Goal: Task Accomplishment & Management: Contribute content

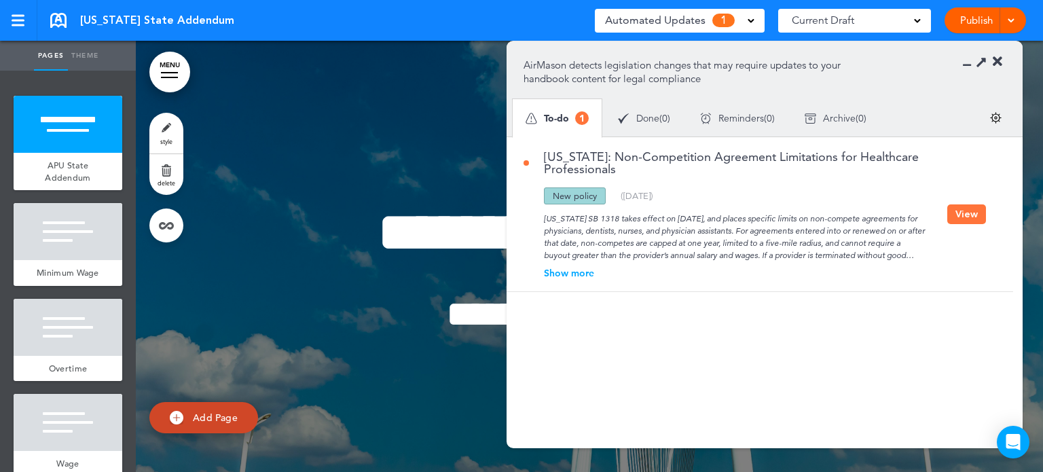
click at [568, 274] on div "Show more" at bounding box center [736, 273] width 424 height 10
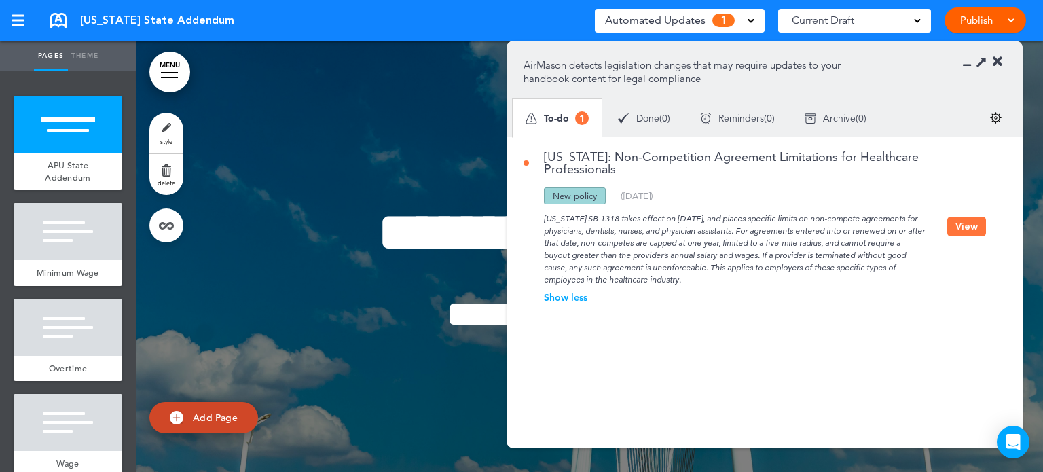
click at [841, 113] on span "Archive" at bounding box center [839, 118] width 33 height 10
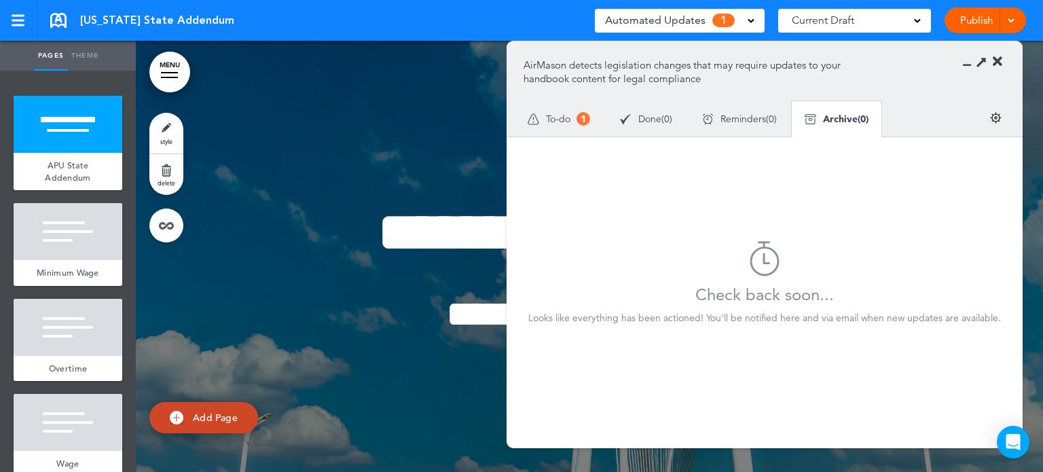
click at [997, 54] on section "AirMason detects legislation changes that may require updates to your handbook …" at bounding box center [765, 88] width 516 height 95
click at [999, 59] on icon at bounding box center [998, 62] width 10 height 14
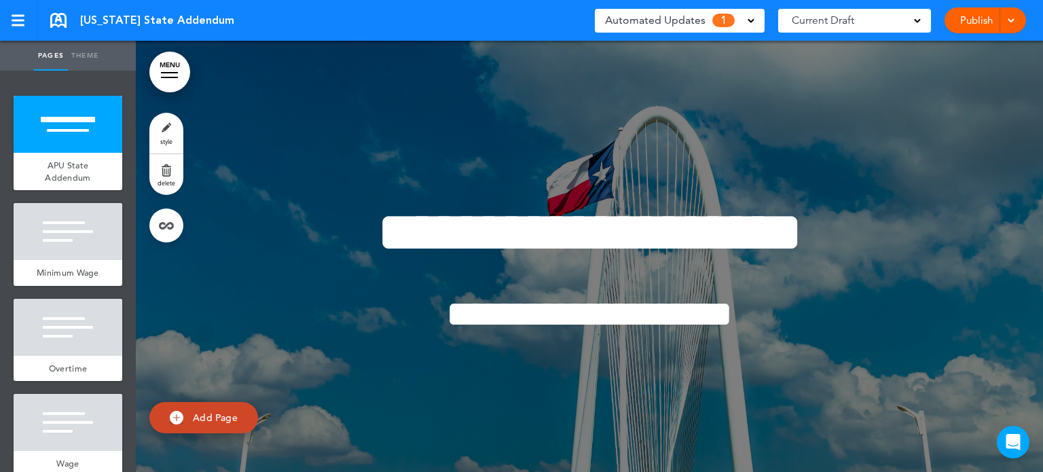
click at [660, 14] on span "Automated Updates" at bounding box center [655, 20] width 101 height 19
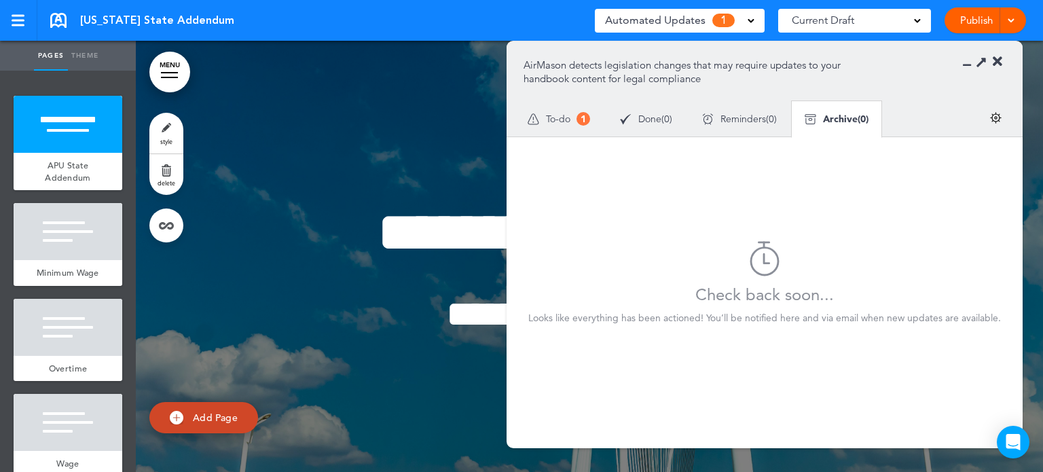
click at [557, 116] on span "To-do" at bounding box center [558, 119] width 24 height 10
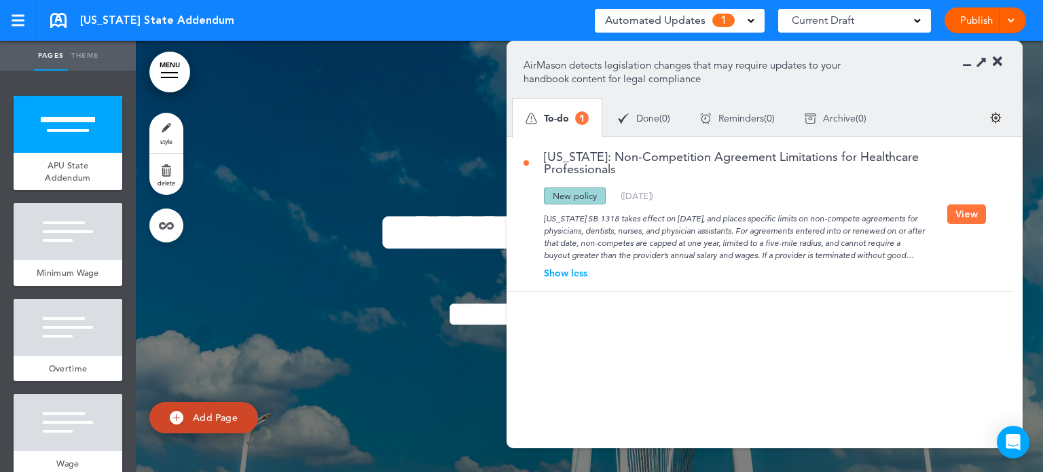
click at [842, 121] on span "Archive" at bounding box center [839, 118] width 33 height 10
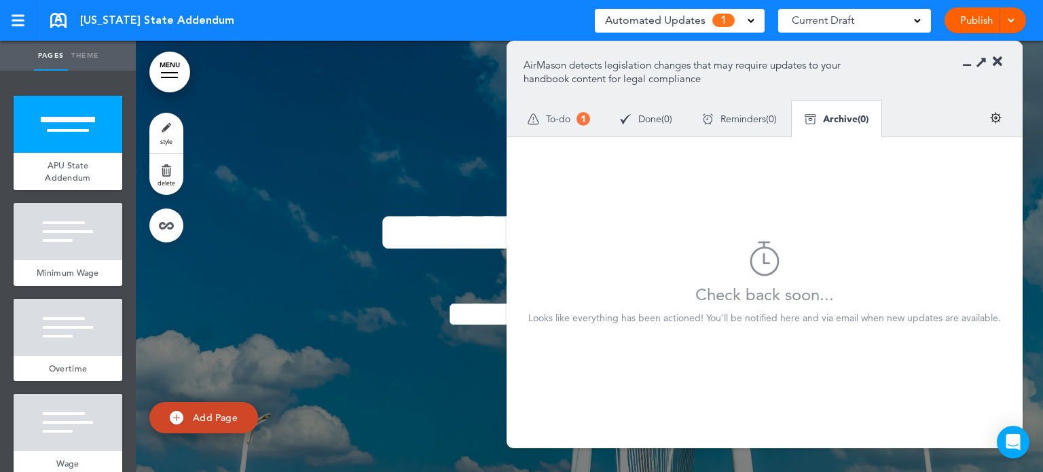
click at [1000, 62] on icon at bounding box center [998, 62] width 10 height 14
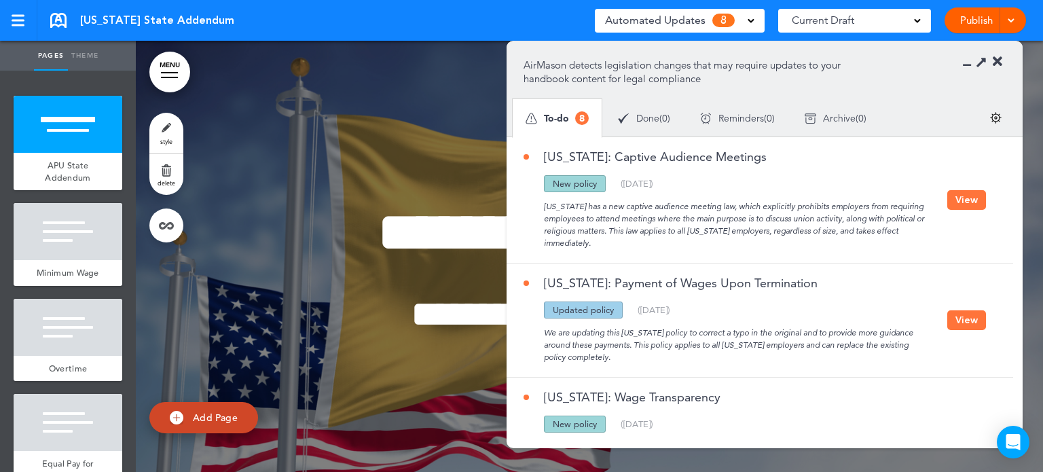
click at [967, 200] on button "View" at bounding box center [966, 200] width 39 height 20
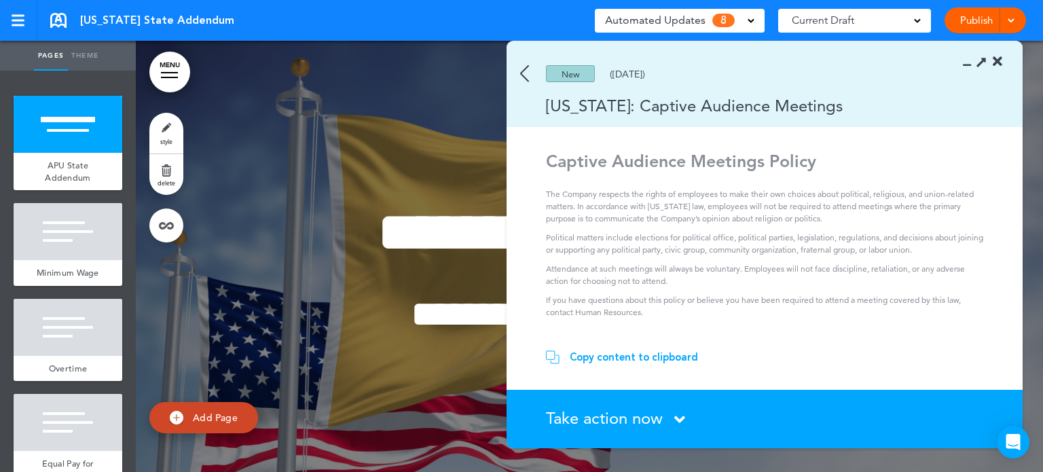
click at [648, 414] on span "Take action now" at bounding box center [604, 418] width 117 height 20
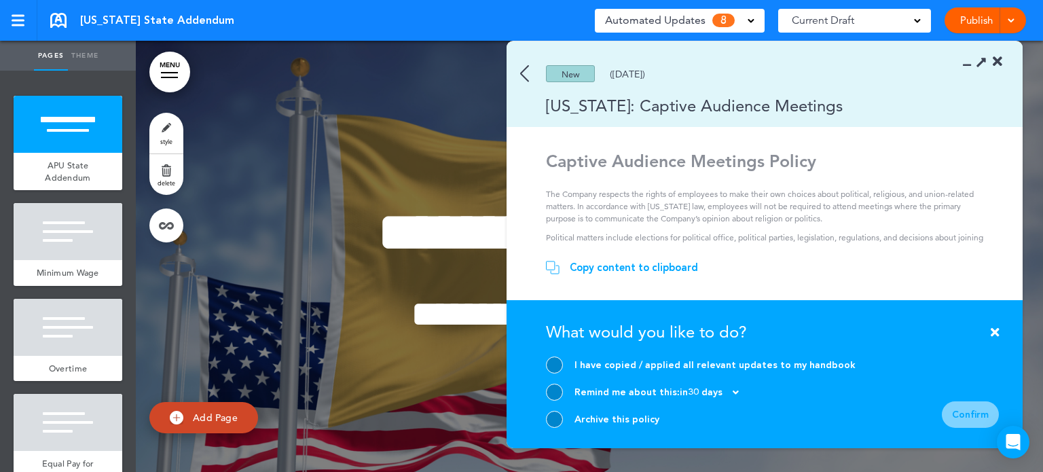
click at [992, 329] on icon at bounding box center [995, 332] width 8 height 12
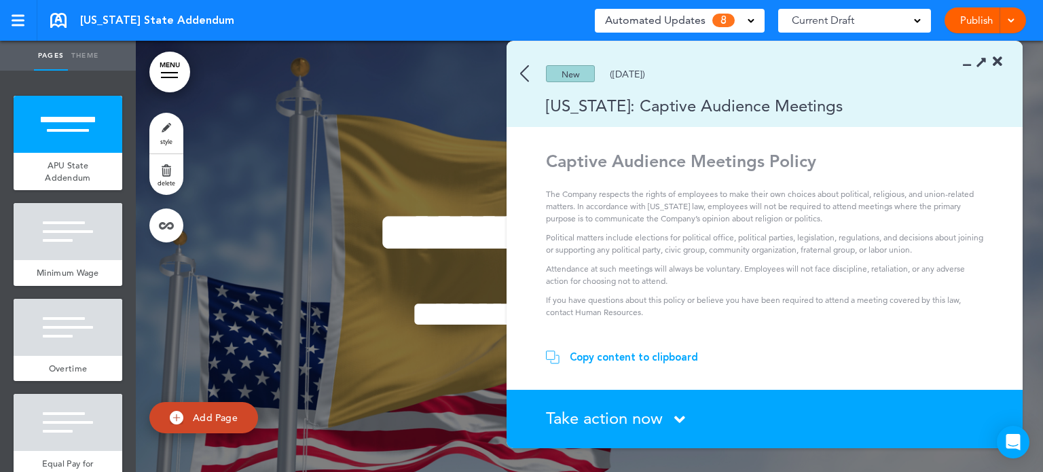
click at [625, 355] on div "Copy content to clipboard" at bounding box center [634, 357] width 128 height 14
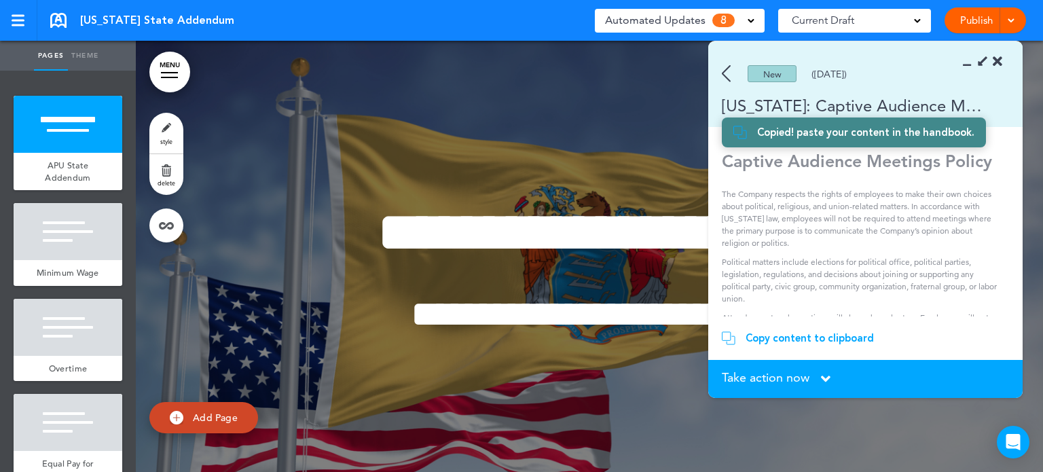
click at [228, 423] on span "Add Page" at bounding box center [215, 417] width 45 height 12
type input "********"
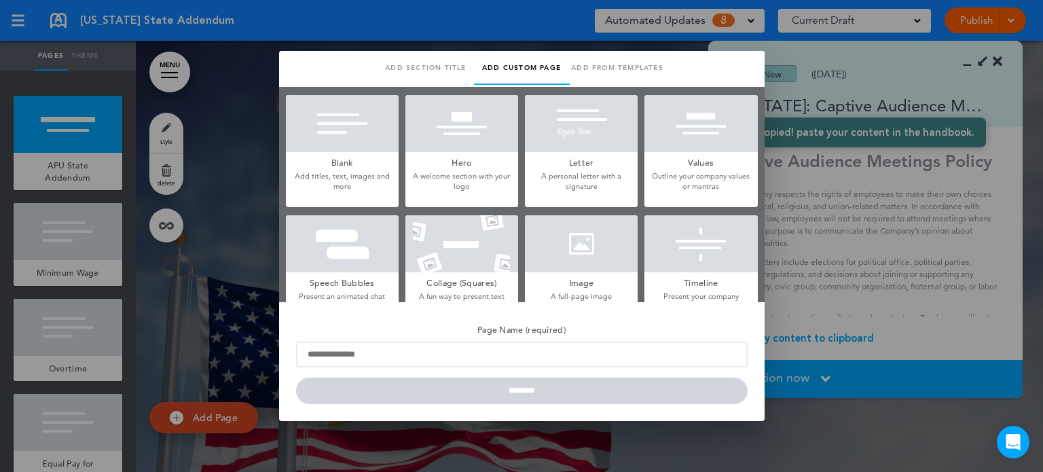
click at [549, 70] on link "Add custom page" at bounding box center [522, 68] width 96 height 34
drag, startPoint x: 678, startPoint y: 56, endPoint x: 660, endPoint y: 56, distance: 17.7
click at [660, 56] on ul "Add section title Add common page Add custom page Add from templates Saved temp…" at bounding box center [522, 69] width 479 height 36
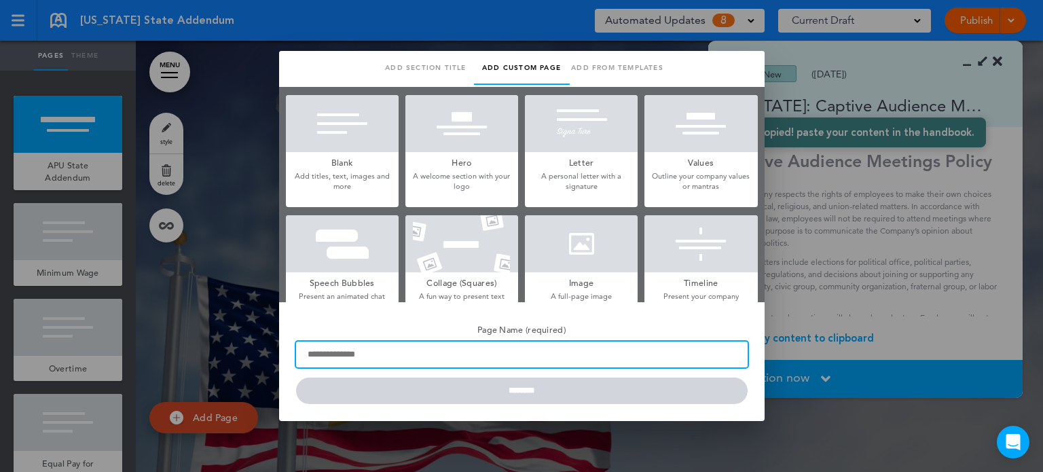
click at [365, 364] on input "Page Name (required)" at bounding box center [522, 355] width 452 height 26
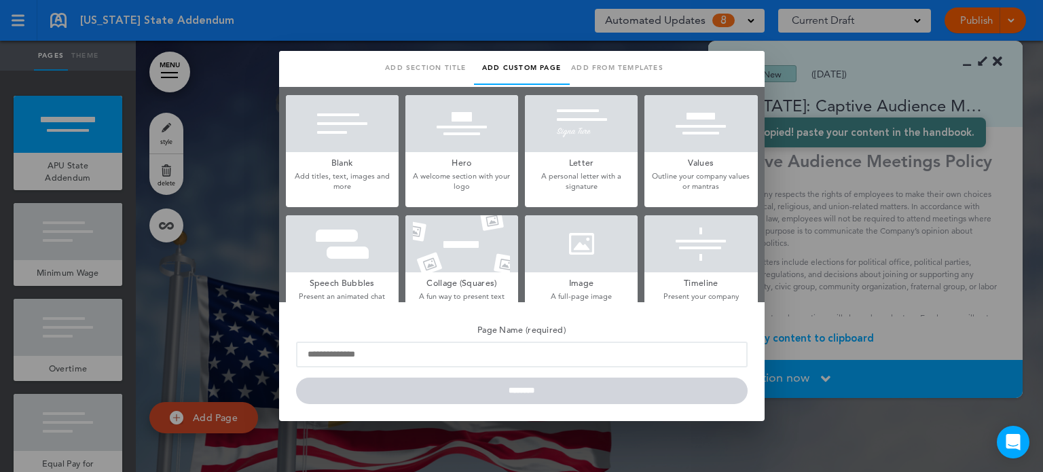
drag, startPoint x: 764, startPoint y: 344, endPoint x: 757, endPoint y: 344, distance: 7.5
click at [757, 344] on div "**********" at bounding box center [521, 236] width 1043 height 472
click at [525, 25] on div at bounding box center [521, 236] width 1043 height 472
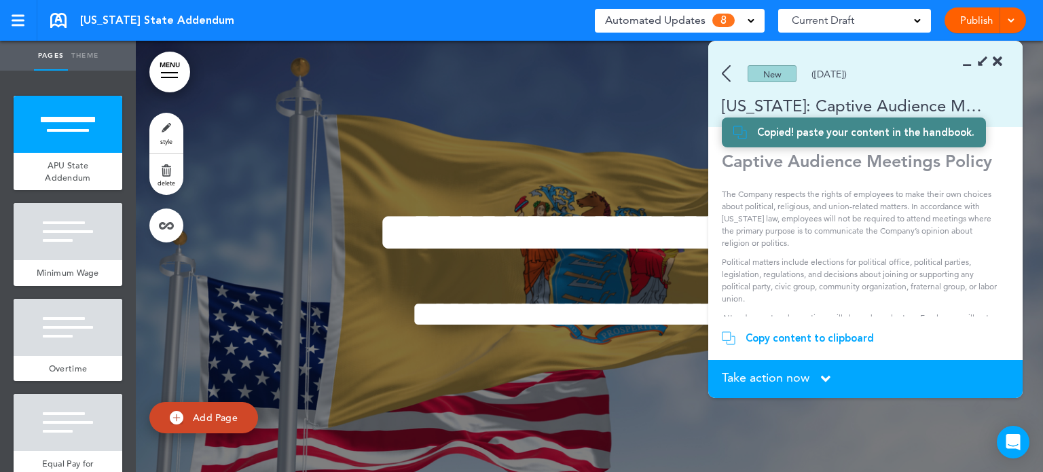
click at [728, 75] on img at bounding box center [726, 73] width 9 height 17
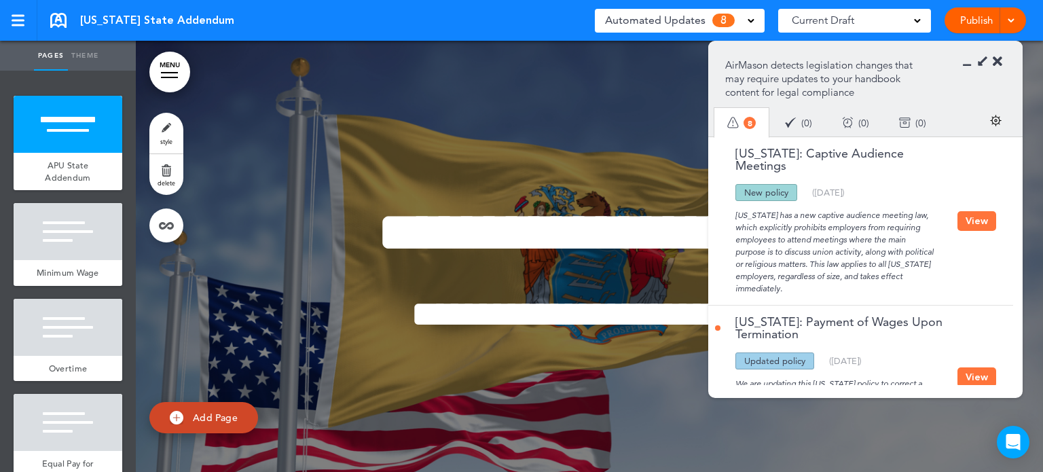
click at [971, 223] on button "View" at bounding box center [977, 221] width 39 height 20
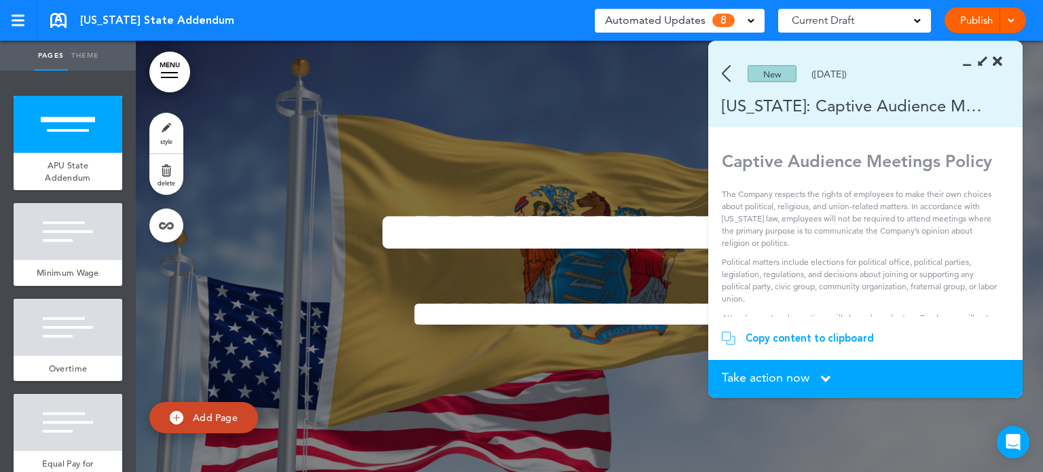
click at [971, 62] on icon at bounding box center [971, 62] width 0 height 14
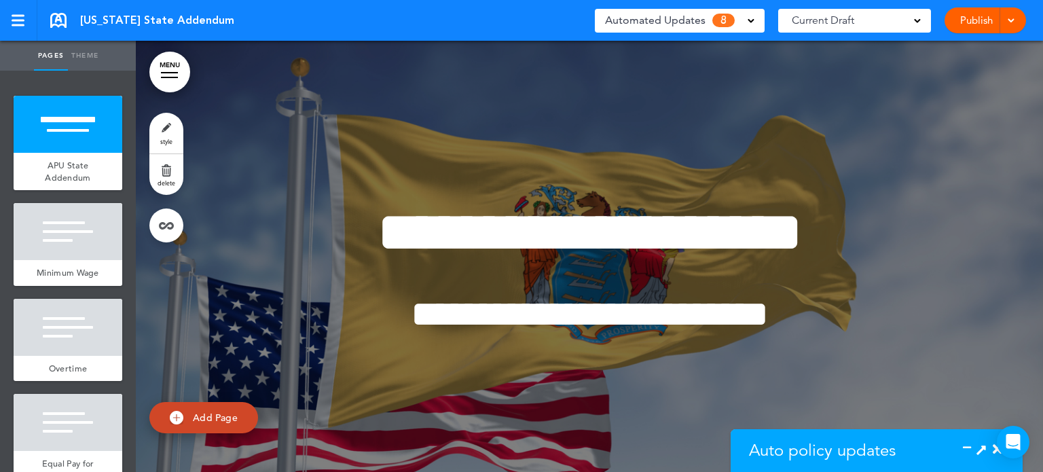
click at [971, 445] on icon at bounding box center [971, 450] width 0 height 14
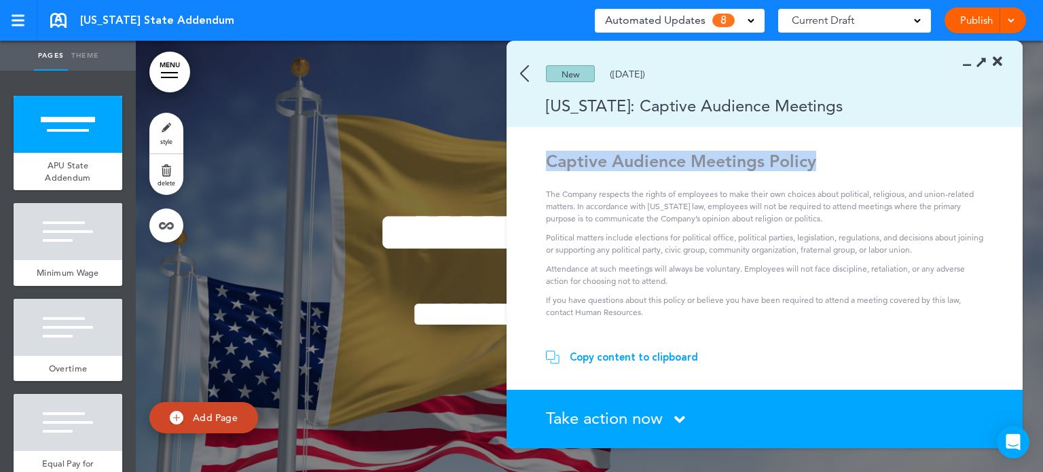
drag, startPoint x: 551, startPoint y: 164, endPoint x: 827, endPoint y: 144, distance: 275.8
click at [827, 144] on div "New (09/09/2025) New Jersey: Captive Audience Meetings Captive Audience Meeting…" at bounding box center [765, 244] width 516 height 407
copy strong "Captive Audience Meetings Policy"
click at [211, 418] on span "Add Page" at bounding box center [215, 417] width 45 height 12
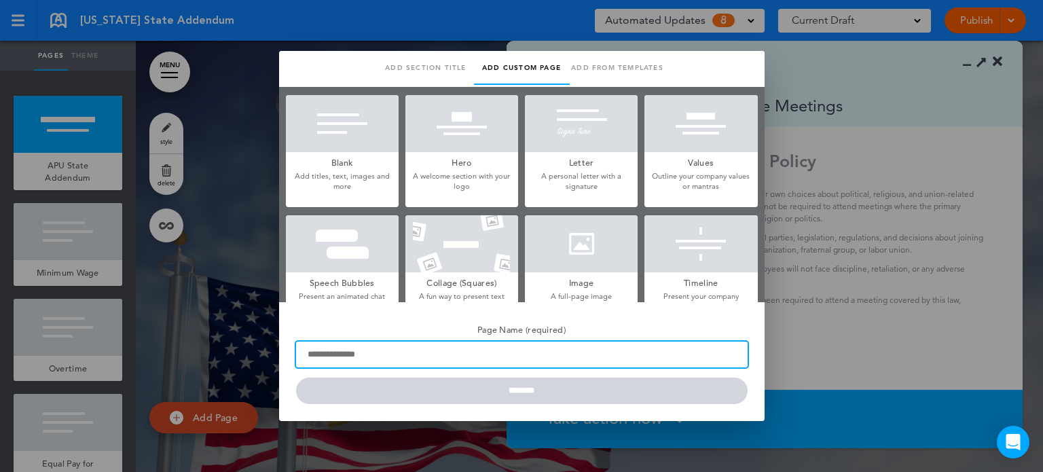
paste input "**********"
type input "**********"
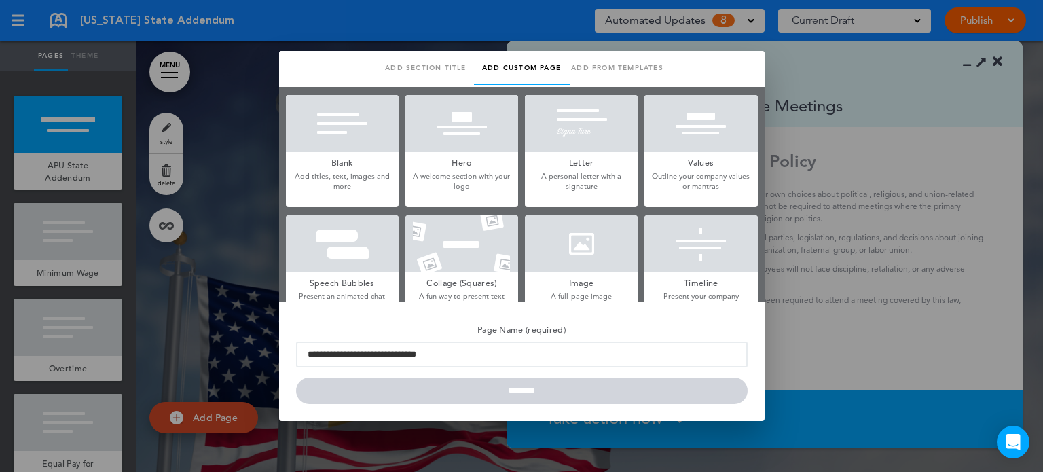
drag, startPoint x: 655, startPoint y: 90, endPoint x: 647, endPoint y: 124, distance: 35.6
click at [647, 124] on div "Blank Add titles, text, images and more Hero A welcome section with your logo L…" at bounding box center [522, 193] width 486 height 217
click at [130, 465] on div at bounding box center [521, 236] width 1043 height 472
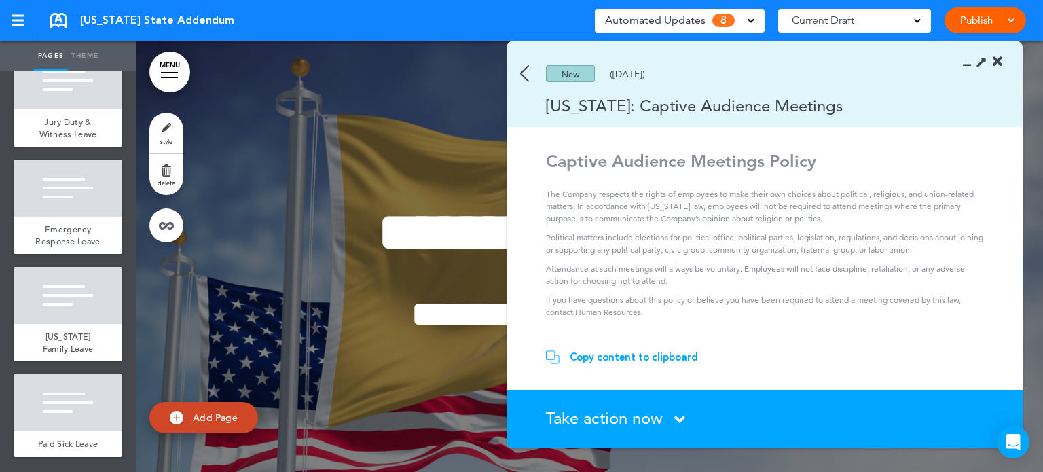
scroll to position [1199, 0]
click at [209, 412] on span "Add Page" at bounding box center [215, 417] width 45 height 12
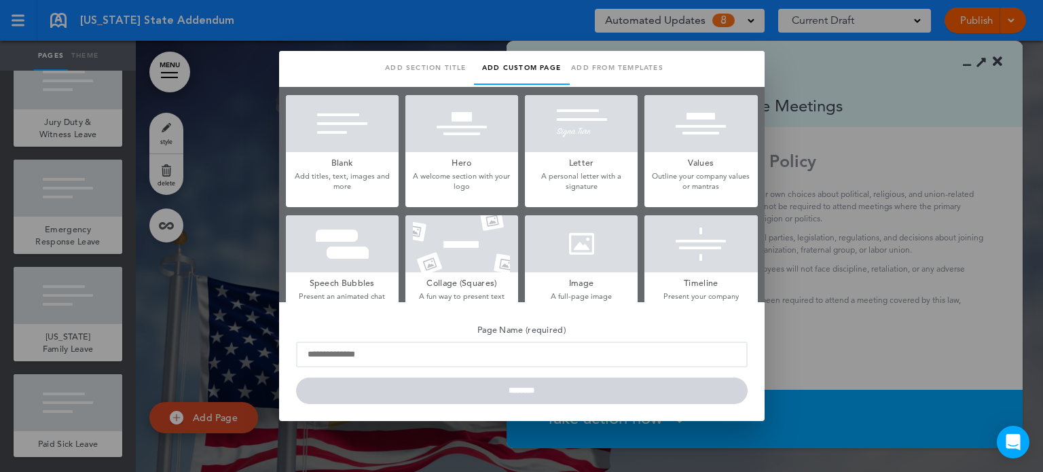
click at [338, 142] on div at bounding box center [342, 123] width 113 height 57
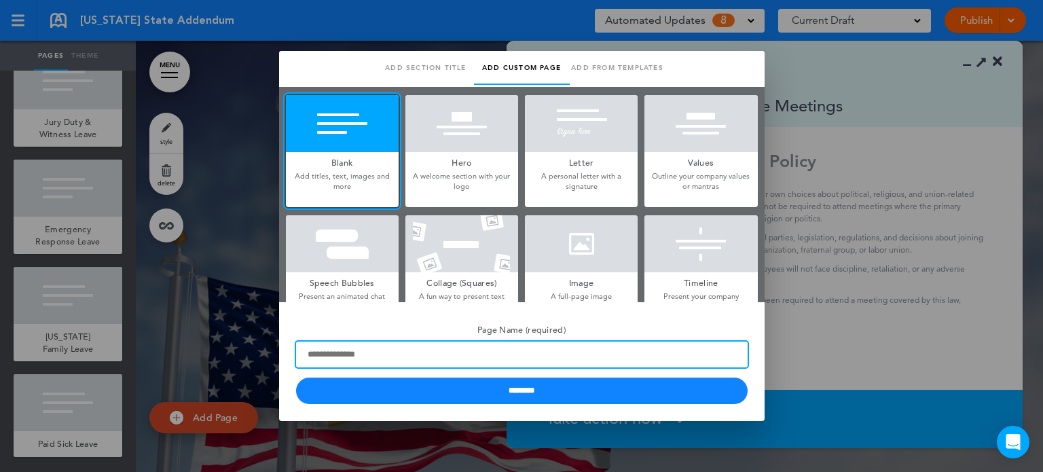
paste input "**********"
type input "**********"
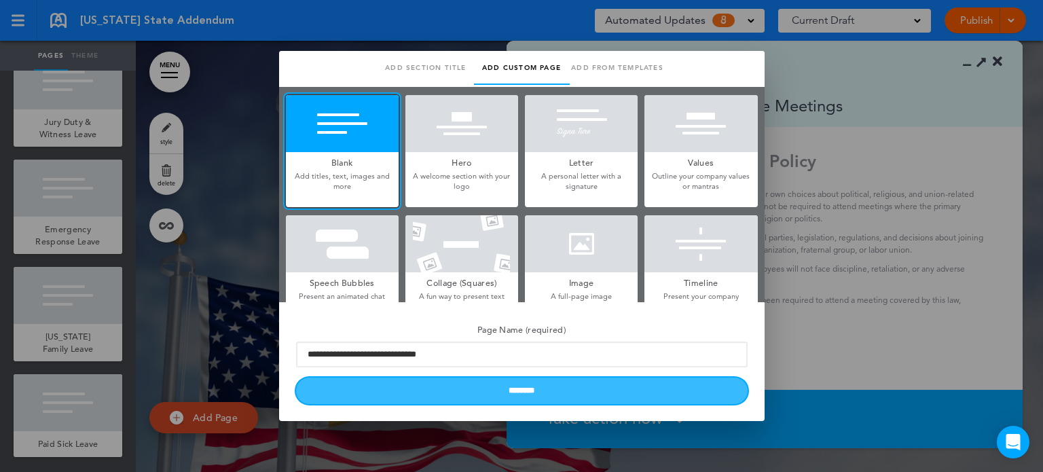
click at [529, 391] on input "********" at bounding box center [522, 391] width 452 height 26
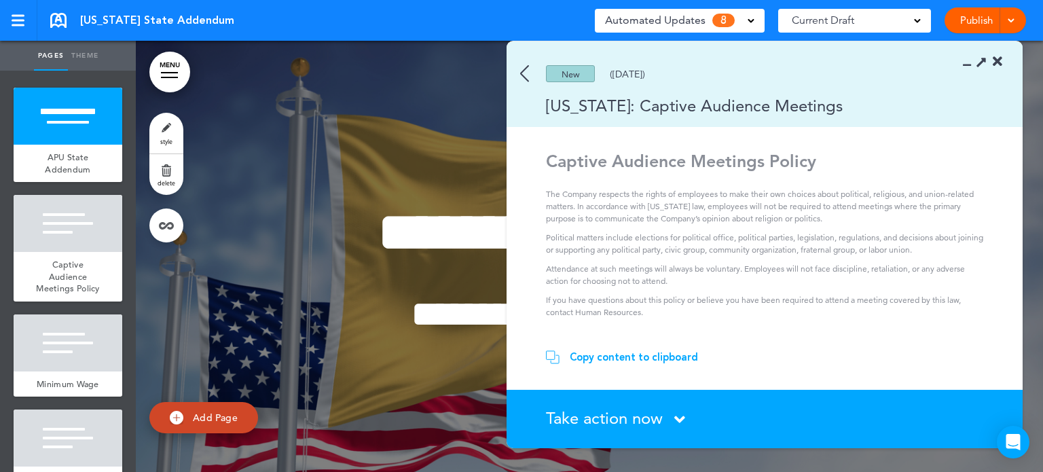
scroll to position [0, 0]
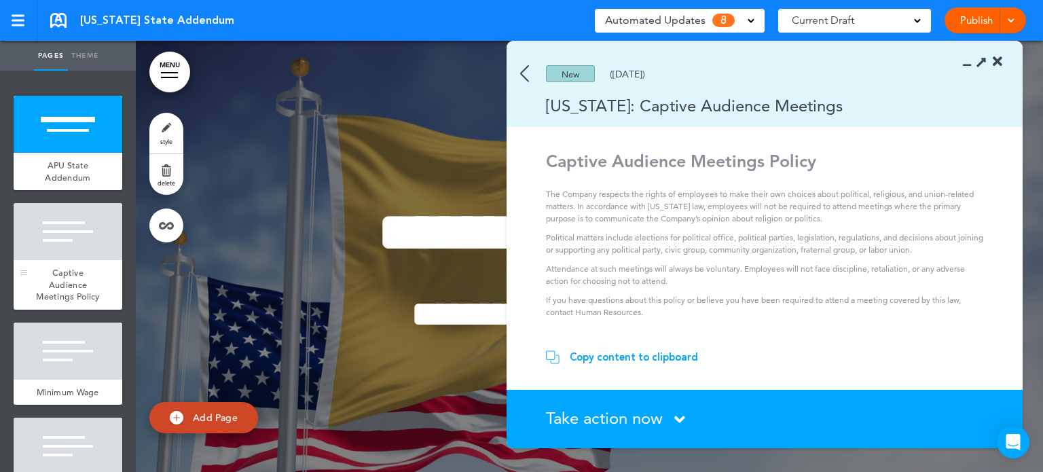
click at [62, 241] on div at bounding box center [68, 231] width 109 height 57
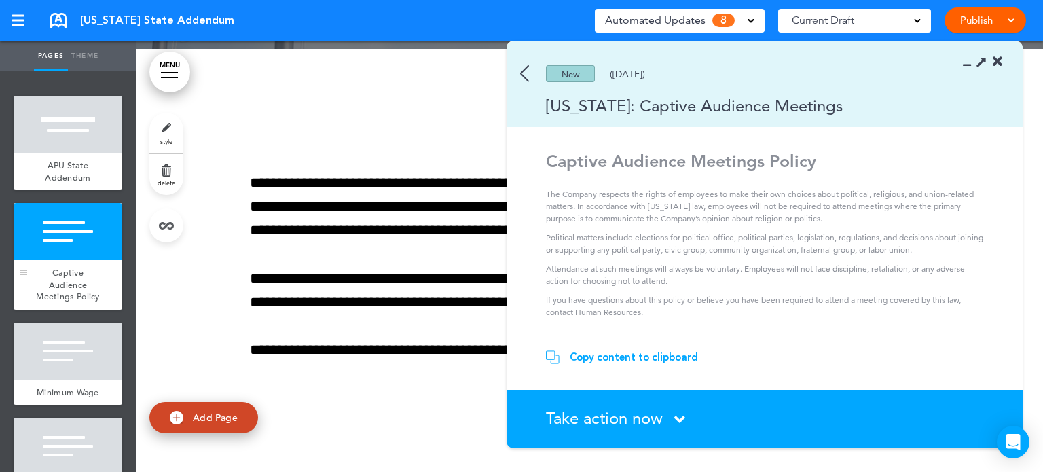
scroll to position [489, 0]
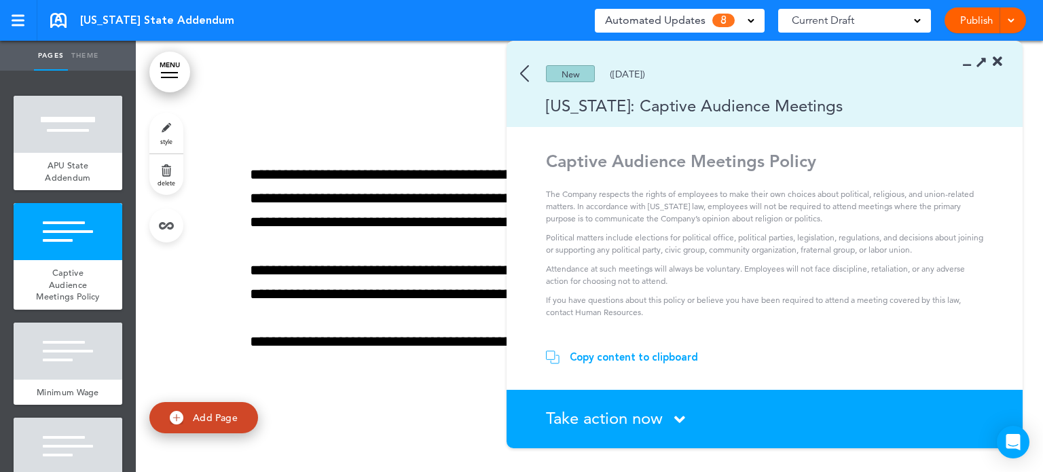
click at [971, 62] on icon at bounding box center [971, 62] width 0 height 14
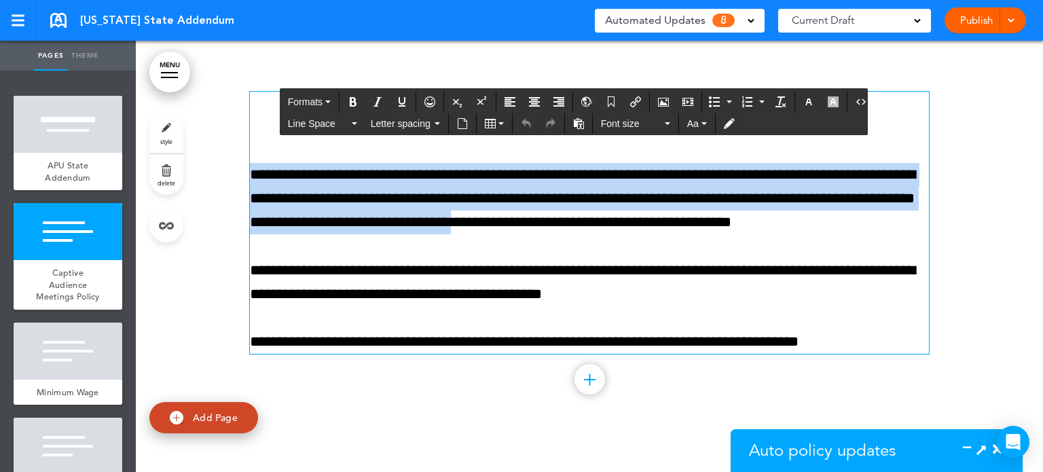
drag, startPoint x: 484, startPoint y: 122, endPoint x: 611, endPoint y: 235, distance: 169.8
click at [611, 235] on div "**********" at bounding box center [589, 223] width 679 height 262
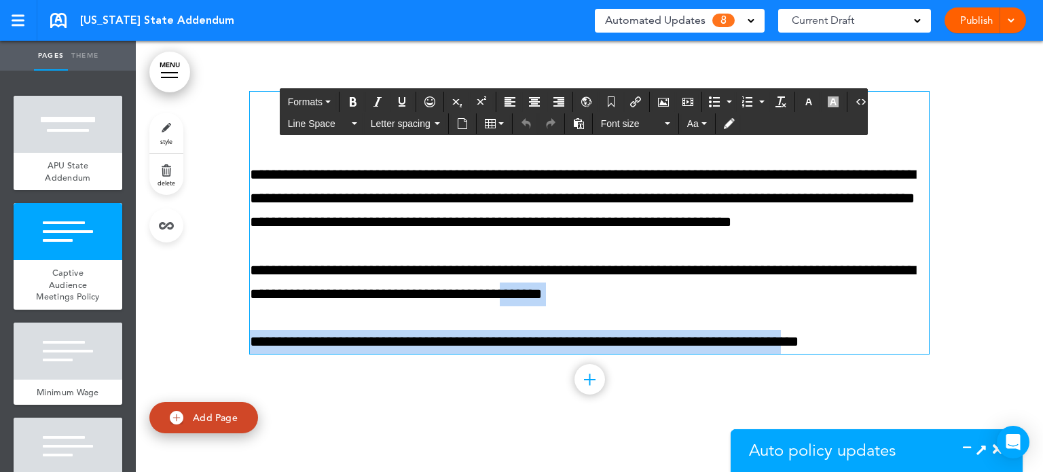
drag, startPoint x: 698, startPoint y: 315, endPoint x: 594, endPoint y: 297, distance: 104.7
click at [594, 297] on div "**********" at bounding box center [589, 223] width 679 height 262
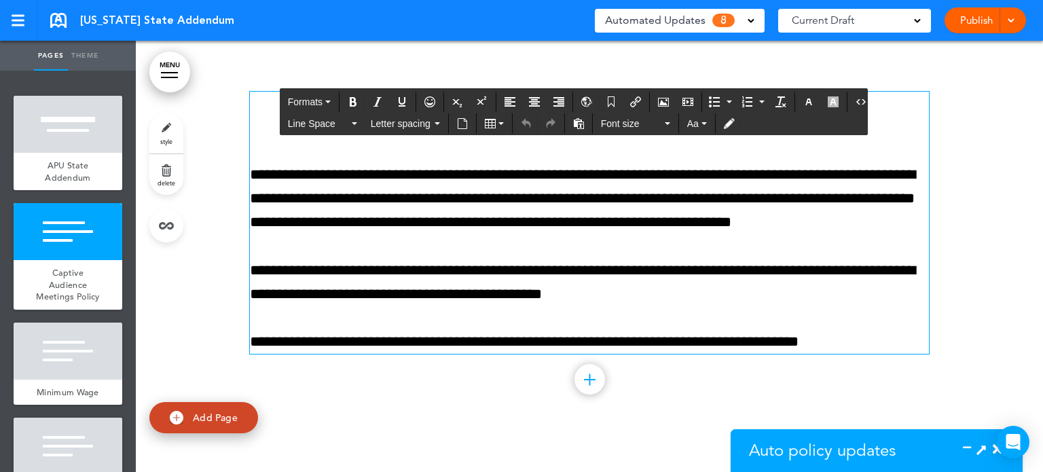
drag, startPoint x: 594, startPoint y: 297, endPoint x: 287, endPoint y: 184, distance: 327.9
click at [287, 184] on div "**********" at bounding box center [589, 223] width 679 height 262
click at [268, 122] on h1 "**********" at bounding box center [589, 110] width 679 height 37
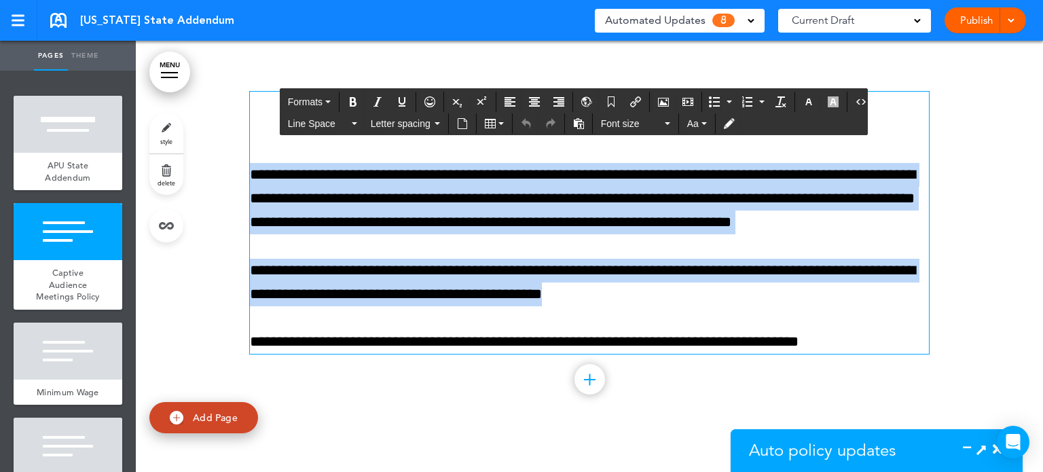
drag, startPoint x: 250, startPoint y: 171, endPoint x: 784, endPoint y: 291, distance: 547.2
click at [784, 291] on div "**********" at bounding box center [589, 223] width 679 height 262
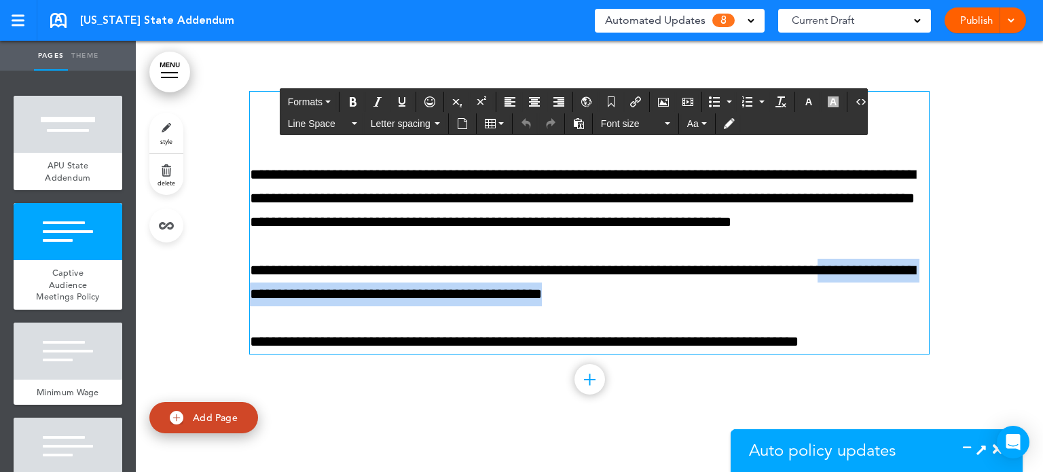
drag, startPoint x: 784, startPoint y: 291, endPoint x: 861, endPoint y: 239, distance: 92.9
click at [861, 239] on div "**********" at bounding box center [589, 223] width 679 height 262
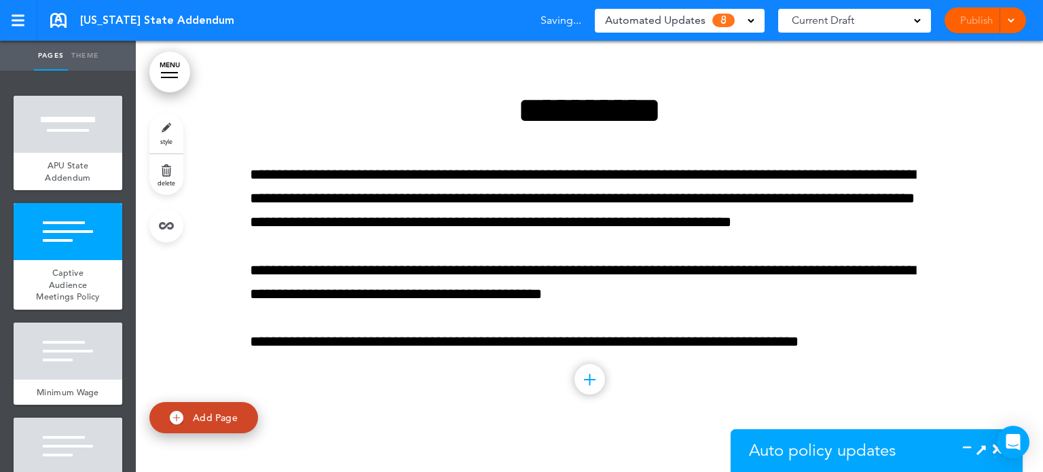
click at [1016, 211] on div at bounding box center [589, 240] width 907 height 398
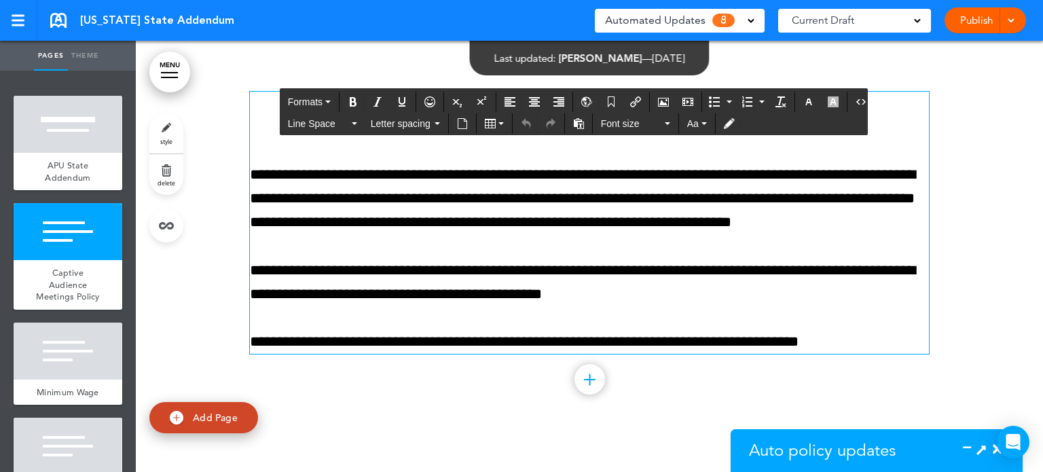
paste div
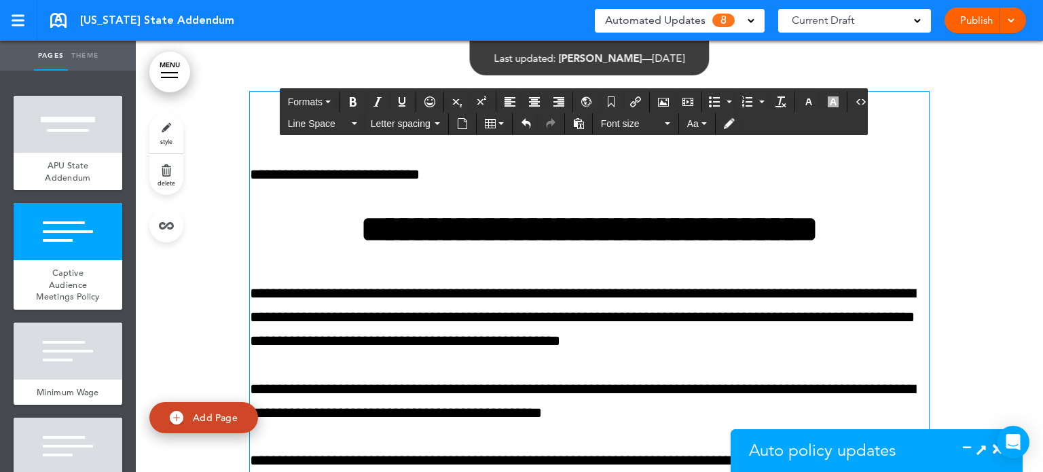
click at [444, 173] on p "**********" at bounding box center [589, 175] width 679 height 24
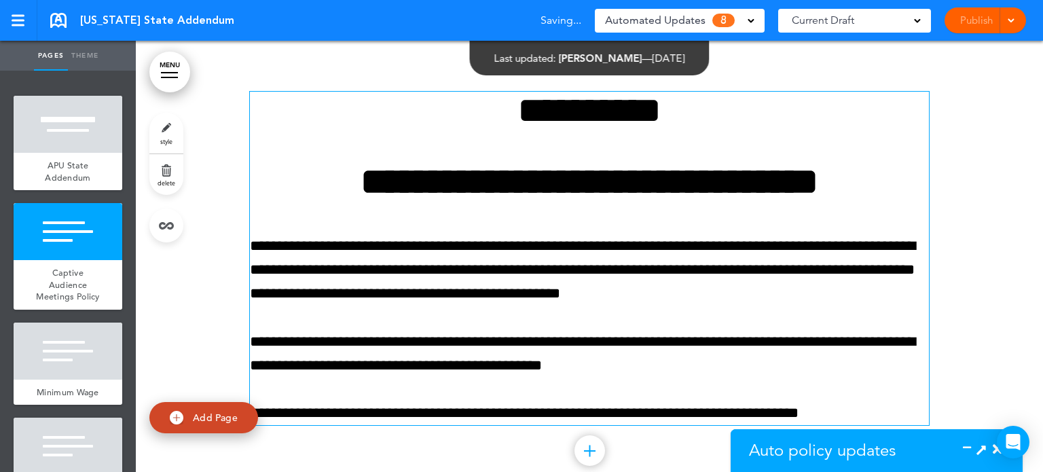
click at [981, 182] on div at bounding box center [589, 275] width 907 height 469
click at [805, 450] on span "Auto policy updates" at bounding box center [822, 450] width 147 height 20
click at [971, 443] on icon at bounding box center [971, 450] width 0 height 14
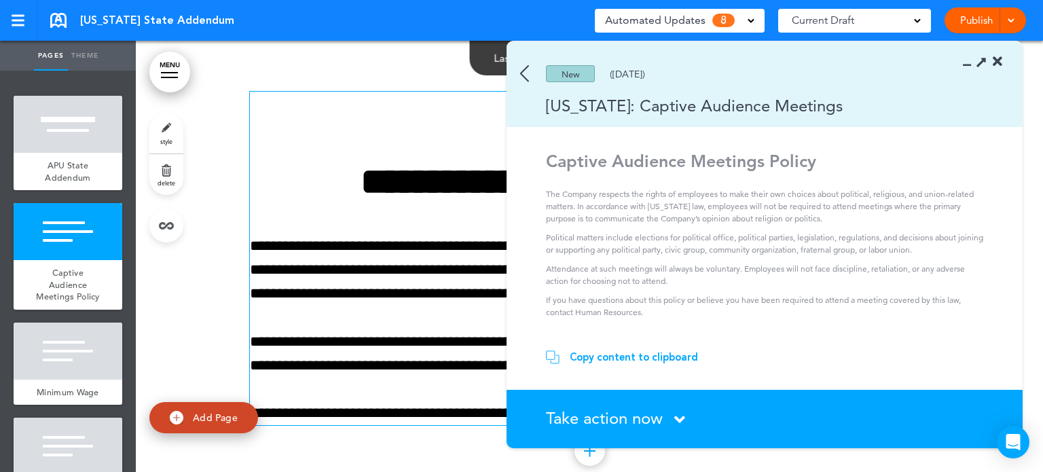
click at [607, 359] on div "Copy content to clipboard" at bounding box center [634, 357] width 128 height 14
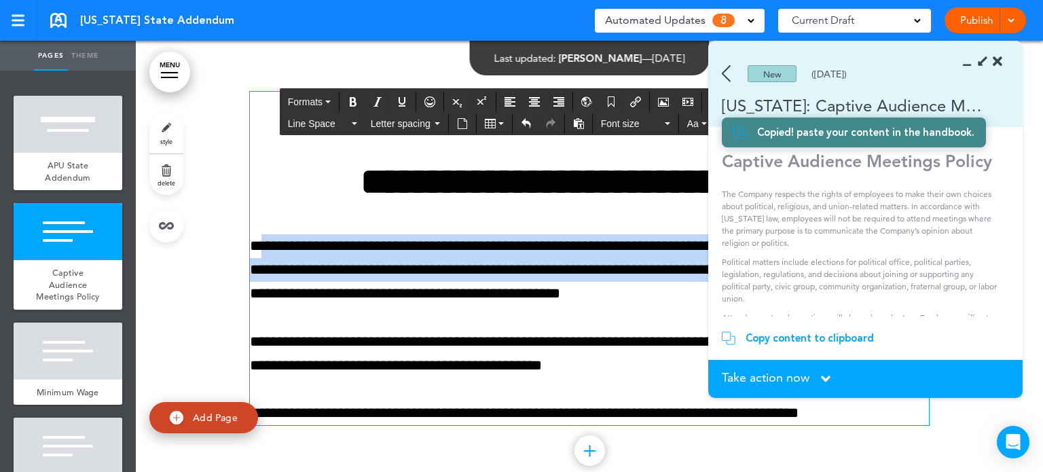
drag, startPoint x: 254, startPoint y: 242, endPoint x: 391, endPoint y: 293, distance: 146.3
click at [391, 293] on p "**********" at bounding box center [589, 270] width 679 height 72
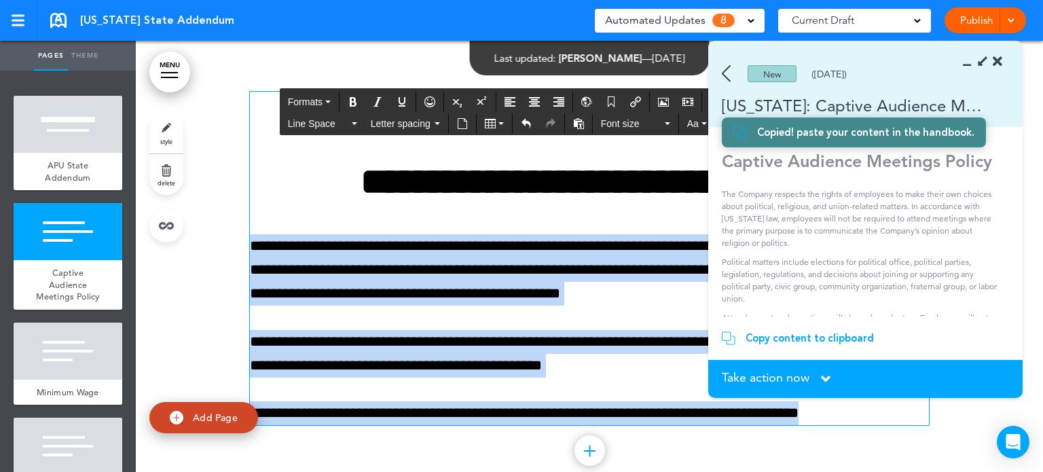
drag, startPoint x: 247, startPoint y: 244, endPoint x: 854, endPoint y: 400, distance: 627.0
click at [854, 400] on div "**********" at bounding box center [589, 258] width 679 height 333
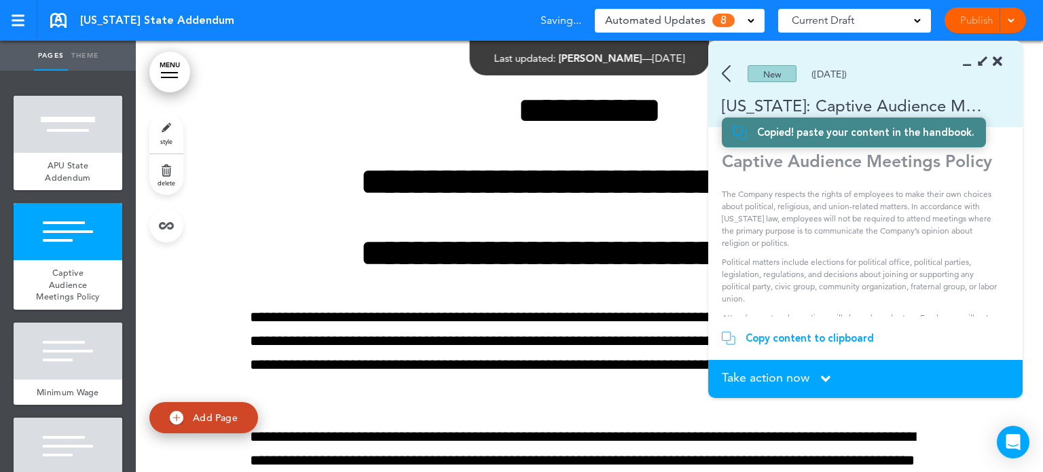
click at [971, 64] on icon at bounding box center [971, 62] width 0 height 14
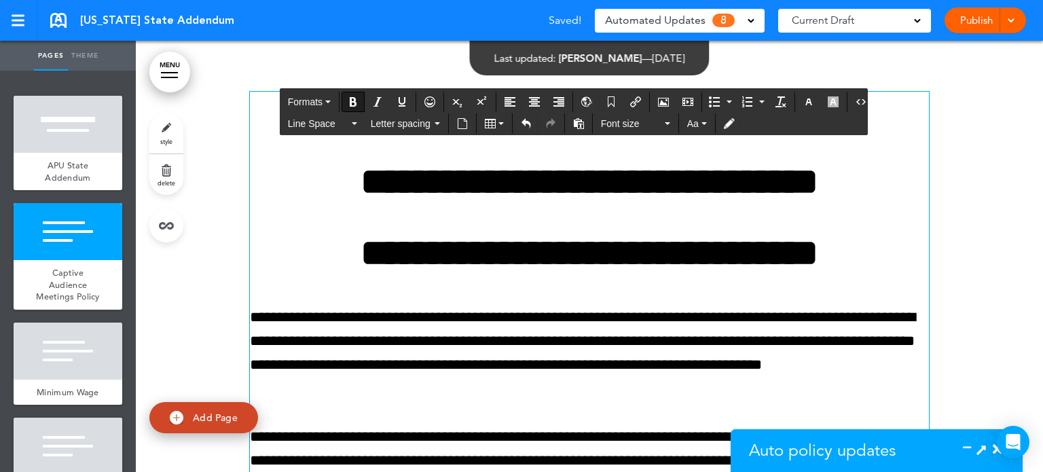
click at [888, 253] on h1 "**********" at bounding box center [589, 252] width 679 height 37
click at [890, 181] on h1 "**********" at bounding box center [589, 181] width 679 height 37
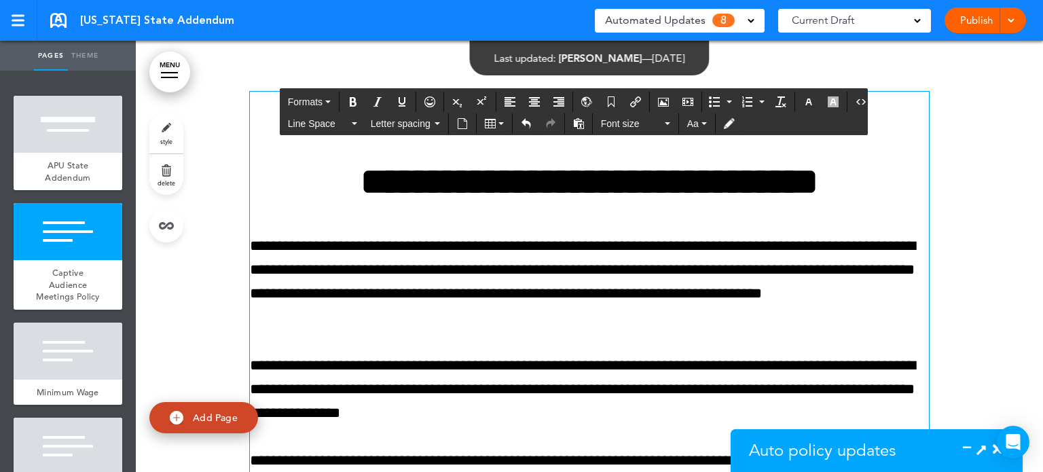
click at [952, 287] on div at bounding box center [589, 347] width 907 height 613
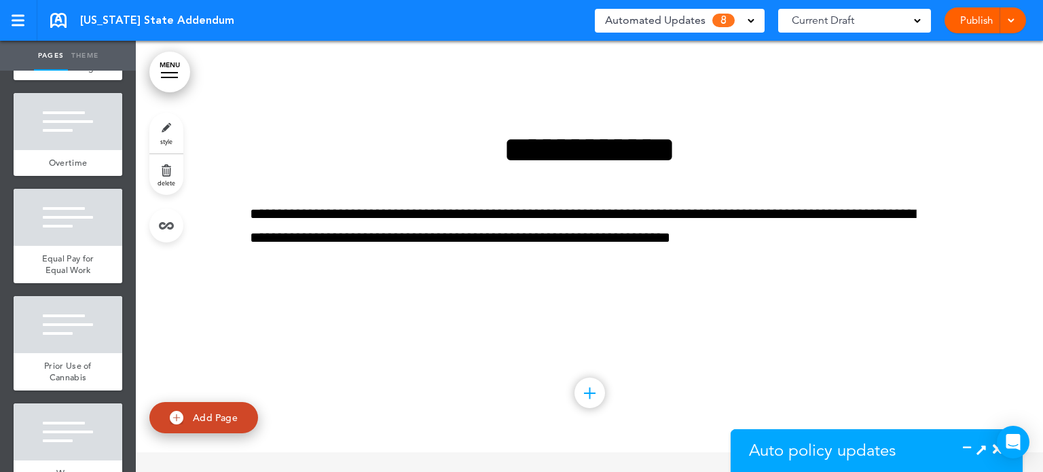
scroll to position [307, 0]
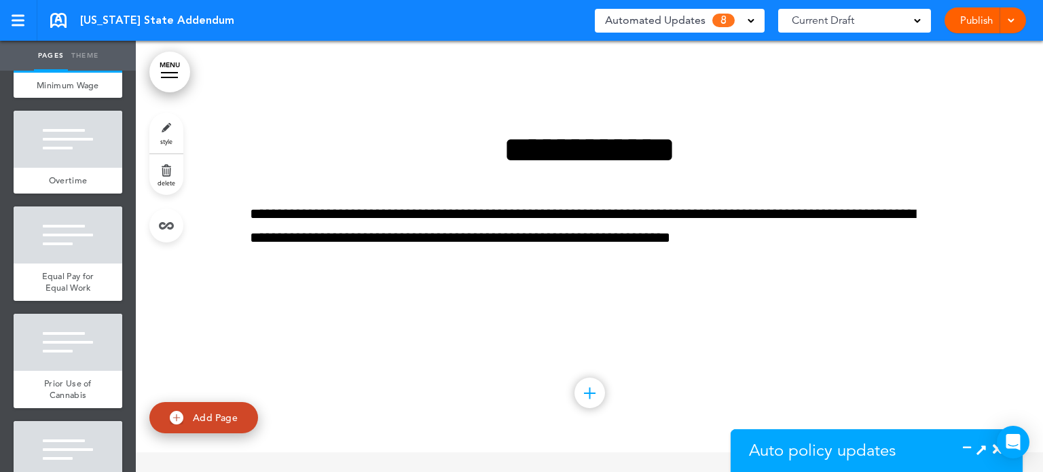
click at [174, 74] on link "MENU" at bounding box center [169, 72] width 41 height 41
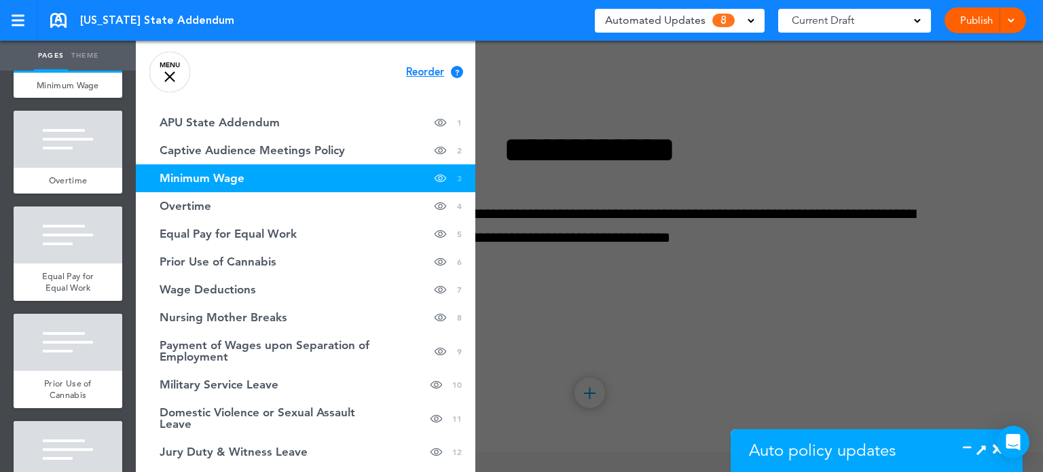
click at [417, 67] on span "Reorder" at bounding box center [425, 72] width 38 height 10
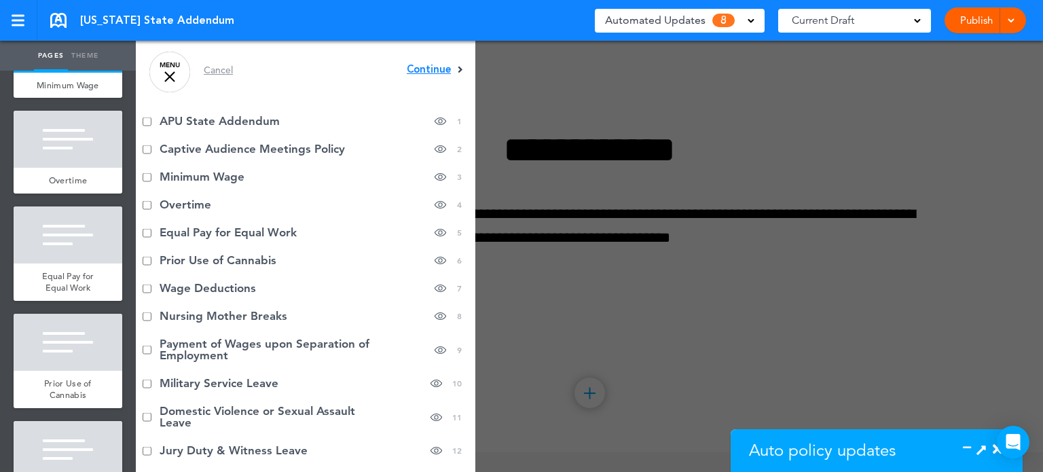
scroll to position [0, 0]
click at [421, 69] on span "Continue" at bounding box center [429, 71] width 44 height 10
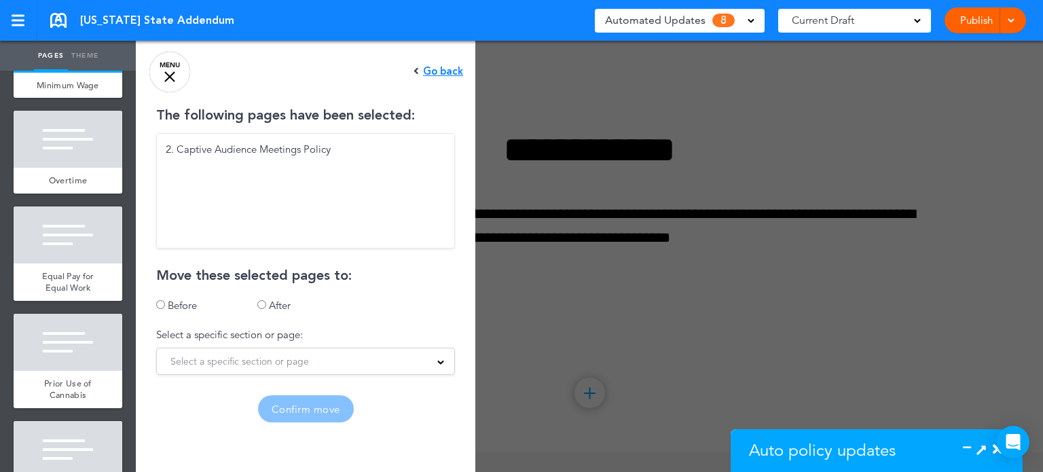
click at [437, 363] on span at bounding box center [440, 361] width 7 height 7
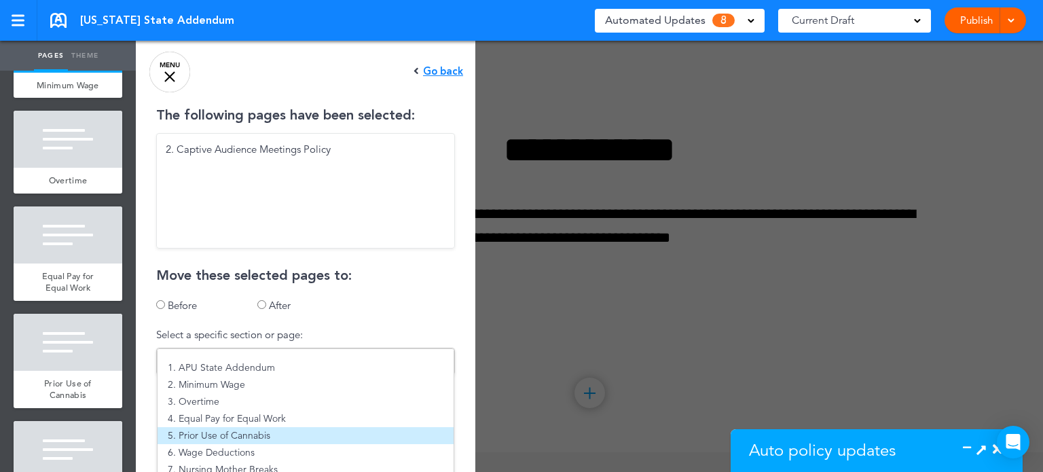
click at [247, 429] on li "5. Prior Use of Cannabis" at bounding box center [306, 435] width 296 height 17
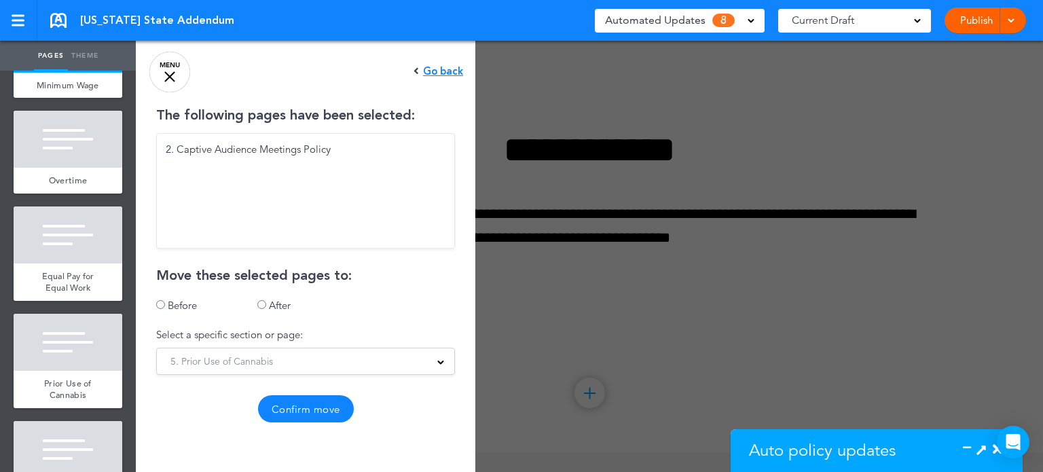
click at [297, 410] on button "Confirm move" at bounding box center [306, 408] width 96 height 27
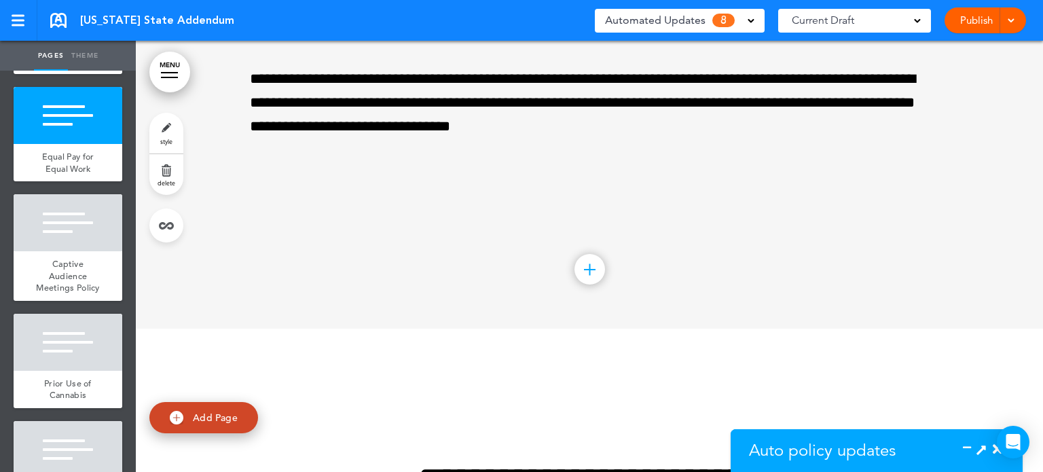
click at [971, 445] on icon at bounding box center [971, 450] width 0 height 14
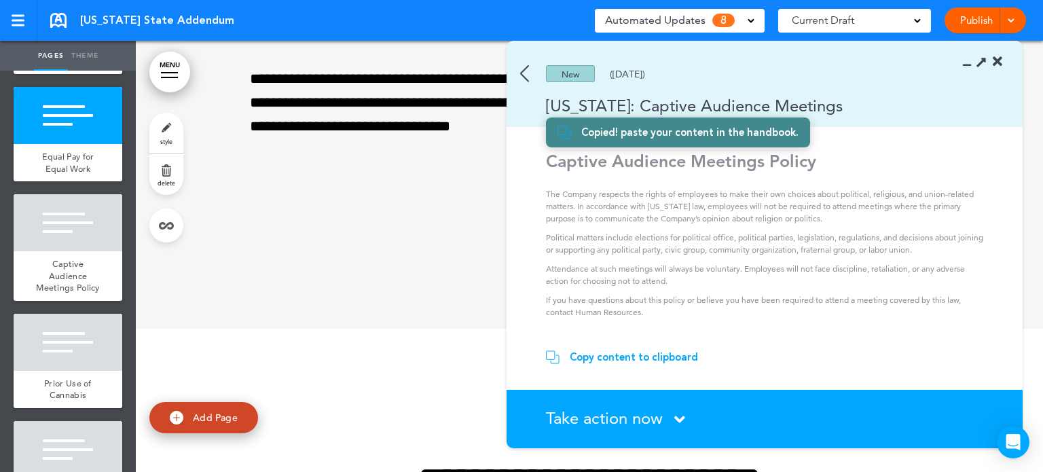
click at [681, 418] on icon at bounding box center [679, 419] width 11 height 17
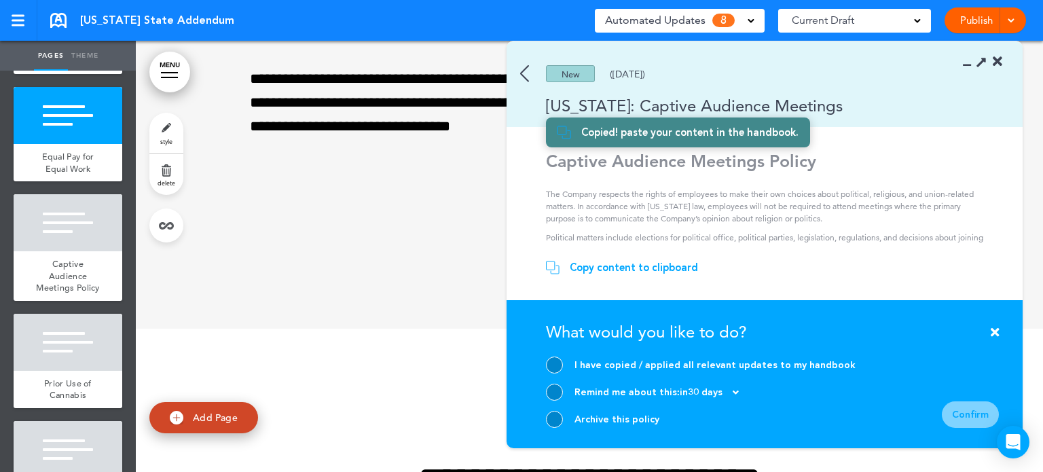
click at [558, 422] on div at bounding box center [554, 419] width 17 height 17
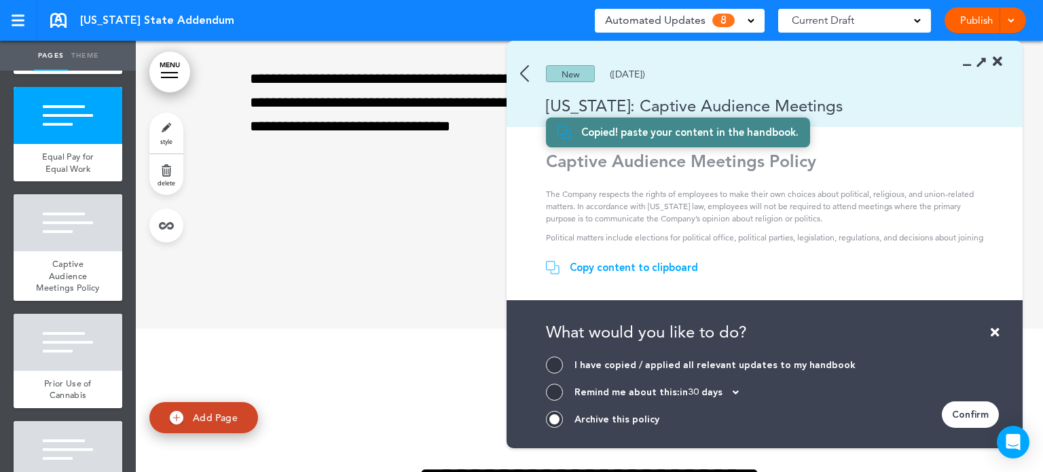
click at [965, 413] on div "Confirm" at bounding box center [970, 414] width 57 height 26
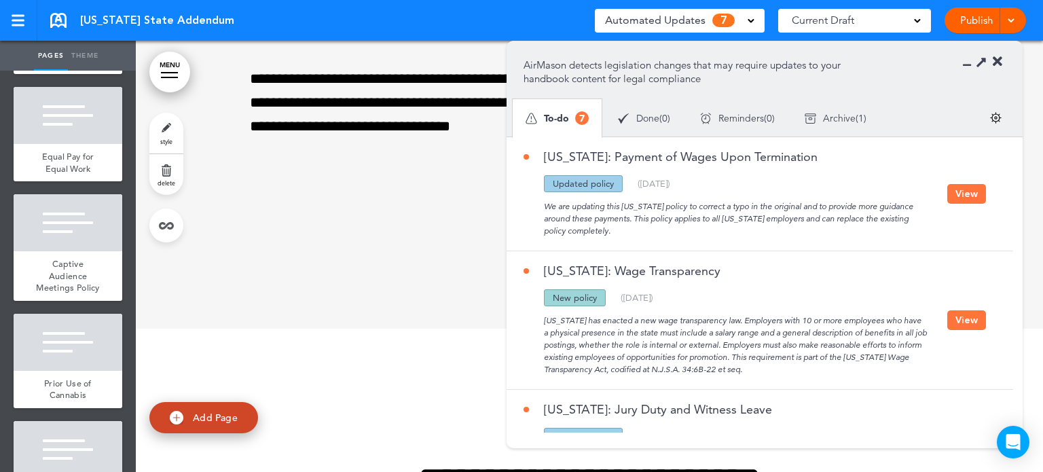
click at [144, 180] on div at bounding box center [589, 84] width 907 height 489
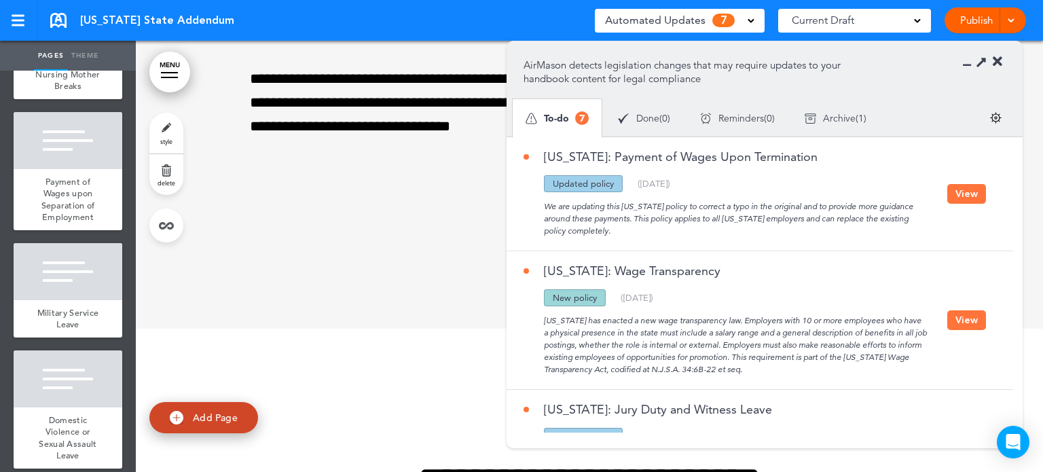
scroll to position [827, 0]
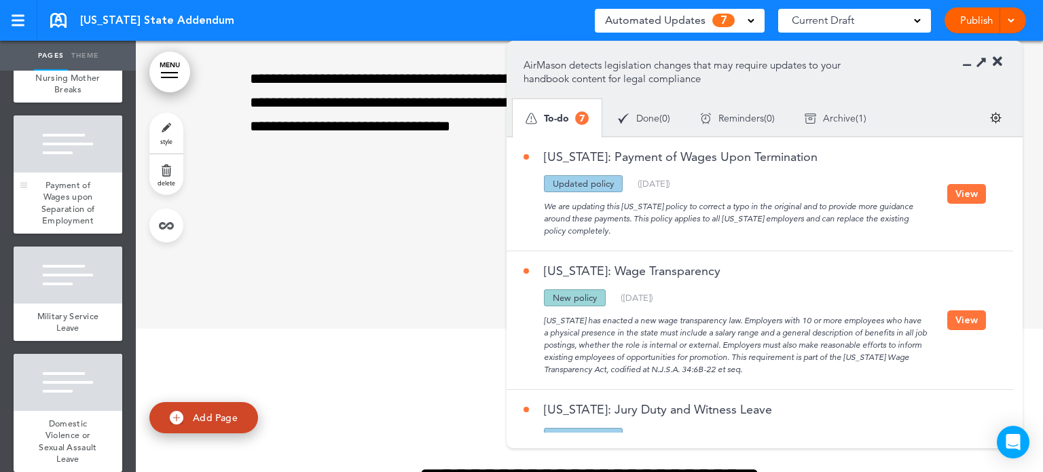
click at [88, 230] on div "Payment of Wages upon Separation of Employment" at bounding box center [68, 203] width 109 height 61
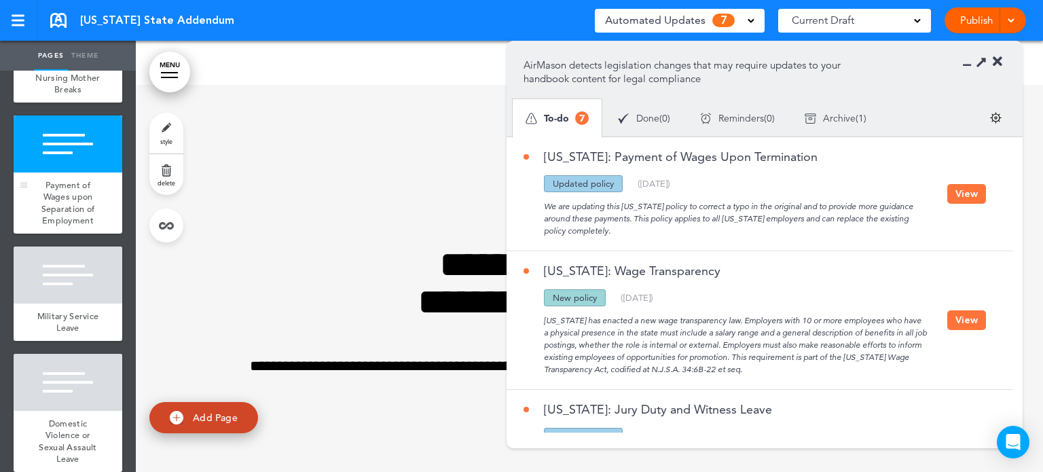
scroll to position [4036, 0]
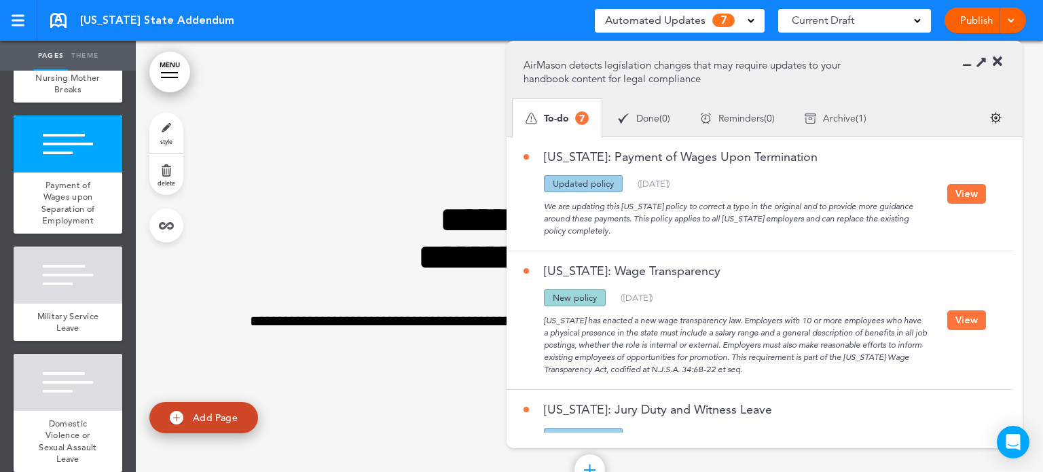
click at [960, 195] on button "View" at bounding box center [966, 194] width 39 height 20
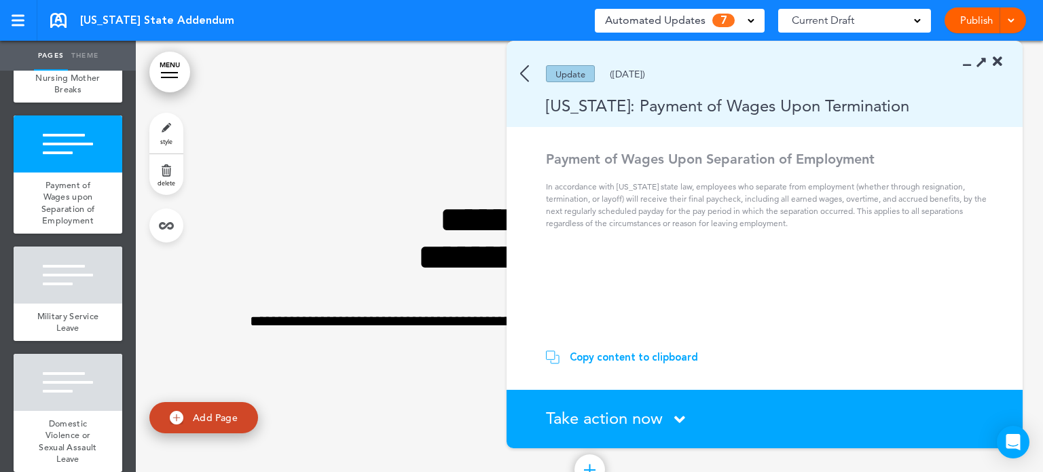
click at [649, 353] on div "Copy content to clipboard" at bounding box center [634, 357] width 128 height 14
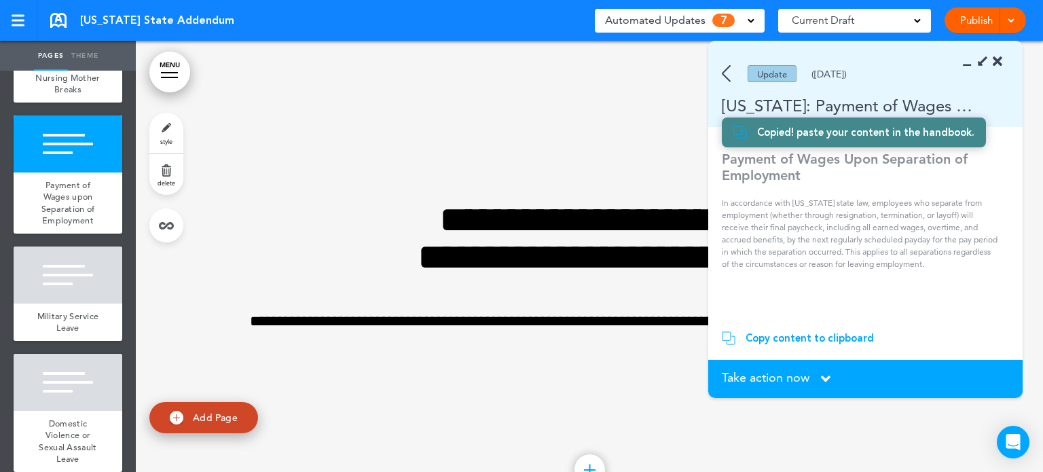
click at [971, 67] on icon at bounding box center [971, 62] width 0 height 14
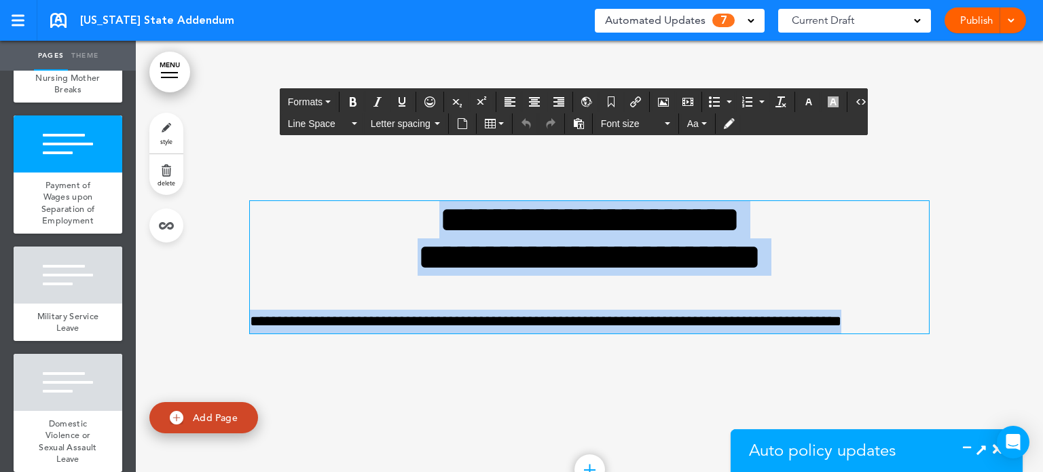
drag, startPoint x: 379, startPoint y: 204, endPoint x: 916, endPoint y: 319, distance: 548.7
click at [916, 319] on div "**********" at bounding box center [589, 267] width 679 height 132
paste div
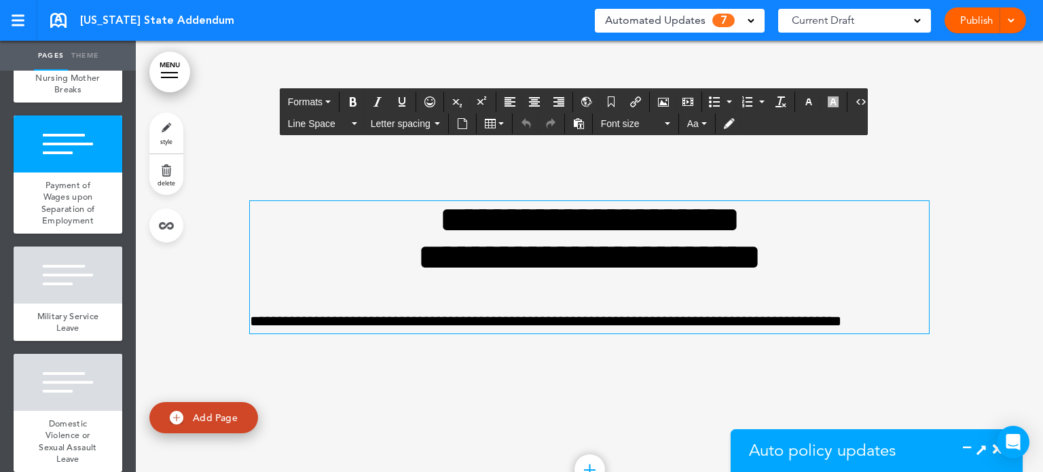
scroll to position [4078, 0]
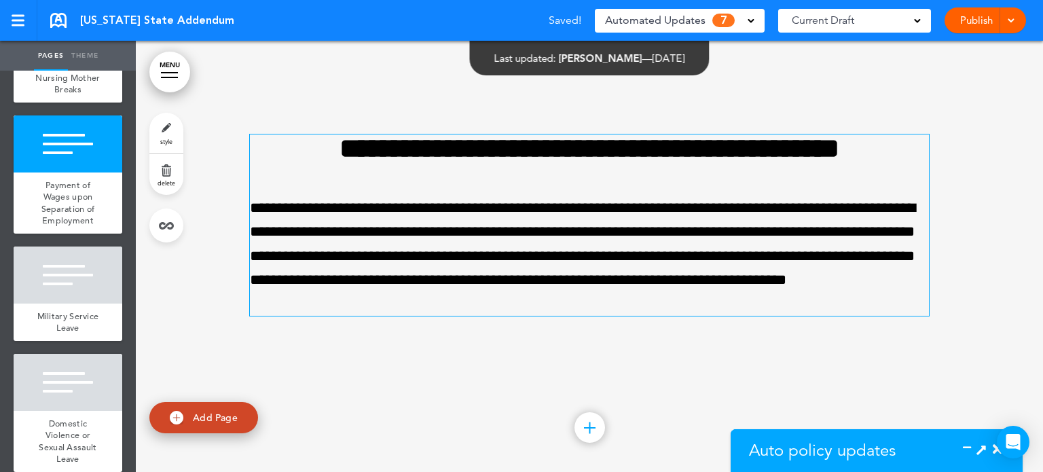
click at [990, 259] on div at bounding box center [589, 242] width 907 height 489
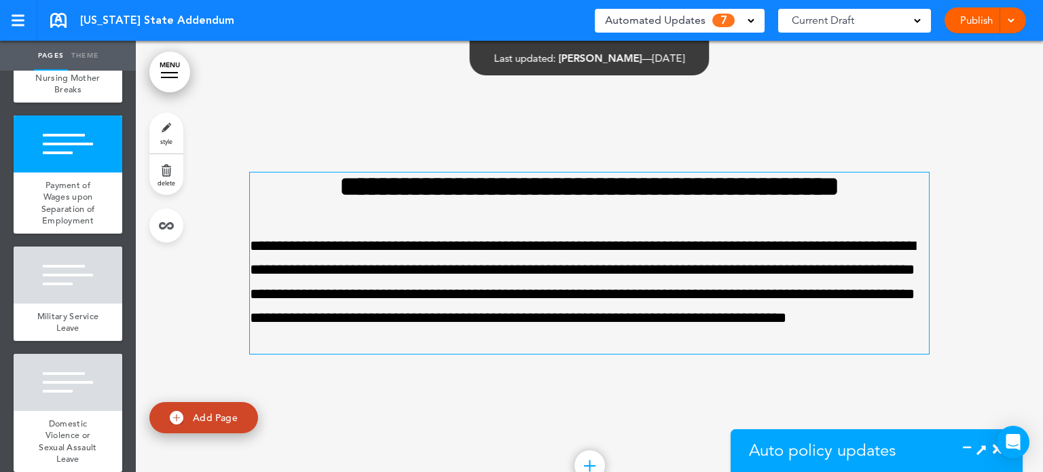
scroll to position [3989, 0]
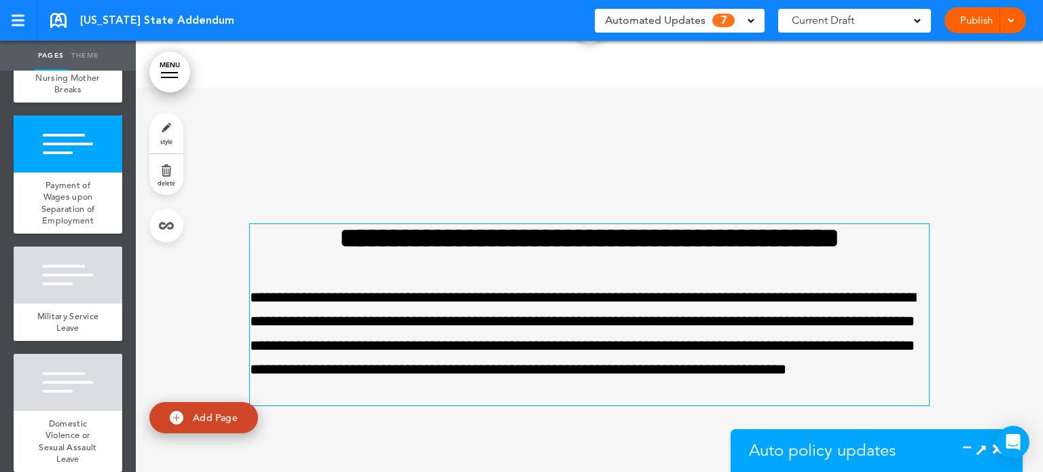
click at [824, 443] on span "Auto policy updates" at bounding box center [822, 450] width 147 height 20
click at [971, 446] on icon at bounding box center [971, 450] width 0 height 14
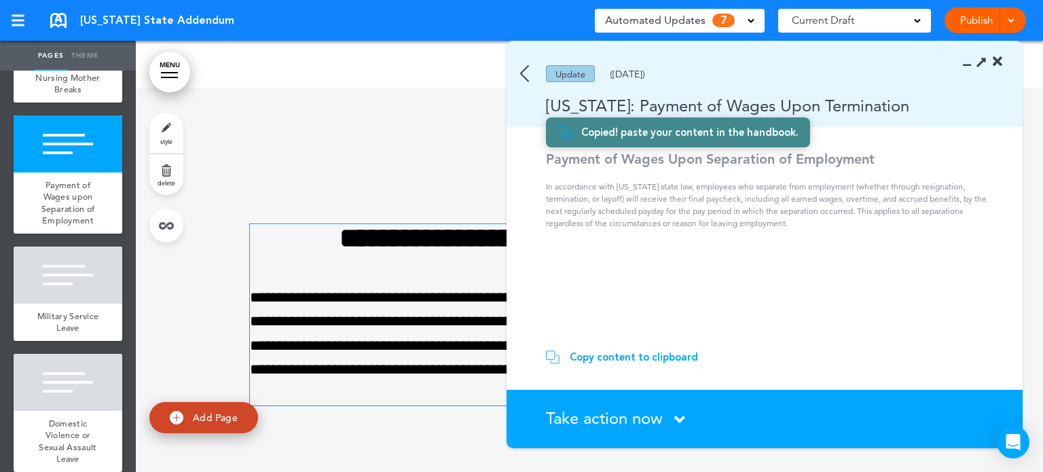
click at [653, 414] on span "Take action now" at bounding box center [604, 418] width 117 height 20
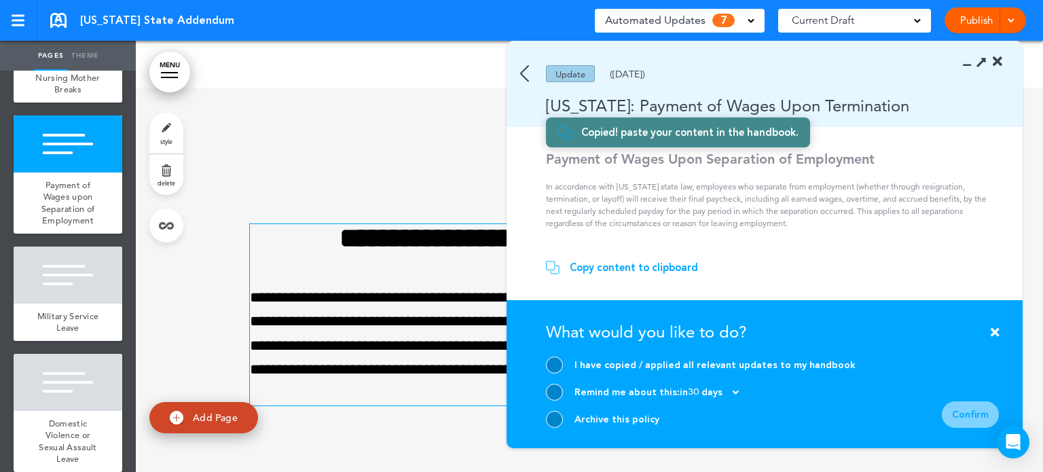
click at [556, 419] on div at bounding box center [554, 419] width 17 height 17
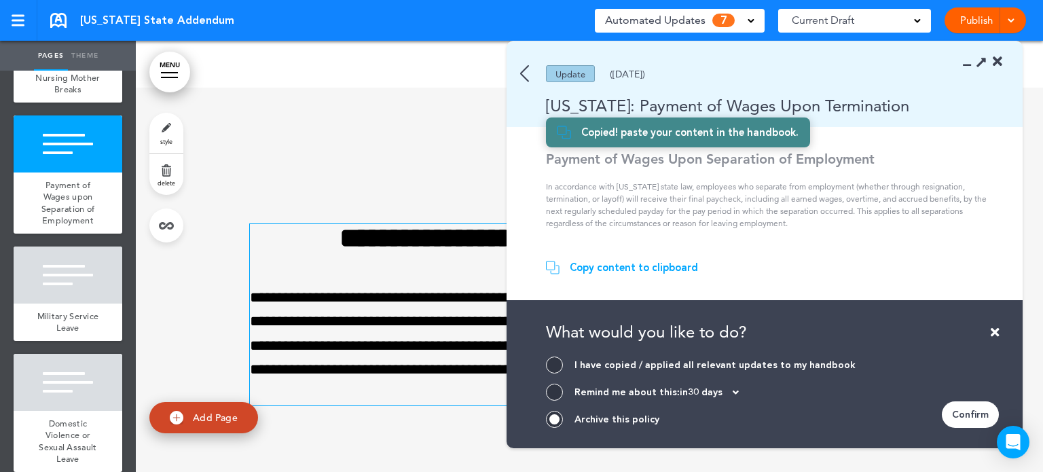
click at [977, 410] on div "Confirm" at bounding box center [970, 414] width 57 height 26
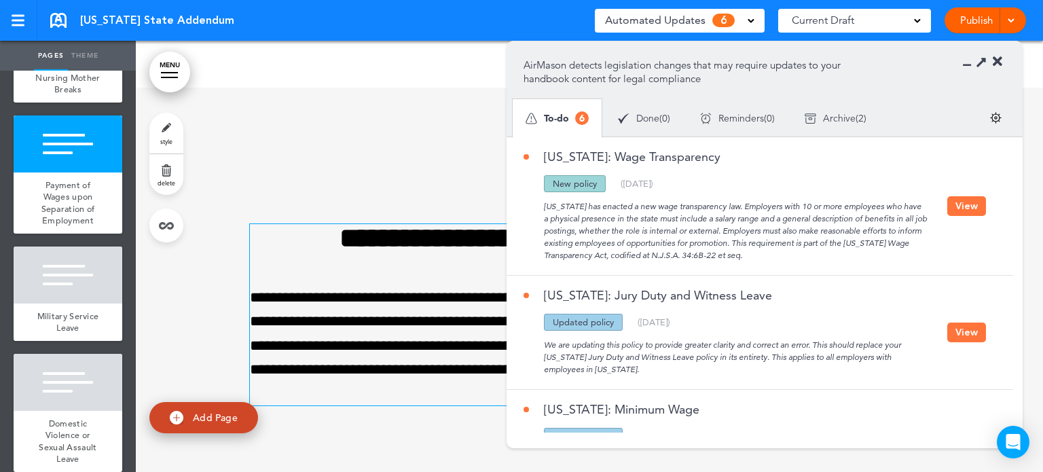
click at [137, 285] on div at bounding box center [589, 332] width 907 height 489
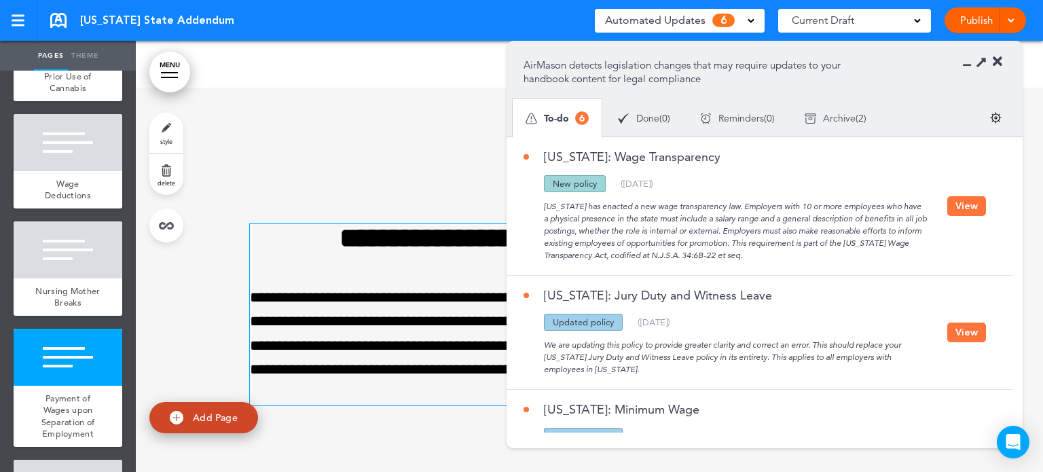
scroll to position [606, 0]
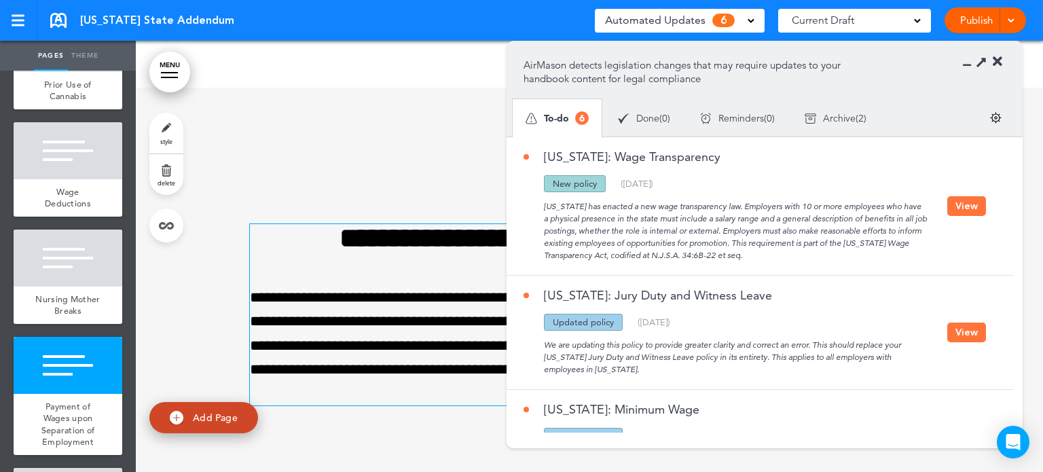
click at [971, 63] on icon at bounding box center [971, 62] width 0 height 14
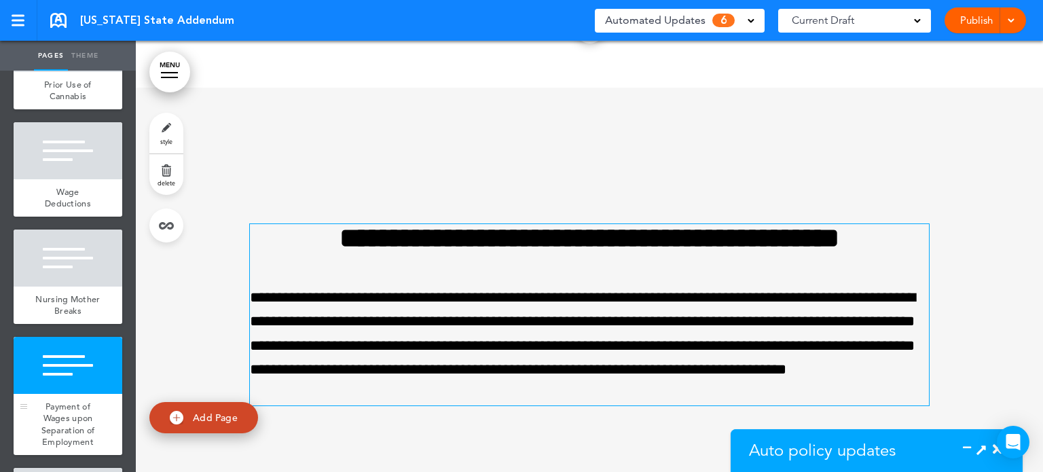
click at [78, 394] on div at bounding box center [68, 365] width 109 height 57
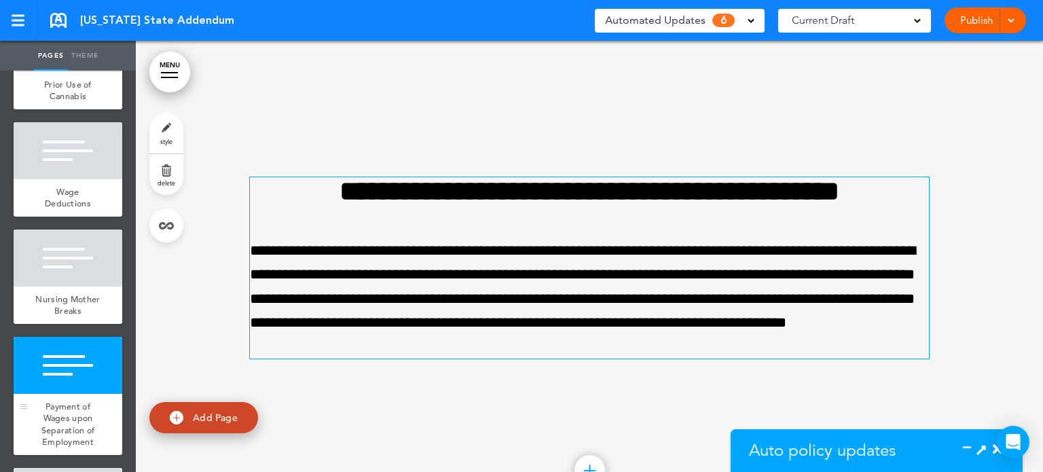
scroll to position [4036, 0]
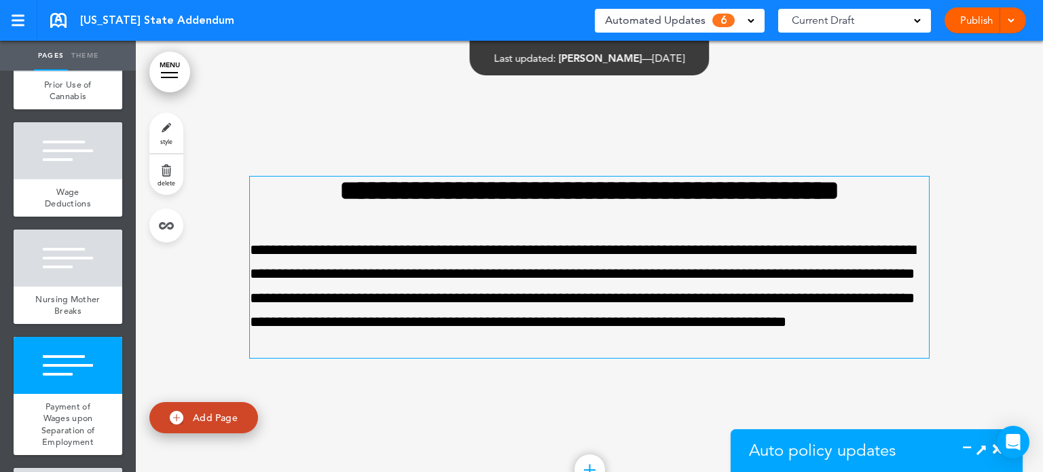
click at [171, 75] on link "MENU" at bounding box center [169, 72] width 41 height 41
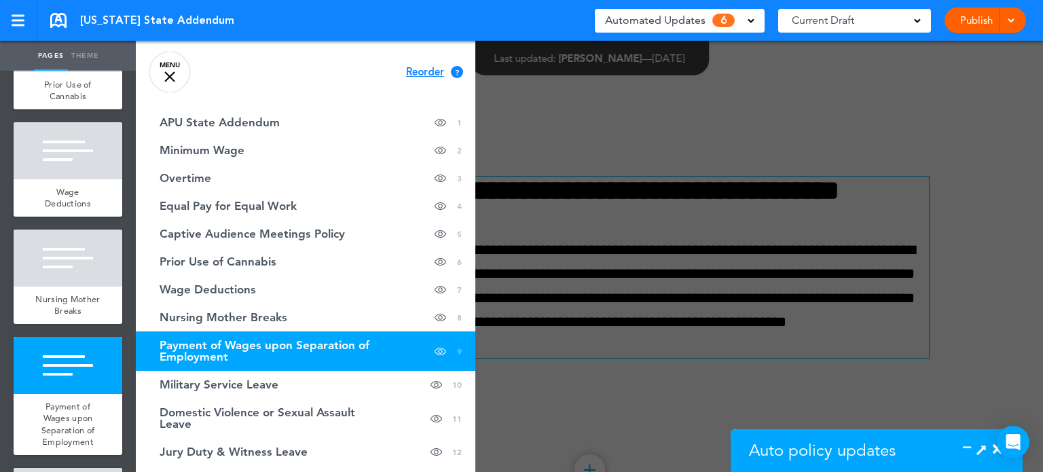
click at [414, 69] on span "Reorder" at bounding box center [425, 72] width 38 height 10
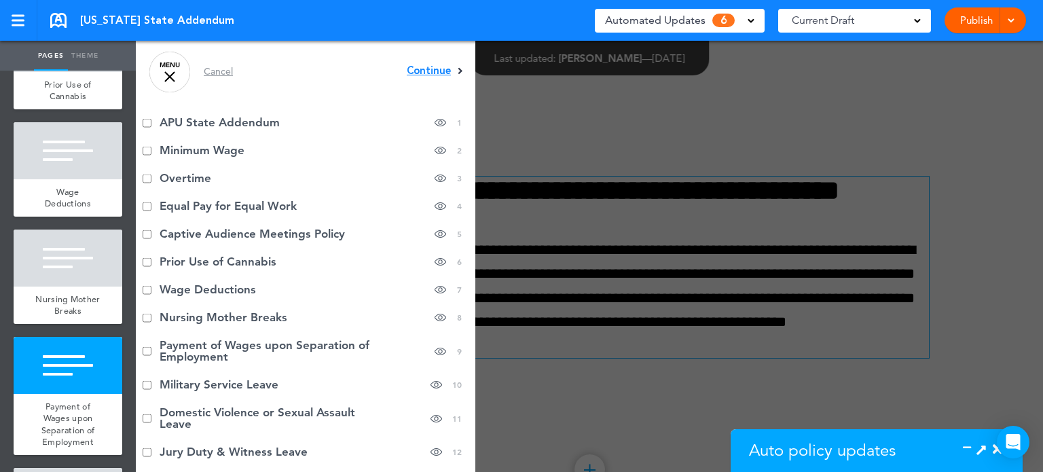
click at [427, 71] on span "Continue" at bounding box center [429, 71] width 44 height 10
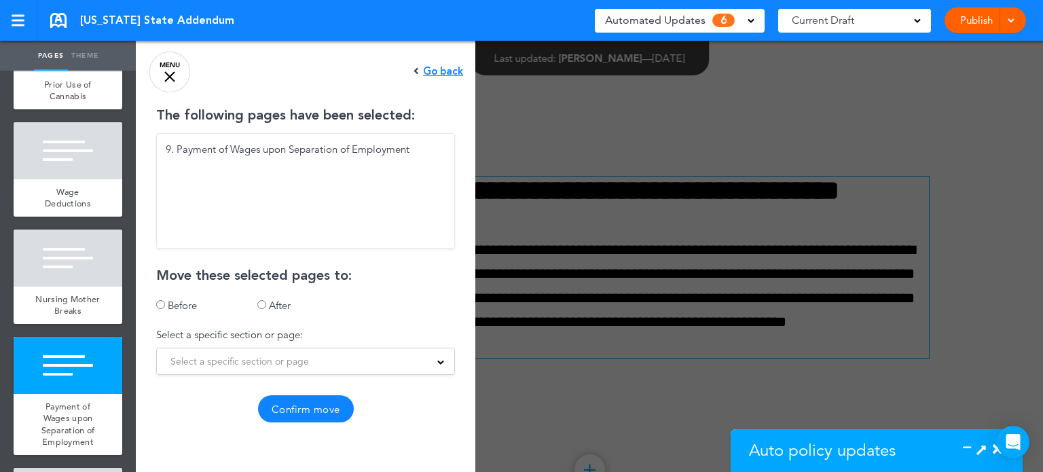
click at [429, 365] on div "Select a specific section or page" at bounding box center [305, 361] width 297 height 15
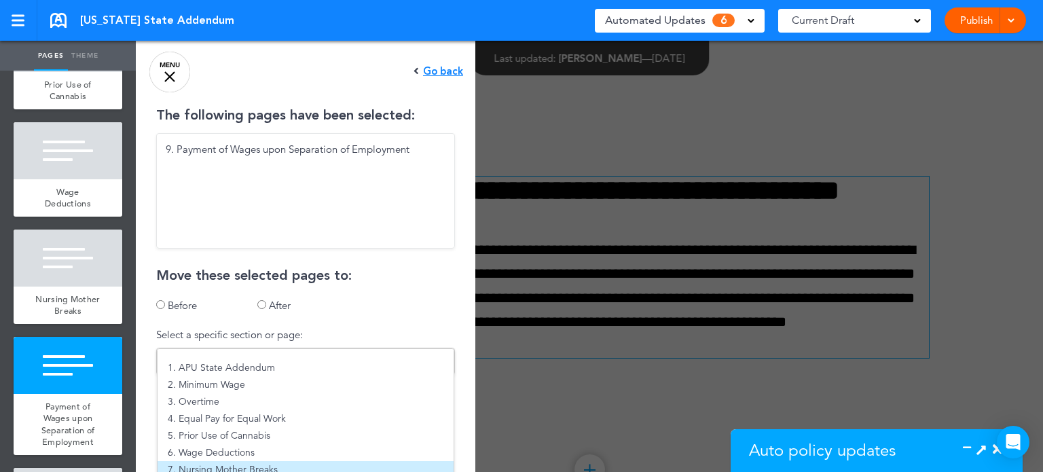
click at [374, 469] on li "7. Nursing Mother Breaks" at bounding box center [306, 469] width 296 height 17
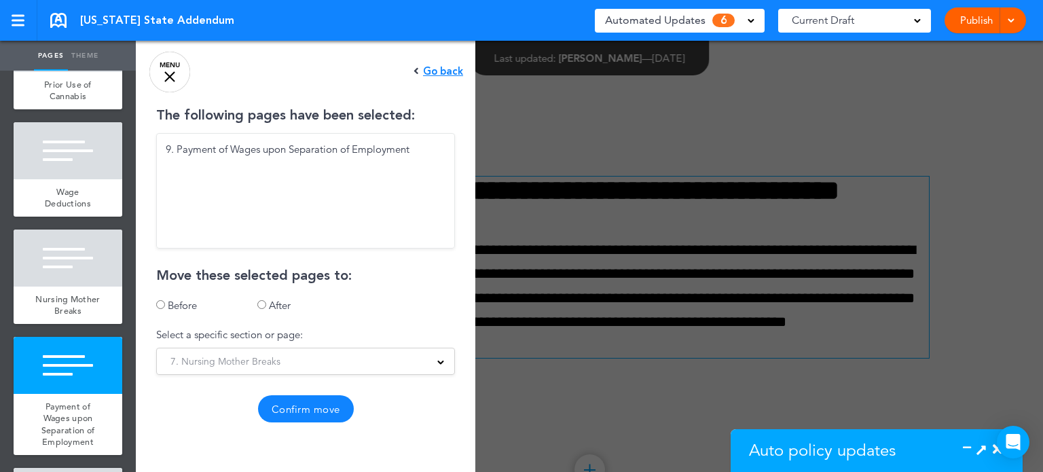
click at [312, 401] on button "Confirm move" at bounding box center [306, 408] width 96 height 27
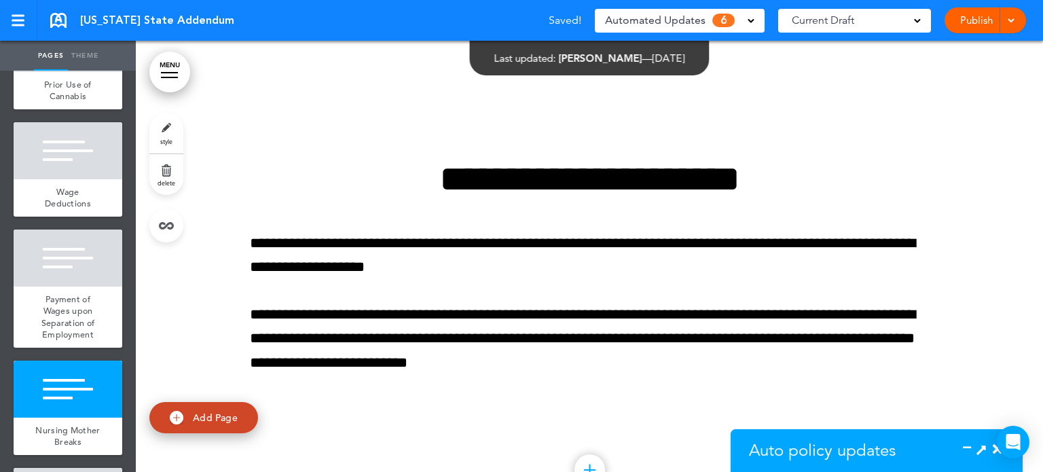
click at [807, 446] on span "Auto policy updates" at bounding box center [822, 450] width 147 height 20
click at [968, 442] on section "AirMason detects legislation changes that may require updates to your handbook …" at bounding box center [877, 476] width 292 height 95
click at [971, 445] on icon at bounding box center [971, 450] width 0 height 14
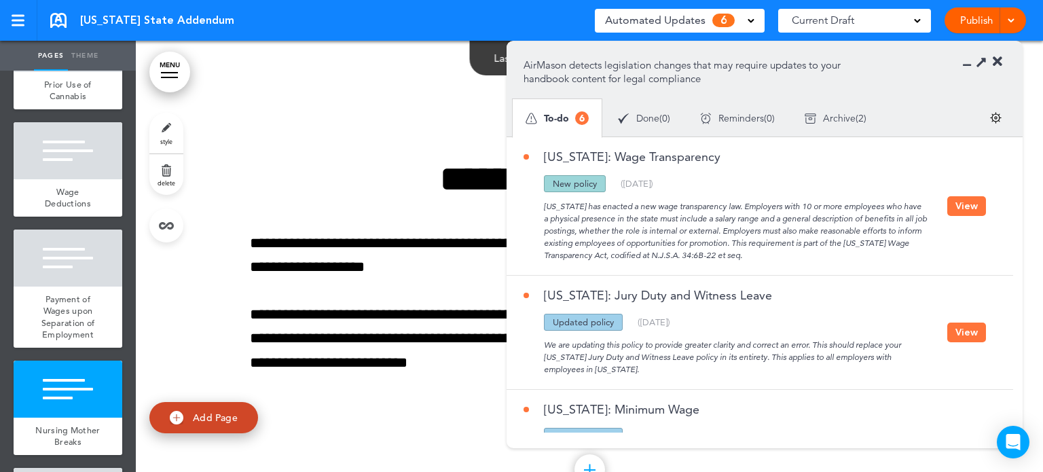
click at [968, 203] on button "View" at bounding box center [966, 206] width 39 height 20
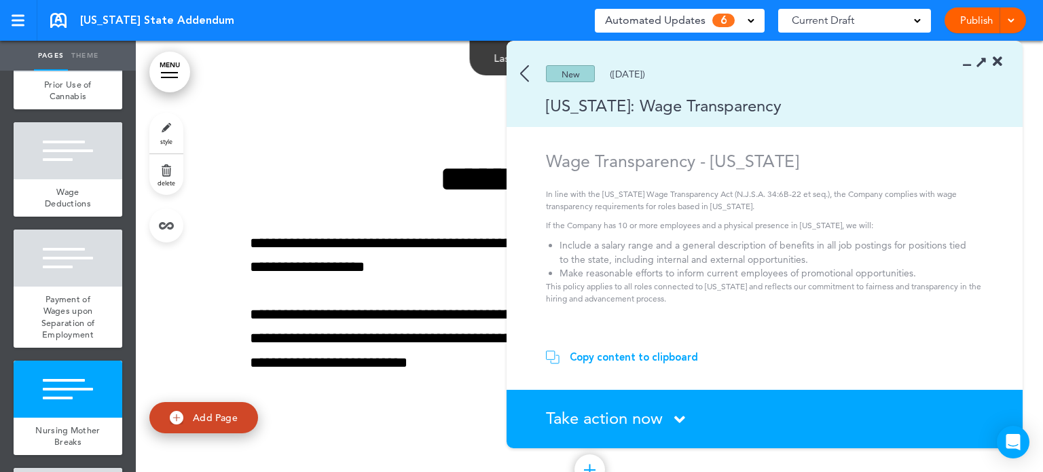
click at [615, 357] on div "Copy content to clipboard" at bounding box center [634, 357] width 128 height 14
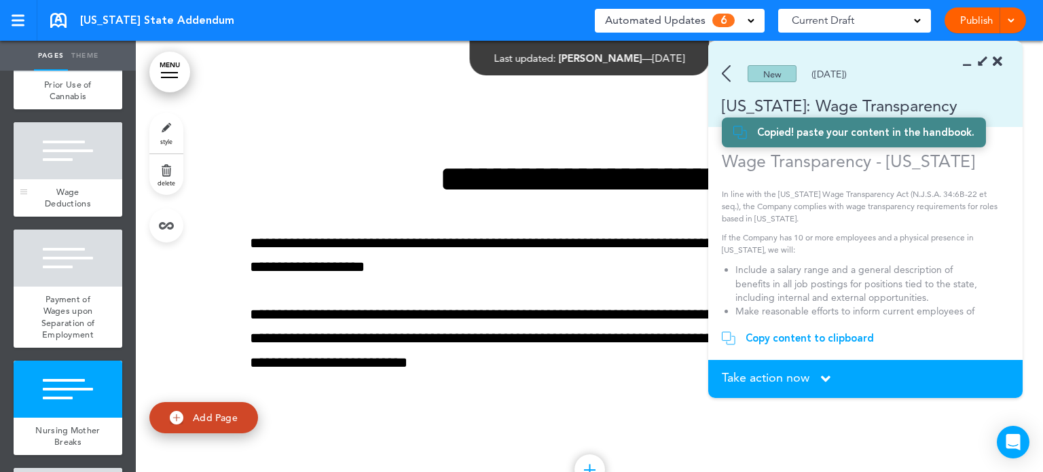
click at [87, 214] on div "Wage Deductions" at bounding box center [68, 197] width 109 height 37
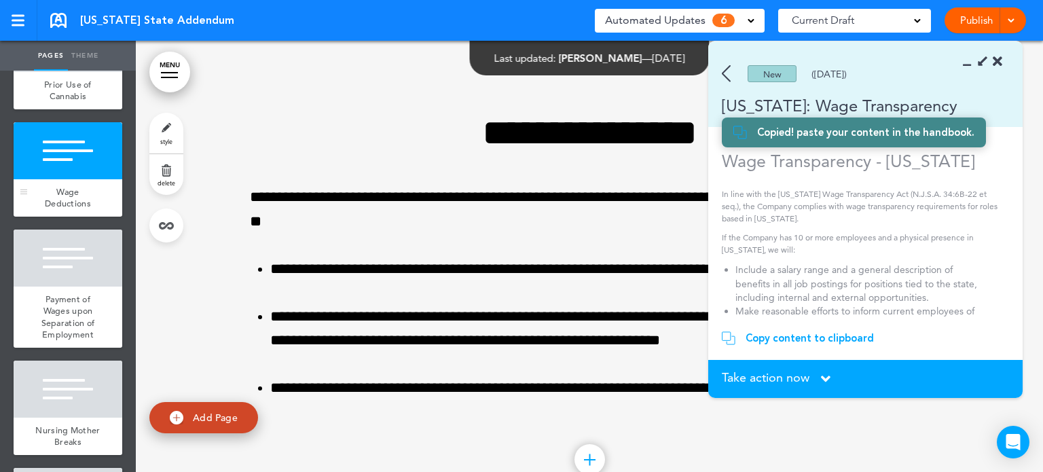
scroll to position [3058, 0]
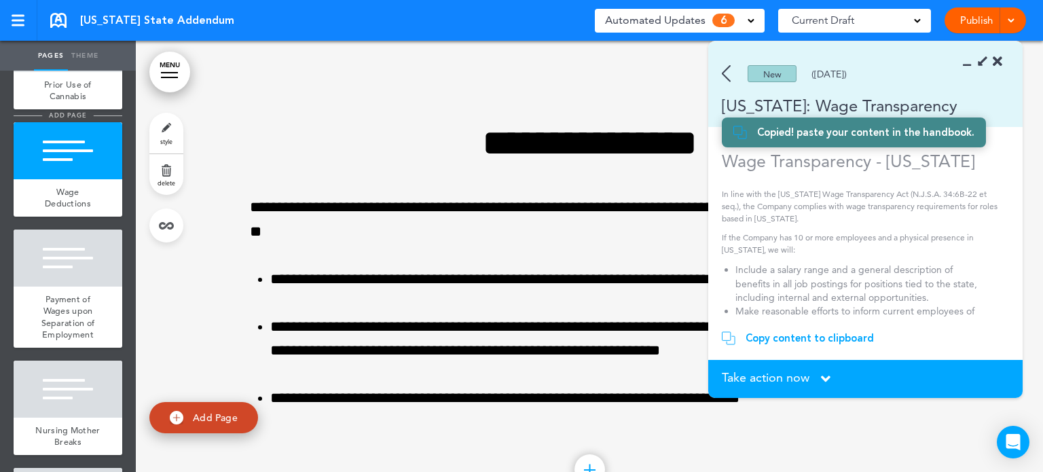
click at [75, 120] on span "add page" at bounding box center [67, 115] width 51 height 9
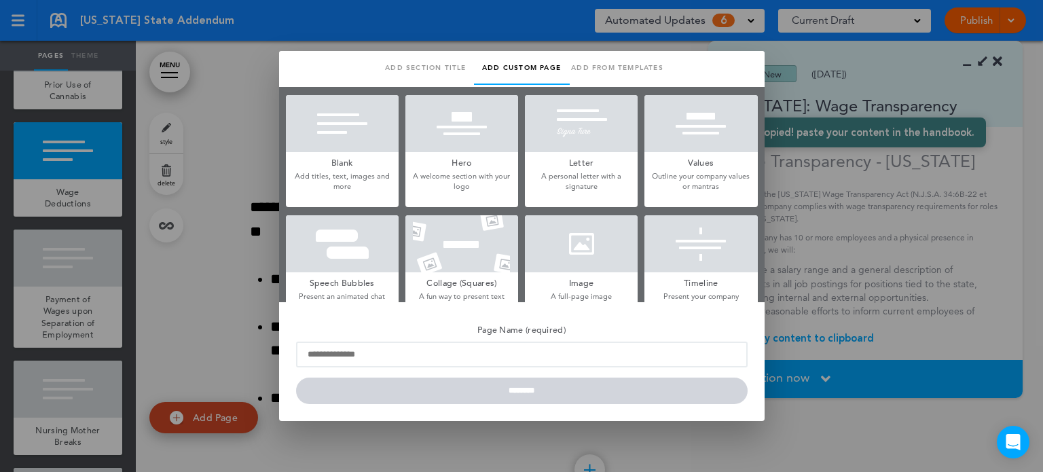
click at [337, 127] on div at bounding box center [342, 123] width 113 height 57
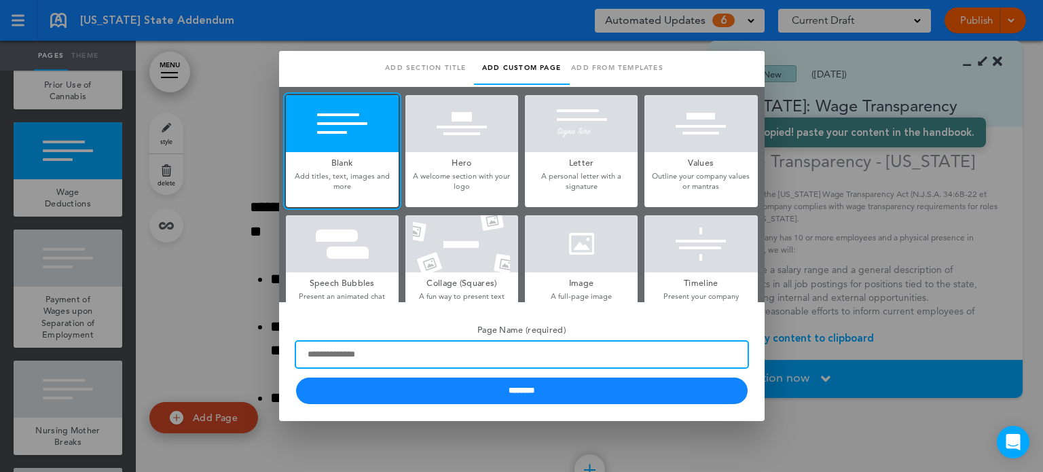
click at [420, 351] on input "Page Name (required)" at bounding box center [522, 355] width 452 height 26
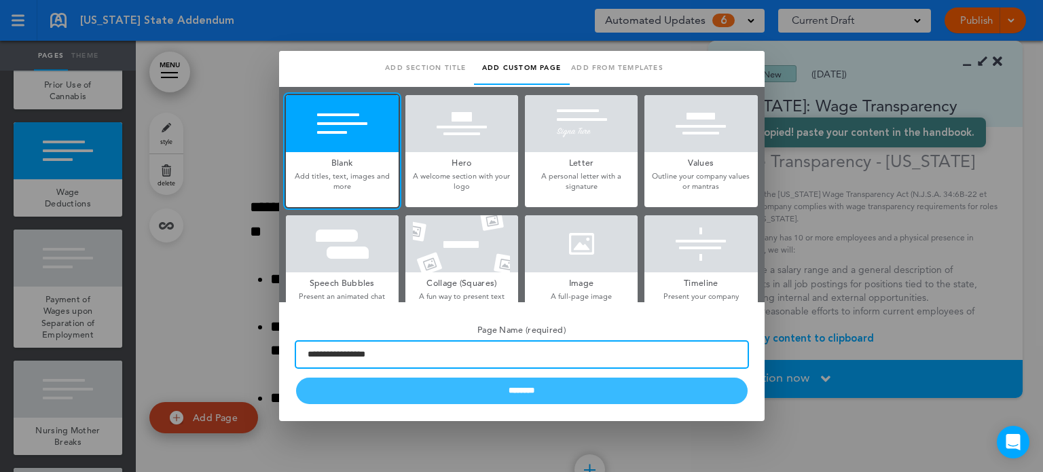
type input "**********"
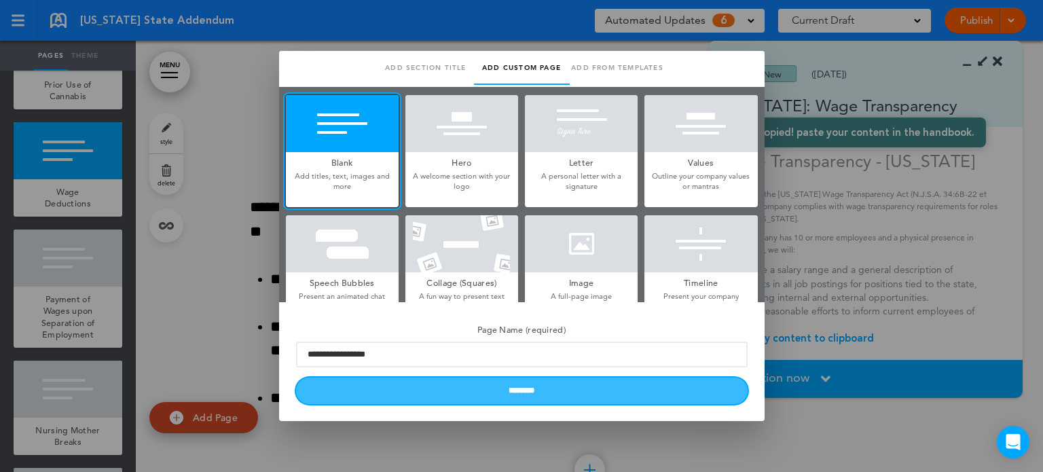
click at [498, 388] on input "********" at bounding box center [522, 391] width 452 height 26
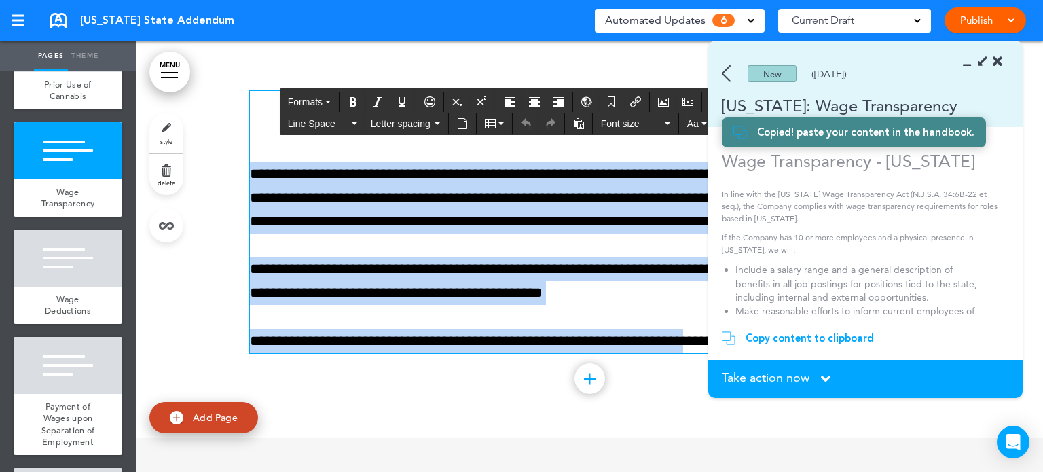
drag, startPoint x: 488, startPoint y: 120, endPoint x: 700, endPoint y: 336, distance: 302.6
click at [700, 336] on div "**********" at bounding box center [589, 222] width 679 height 262
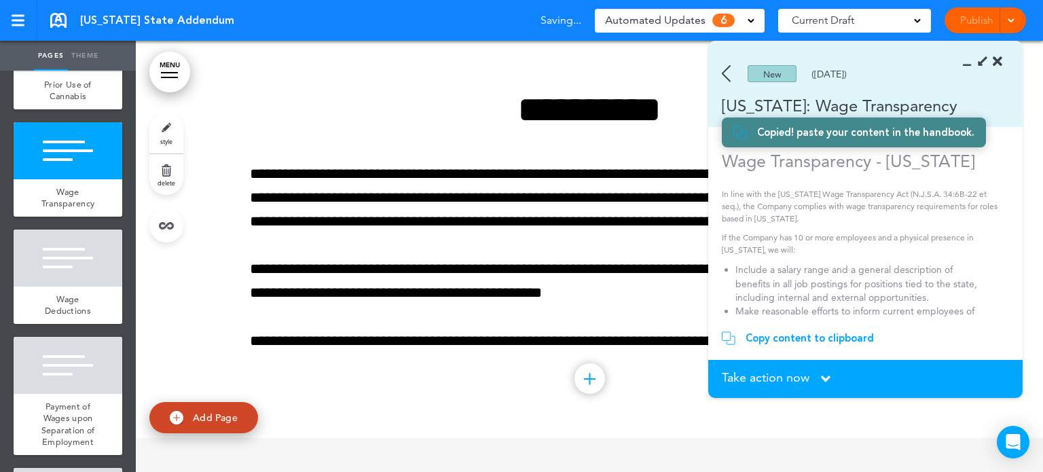
click at [971, 64] on icon at bounding box center [971, 62] width 0 height 14
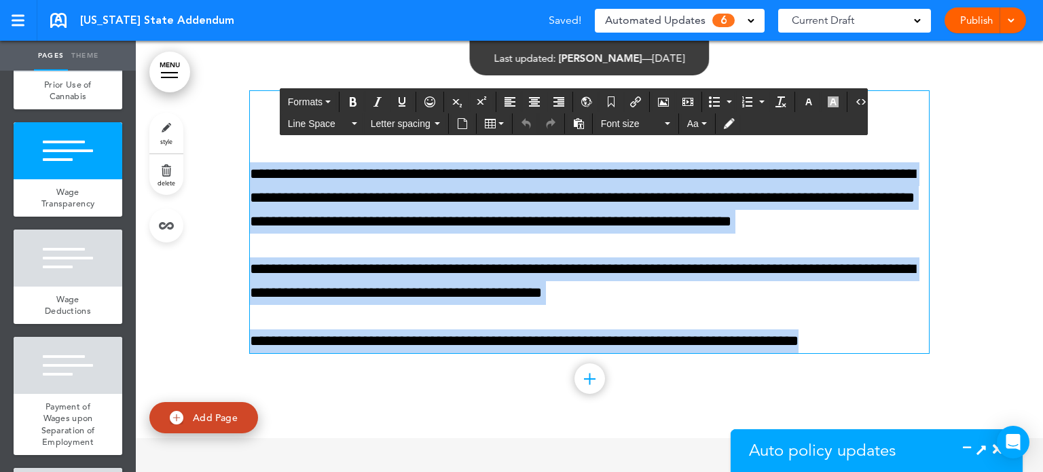
drag, startPoint x: 483, startPoint y: 107, endPoint x: 858, endPoint y: 337, distance: 440.5
click at [858, 337] on div "**********" at bounding box center [589, 222] width 679 height 262
paste div
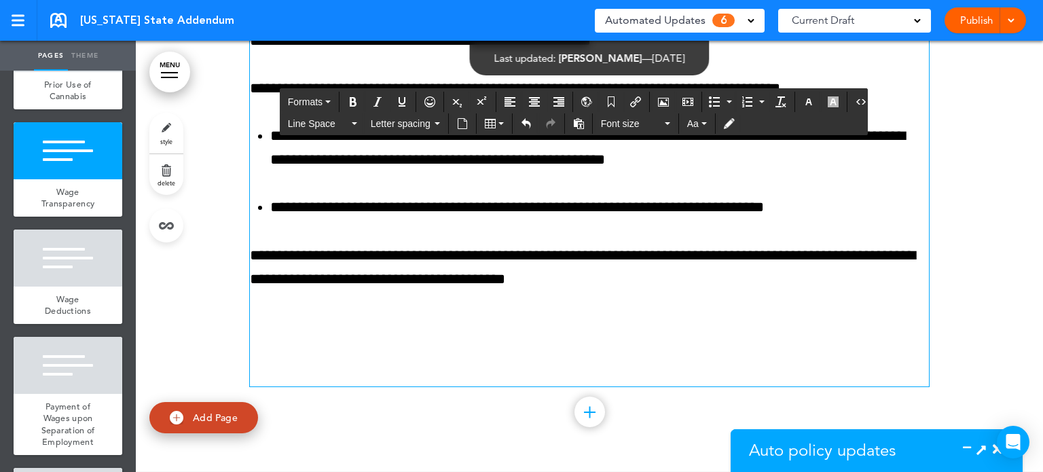
scroll to position [3208, 0]
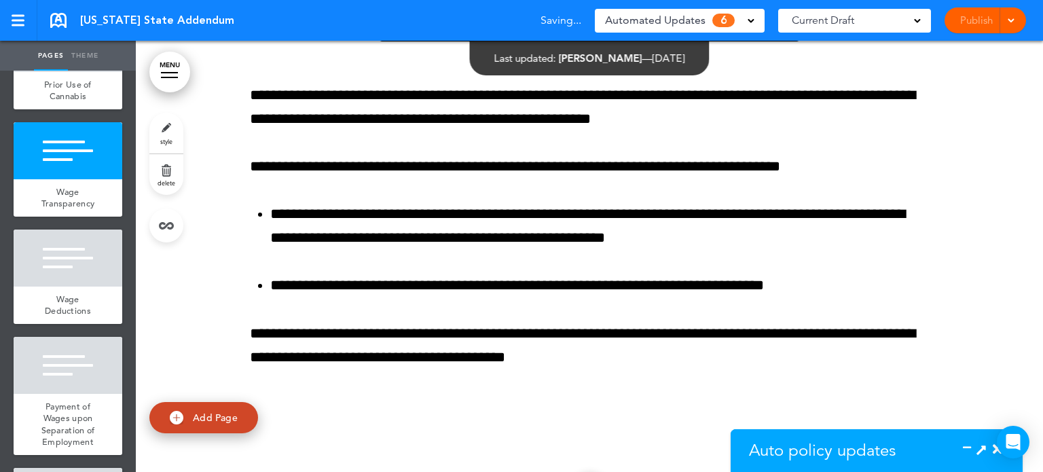
click at [826, 456] on span "Auto policy updates" at bounding box center [822, 450] width 147 height 20
click at [971, 444] on icon at bounding box center [971, 450] width 0 height 14
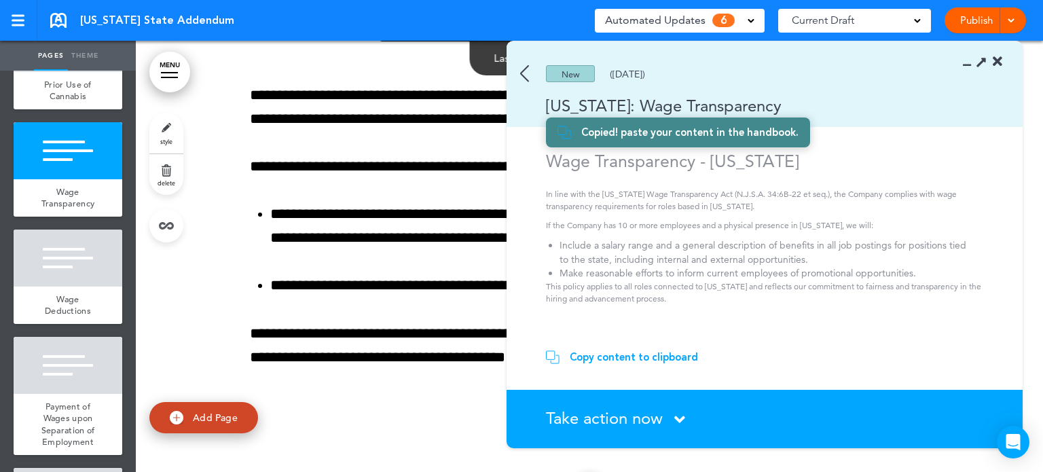
click at [670, 422] on div "Take action now Click here to change the status" at bounding box center [772, 419] width 453 height 18
click at [678, 419] on icon at bounding box center [679, 419] width 11 height 17
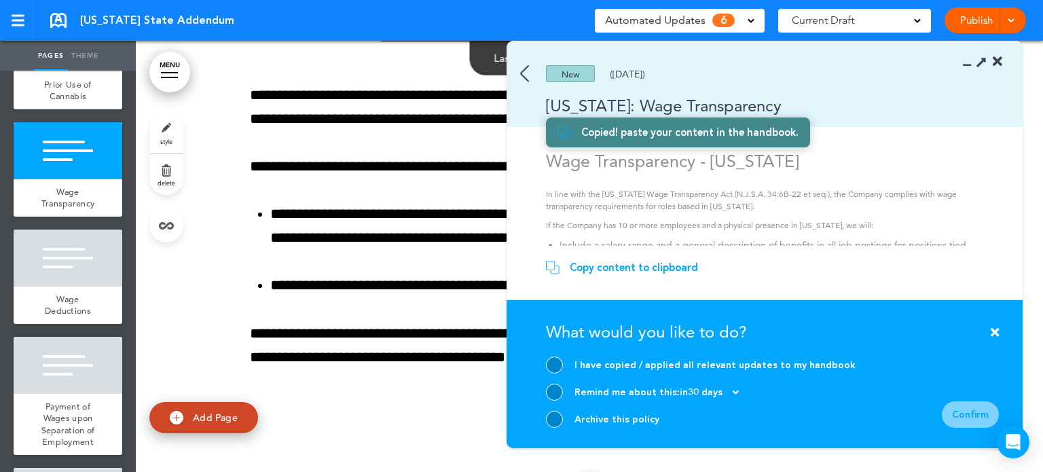
click at [557, 365] on div at bounding box center [554, 365] width 17 height 17
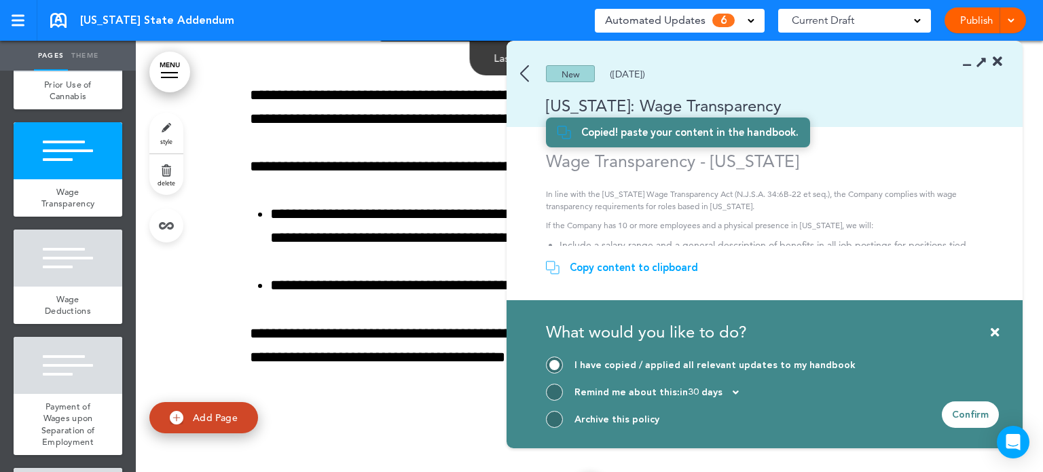
click at [979, 410] on div "Confirm" at bounding box center [970, 414] width 57 height 26
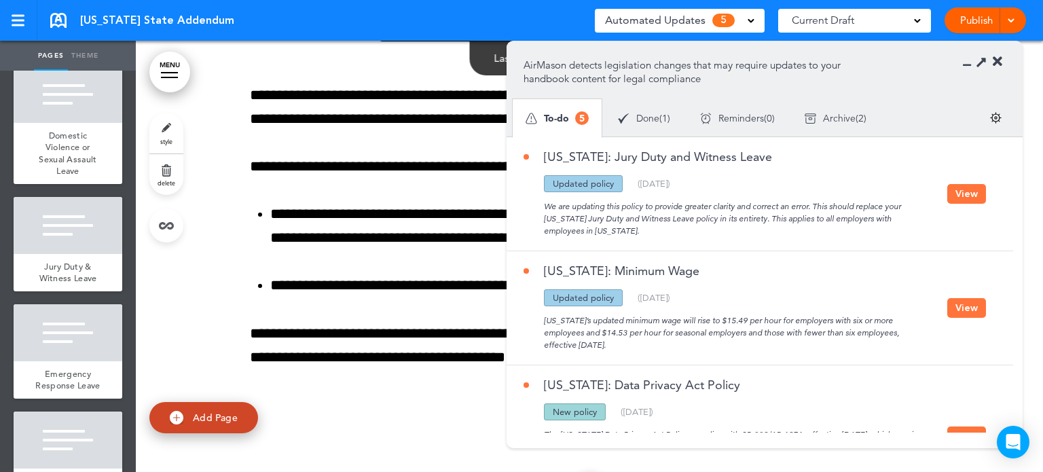
scroll to position [1231, 0]
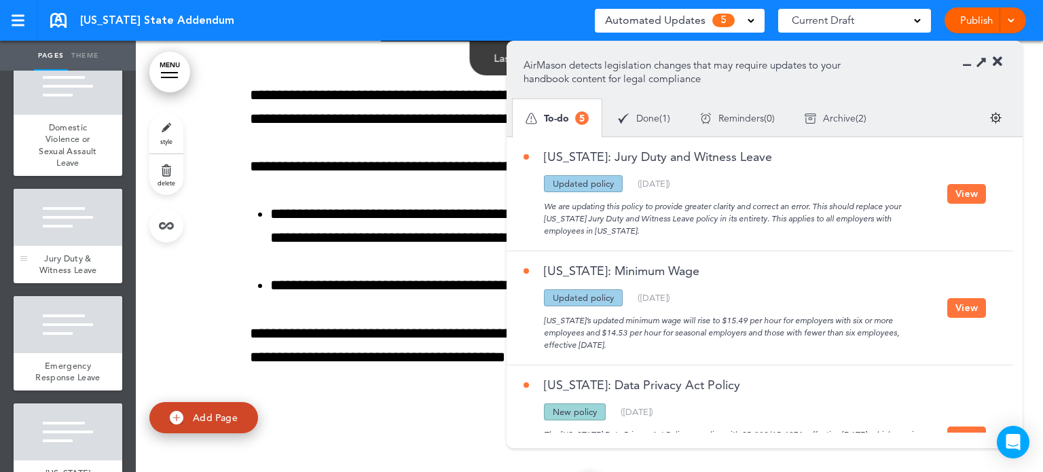
click at [86, 283] on div "Jury Duty & Witness Leave" at bounding box center [68, 264] width 109 height 37
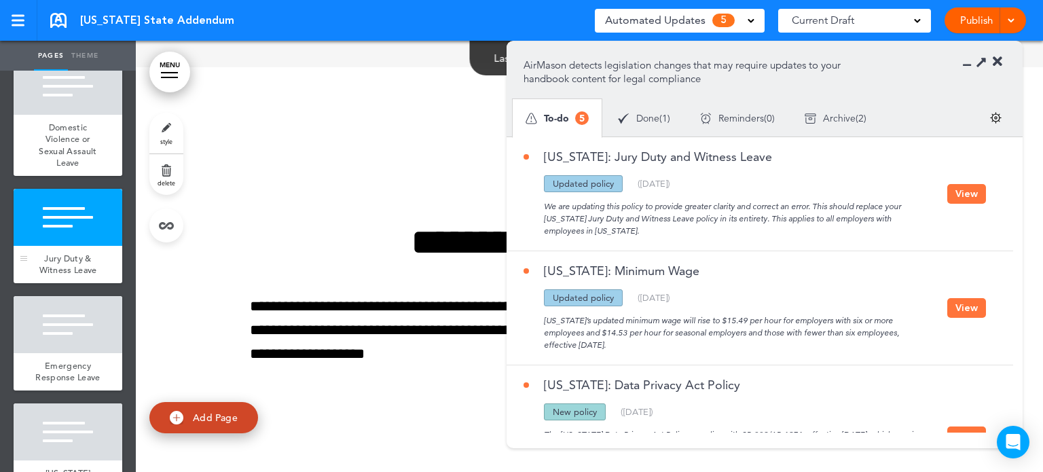
scroll to position [6164, 0]
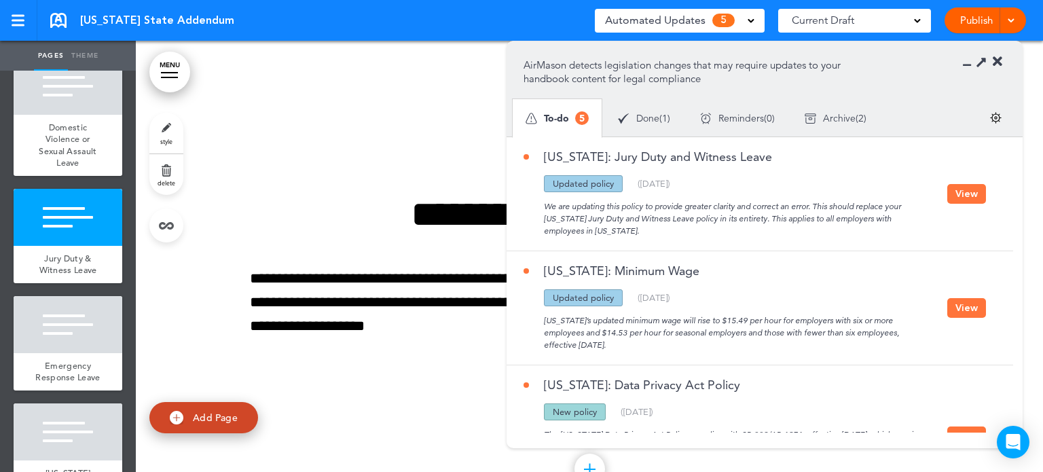
click at [960, 192] on button "View" at bounding box center [966, 194] width 39 height 20
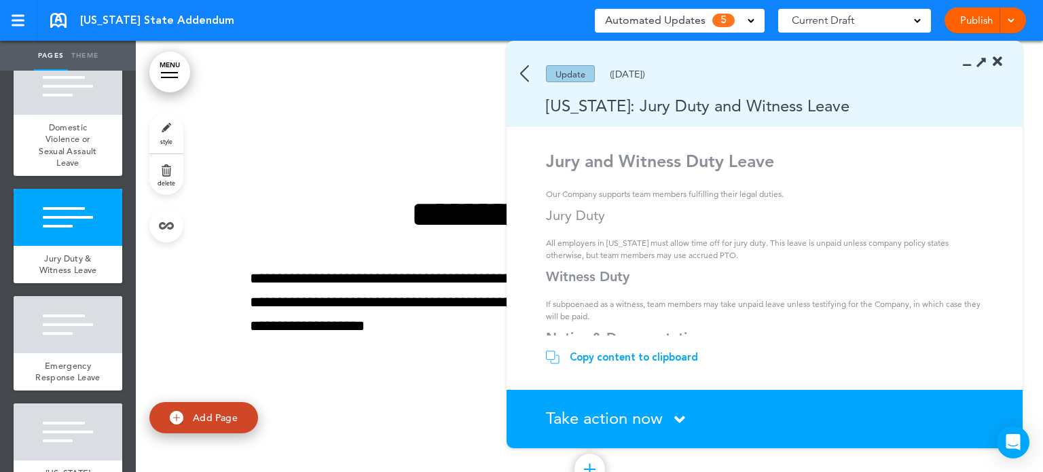
click at [644, 352] on div "Copy content to clipboard" at bounding box center [634, 357] width 128 height 14
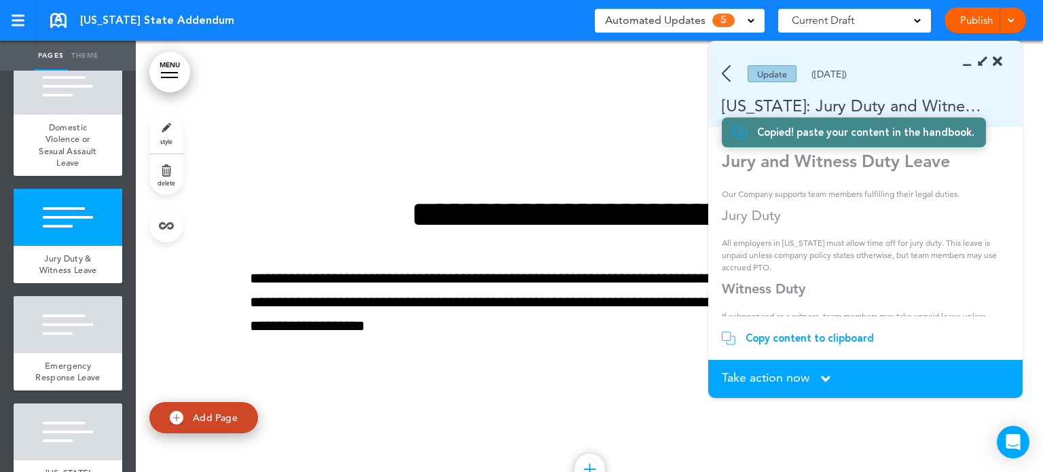
click at [971, 62] on icon at bounding box center [971, 62] width 0 height 14
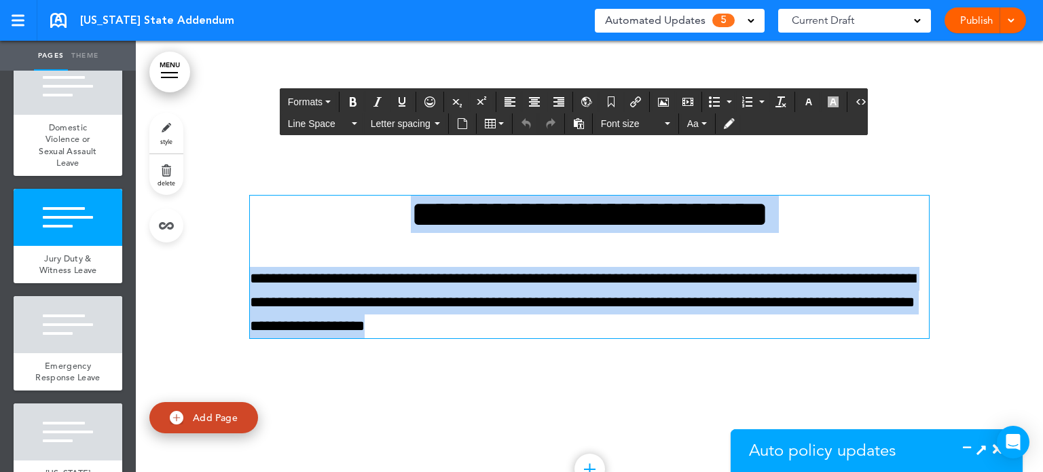
drag, startPoint x: 369, startPoint y: 209, endPoint x: 543, endPoint y: 323, distance: 207.4
click at [543, 323] on div "**********" at bounding box center [589, 267] width 679 height 143
paste div
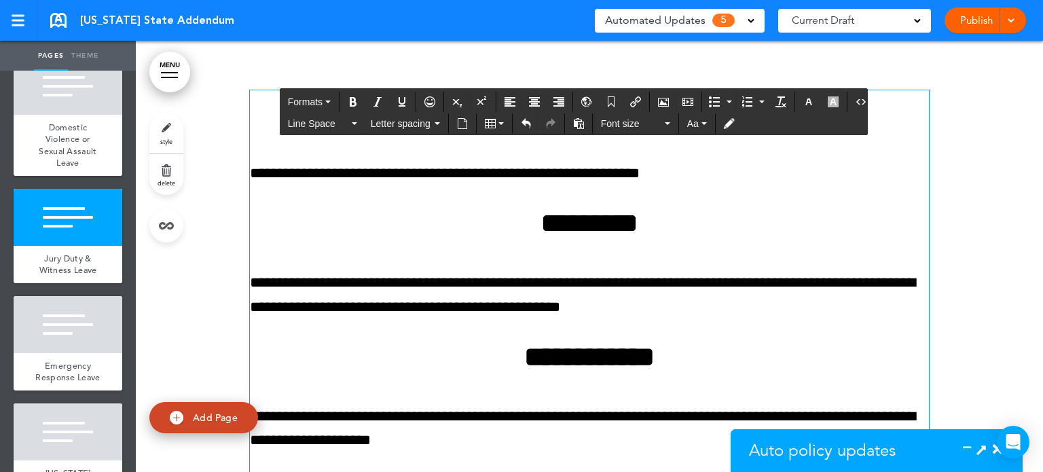
scroll to position [6211, 0]
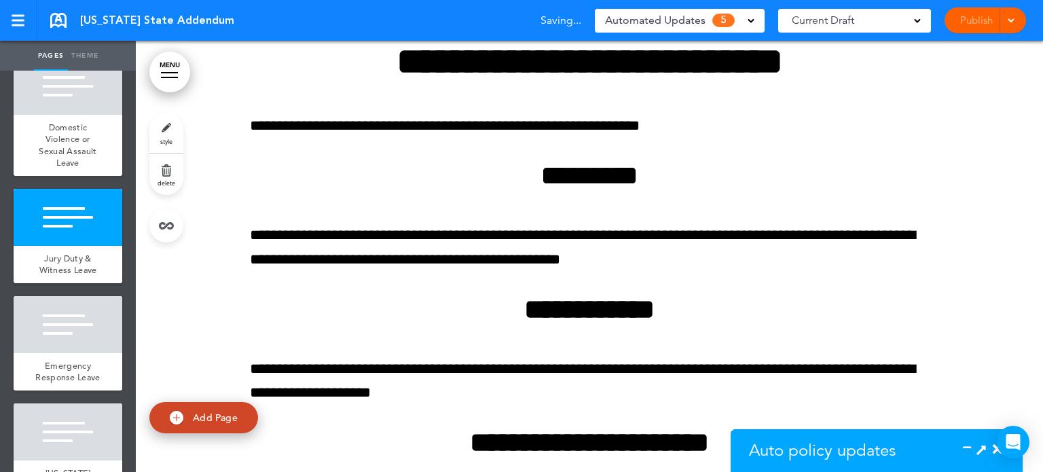
click at [937, 244] on div at bounding box center [589, 386] width 907 height 788
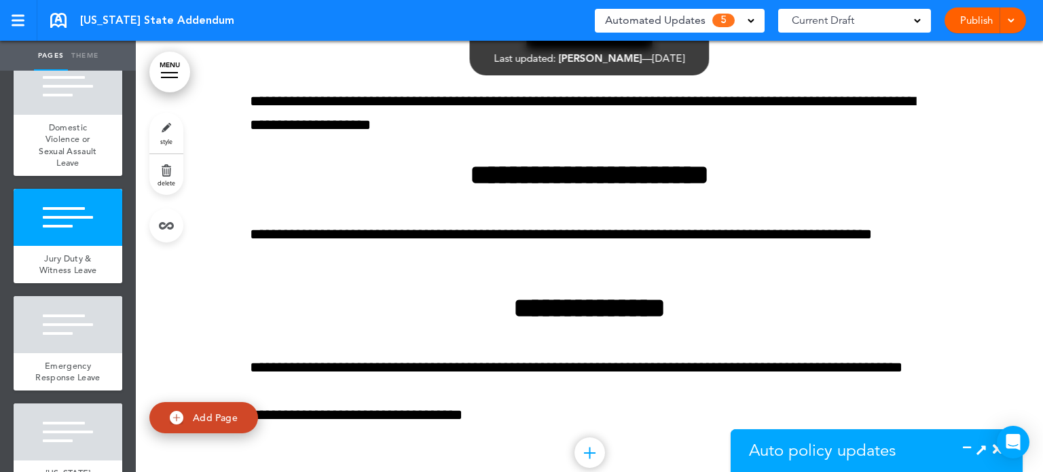
scroll to position [6467, 0]
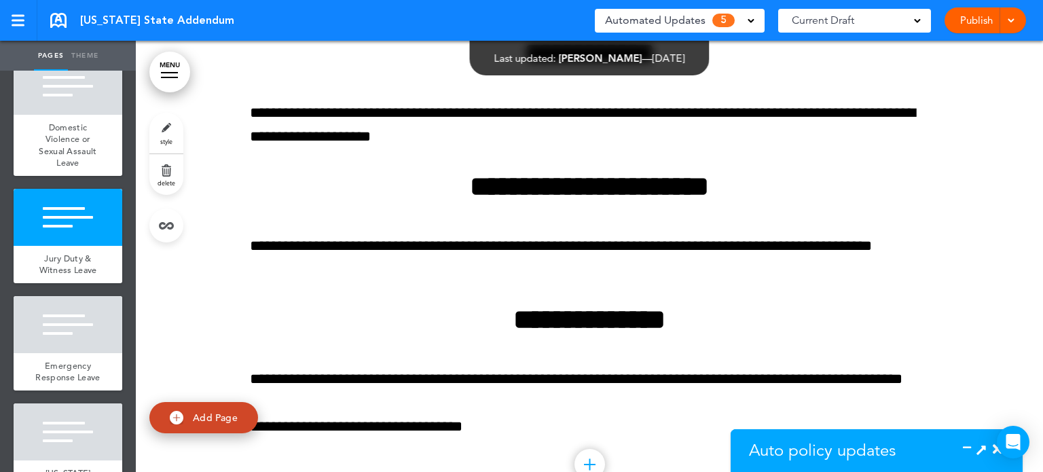
click at [971, 446] on icon at bounding box center [971, 450] width 0 height 14
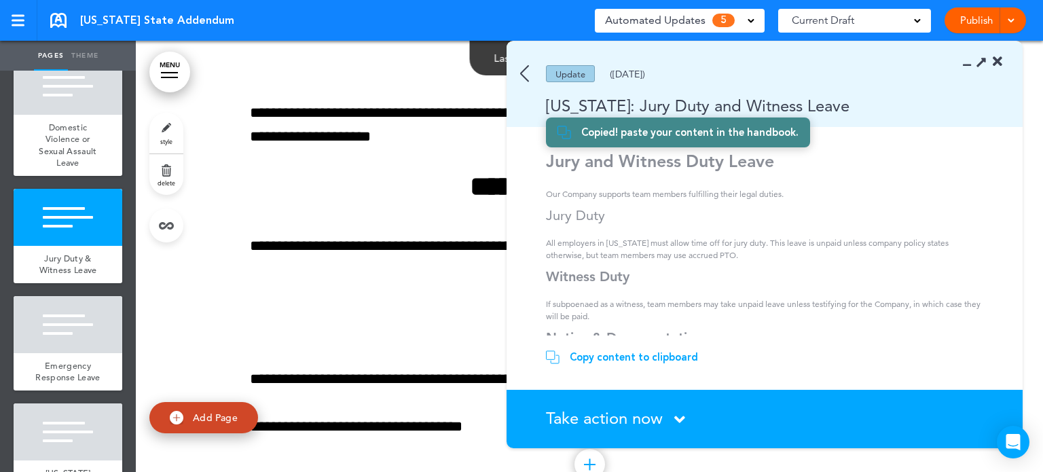
click at [676, 417] on icon at bounding box center [679, 419] width 11 height 17
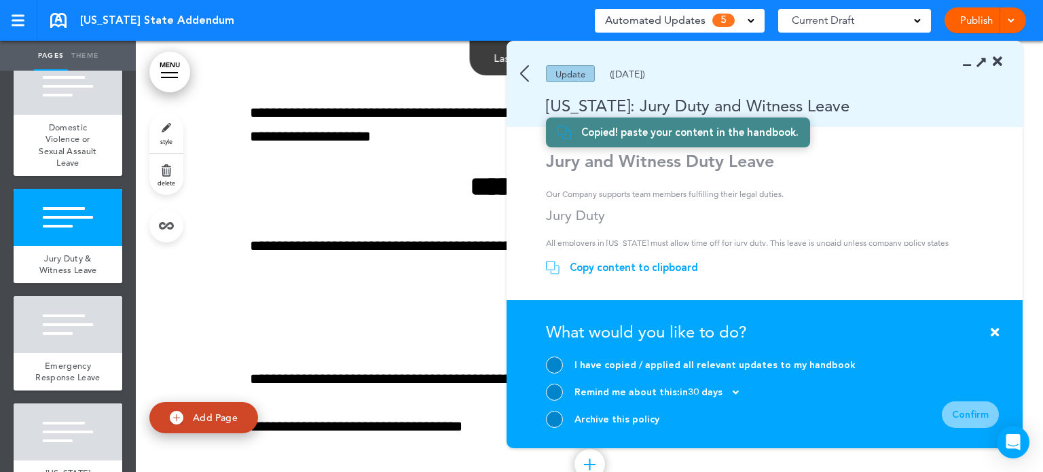
click at [560, 362] on div at bounding box center [554, 365] width 17 height 17
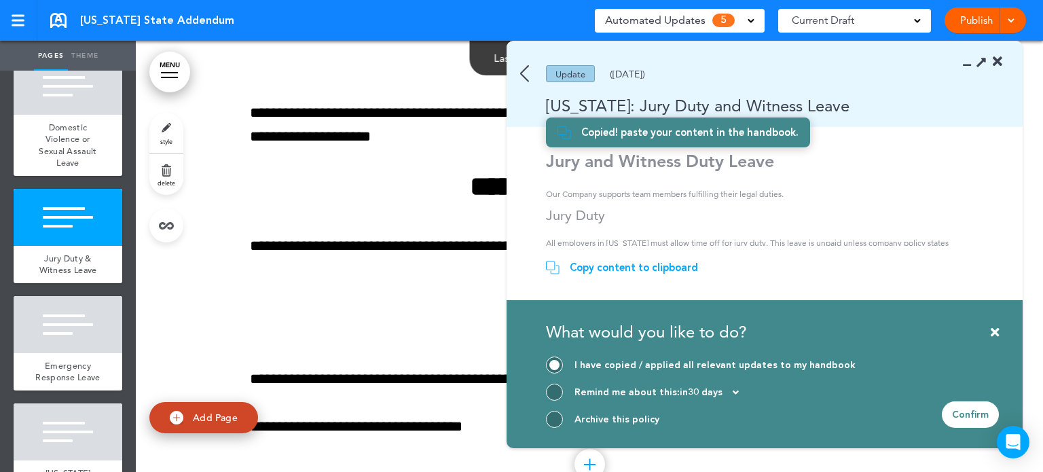
click at [967, 411] on div "Confirm" at bounding box center [970, 414] width 57 height 26
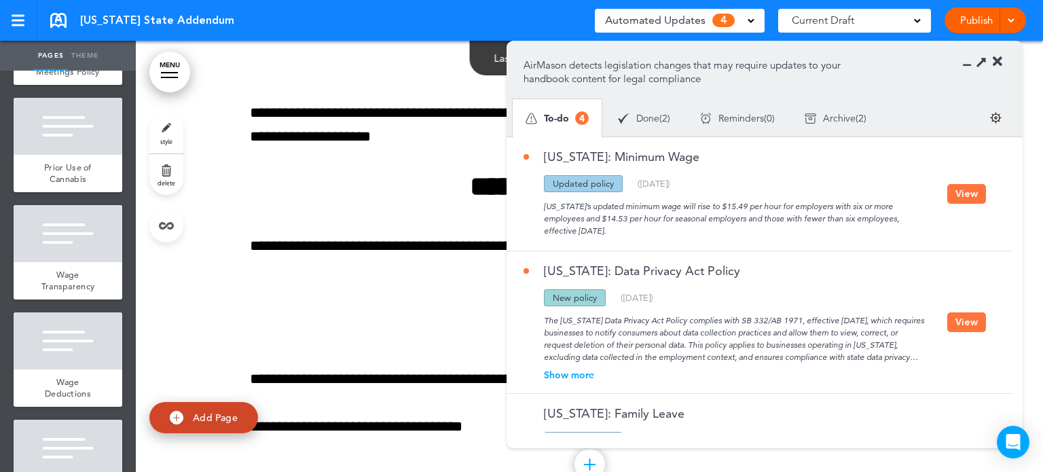
scroll to position [521, 0]
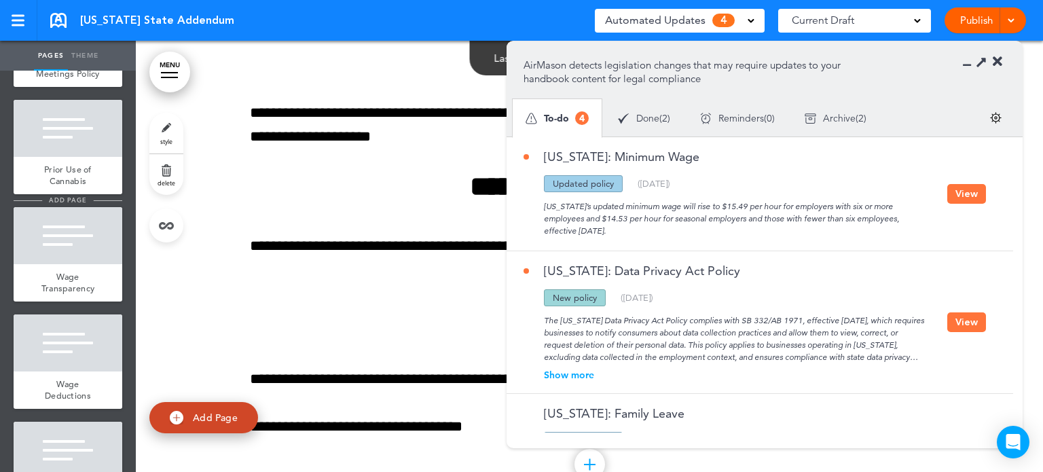
click at [88, 206] on li "add page" at bounding box center [68, 201] width 109 height 10
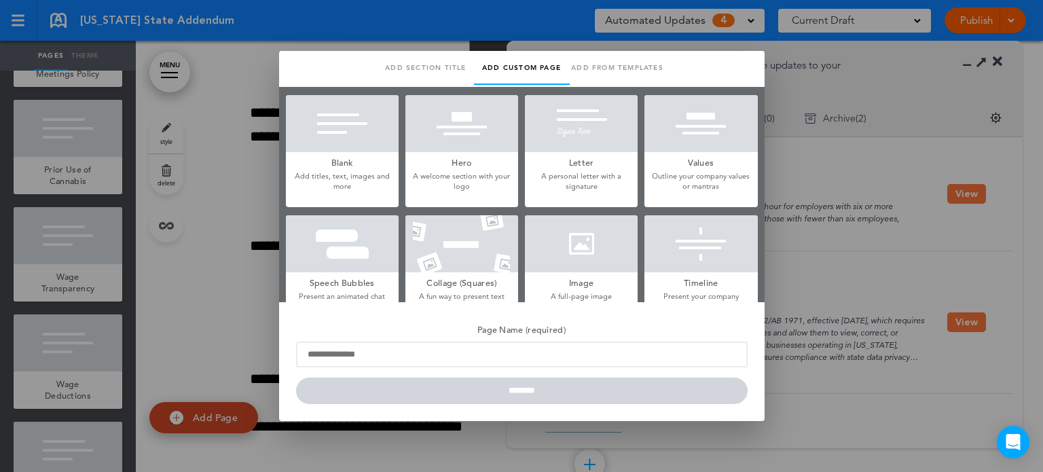
click at [345, 132] on div at bounding box center [342, 123] width 113 height 57
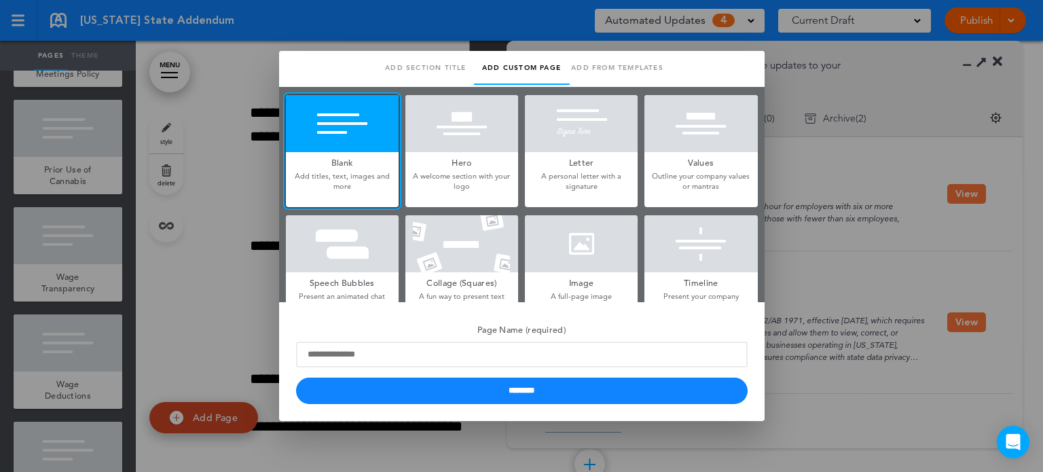
click at [852, 108] on div at bounding box center [521, 236] width 1043 height 472
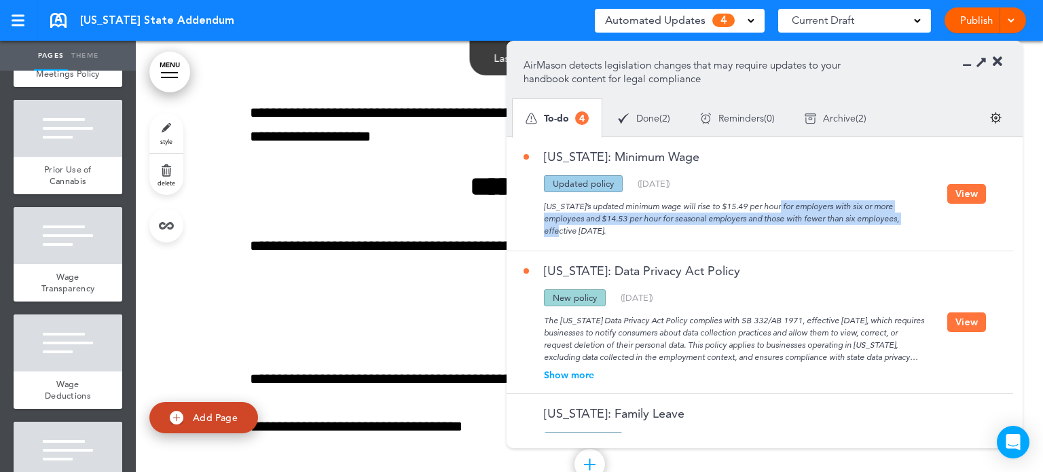
drag, startPoint x: 734, startPoint y: 206, endPoint x: 869, endPoint y: 214, distance: 136.0
click at [869, 214] on div "New Jersey’s updated minimum wage will rise to $15.49 per hour for employers wi…" at bounding box center [736, 214] width 424 height 45
click at [963, 194] on button "View" at bounding box center [966, 194] width 39 height 20
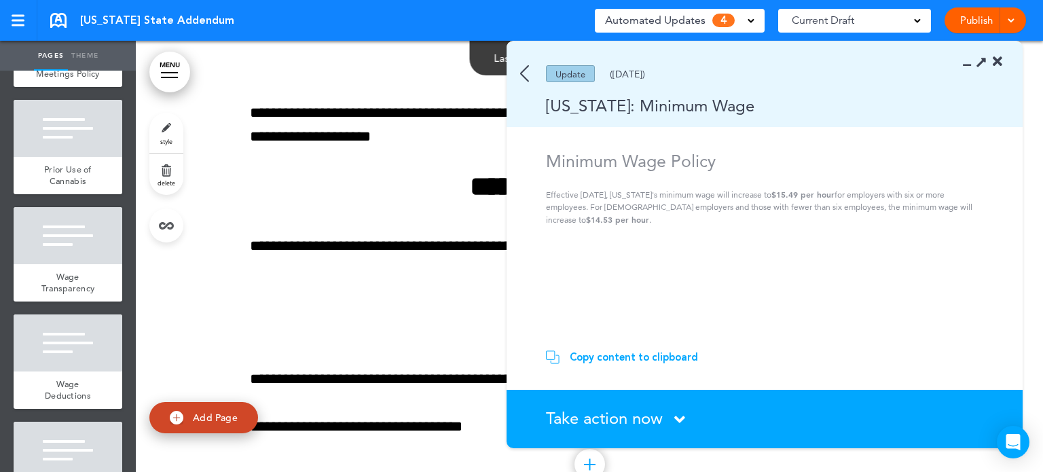
click at [641, 359] on div "Copy content to clipboard" at bounding box center [634, 357] width 128 height 14
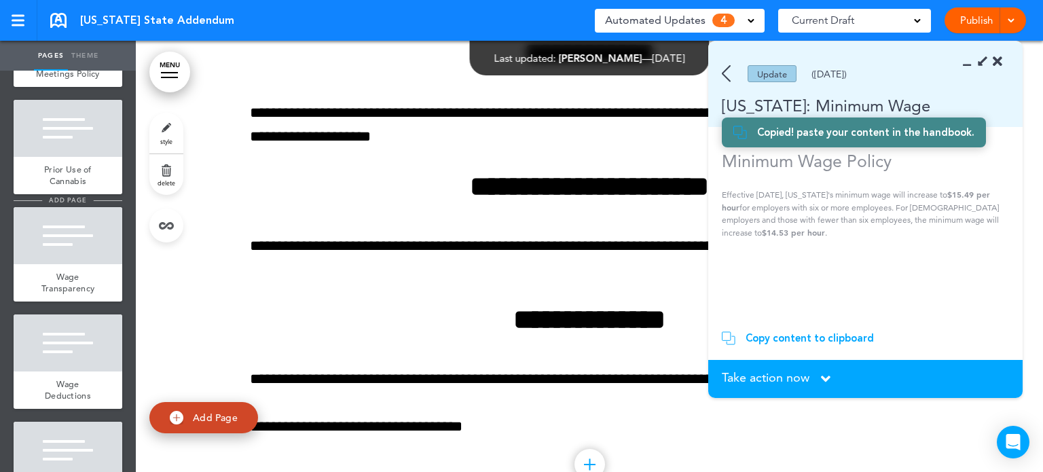
click at [66, 204] on span "add page" at bounding box center [67, 200] width 51 height 9
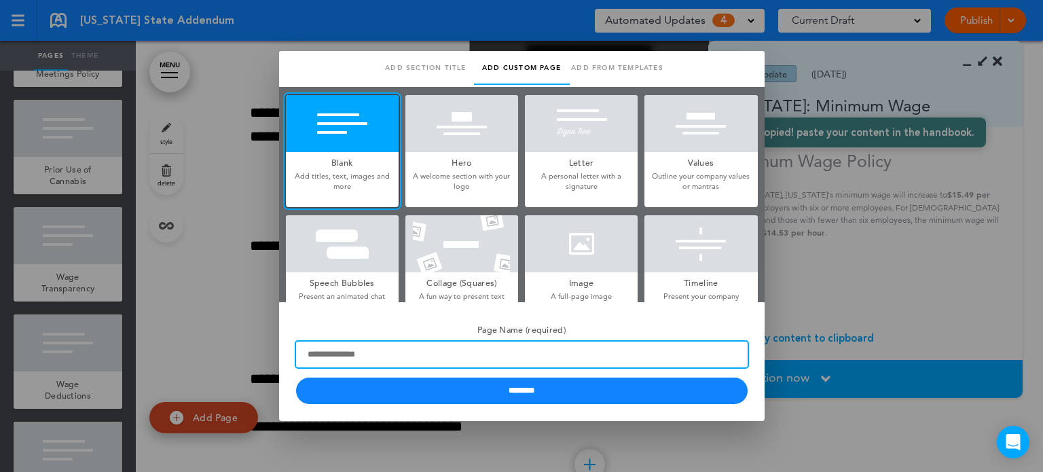
click at [420, 354] on input "Page Name (required)" at bounding box center [522, 355] width 452 height 26
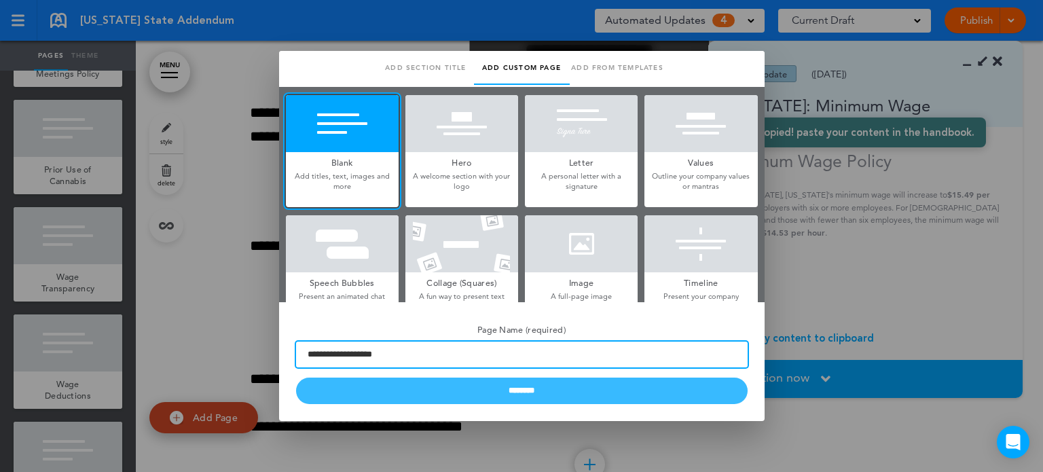
type input "**********"
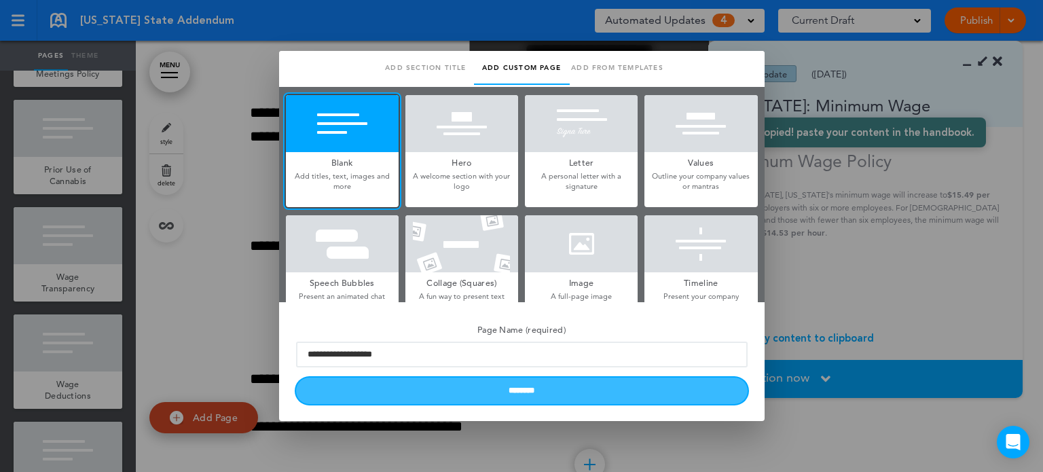
click at [524, 393] on input "********" at bounding box center [522, 391] width 452 height 26
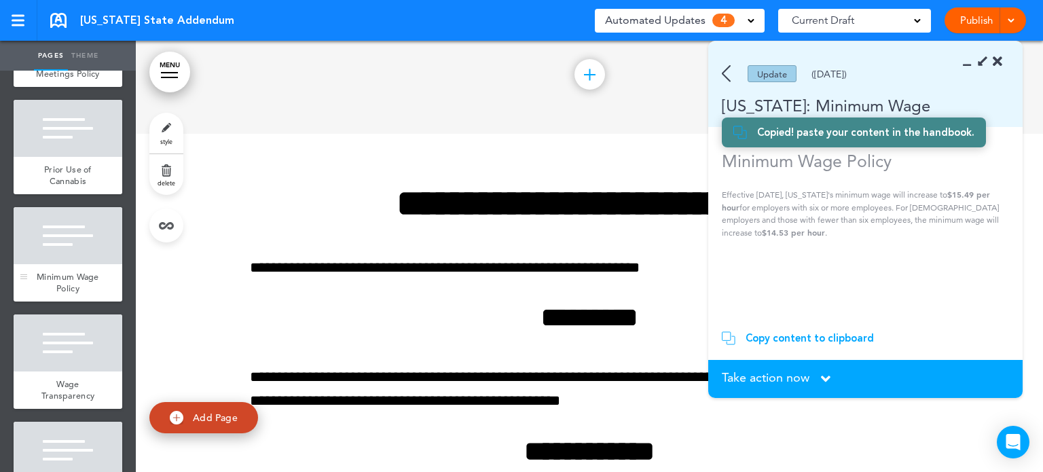
click at [71, 264] on div at bounding box center [68, 235] width 109 height 57
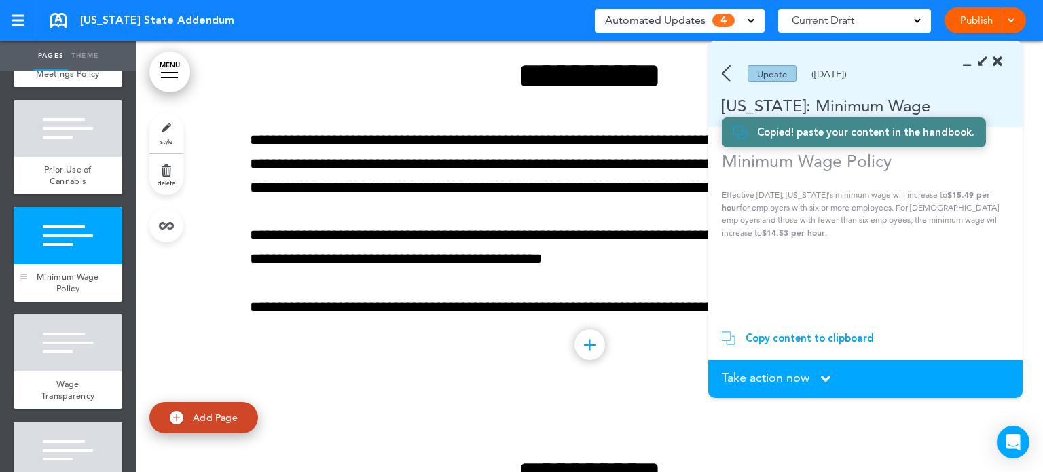
scroll to position [3058, 0]
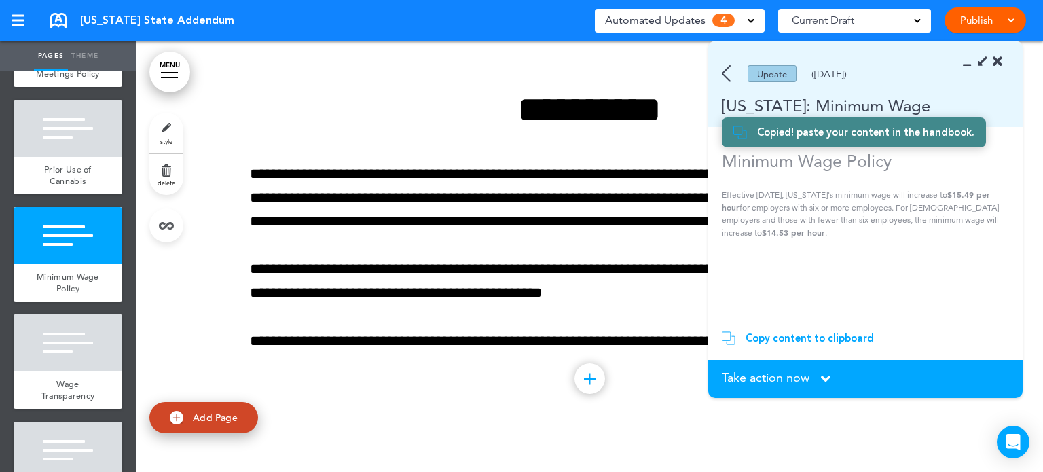
click at [973, 66] on div at bounding box center [986, 62] width 31 height 14
click at [971, 67] on icon at bounding box center [971, 62] width 0 height 14
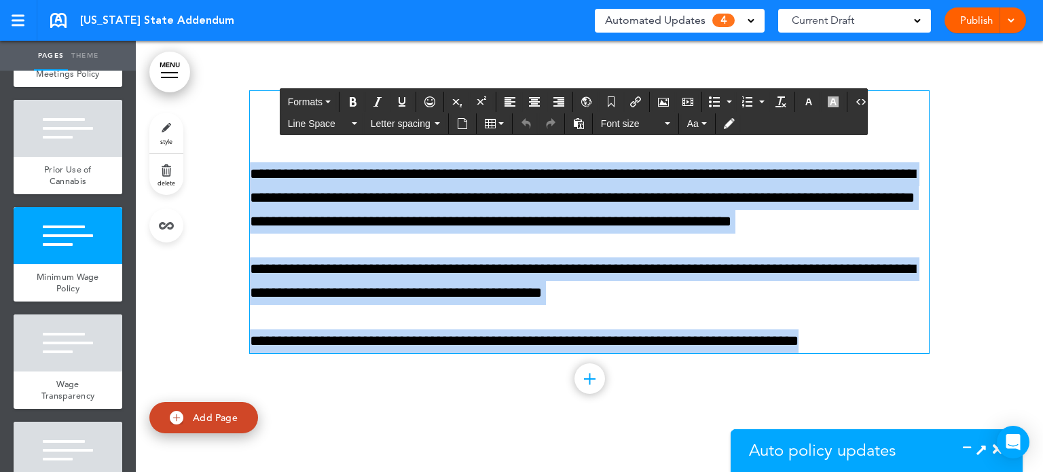
drag, startPoint x: 498, startPoint y: 105, endPoint x: 840, endPoint y: 322, distance: 405.1
click at [840, 322] on div "**********" at bounding box center [589, 222] width 679 height 262
paste div
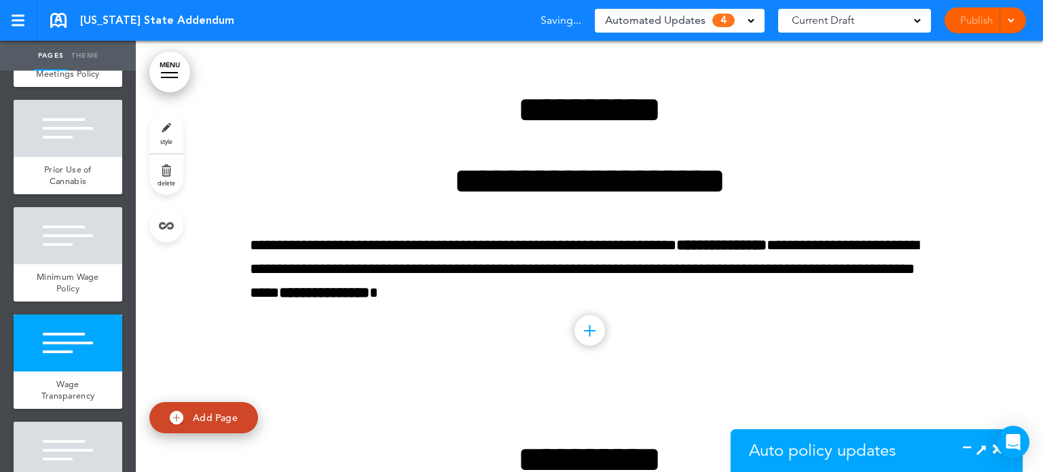
click at [971, 446] on icon at bounding box center [971, 450] width 0 height 14
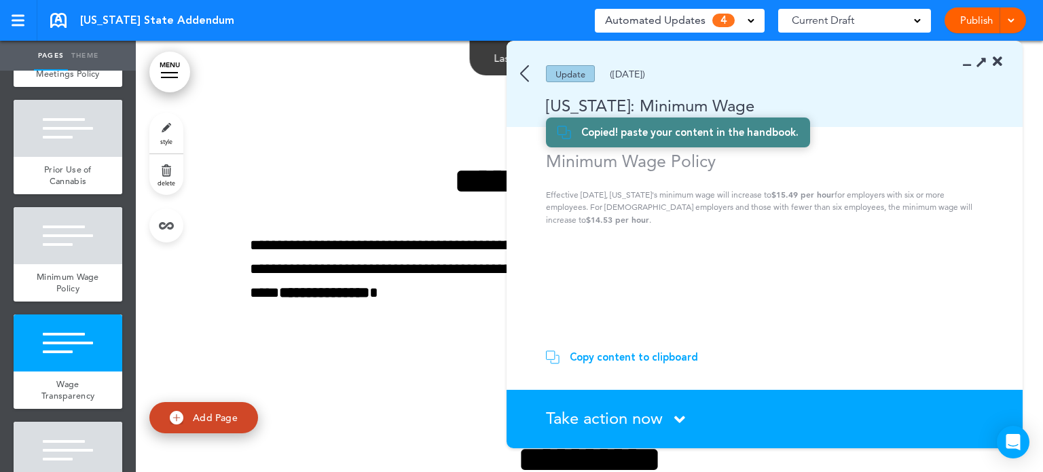
click at [683, 418] on icon at bounding box center [679, 419] width 11 height 17
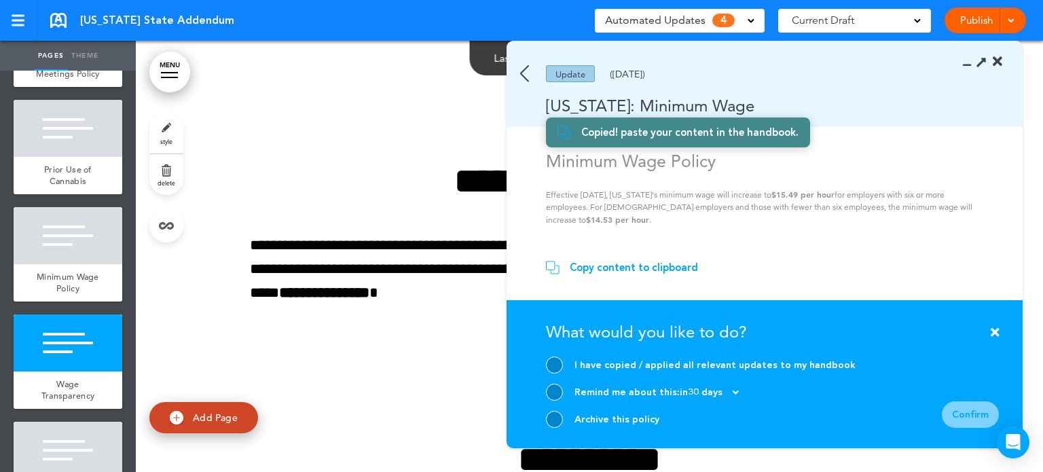
click at [559, 365] on div at bounding box center [554, 365] width 17 height 17
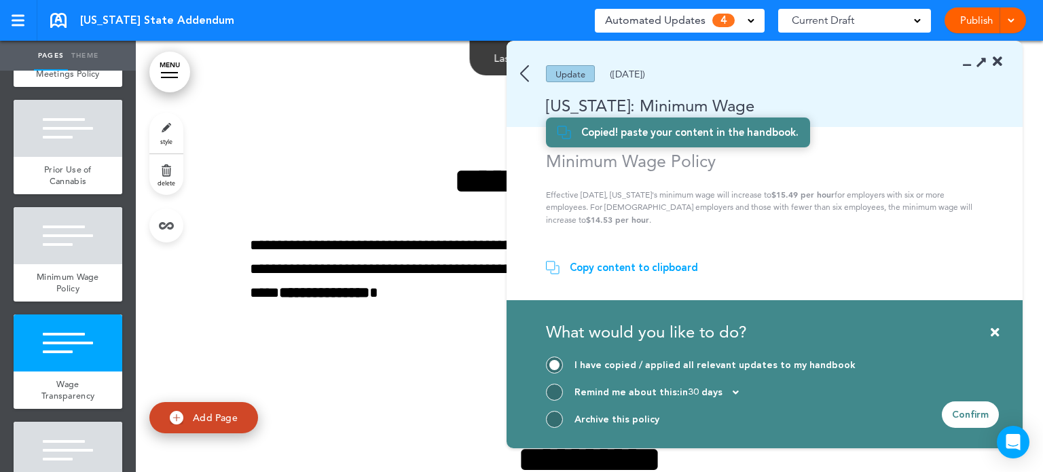
click at [977, 414] on div "Confirm" at bounding box center [970, 414] width 57 height 26
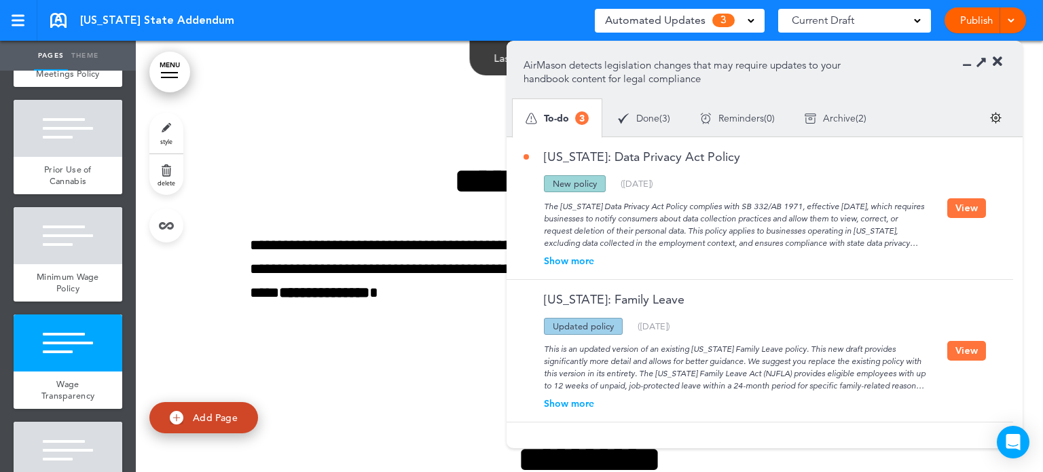
click at [960, 206] on button "View" at bounding box center [966, 208] width 39 height 20
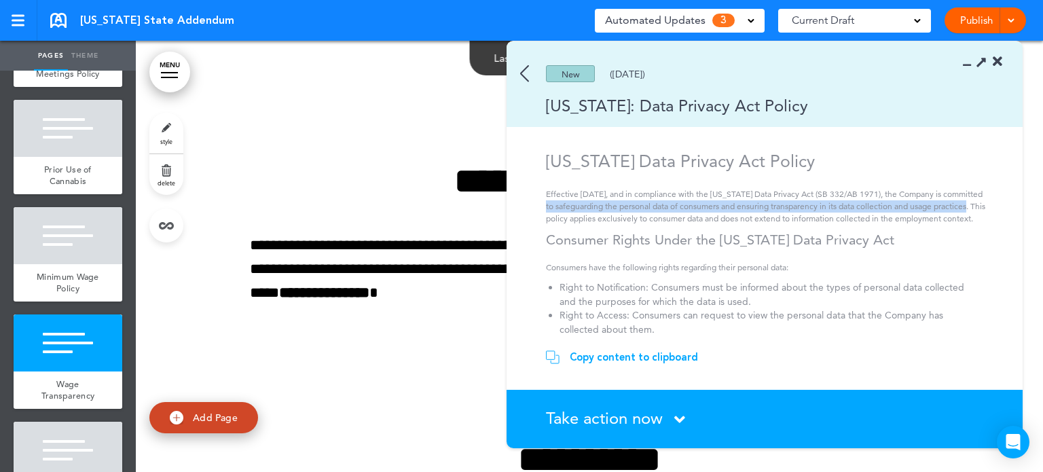
drag, startPoint x: 1013, startPoint y: 195, endPoint x: 1013, endPoint y: 205, distance: 10.2
click at [1013, 205] on div "New (12/04/2024) New Jersey: Data Privacy Act Policy New Jersey Data Privacy Ac…" at bounding box center [765, 244] width 516 height 407
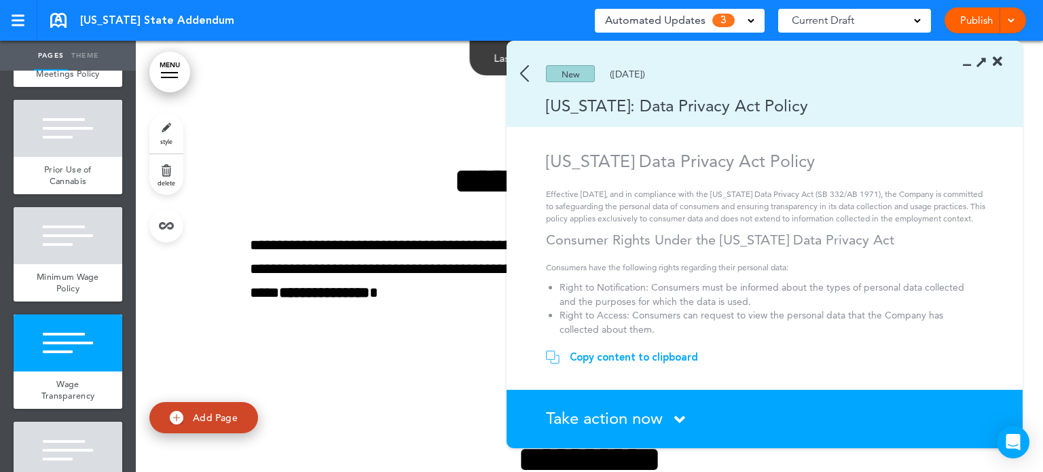
click at [1013, 304] on div "New (12/04/2024) New Jersey: Data Privacy Act Policy New Jersey Data Privacy Ac…" at bounding box center [765, 244] width 516 height 407
click at [1013, 232] on div "New (12/04/2024) New Jersey: Data Privacy Act Policy New Jersey Data Privacy Ac…" at bounding box center [765, 244] width 516 height 407
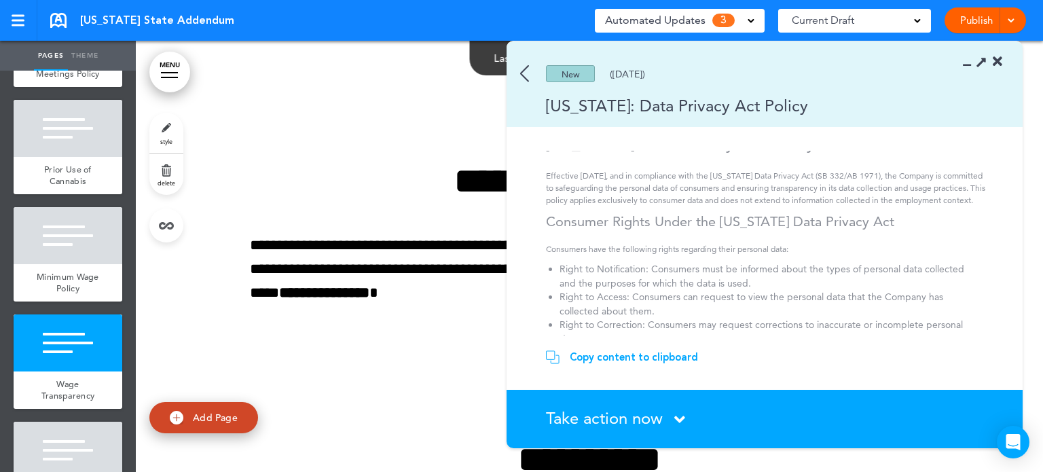
scroll to position [0, 0]
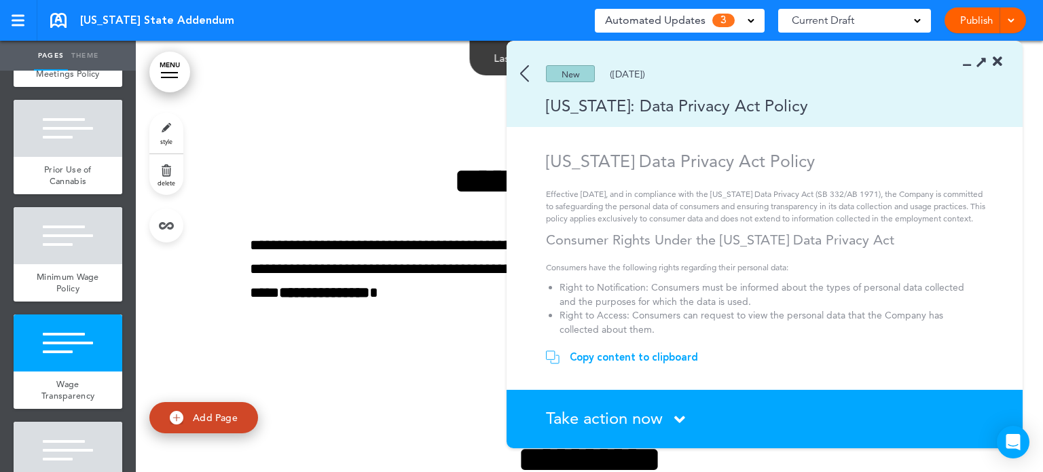
click at [676, 418] on icon at bounding box center [679, 419] width 11 height 17
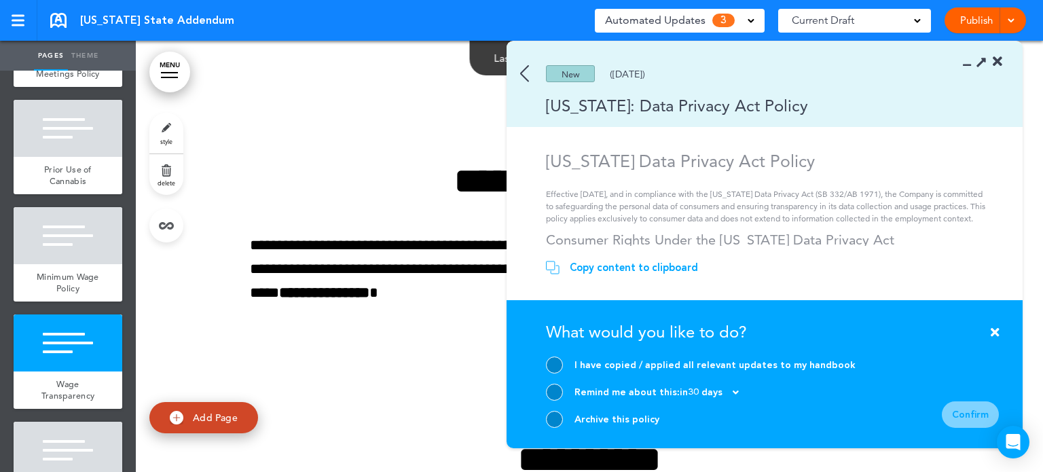
click at [557, 418] on div at bounding box center [554, 419] width 17 height 17
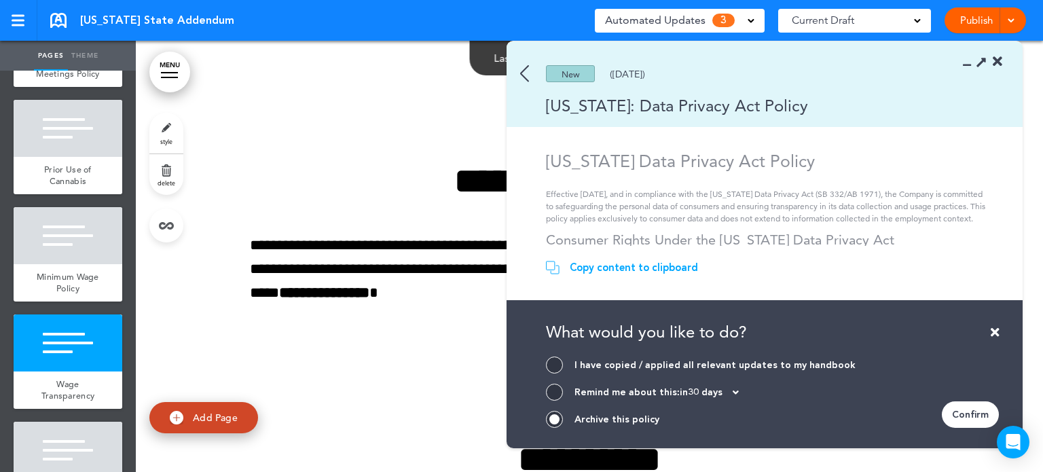
click at [978, 412] on div "Confirm" at bounding box center [970, 414] width 57 height 26
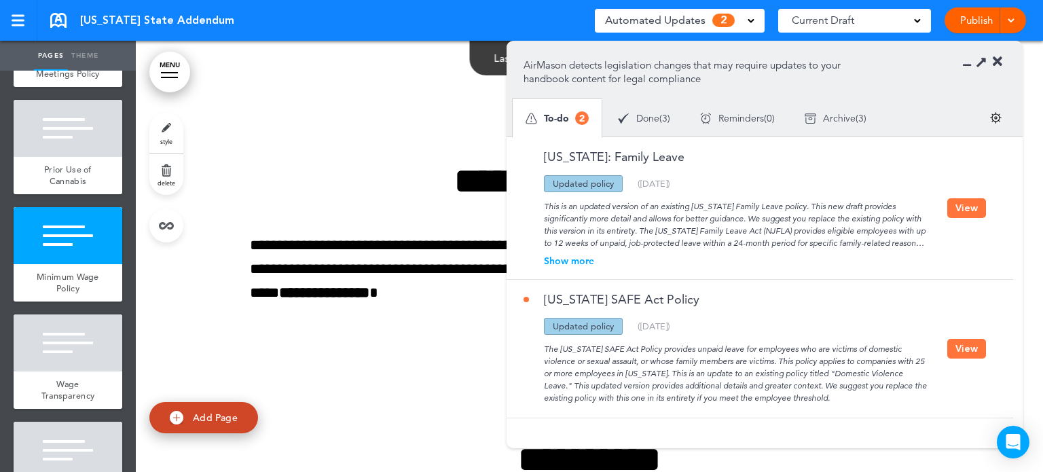
click at [959, 207] on button "View" at bounding box center [966, 208] width 39 height 20
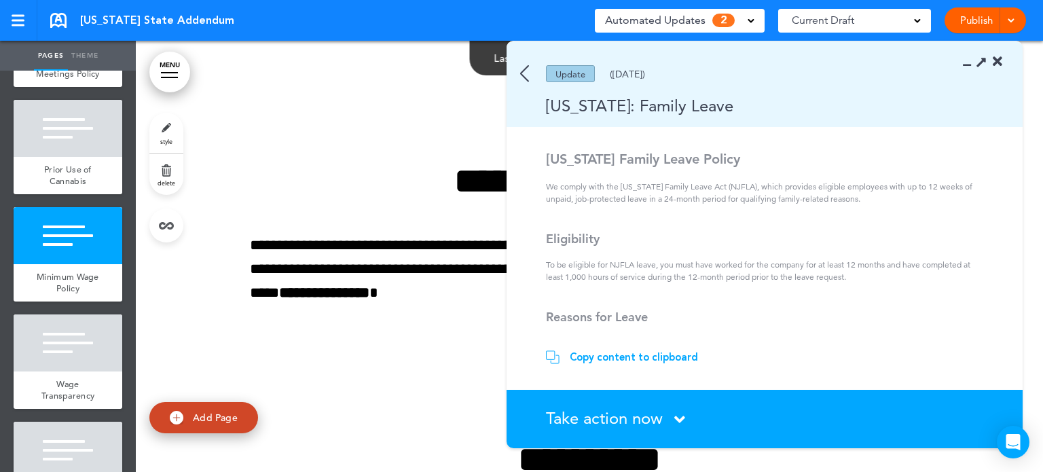
click at [649, 355] on div "Copy content to clipboard" at bounding box center [634, 357] width 128 height 14
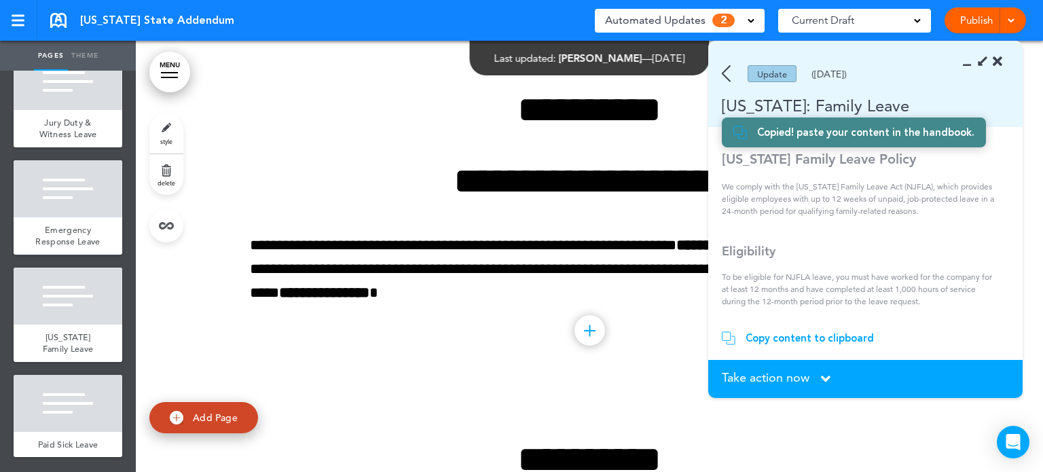
scroll to position [1508, 0]
drag, startPoint x: 119, startPoint y: 429, endPoint x: 117, endPoint y: 443, distance: 14.4
drag, startPoint x: 117, startPoint y: 443, endPoint x: 75, endPoint y: 320, distance: 129.9
click at [75, 320] on div at bounding box center [68, 296] width 109 height 57
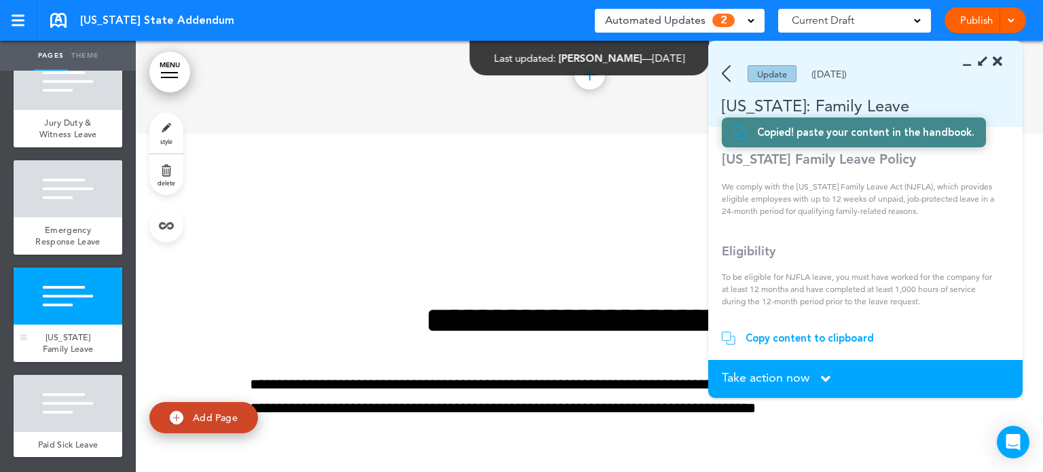
scroll to position [7792, 0]
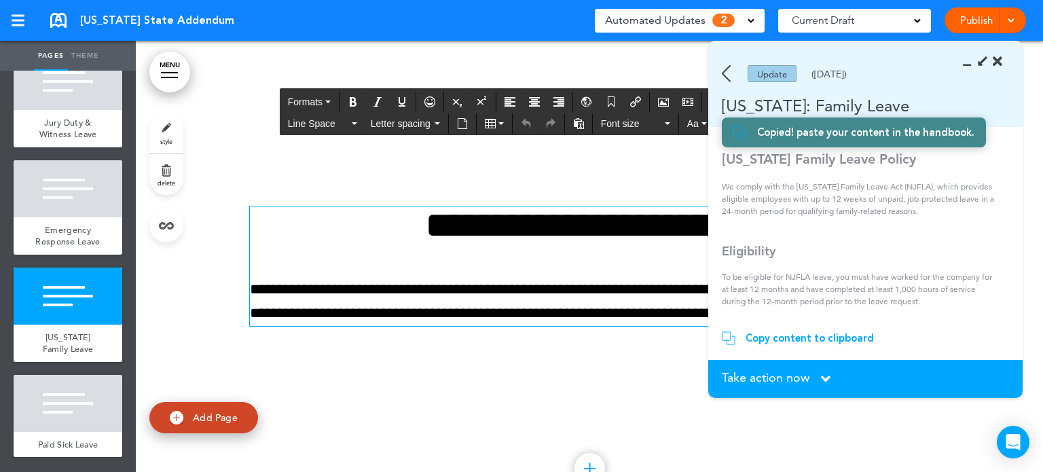
click at [410, 241] on h1 "**********" at bounding box center [589, 224] width 679 height 37
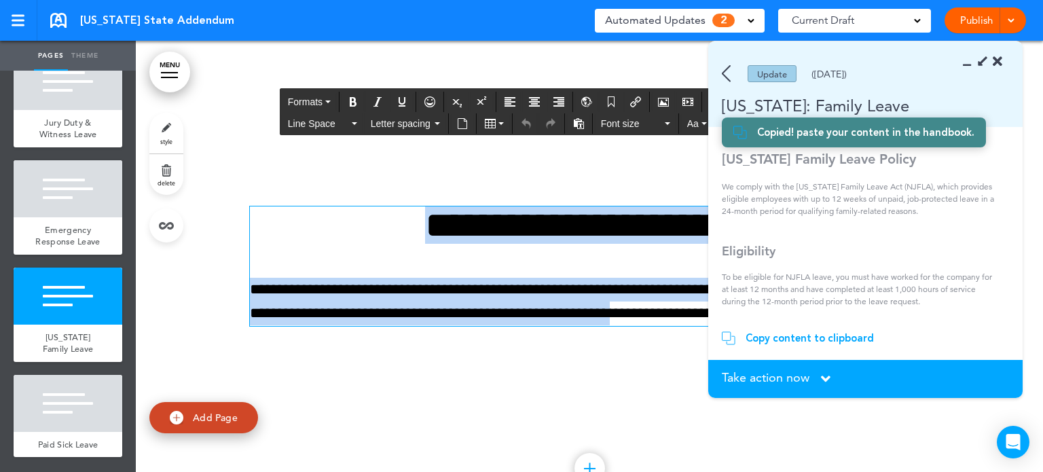
drag, startPoint x: 375, startPoint y: 236, endPoint x: 750, endPoint y: 324, distance: 385.7
click at [750, 324] on body "Make this page common so it is available in other handbooks. This handbook Prev…" at bounding box center [521, 236] width 1043 height 472
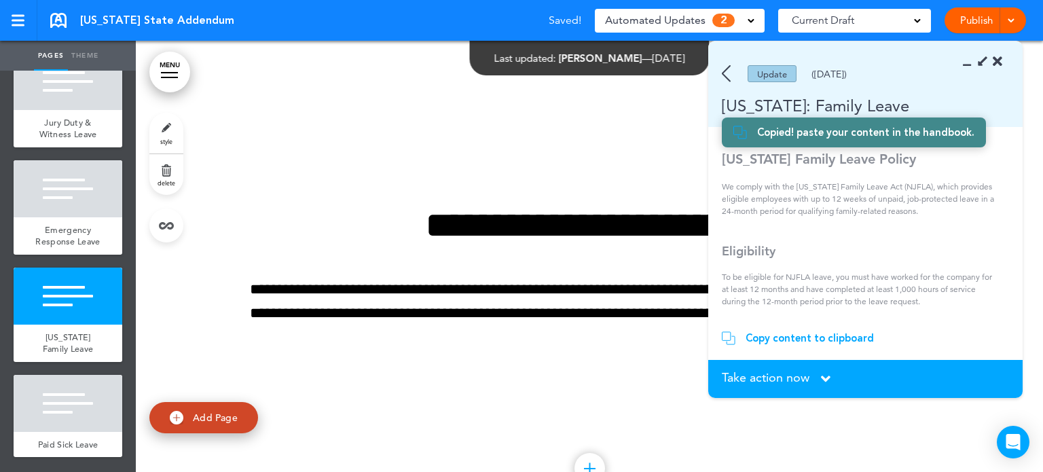
click at [971, 67] on icon at bounding box center [971, 62] width 0 height 14
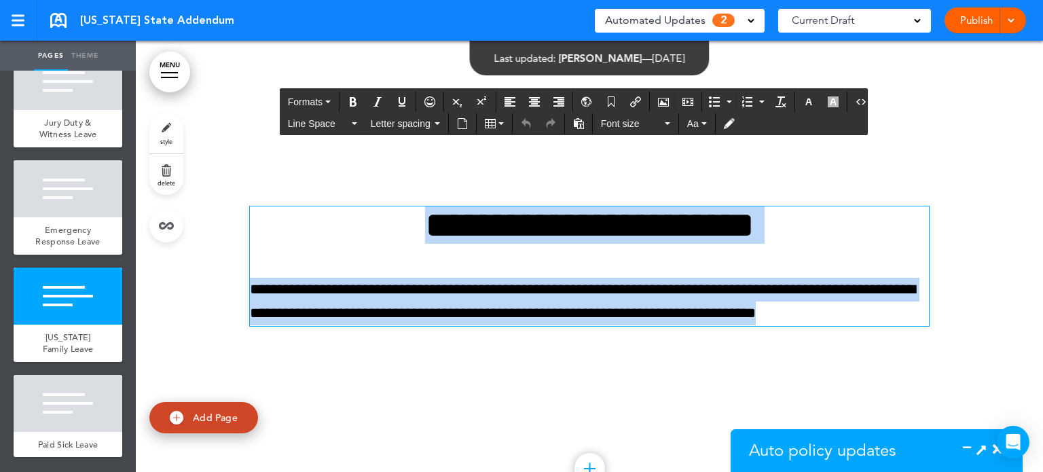
drag, startPoint x: 383, startPoint y: 228, endPoint x: 920, endPoint y: 316, distance: 543.8
click at [920, 316] on div "**********" at bounding box center [589, 265] width 679 height 119
paste div
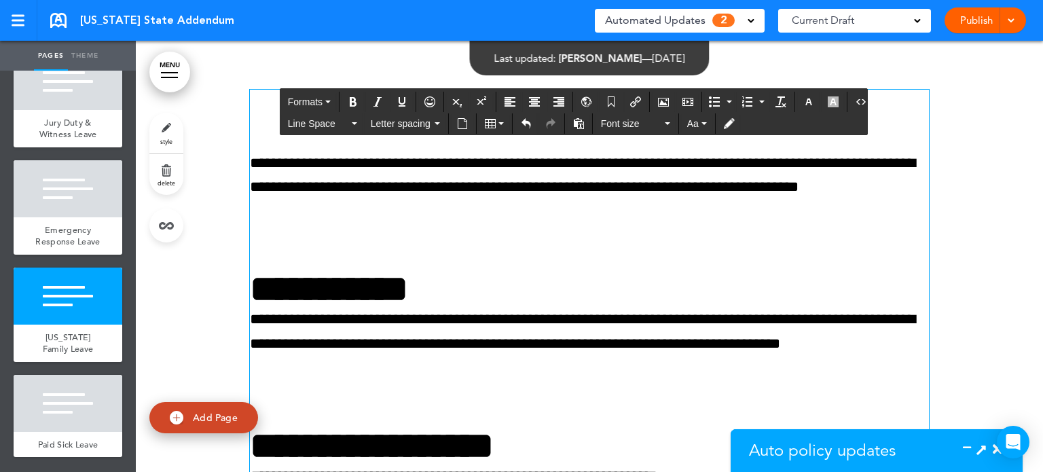
scroll to position [7827, 0]
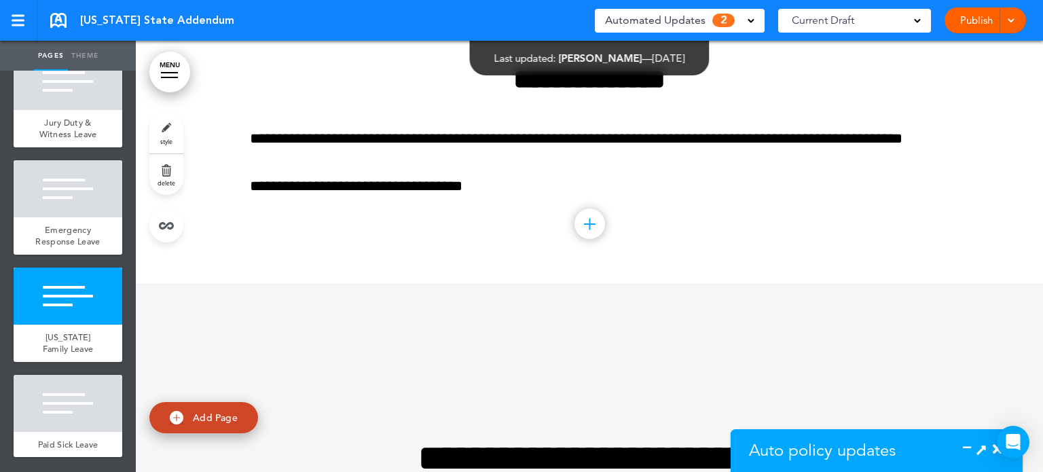
scroll to position [7084, 0]
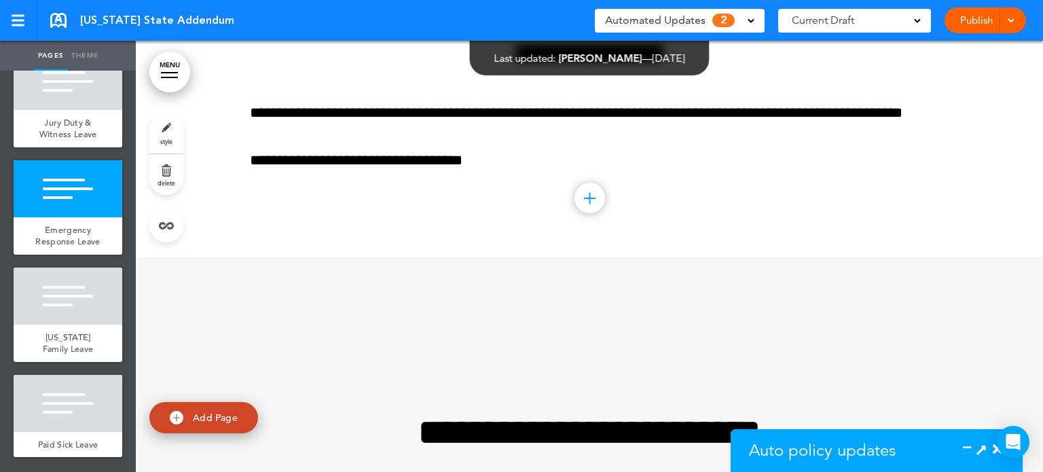
click at [971, 445] on icon at bounding box center [971, 450] width 0 height 14
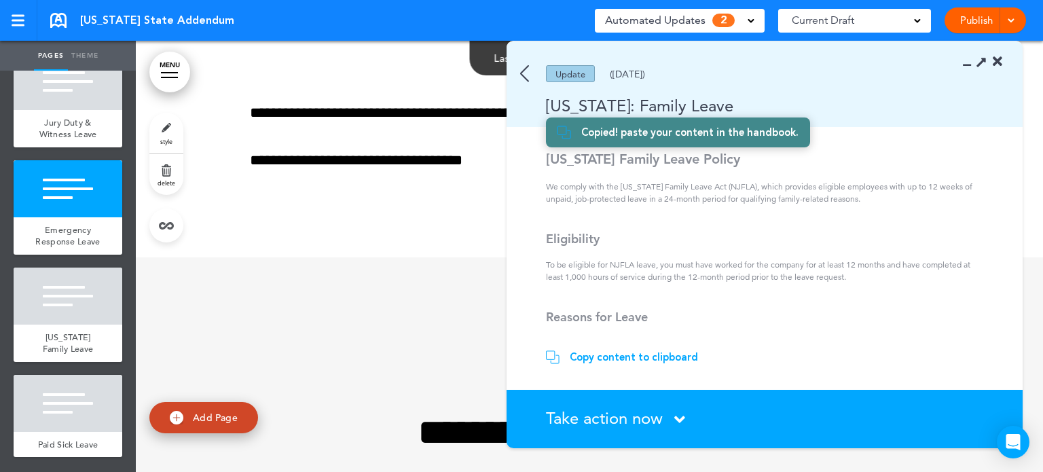
click at [682, 415] on icon at bounding box center [679, 419] width 11 height 17
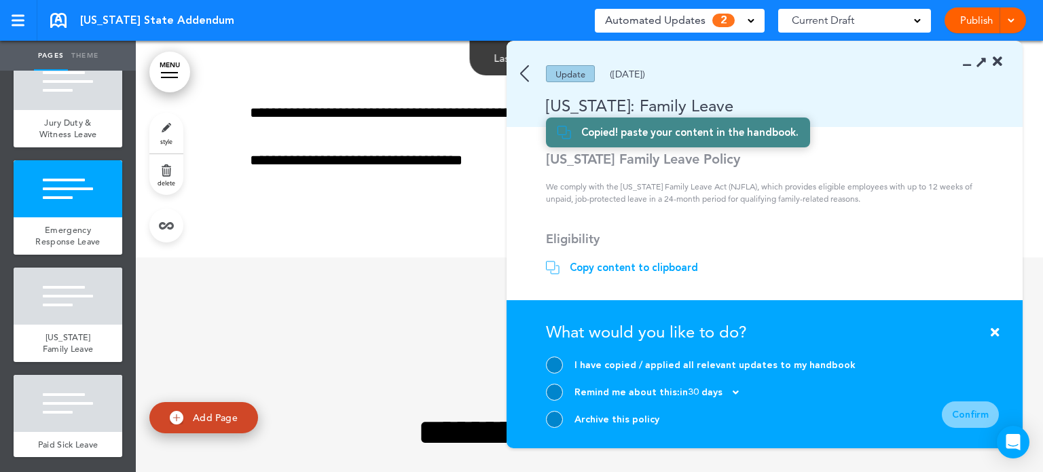
click at [556, 365] on div at bounding box center [554, 365] width 17 height 17
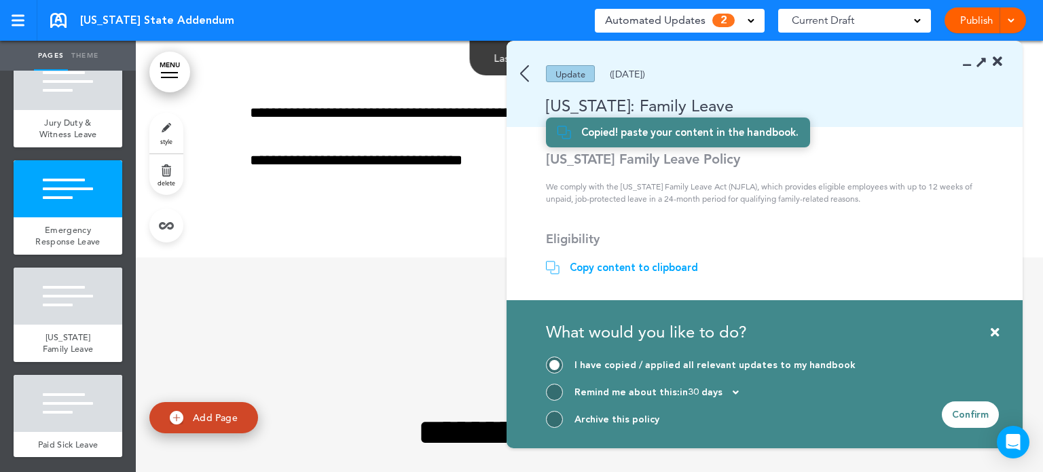
click at [971, 420] on div "Confirm" at bounding box center [970, 414] width 57 height 26
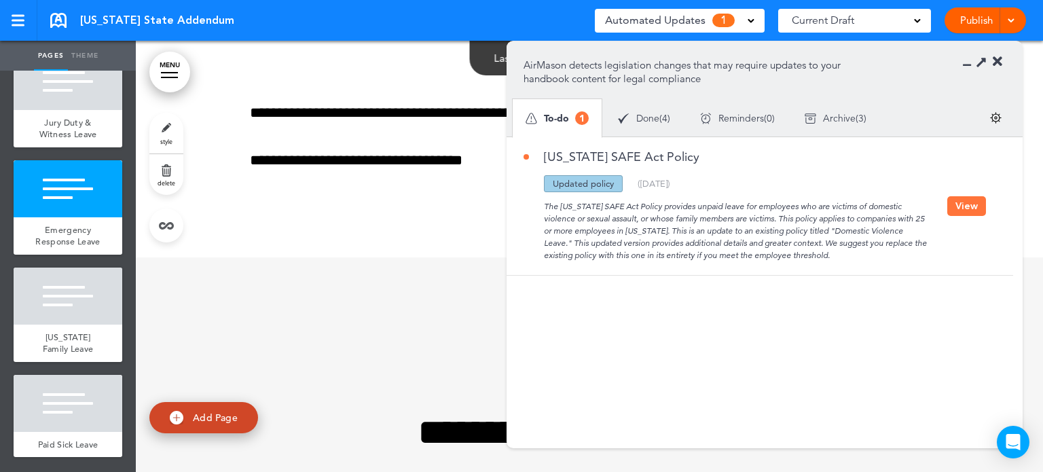
scroll to position [1545, 0]
click at [961, 200] on button "View" at bounding box center [966, 206] width 39 height 20
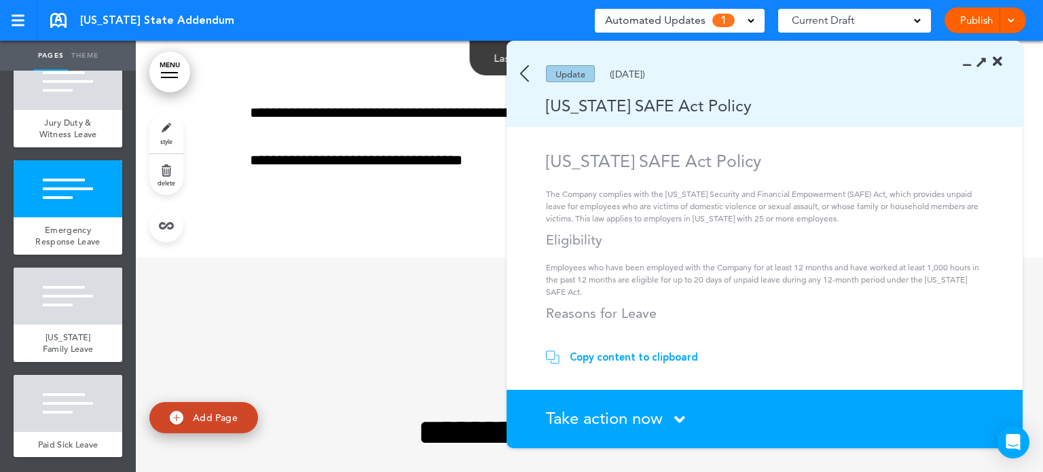
click at [619, 354] on div "Copy content to clipboard" at bounding box center [634, 357] width 128 height 14
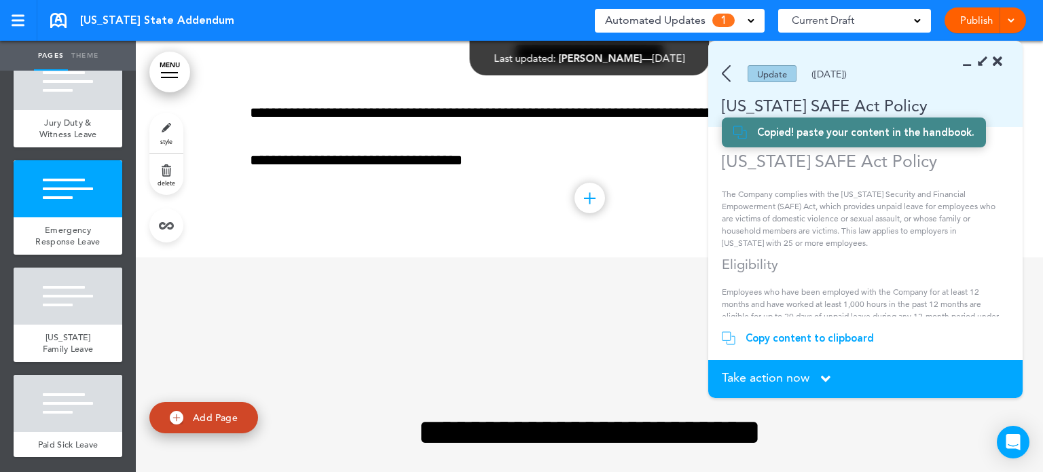
click at [971, 62] on icon at bounding box center [971, 62] width 0 height 14
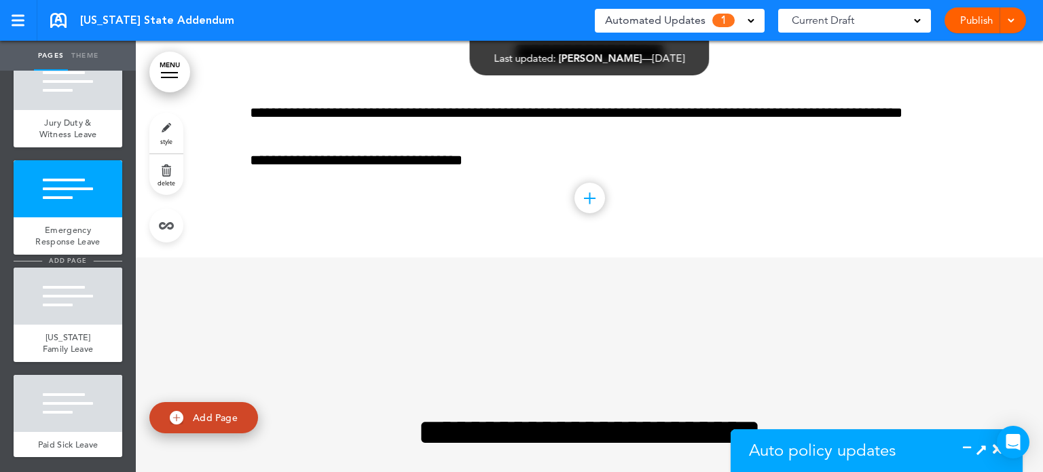
click at [69, 256] on span "add page" at bounding box center [67, 260] width 51 height 9
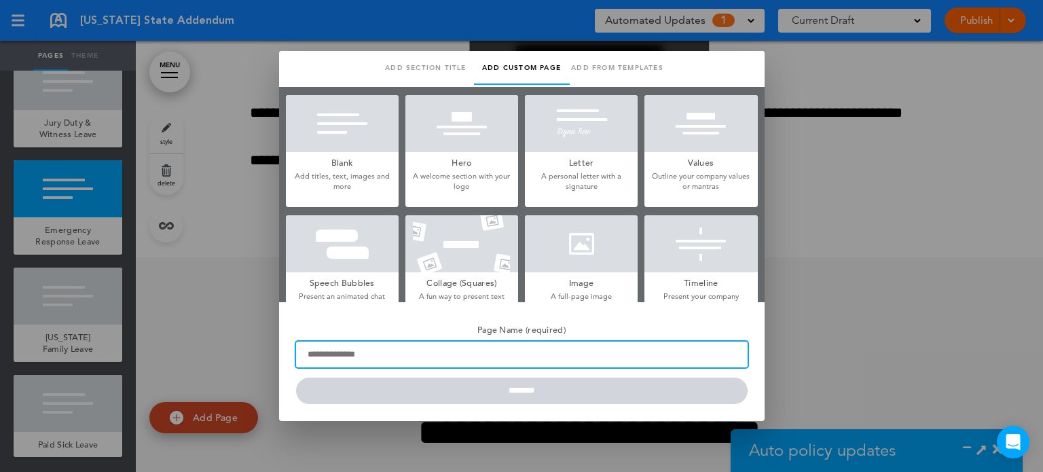
click at [377, 345] on input "Page Name (required)" at bounding box center [522, 355] width 452 height 26
type input "**********"
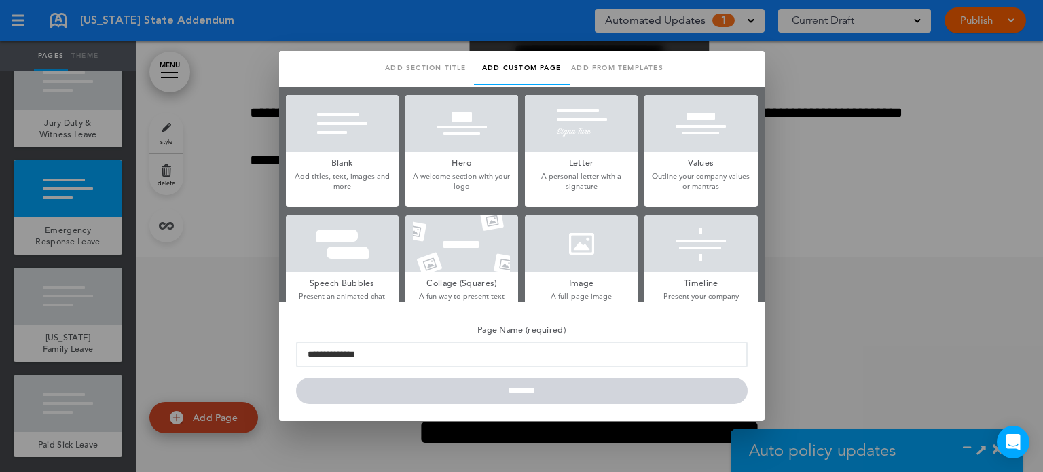
click at [343, 116] on div at bounding box center [342, 123] width 113 height 57
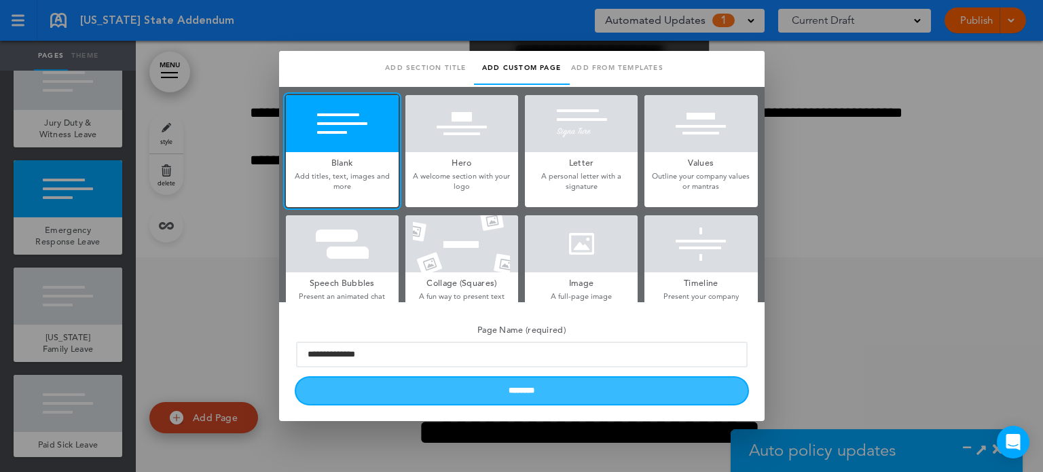
click at [550, 384] on input "********" at bounding box center [522, 391] width 452 height 26
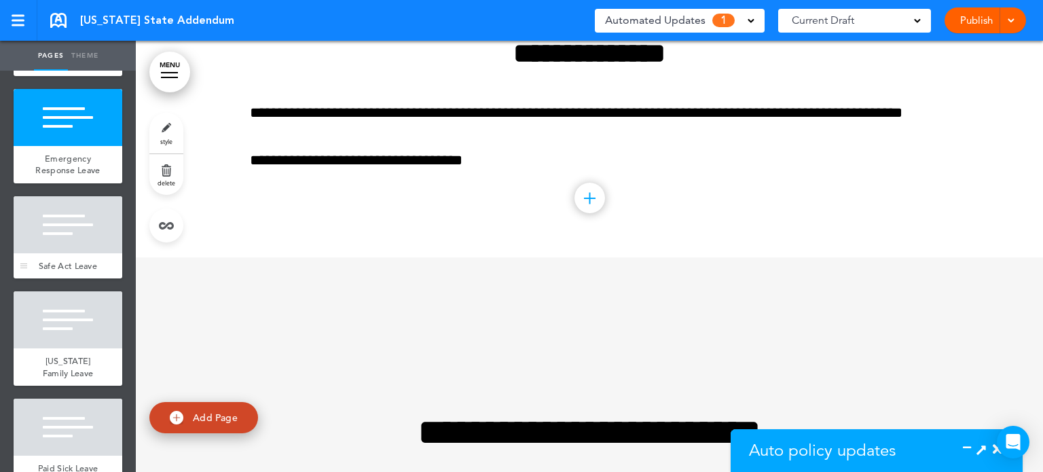
click at [65, 253] on div at bounding box center [68, 224] width 109 height 57
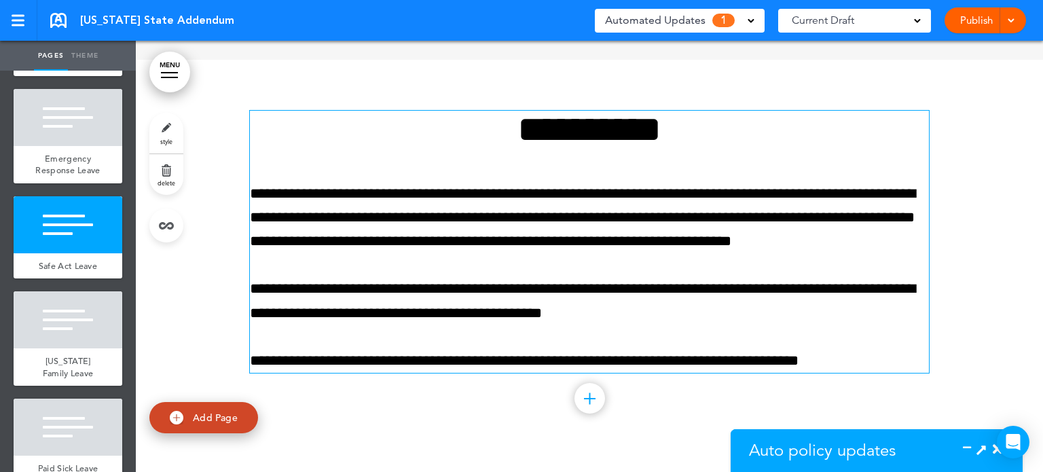
scroll to position [7792, 0]
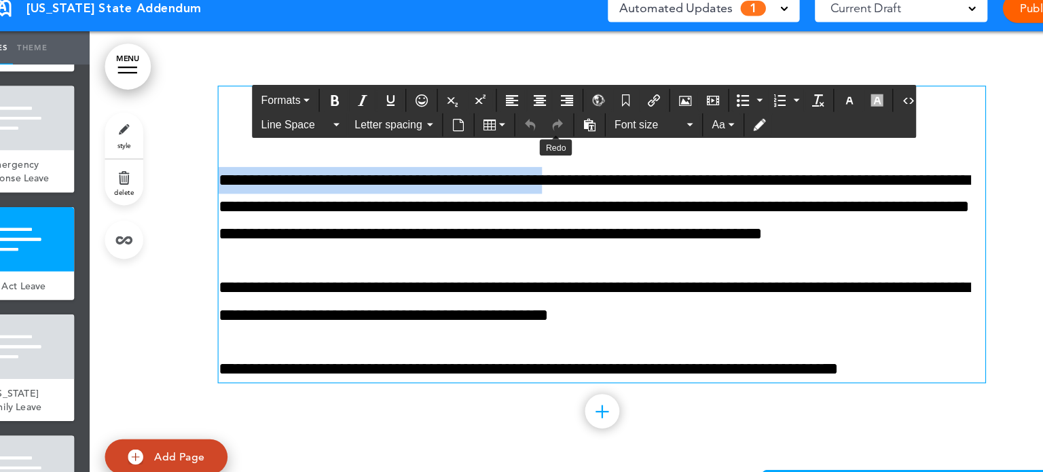
drag, startPoint x: 513, startPoint y: 117, endPoint x: 559, endPoint y: 151, distance: 56.8
click at [559, 151] on div "**********" at bounding box center [589, 221] width 679 height 262
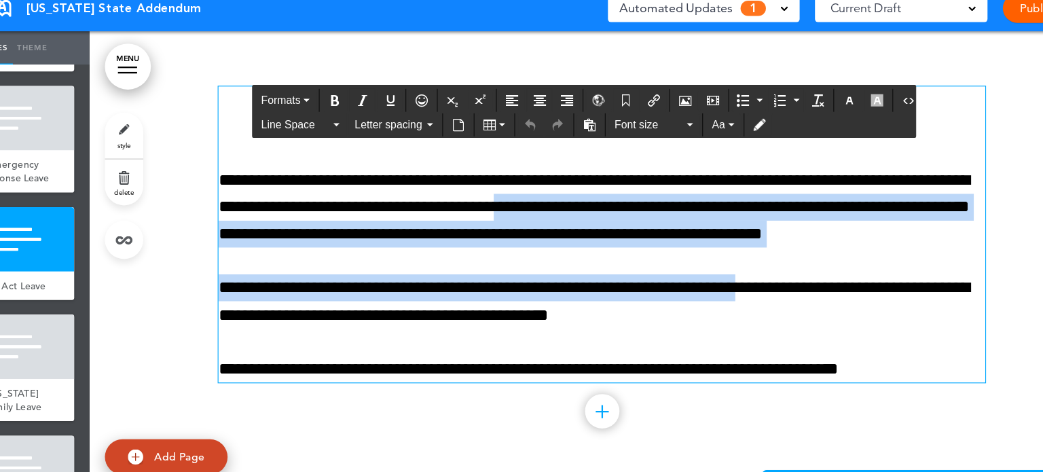
drag, startPoint x: 591, startPoint y: 199, endPoint x: 740, endPoint y: 270, distance: 164.7
click at [740, 270] on div "**********" at bounding box center [589, 221] width 679 height 262
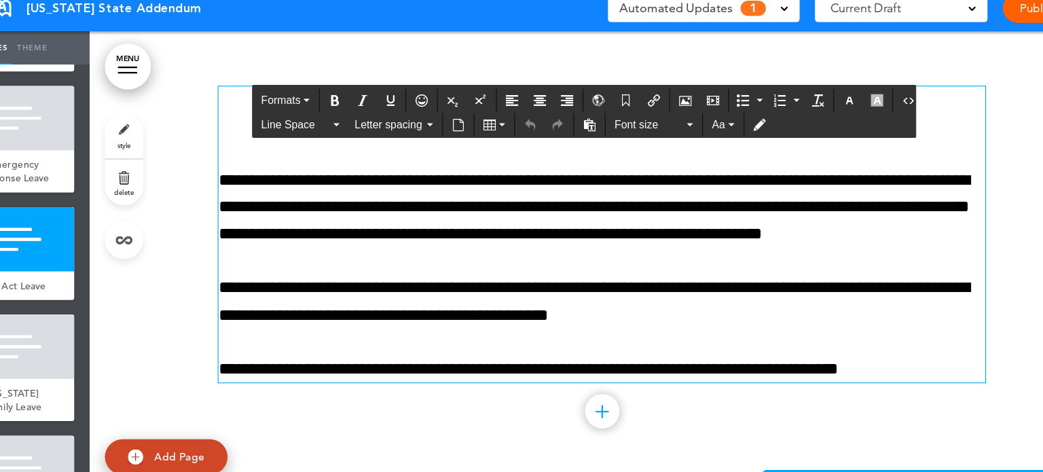
click at [524, 153] on div "**********" at bounding box center [589, 221] width 679 height 262
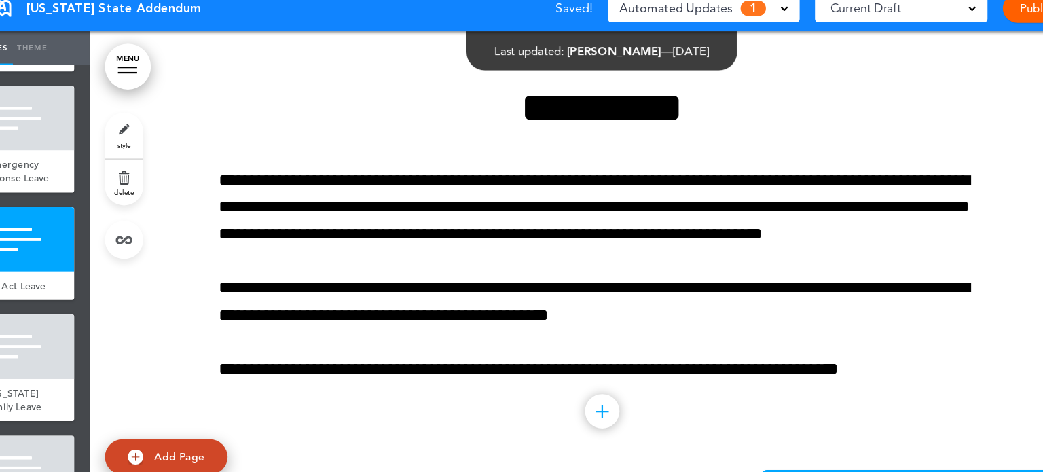
click at [532, 56] on body "Make this page common so it is available in other handbooks. This handbook Prev…" at bounding box center [521, 236] width 1043 height 472
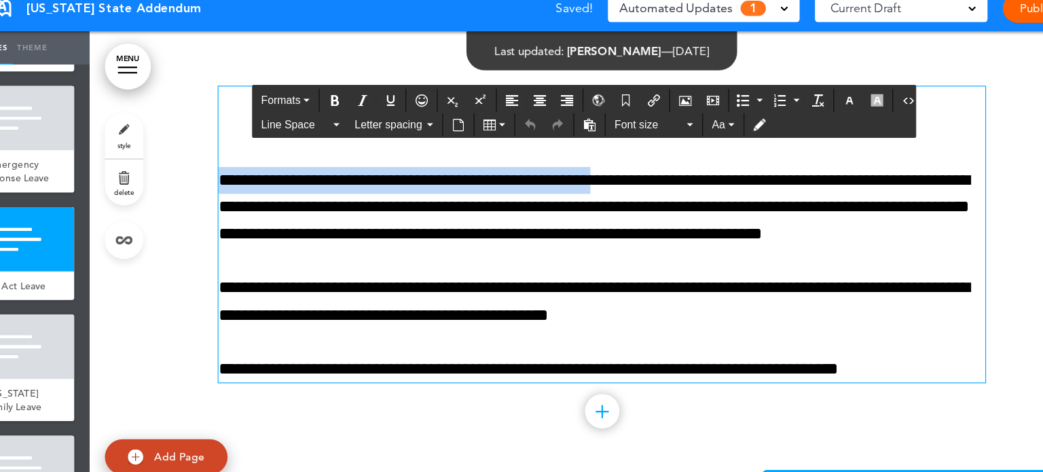
drag, startPoint x: 490, startPoint y: 107, endPoint x: 616, endPoint y: 167, distance: 139.4
click at [616, 167] on div "**********" at bounding box center [589, 221] width 679 height 262
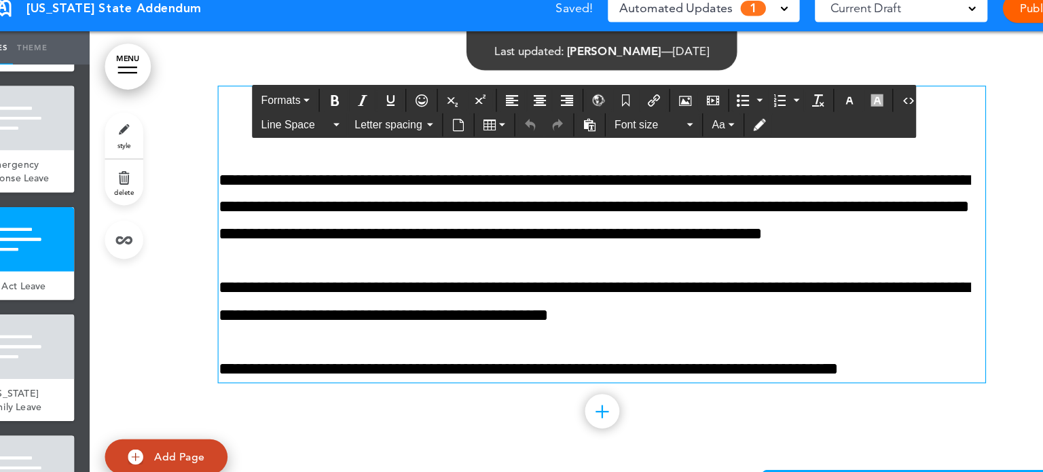
drag, startPoint x: 616, startPoint y: 167, endPoint x: 690, endPoint y: 240, distance: 103.7
click at [690, 240] on div "**********" at bounding box center [589, 221] width 679 height 262
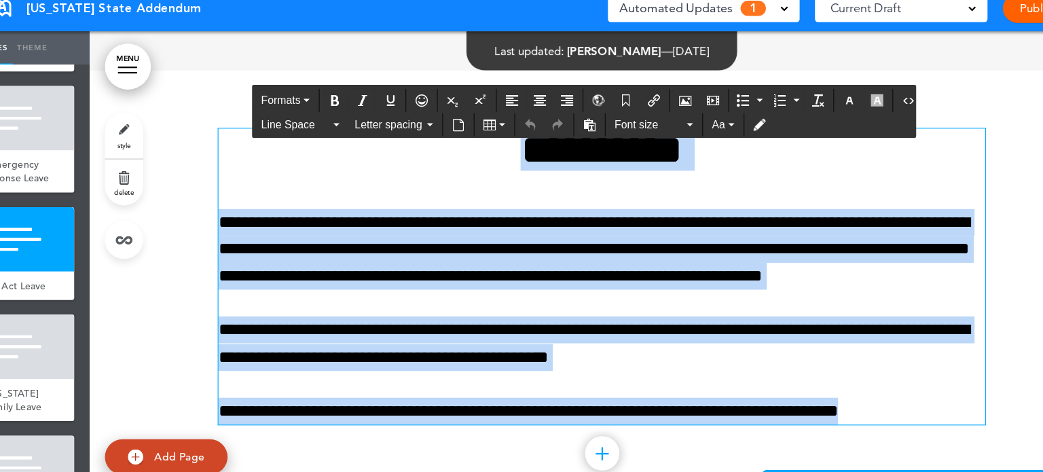
scroll to position [7743, 0]
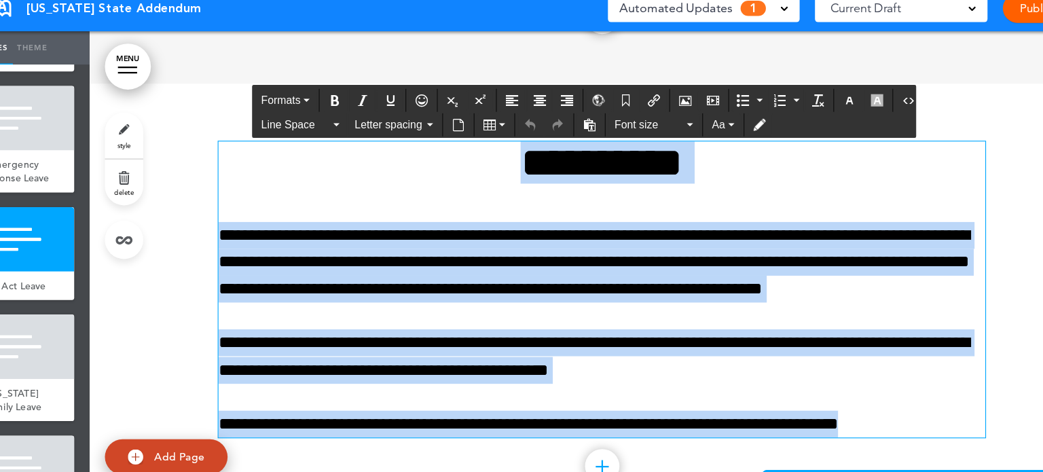
drag, startPoint x: 842, startPoint y: 341, endPoint x: 475, endPoint y: 171, distance: 404.8
click at [475, 171] on div "**********" at bounding box center [589, 270] width 679 height 262
paste div
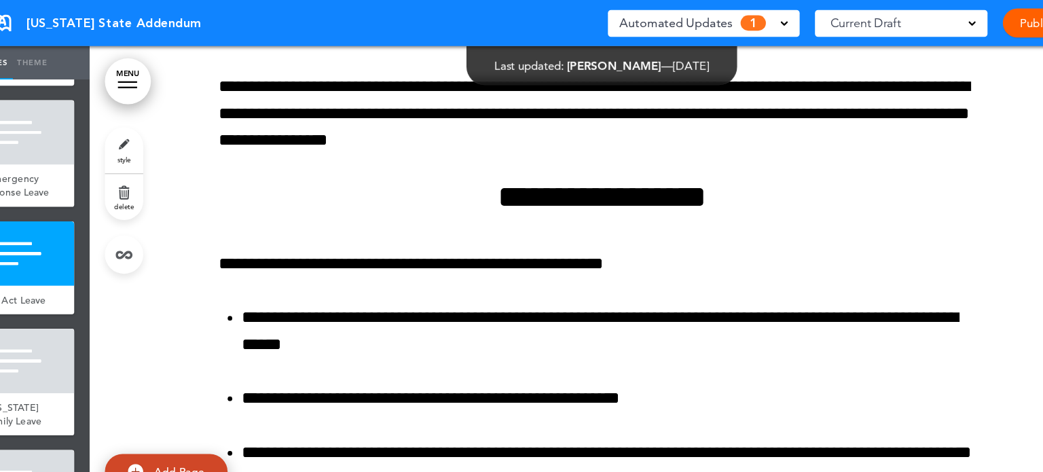
scroll to position [8096, 0]
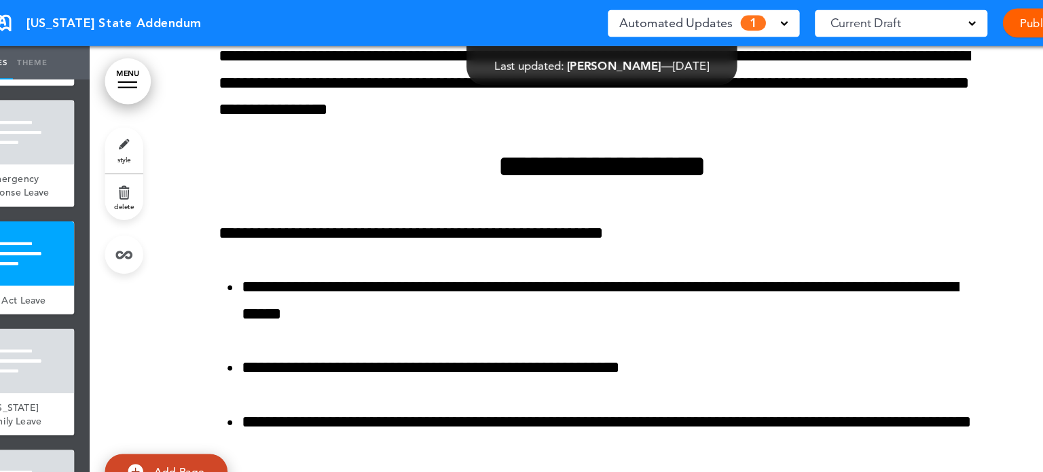
click at [749, 20] on span at bounding box center [751, 19] width 7 height 7
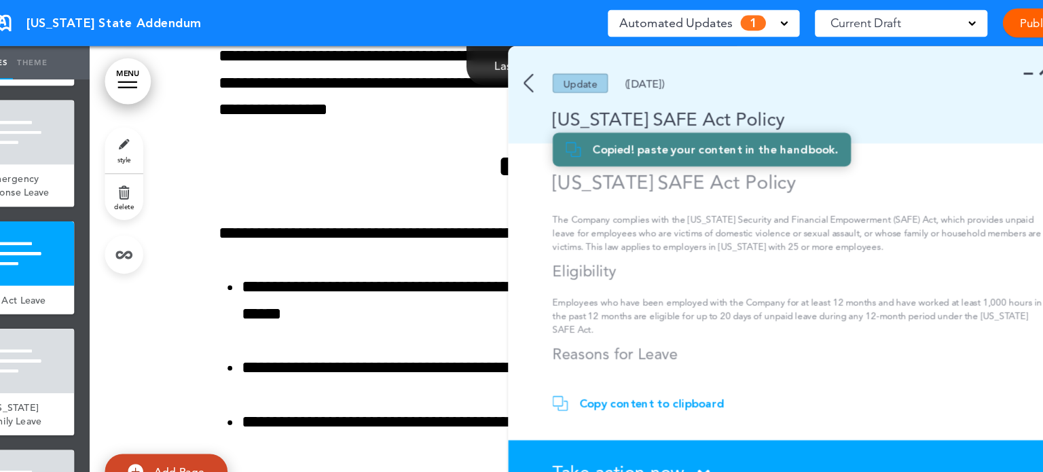
click at [933, 170] on h1 "New Jersey SAFE Act Policy" at bounding box center [766, 161] width 441 height 20
click at [619, 407] on section "Take action now Click here to change the status What would you like to do? I ha…" at bounding box center [765, 419] width 516 height 58
click at [608, 412] on span "Take action now" at bounding box center [604, 418] width 117 height 20
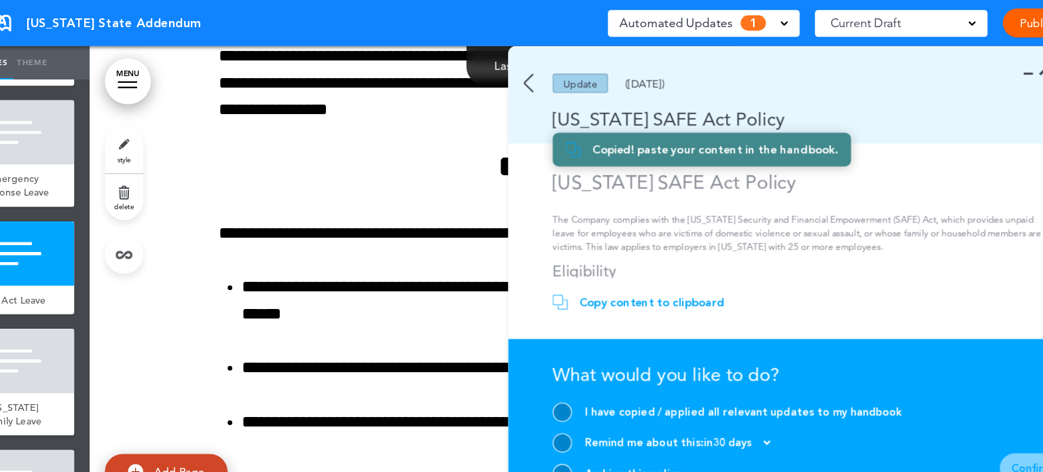
click at [553, 362] on div at bounding box center [554, 365] width 17 height 17
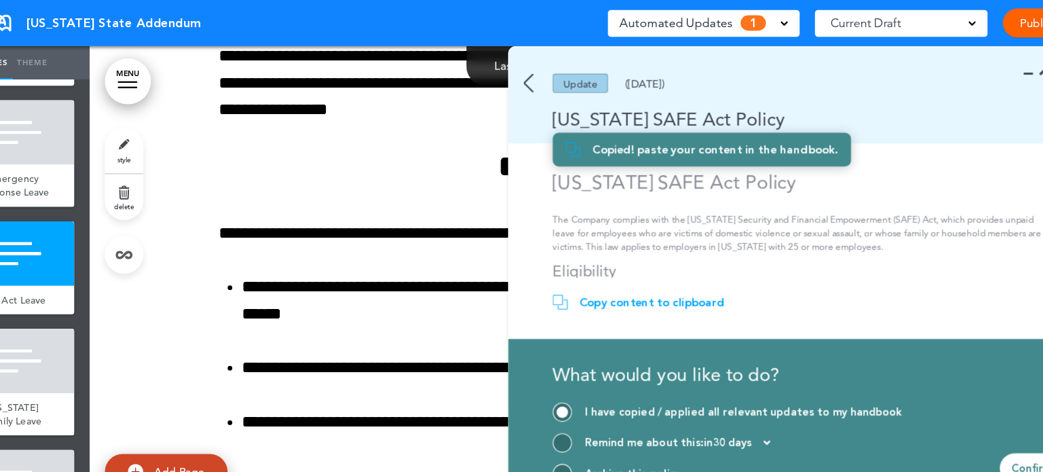
click at [971, 407] on div "Confirm" at bounding box center [970, 414] width 57 height 26
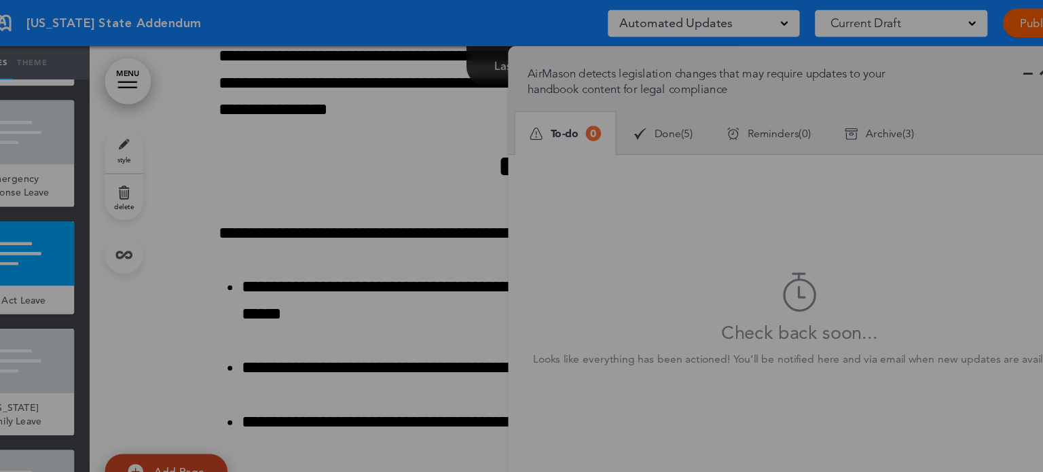
click at [971, 407] on div at bounding box center [521, 236] width 1043 height 472
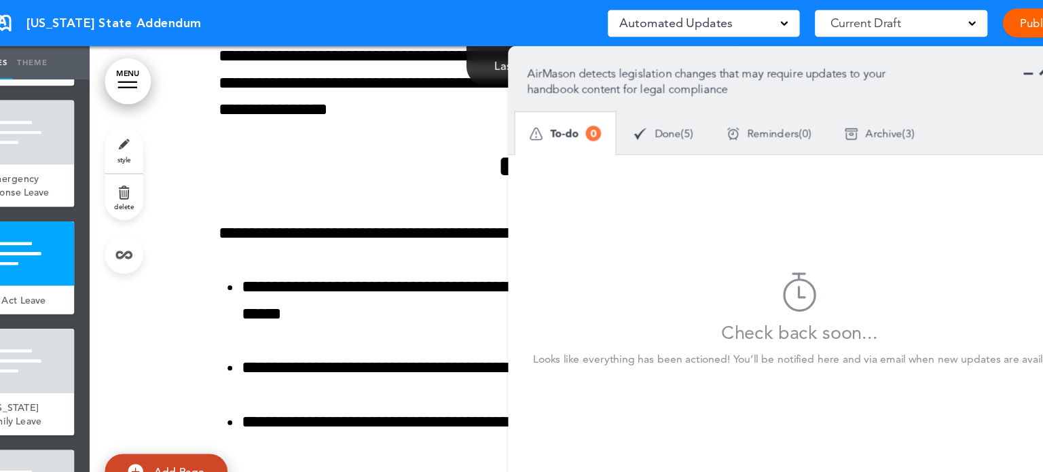
click at [649, 120] on span "Done" at bounding box center [647, 118] width 23 height 10
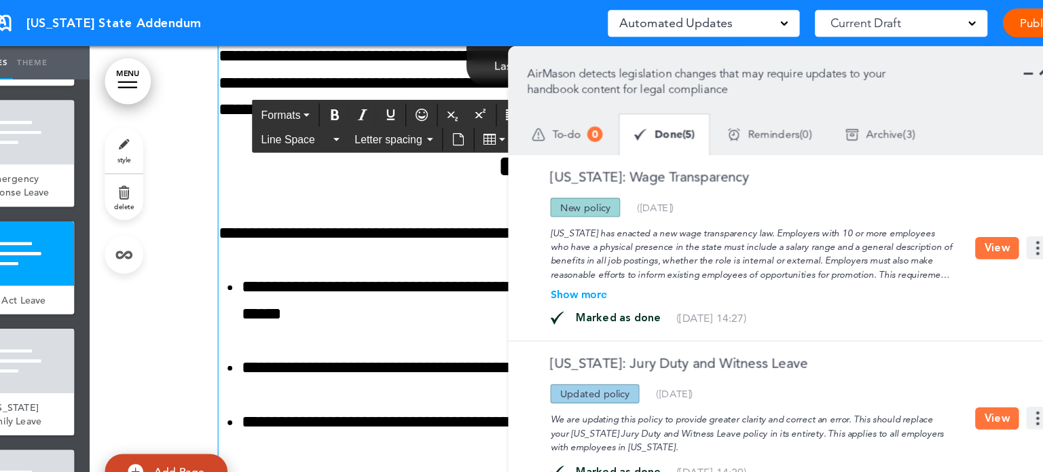
click at [346, 136] on h2 "**********" at bounding box center [589, 147] width 679 height 28
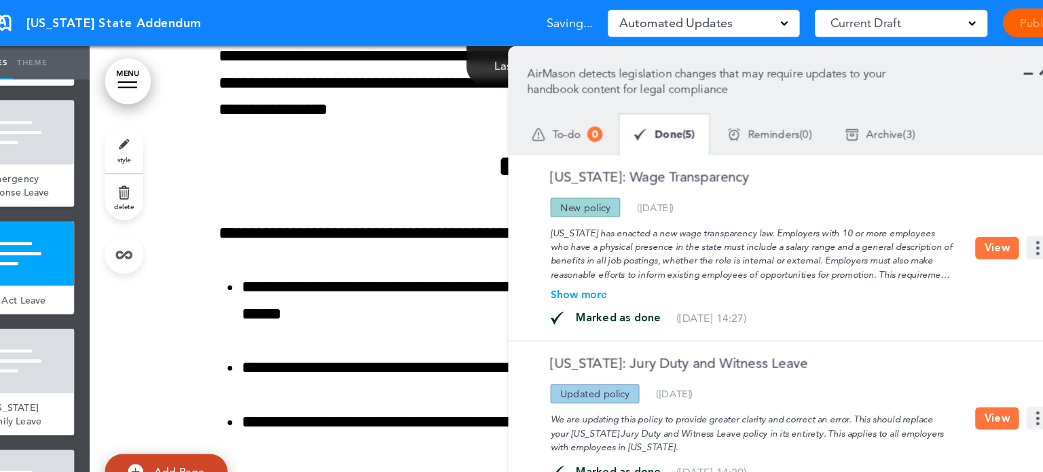
click at [214, 122] on div at bounding box center [589, 438] width 907 height 1409
click at [971, 65] on icon at bounding box center [971, 62] width 0 height 14
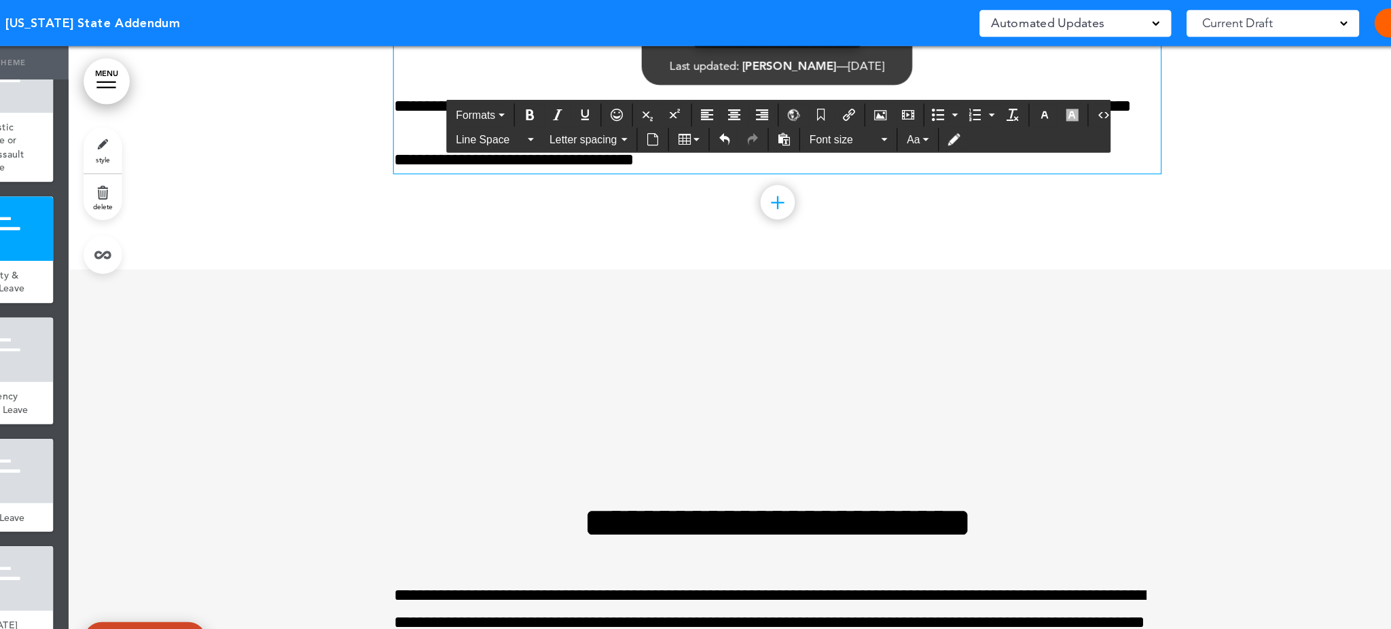
drag, startPoint x: 958, startPoint y: 3, endPoint x: 984, endPoint y: 56, distance: 58.3
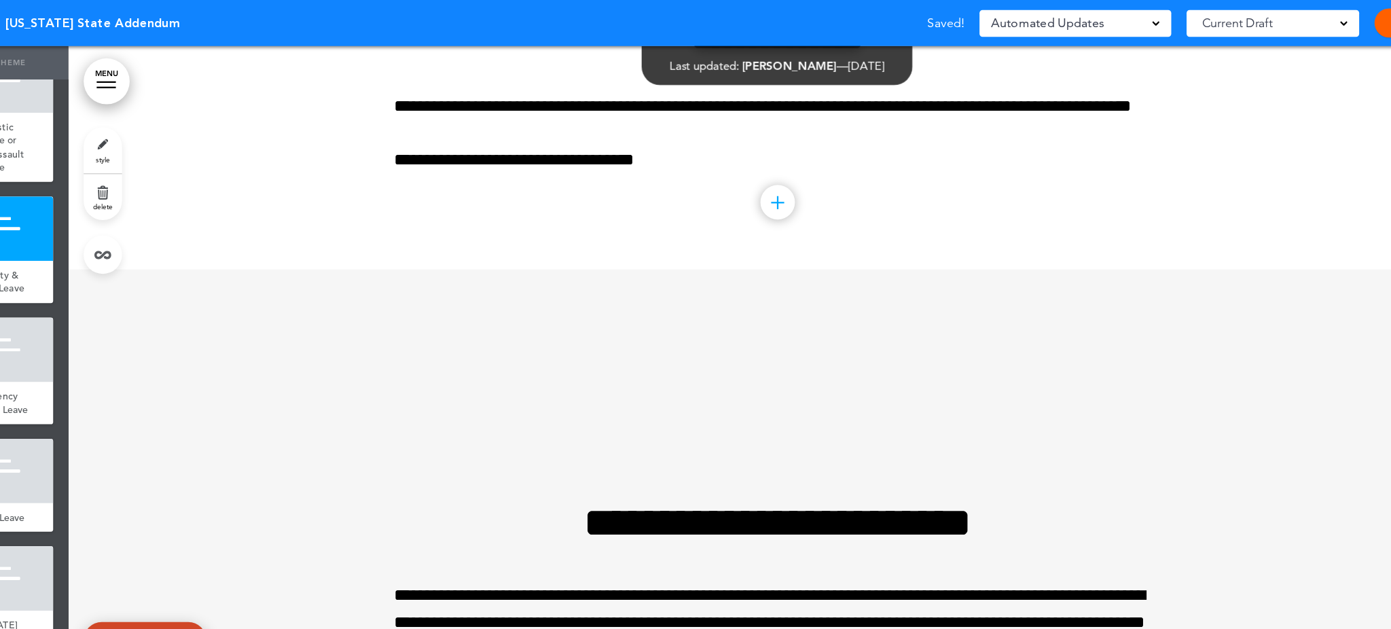
click at [1043, 14] on div "Publish Publish Preview Draft" at bounding box center [1333, 20] width 82 height 26
click at [1043, 20] on link "Publish" at bounding box center [1324, 20] width 43 height 26
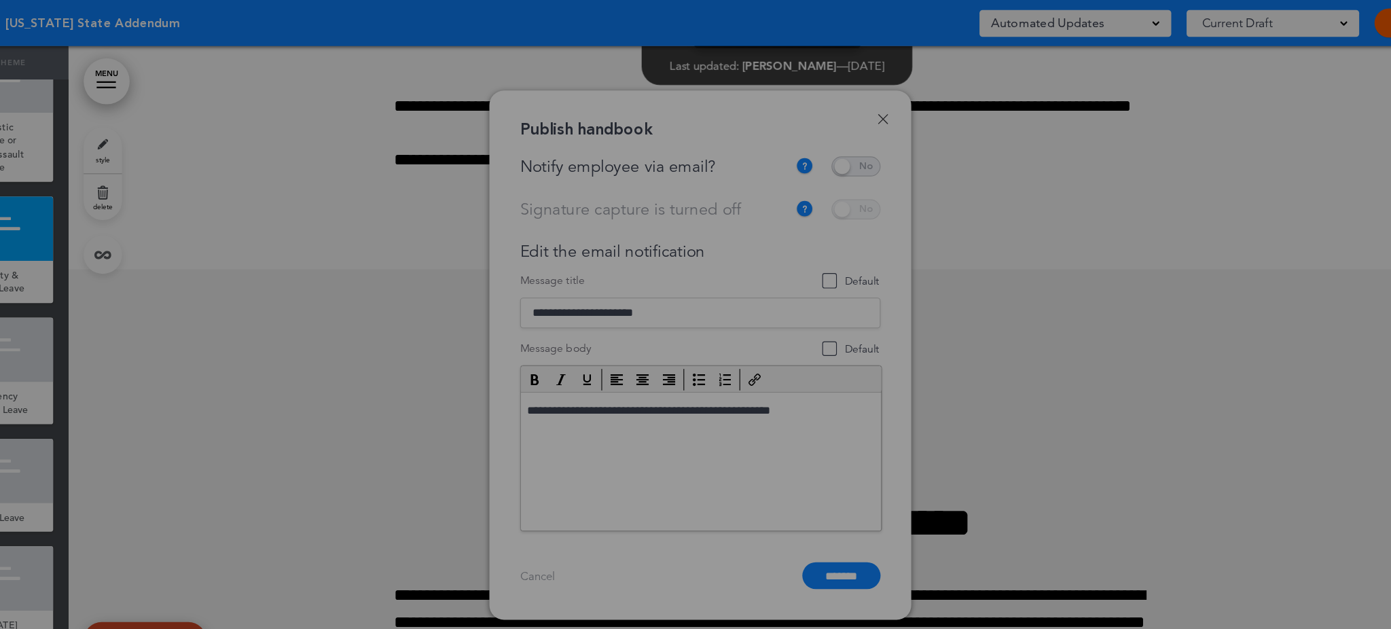
scroll to position [0, 0]
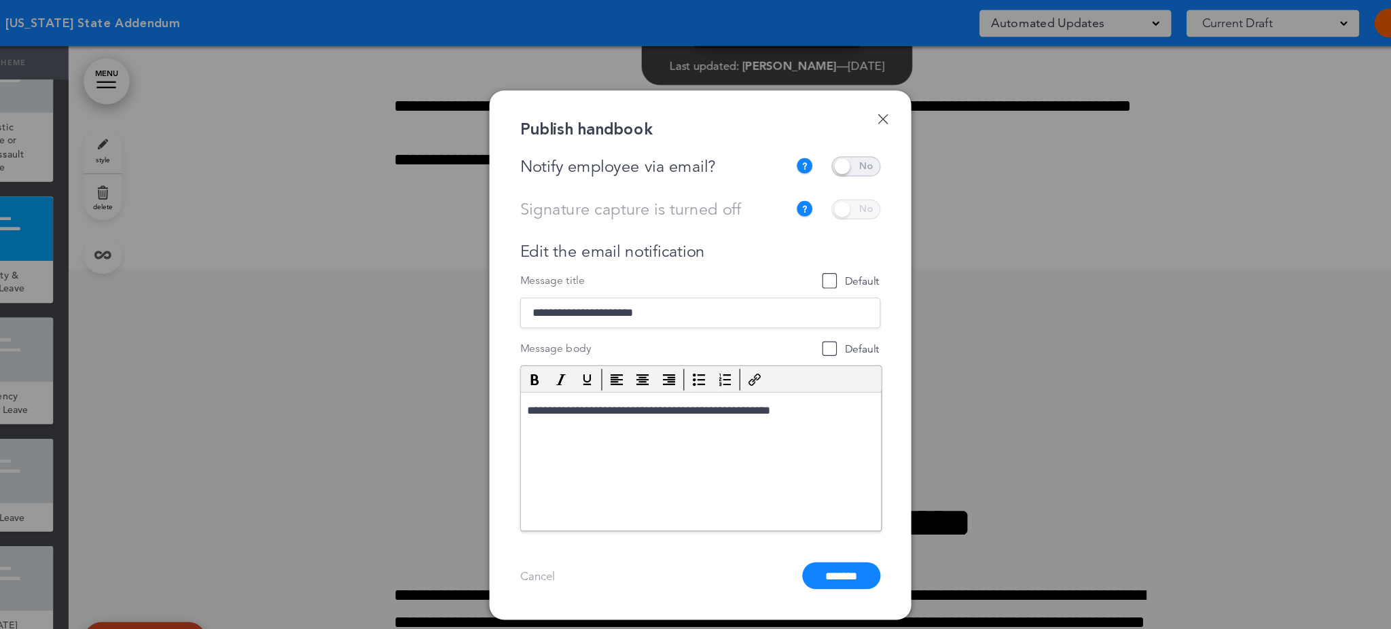
click at [550, 471] on link "Cancel" at bounding box center [551, 509] width 31 height 13
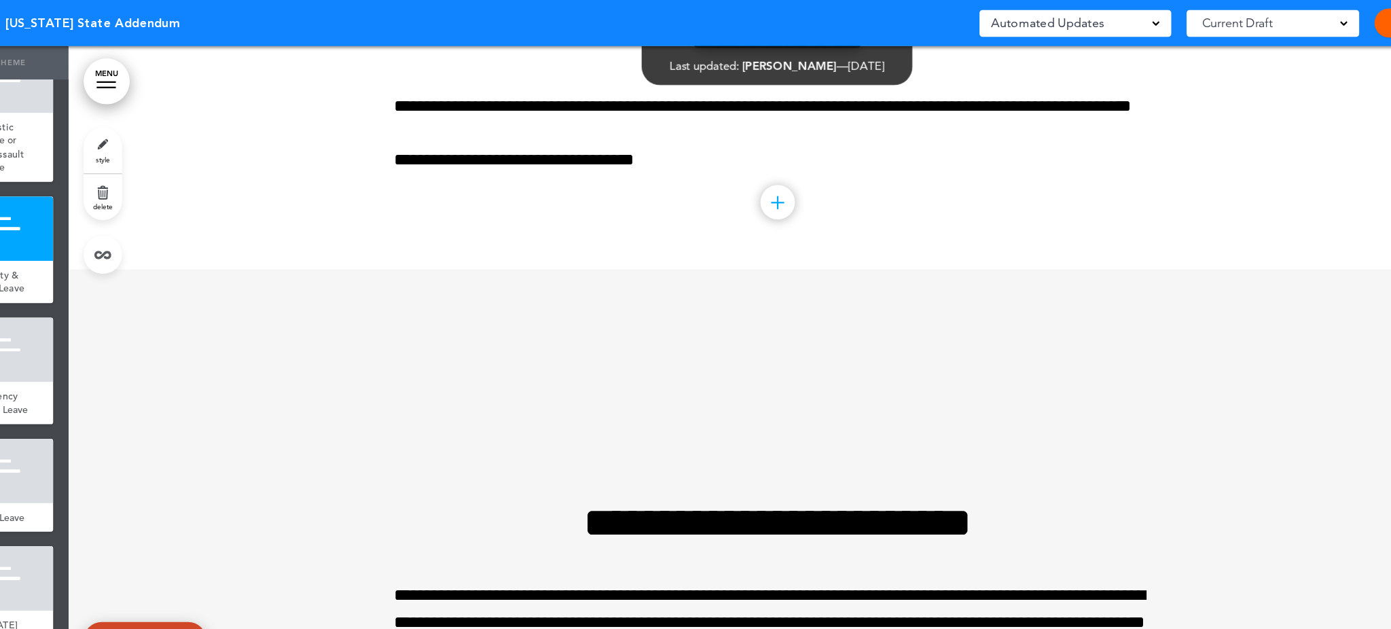
click at [1043, 19] on span at bounding box center [1265, 19] width 7 height 7
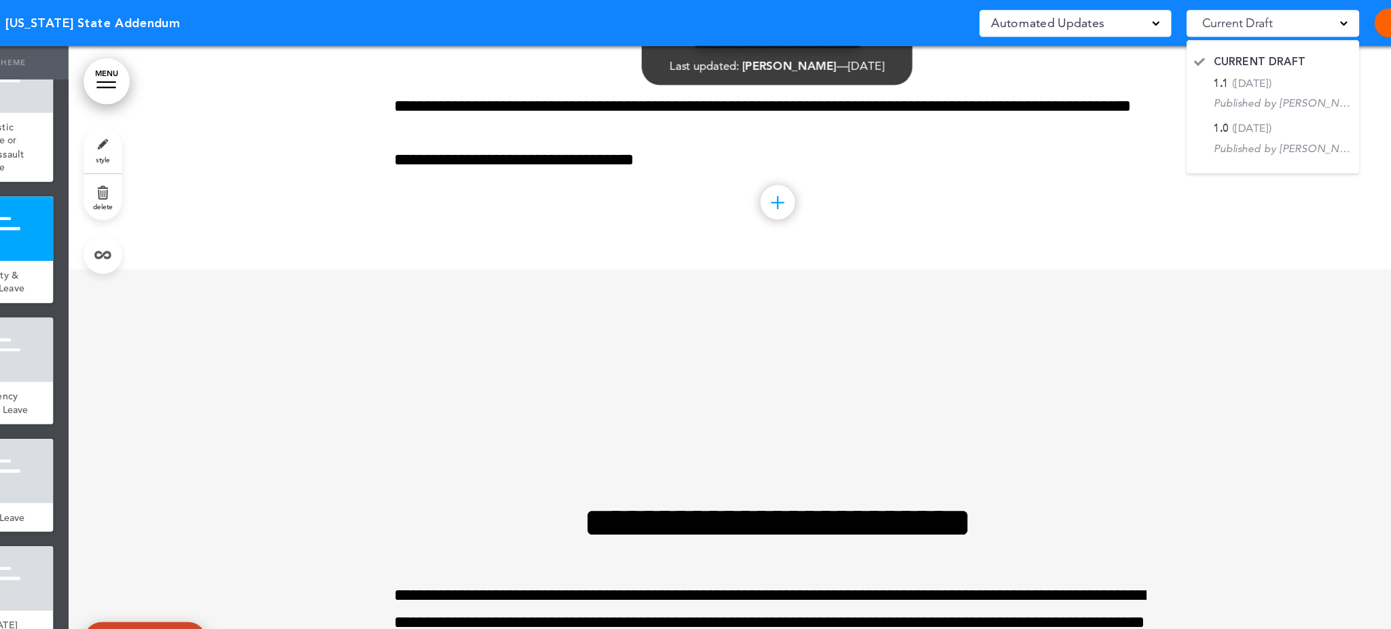
click at [1043, 20] on span at bounding box center [1099, 19] width 7 height 7
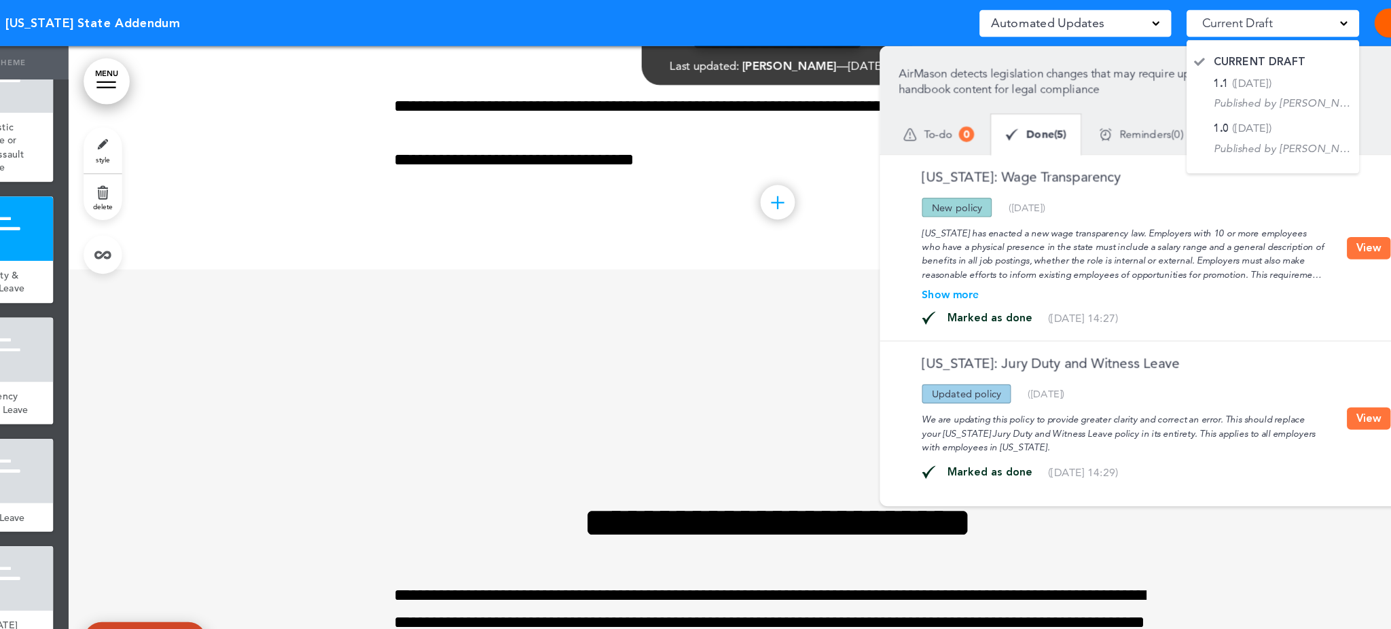
click at [1043, 20] on span at bounding box center [1099, 19] width 7 height 7
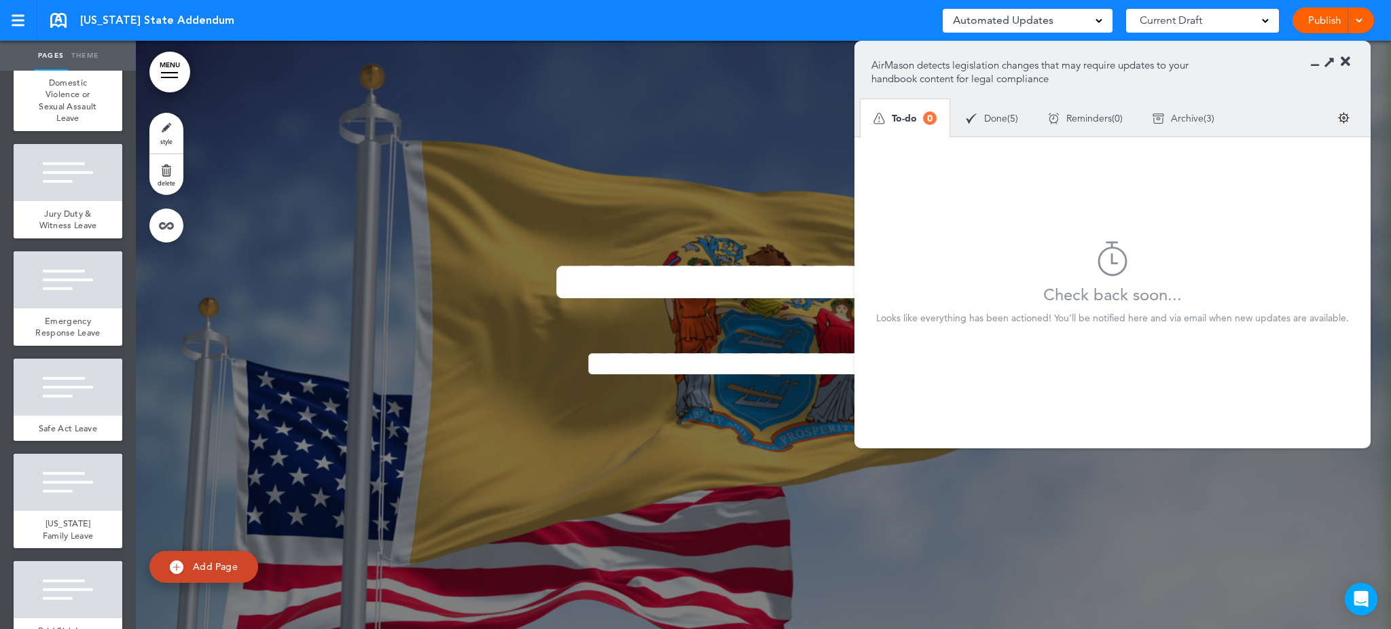
scroll to position [1349, 0]
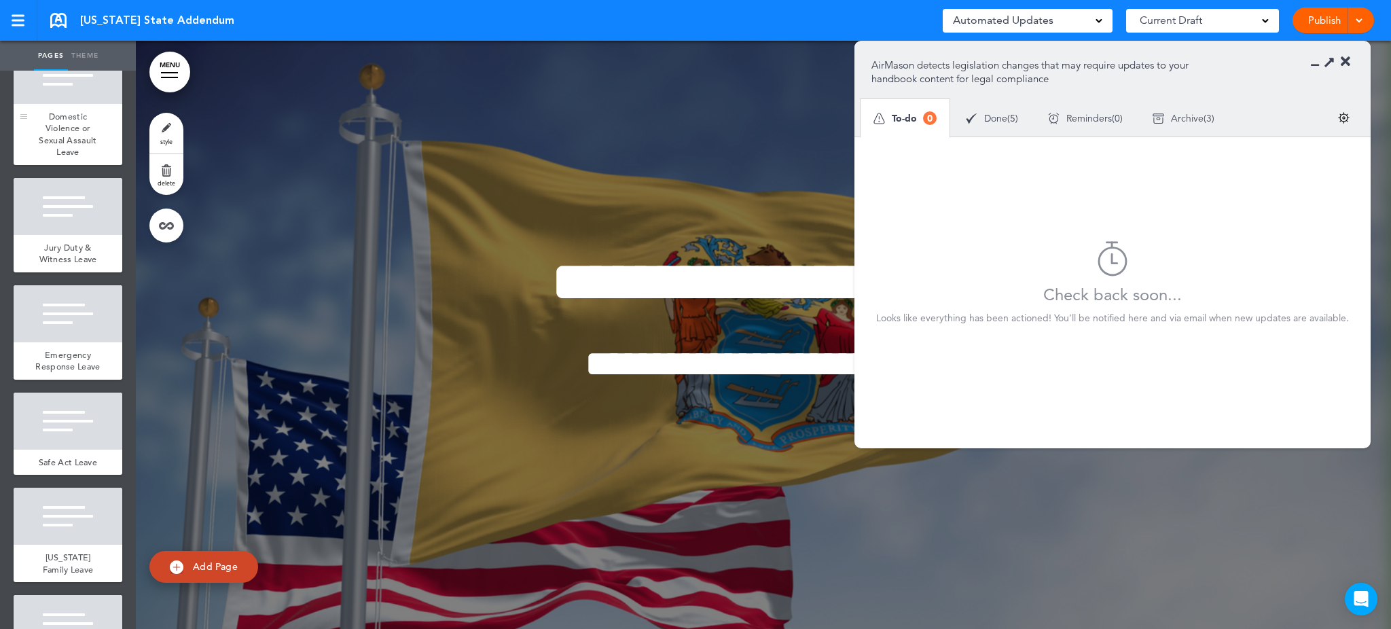
click at [69, 158] on span "Domestic Violence or Sexual Assault Leave" at bounding box center [68, 135] width 58 height 48
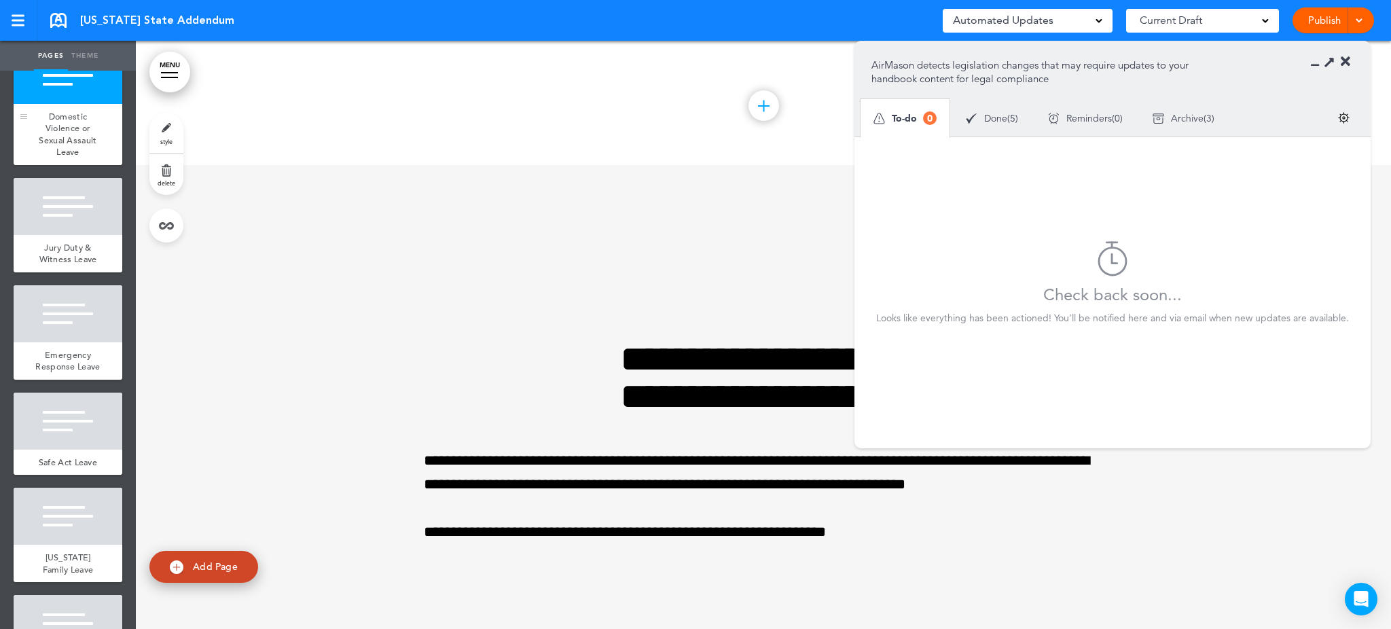
scroll to position [6924, 0]
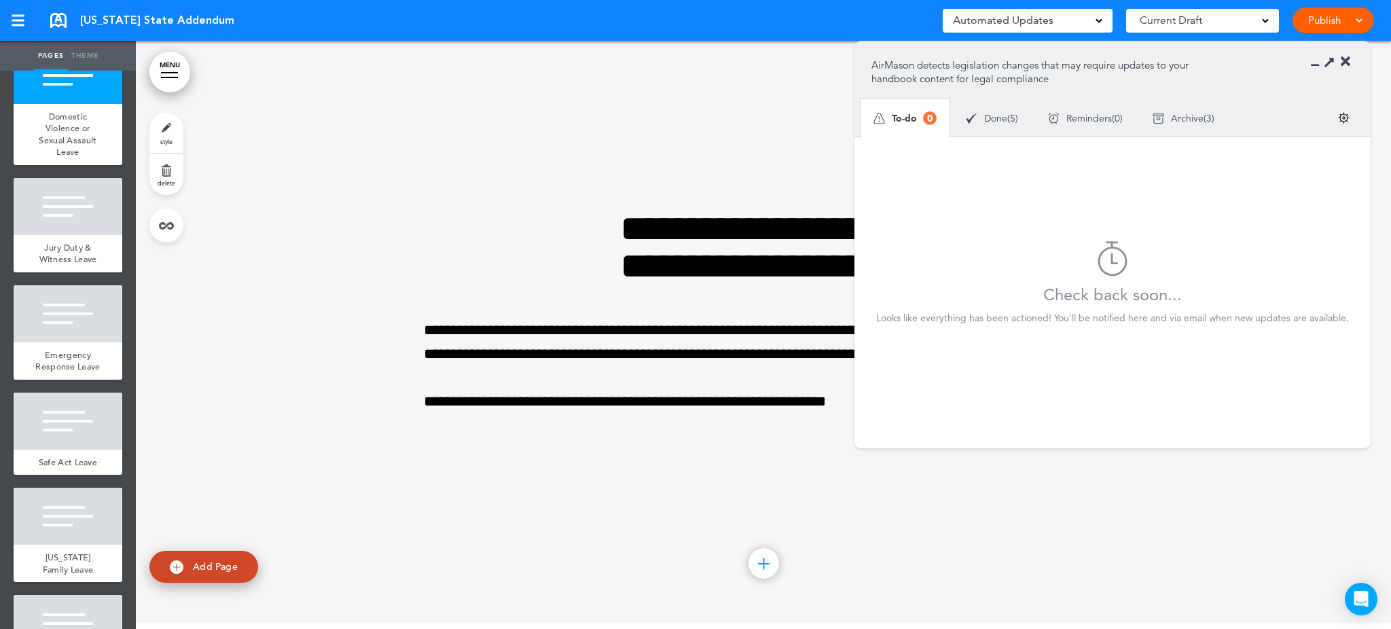
click at [1345, 55] on icon at bounding box center [1346, 62] width 10 height 14
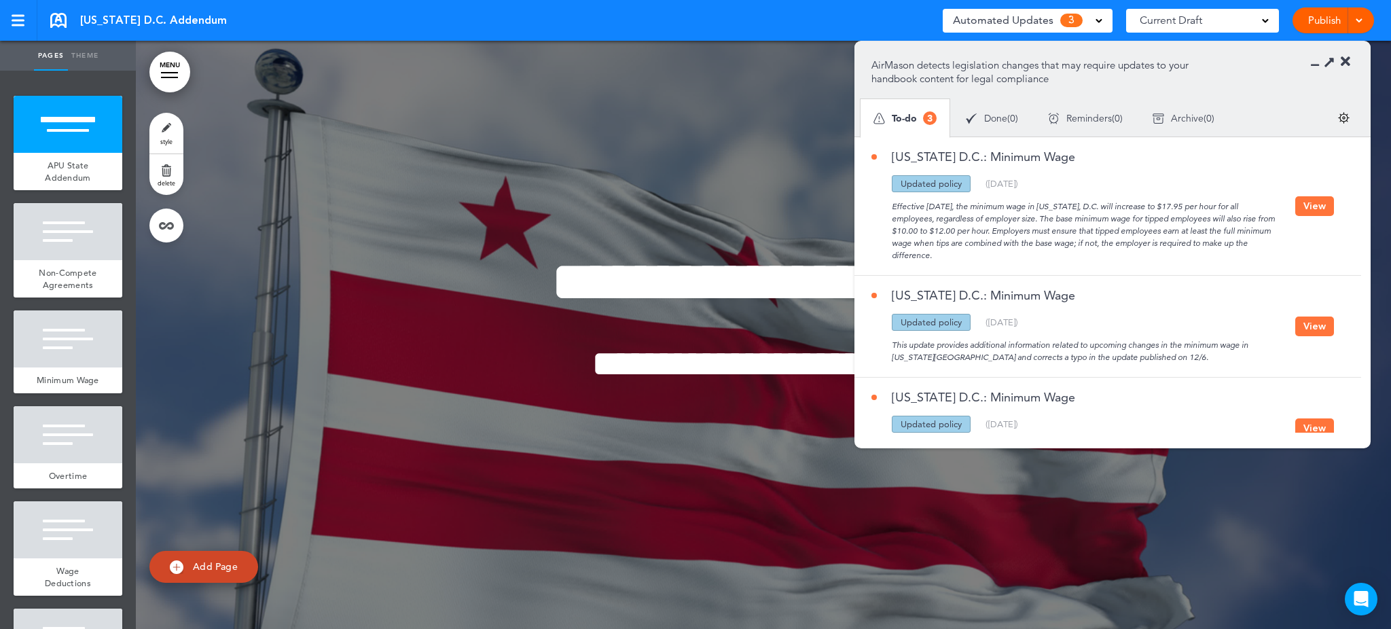
click at [1308, 202] on button "View" at bounding box center [1314, 206] width 39 height 20
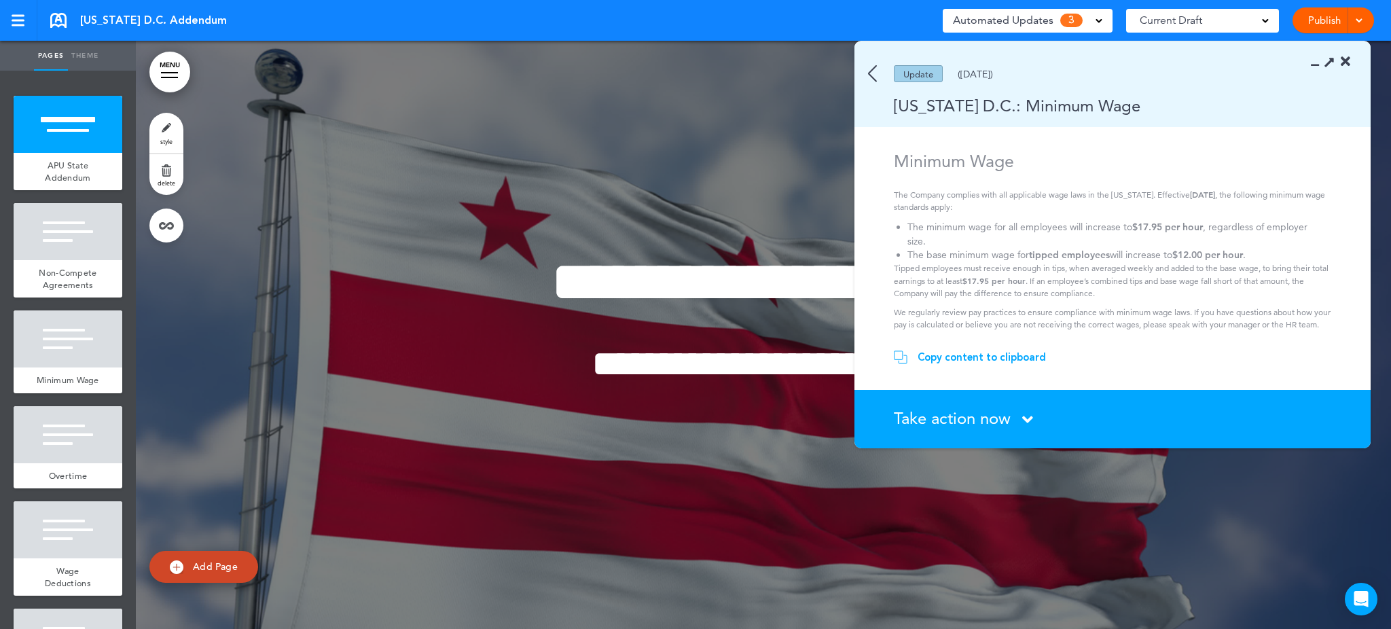
click at [977, 352] on div "Copy content to clipboard" at bounding box center [982, 357] width 128 height 14
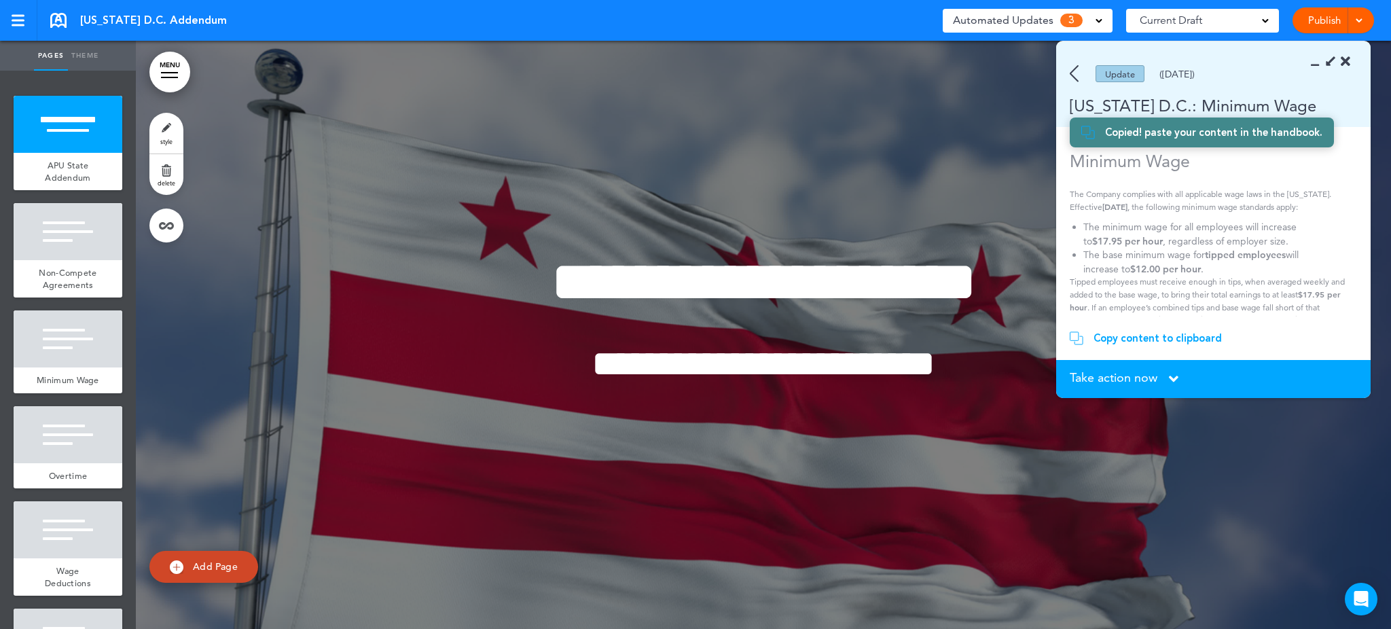
click at [1319, 60] on icon at bounding box center [1319, 62] width 0 height 14
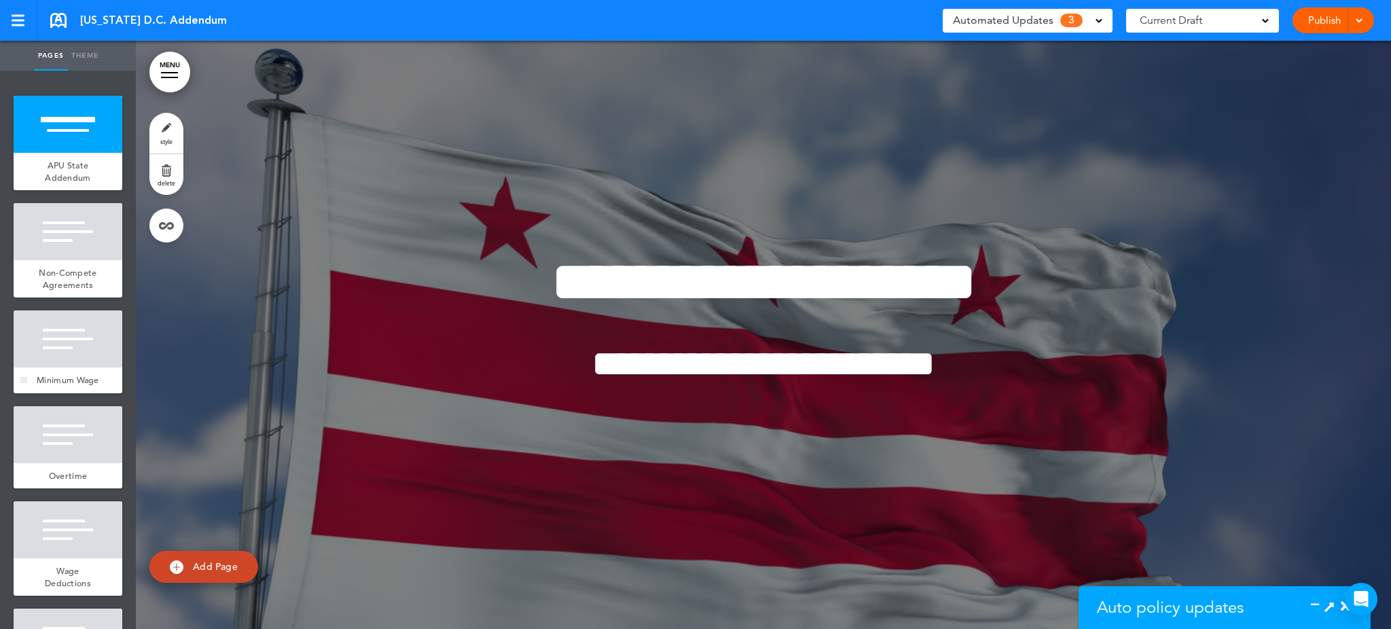
click at [71, 356] on div at bounding box center [68, 338] width 109 height 57
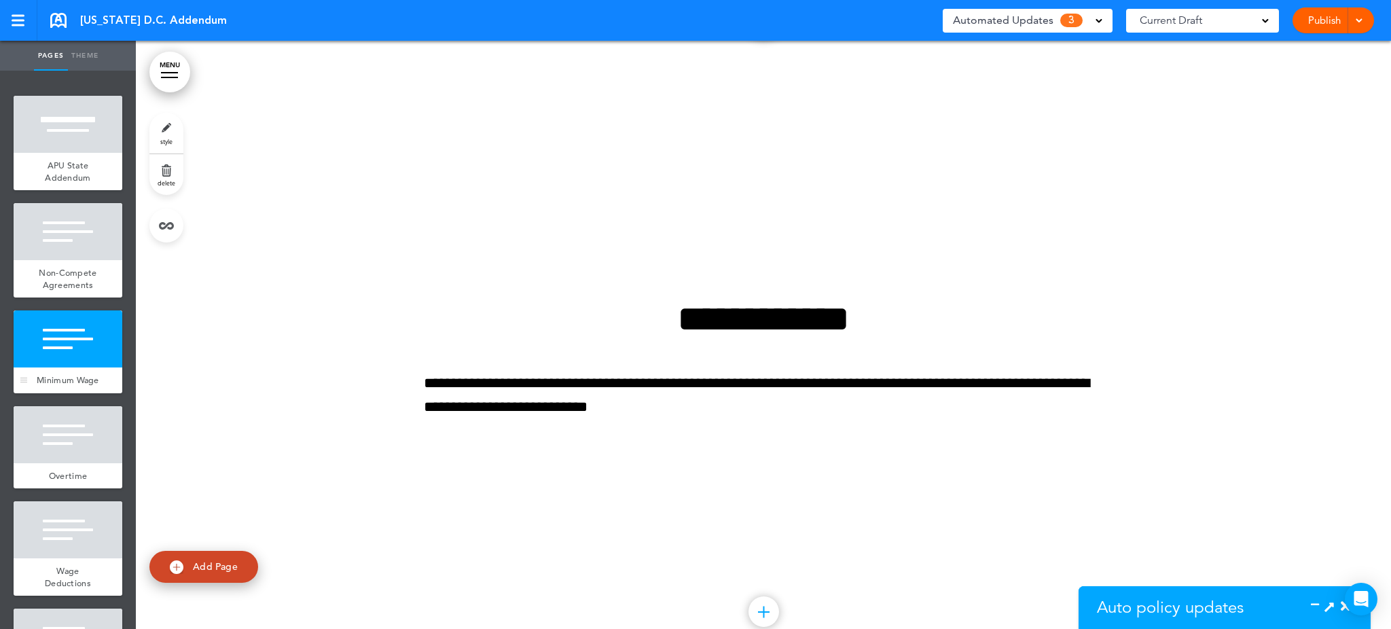
scroll to position [1635, 0]
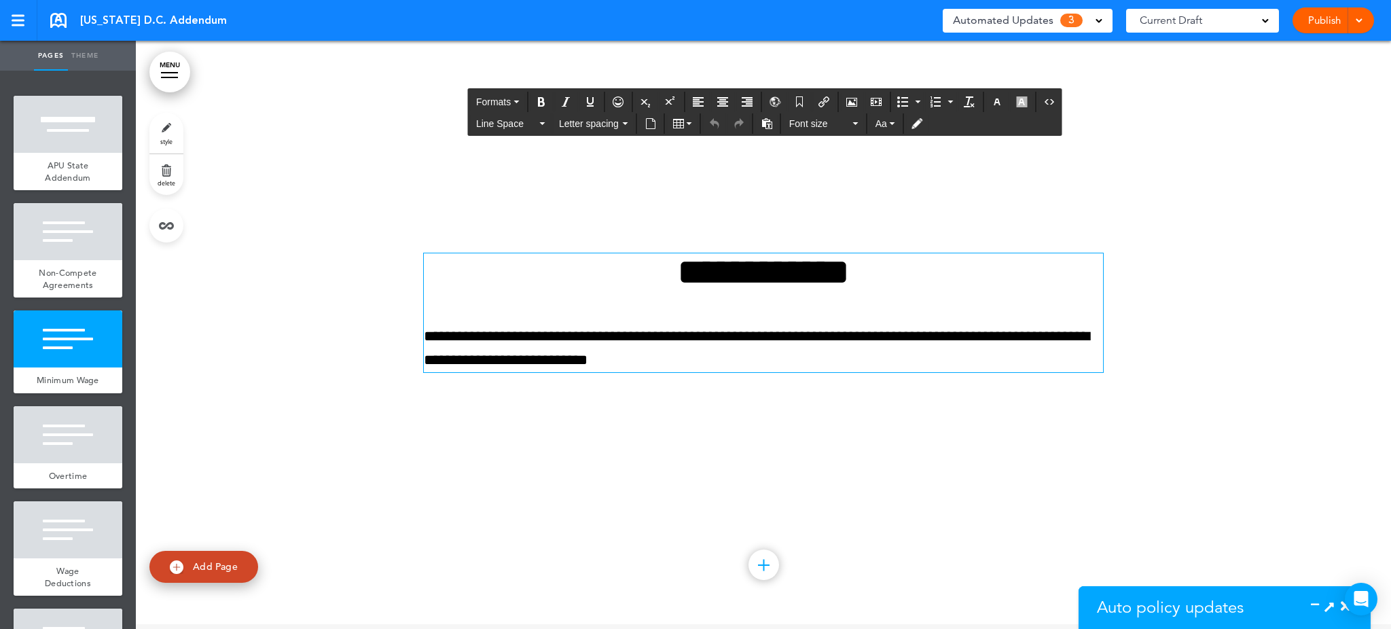
click at [621, 275] on h1 "**********" at bounding box center [763, 271] width 679 height 37
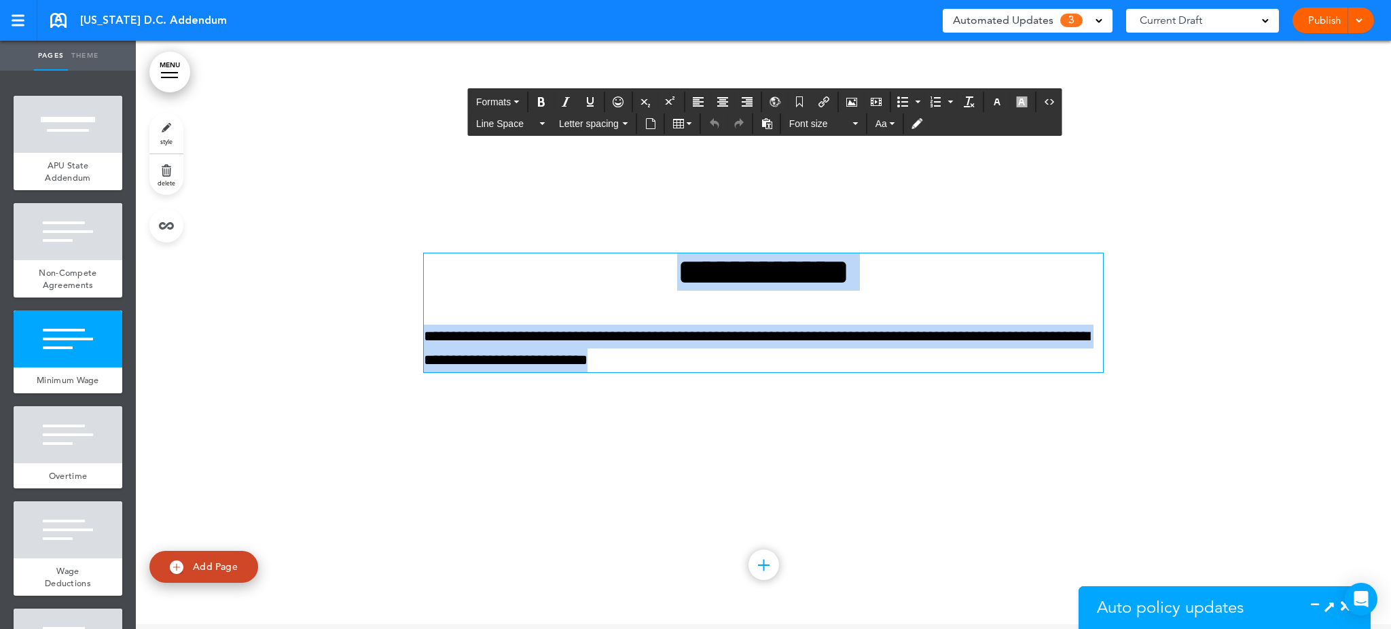
drag, startPoint x: 621, startPoint y: 275, endPoint x: 751, endPoint y: 361, distance: 155.8
click at [751, 361] on div "**********" at bounding box center [763, 312] width 679 height 119
paste div
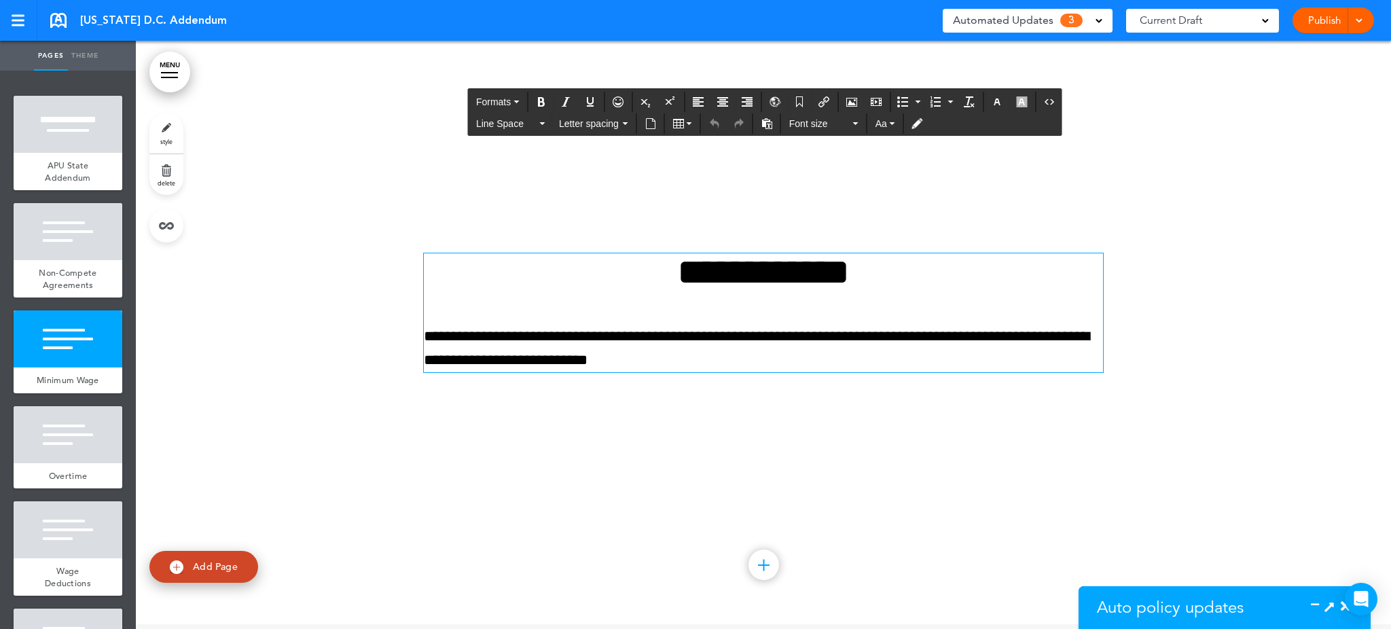
scroll to position [1671, 0]
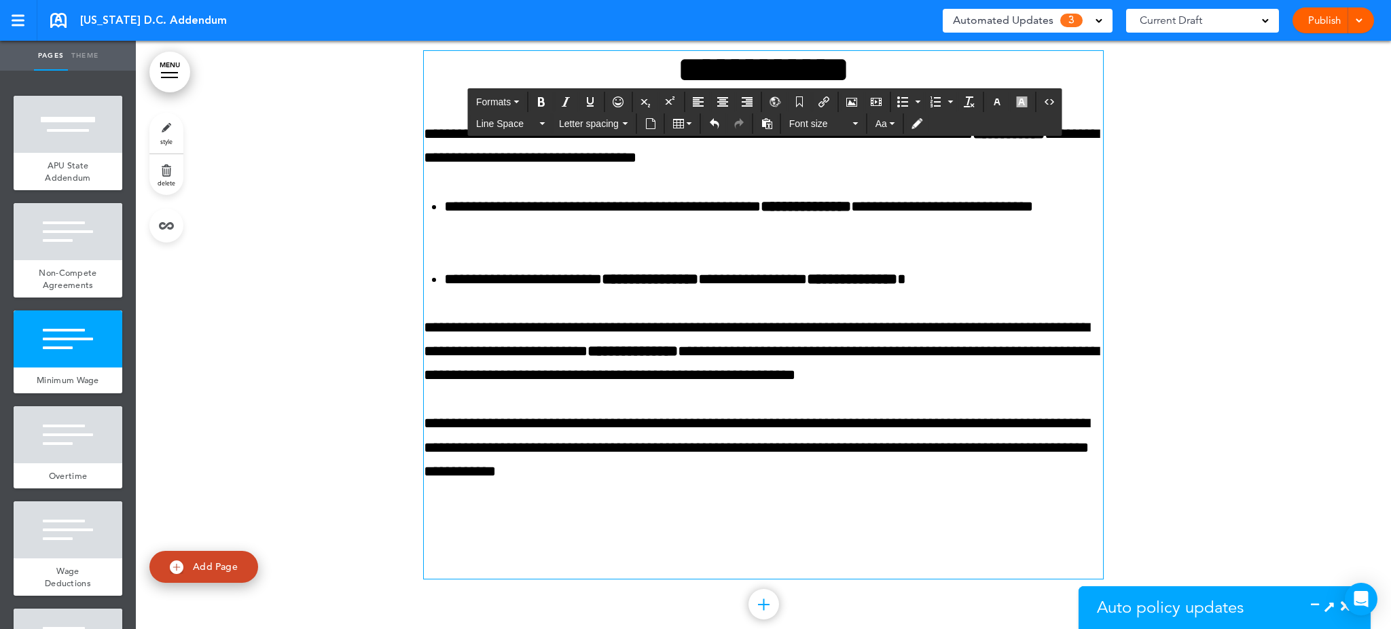
click at [1111, 275] on div at bounding box center [763, 332] width 1255 height 664
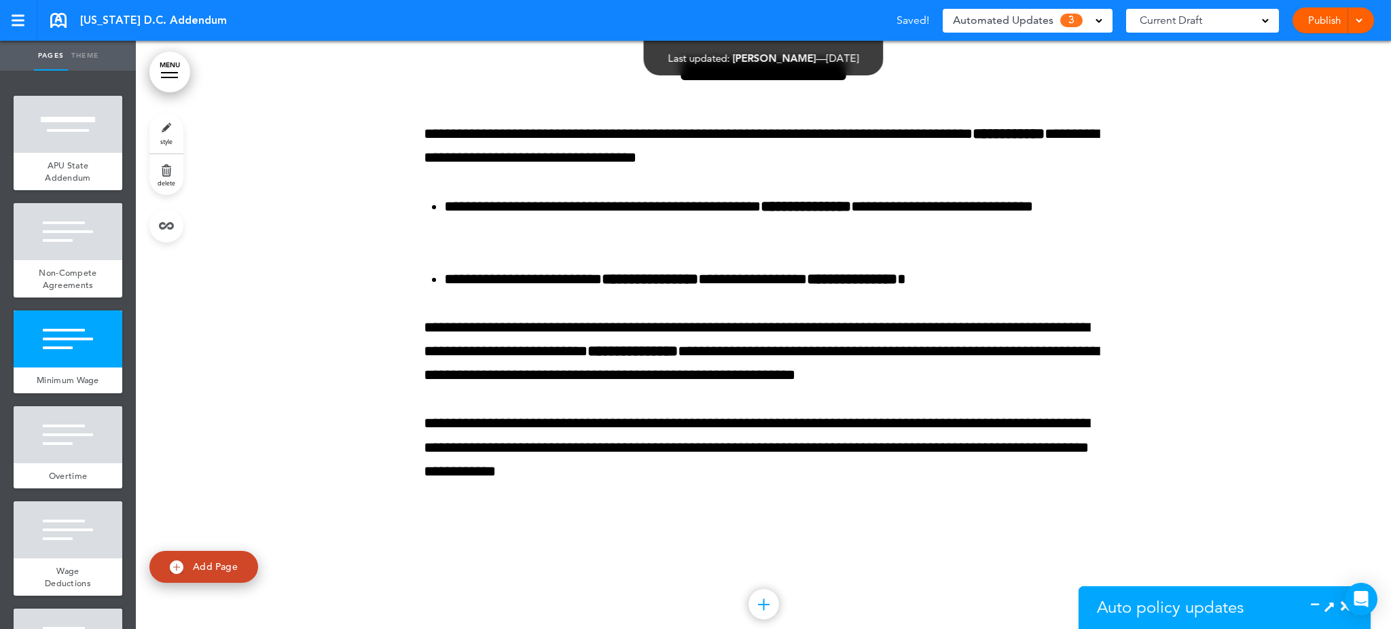
click at [1156, 606] on span "Auto policy updates" at bounding box center [1170, 607] width 147 height 20
click at [1319, 600] on icon at bounding box center [1319, 607] width 0 height 14
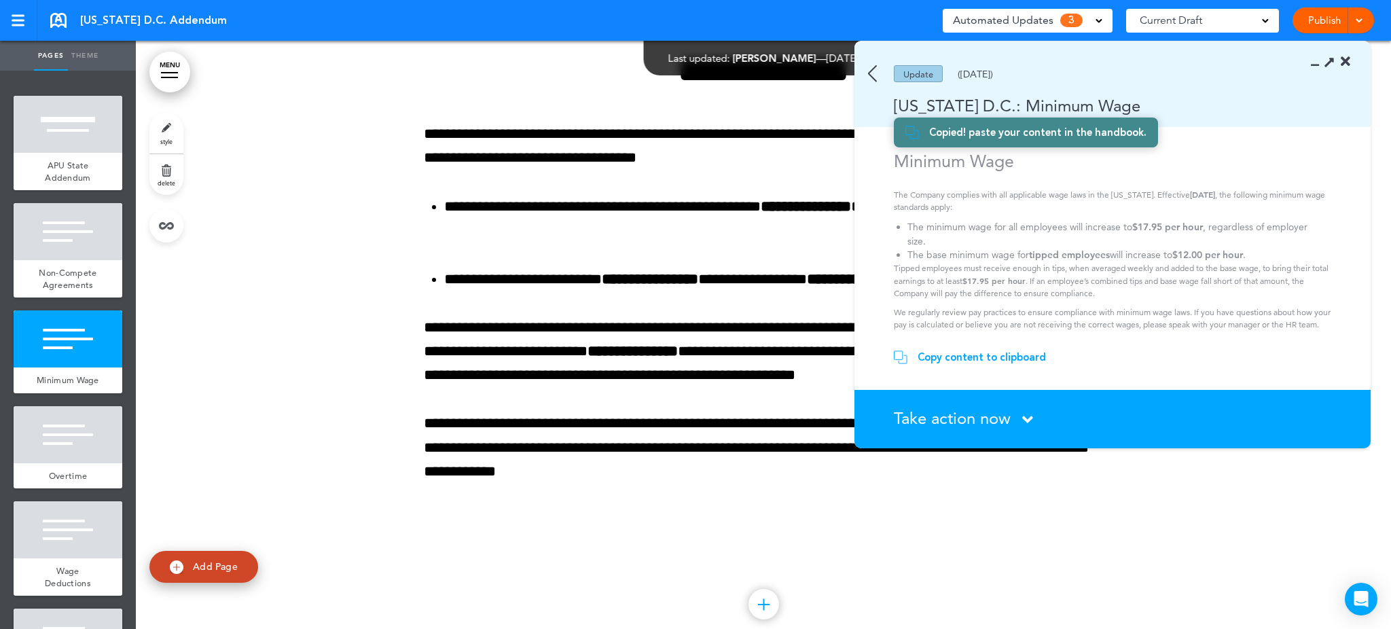
click at [1028, 418] on icon at bounding box center [1027, 419] width 11 height 17
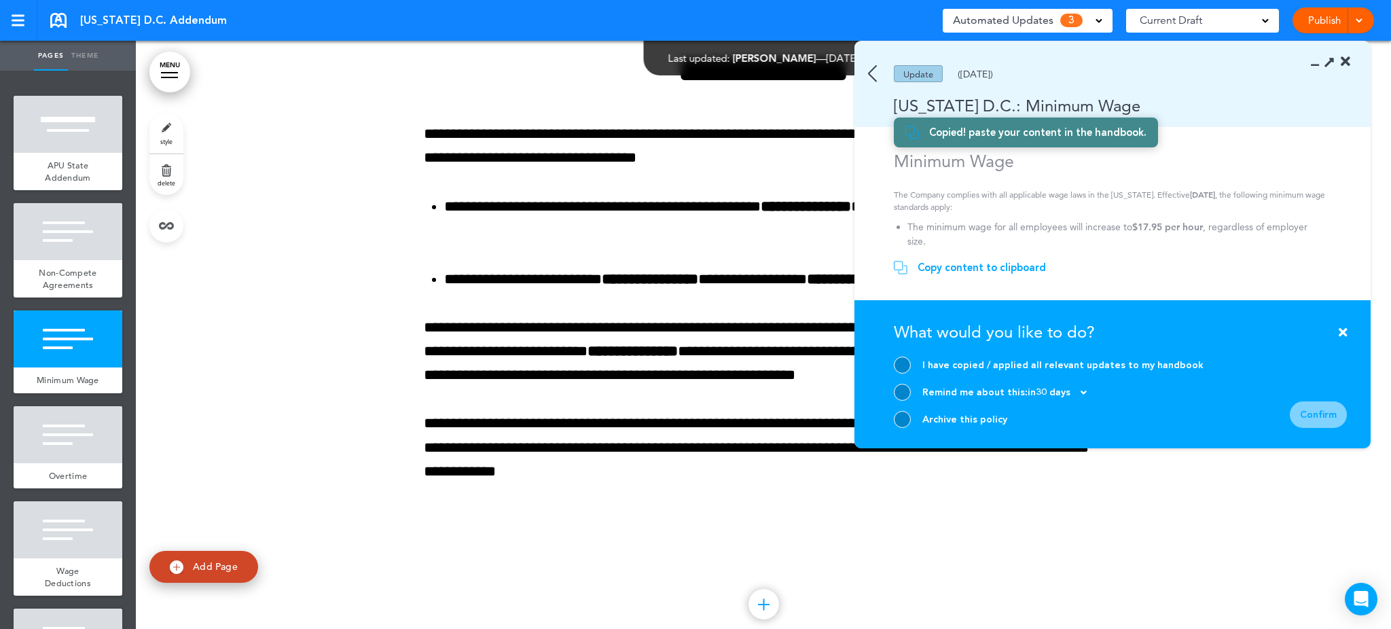
click at [903, 365] on div at bounding box center [902, 365] width 17 height 17
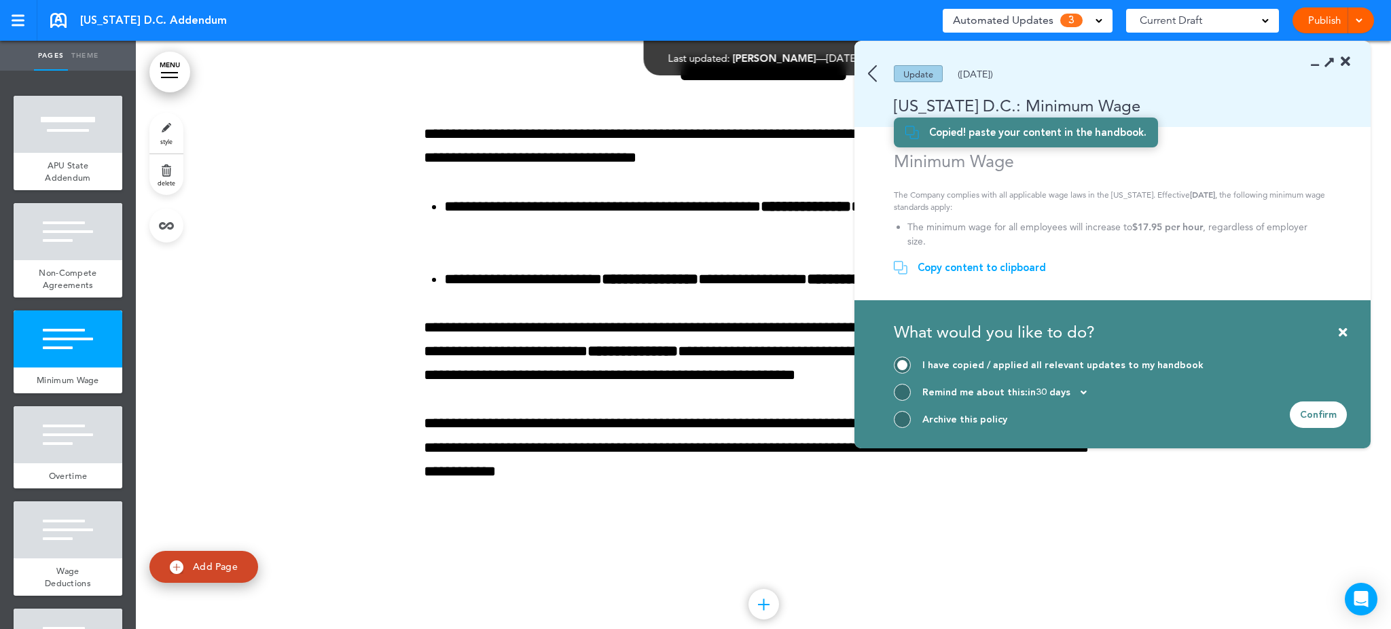
click at [1332, 408] on div "Confirm" at bounding box center [1318, 414] width 57 height 26
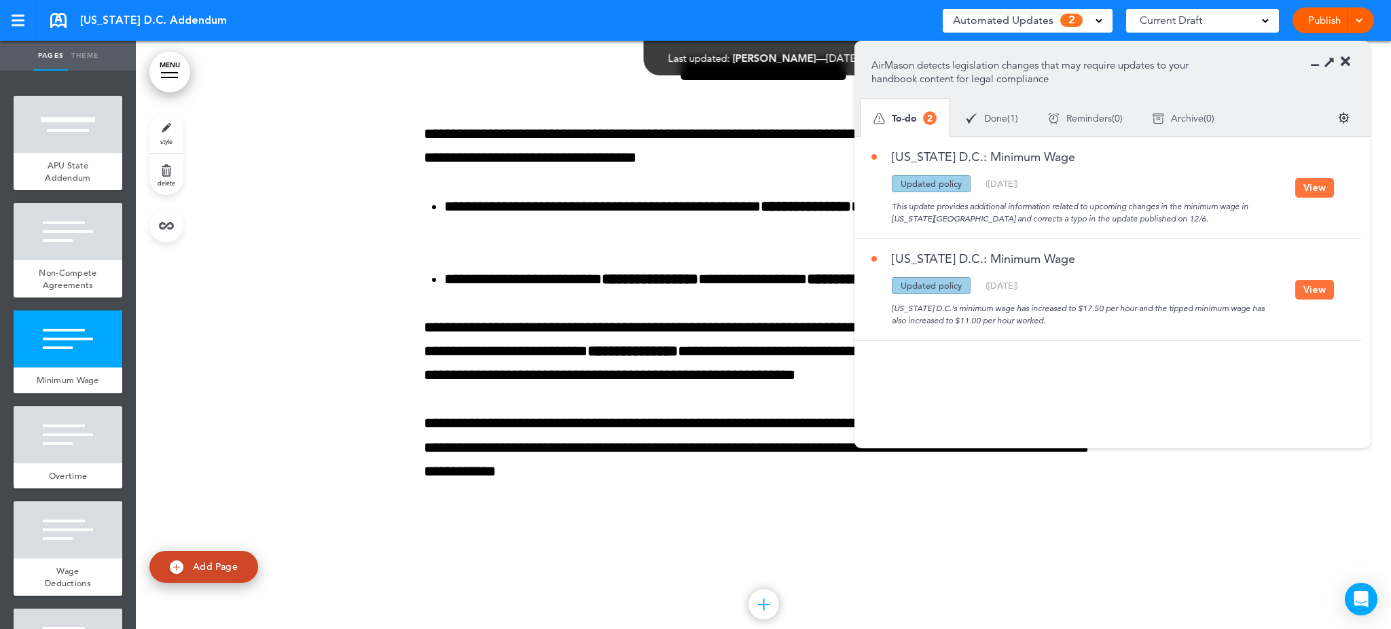
click at [1316, 185] on button "View" at bounding box center [1314, 188] width 39 height 20
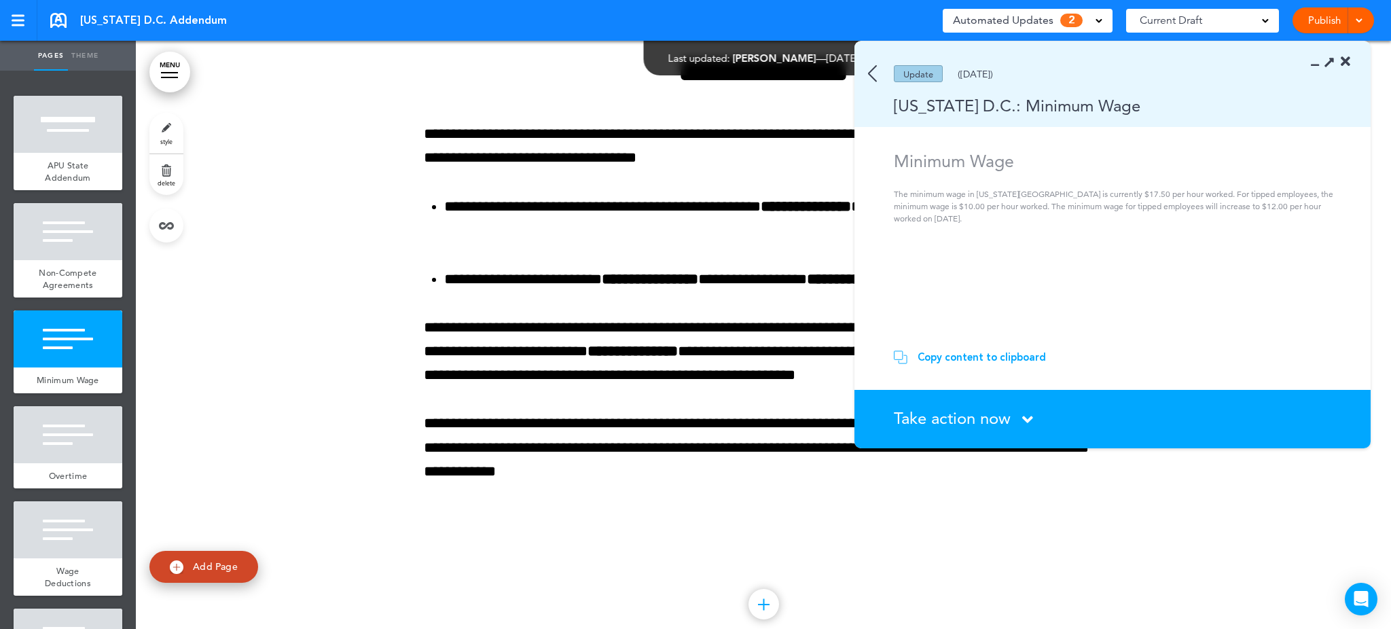
click at [1031, 414] on icon at bounding box center [1027, 419] width 11 height 17
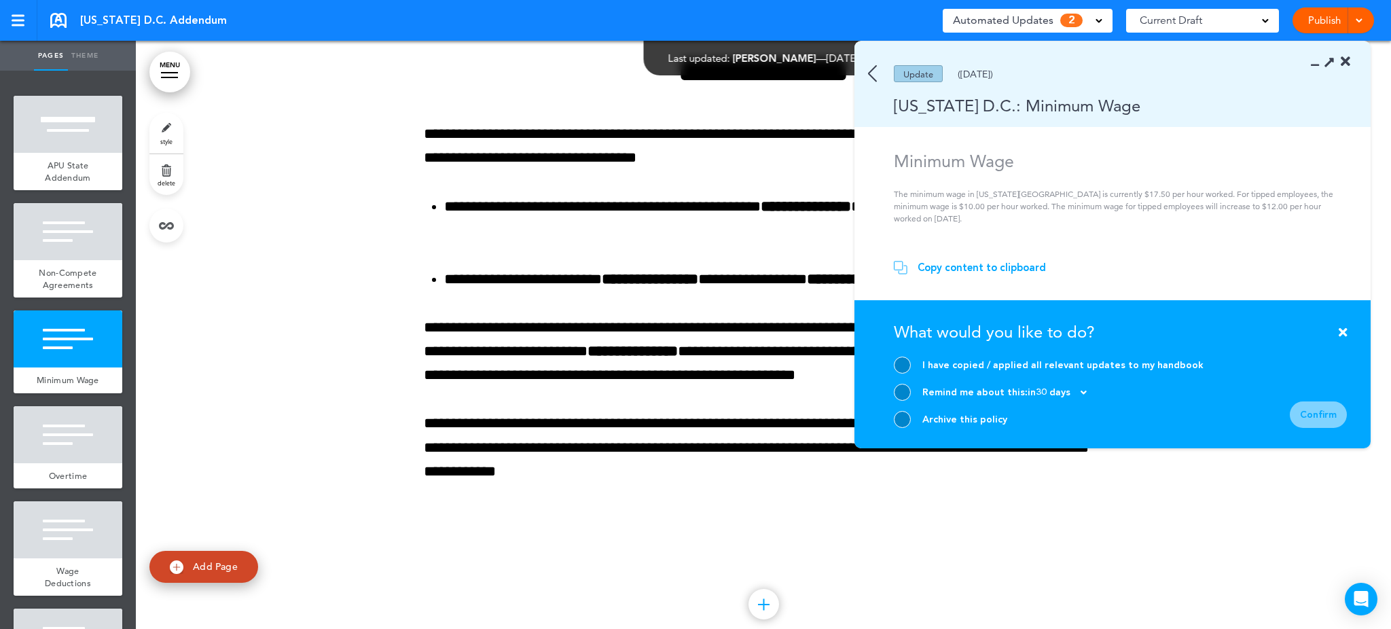
click at [900, 422] on div at bounding box center [902, 419] width 17 height 17
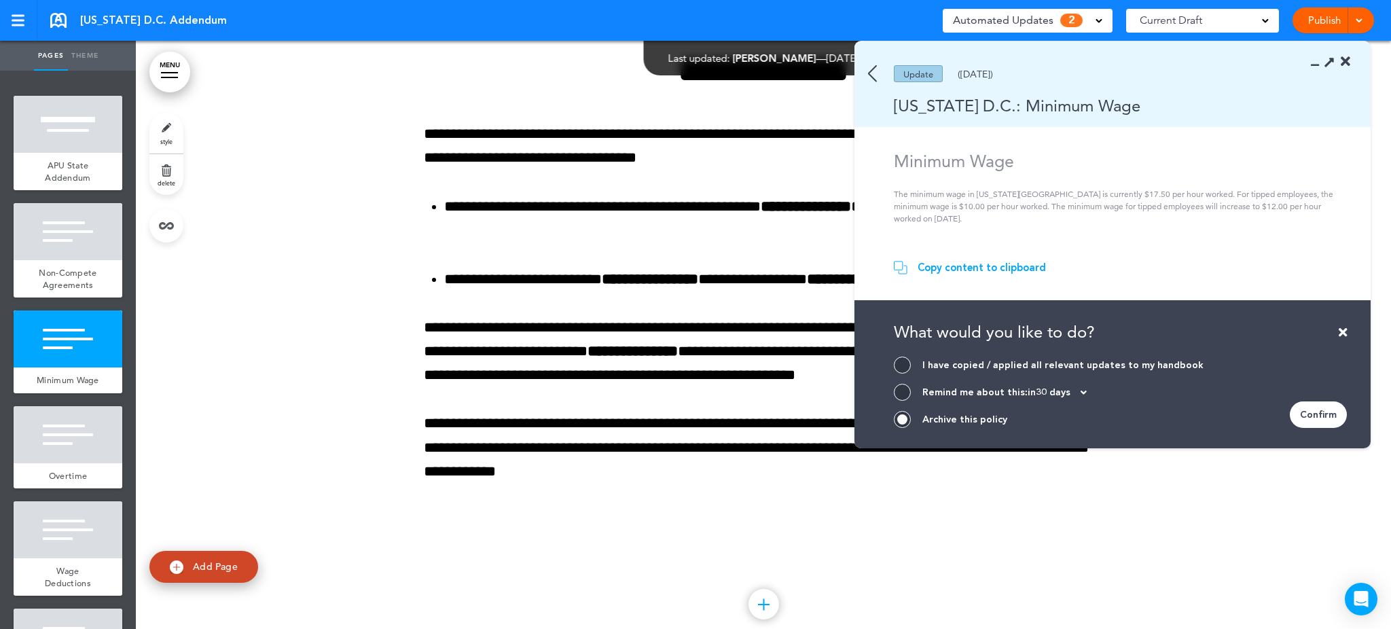
click at [1314, 412] on div "Confirm" at bounding box center [1318, 414] width 57 height 26
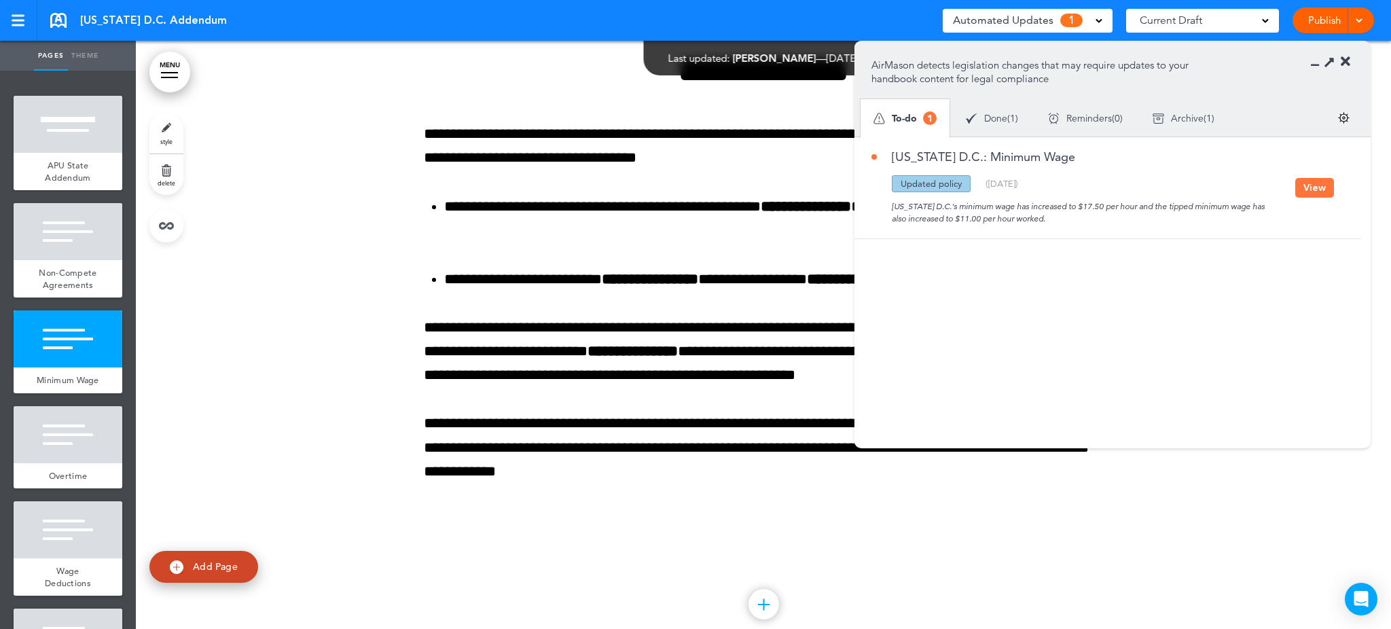
click at [1311, 190] on button "View" at bounding box center [1314, 188] width 39 height 20
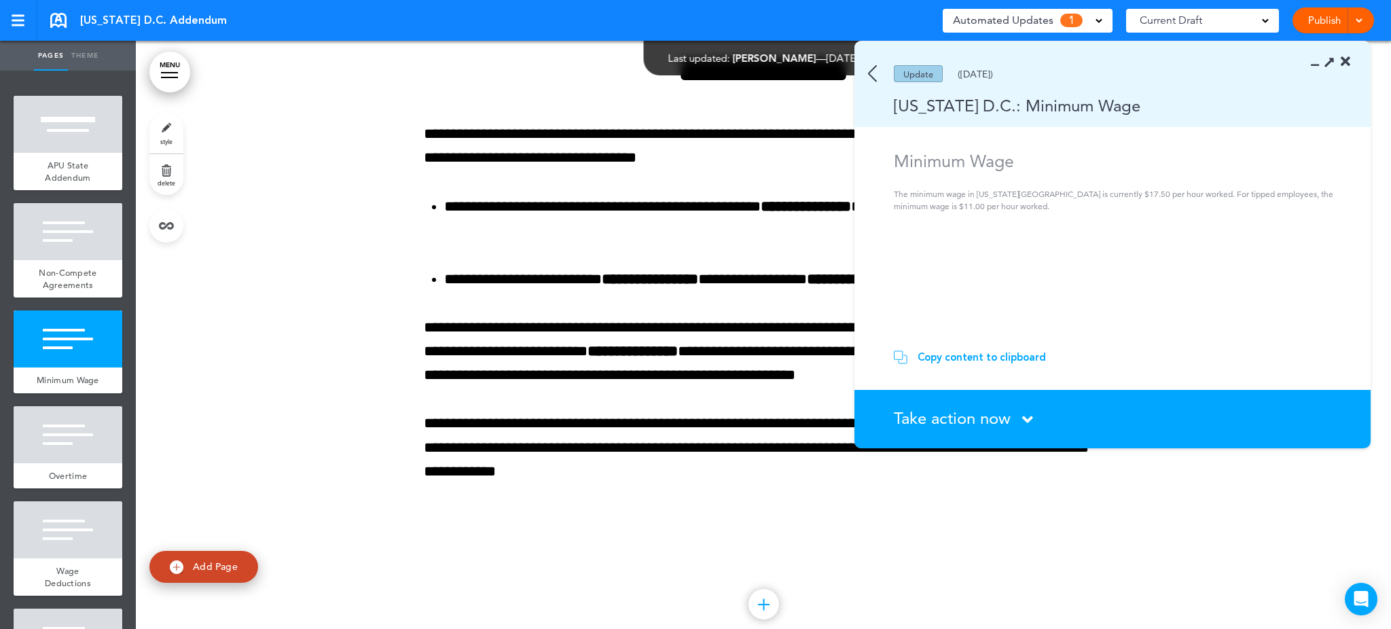
click at [1025, 418] on icon at bounding box center [1027, 419] width 11 height 17
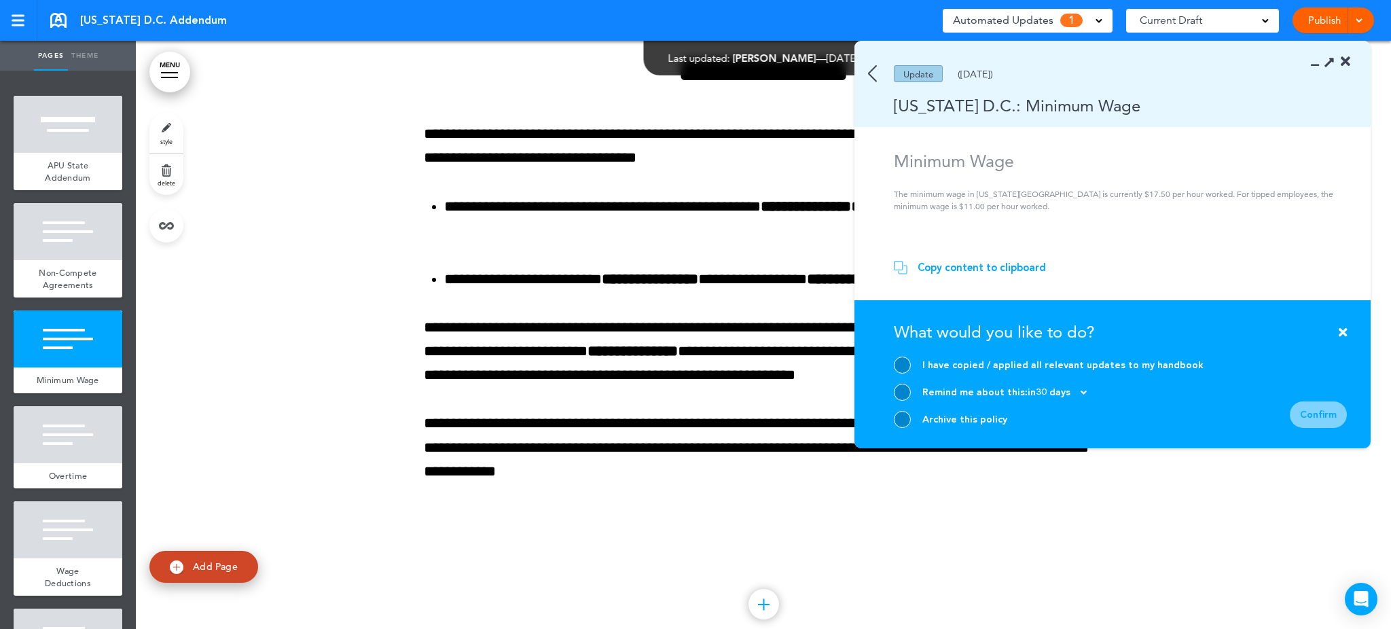
click at [899, 417] on div at bounding box center [902, 419] width 17 height 17
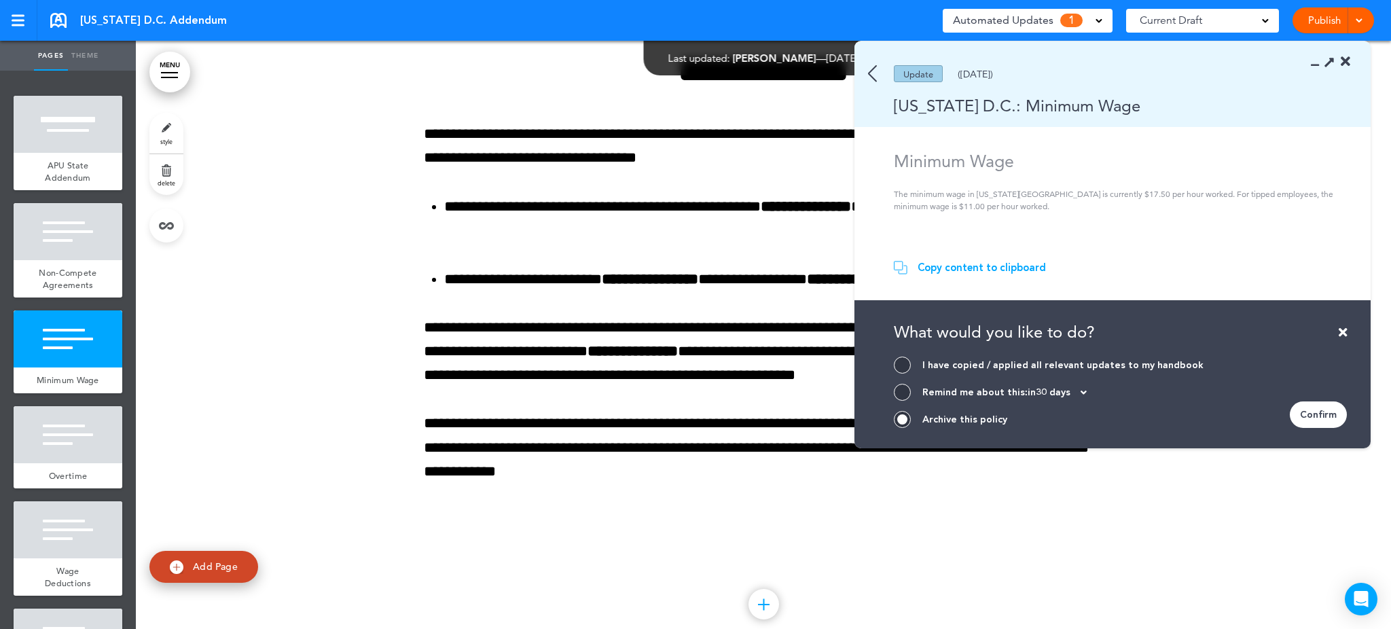
click at [1324, 403] on div "Confirm" at bounding box center [1318, 414] width 57 height 26
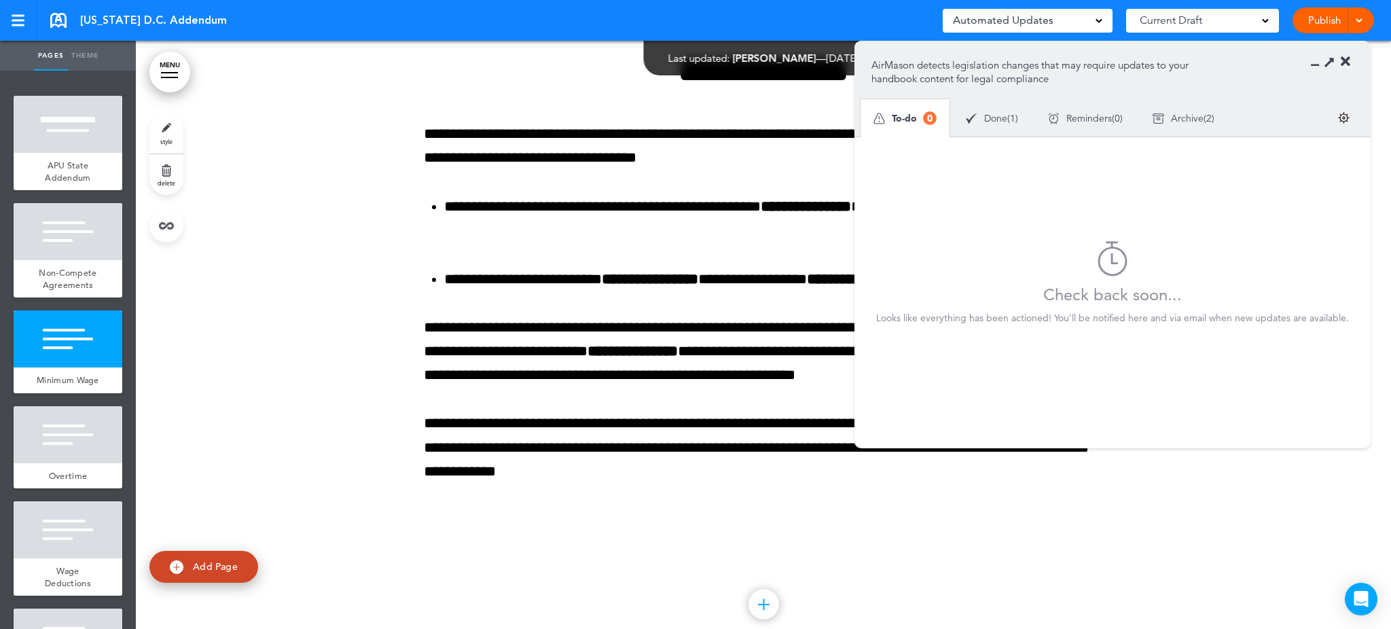
click at [1344, 63] on icon at bounding box center [1346, 62] width 10 height 14
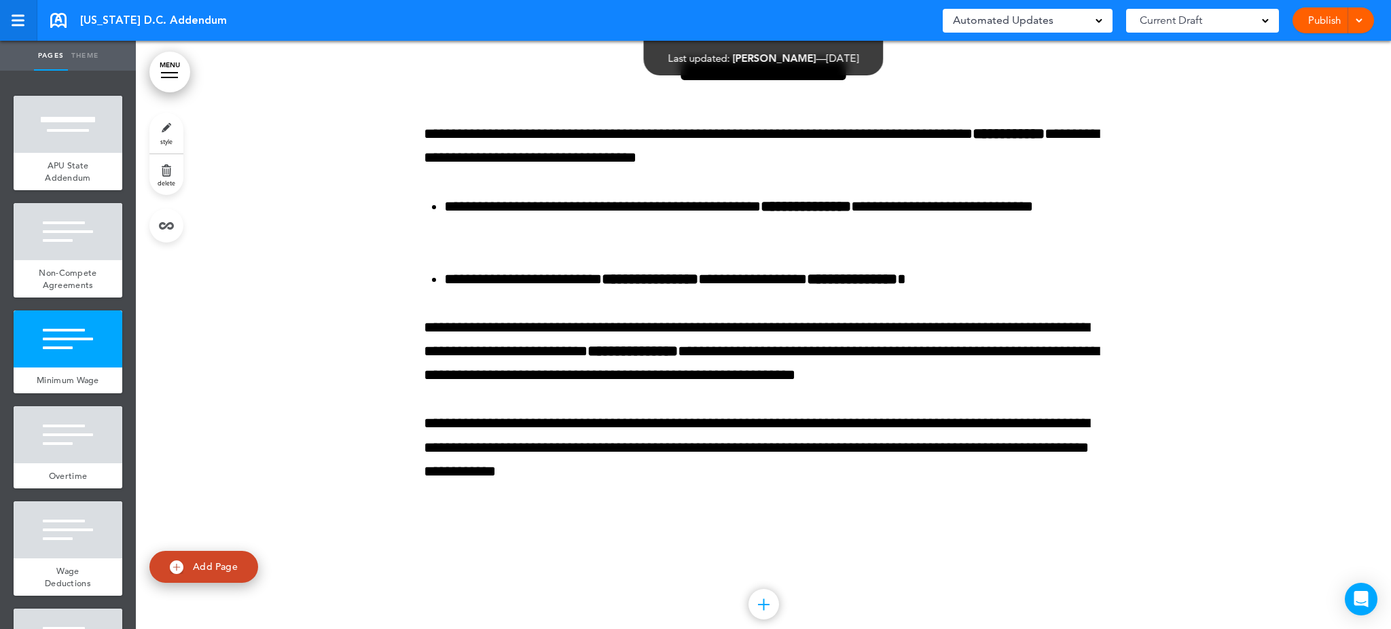
click at [18, 14] on link at bounding box center [18, 20] width 37 height 41
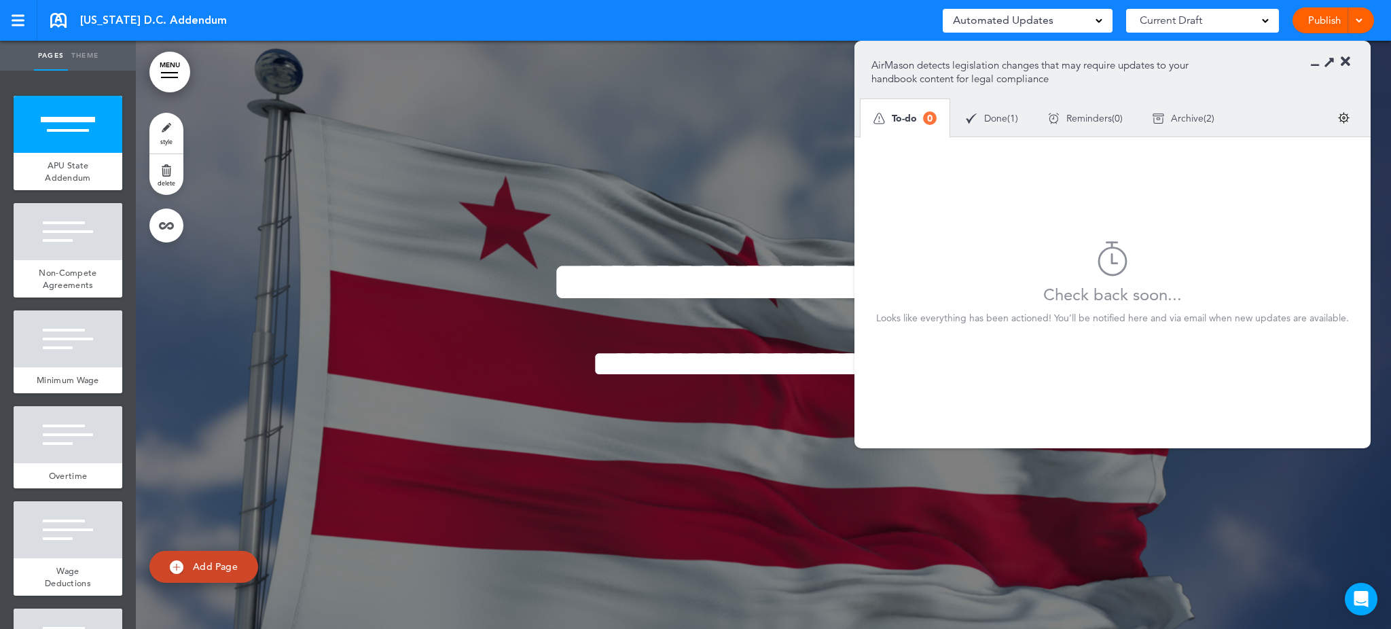
click at [1103, 24] on div "Automated Updates 0" at bounding box center [1028, 21] width 170 height 24
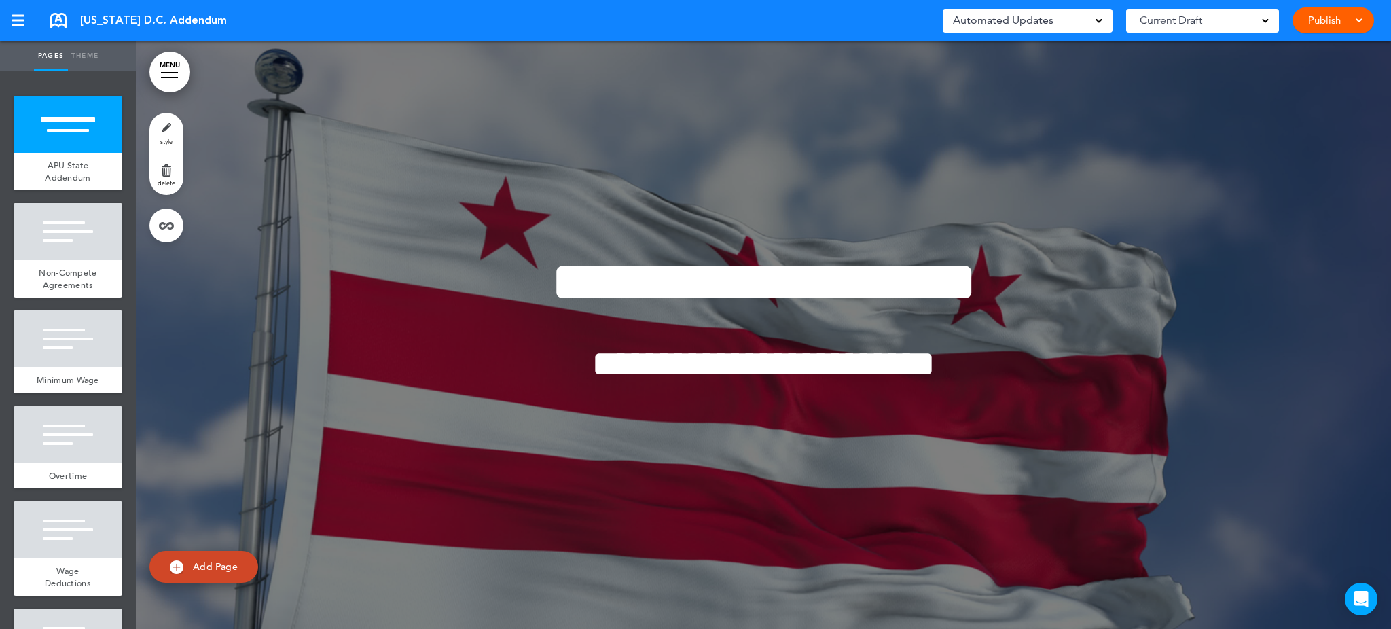
click at [1263, 16] on div "Current Draft" at bounding box center [1202, 21] width 153 height 24
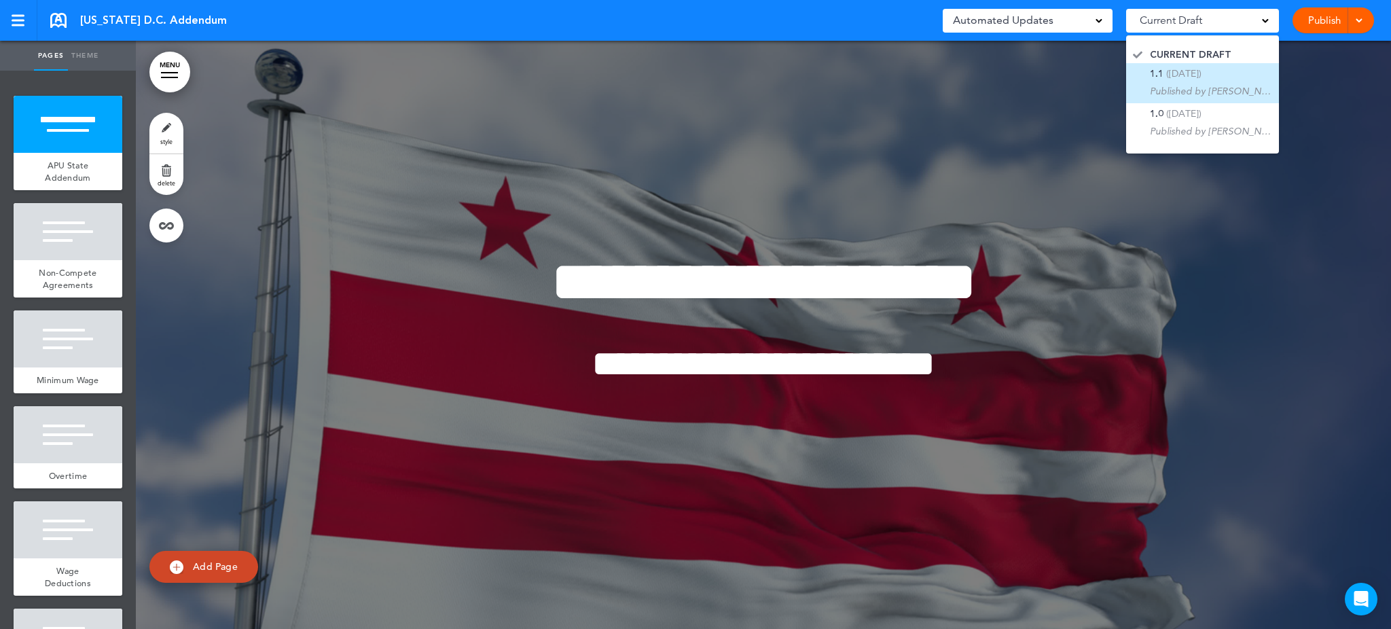
click at [1214, 74] on div "1.1 (3/4/2025) Published by Starr Stelivan" at bounding box center [1211, 83] width 122 height 29
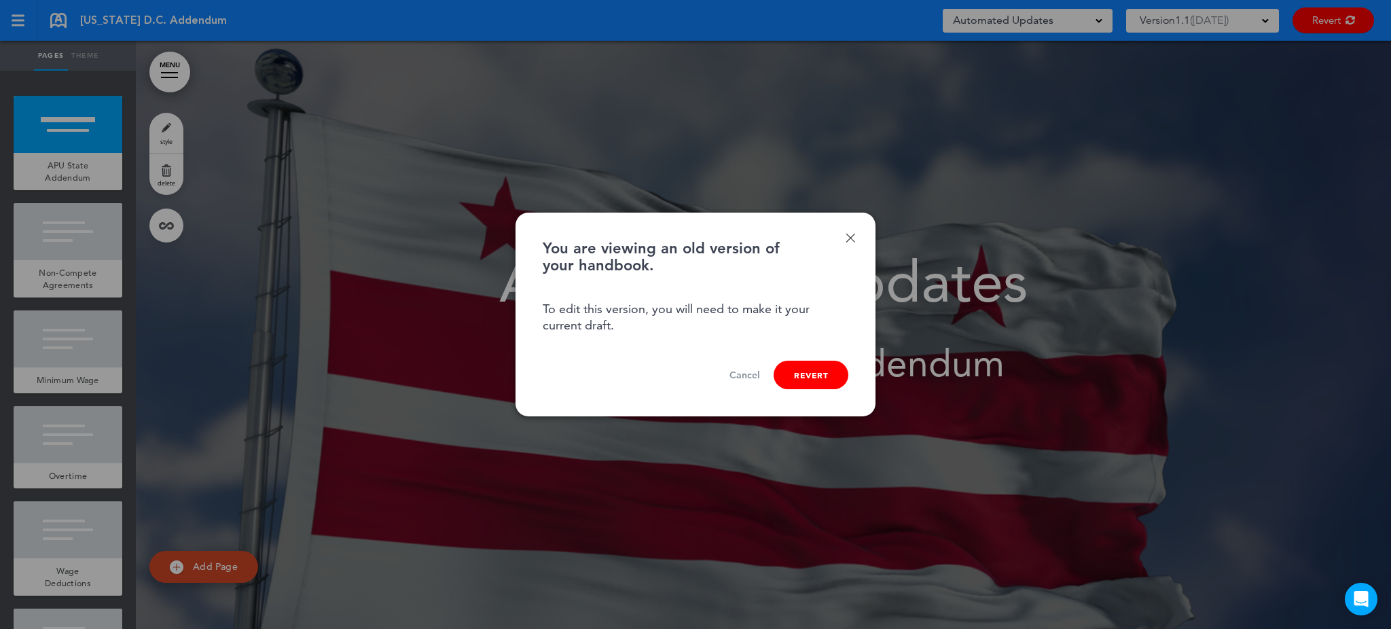
click at [819, 372] on button "Revert" at bounding box center [811, 375] width 75 height 29
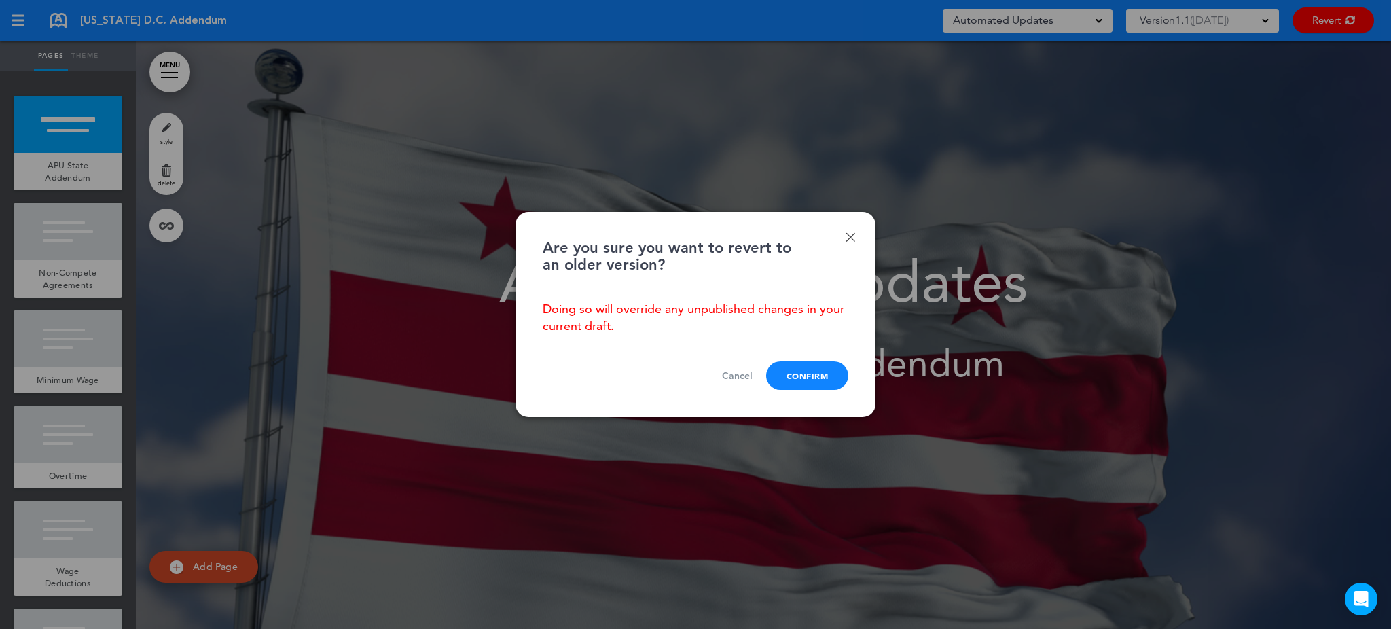
click at [731, 374] on link "Cancel" at bounding box center [737, 375] width 31 height 13
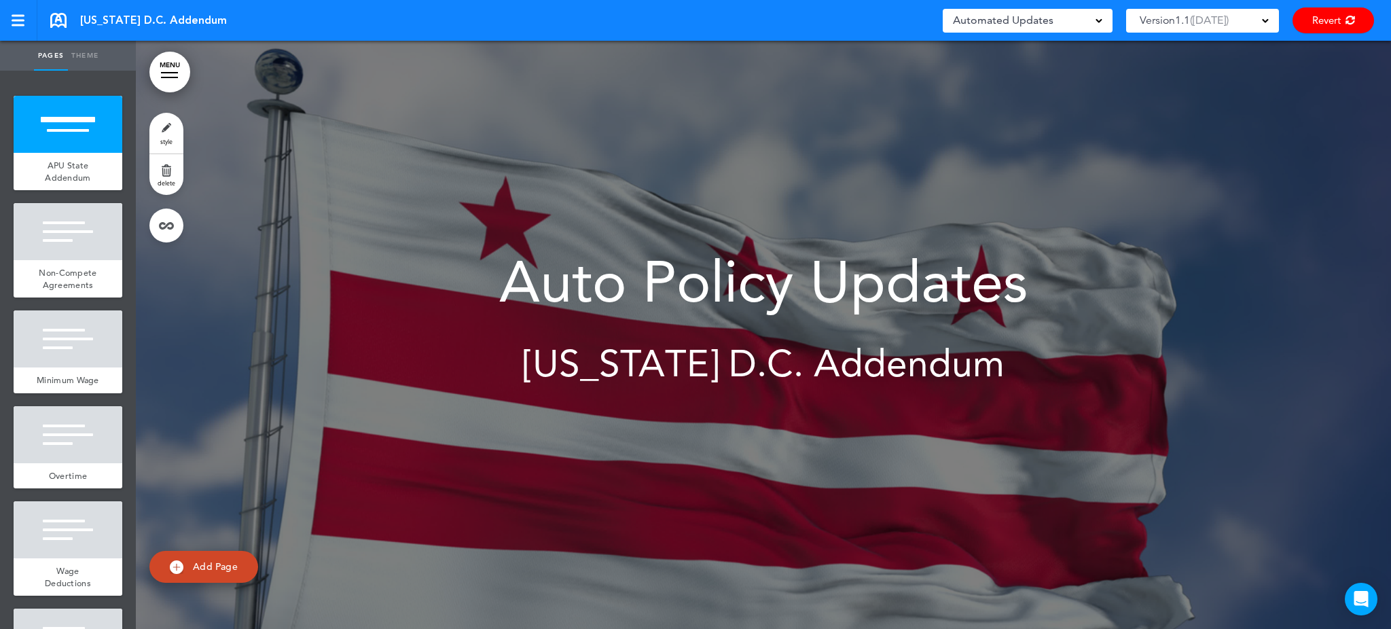
click at [1269, 17] on div "Version 1.1 ( [DATE] )" at bounding box center [1202, 21] width 153 height 24
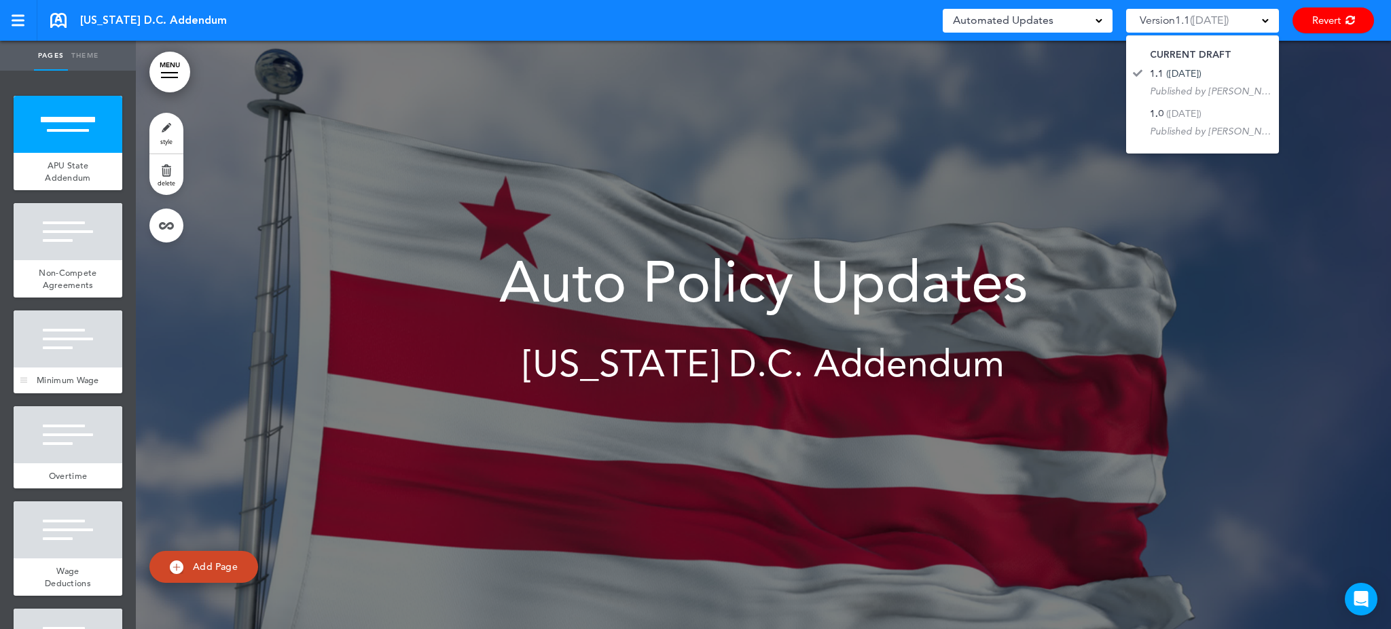
click at [79, 365] on div at bounding box center [68, 338] width 109 height 57
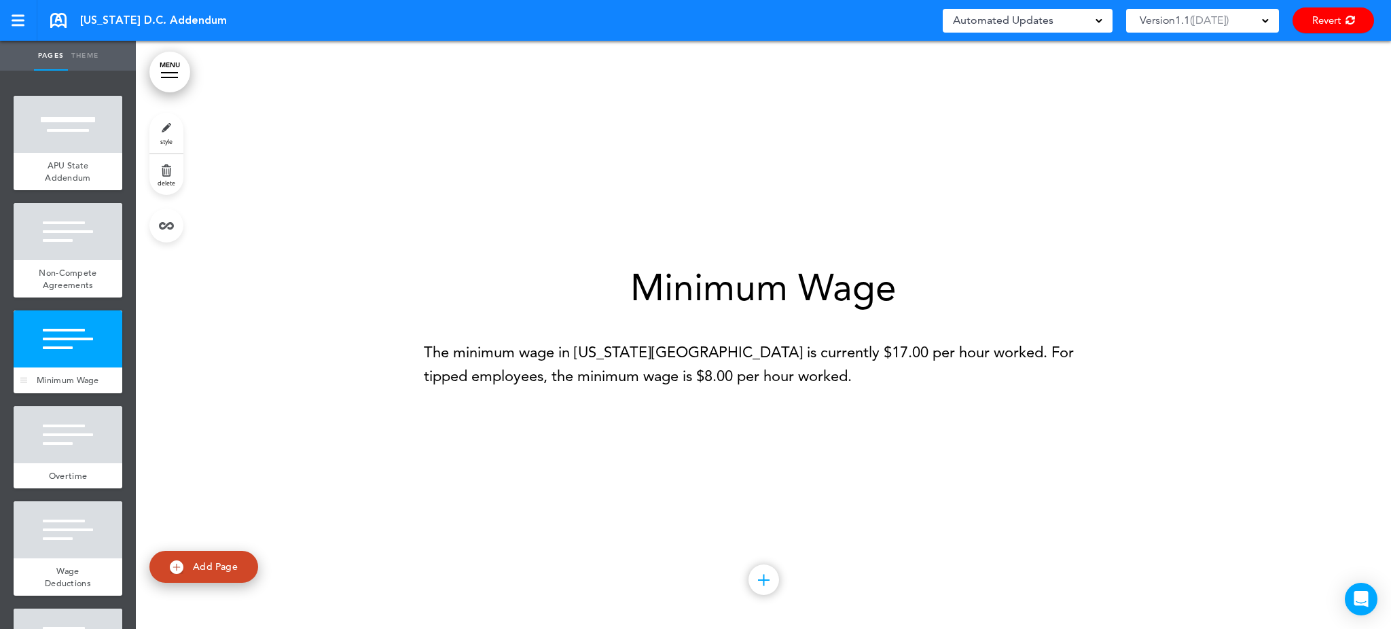
scroll to position [1635, 0]
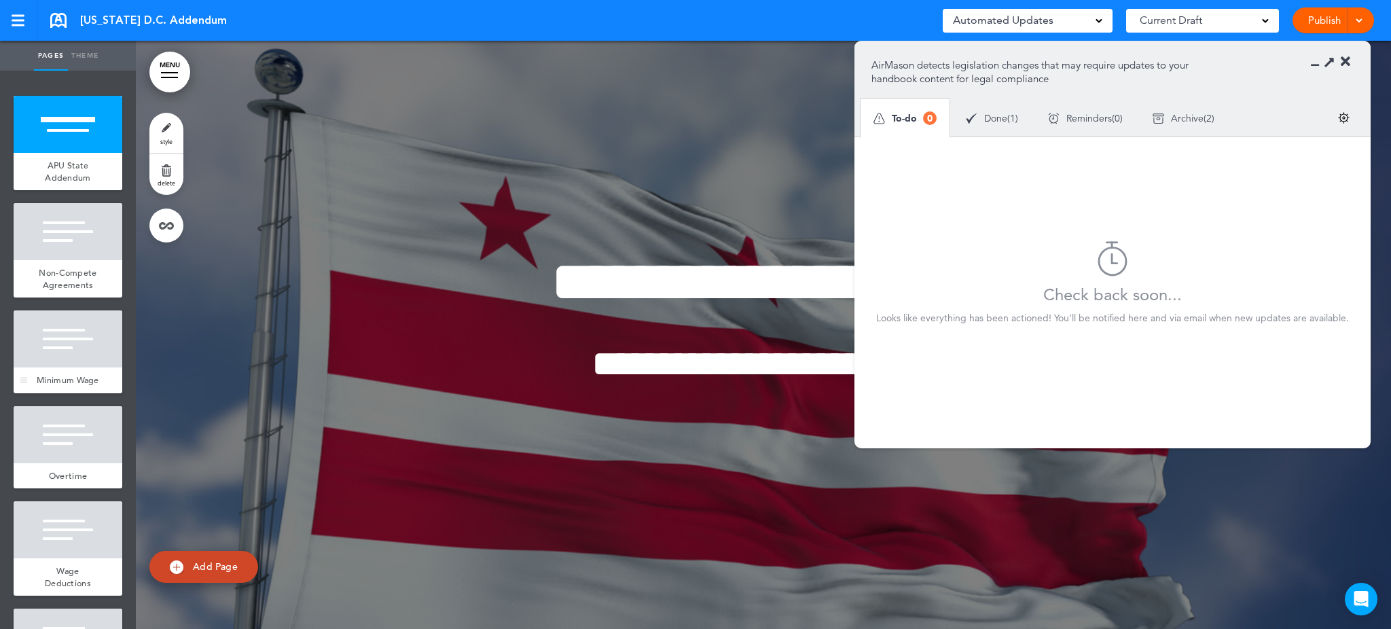
click at [74, 365] on div at bounding box center [68, 338] width 109 height 57
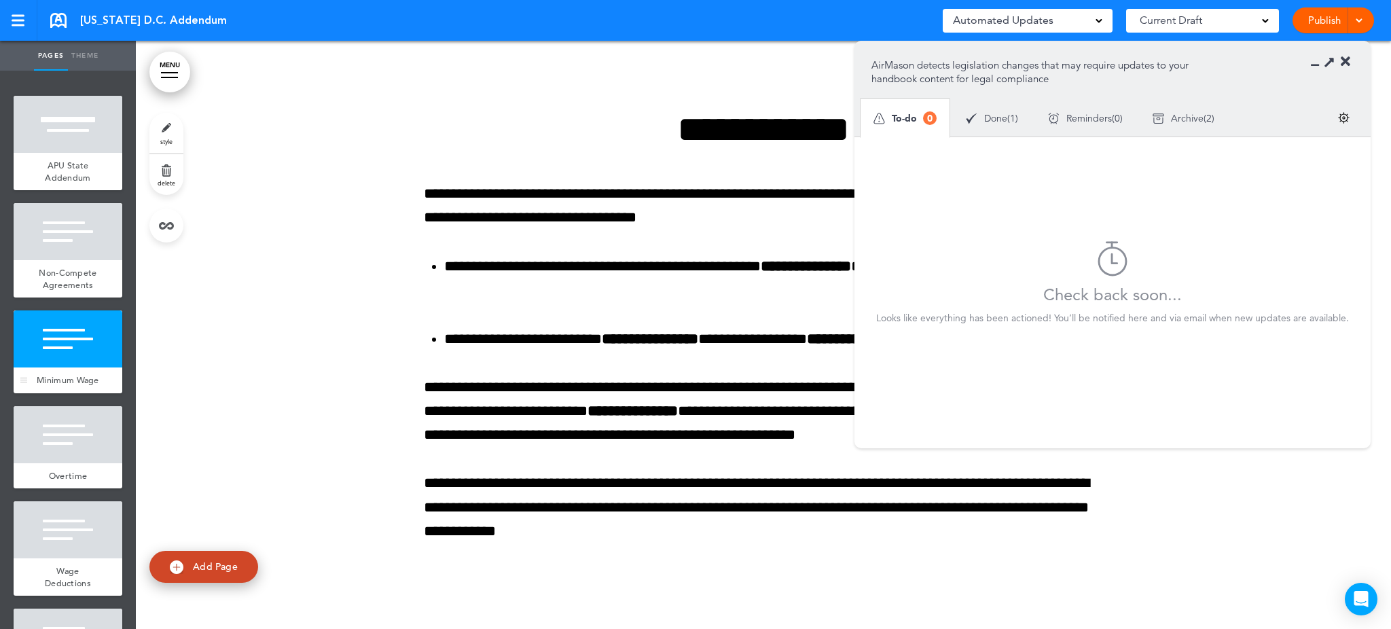
scroll to position [1635, 0]
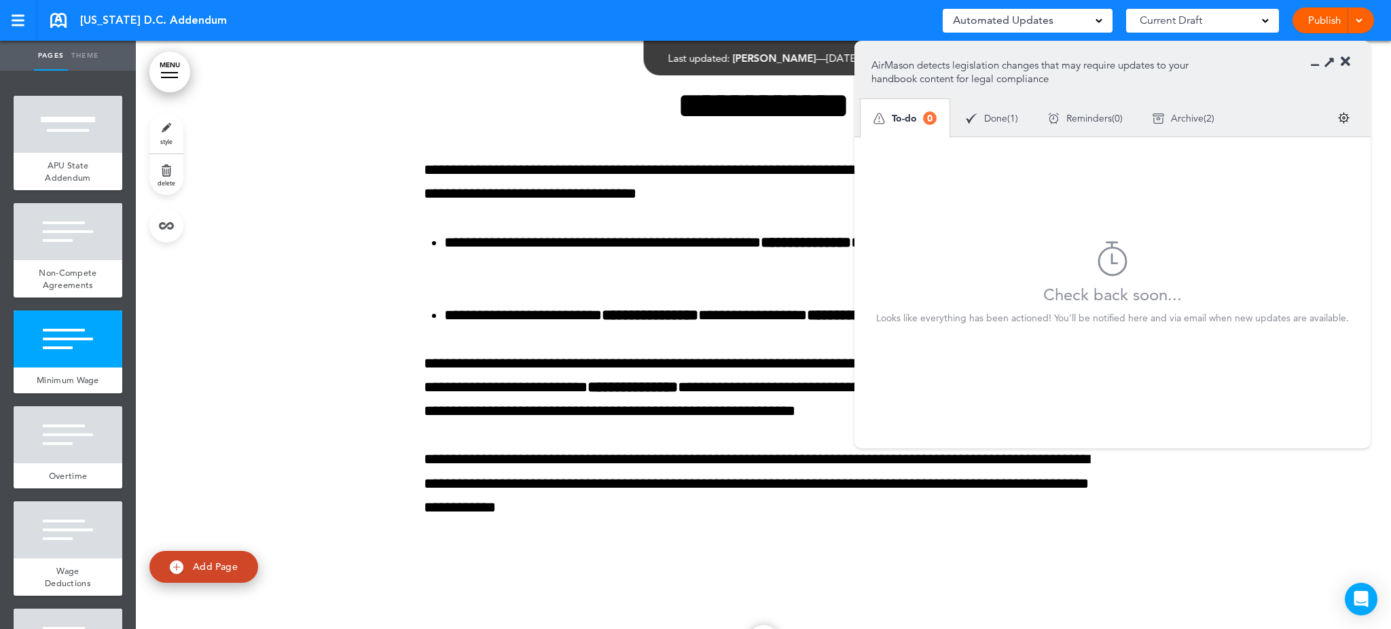
click at [1342, 59] on icon at bounding box center [1346, 62] width 10 height 14
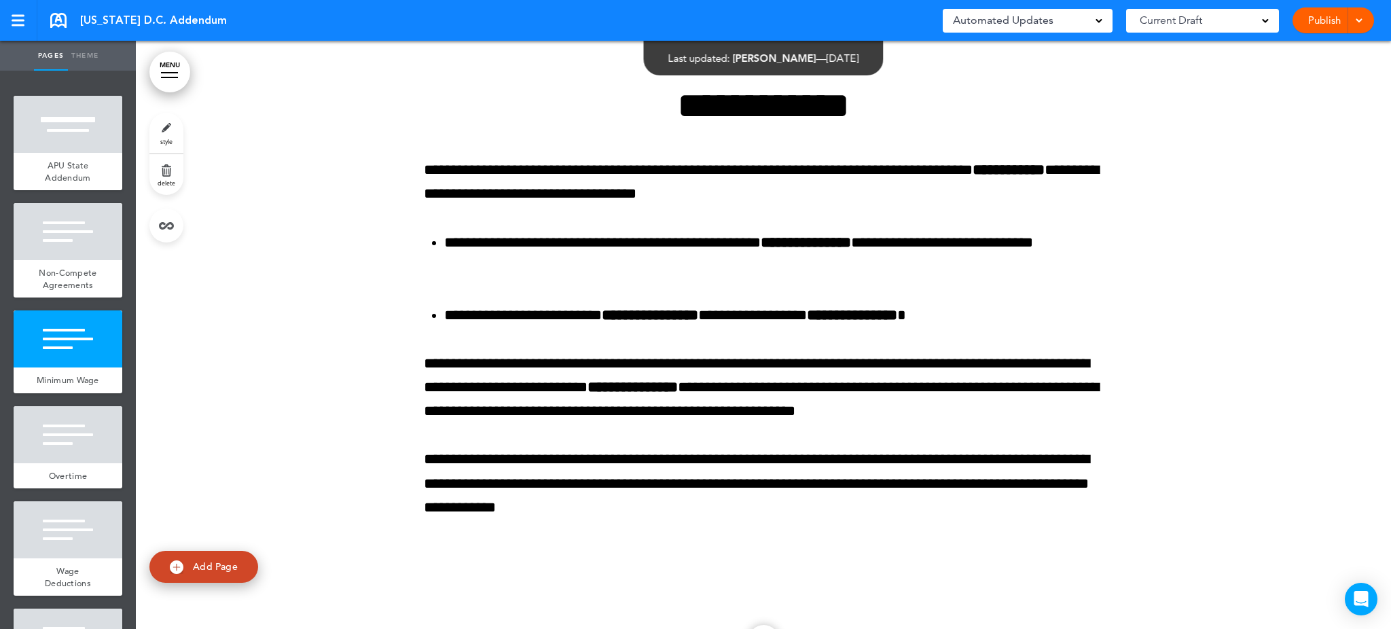
click at [1360, 16] on span at bounding box center [1358, 19] width 9 height 9
click at [1295, 48] on span "Publish" at bounding box center [1281, 51] width 31 height 12
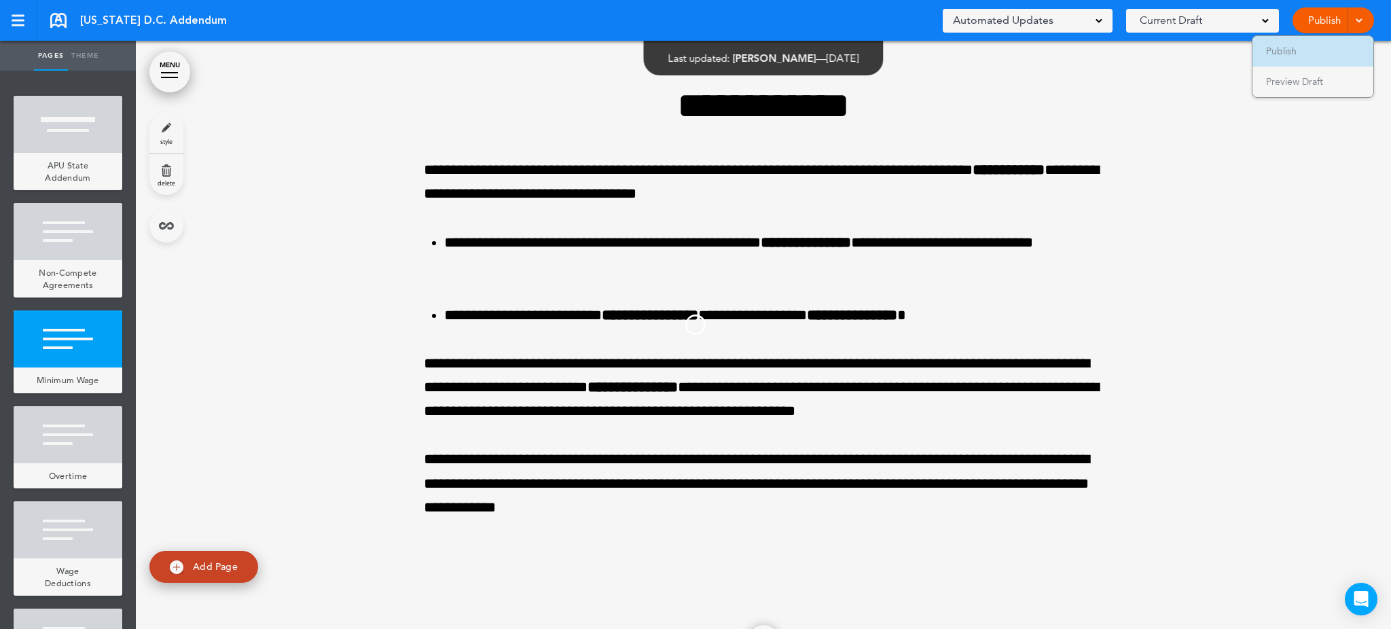
scroll to position [0, 0]
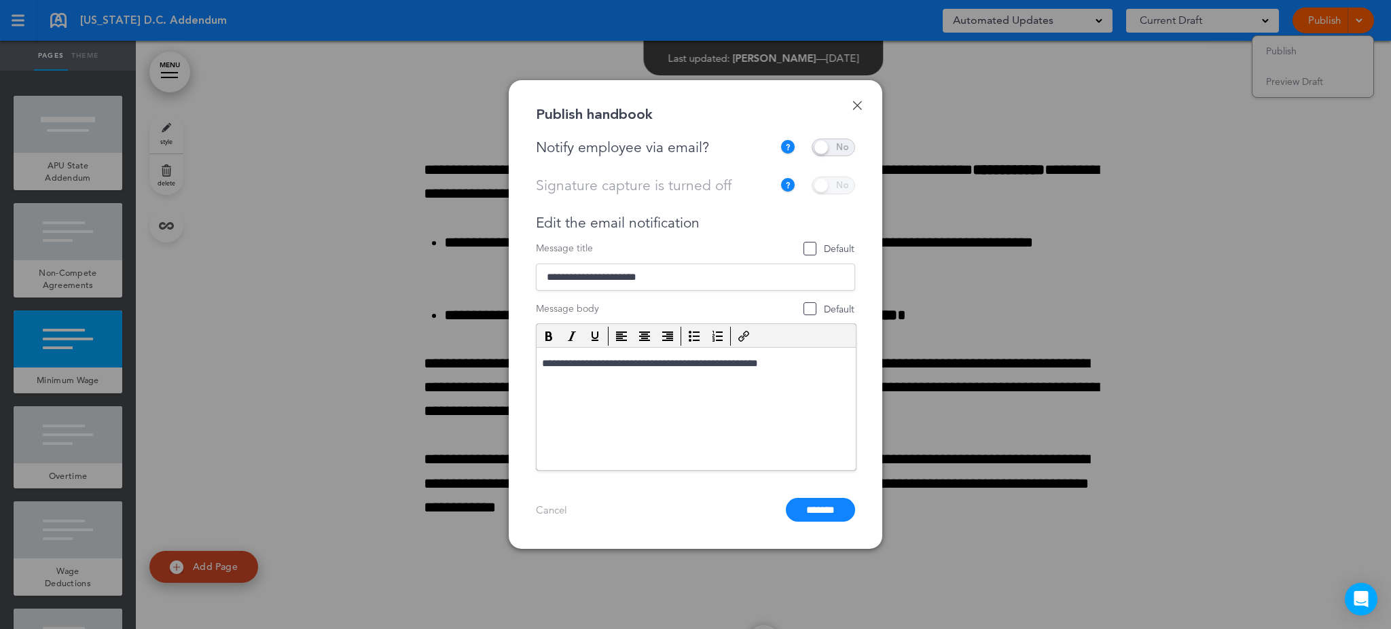
click at [835, 147] on span at bounding box center [833, 148] width 43 height 18
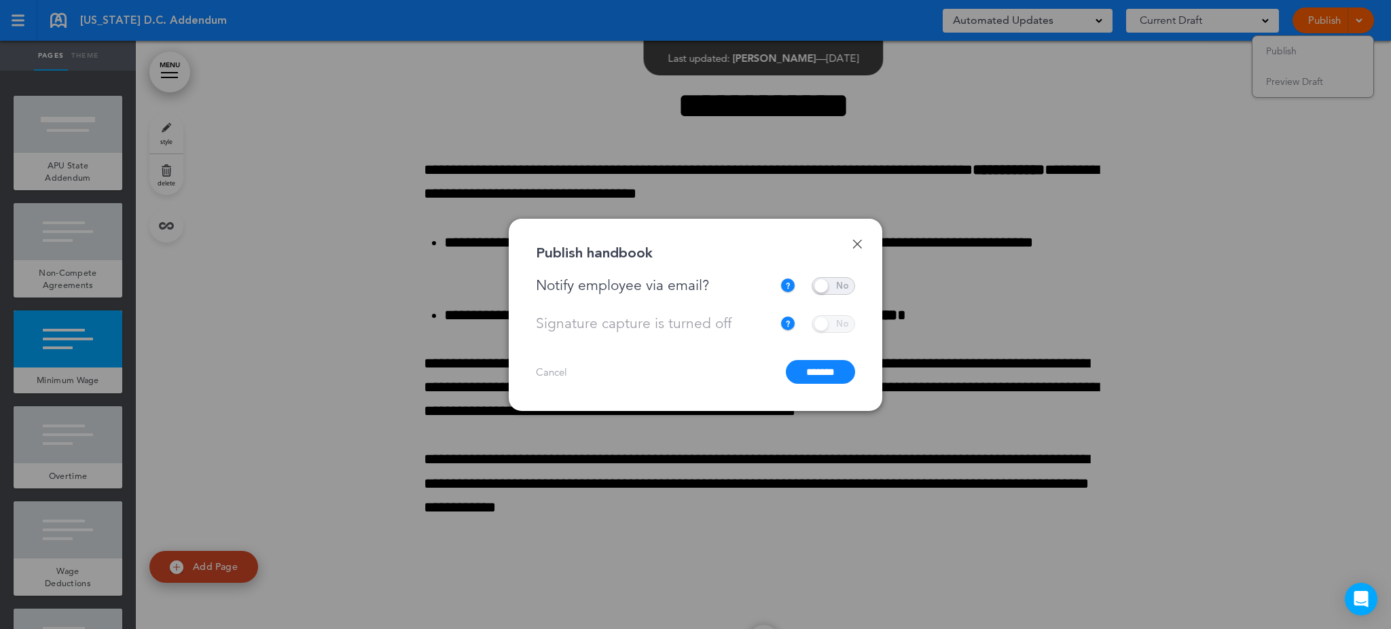
click at [806, 369] on input "*******" at bounding box center [820, 372] width 69 height 24
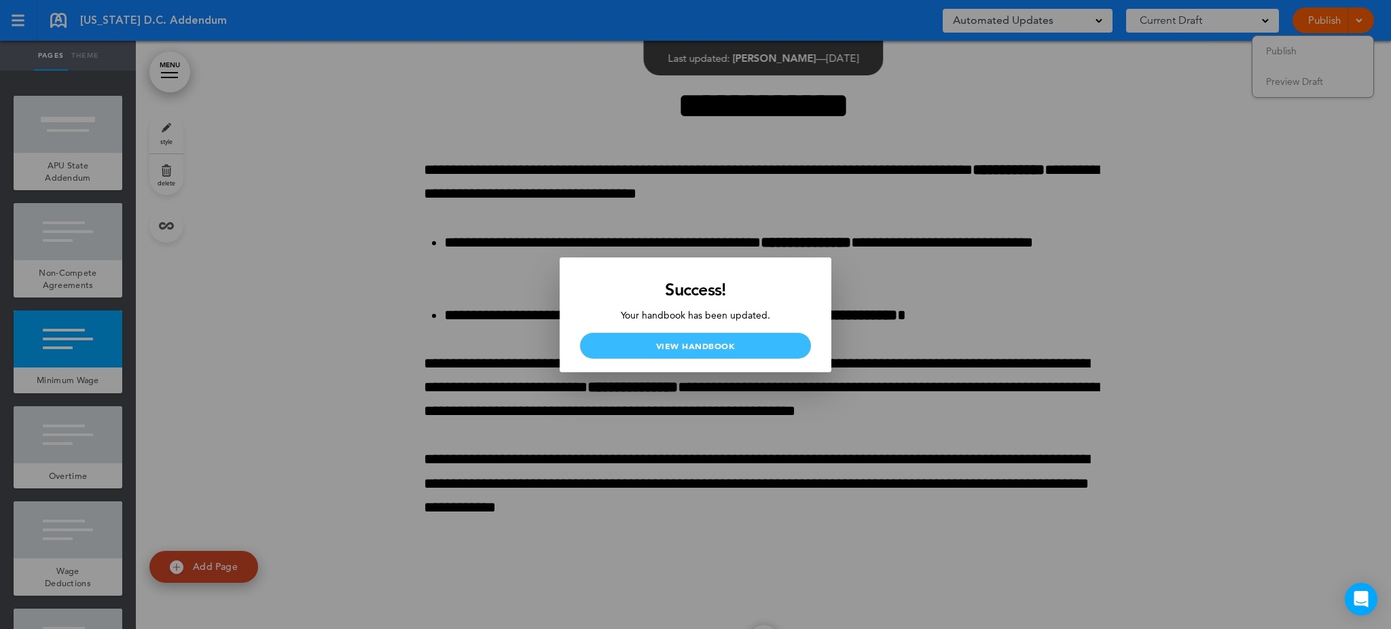
click at [731, 346] on link "View Handbook" at bounding box center [695, 346] width 231 height 26
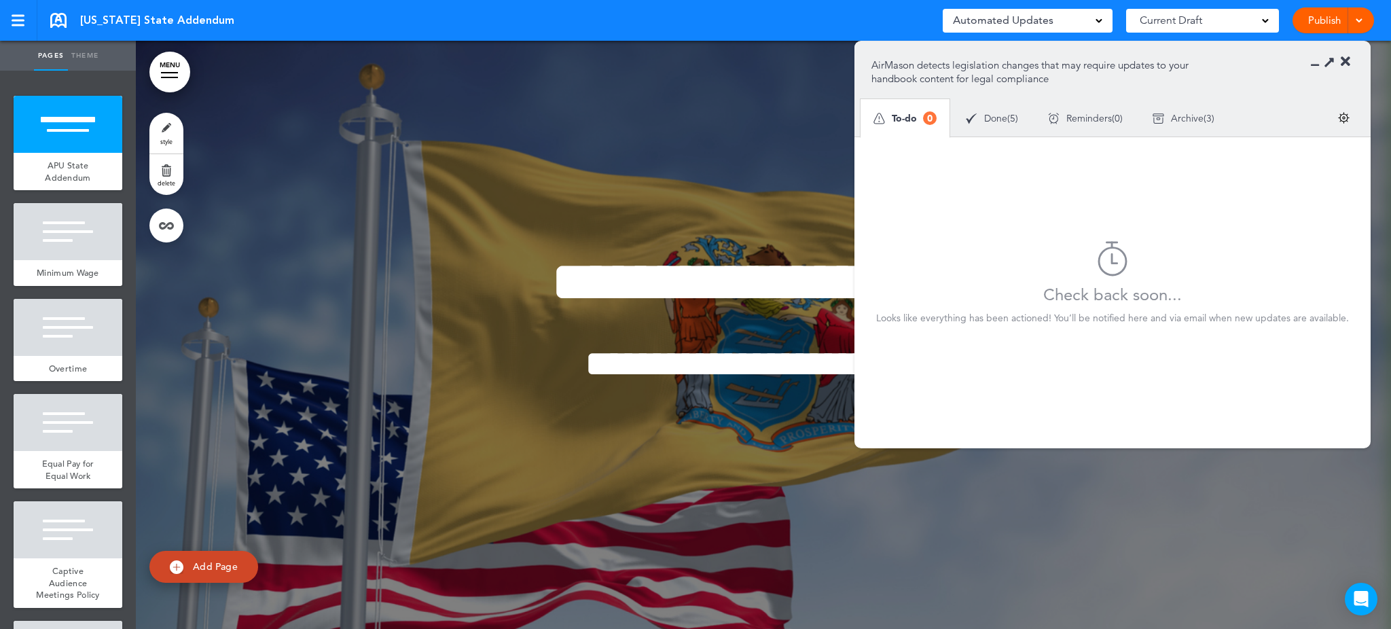
click at [1321, 24] on link "Publish" at bounding box center [1324, 20] width 43 height 26
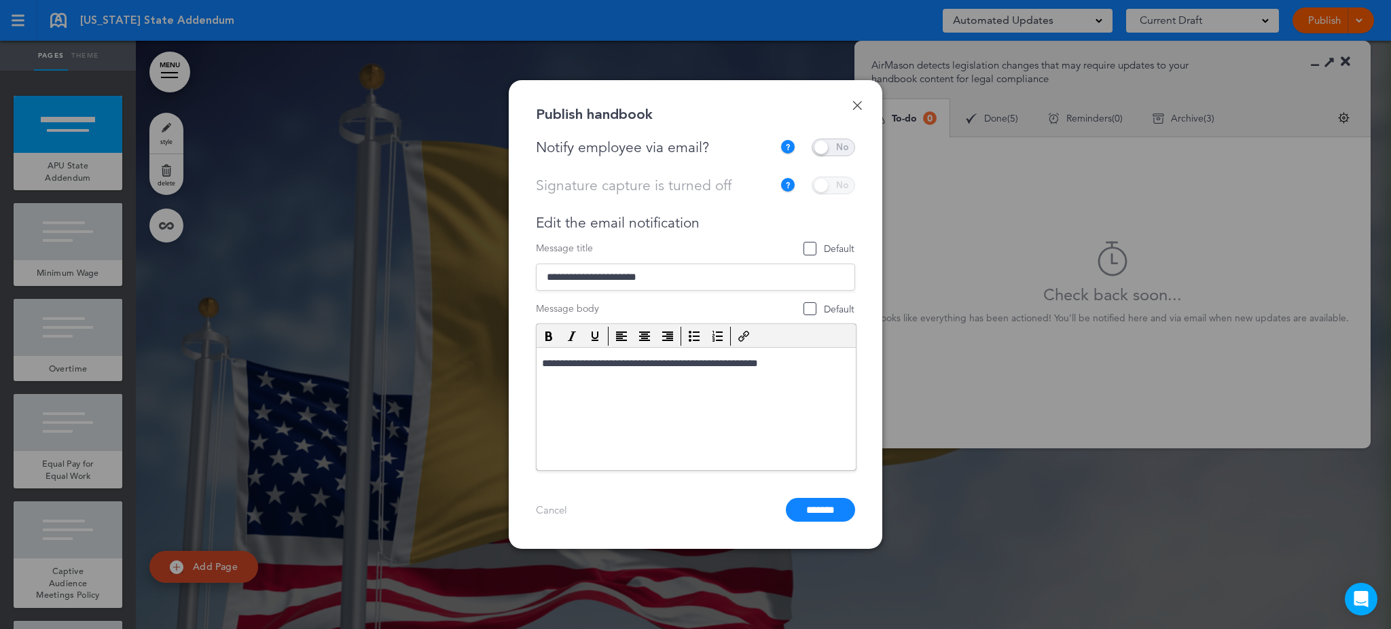
click at [825, 147] on span at bounding box center [833, 148] width 43 height 18
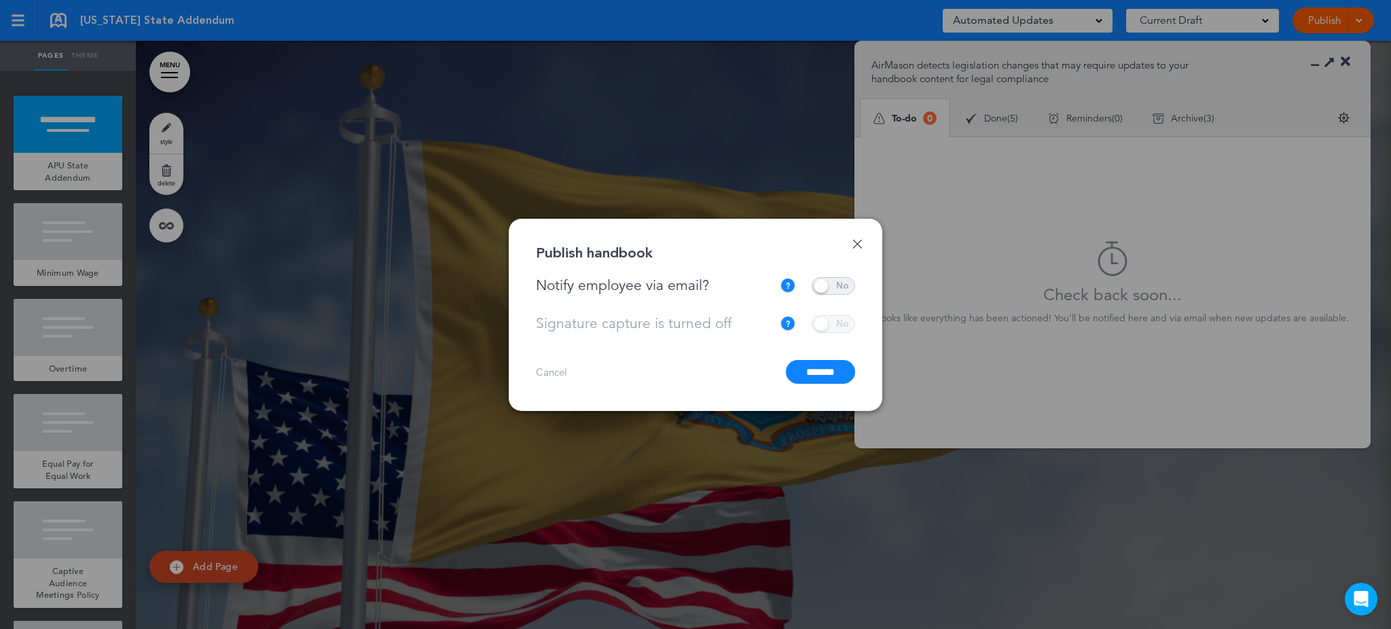
click at [808, 372] on input "*******" at bounding box center [820, 372] width 69 height 24
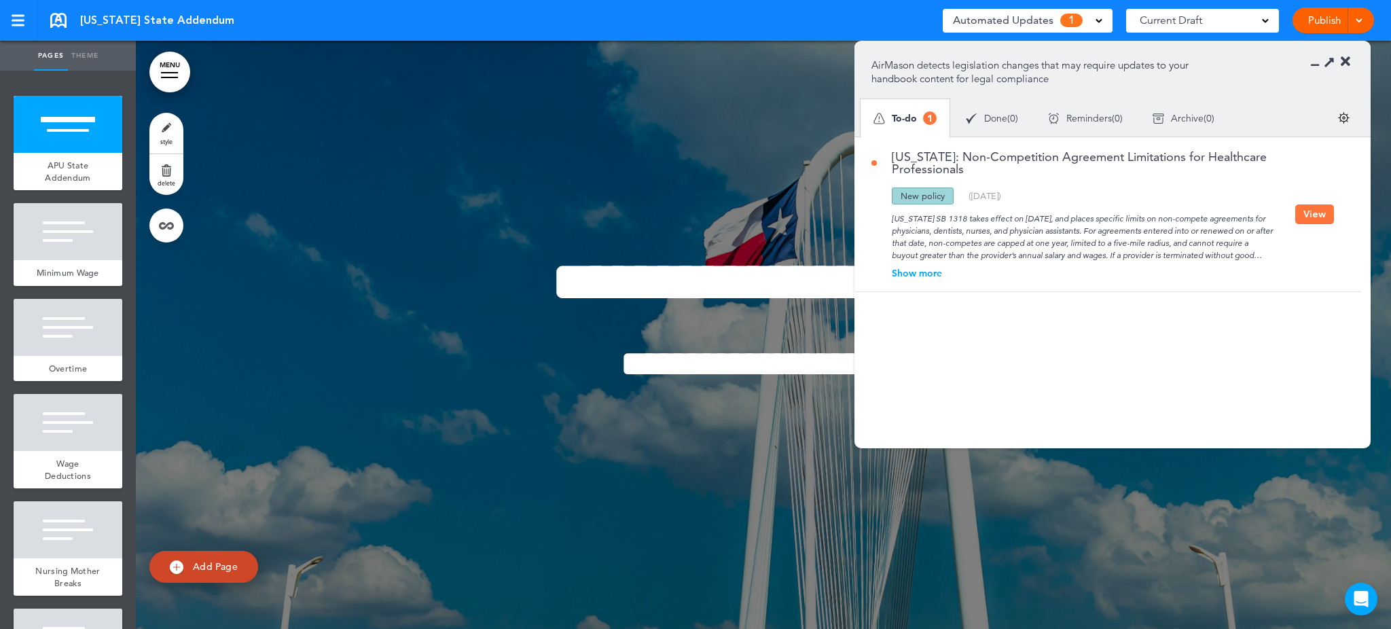
click at [1321, 213] on button "View" at bounding box center [1314, 214] width 39 height 20
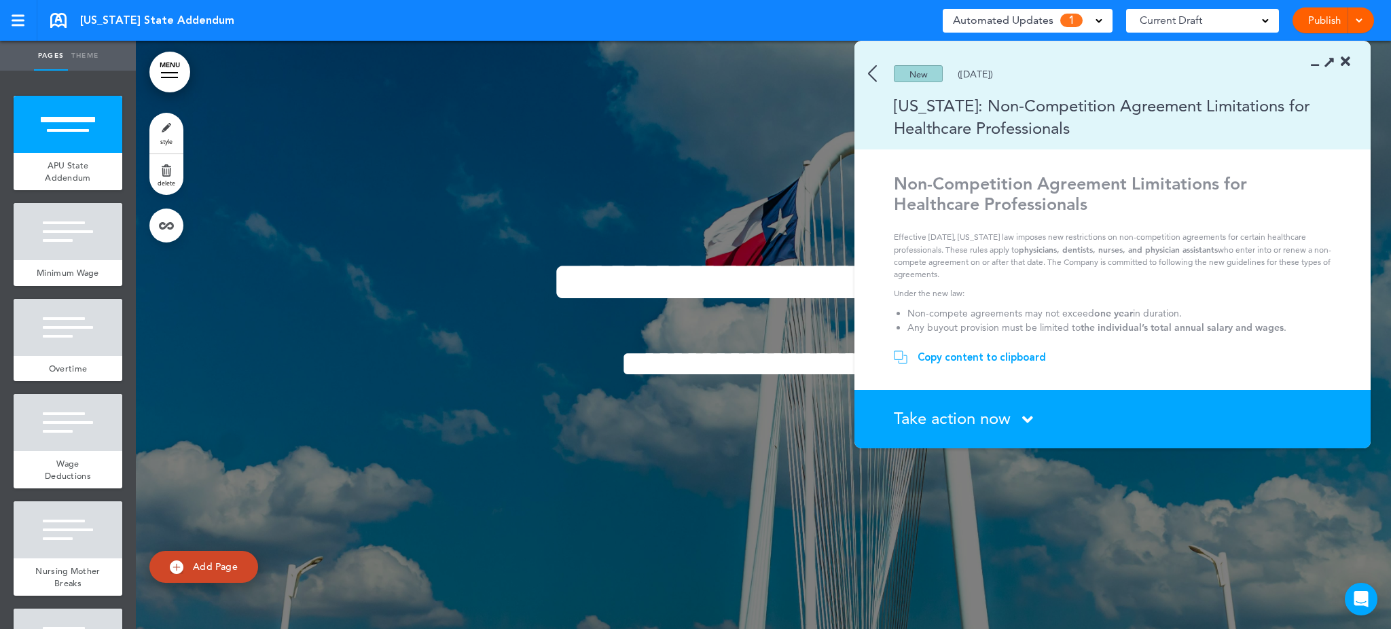
click at [1011, 420] on span "Take action now" at bounding box center [952, 418] width 117 height 20
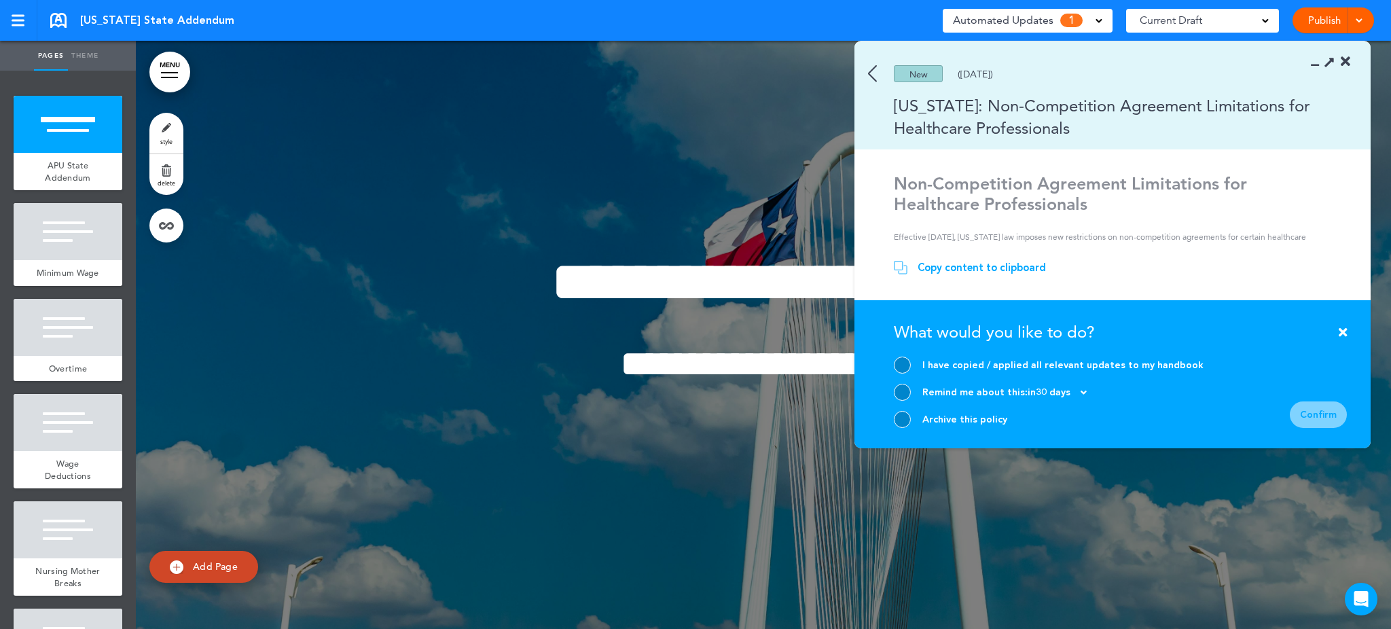
click at [894, 420] on div at bounding box center [902, 419] width 17 height 17
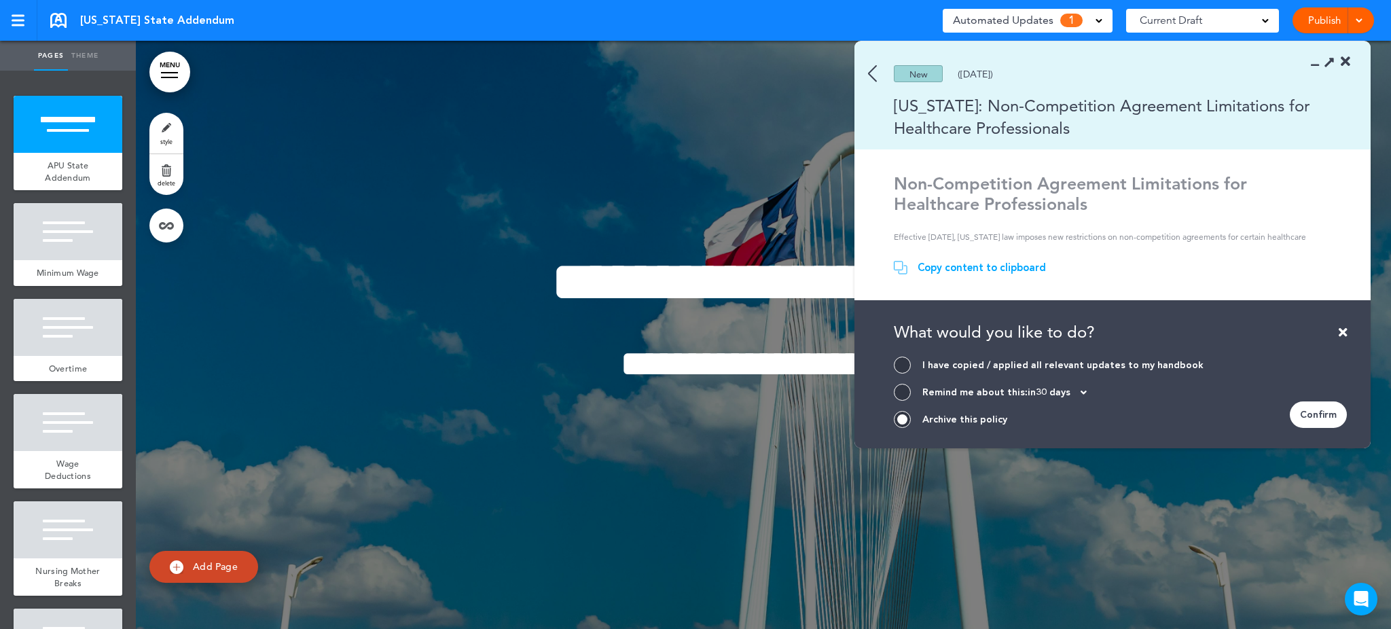
click at [1320, 406] on div "Confirm" at bounding box center [1318, 414] width 57 height 26
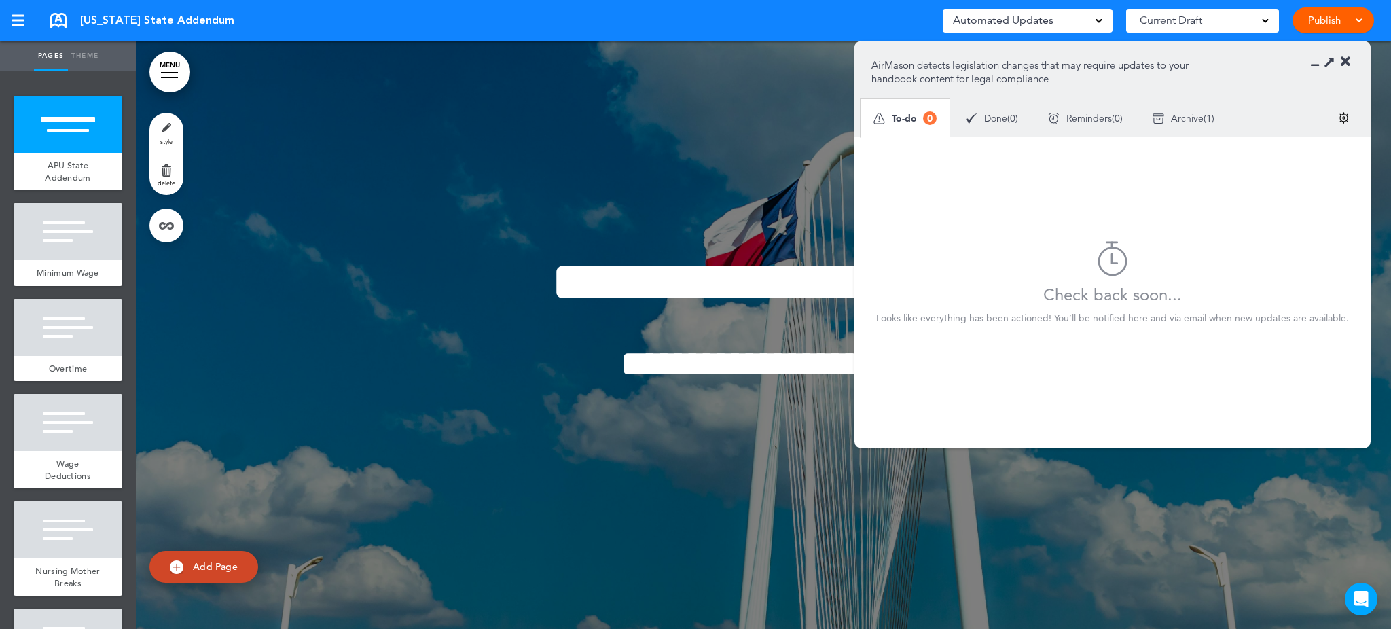
click at [1344, 61] on icon at bounding box center [1346, 62] width 10 height 14
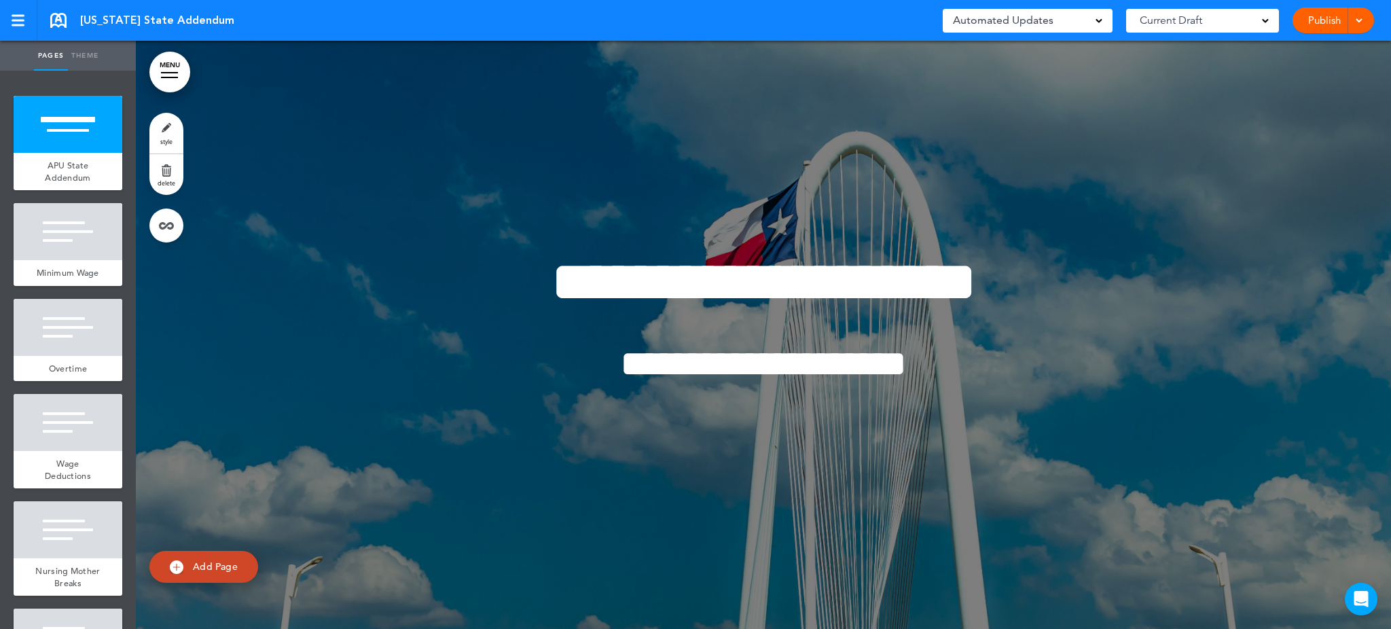
click at [1320, 22] on link "Publish" at bounding box center [1324, 20] width 43 height 26
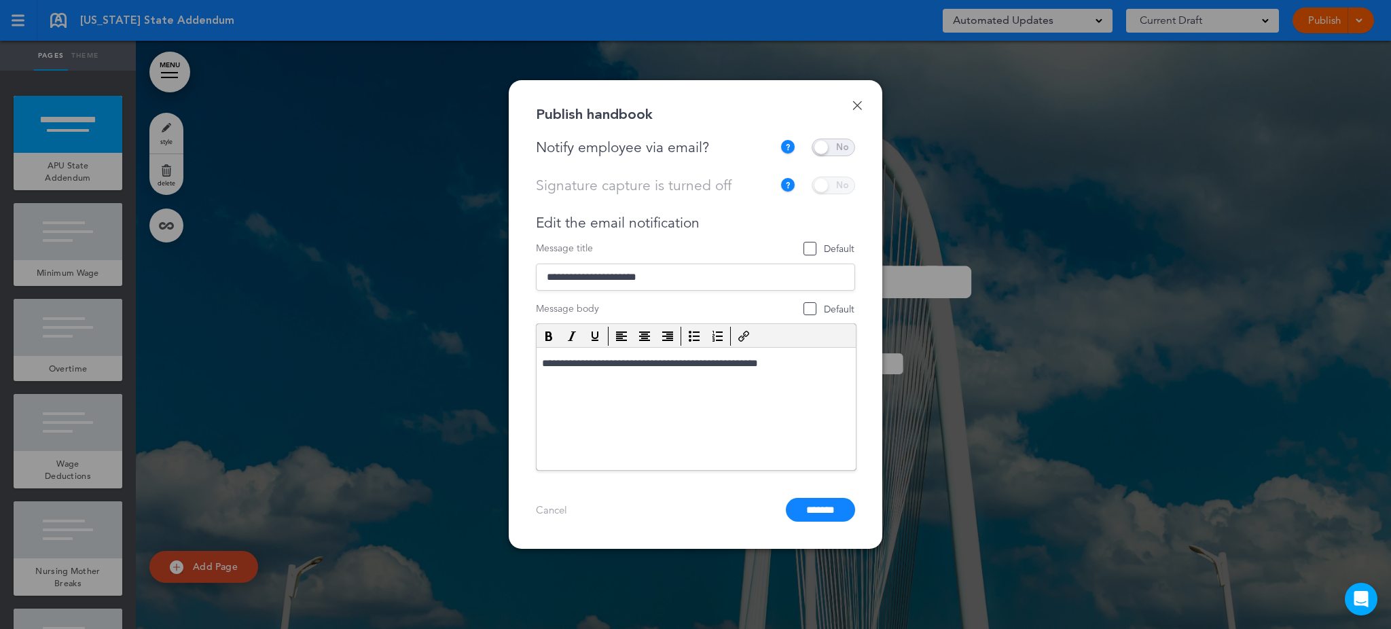
click at [827, 147] on span at bounding box center [833, 148] width 43 height 18
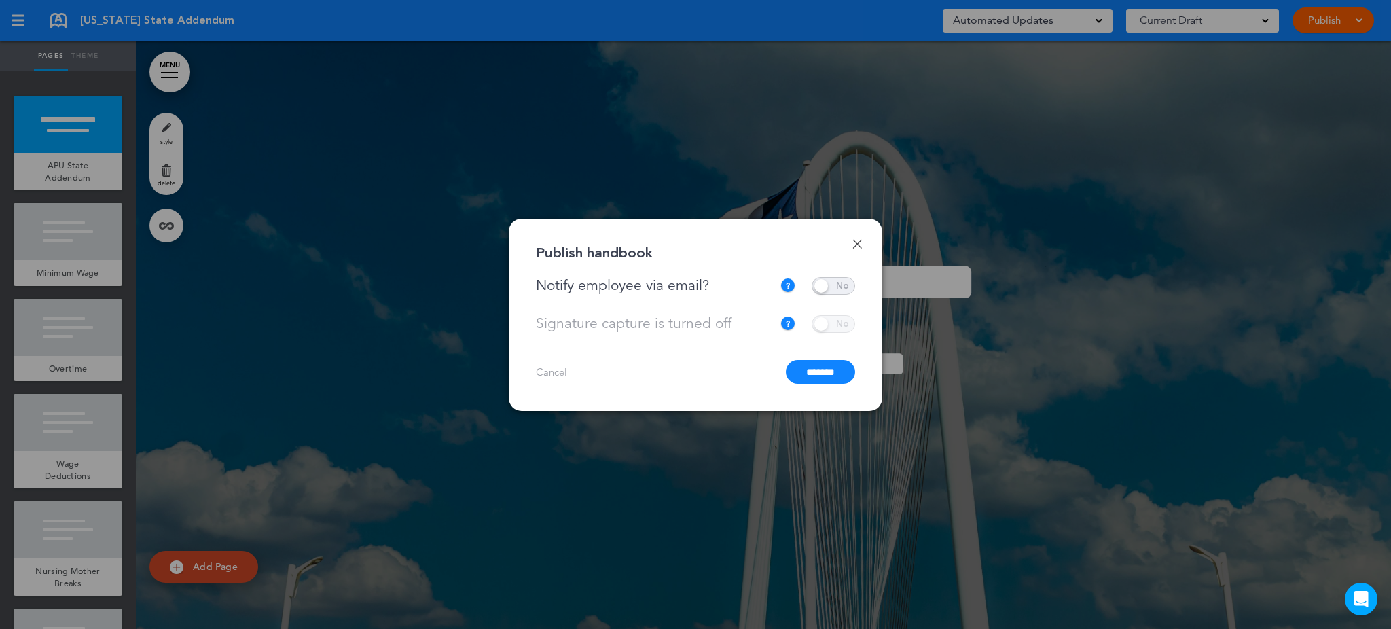
click at [812, 367] on input "*******" at bounding box center [820, 372] width 69 height 24
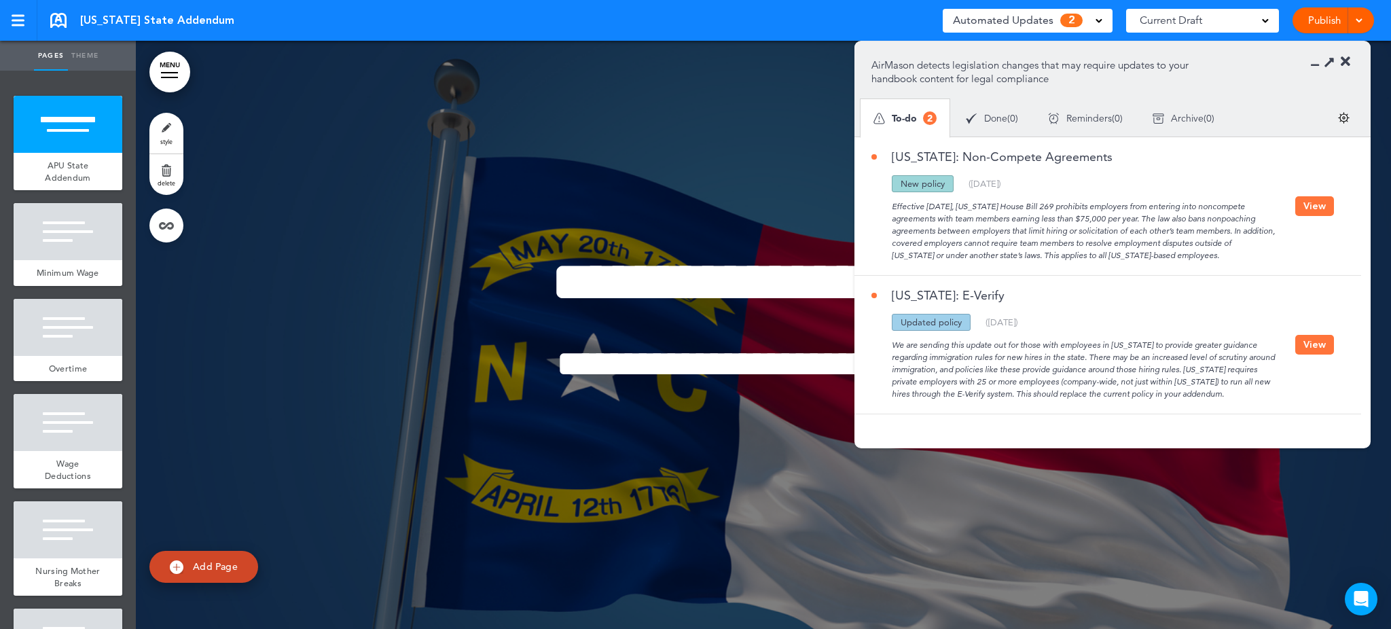
click at [1343, 65] on icon at bounding box center [1346, 62] width 10 height 14
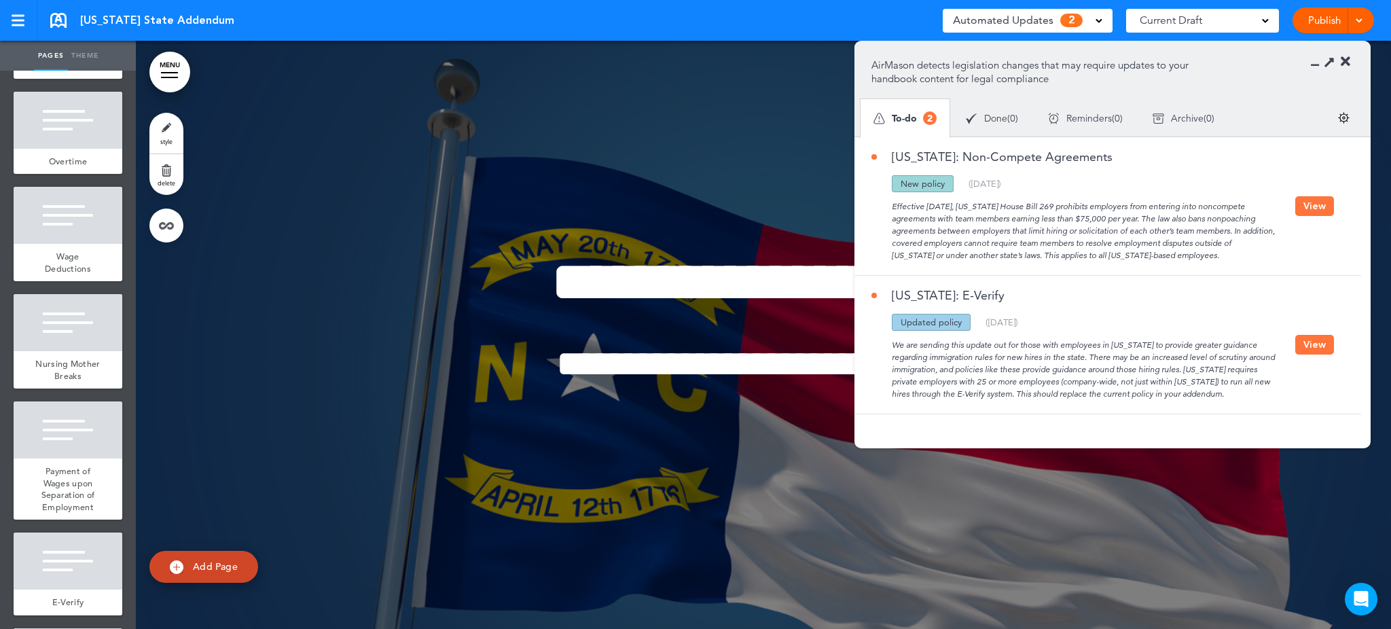
scroll to position [215, 0]
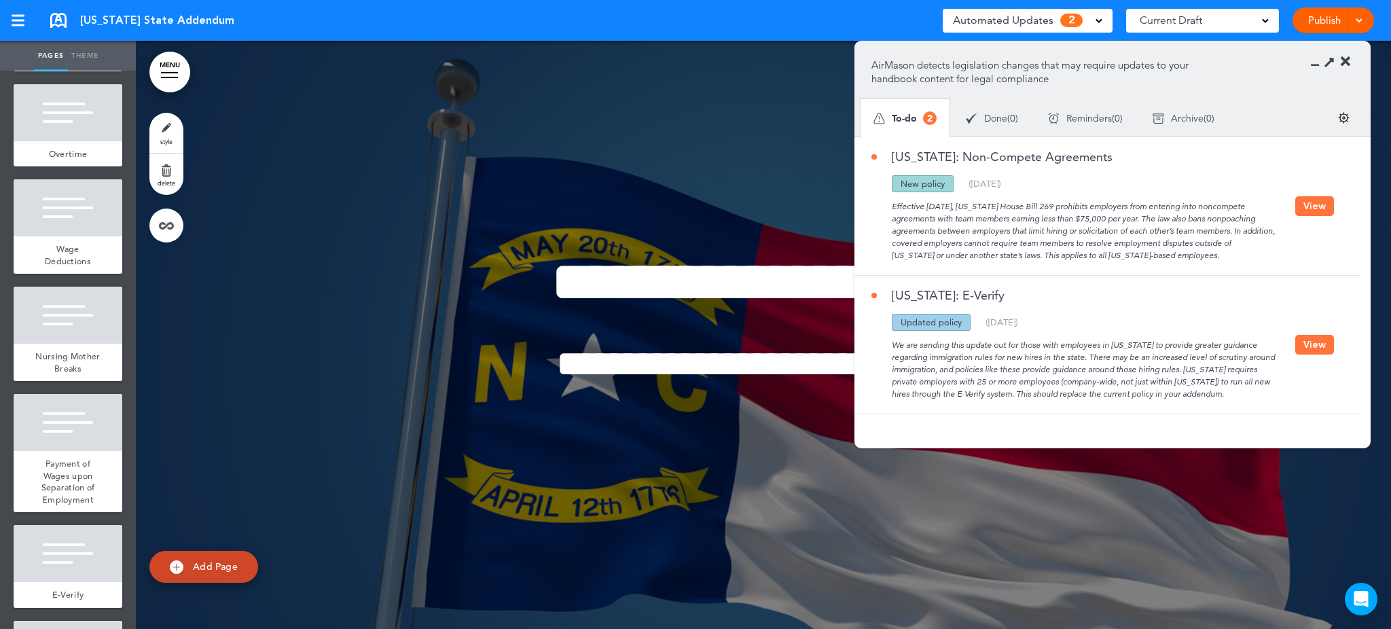
click at [121, 312] on ul "add page APU State Addendum add page Minimum Wage add page Overtime" at bounding box center [68, 350] width 136 height 558
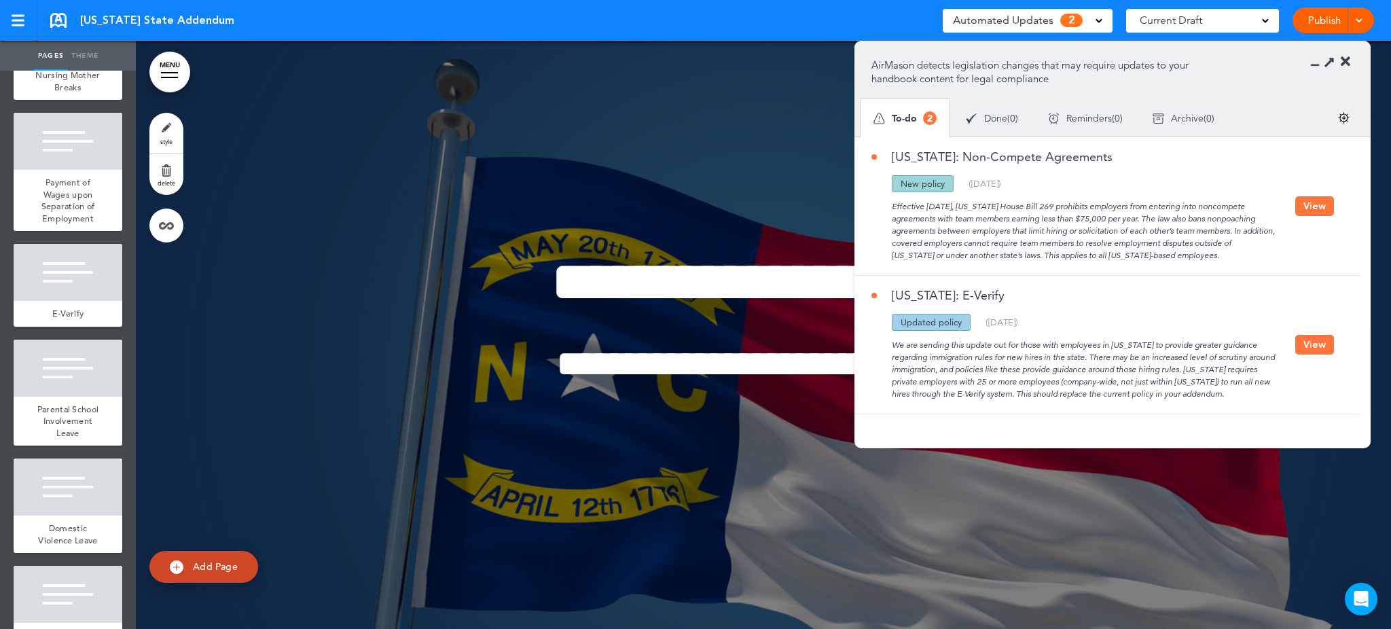
scroll to position [503, 0]
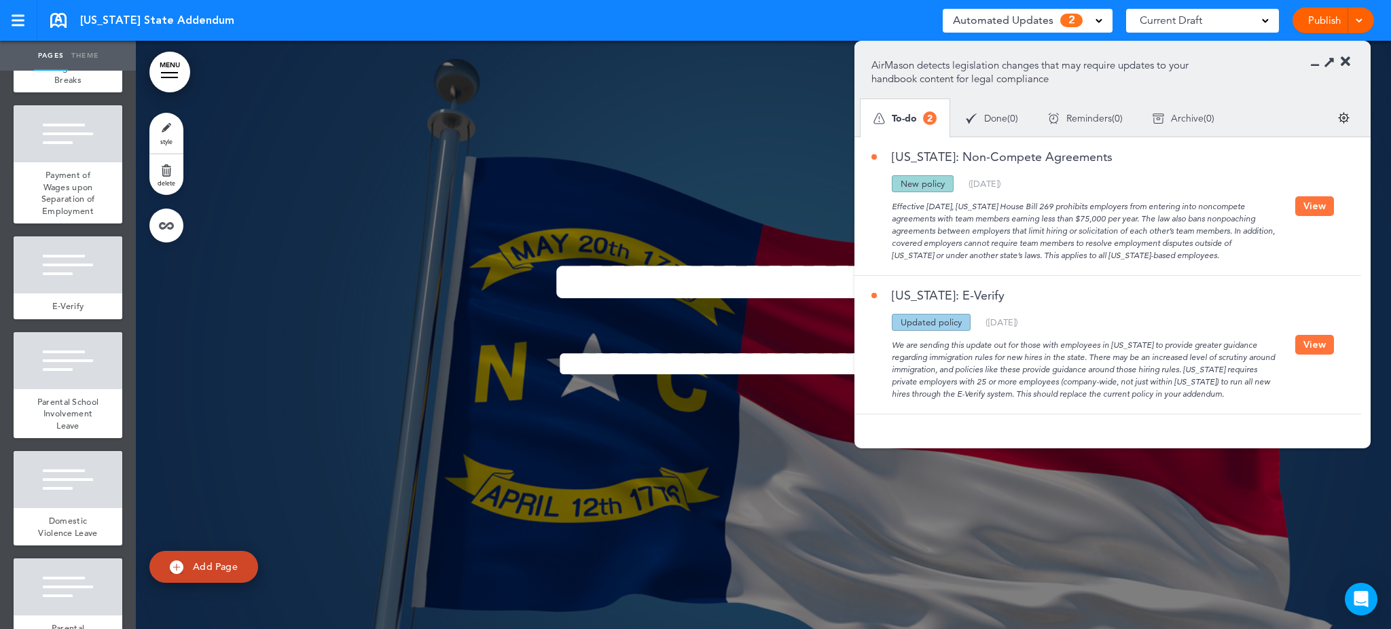
click at [1308, 355] on button "View" at bounding box center [1314, 345] width 39 height 20
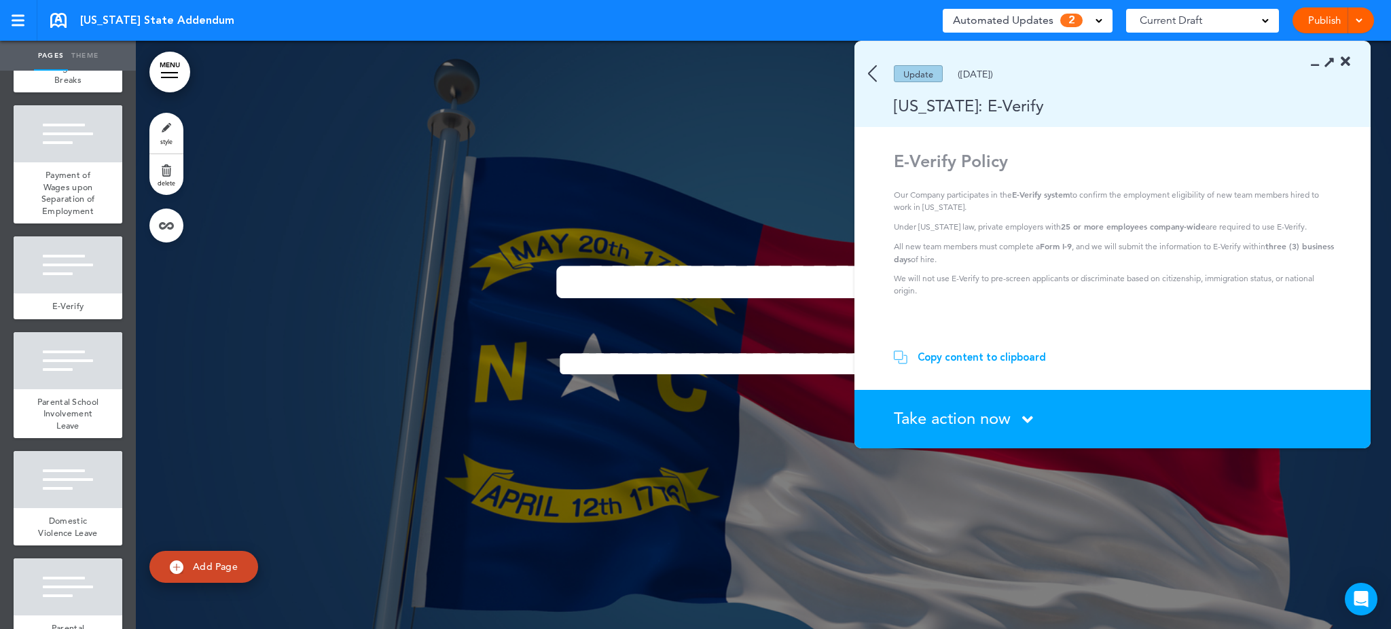
click at [991, 355] on div "Copy content to clipboard" at bounding box center [982, 357] width 128 height 14
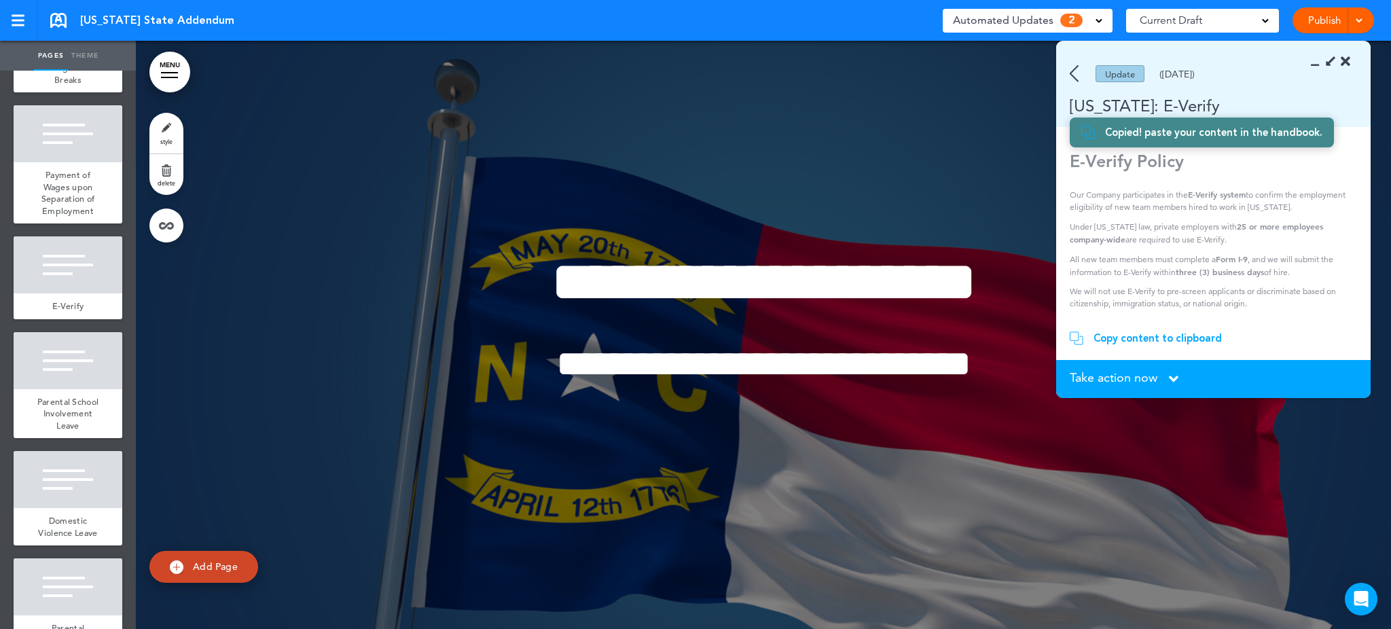
click at [1309, 64] on section "Update ([DATE]) [US_STATE]: E-Verify" at bounding box center [1213, 84] width 314 height 86
click at [1319, 62] on icon at bounding box center [1319, 62] width 0 height 14
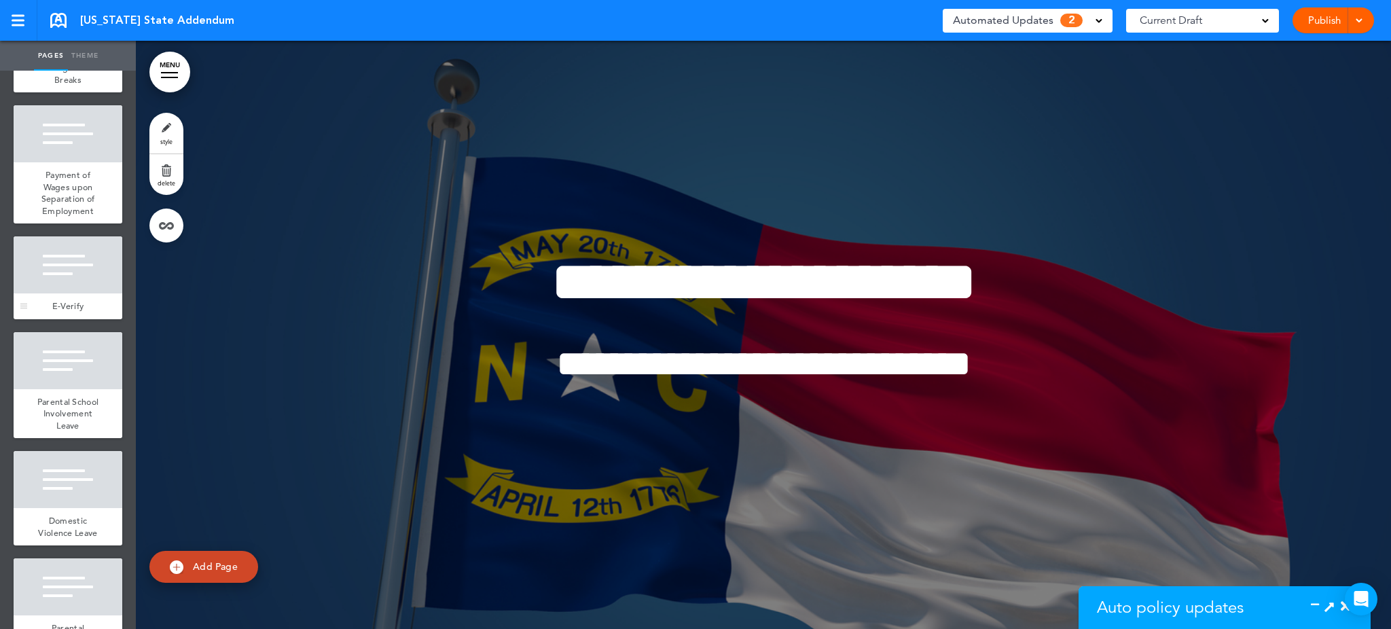
click at [59, 293] on div at bounding box center [68, 264] width 109 height 57
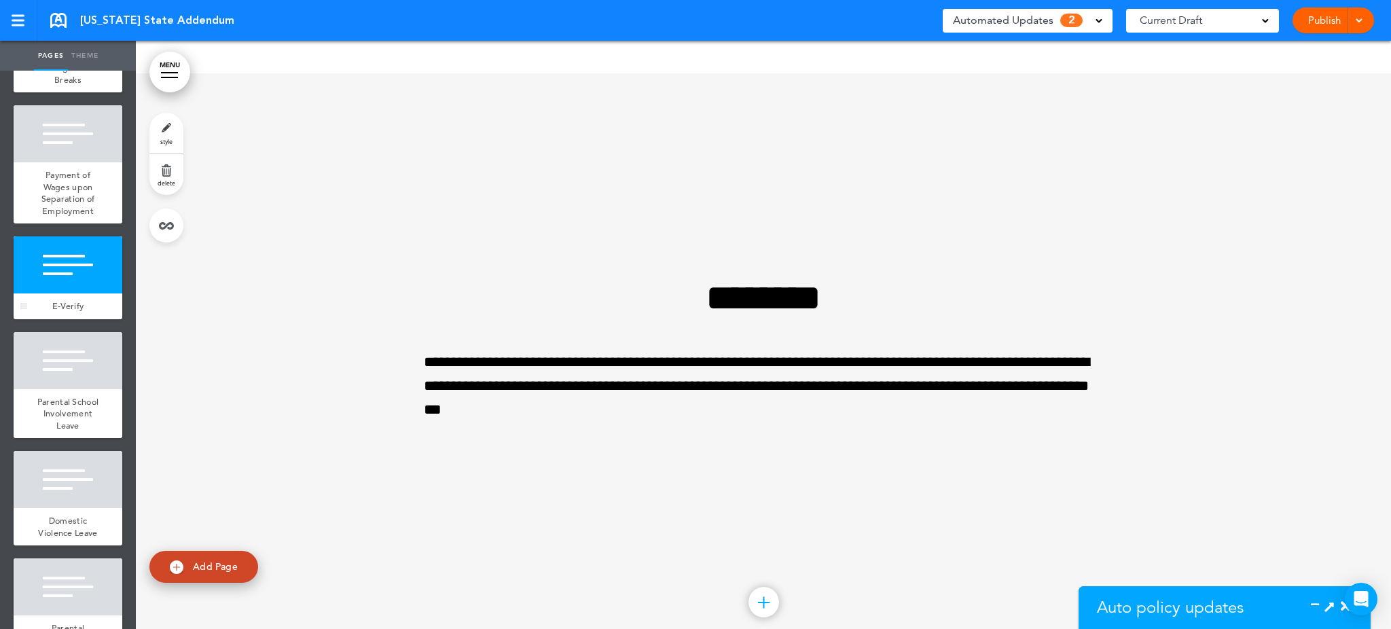
scroll to position [3533, 0]
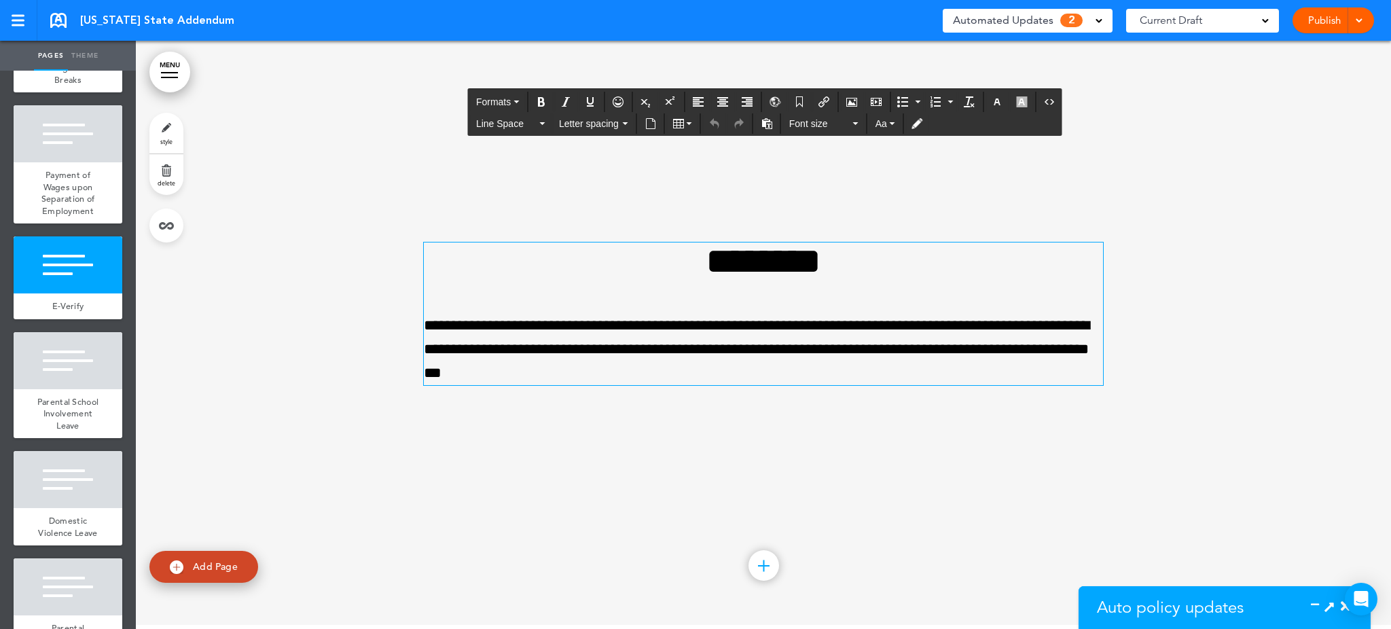
click at [663, 321] on p "**********" at bounding box center [763, 350] width 679 height 72
click at [611, 249] on h1 "********" at bounding box center [763, 260] width 679 height 37
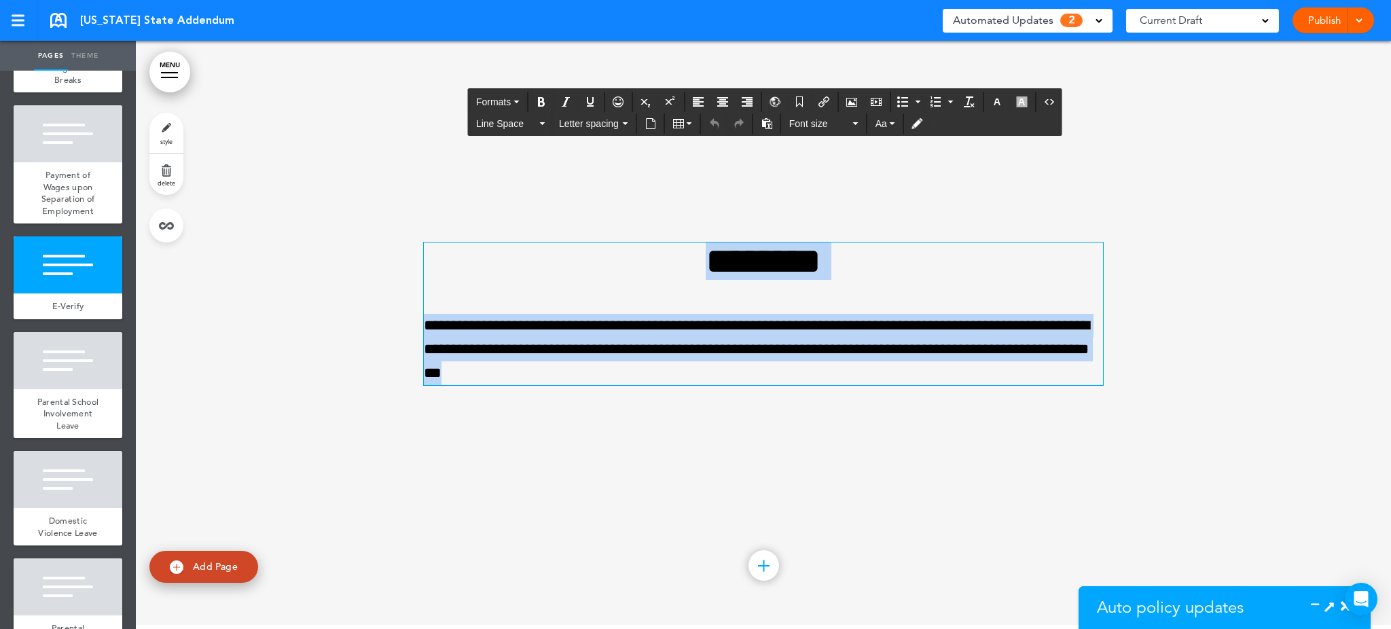
drag, startPoint x: 698, startPoint y: 257, endPoint x: 811, endPoint y: 377, distance: 164.8
click at [811, 377] on div "**********" at bounding box center [763, 313] width 679 height 143
paste div
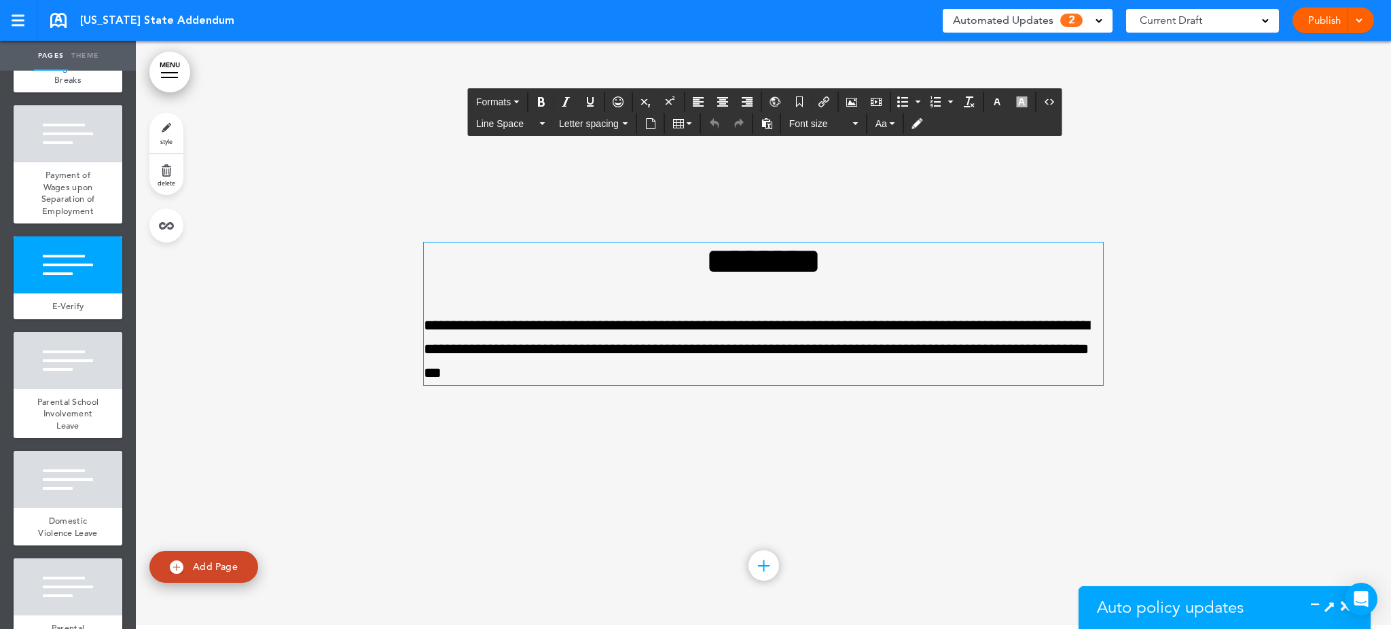
scroll to position [3581, 0]
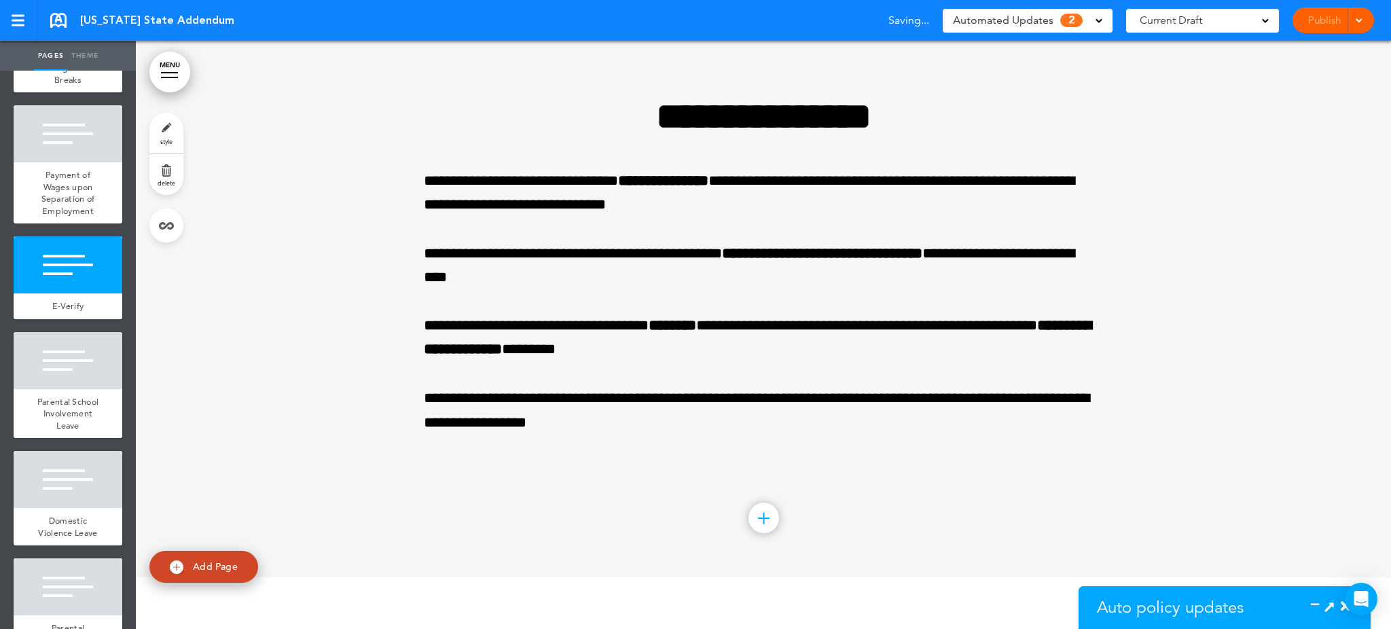
click at [1247, 289] on div at bounding box center [763, 283] width 1255 height 588
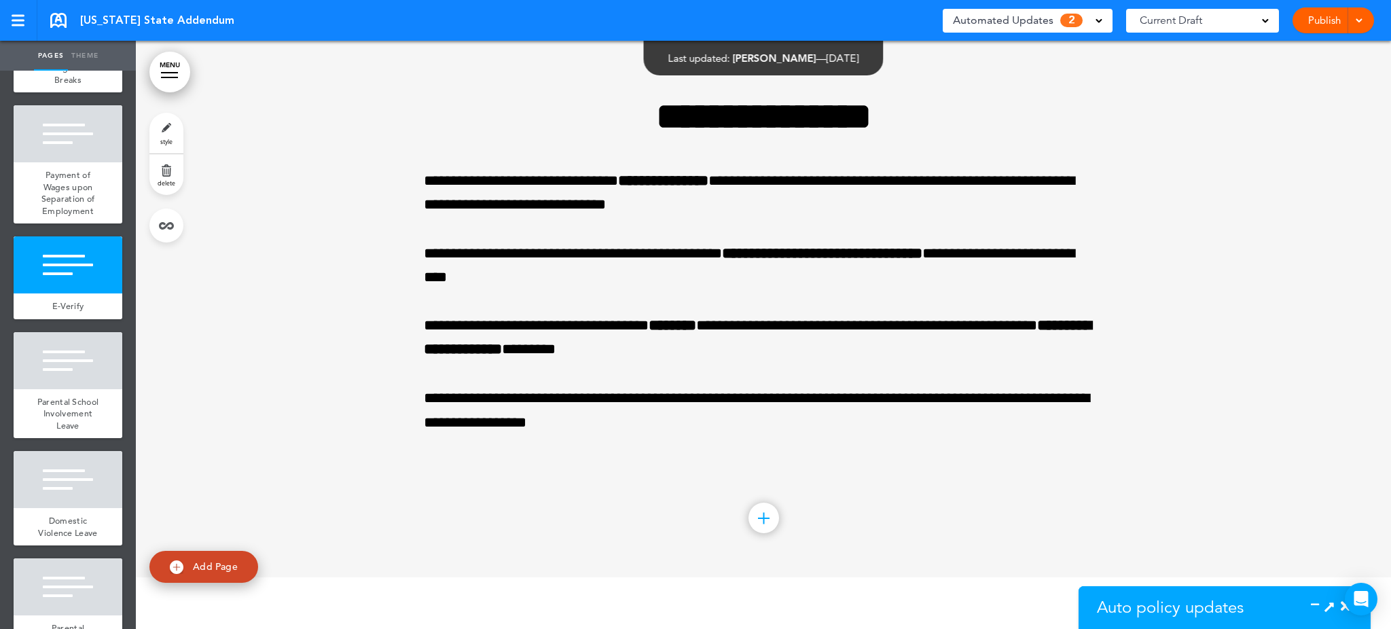
click at [1161, 608] on span "Auto policy updates" at bounding box center [1170, 607] width 147 height 20
click at [1319, 604] on icon at bounding box center [1319, 607] width 0 height 14
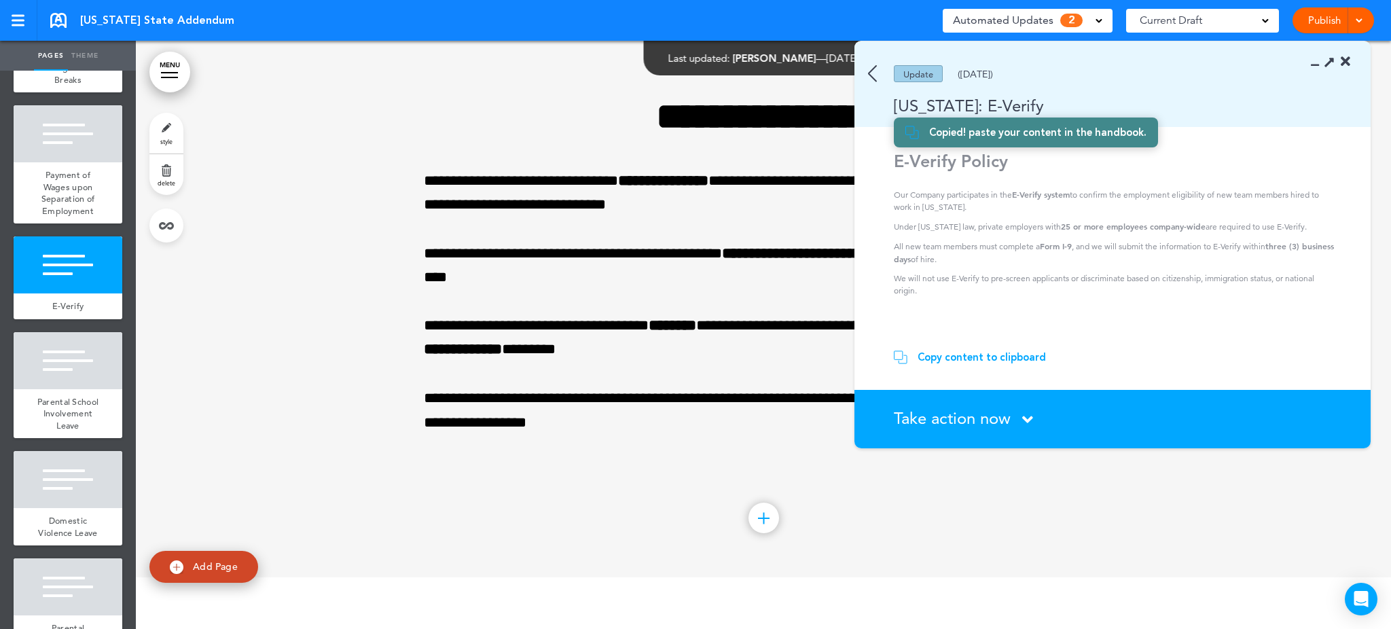
click at [975, 414] on span "Take action now" at bounding box center [952, 418] width 117 height 20
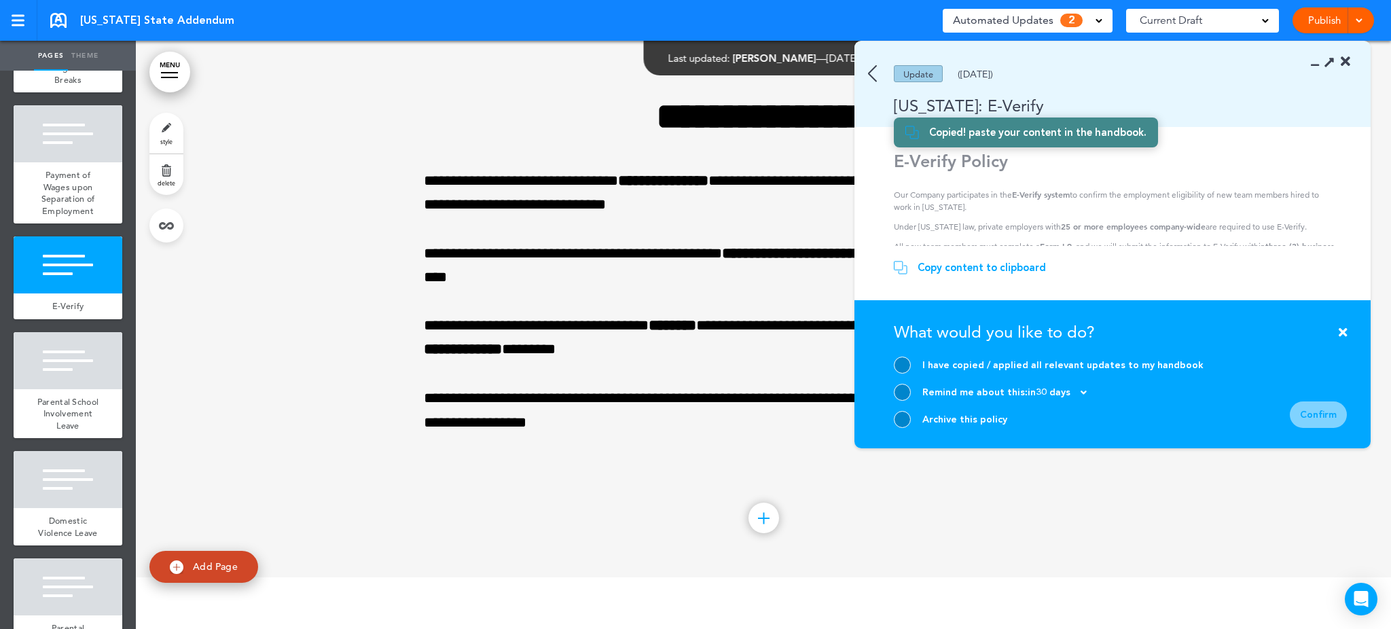
click at [902, 361] on div at bounding box center [902, 365] width 17 height 17
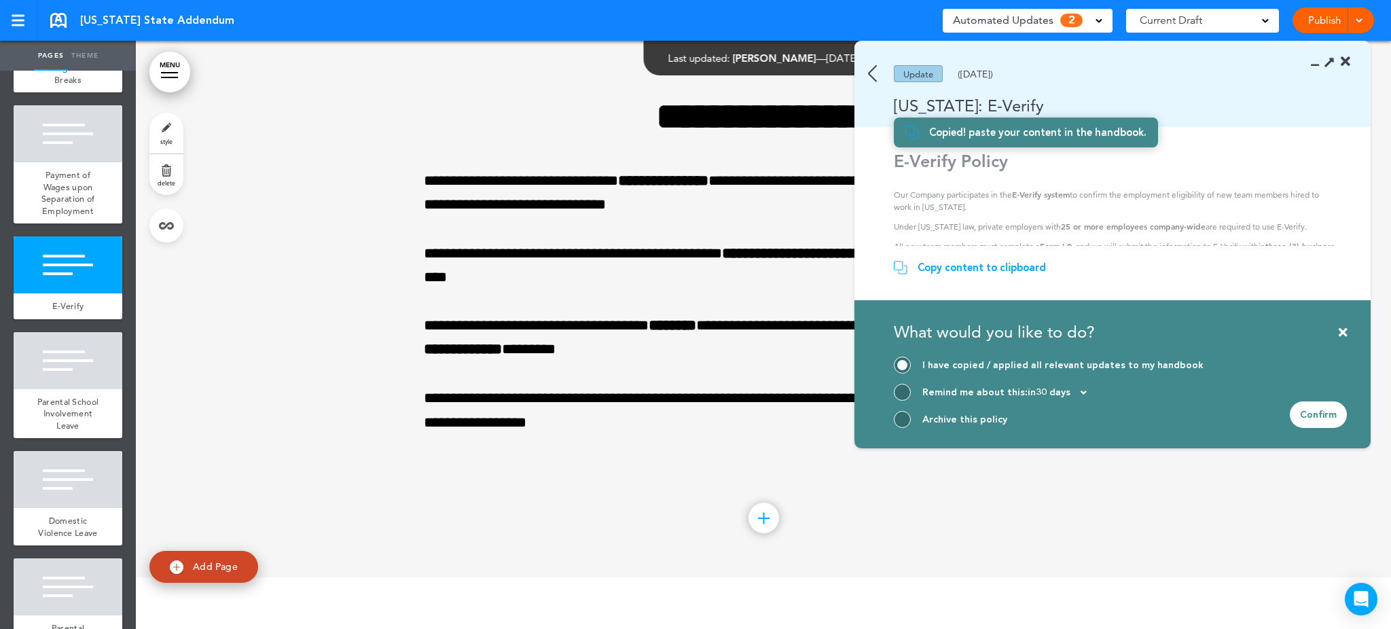
click at [1309, 405] on div "Confirm" at bounding box center [1318, 414] width 57 height 26
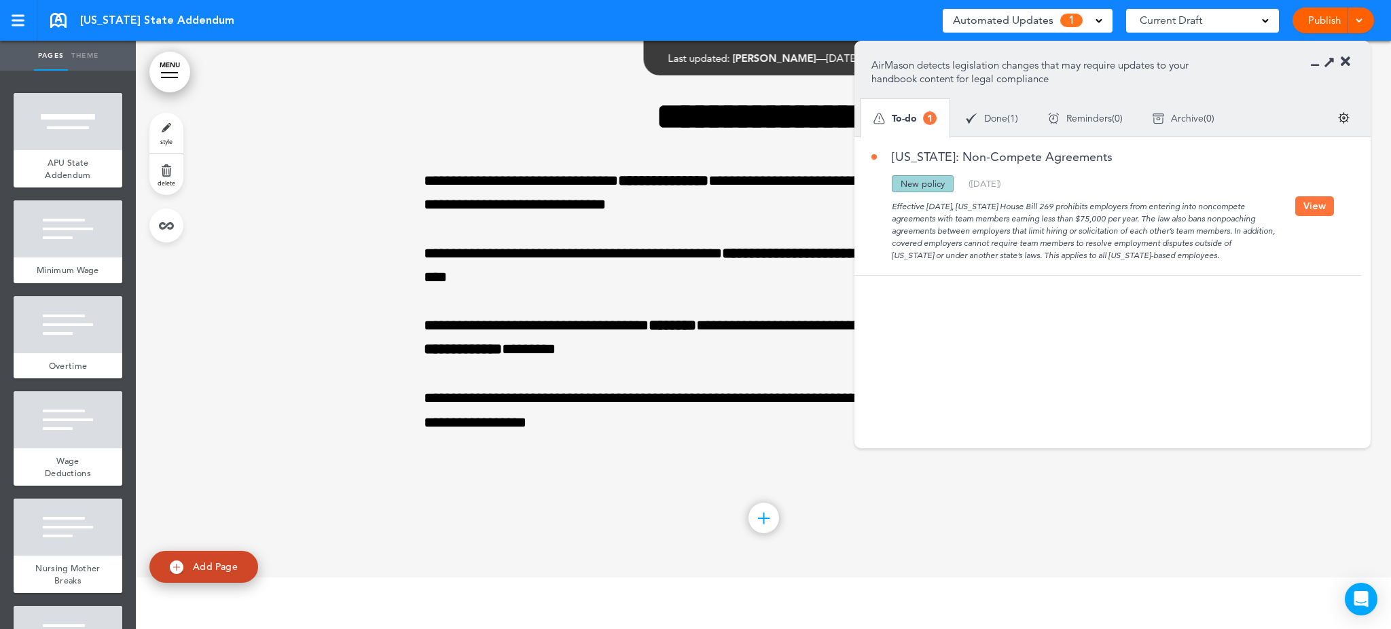
scroll to position [0, 0]
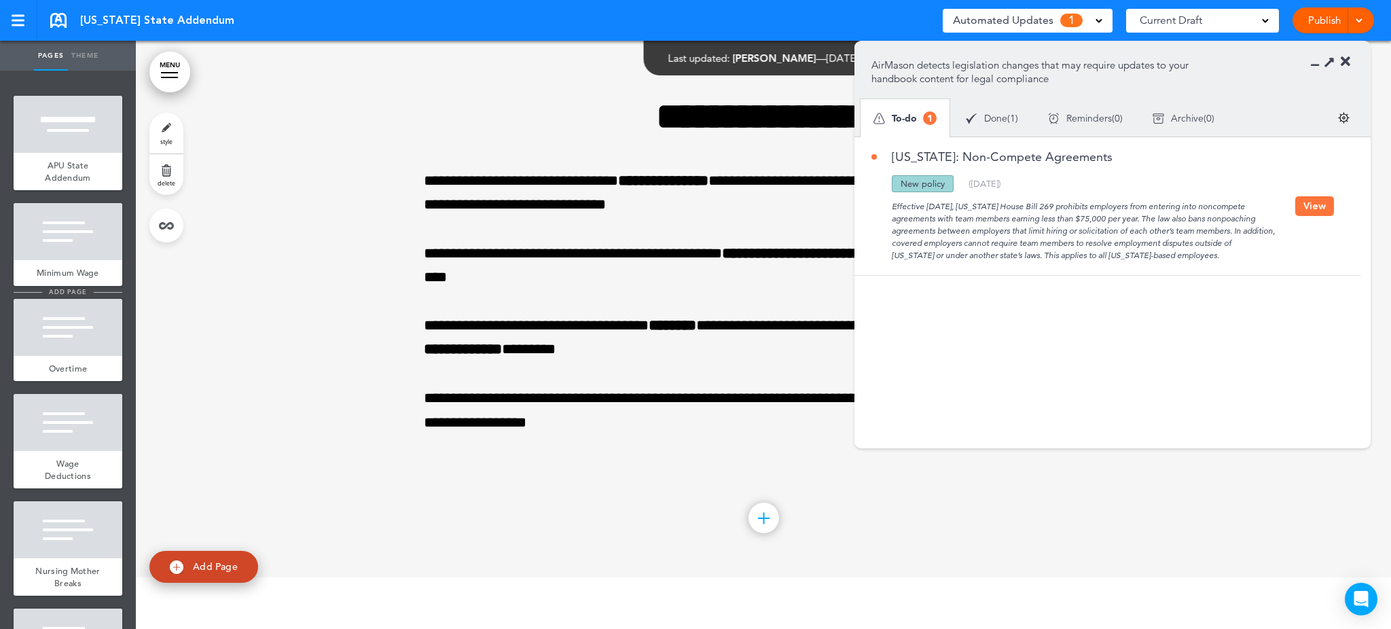
click at [54, 296] on span "add page" at bounding box center [67, 291] width 51 height 9
type input "********"
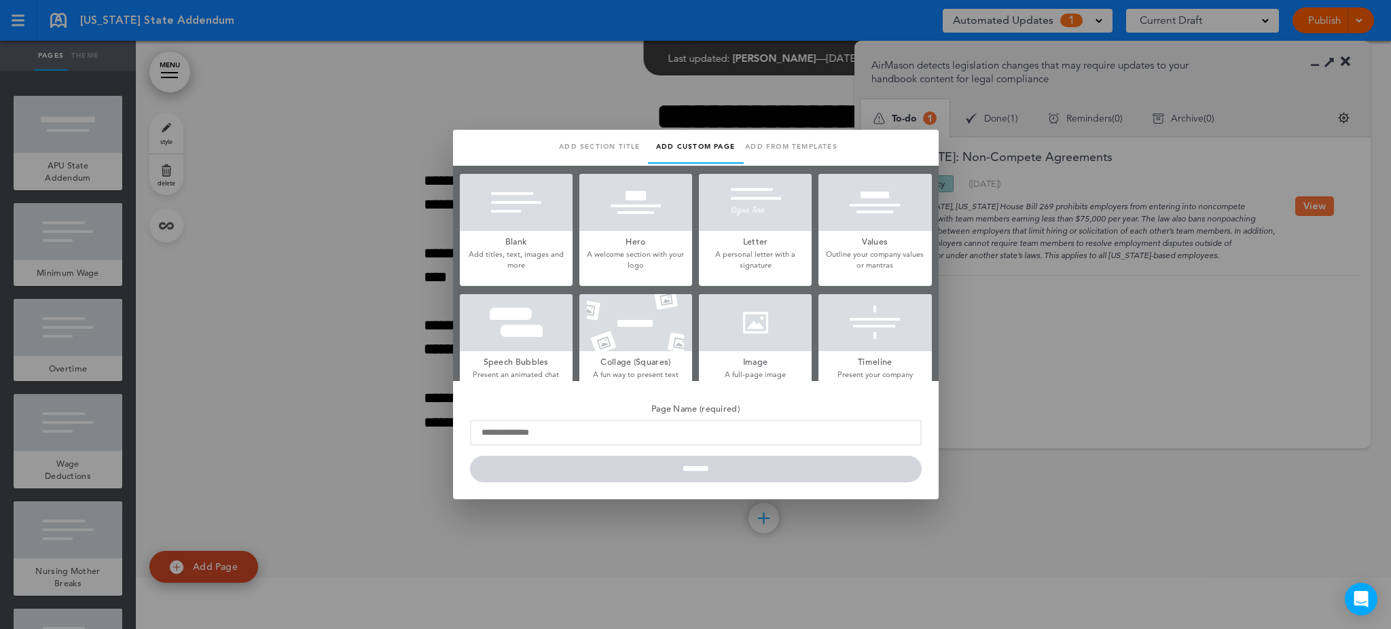
click at [523, 194] on div at bounding box center [516, 202] width 113 height 57
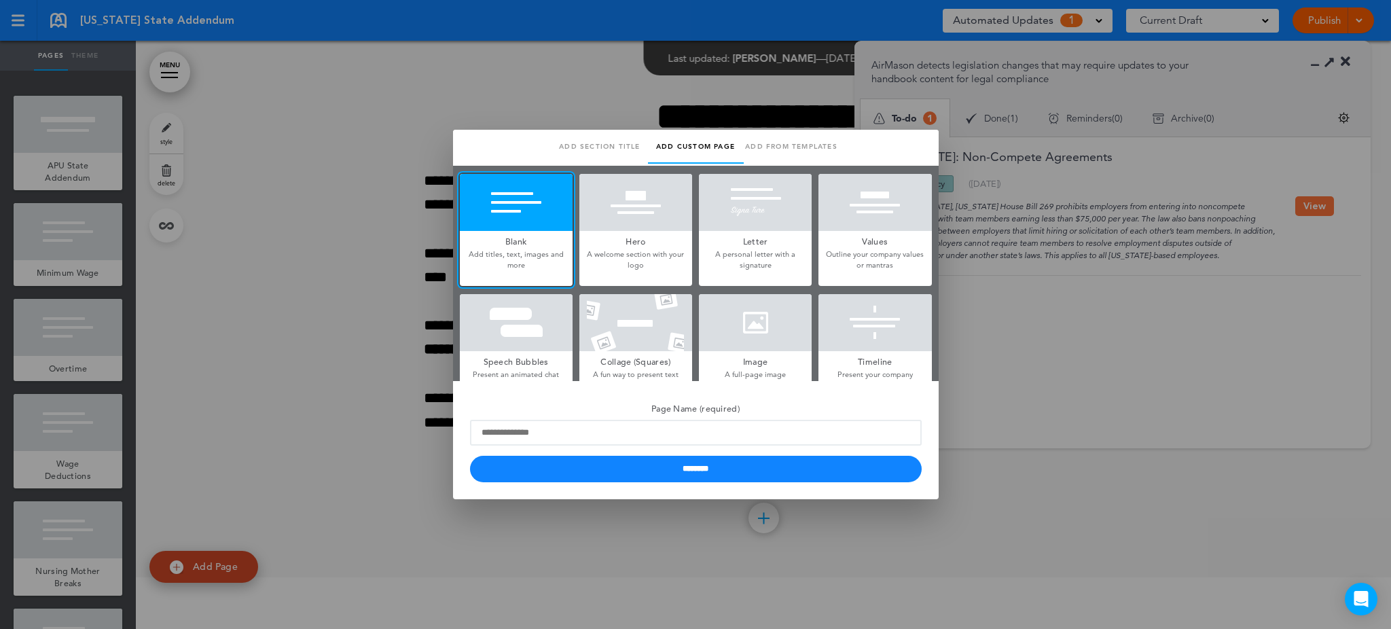
click at [287, 139] on div at bounding box center [695, 314] width 1391 height 629
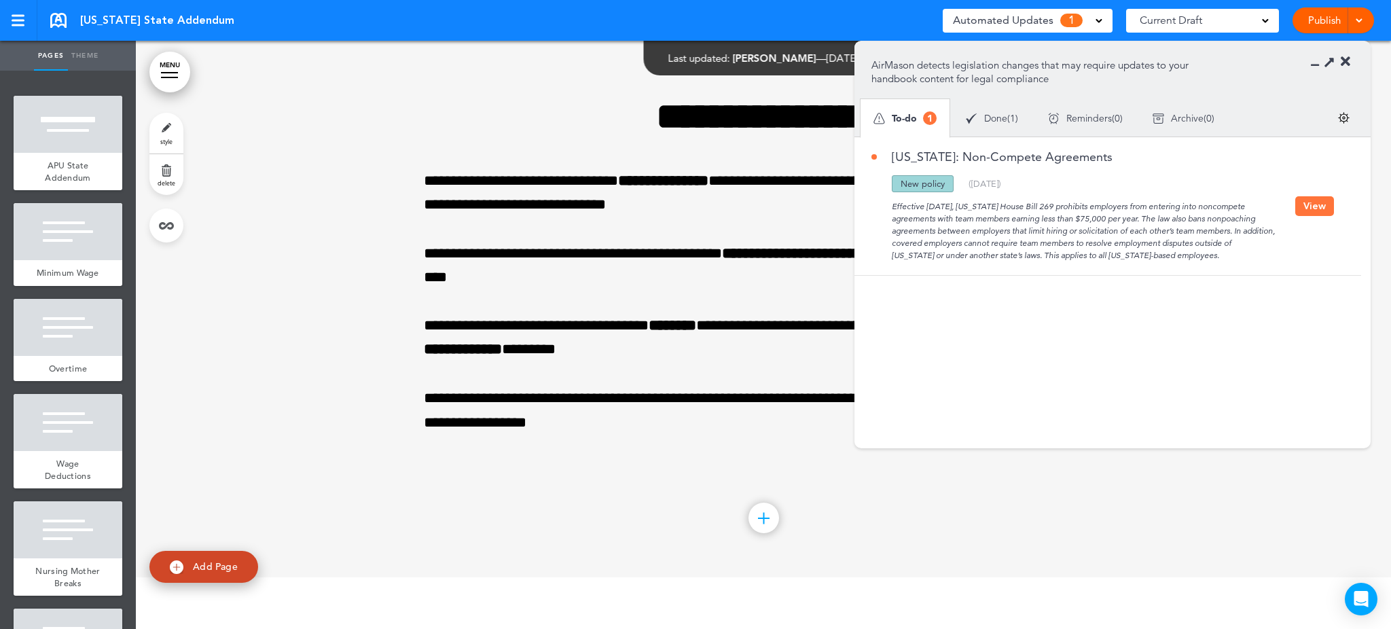
click at [1318, 211] on button "View" at bounding box center [1314, 206] width 39 height 20
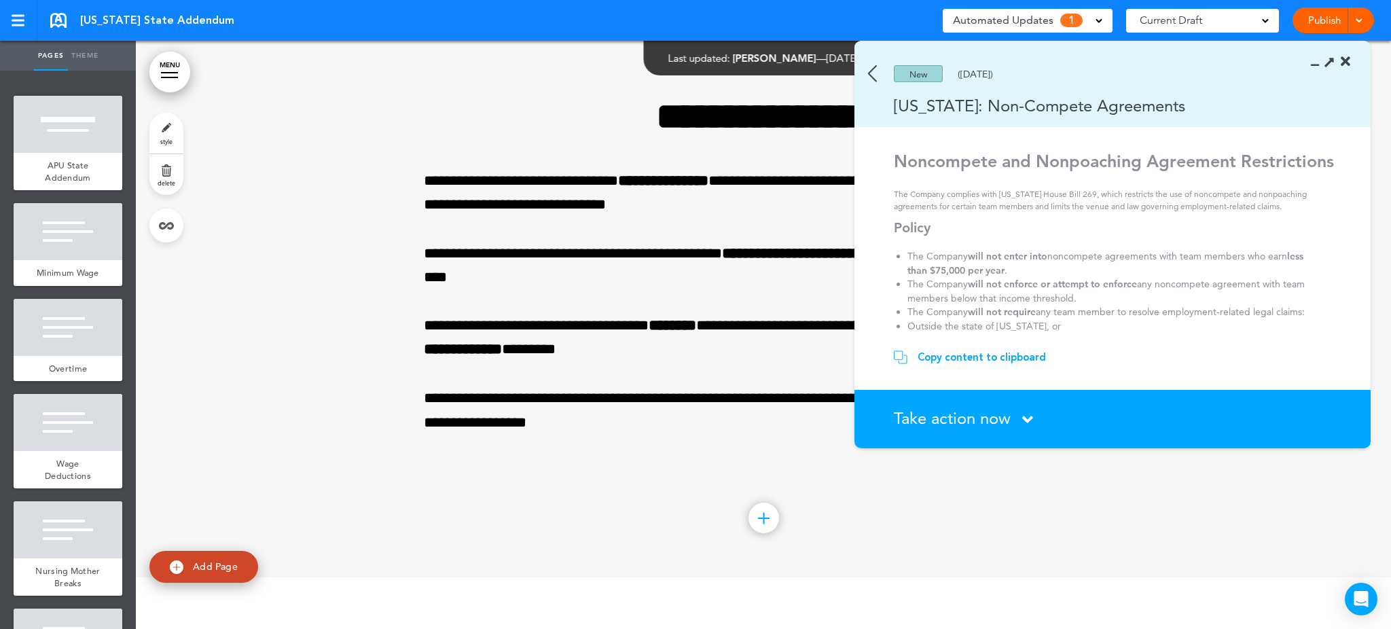
click at [970, 359] on div "Copy content to clipboard" at bounding box center [982, 357] width 128 height 14
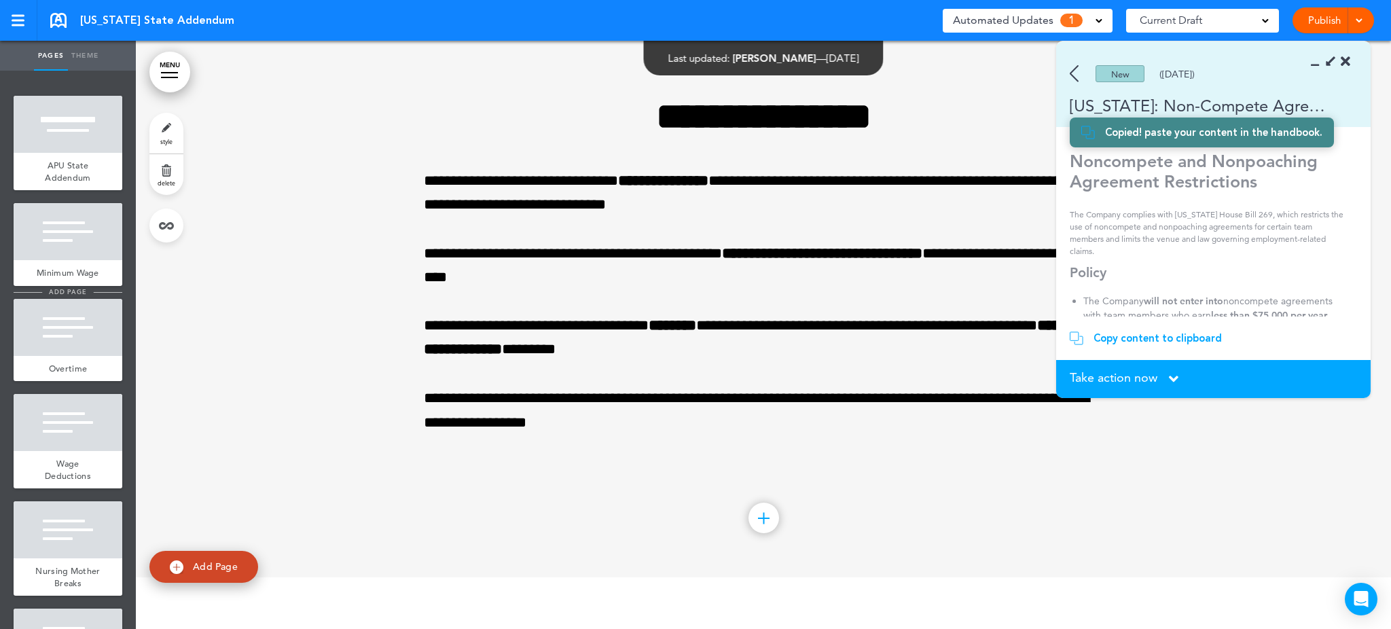
click at [63, 296] on span "add page" at bounding box center [67, 291] width 51 height 9
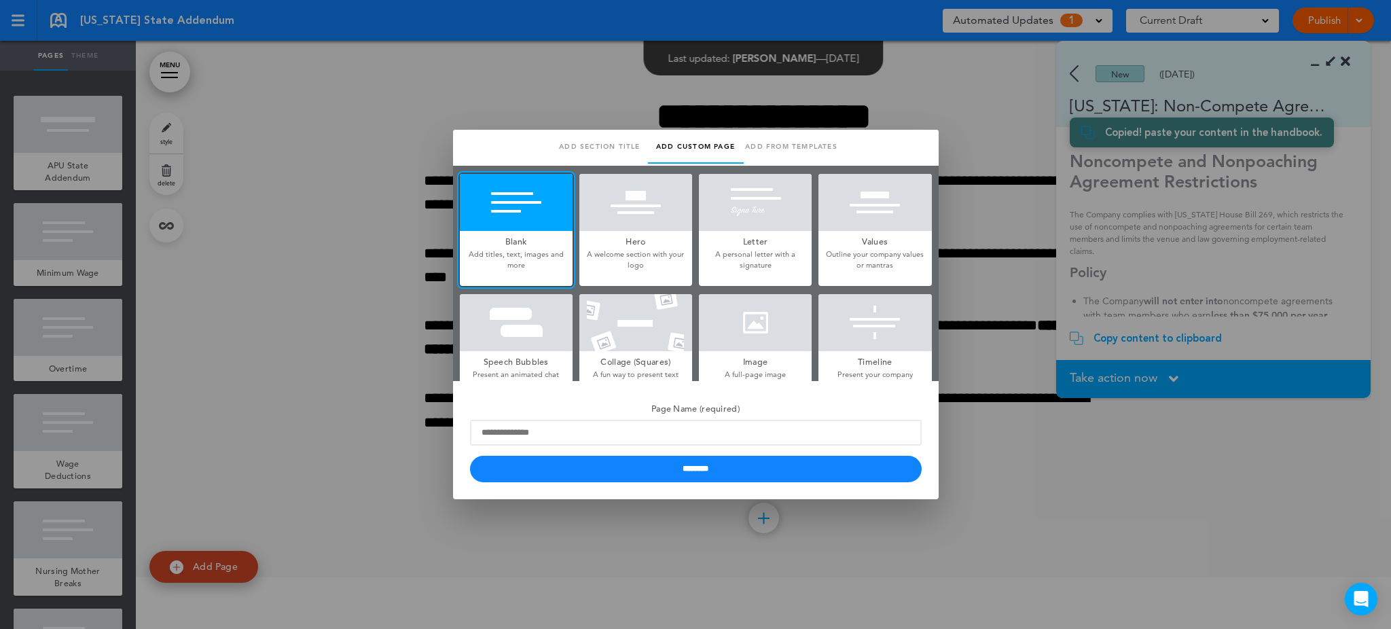
click at [526, 208] on div at bounding box center [516, 202] width 113 height 57
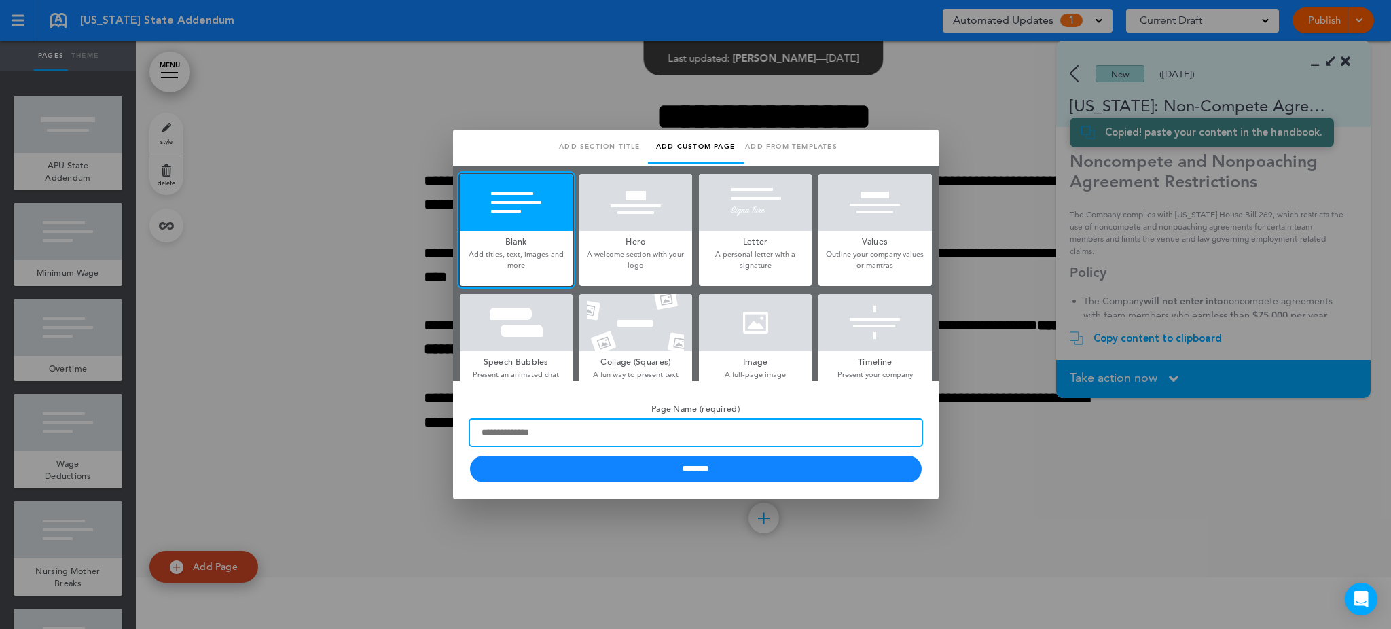
click at [543, 433] on input "Page Name (required)" at bounding box center [696, 433] width 452 height 26
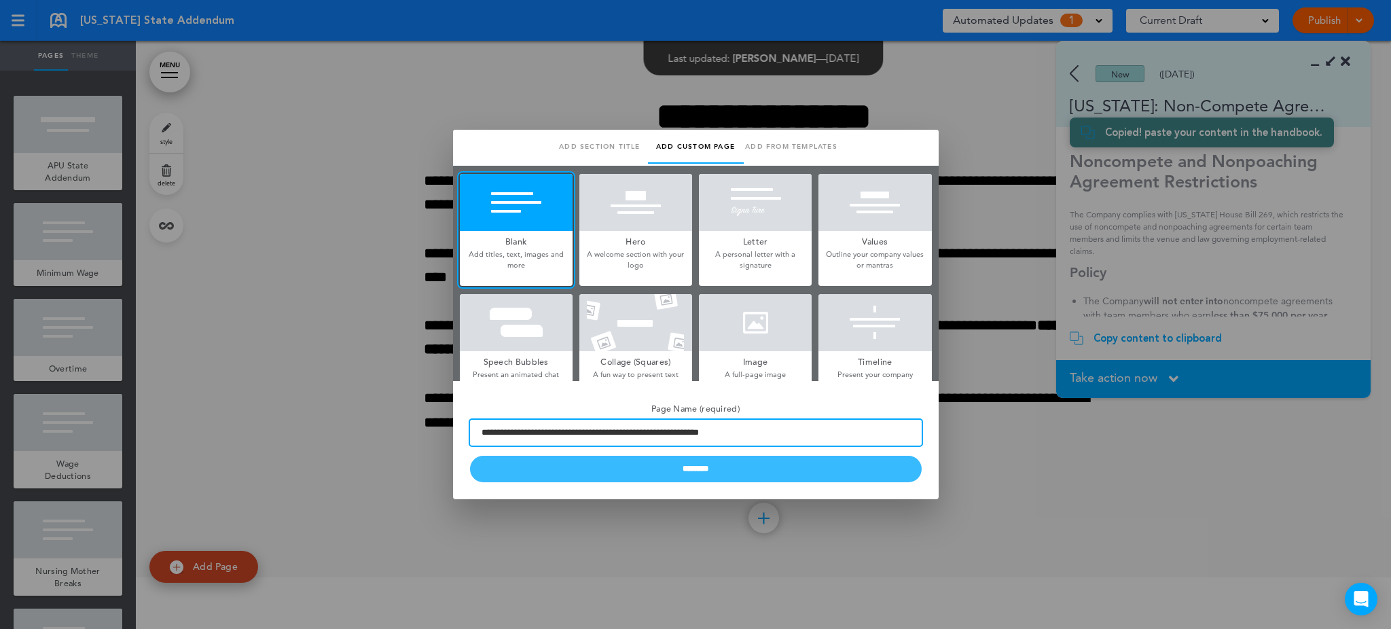
type input "**********"
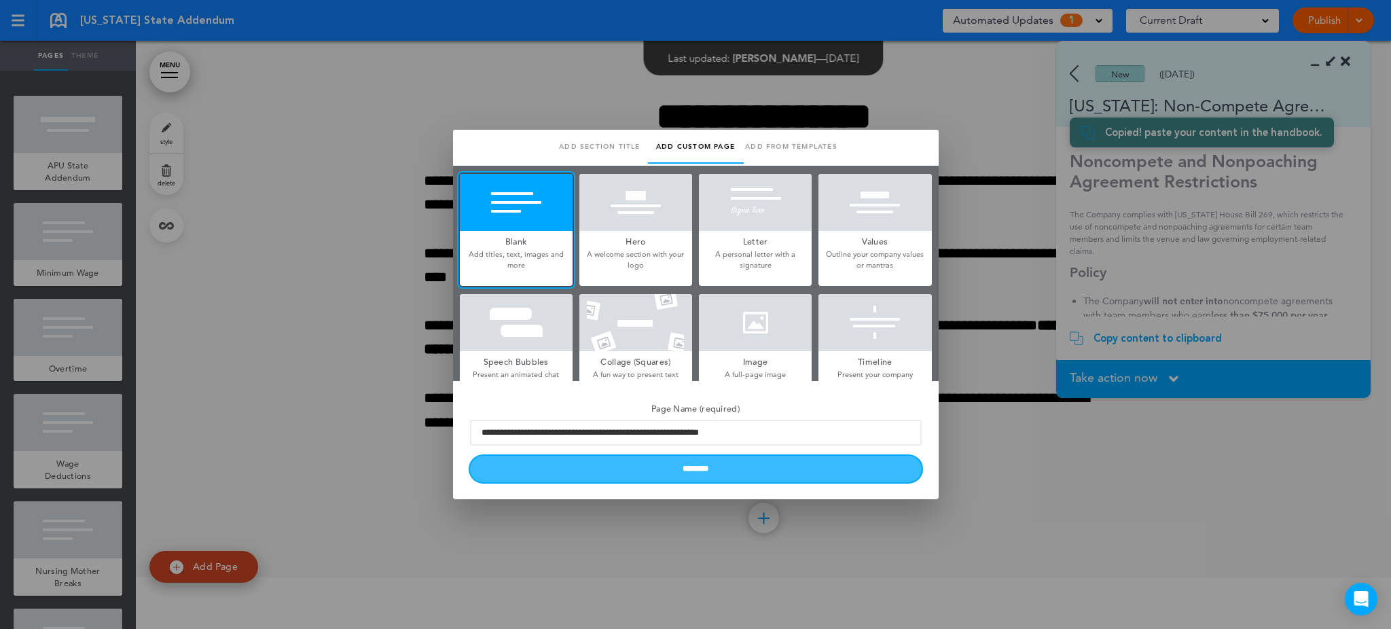
click at [776, 463] on input "********" at bounding box center [696, 469] width 452 height 26
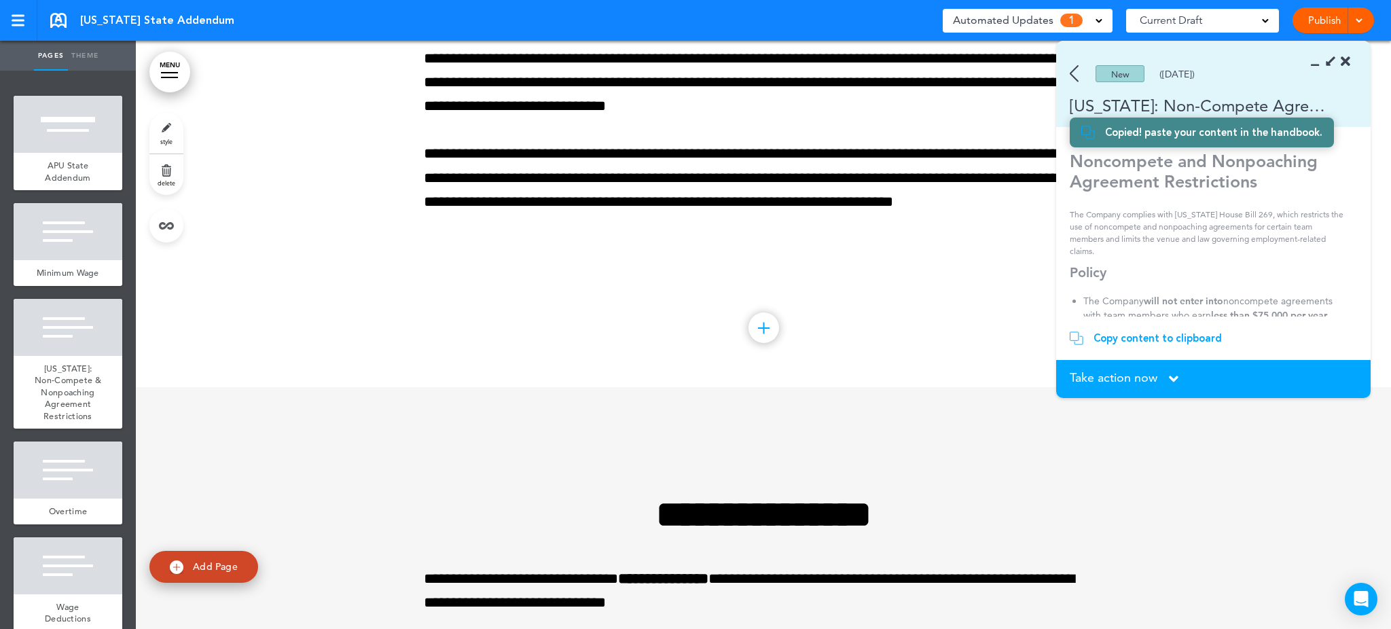
click at [1319, 63] on icon at bounding box center [1319, 62] width 0 height 14
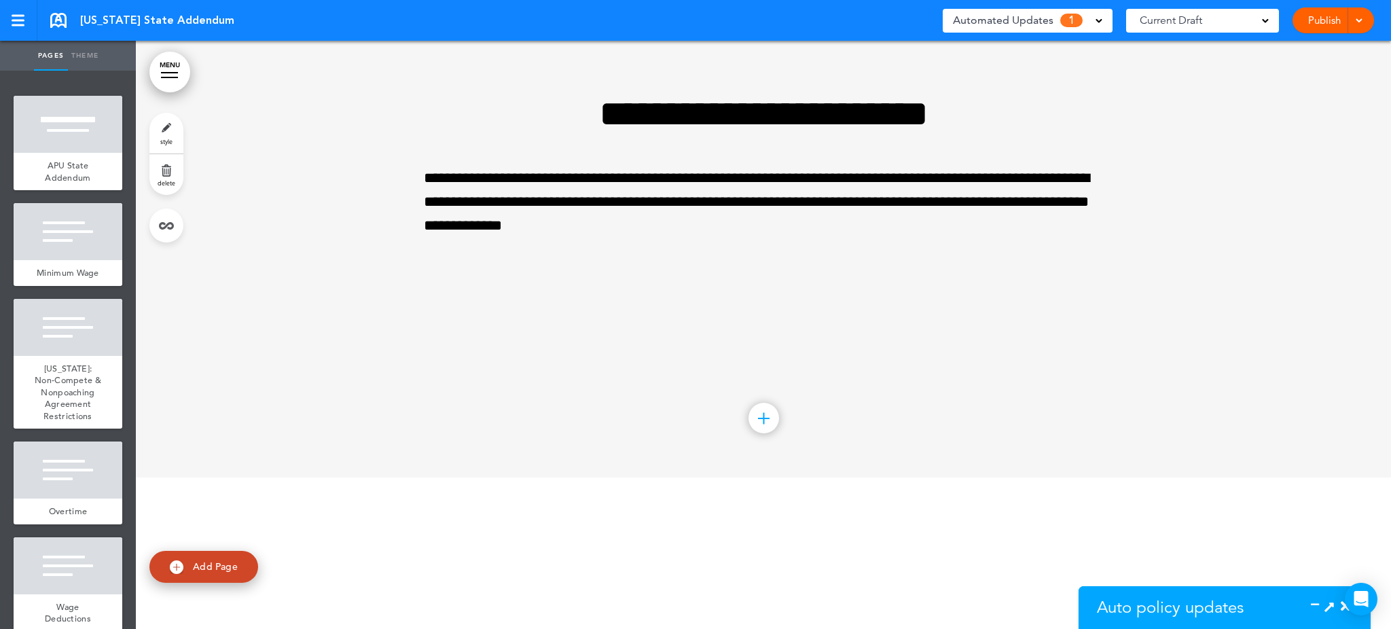
scroll to position [5344, 0]
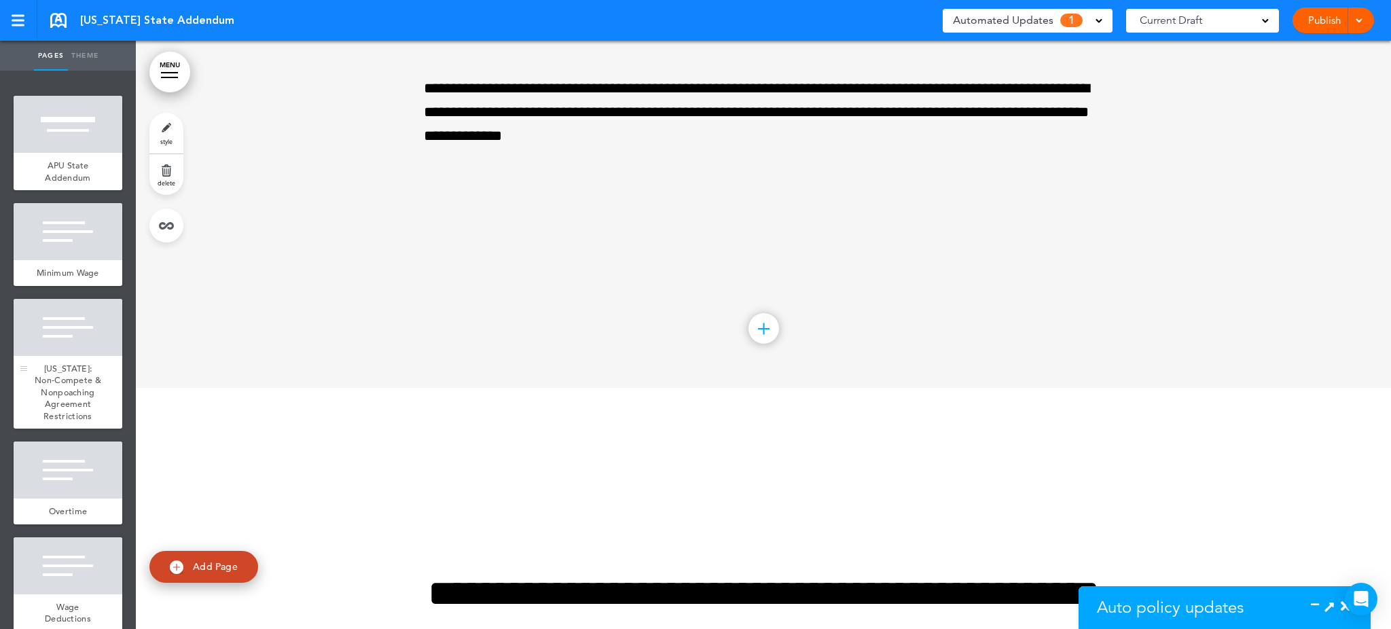
click at [60, 374] on span "North Carolina: Non-Compete & Nonpoaching Agreement Restrictions" at bounding box center [68, 392] width 67 height 59
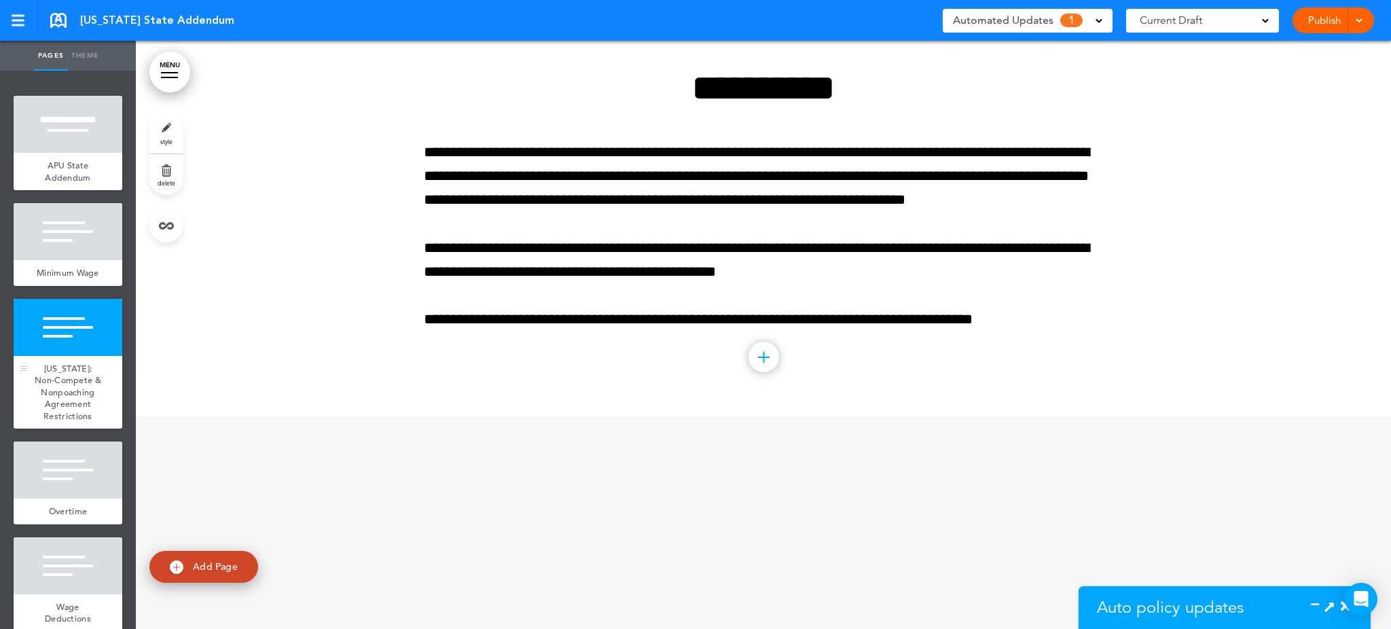
scroll to position [1178, 0]
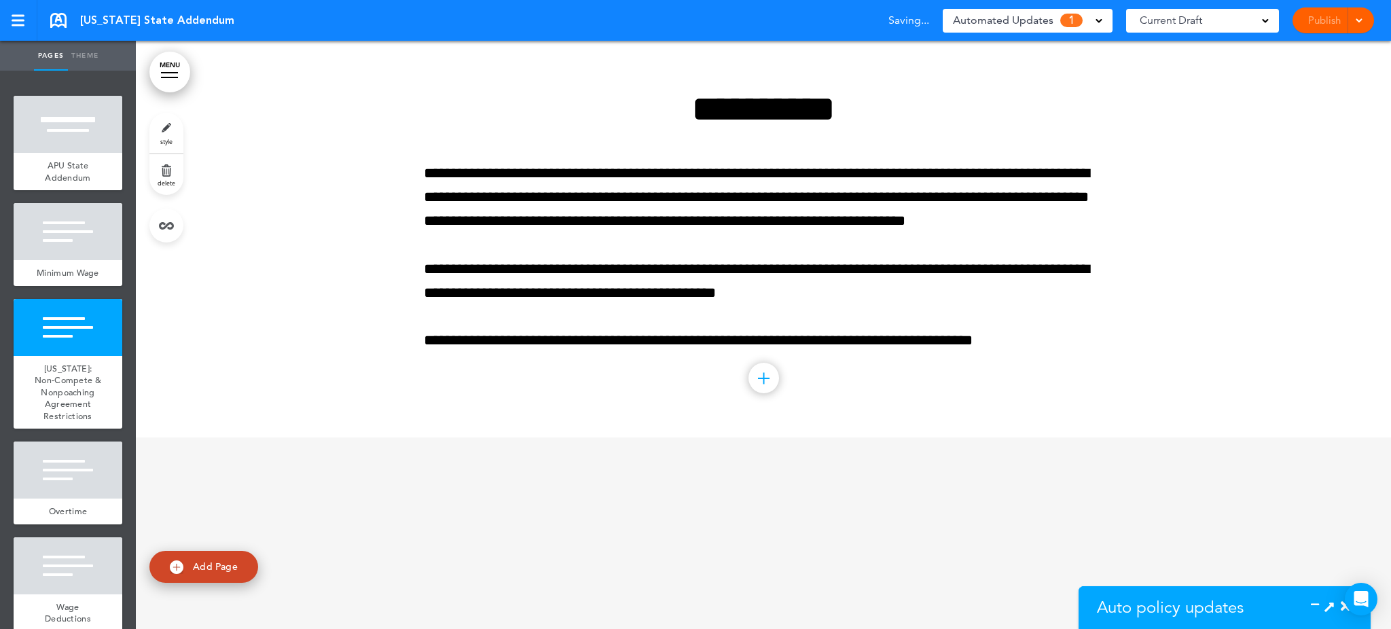
click at [1259, 98] on div at bounding box center [763, 238] width 1255 height 398
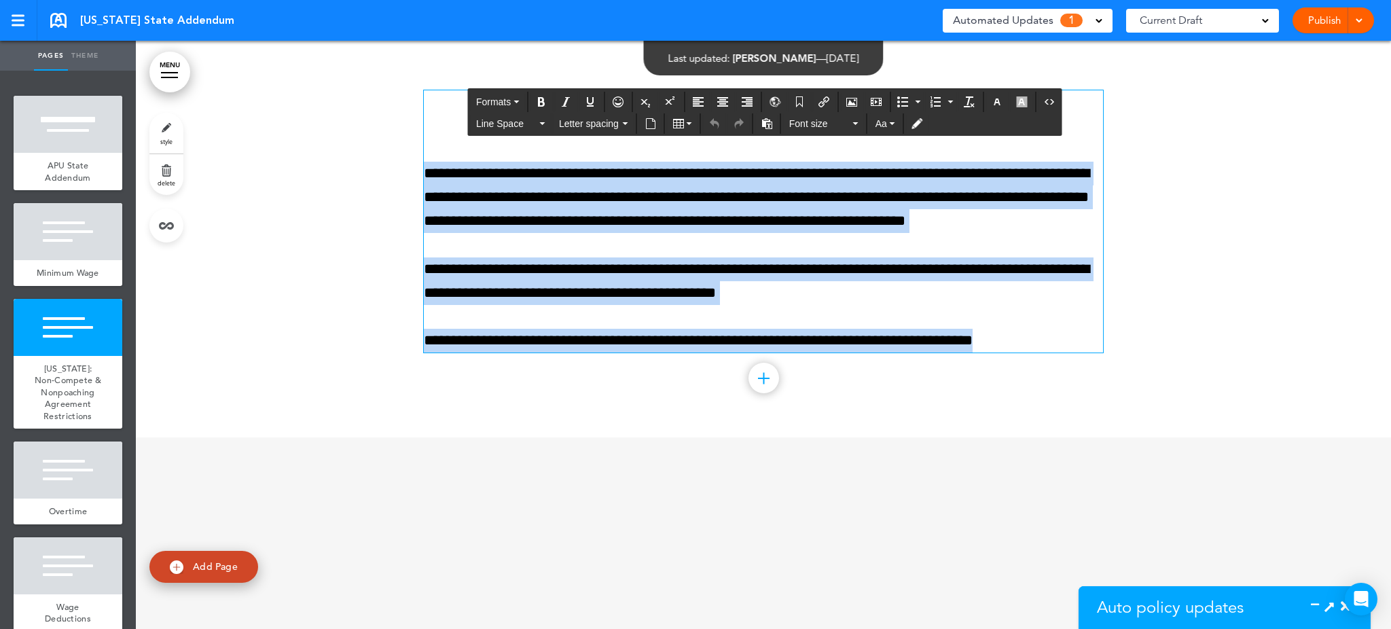
drag, startPoint x: 651, startPoint y: 105, endPoint x: 1015, endPoint y: 336, distance: 431.1
click at [1015, 336] on div "**********" at bounding box center [763, 221] width 679 height 262
paste div
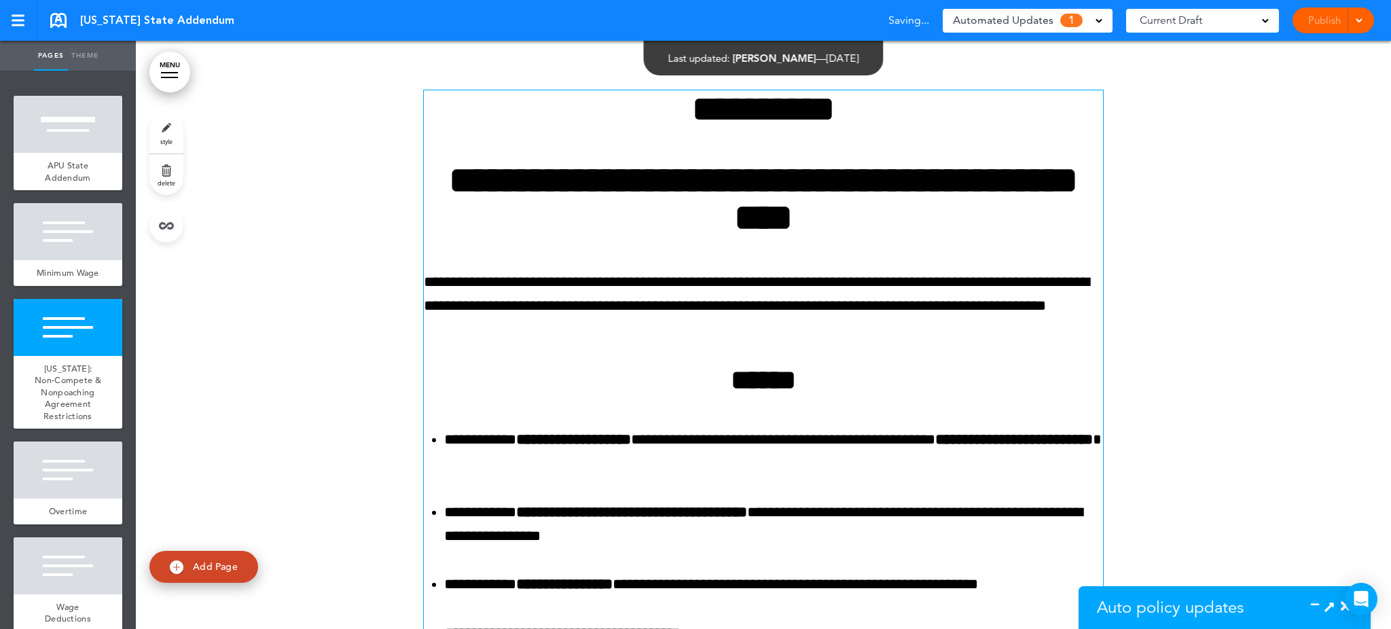
click at [1219, 259] on div at bounding box center [763, 595] width 1255 height 1112
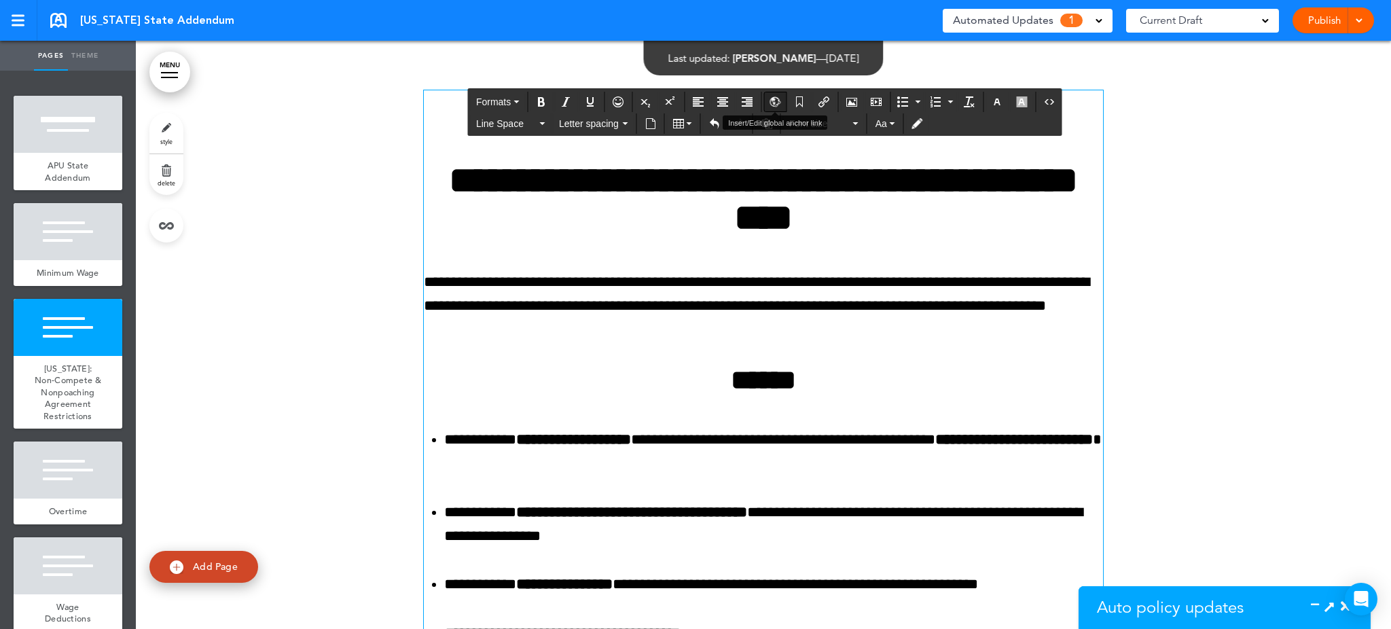
drag, startPoint x: 661, startPoint y: 106, endPoint x: 773, endPoint y: 107, distance: 112.1
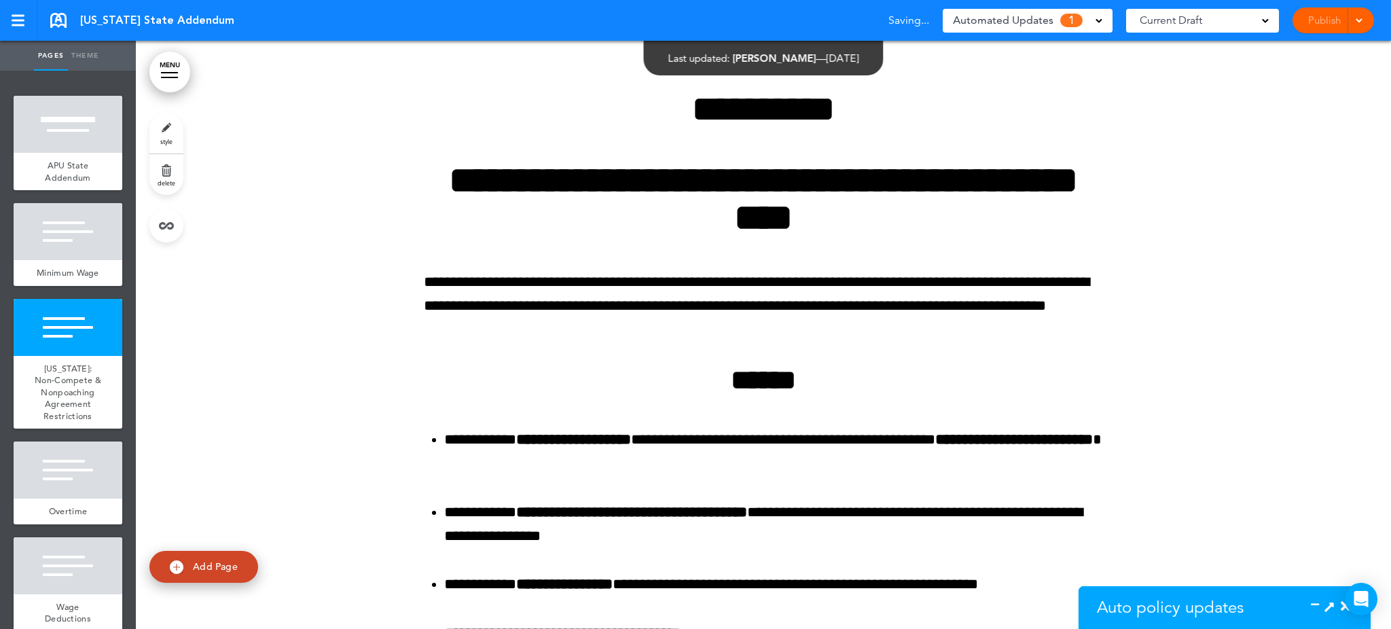
click at [1191, 175] on div at bounding box center [763, 595] width 1255 height 1112
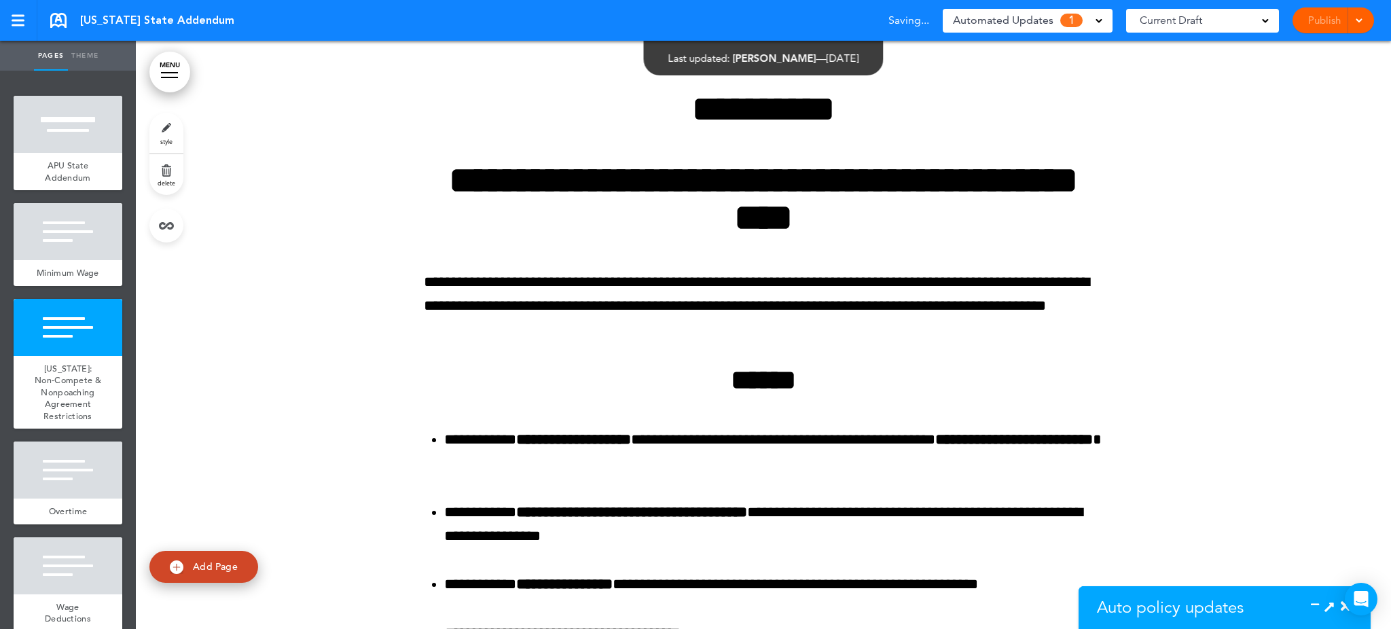
click at [1155, 167] on div at bounding box center [763, 595] width 1255 height 1112
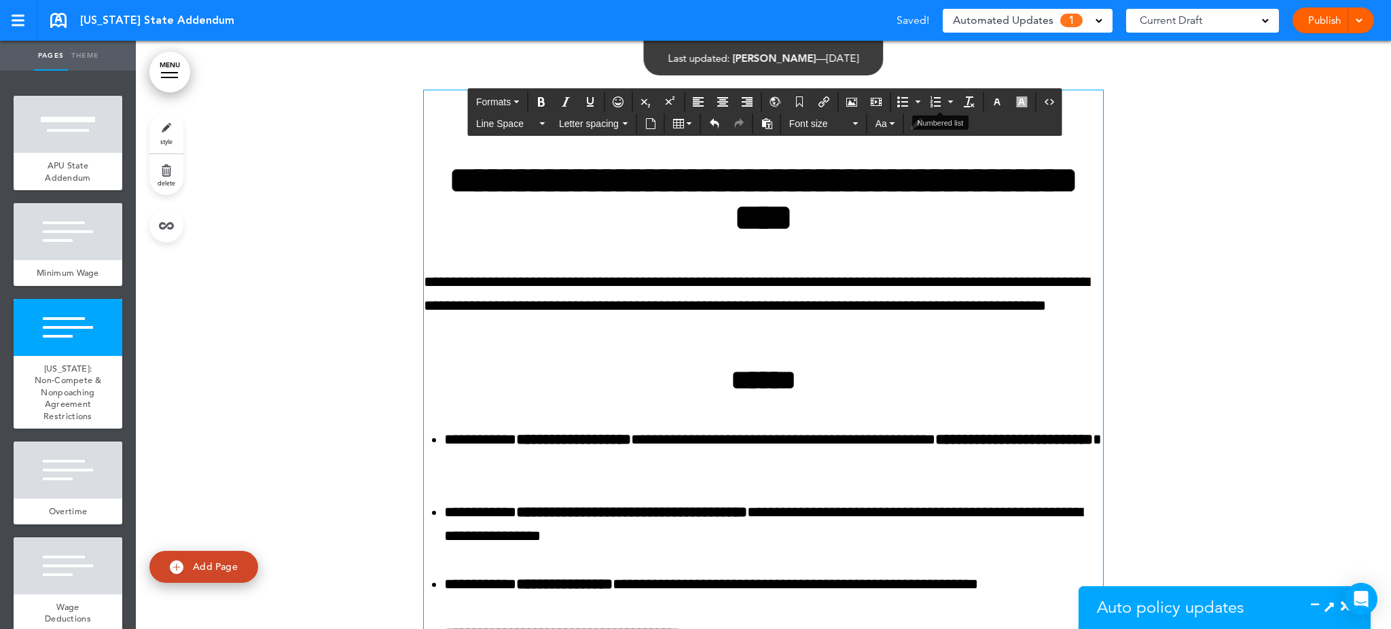
click at [1036, 159] on div "**********" at bounding box center [763, 578] width 679 height 976
click at [474, 177] on h1 "**********" at bounding box center [763, 199] width 679 height 75
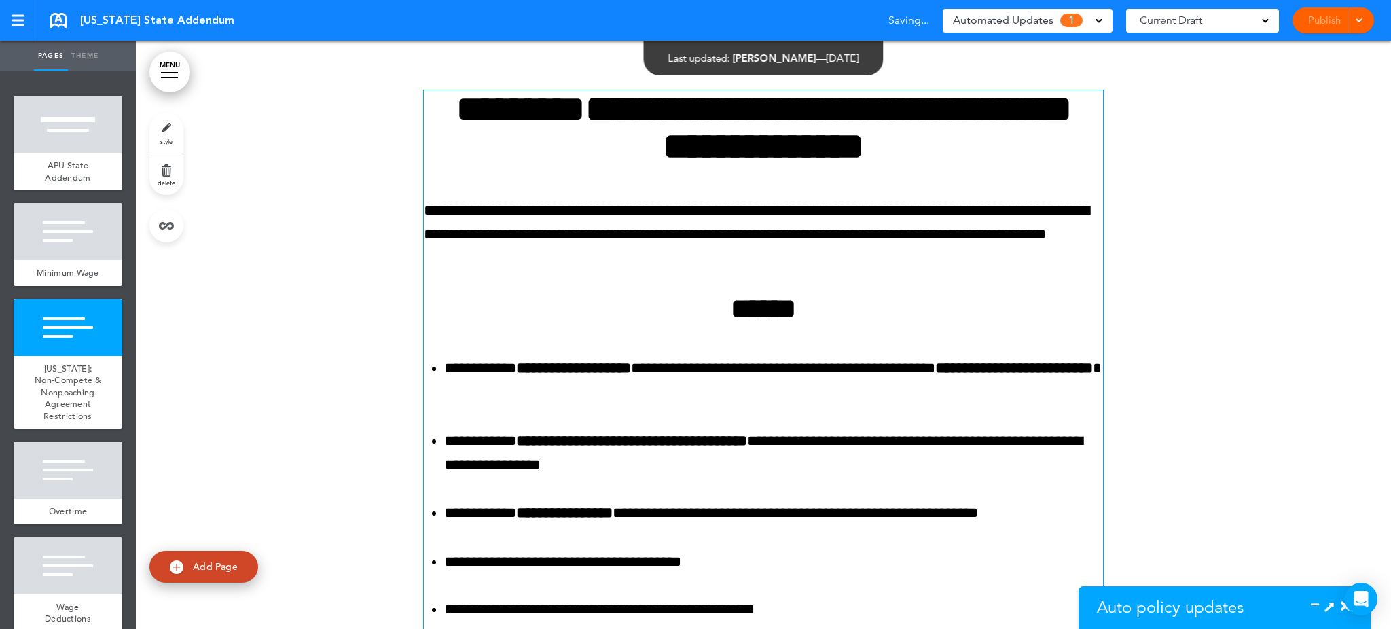
click at [1188, 150] on div at bounding box center [763, 559] width 1255 height 1041
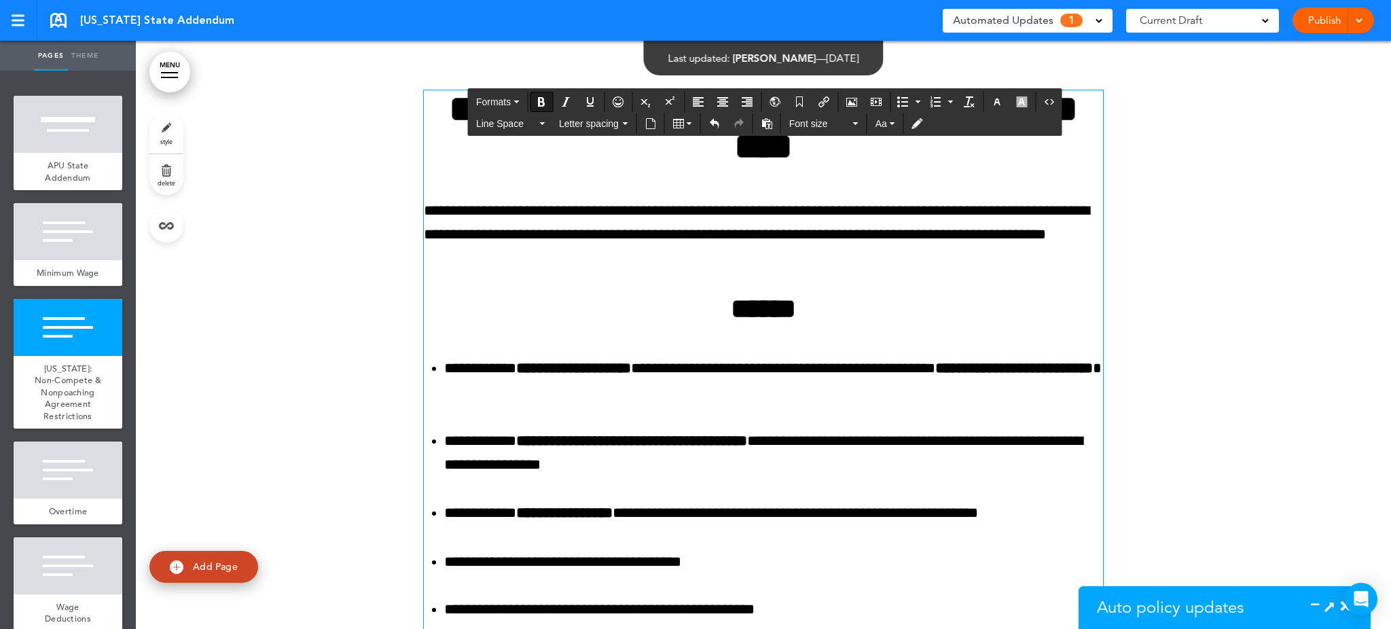
click at [1254, 197] on div at bounding box center [763, 559] width 1255 height 1041
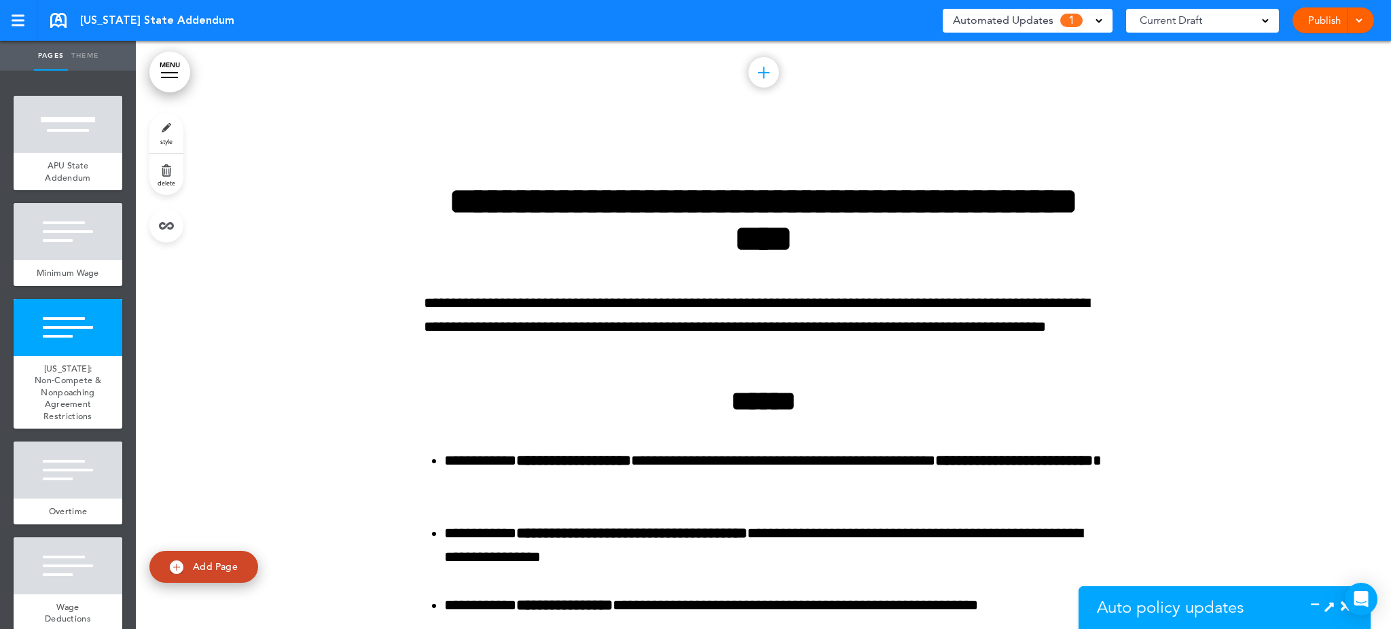
scroll to position [1069, 0]
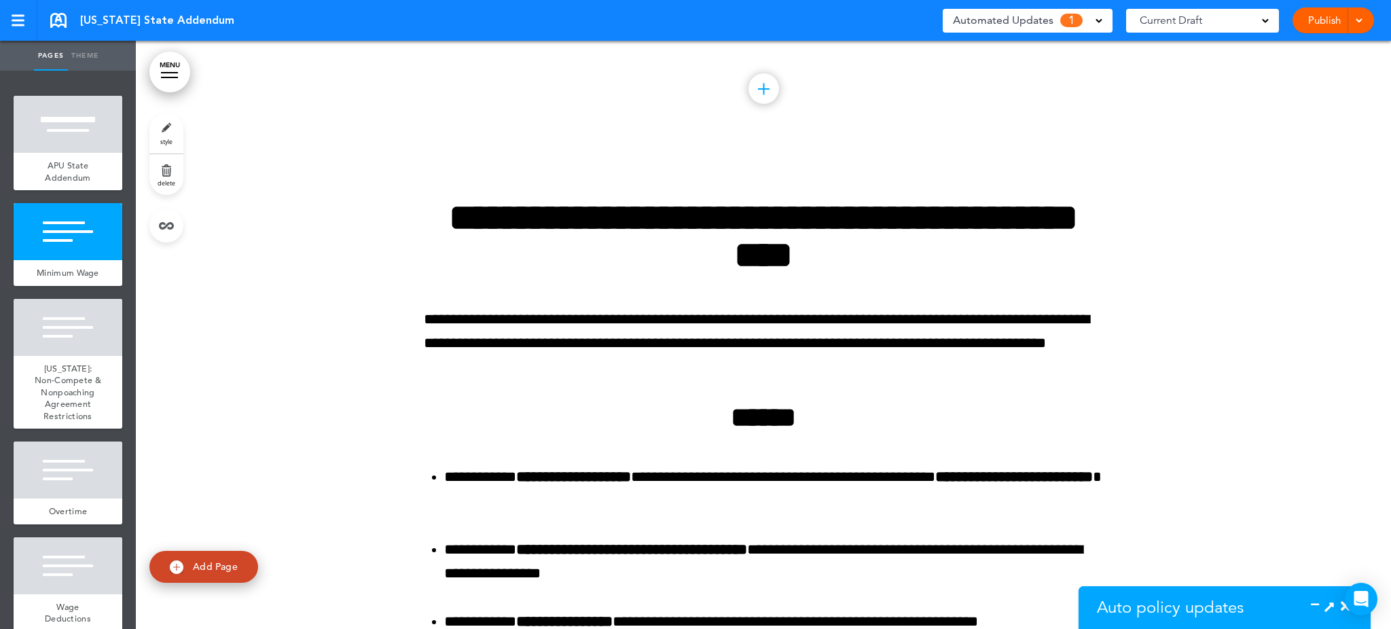
click at [1318, 23] on link "Publish" at bounding box center [1324, 20] width 43 height 26
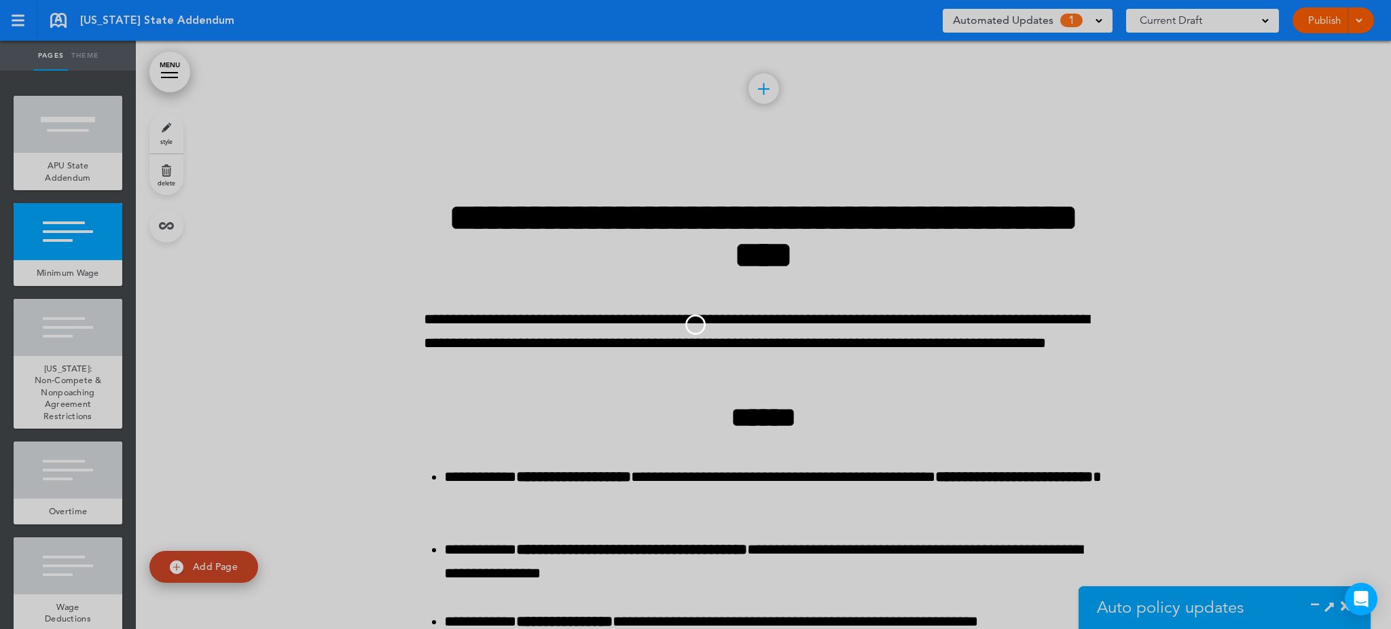
scroll to position [0, 0]
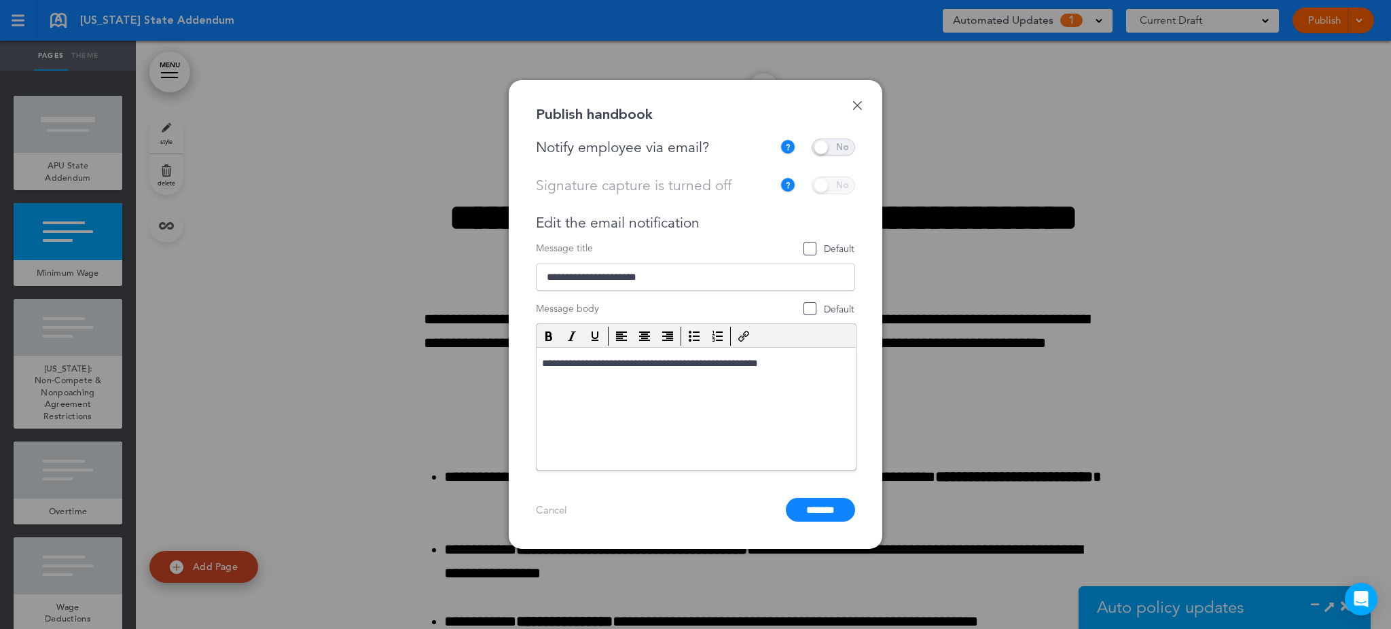
click at [835, 145] on span at bounding box center [833, 148] width 43 height 18
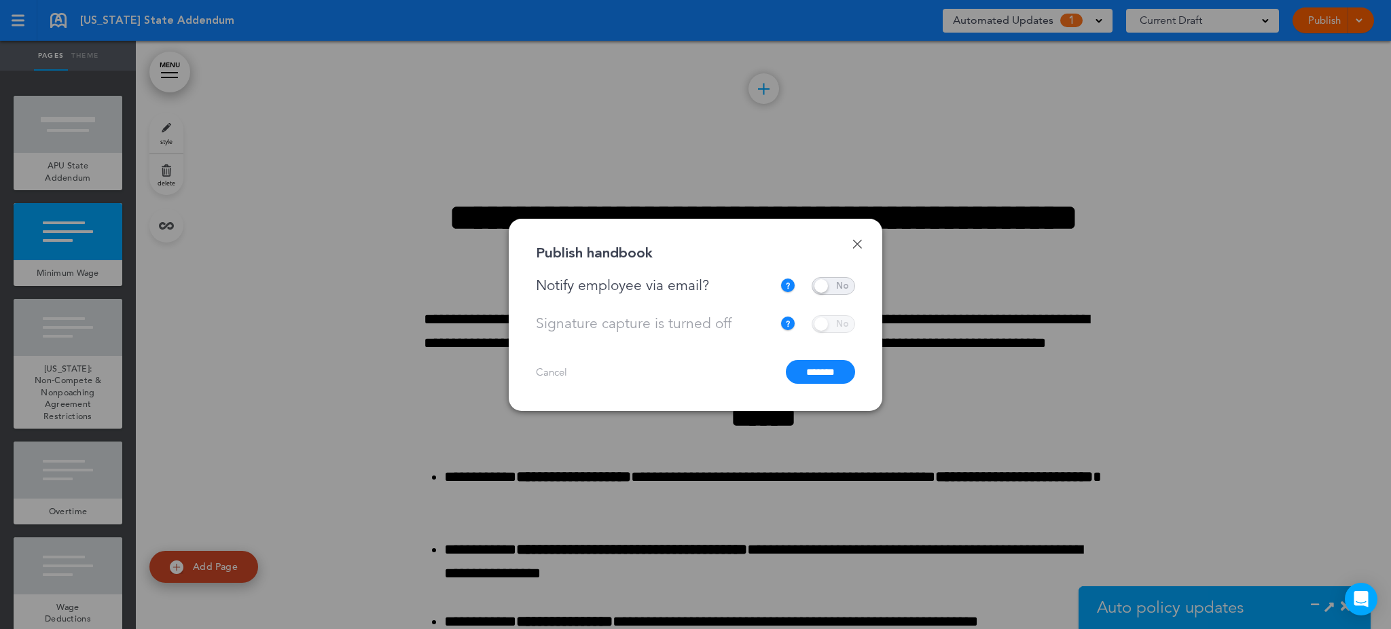
click at [820, 371] on input "*******" at bounding box center [820, 372] width 69 height 24
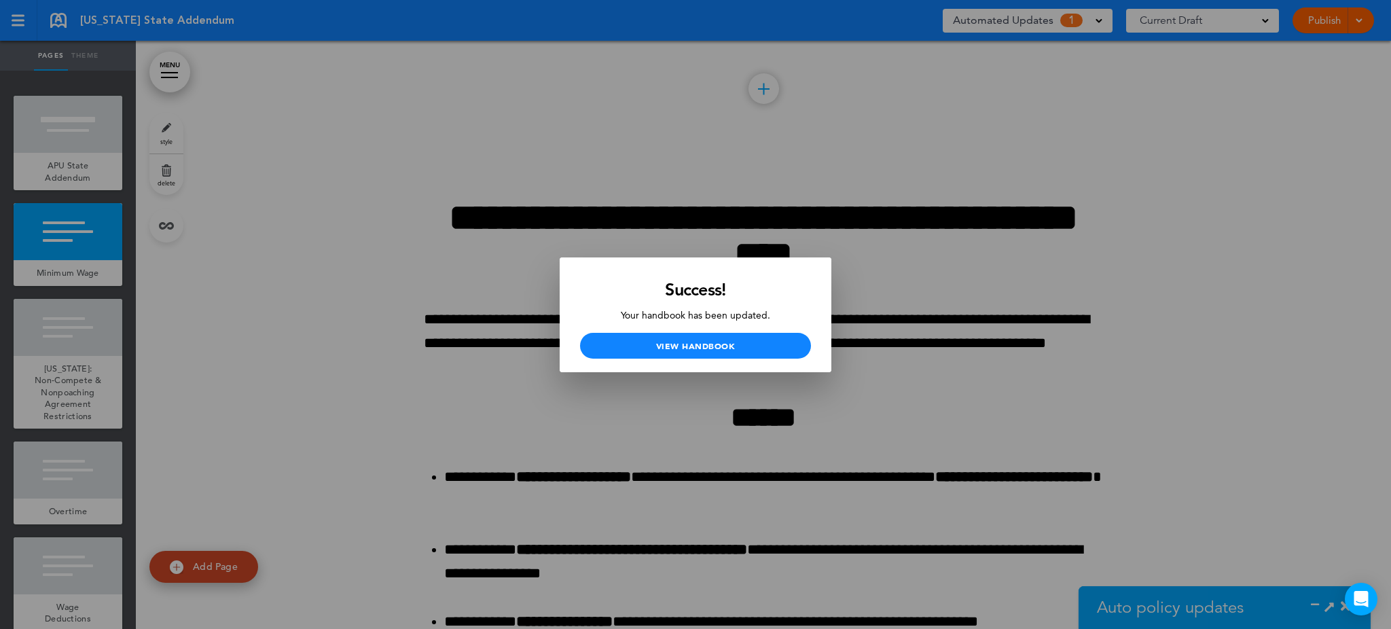
click at [1191, 591] on div at bounding box center [695, 314] width 1391 height 629
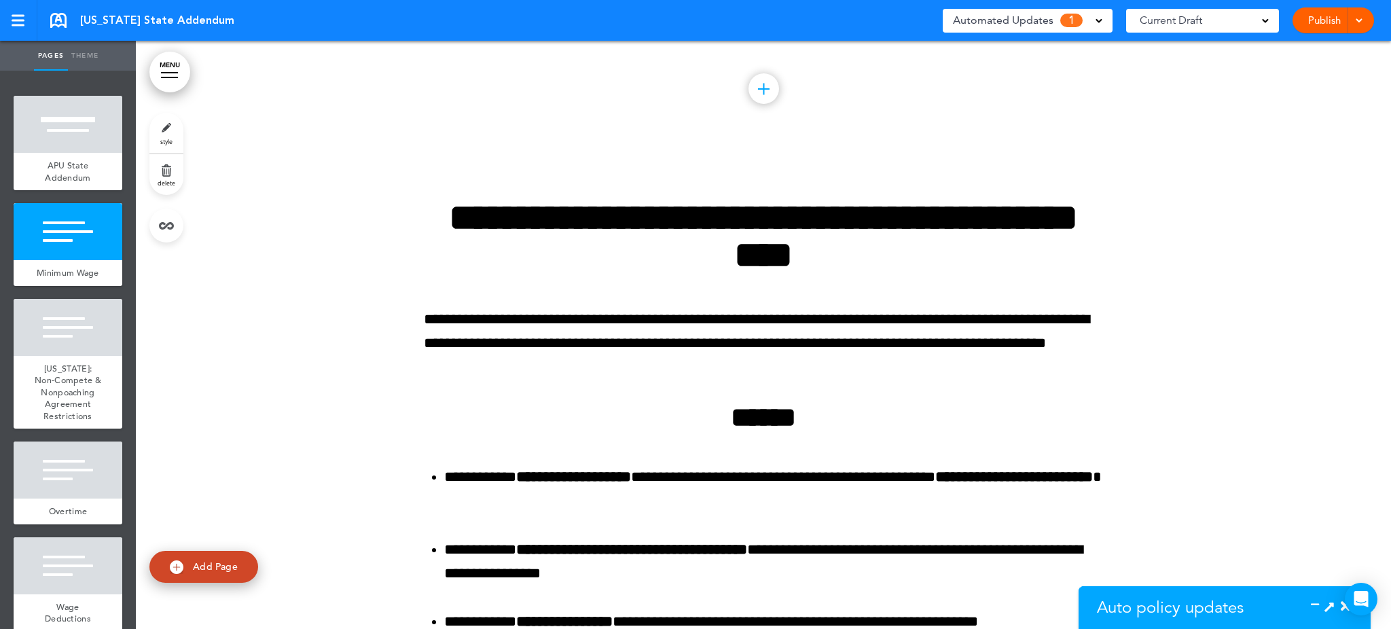
click at [1191, 591] on div "Auto policy updates" at bounding box center [1181, 607] width 204 height 43
click at [1319, 602] on icon at bounding box center [1319, 607] width 0 height 14
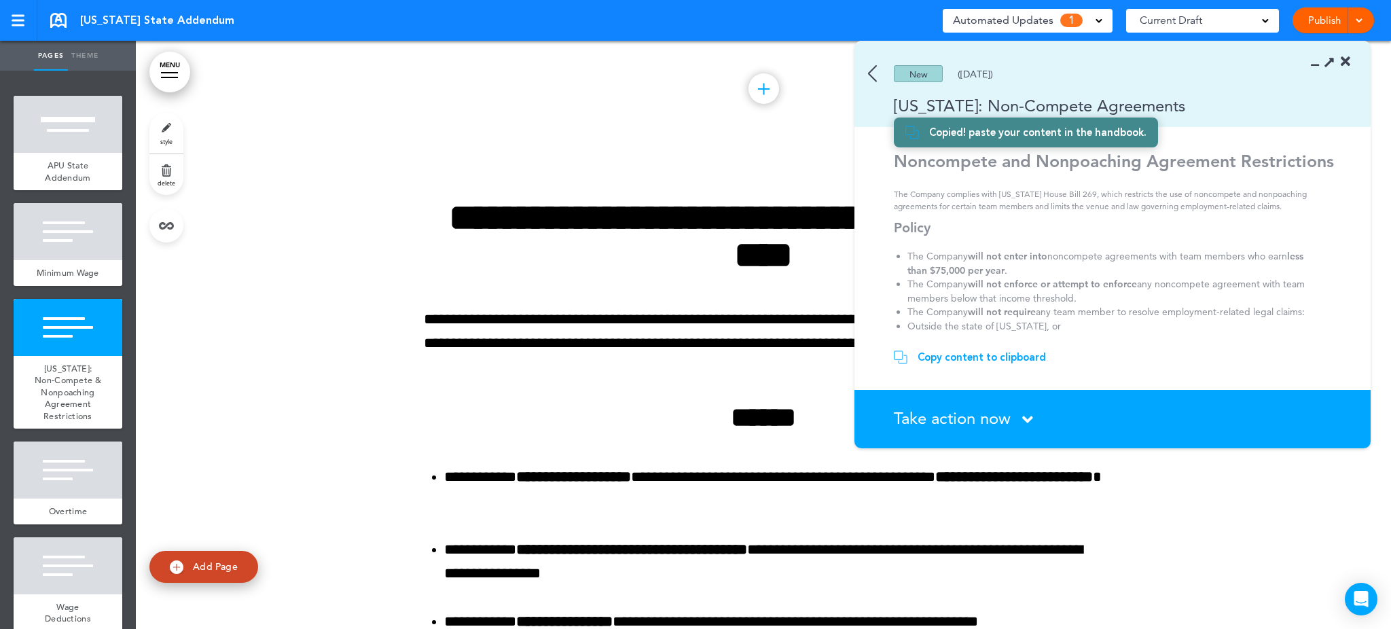
click at [1026, 416] on icon at bounding box center [1027, 419] width 11 height 17
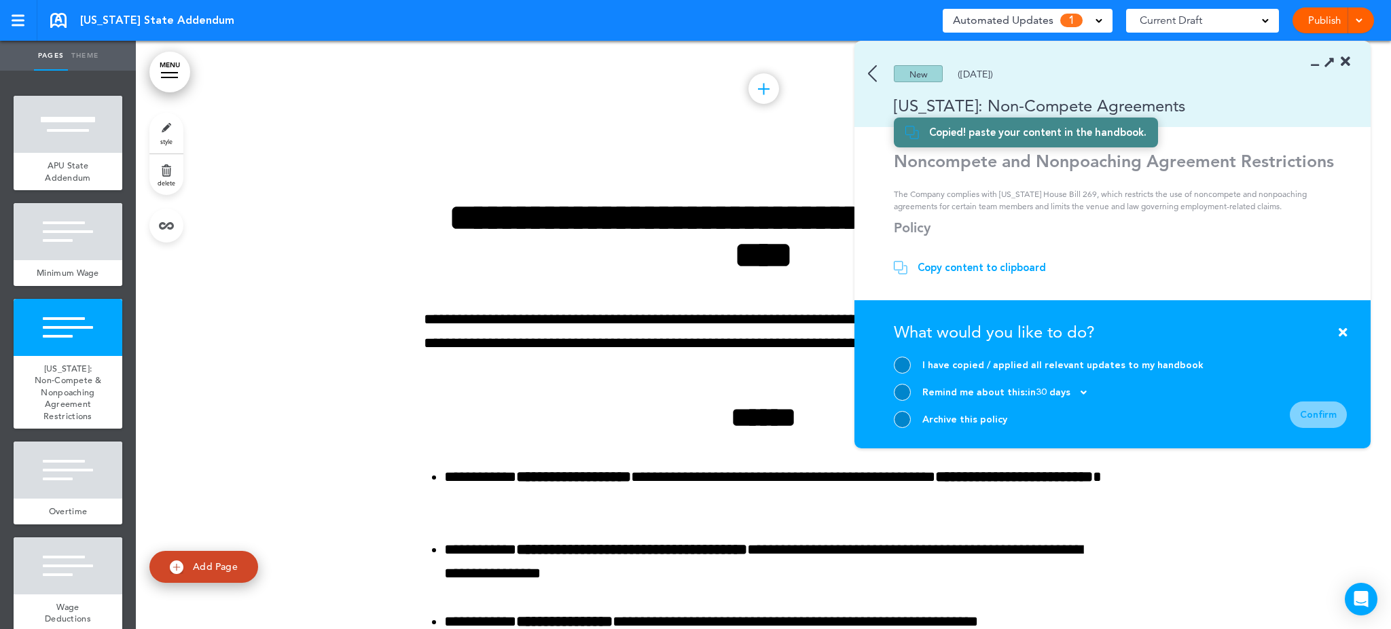
click at [904, 363] on div at bounding box center [902, 365] width 17 height 17
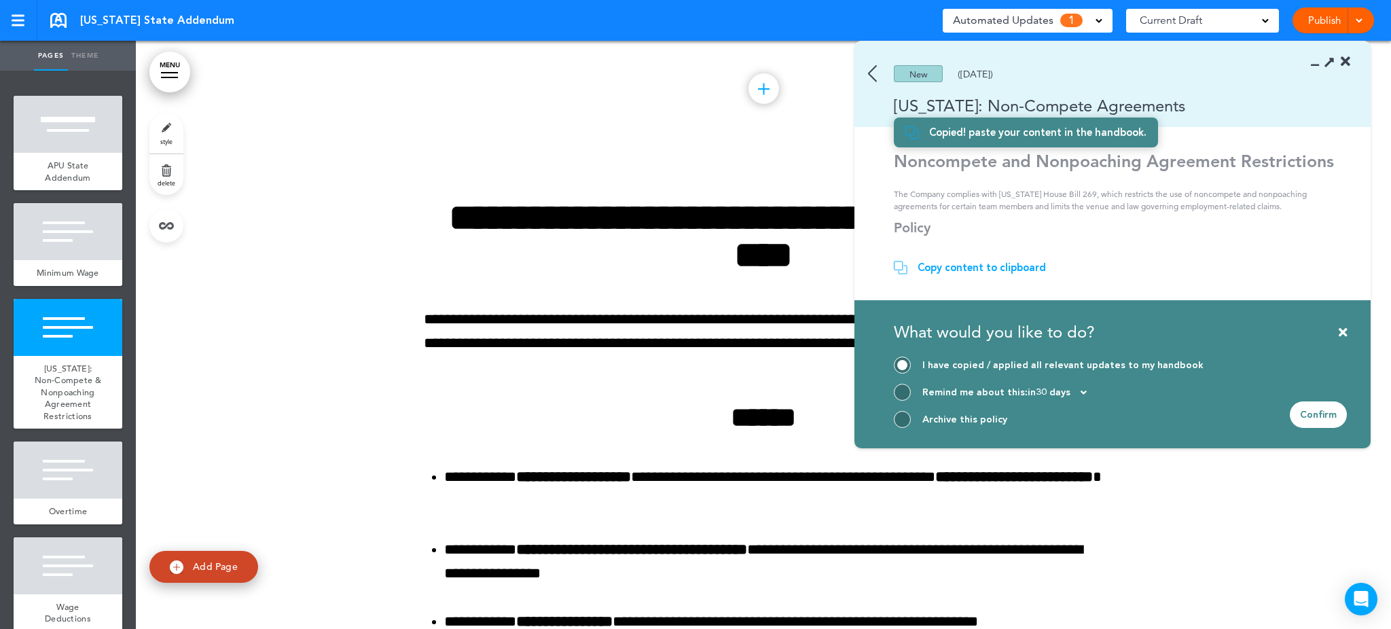
click at [1314, 410] on div "Confirm" at bounding box center [1318, 414] width 57 height 26
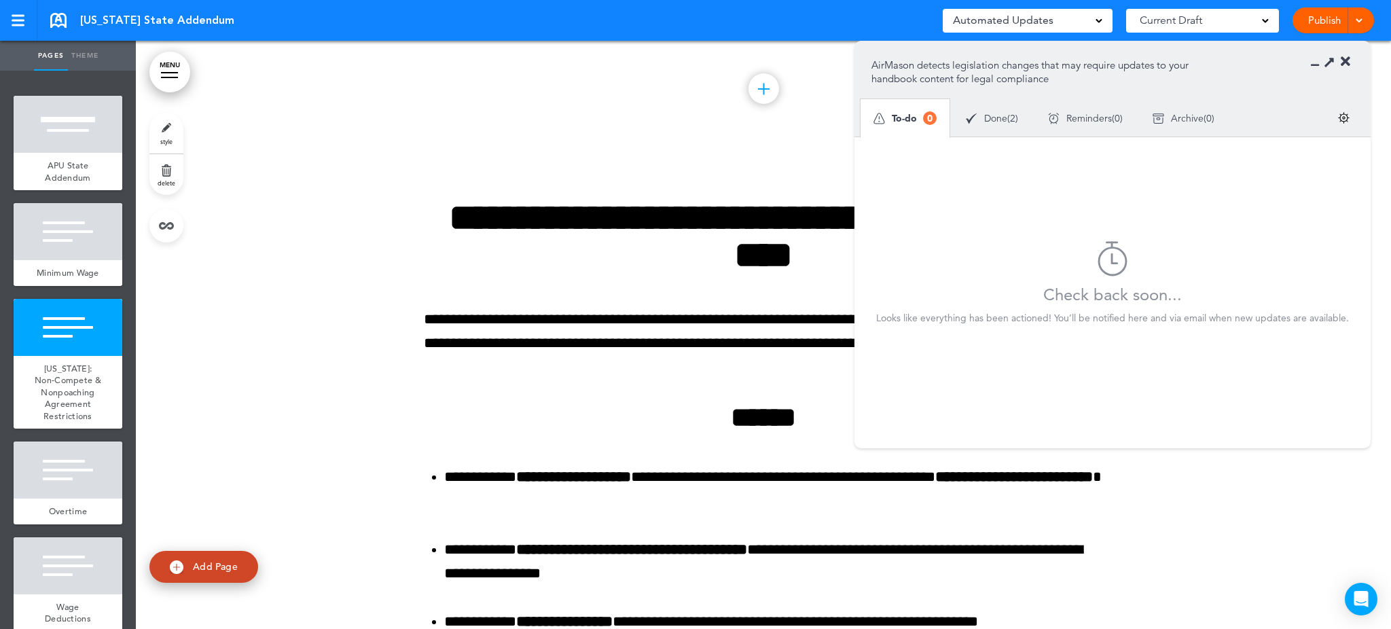
click at [1346, 60] on icon at bounding box center [1346, 62] width 10 height 14
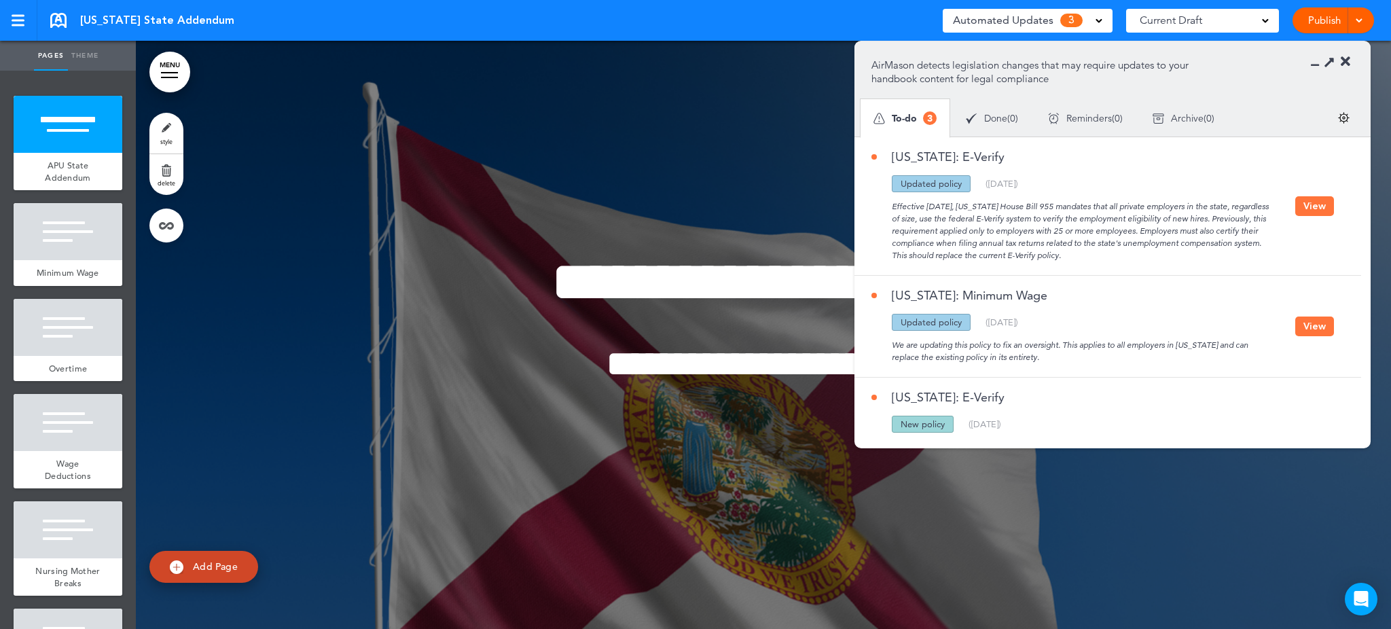
click at [1309, 212] on button "View" at bounding box center [1314, 206] width 39 height 20
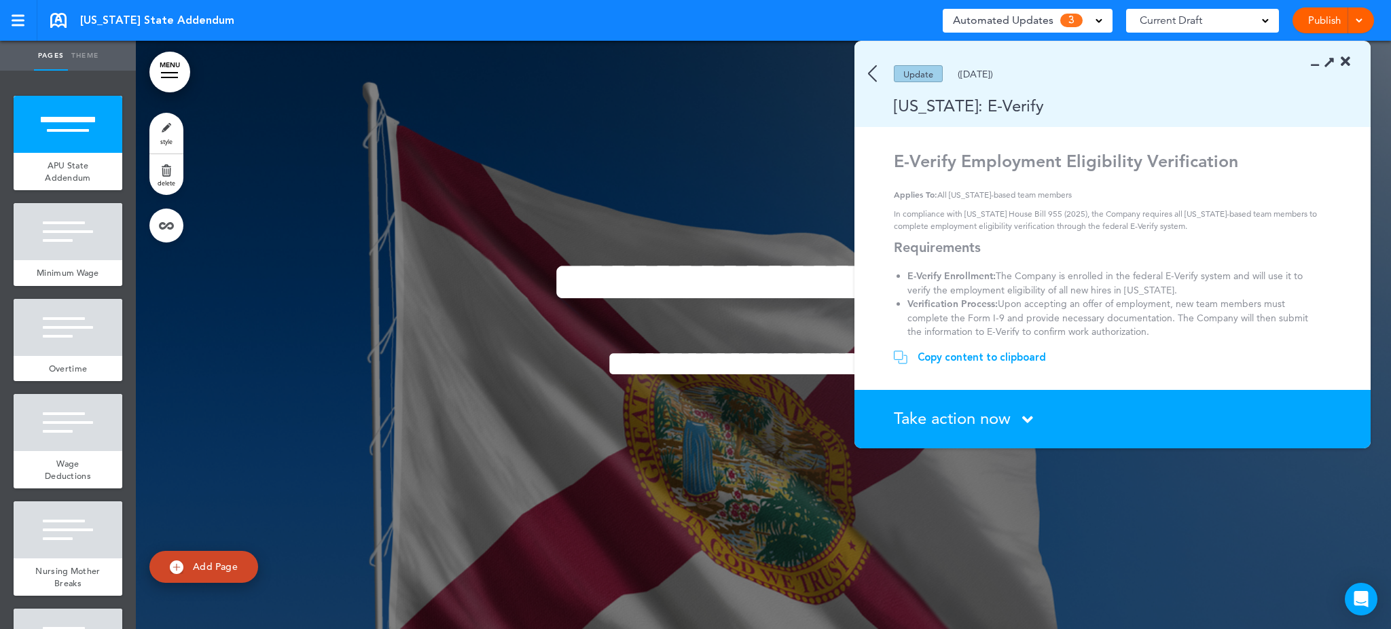
click at [979, 352] on div "Copy content to clipboard" at bounding box center [982, 357] width 128 height 14
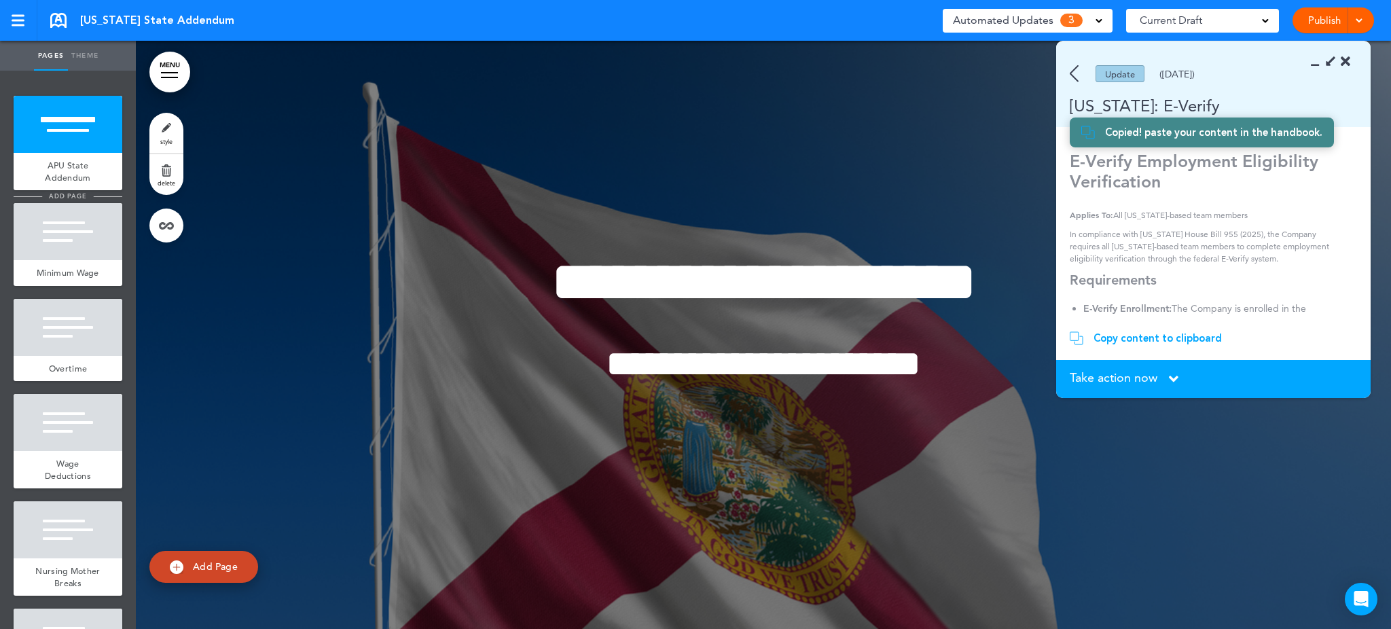
click at [69, 192] on span "add page" at bounding box center [67, 196] width 51 height 9
type input "********"
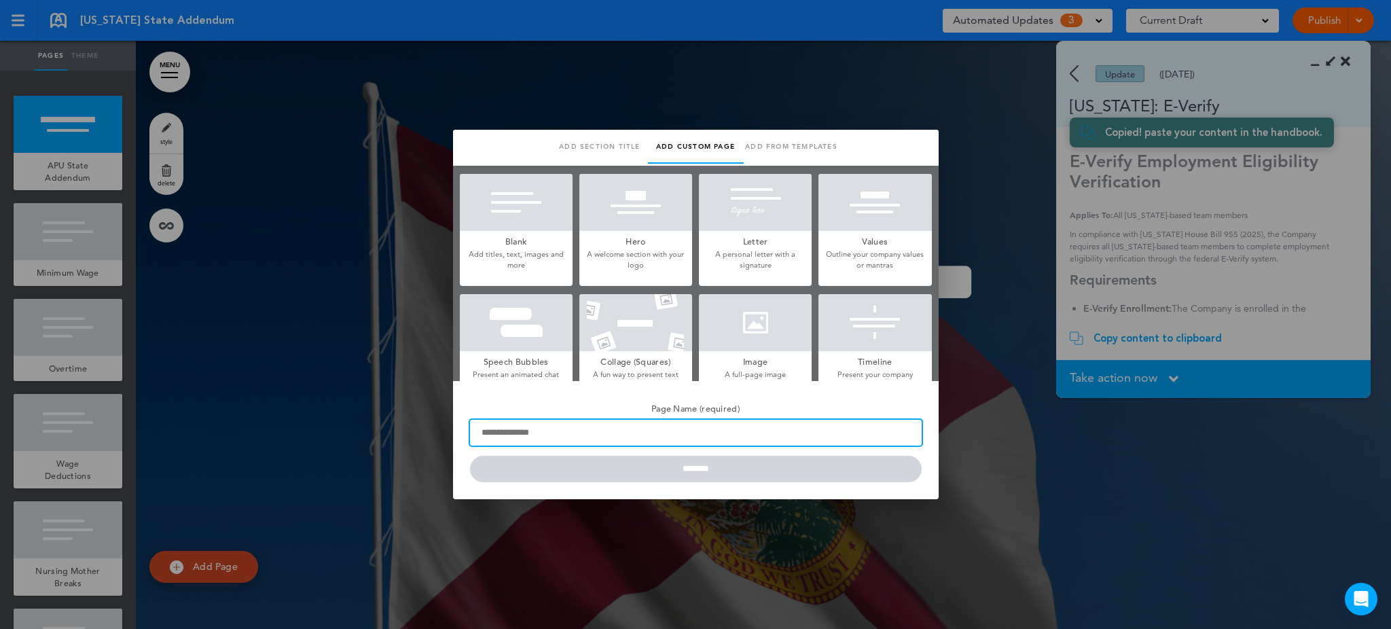
click at [529, 428] on input "Page Name (required)" at bounding box center [696, 433] width 452 height 26
type input "**********"
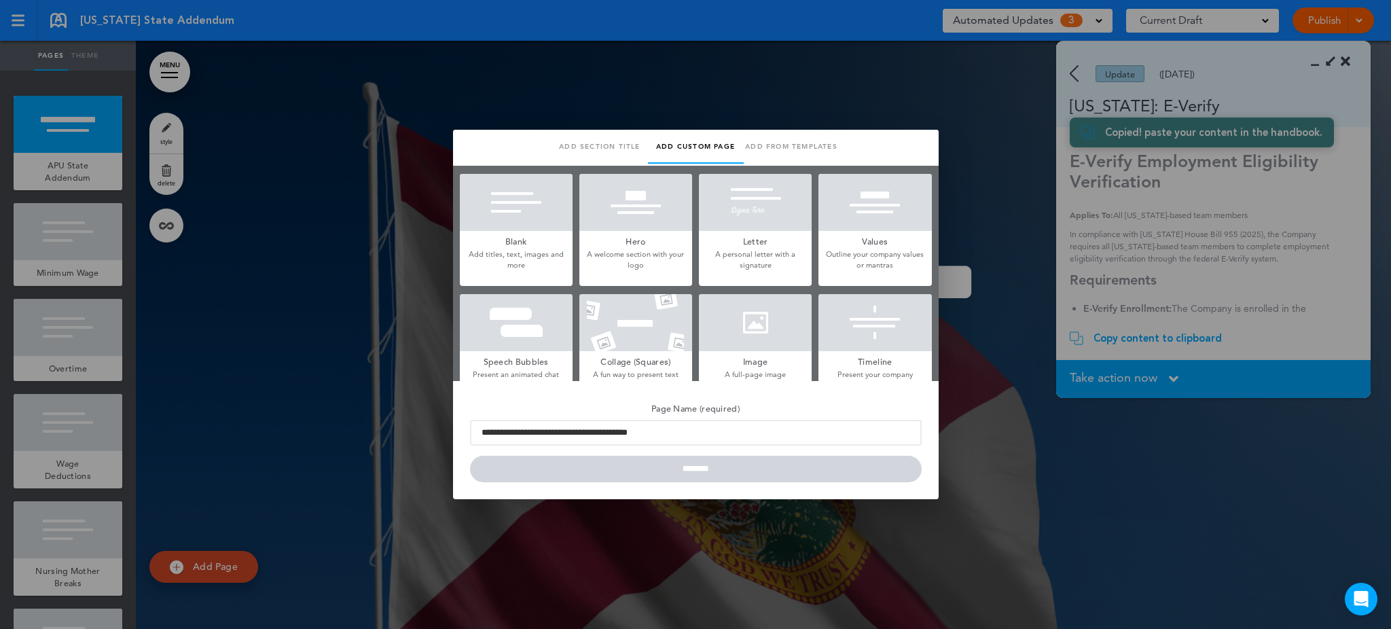
click at [527, 214] on div at bounding box center [516, 202] width 113 height 57
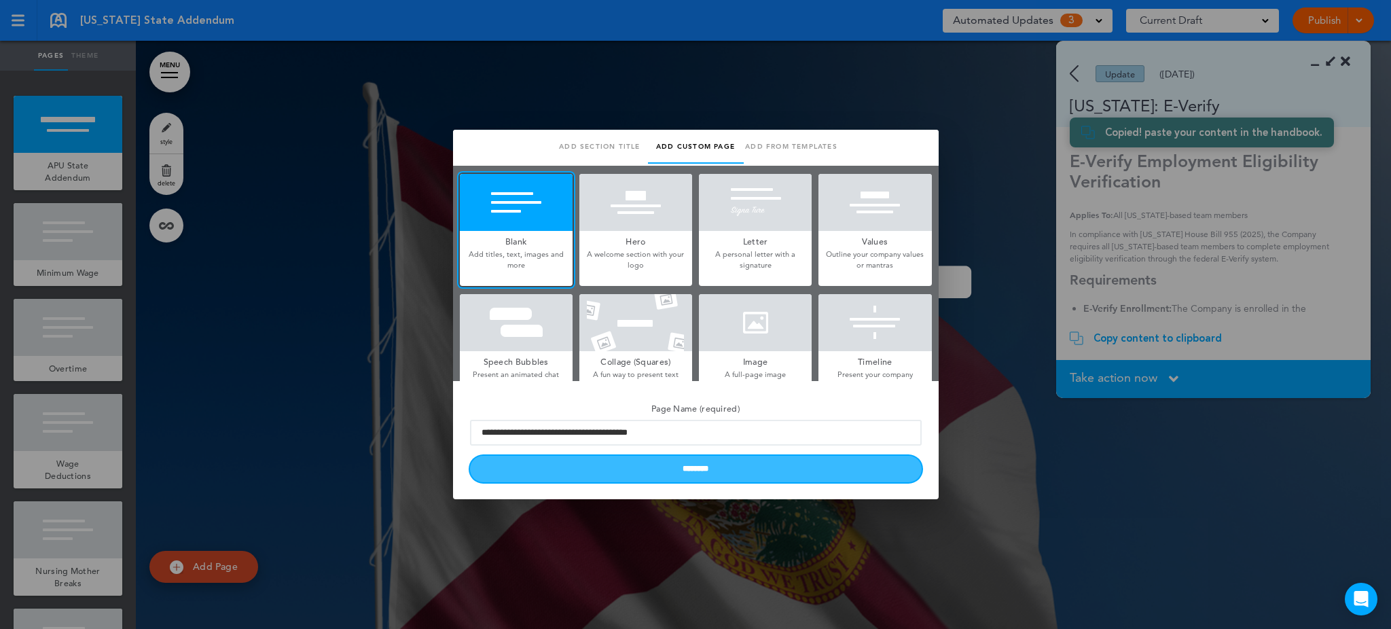
click at [679, 473] on input "********" at bounding box center [696, 469] width 452 height 26
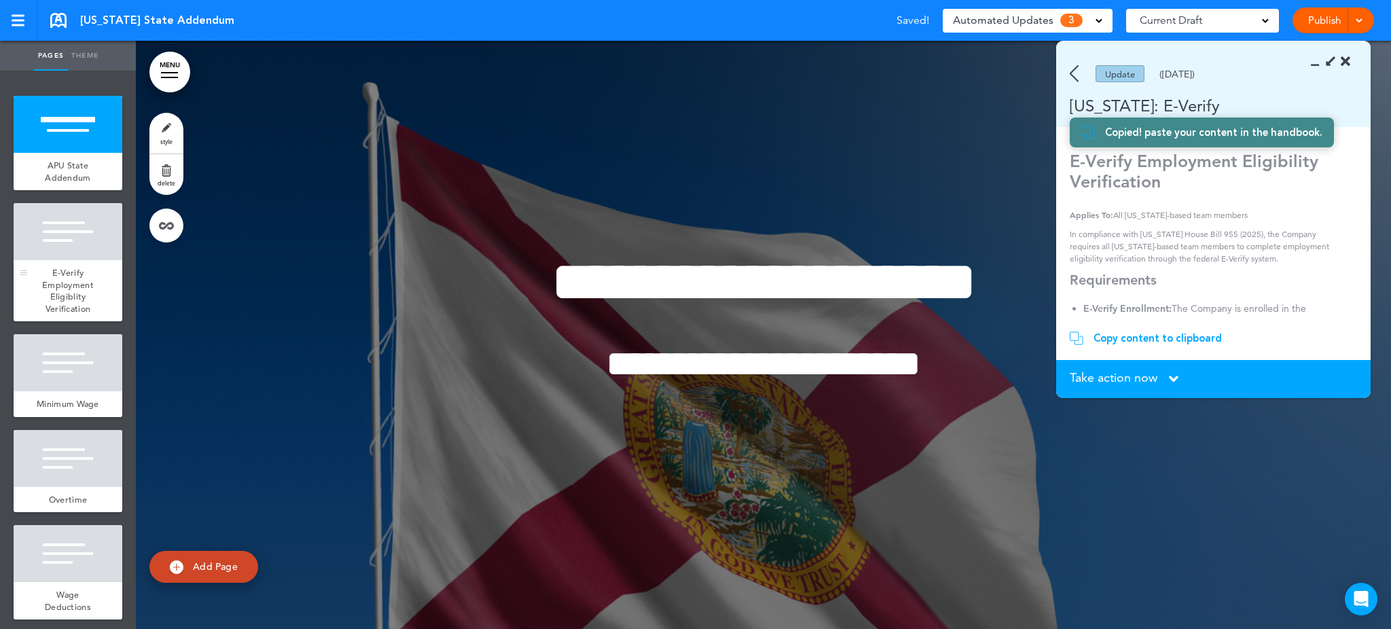
click at [83, 227] on div at bounding box center [68, 231] width 109 height 57
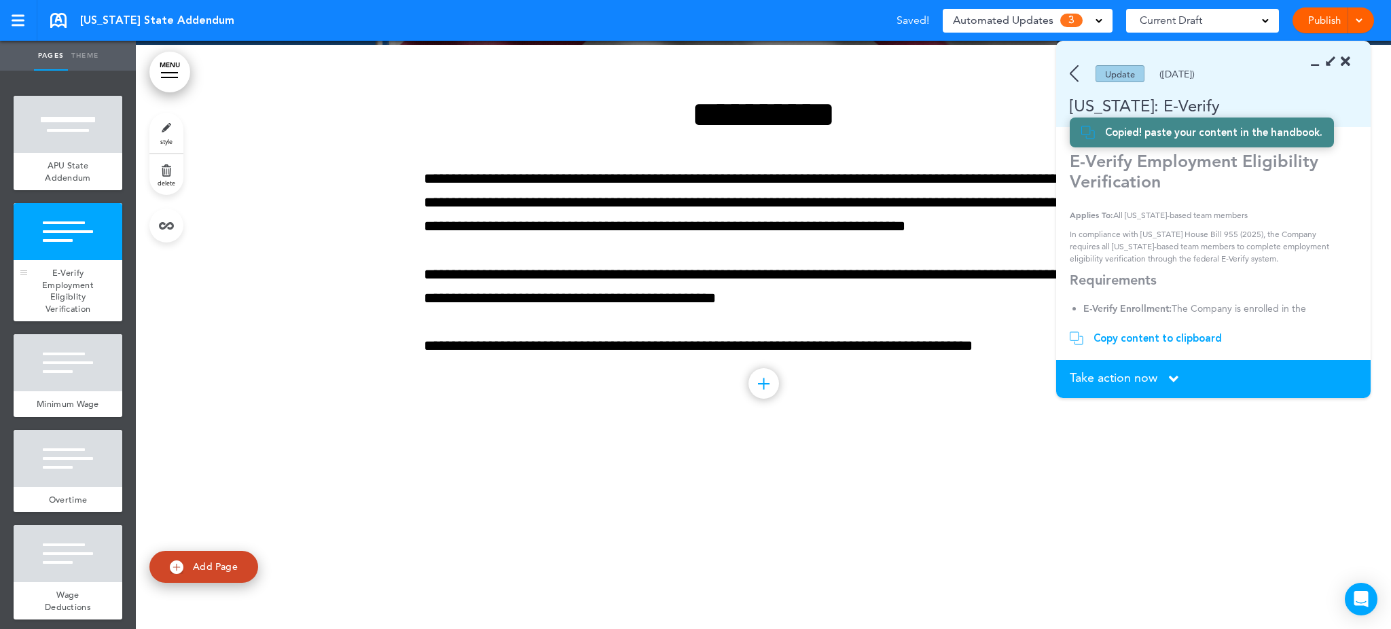
scroll to position [589, 0]
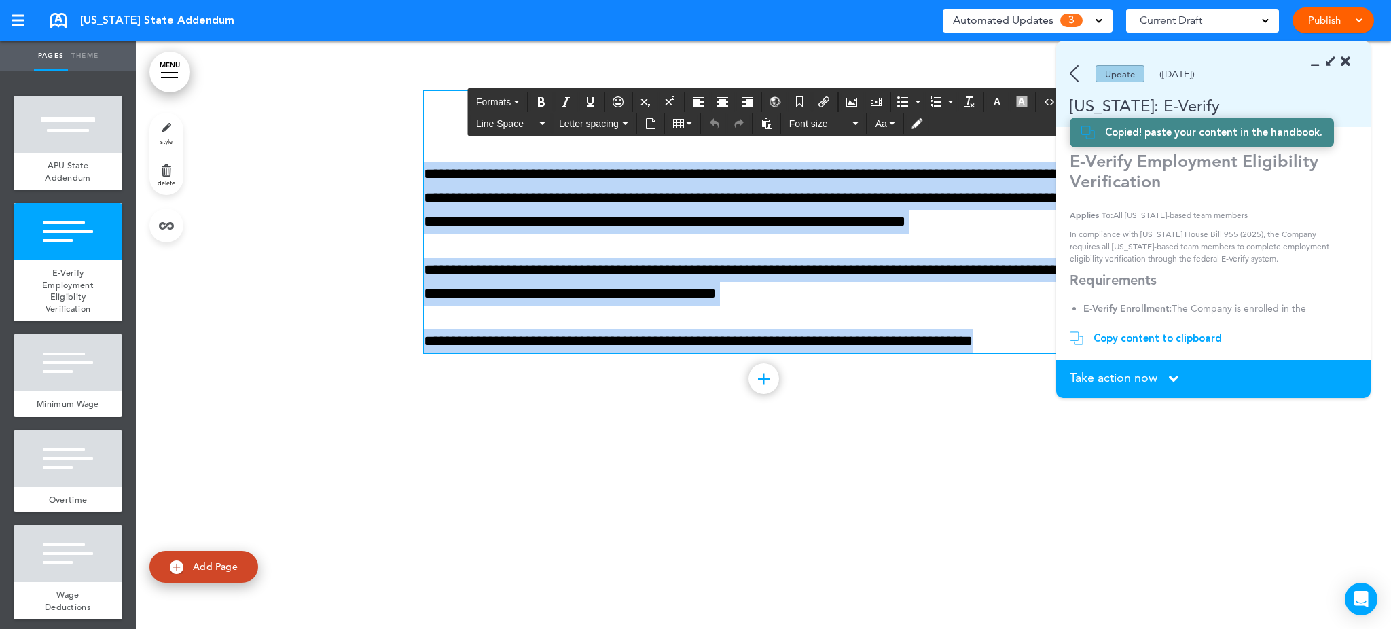
drag, startPoint x: 663, startPoint y: 113, endPoint x: 1045, endPoint y: 329, distance: 439.2
click at [1045, 329] on div "**********" at bounding box center [763, 222] width 679 height 262
paste div
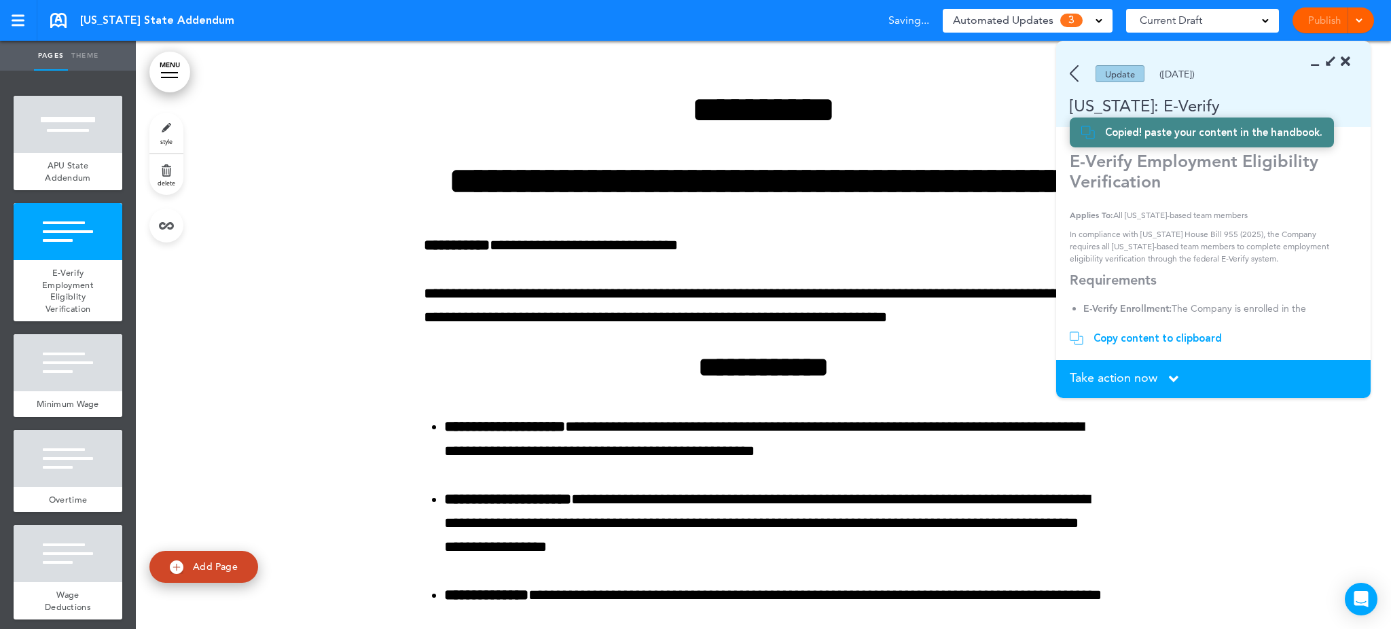
click at [1172, 374] on icon at bounding box center [1174, 379] width 10 height 15
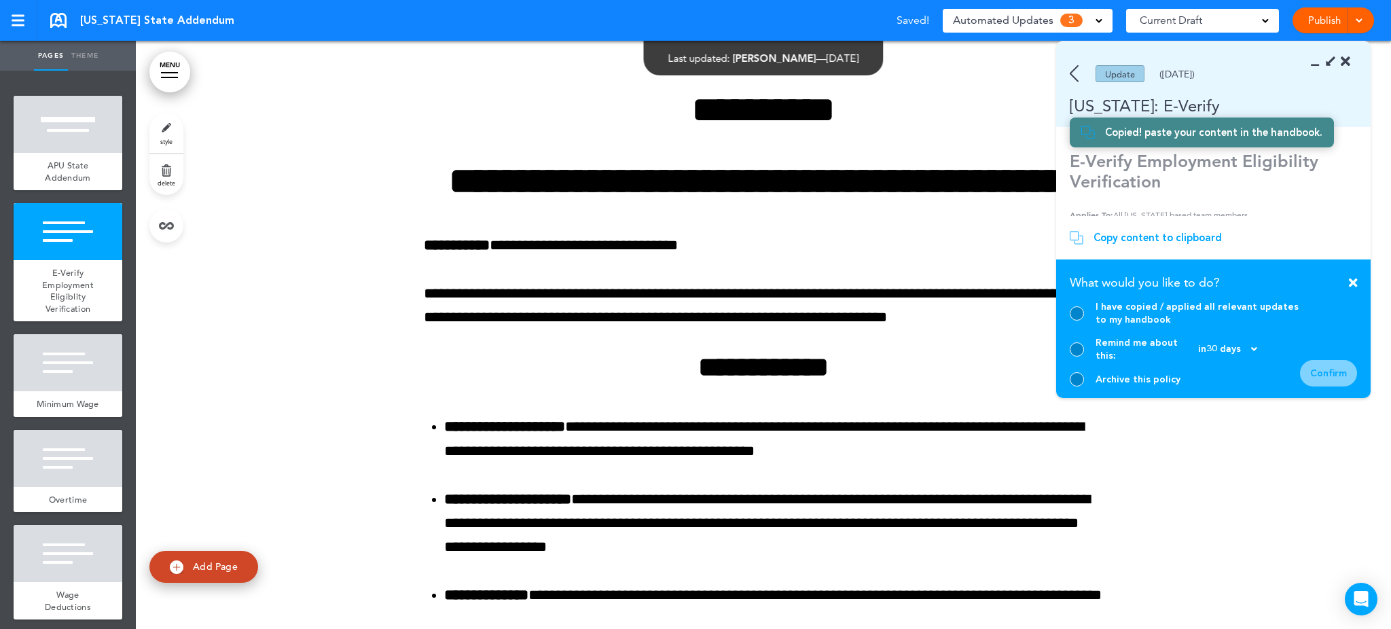
click at [1074, 321] on div at bounding box center [1077, 313] width 14 height 14
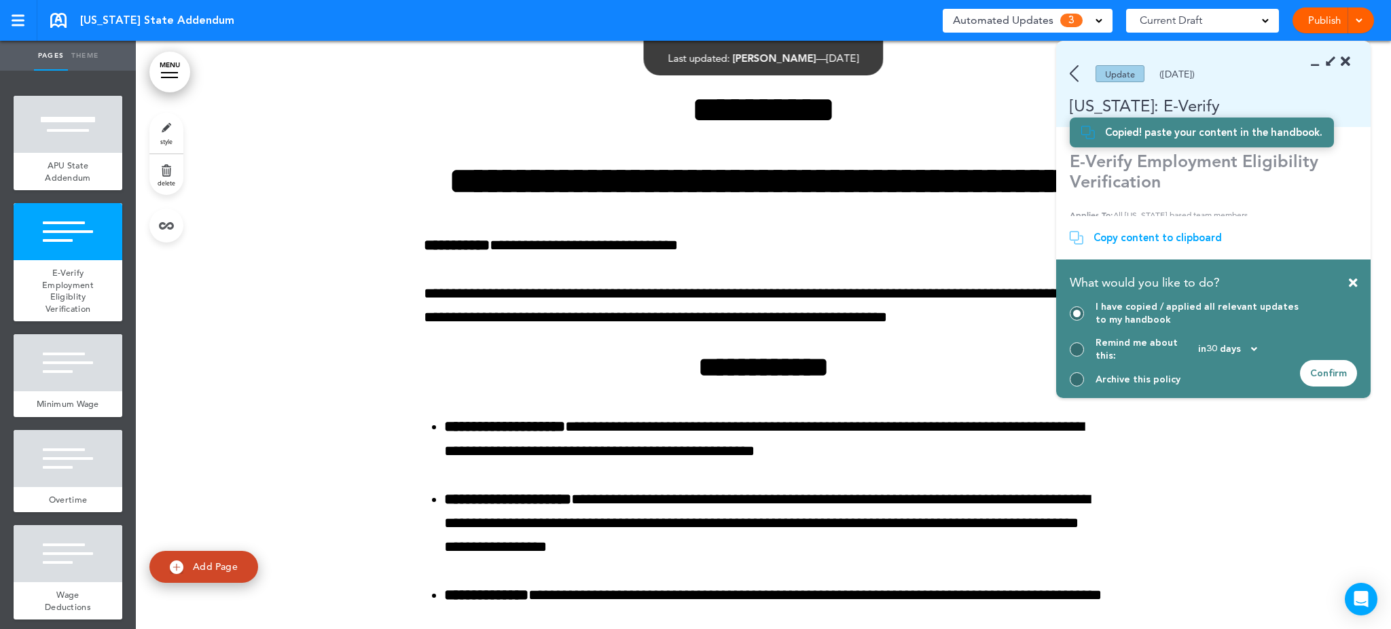
click at [1328, 374] on div "Confirm" at bounding box center [1328, 373] width 57 height 26
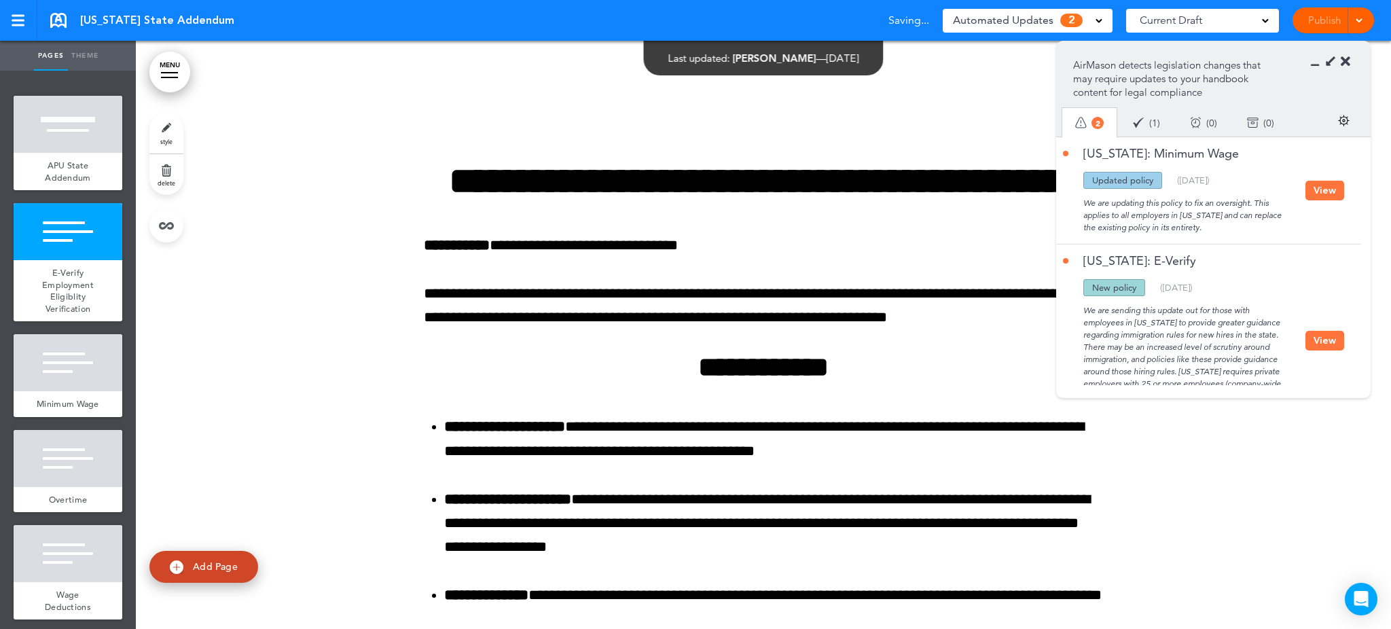
click at [355, 116] on div at bounding box center [763, 505] width 1255 height 930
click at [1331, 185] on button "View" at bounding box center [1324, 191] width 39 height 20
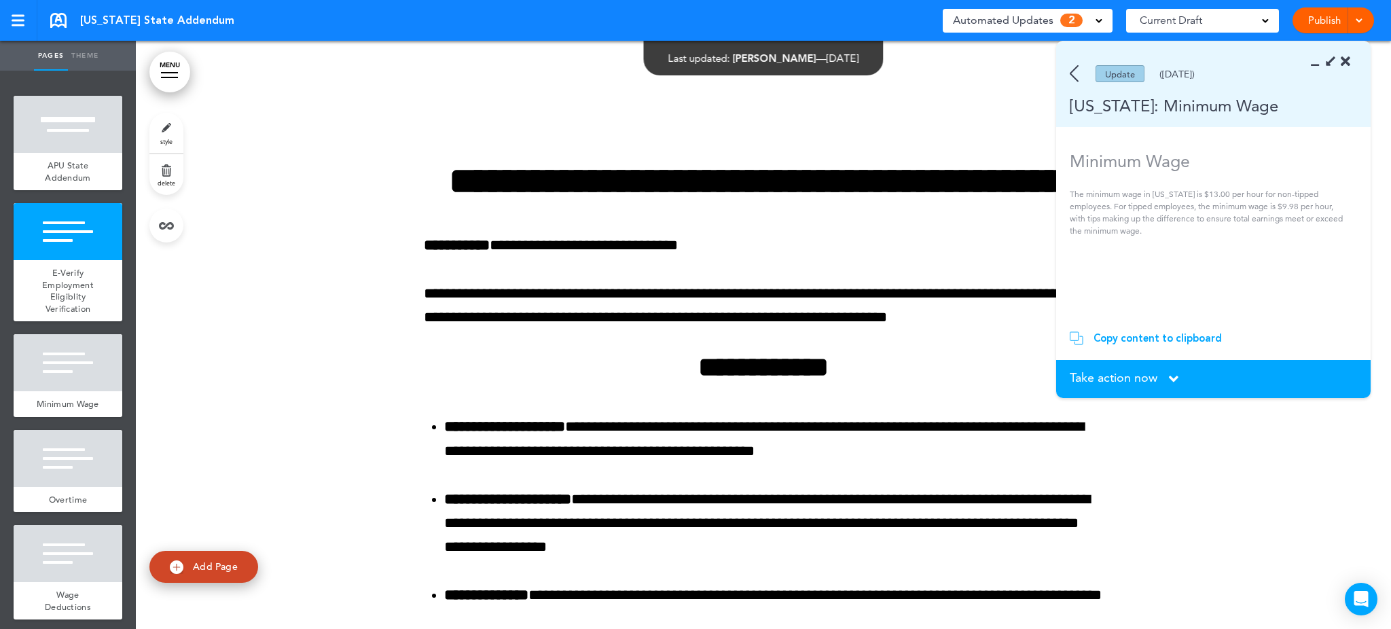
click at [1168, 340] on div "Copy content to clipboard" at bounding box center [1157, 338] width 128 height 14
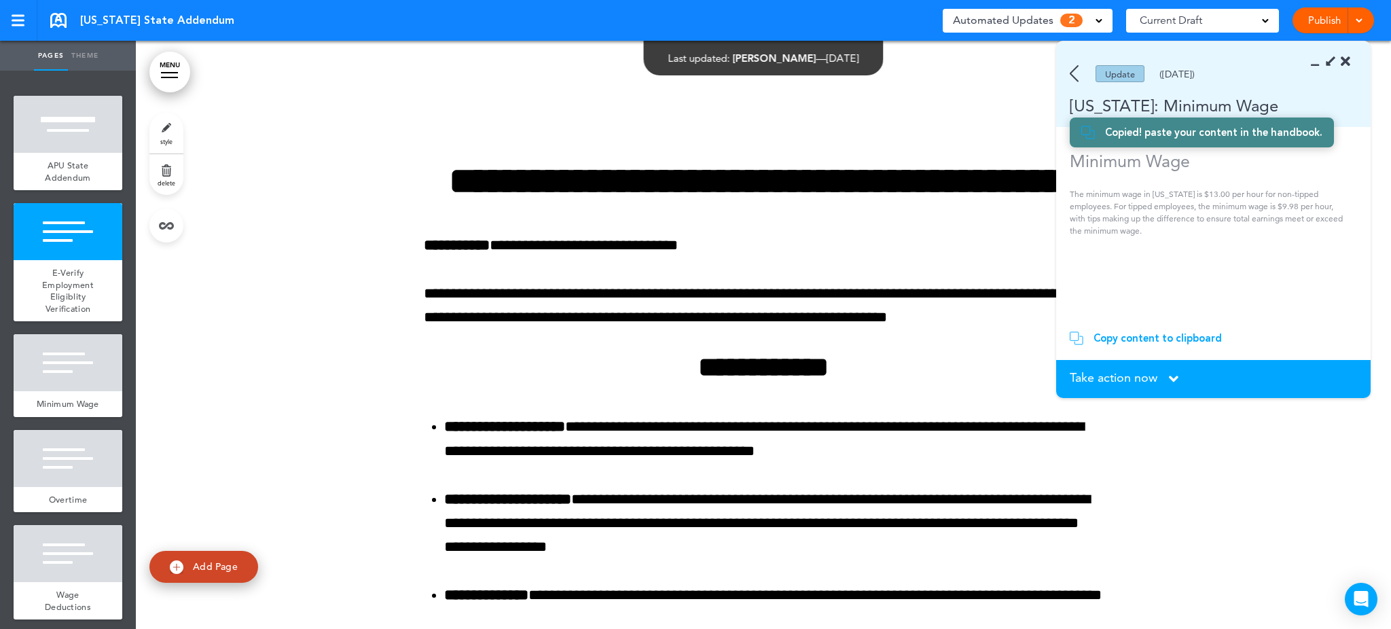
click at [1319, 63] on icon at bounding box center [1319, 62] width 0 height 14
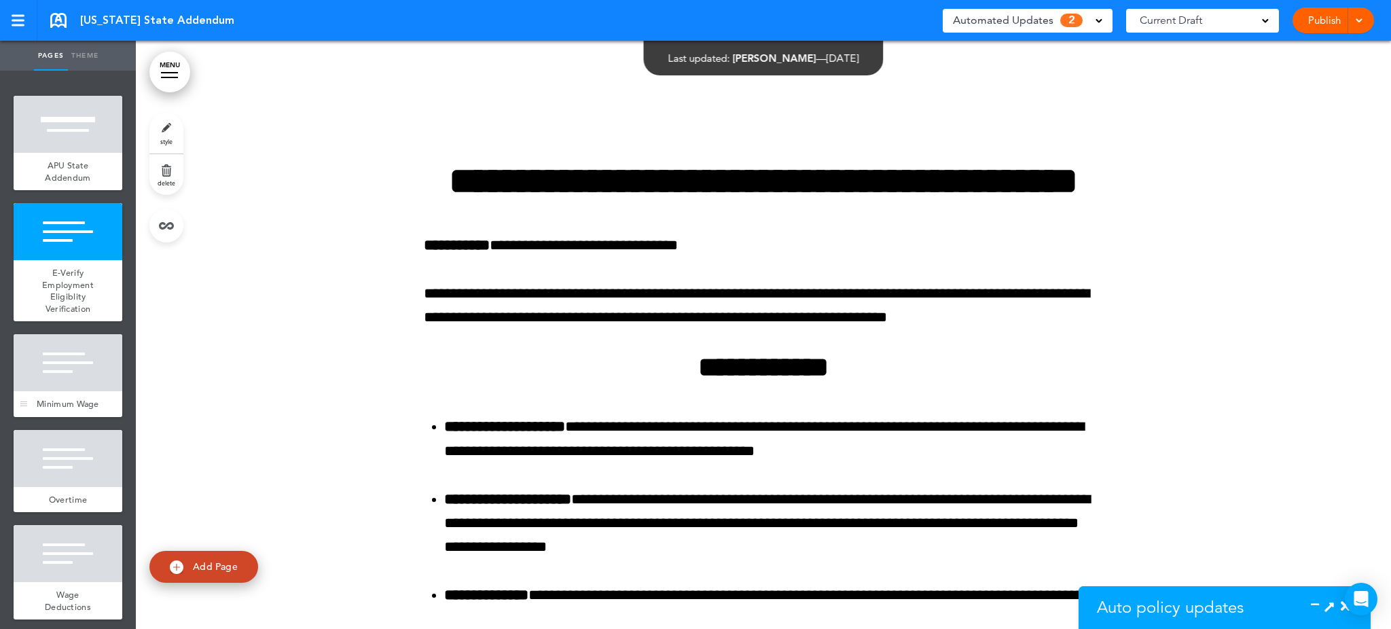
click at [54, 364] on div at bounding box center [68, 362] width 109 height 57
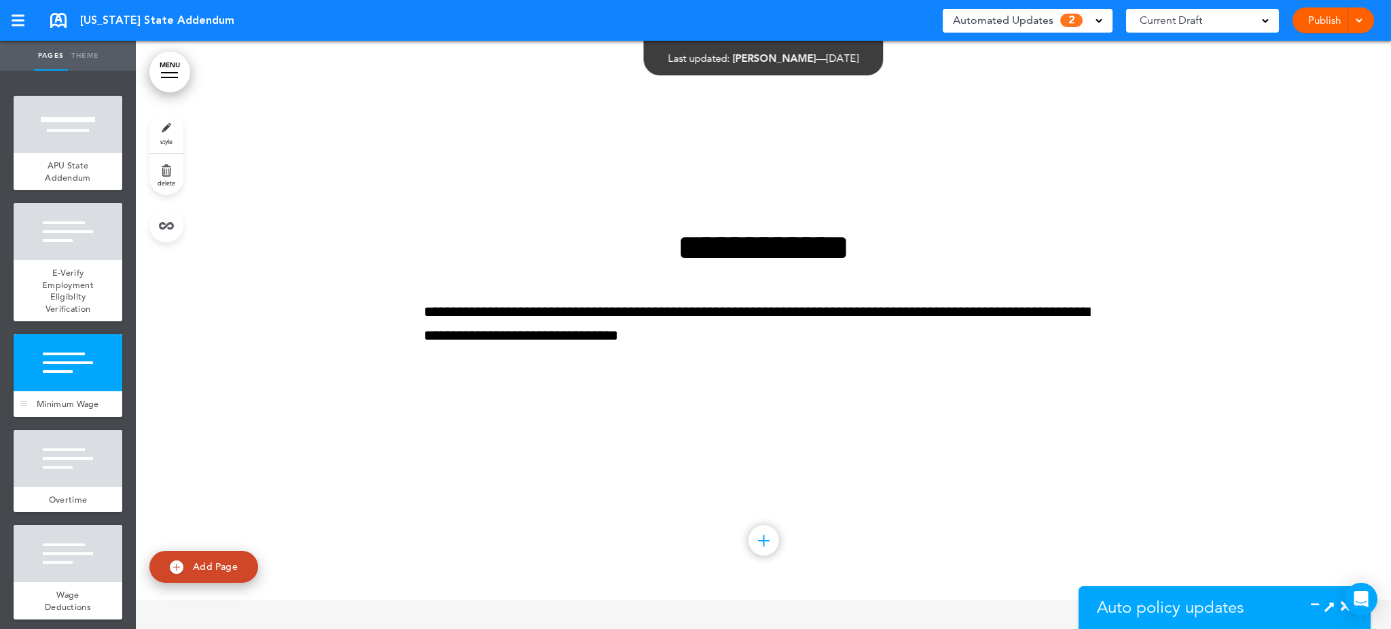
scroll to position [1557, 0]
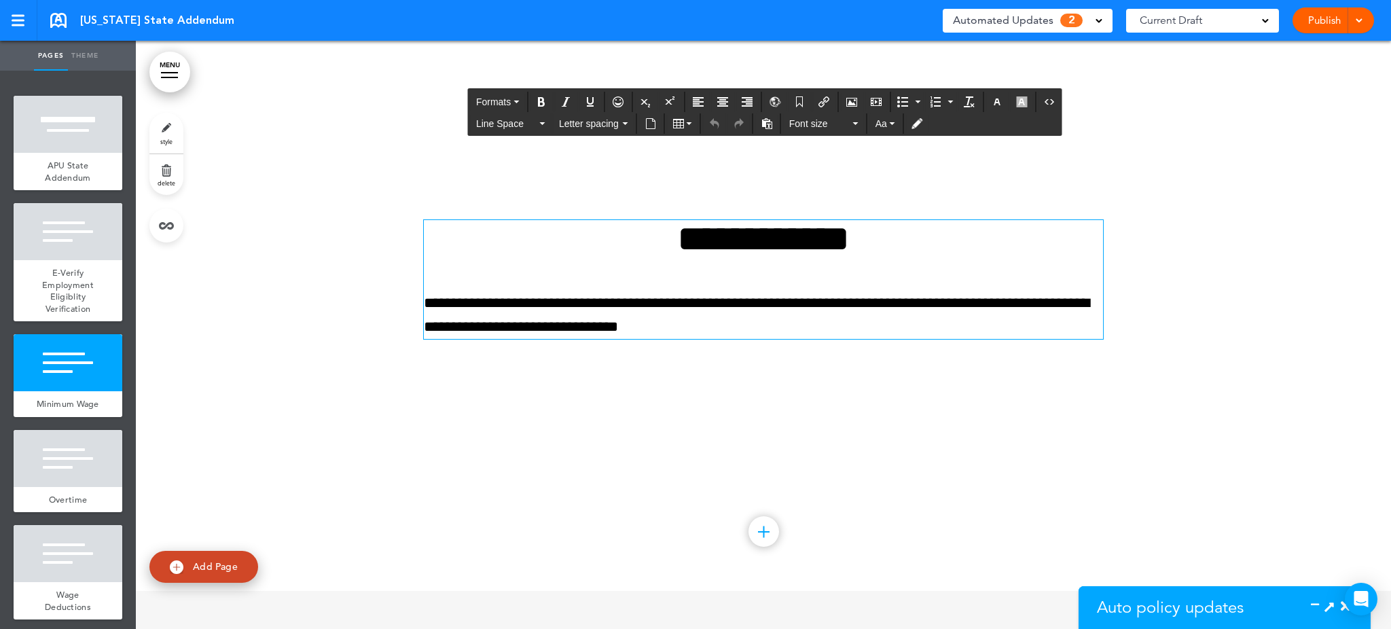
click at [603, 333] on p "**********" at bounding box center [763, 315] width 679 height 48
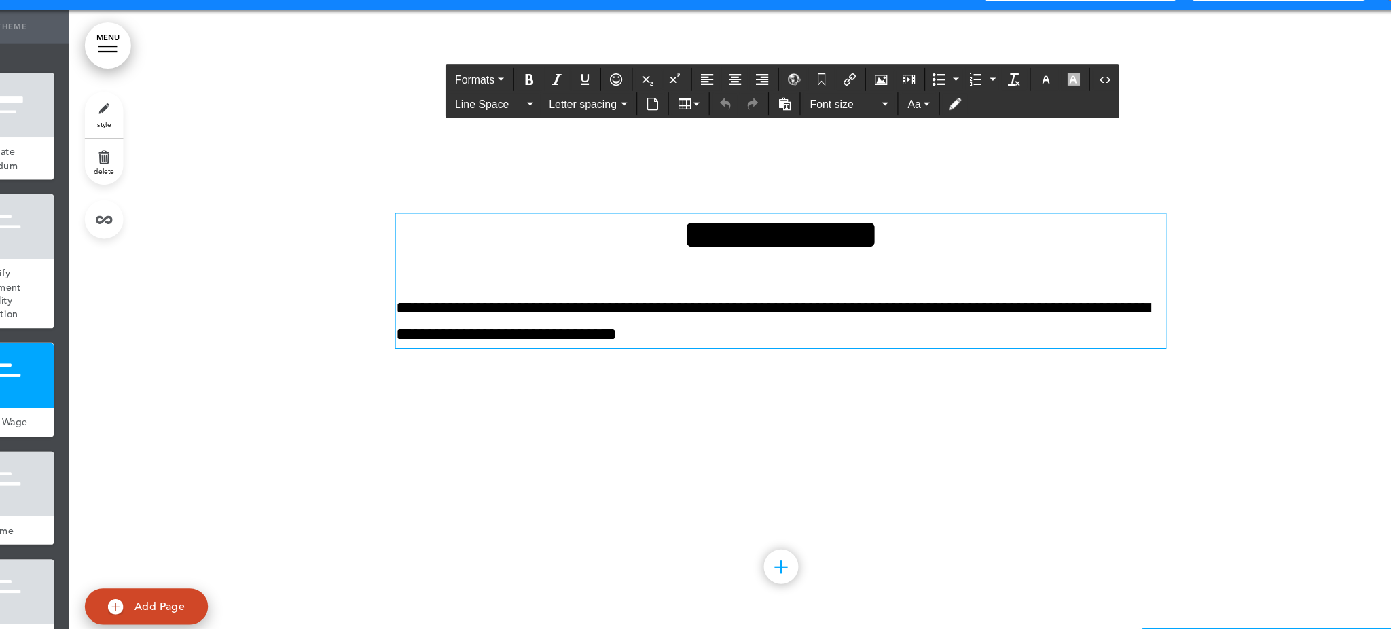
click at [693, 308] on div "**********" at bounding box center [763, 279] width 679 height 119
click at [797, 339] on p "**********" at bounding box center [763, 315] width 679 height 48
click at [623, 257] on h1 "**********" at bounding box center [763, 238] width 679 height 37
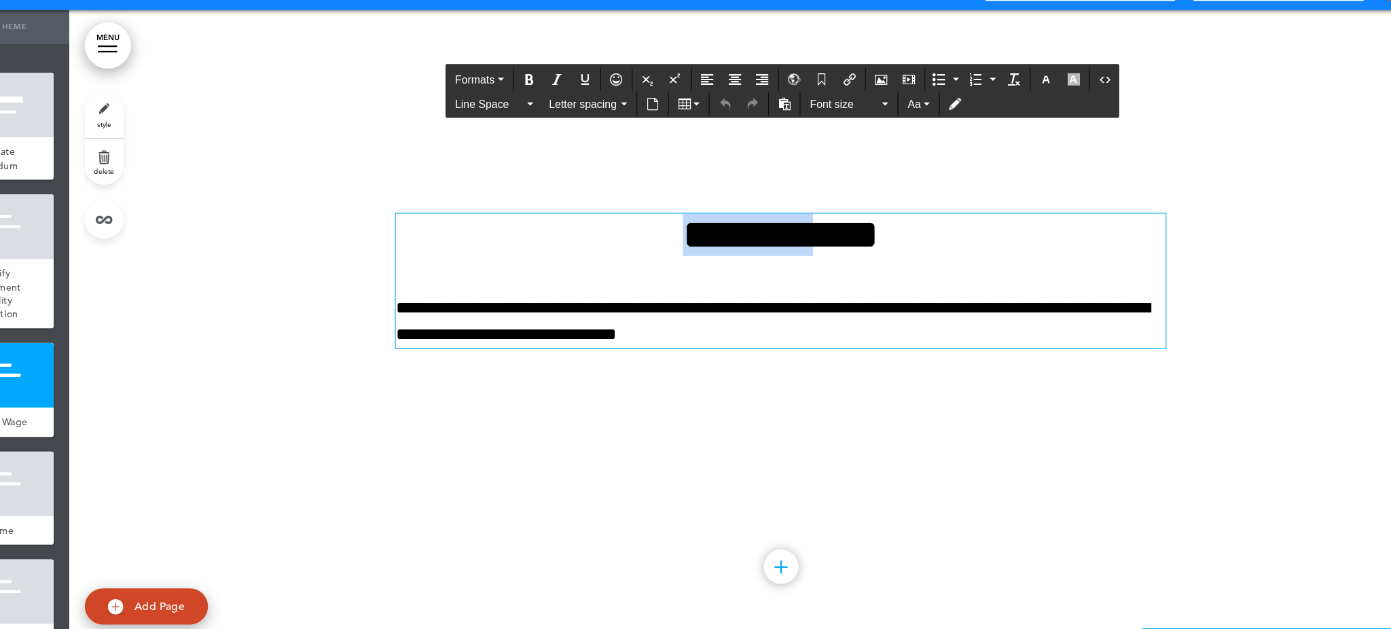
click at [623, 257] on h1 "**********" at bounding box center [763, 238] width 679 height 37
click at [852, 339] on p "**********" at bounding box center [763, 315] width 679 height 48
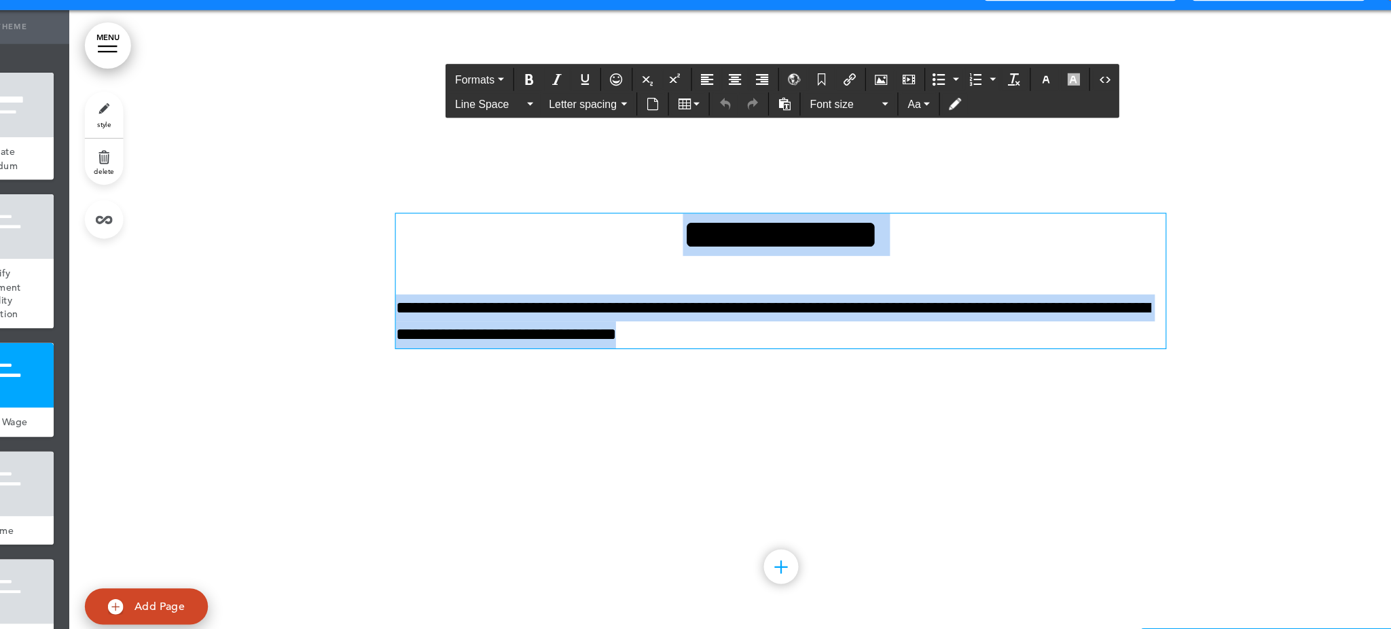
drag, startPoint x: 801, startPoint y: 356, endPoint x: 613, endPoint y: 283, distance: 201.9
click at [613, 283] on div "**********" at bounding box center [763, 279] width 679 height 119
paste div
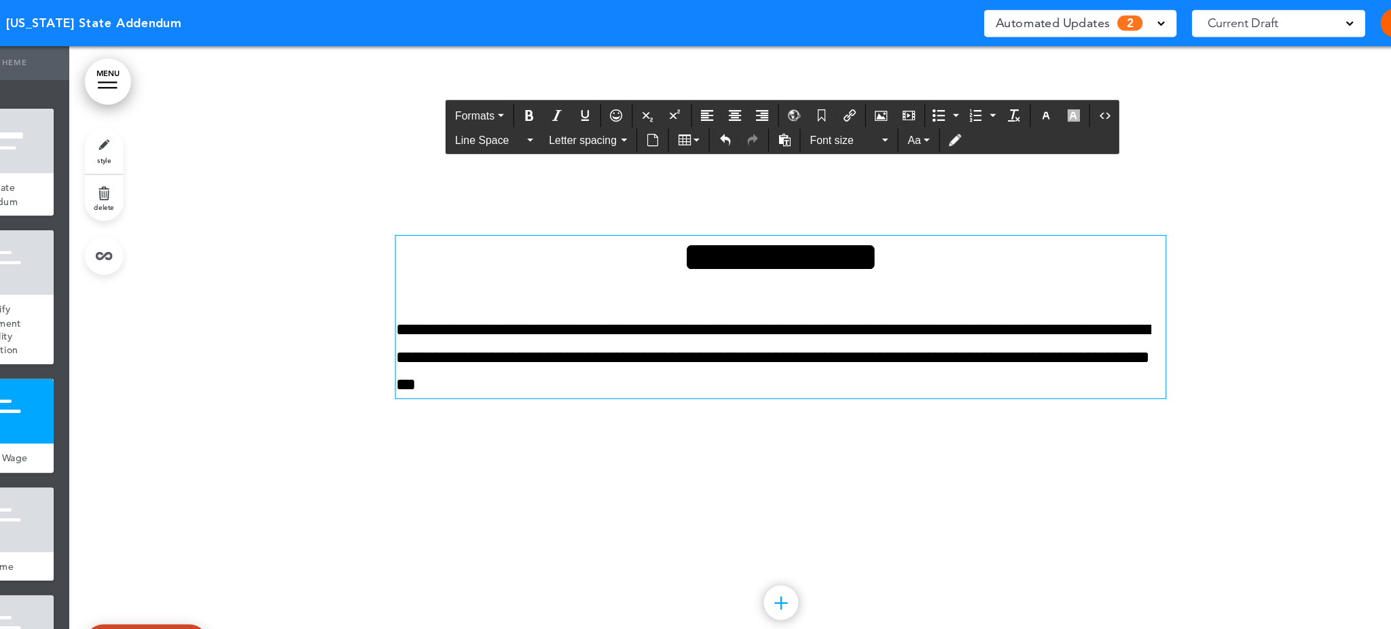
scroll to position [1592, 0]
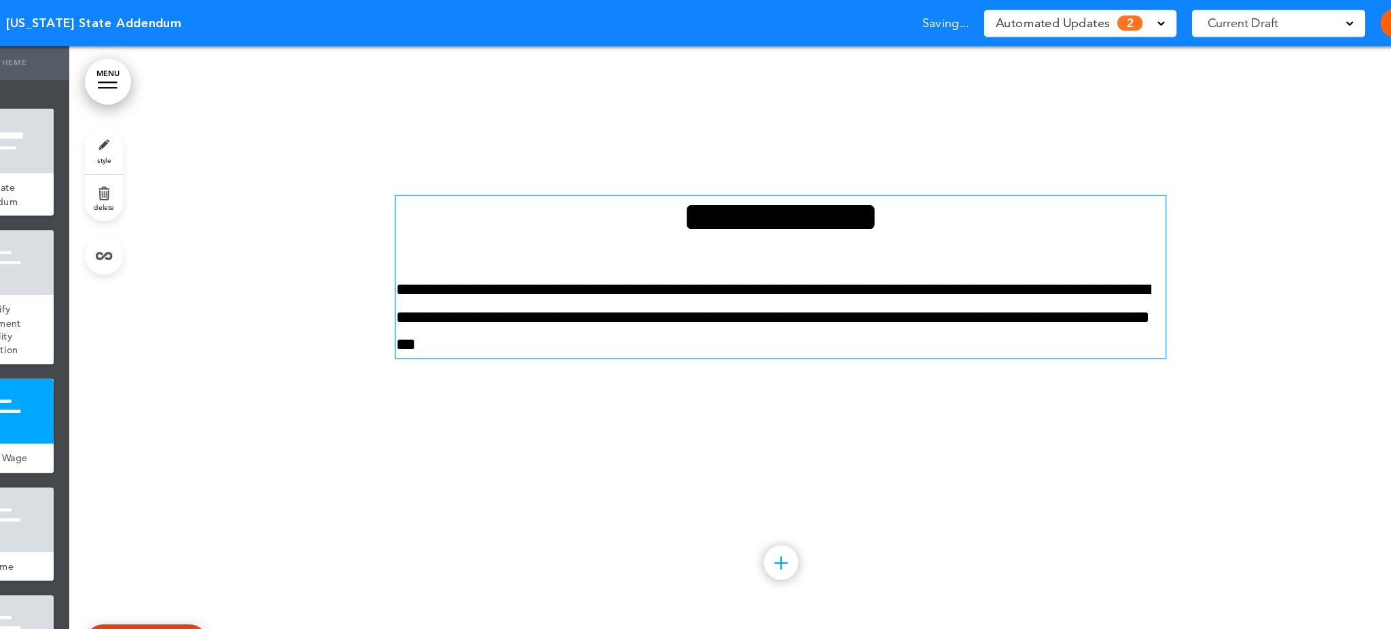
click at [1101, 20] on span at bounding box center [1099, 19] width 7 height 7
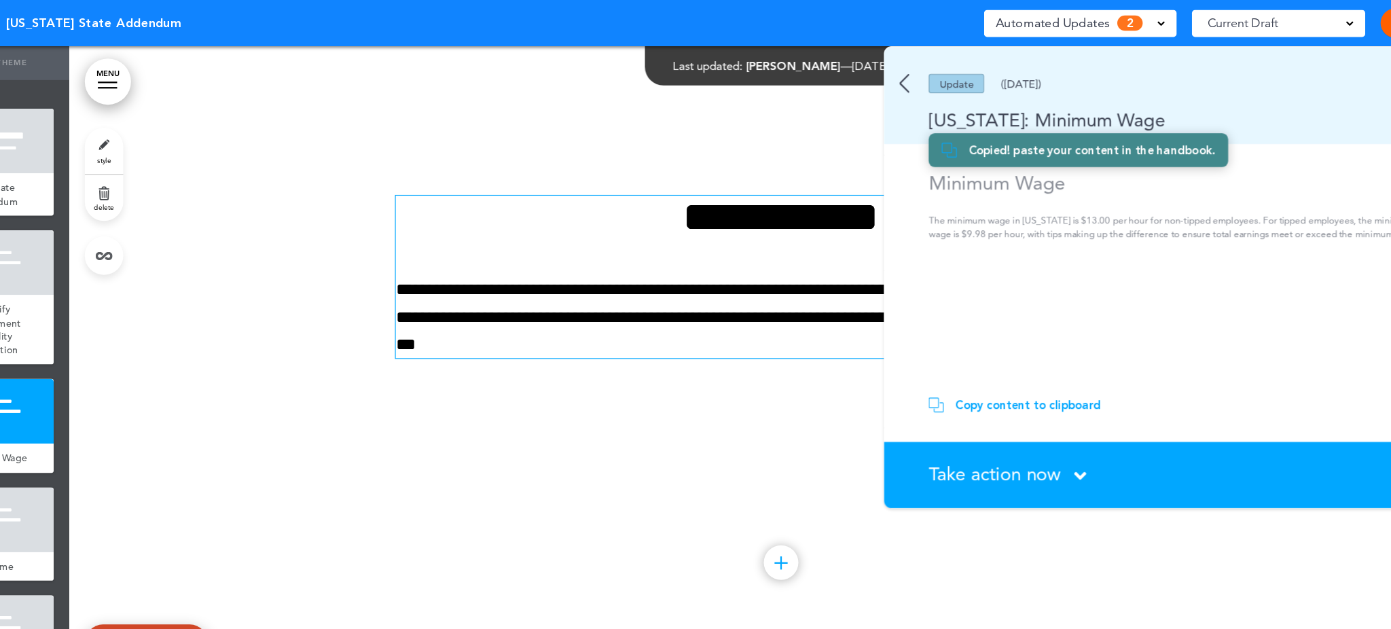
click at [1024, 422] on icon at bounding box center [1027, 419] width 11 height 17
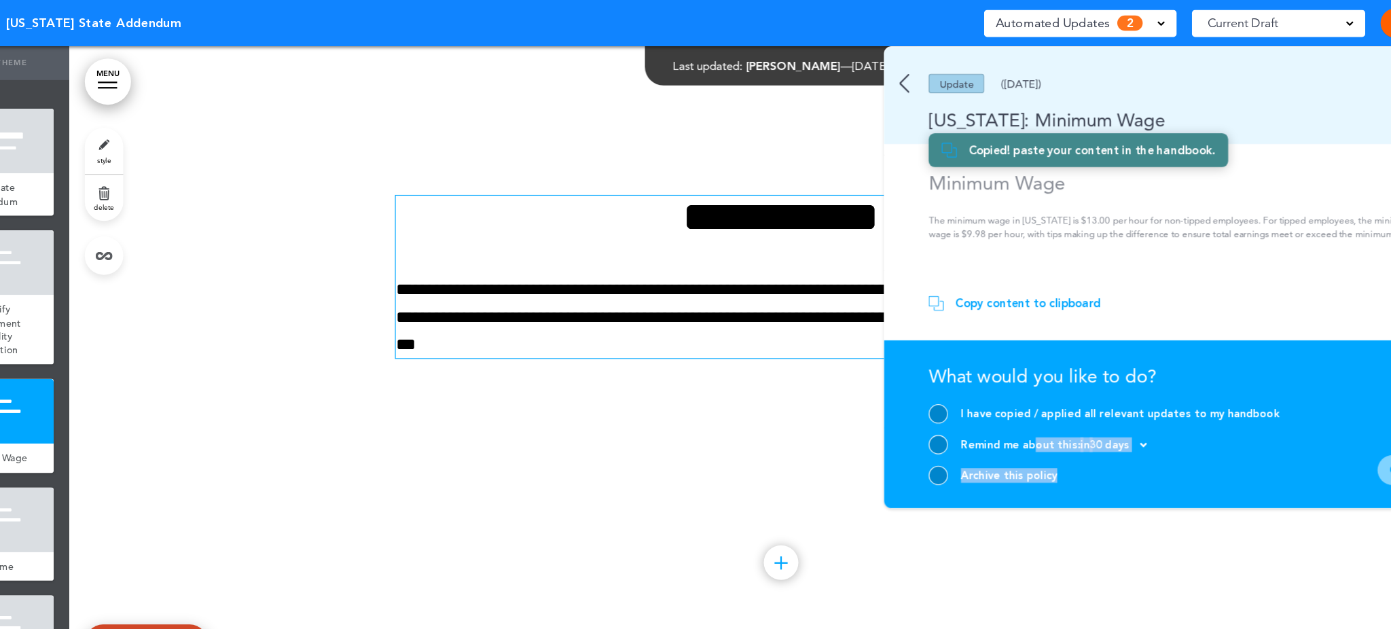
drag, startPoint x: 1024, startPoint y: 422, endPoint x: 980, endPoint y: 385, distance: 56.9
click at [980, 385] on div "I have copied / applied all relevant updates to my handbook Remind me about thi…" at bounding box center [1049, 392] width 310 height 71
click at [902, 361] on div at bounding box center [902, 365] width 17 height 17
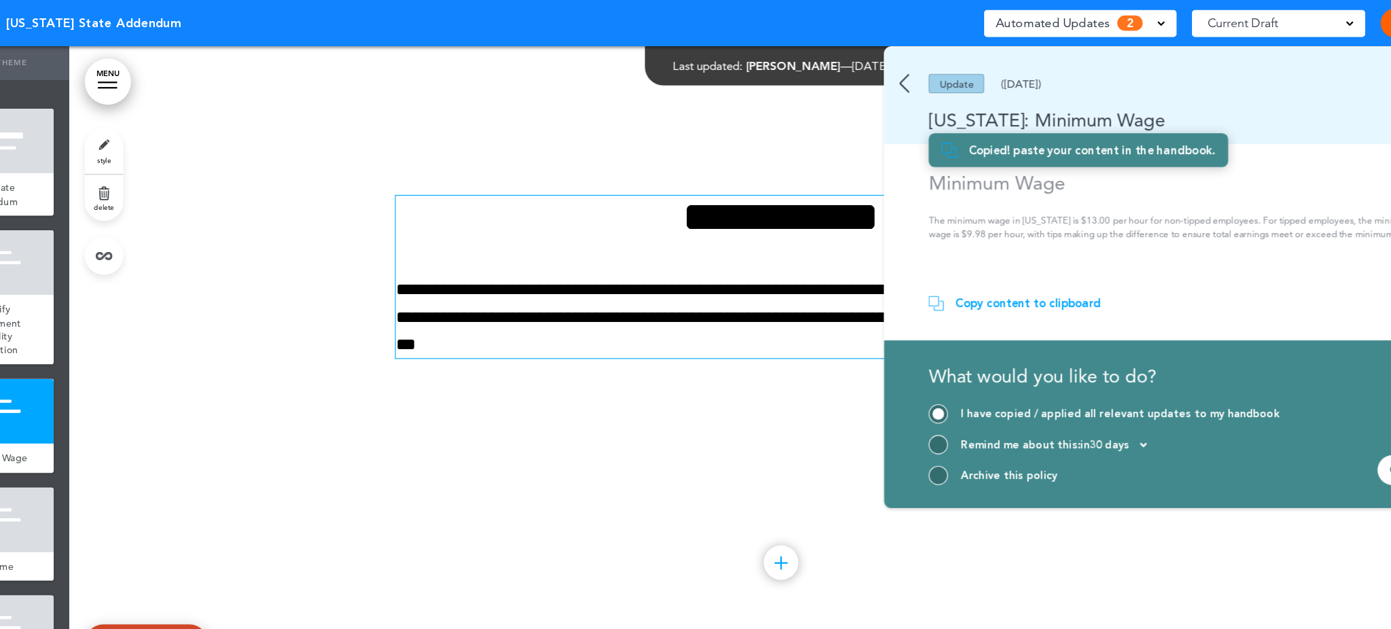
click at [1301, 415] on div "Confirm" at bounding box center [1318, 414] width 57 height 26
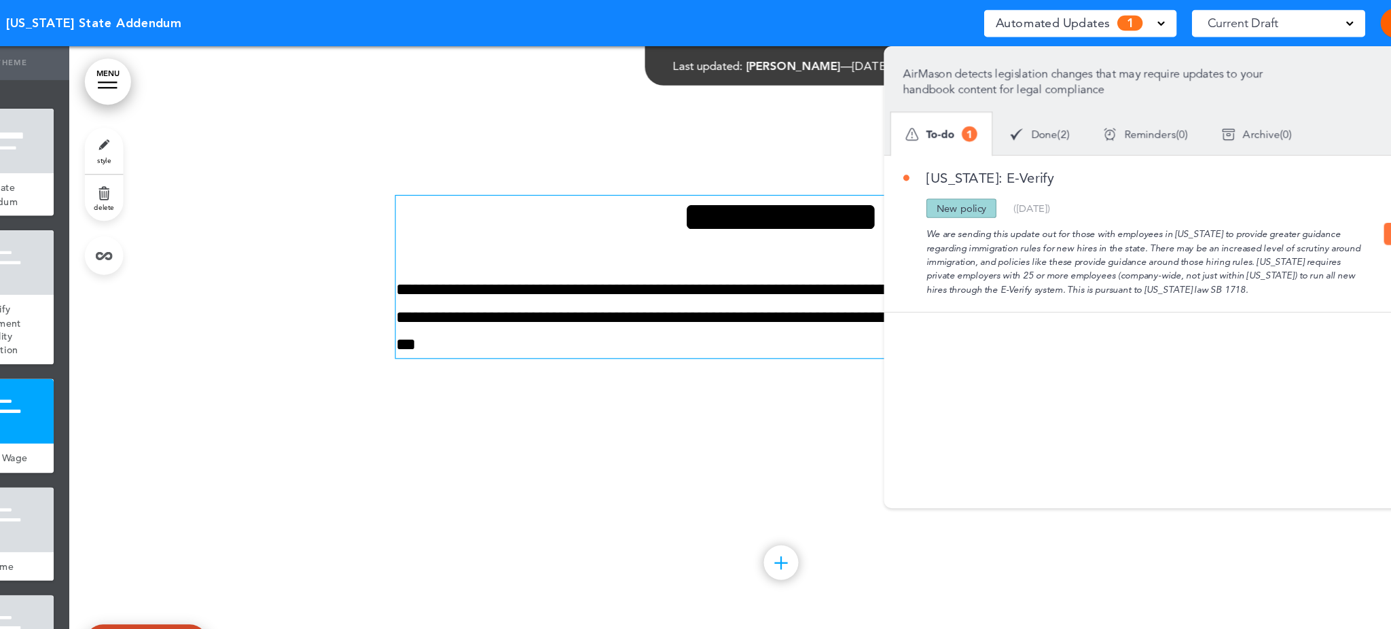
click at [1041, 325] on section "[US_STATE]: E-Verify Updated policy New policy Deleted policy ( [DATE] ) We are…" at bounding box center [1107, 284] width 507 height 295
click at [1299, 208] on button "View" at bounding box center [1314, 206] width 39 height 20
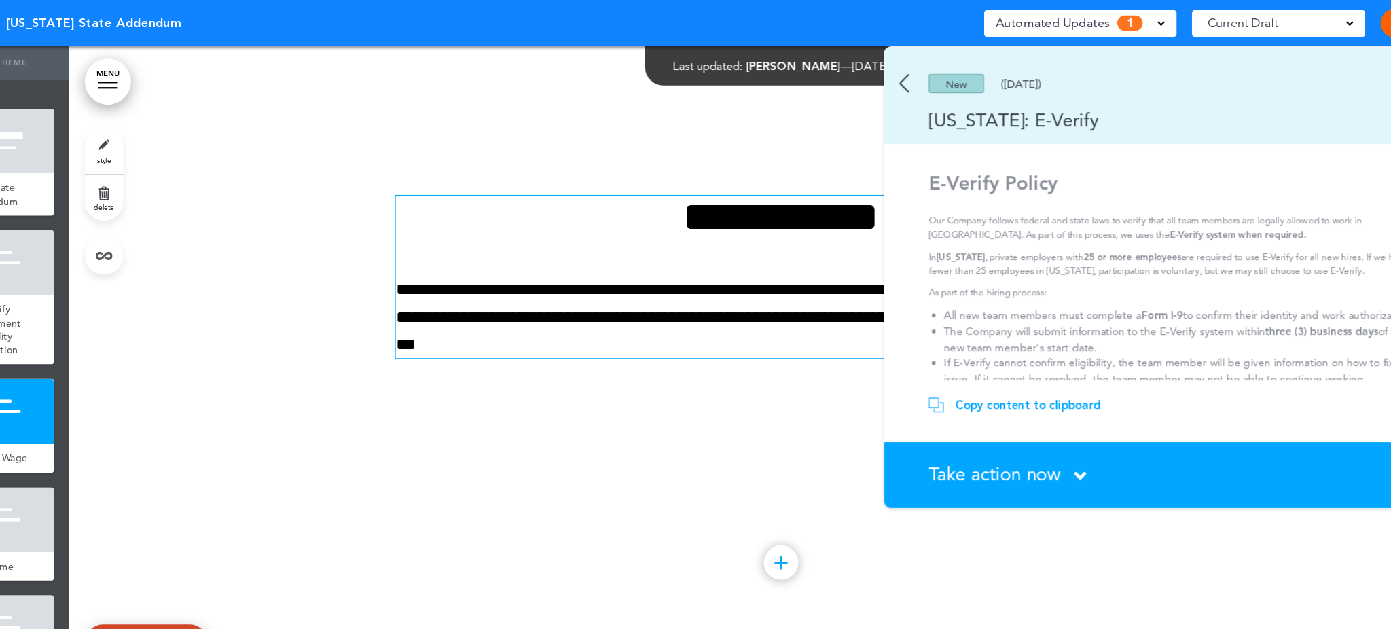
click at [1023, 420] on icon at bounding box center [1027, 419] width 11 height 17
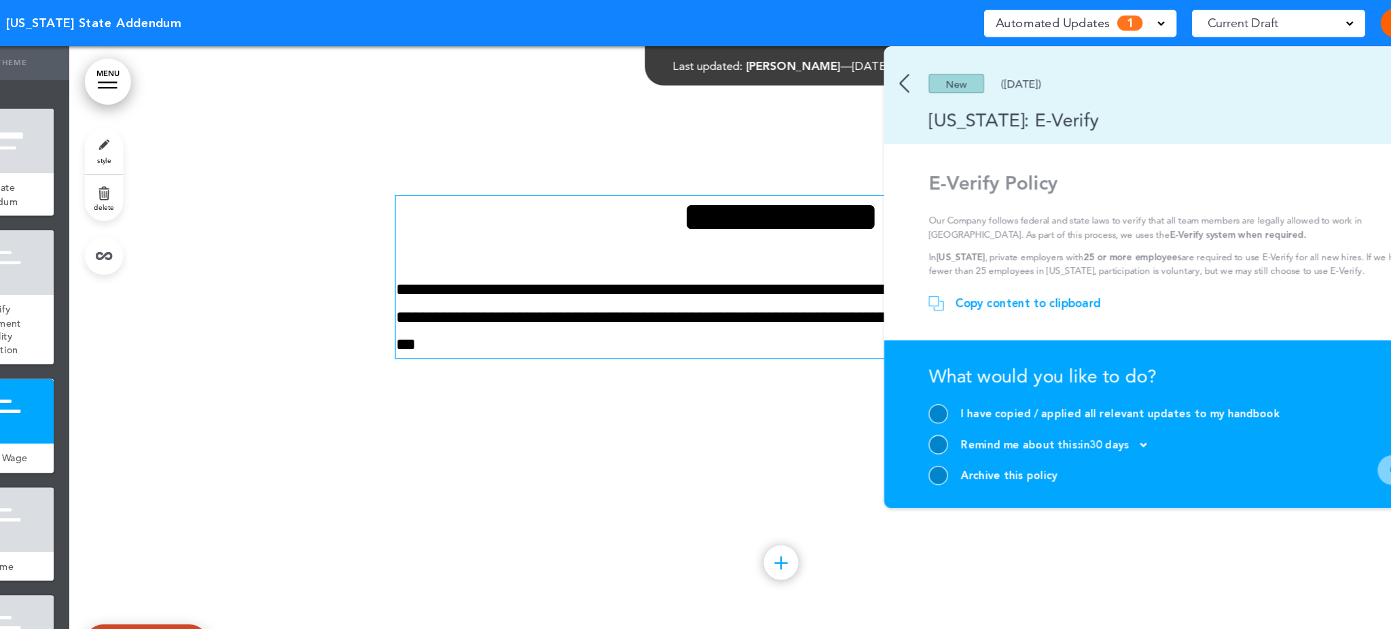
click at [902, 422] on div at bounding box center [902, 419] width 17 height 17
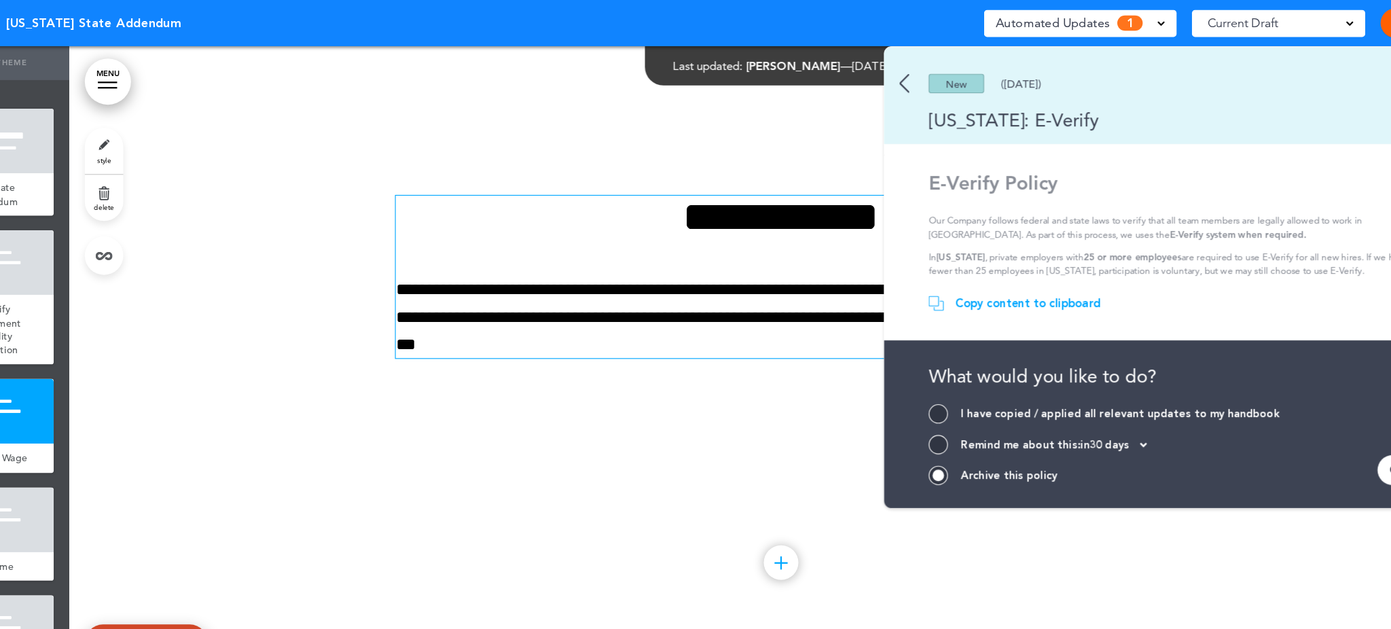
click at [1297, 408] on div "Confirm" at bounding box center [1318, 414] width 57 height 26
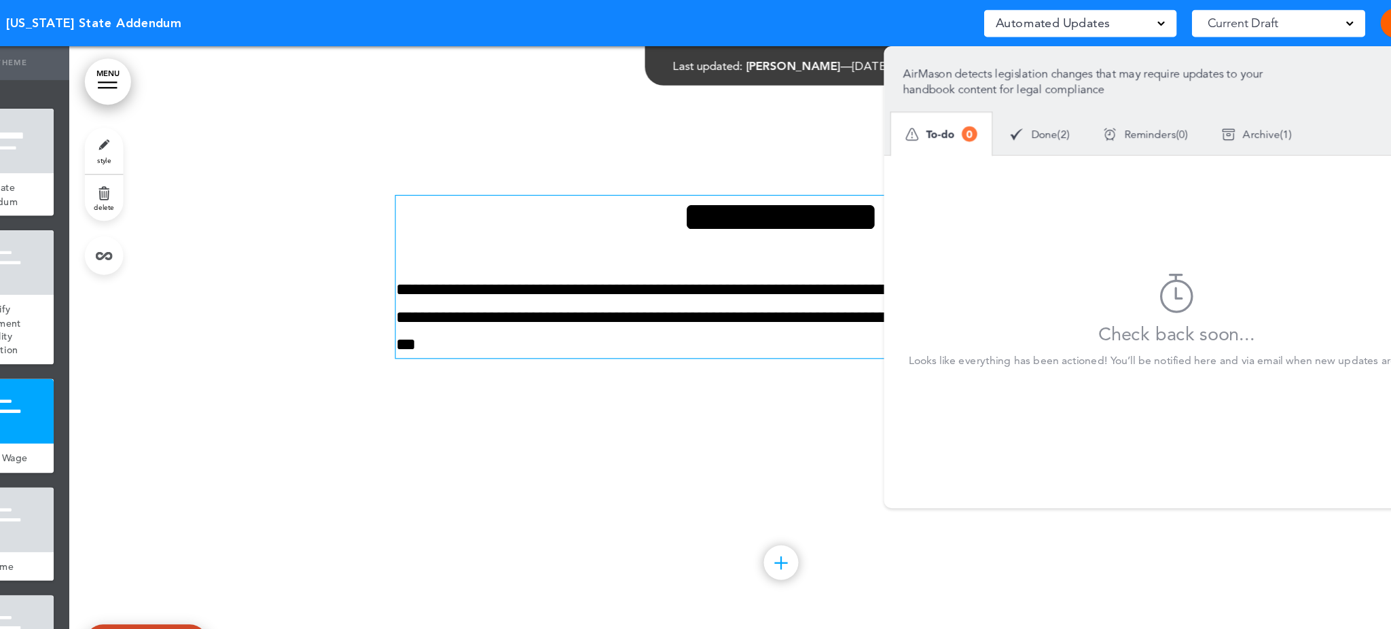
click at [733, 150] on div at bounding box center [763, 261] width 1255 height 588
click at [798, 99] on div at bounding box center [763, 261] width 1255 height 588
click at [348, 332] on div at bounding box center [763, 261] width 1255 height 588
drag, startPoint x: 1236, startPoint y: 1, endPoint x: 758, endPoint y: 120, distance: 492.7
click at [758, 120] on div at bounding box center [763, 261] width 1255 height 588
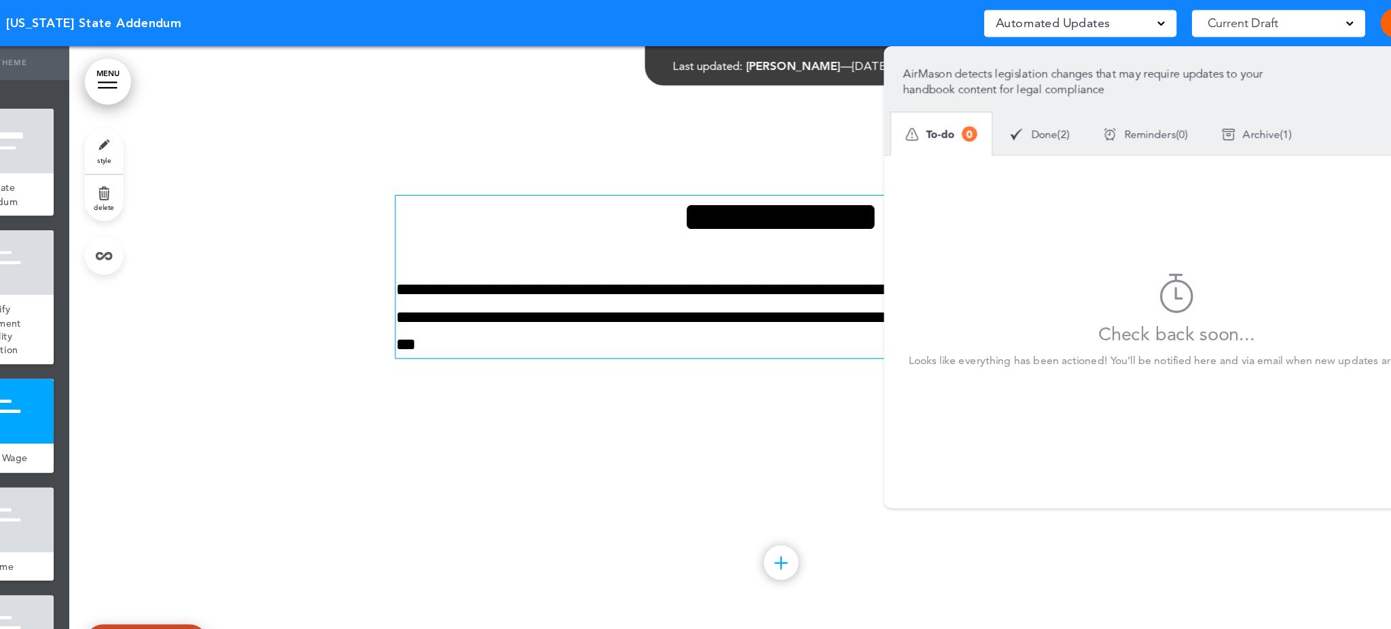
click at [836, 494] on div at bounding box center [763, 261] width 1255 height 588
click at [167, 74] on link "MENU" at bounding box center [169, 72] width 41 height 41
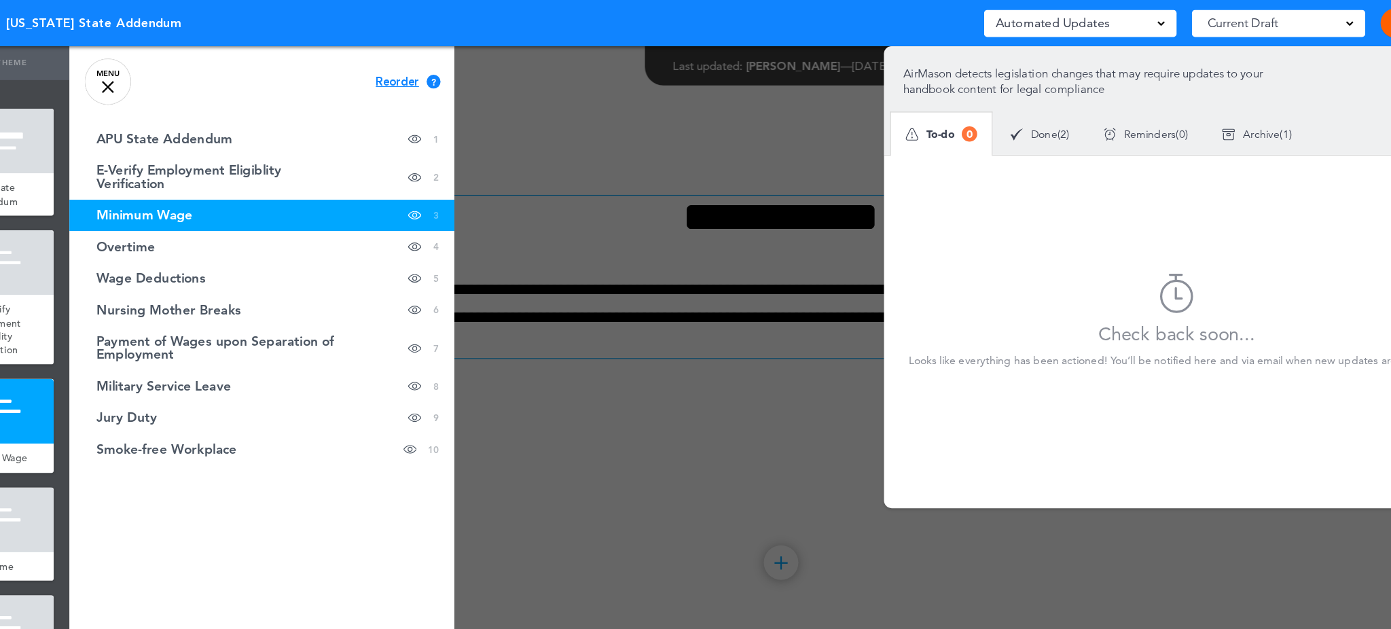
click at [418, 70] on span "Reorder" at bounding box center [425, 72] width 38 height 10
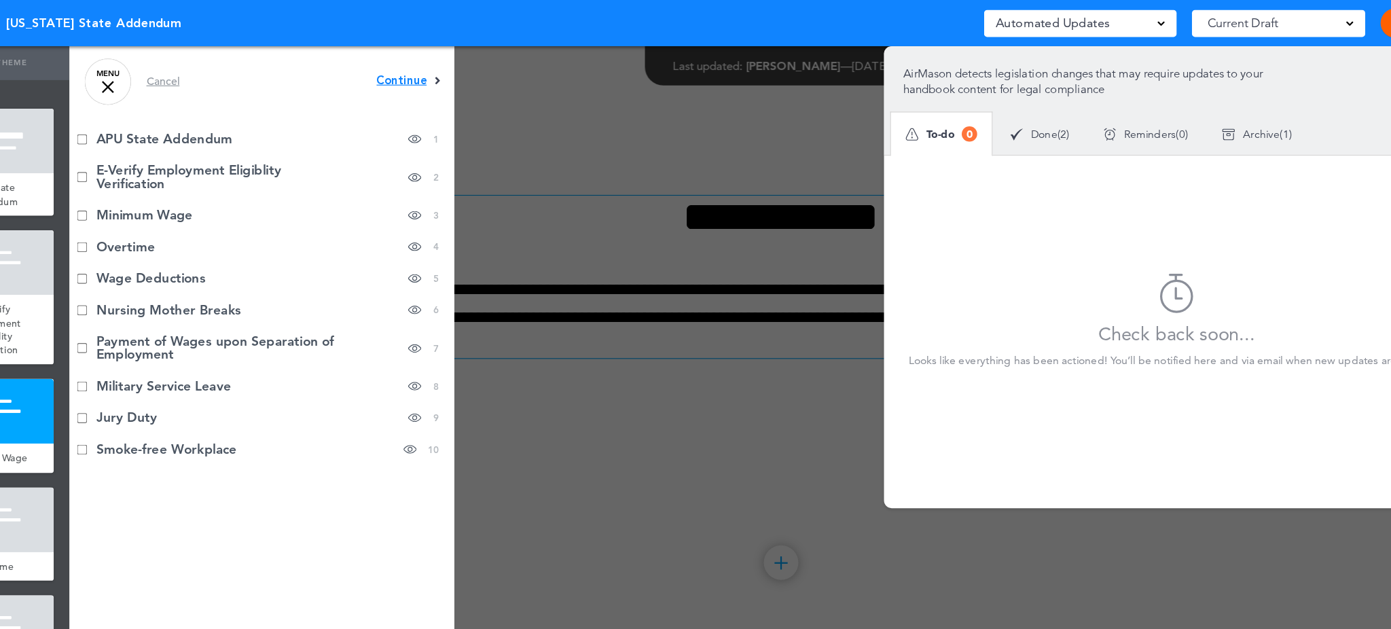
click at [410, 66] on span "Continue" at bounding box center [429, 71] width 44 height 10
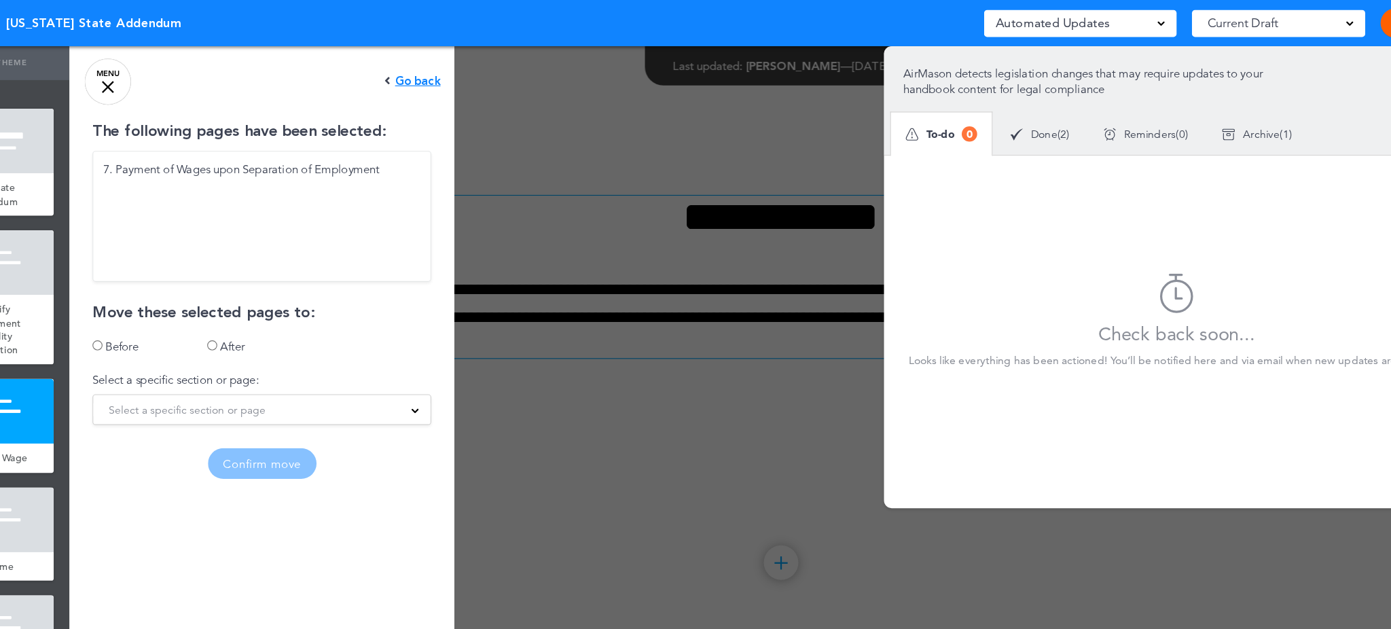
click at [428, 365] on div "Select a specific section or page" at bounding box center [305, 361] width 297 height 15
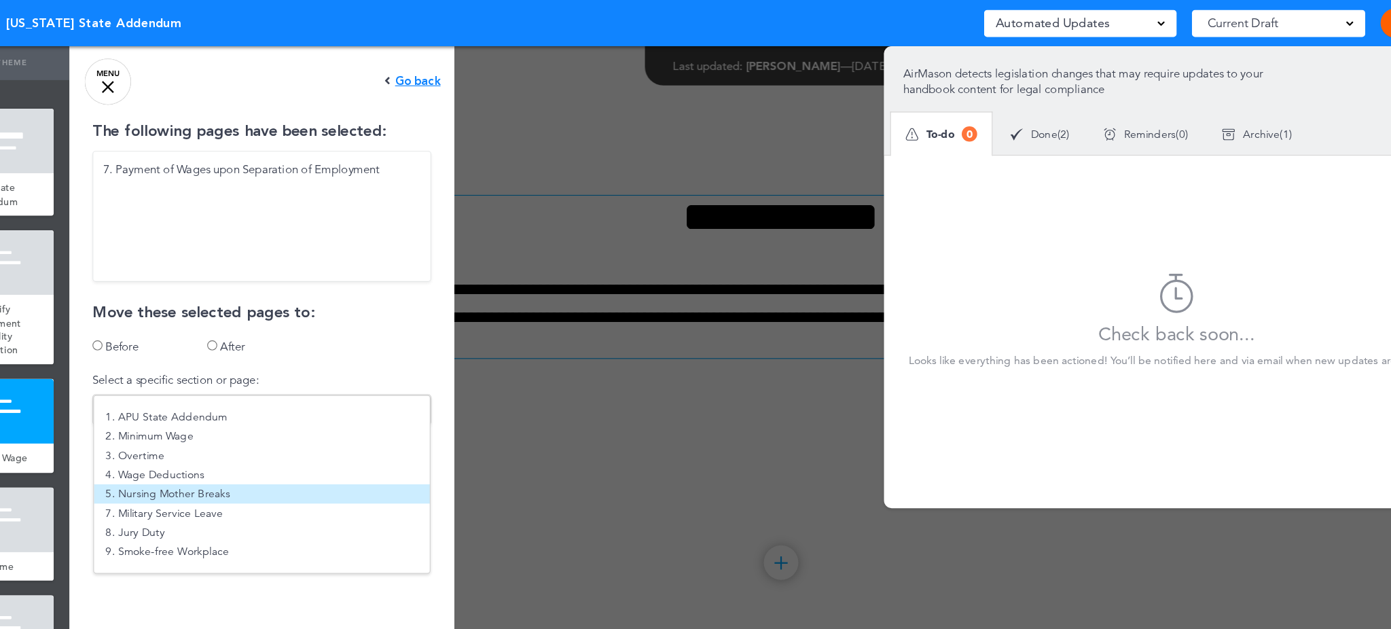
click at [400, 430] on li "5. Nursing Mother Breaks" at bounding box center [306, 435] width 296 height 17
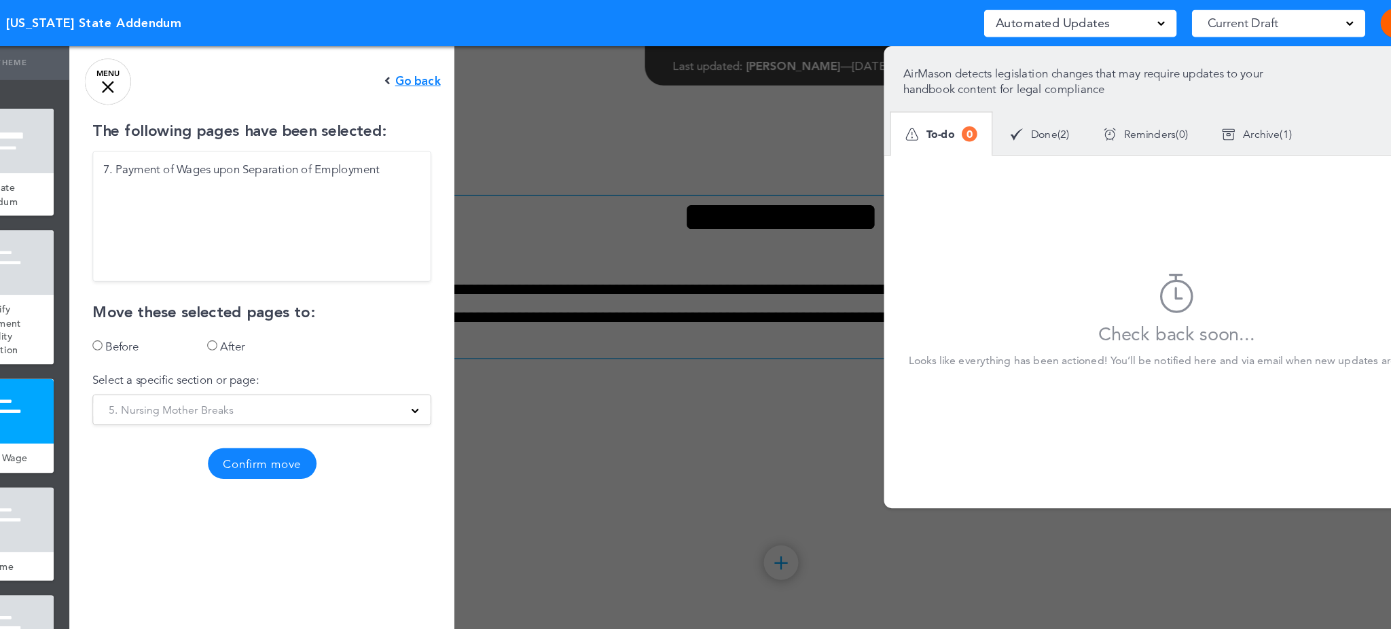
click at [315, 406] on button "Confirm move" at bounding box center [306, 408] width 96 height 27
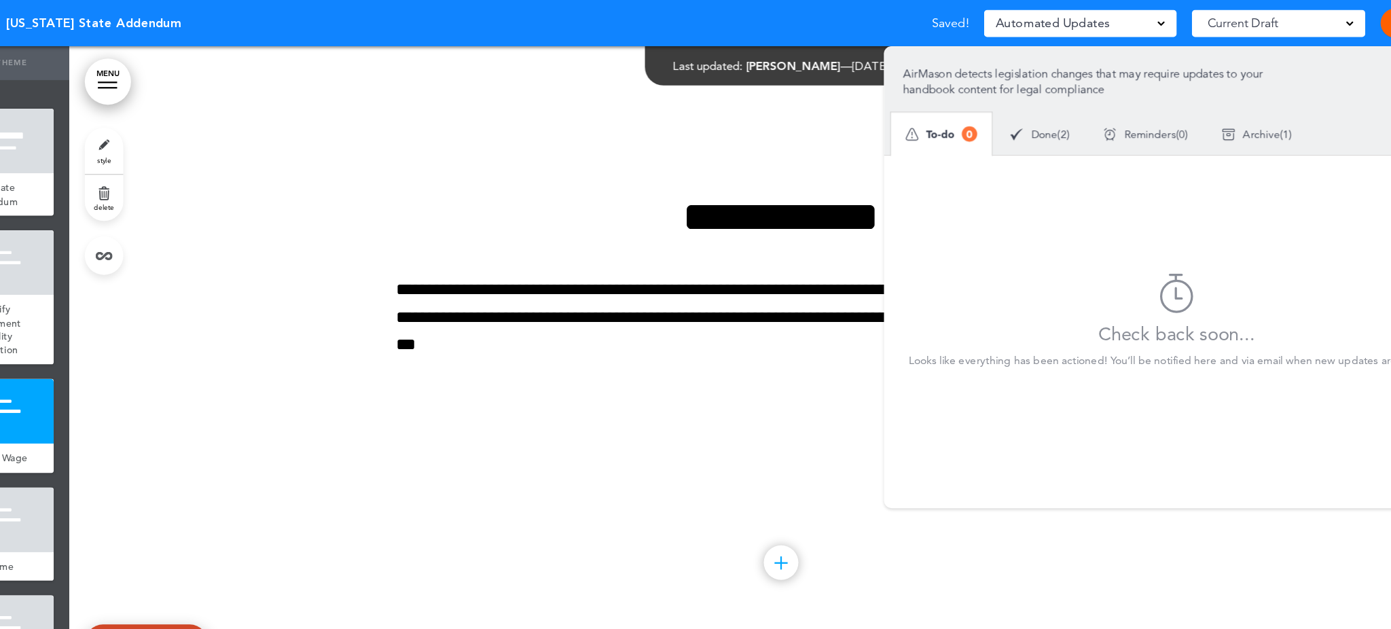
click at [170, 80] on link "MENU" at bounding box center [169, 72] width 41 height 41
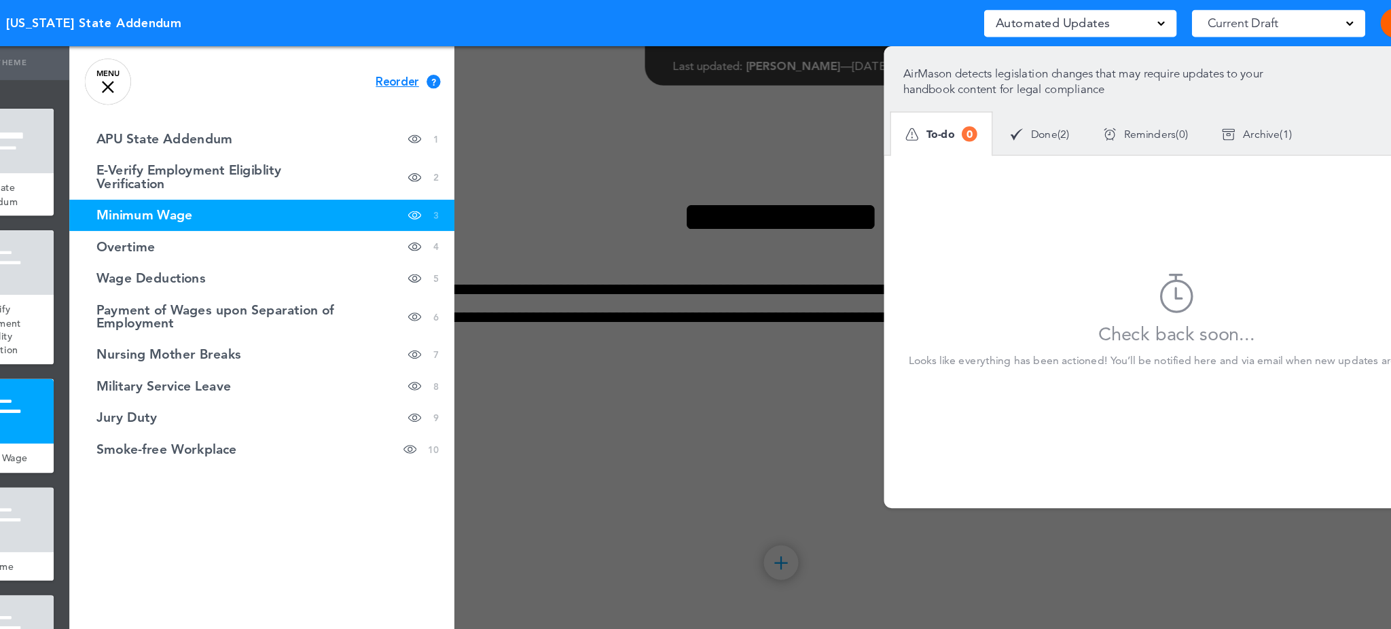
click at [532, 105] on div at bounding box center [831, 314] width 1391 height 629
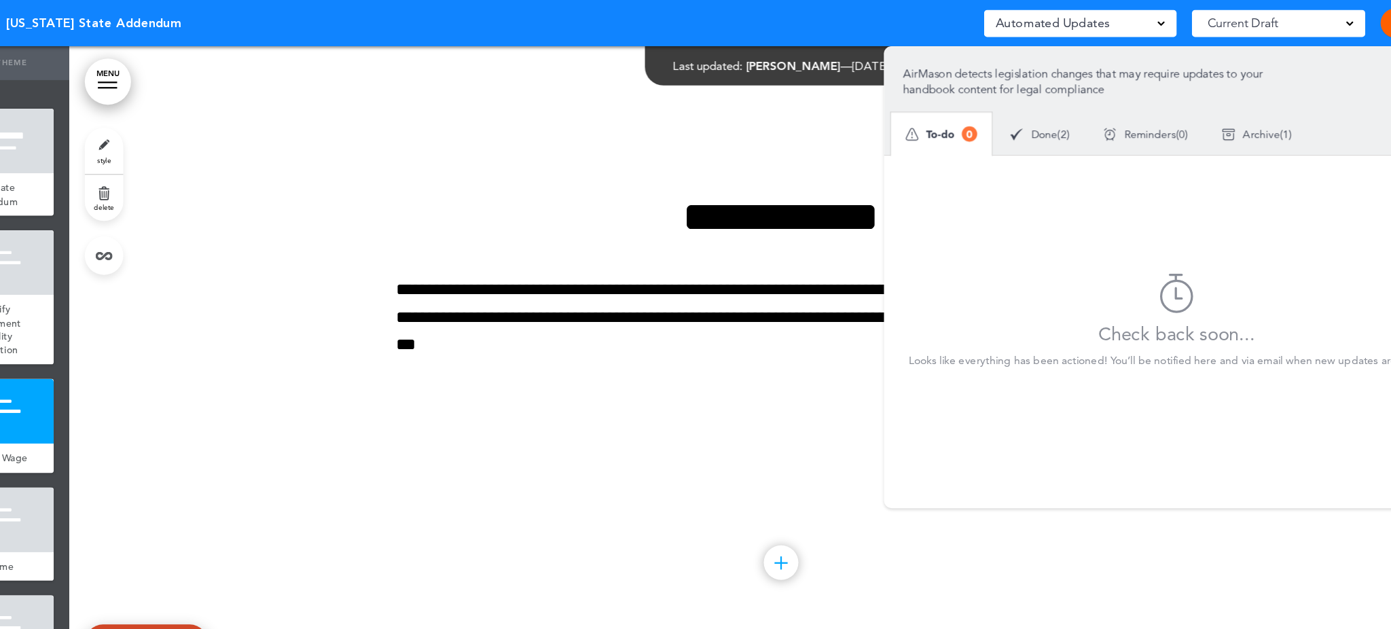
click at [1301, 18] on div "Publish Publish Preview Draft" at bounding box center [1333, 20] width 82 height 26
click at [1300, 13] on div "Publish Publish Preview Draft" at bounding box center [1333, 20] width 82 height 26
click at [722, 119] on div at bounding box center [763, 261] width 1255 height 588
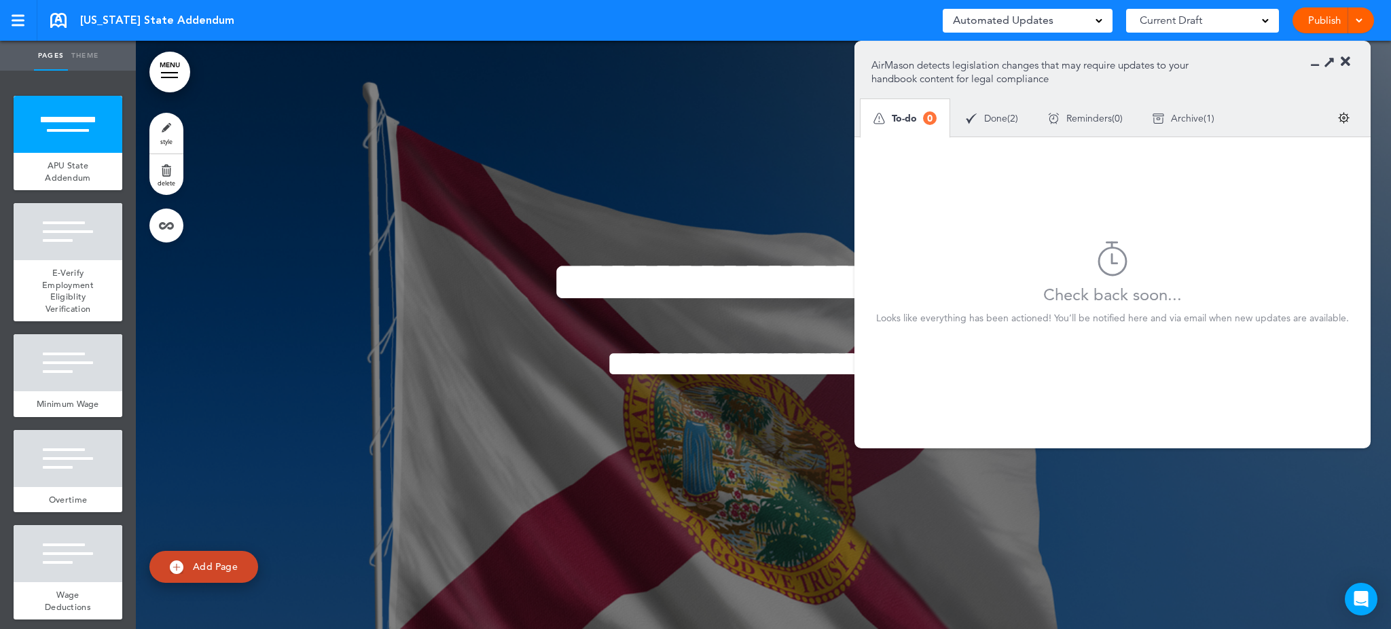
click at [1319, 22] on link "Publish" at bounding box center [1324, 20] width 43 height 26
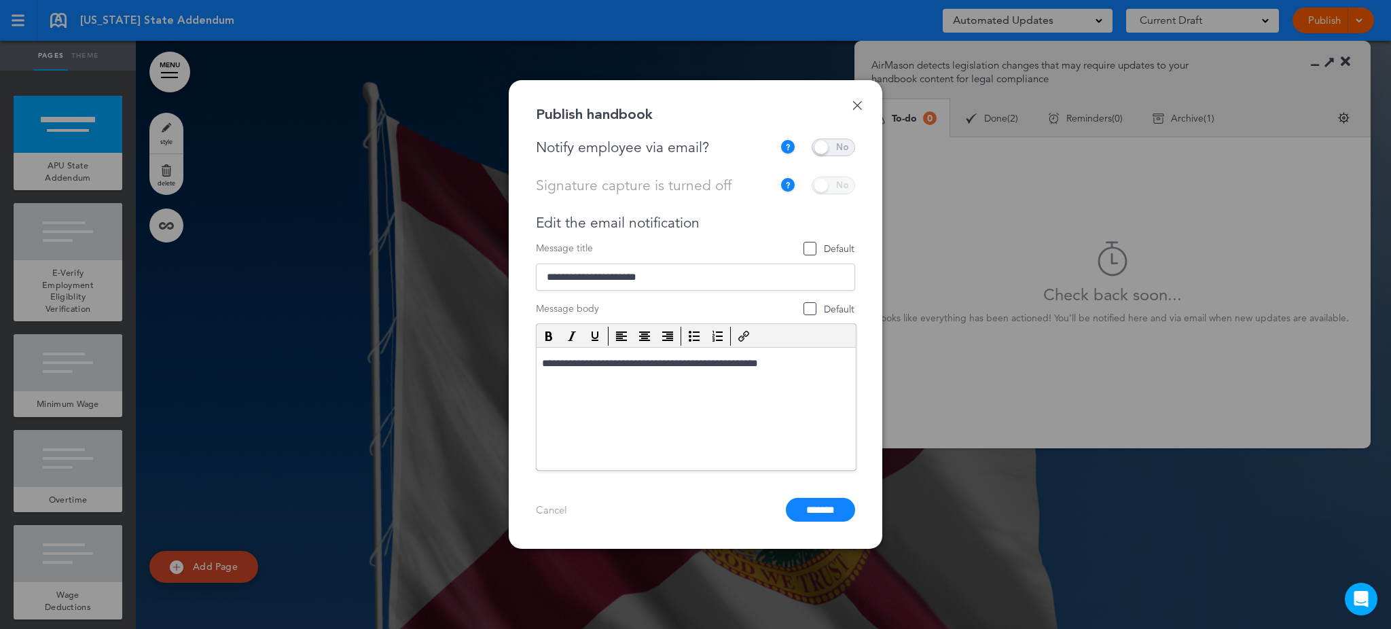
click at [838, 148] on span at bounding box center [833, 148] width 43 height 18
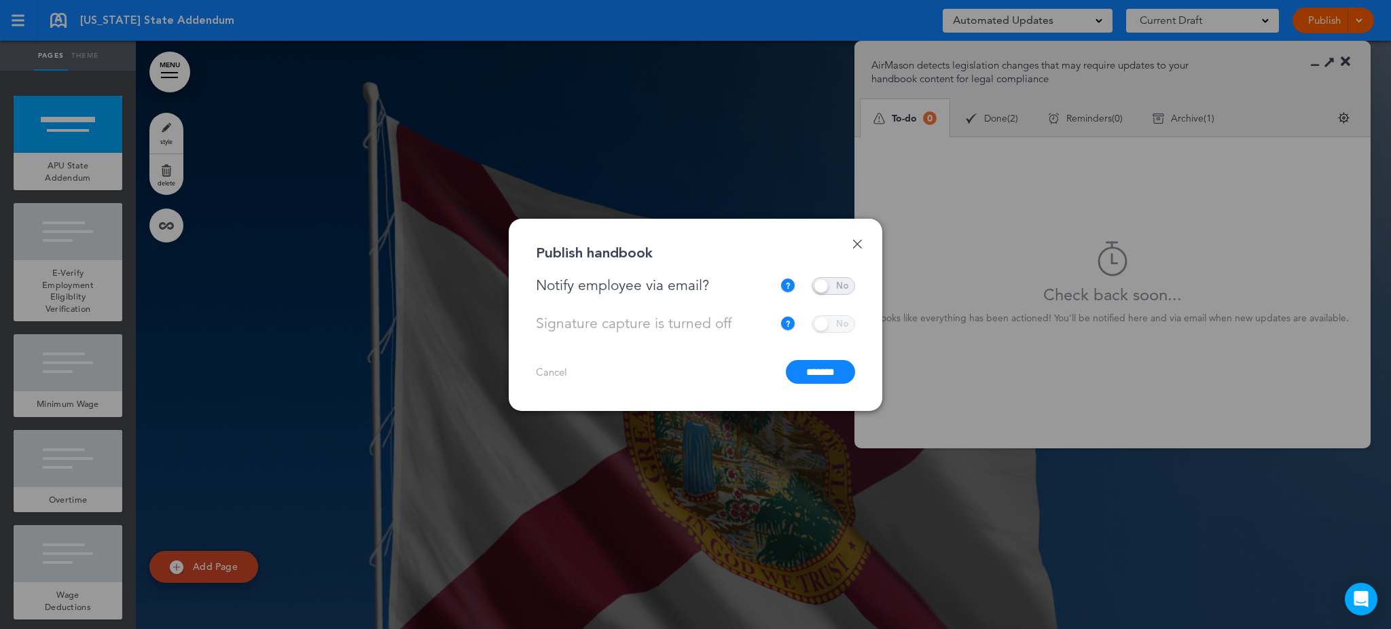
click at [819, 373] on input "*******" at bounding box center [820, 372] width 69 height 24
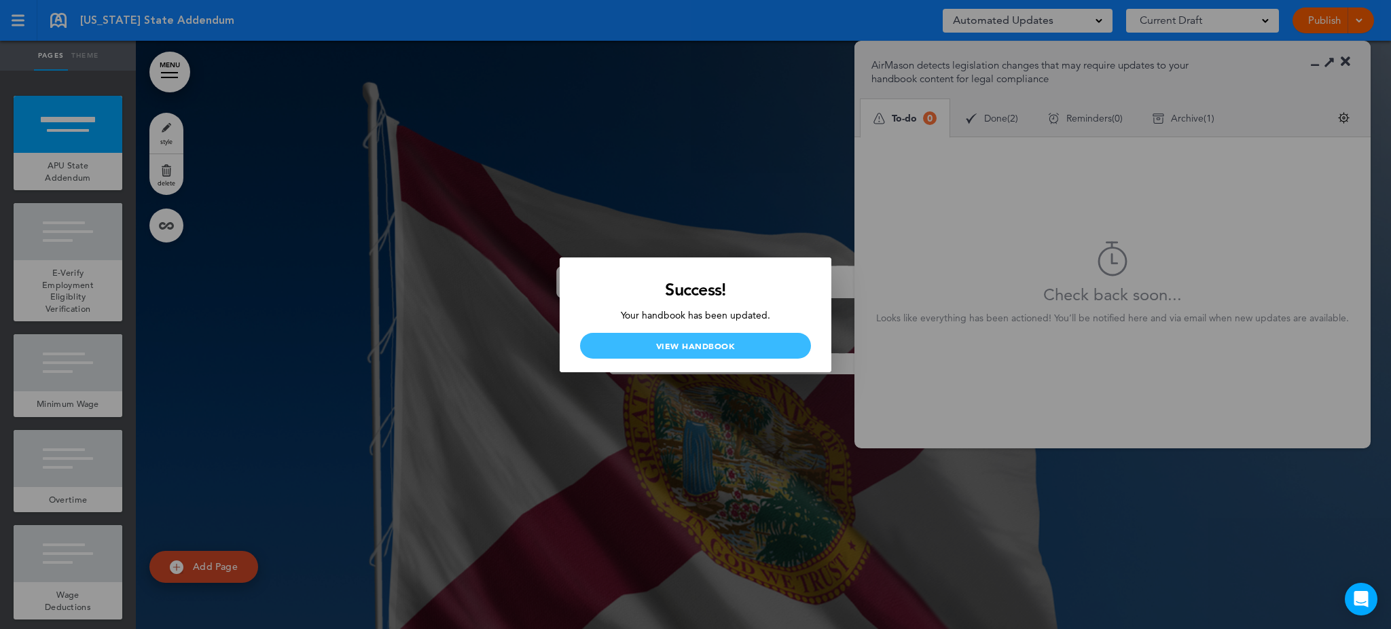
click at [725, 342] on link "View Handbook" at bounding box center [695, 346] width 231 height 26
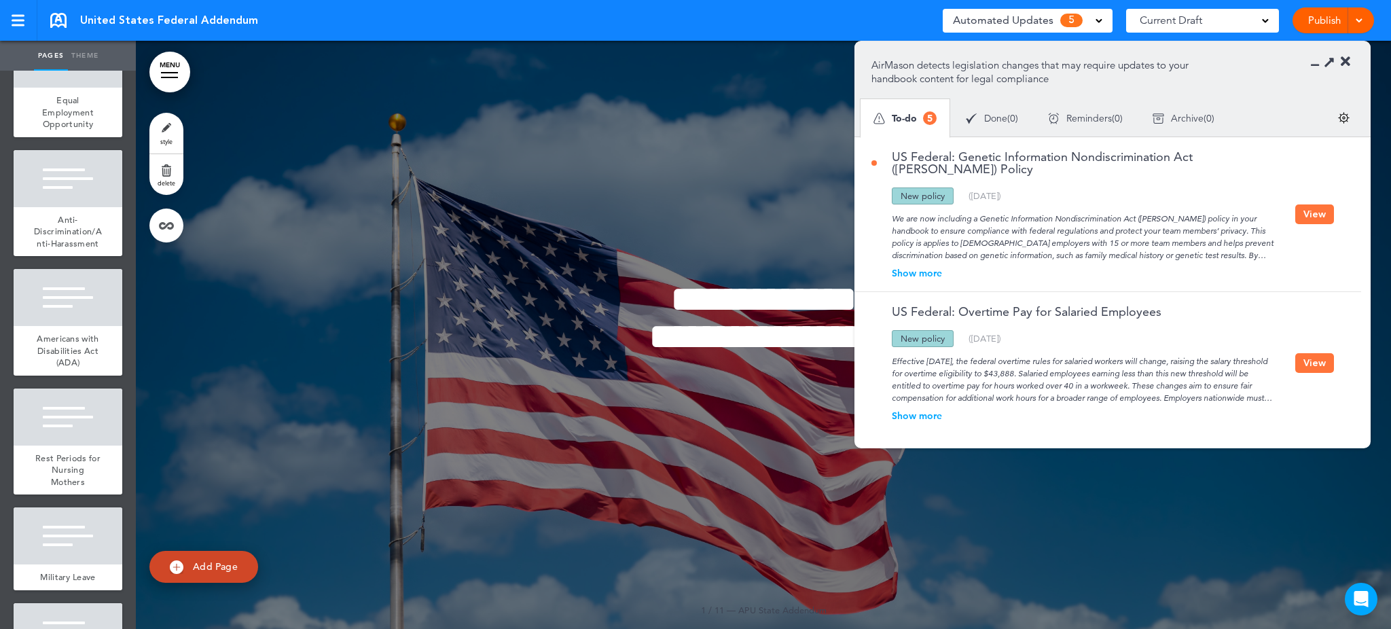
scroll to position [166, 0]
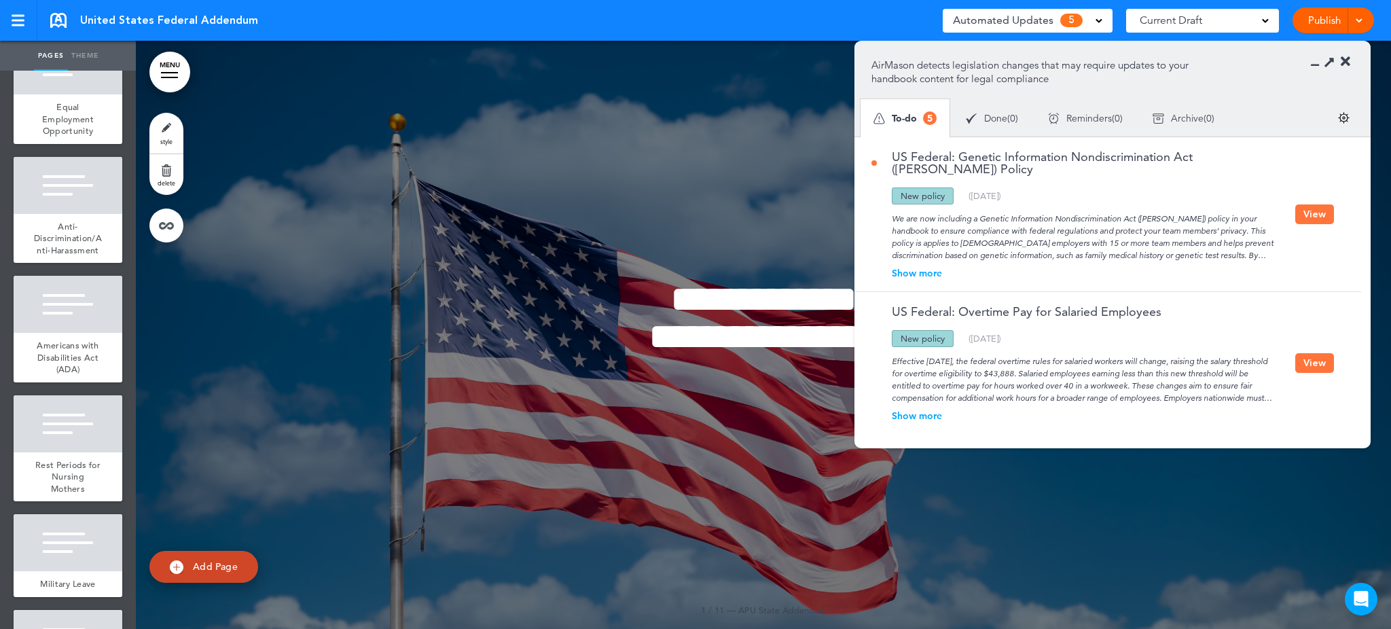
click at [1311, 204] on button "View" at bounding box center [1314, 214] width 39 height 20
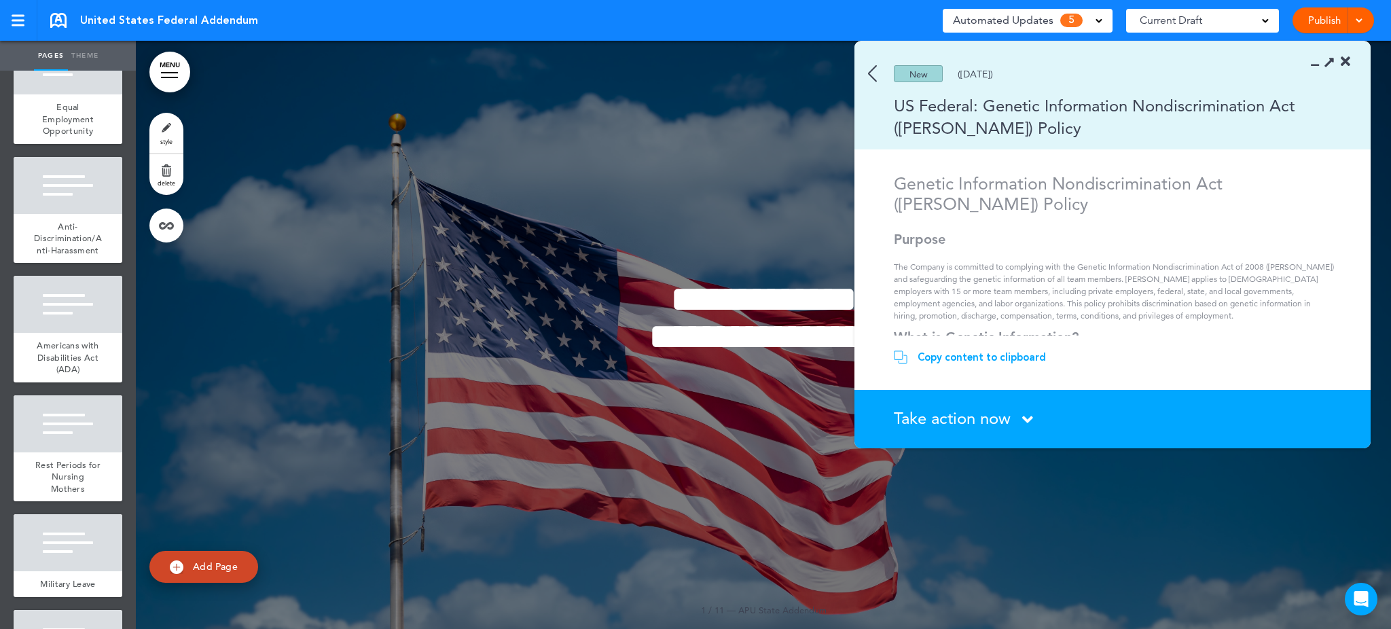
click at [989, 347] on section "Copy content to clipboard Copied! paste your content in the handbook." at bounding box center [1112, 363] width 516 height 54
click at [973, 353] on div "Copy content to clipboard" at bounding box center [982, 357] width 128 height 14
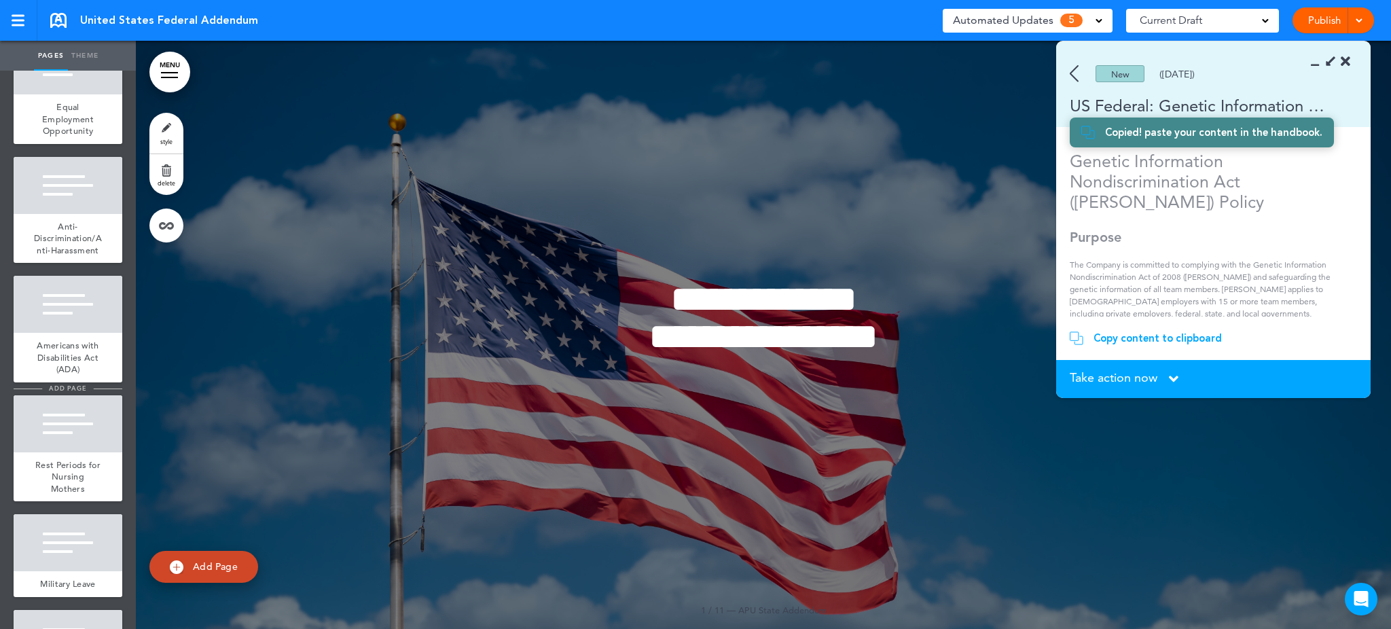
click at [71, 393] on span "add page" at bounding box center [67, 388] width 51 height 9
type input "********"
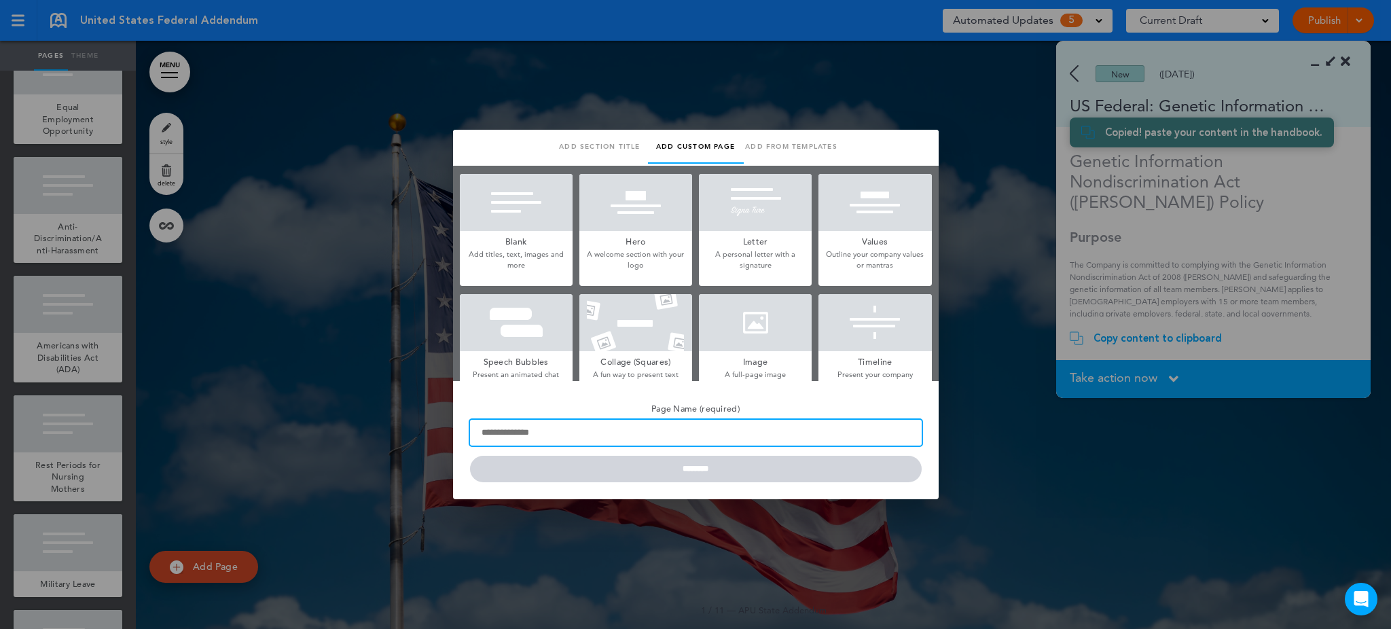
click at [550, 429] on input "Page Name (required)" at bounding box center [696, 433] width 452 height 26
type input "**********"
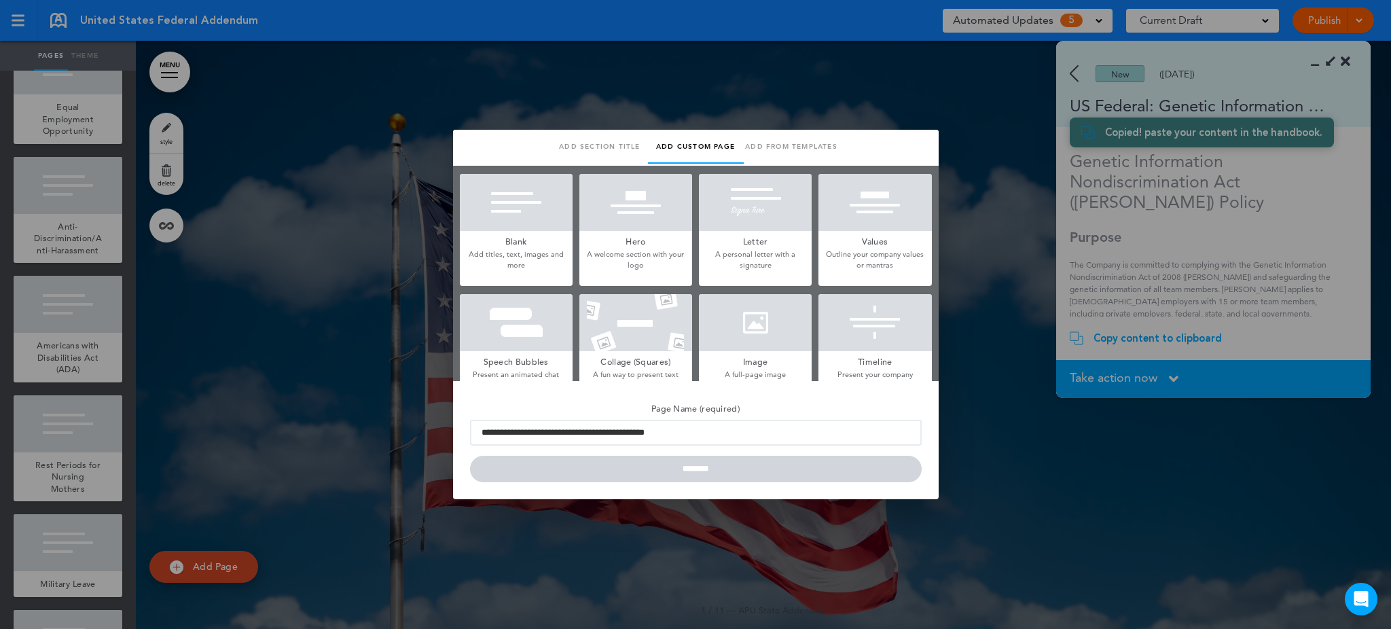
click at [780, 408] on h5 "Page Name (required)" at bounding box center [696, 407] width 452 height 19
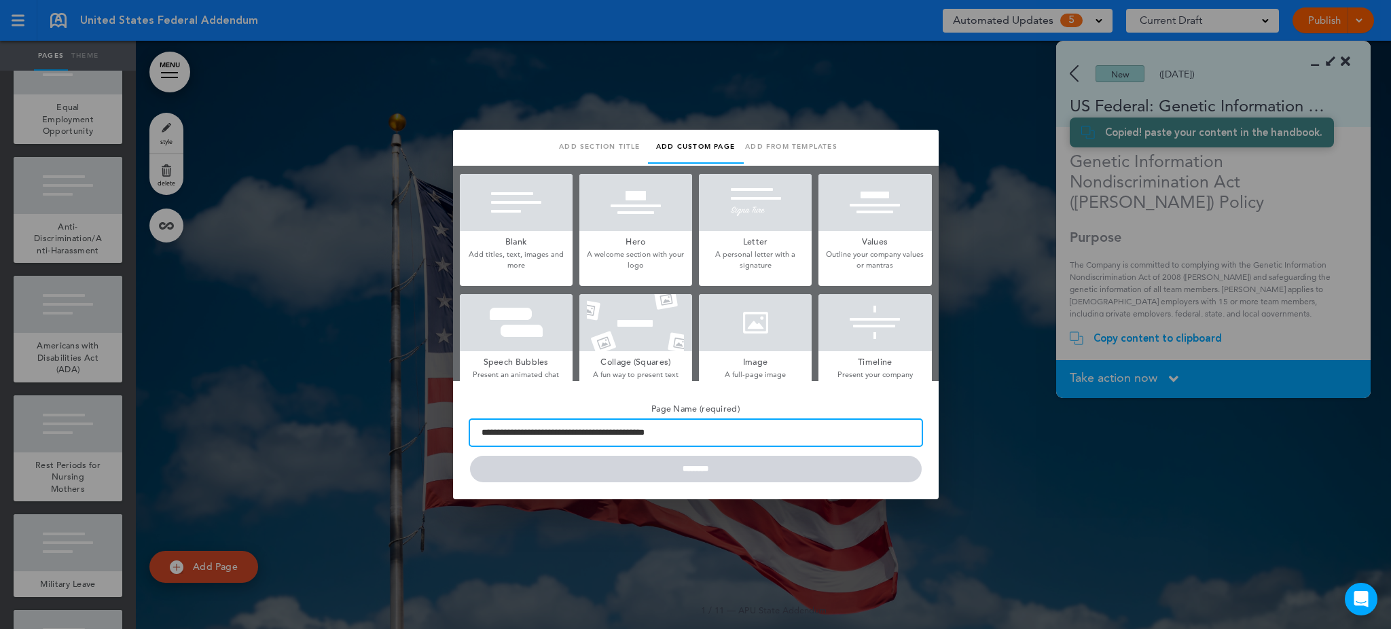
click at [780, 420] on input "**********" at bounding box center [696, 433] width 452 height 26
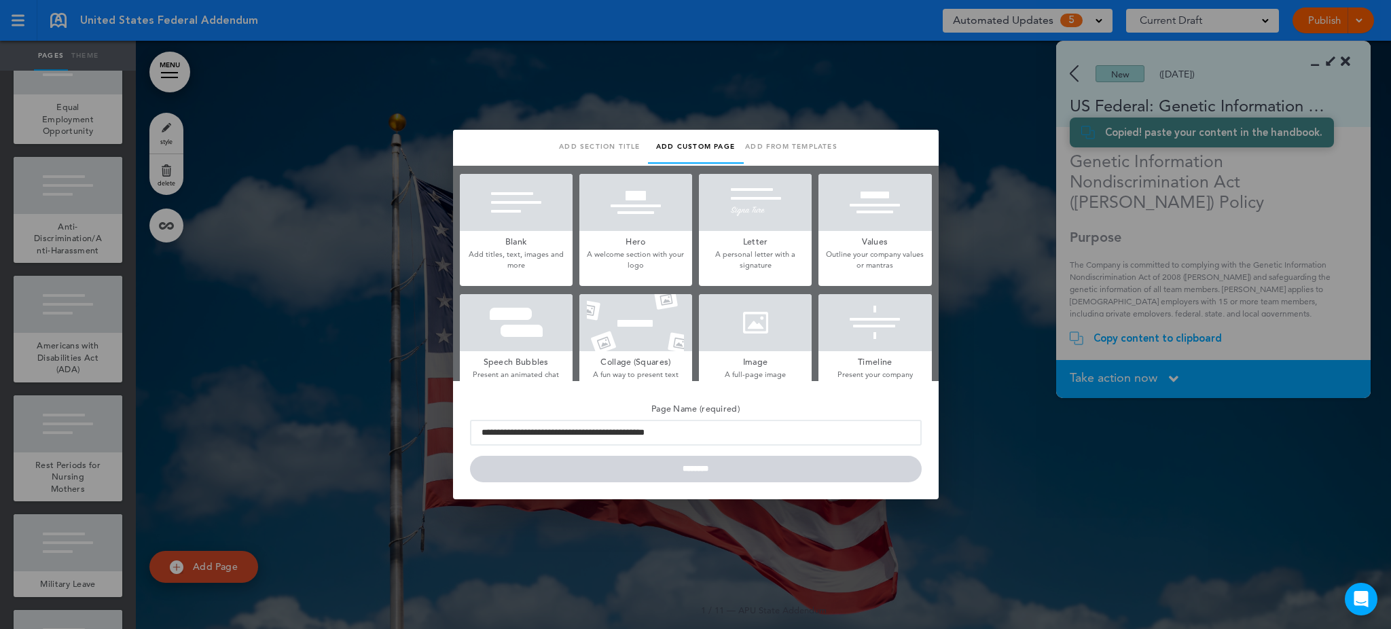
click at [537, 212] on div at bounding box center [516, 202] width 113 height 57
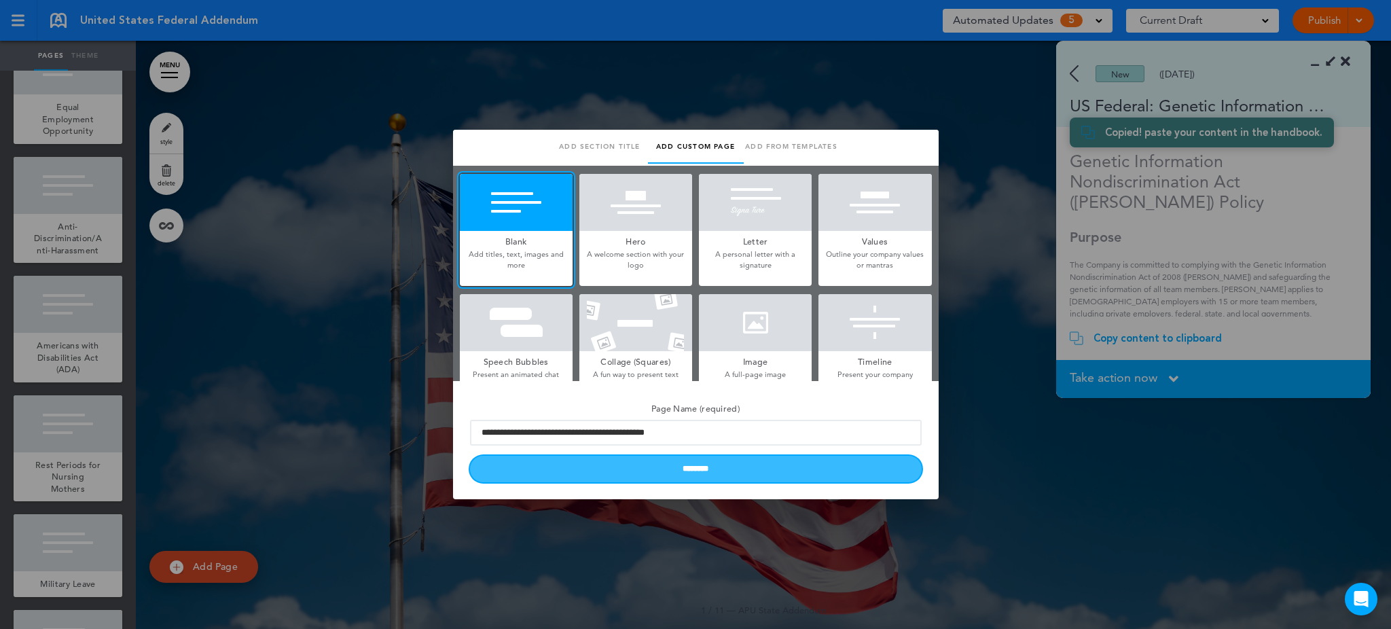
click at [681, 467] on input "********" at bounding box center [696, 469] width 452 height 26
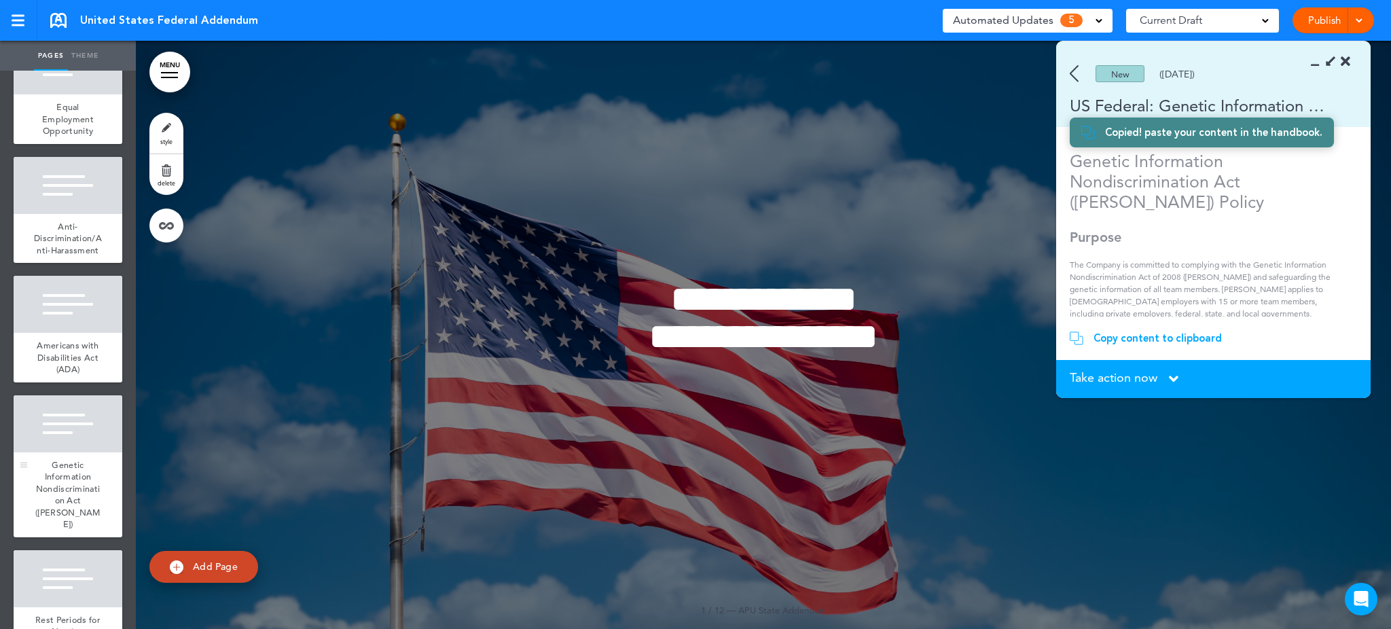
click at [75, 435] on div at bounding box center [68, 423] width 109 height 57
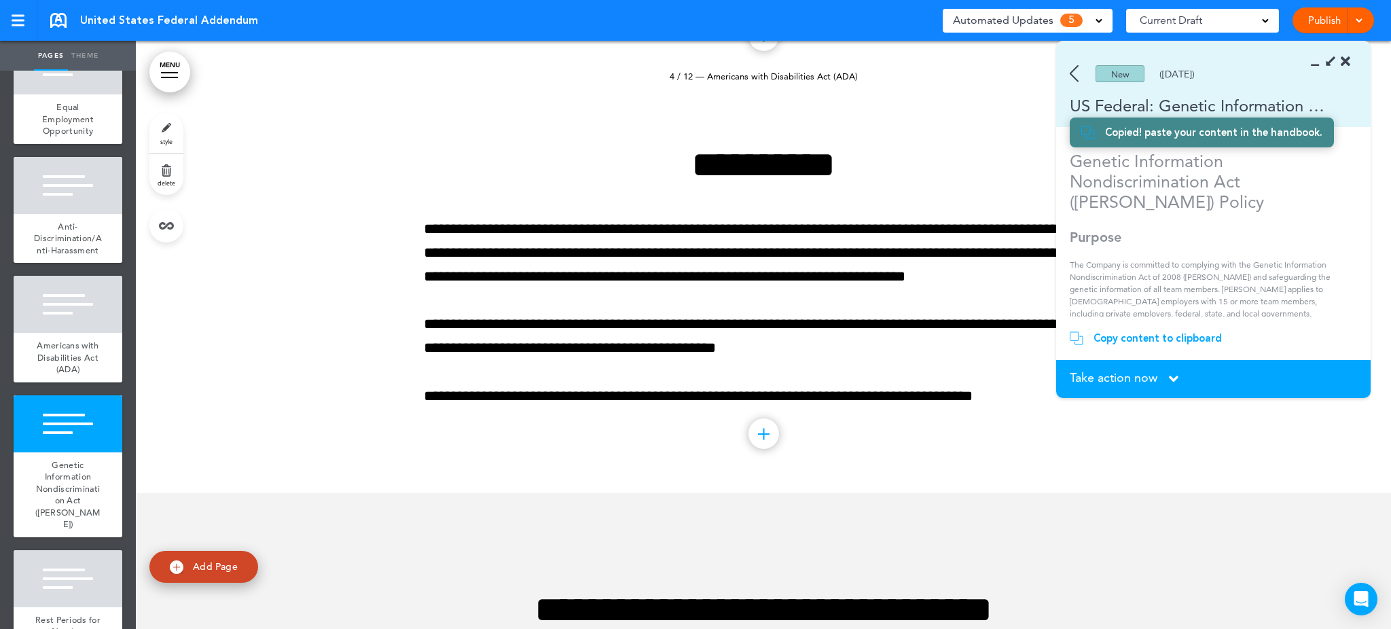
scroll to position [4156, 0]
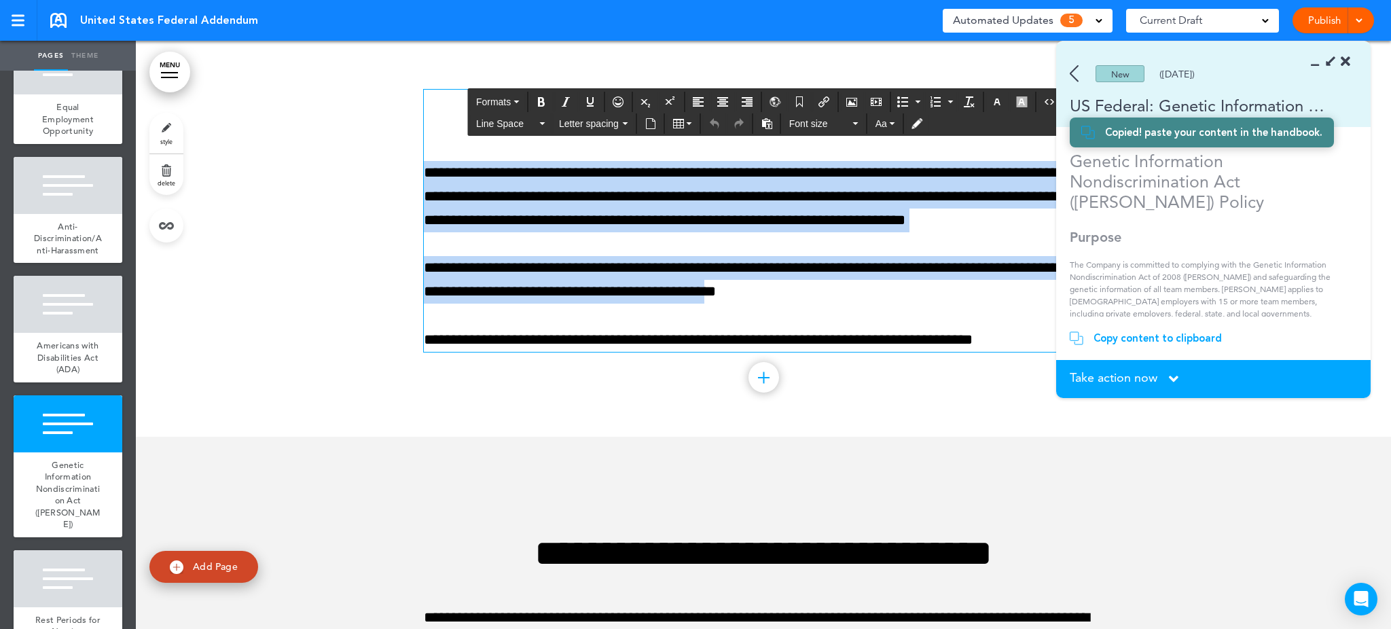
drag, startPoint x: 669, startPoint y: 114, endPoint x: 799, endPoint y: 297, distance: 224.1
click at [799, 297] on div "**********" at bounding box center [763, 221] width 679 height 262
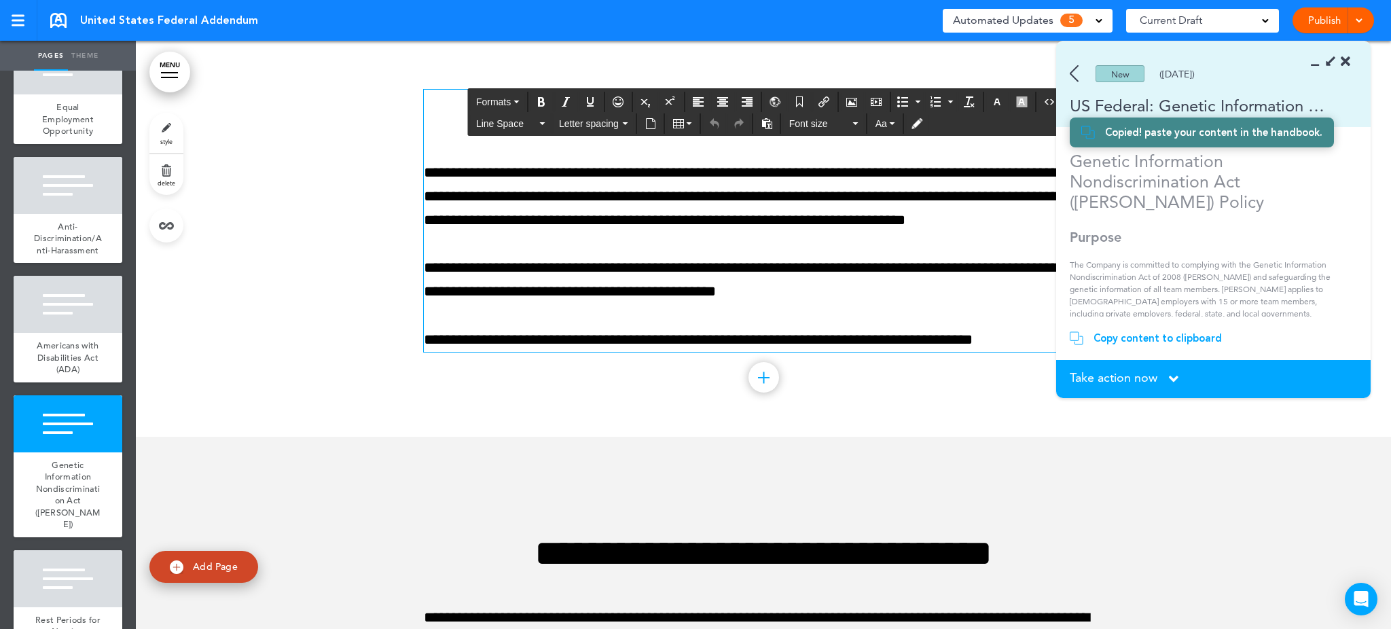
drag, startPoint x: 799, startPoint y: 297, endPoint x: 952, endPoint y: 342, distance: 159.9
click at [952, 342] on div "**********" at bounding box center [763, 221] width 679 height 262
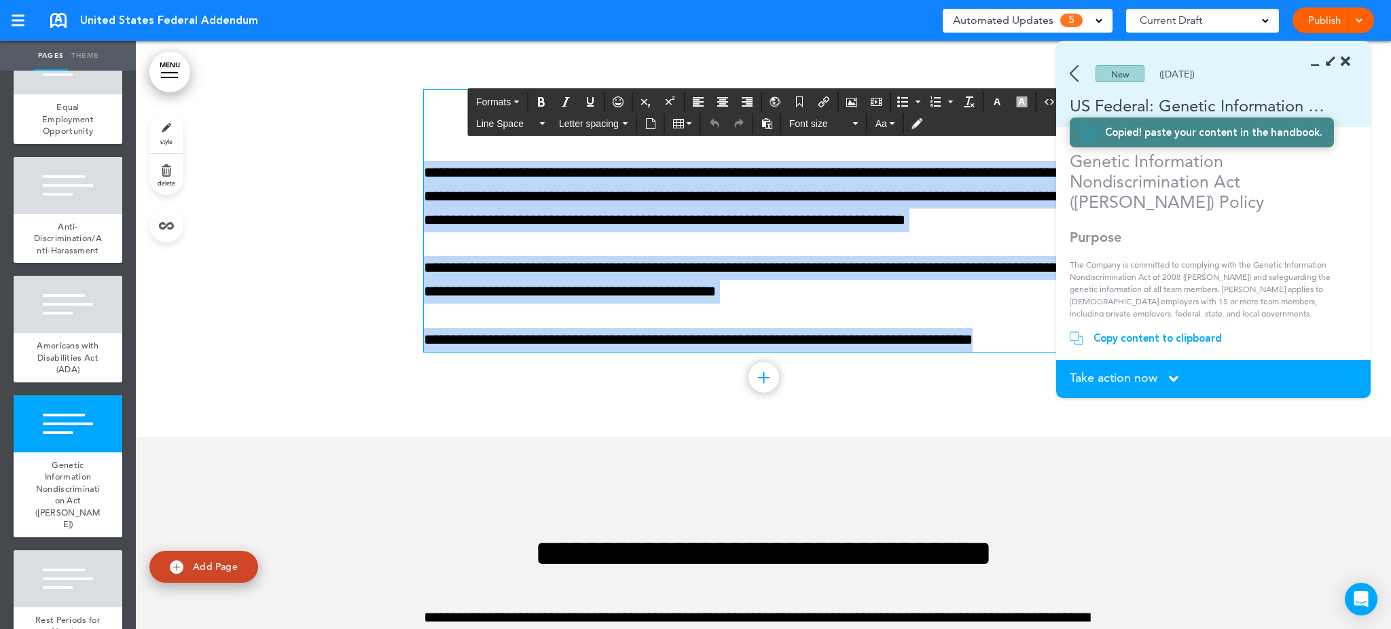
drag, startPoint x: 1021, startPoint y: 346, endPoint x: 437, endPoint y: 103, distance: 633.1
click at [437, 103] on div "**********" at bounding box center [763, 221] width 679 height 262
paste div
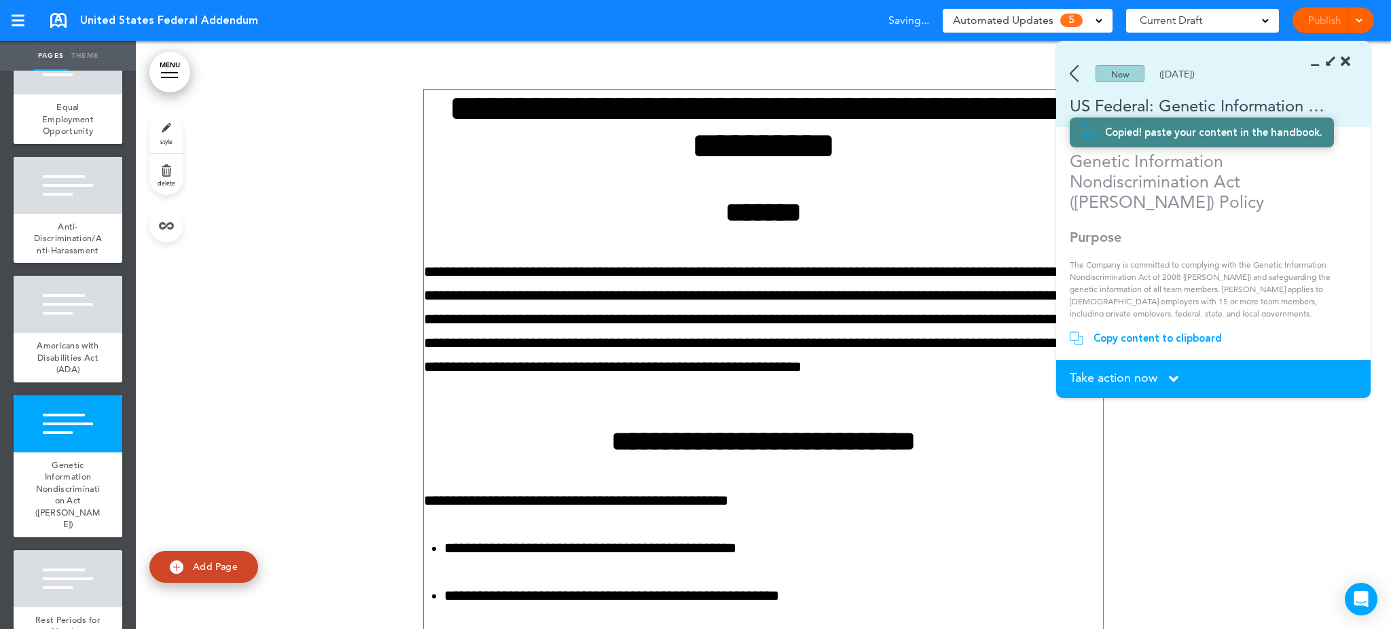
click at [1176, 375] on icon at bounding box center [1174, 379] width 10 height 15
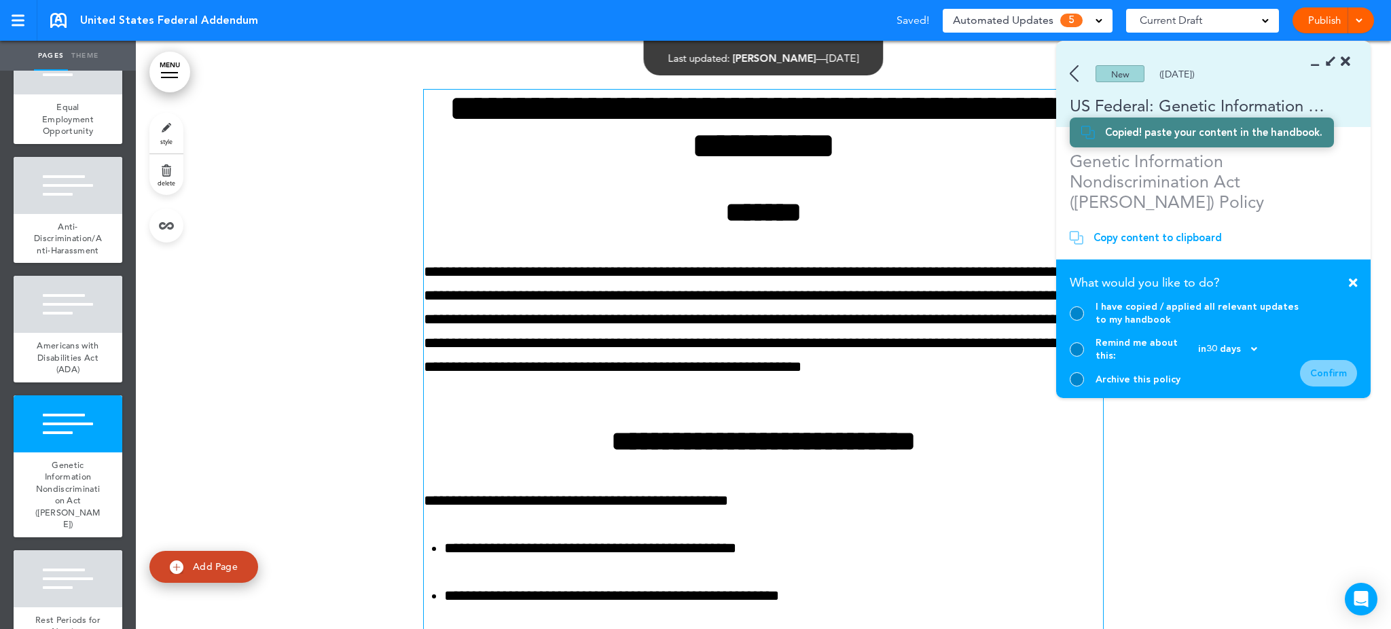
click at [1076, 320] on div at bounding box center [1077, 313] width 14 height 14
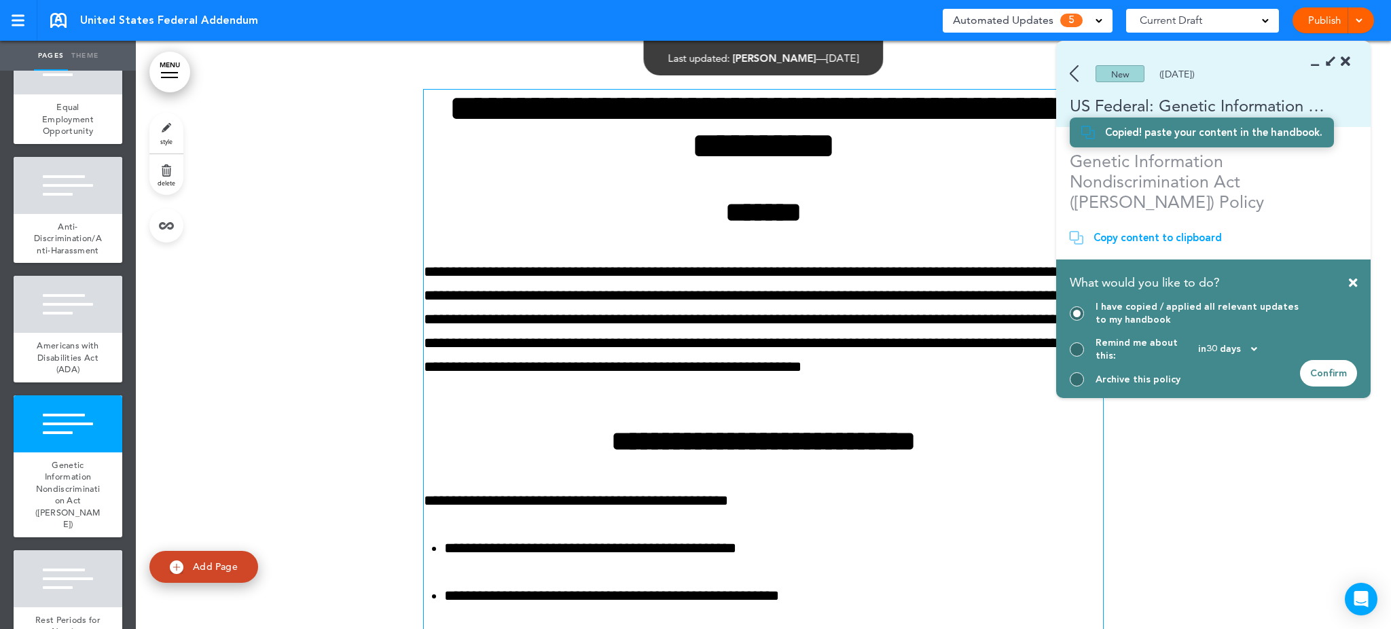
click at [1338, 367] on div "Confirm" at bounding box center [1328, 373] width 57 height 26
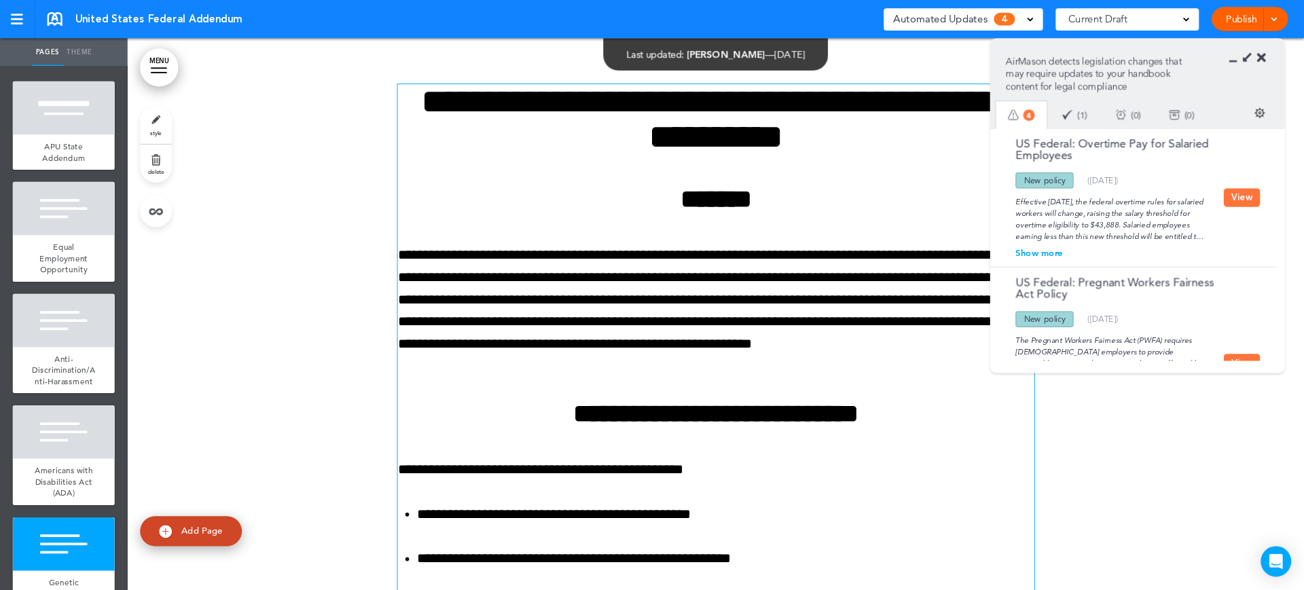
scroll to position [0, 0]
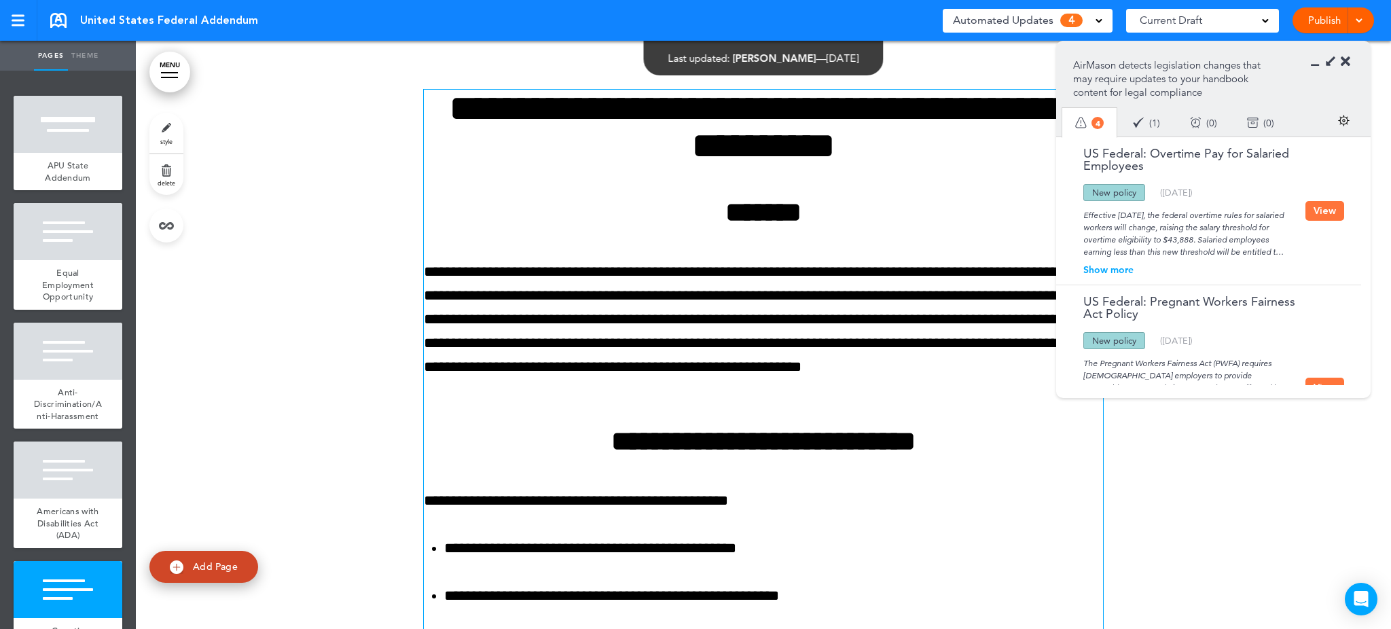
click at [1322, 209] on button "View" at bounding box center [1324, 211] width 39 height 20
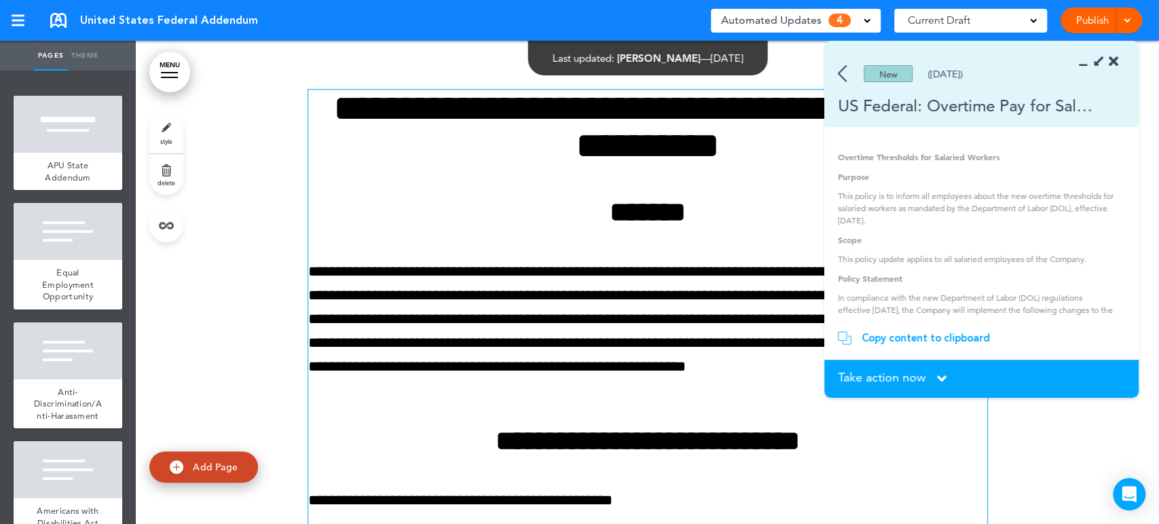
scroll to position [4156, 0]
drag, startPoint x: 1375, startPoint y: 1, endPoint x: 791, endPoint y: 206, distance: 619.7
click at [791, 206] on h2 "*******" at bounding box center [647, 212] width 679 height 28
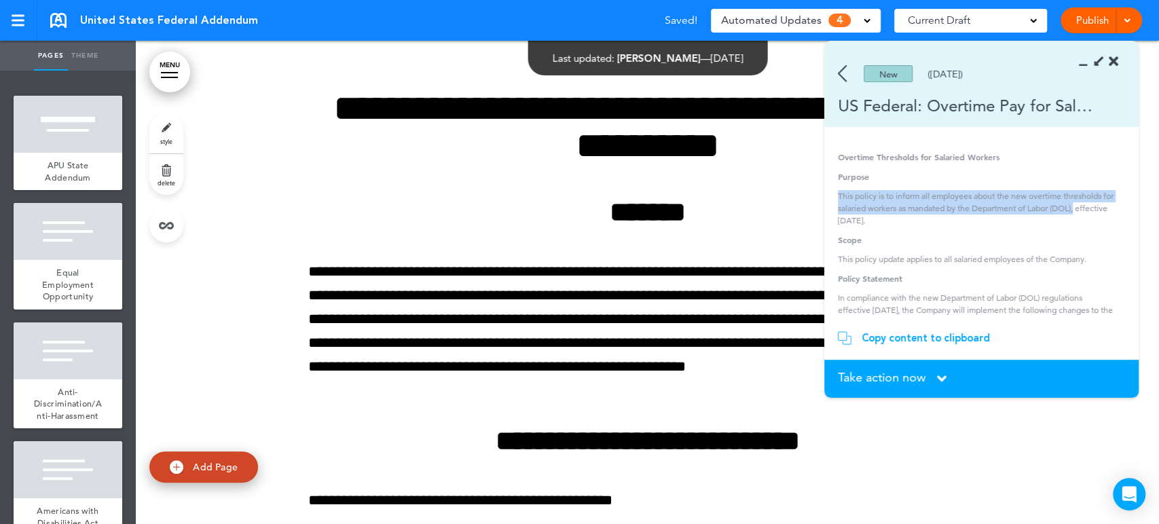
drag, startPoint x: 1130, startPoint y: 181, endPoint x: 1131, endPoint y: 212, distance: 30.6
click at [1131, 212] on div "New (06/12/2024) US Federal: Overtime Pay for Salaried Employees Overtime Thres…" at bounding box center [982, 219] width 314 height 357
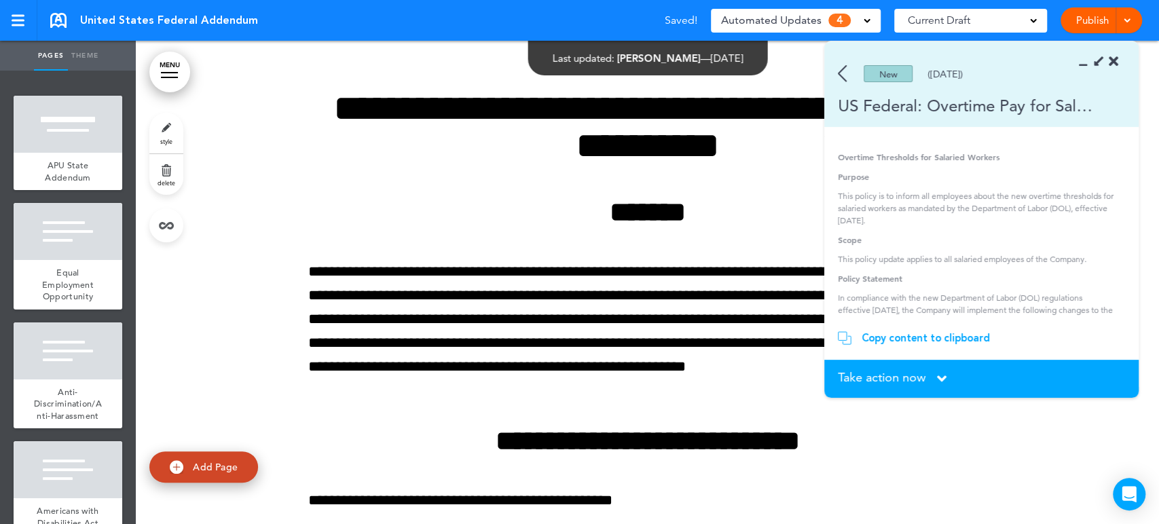
click at [903, 342] on div "Copy content to clipboard" at bounding box center [926, 338] width 128 height 14
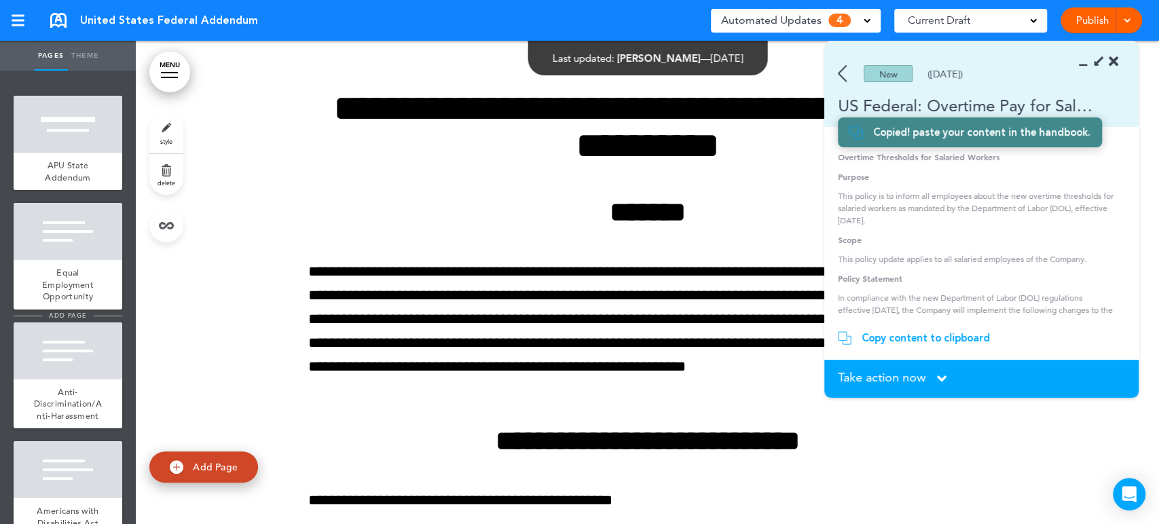
click at [60, 314] on span "add page" at bounding box center [67, 315] width 51 height 9
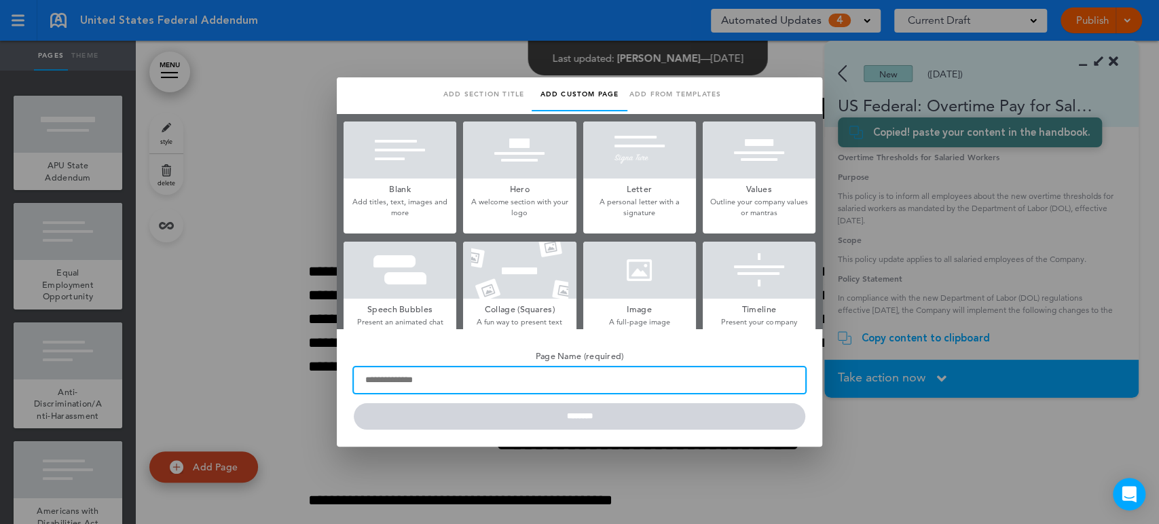
click at [414, 379] on input "Page Name (required)" at bounding box center [580, 380] width 452 height 26
type input "**********"
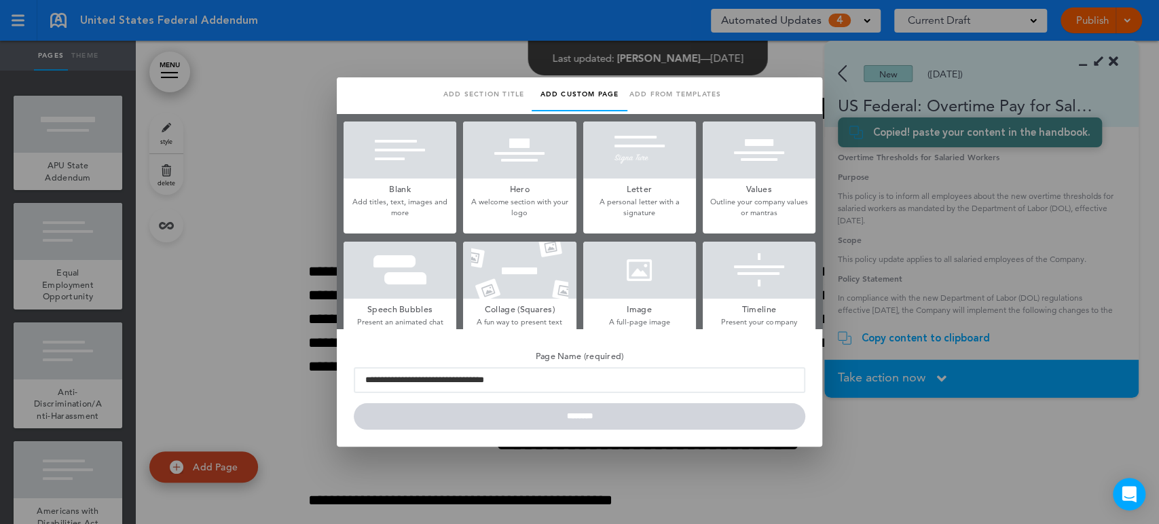
click at [395, 134] on div at bounding box center [400, 150] width 113 height 57
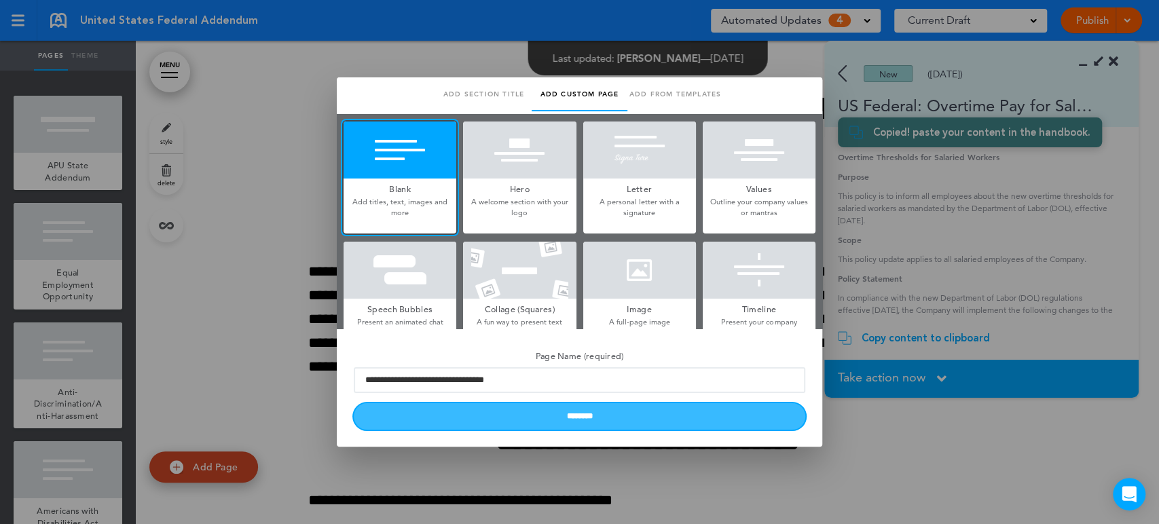
click at [564, 415] on input "********" at bounding box center [580, 416] width 452 height 26
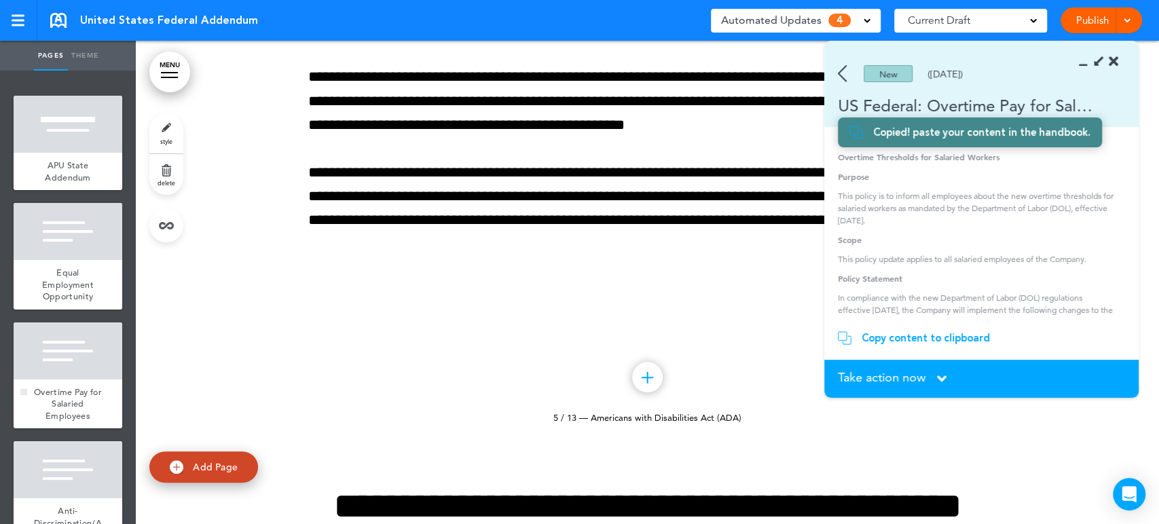
click at [71, 391] on span "Overtime Pay for Salaried Employees" at bounding box center [68, 403] width 68 height 35
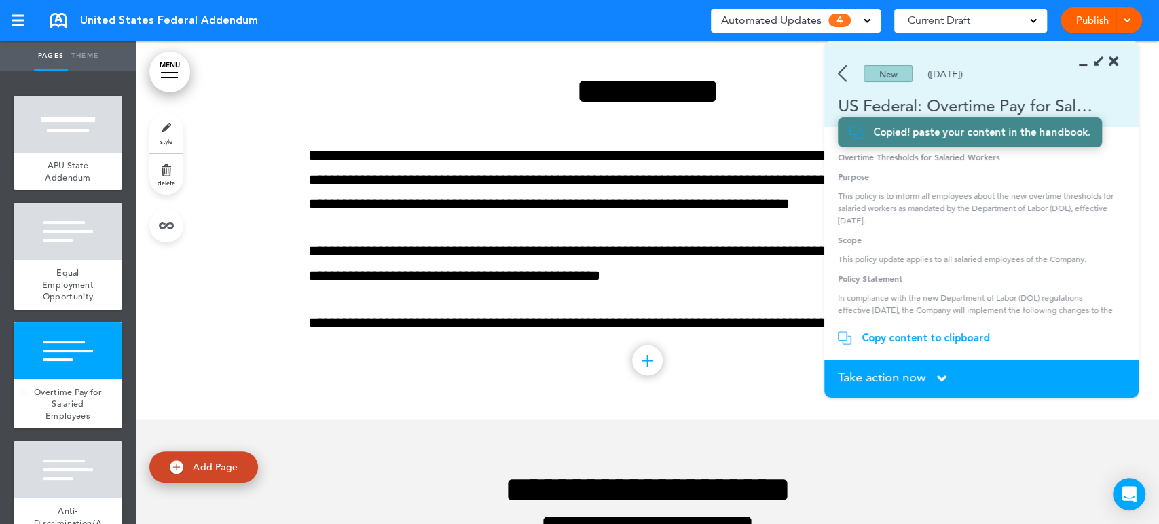
scroll to position [1488, 0]
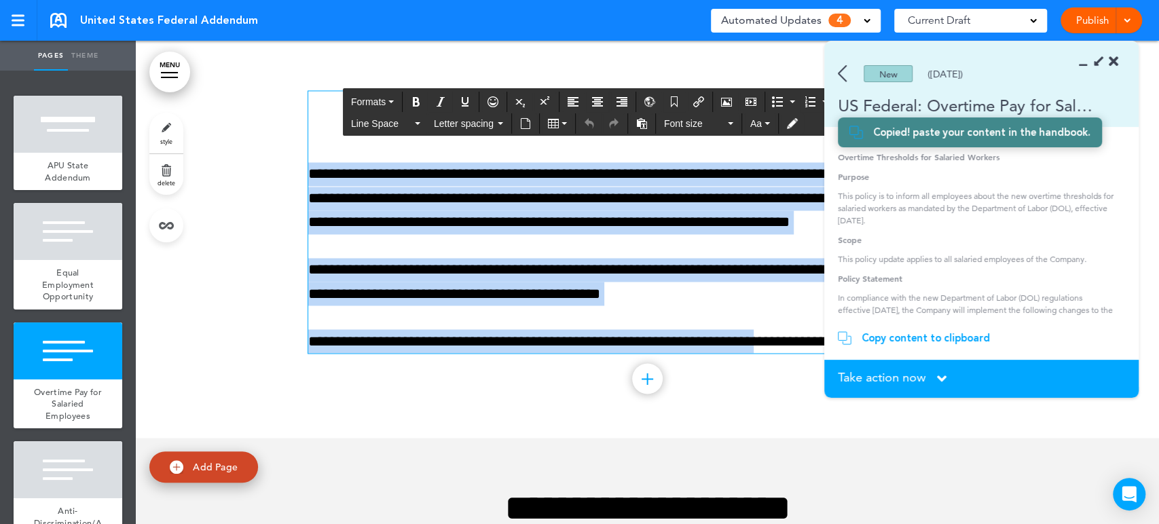
drag, startPoint x: 549, startPoint y: 115, endPoint x: 776, endPoint y: 340, distance: 318.9
click at [776, 340] on div "**********" at bounding box center [647, 222] width 679 height 262
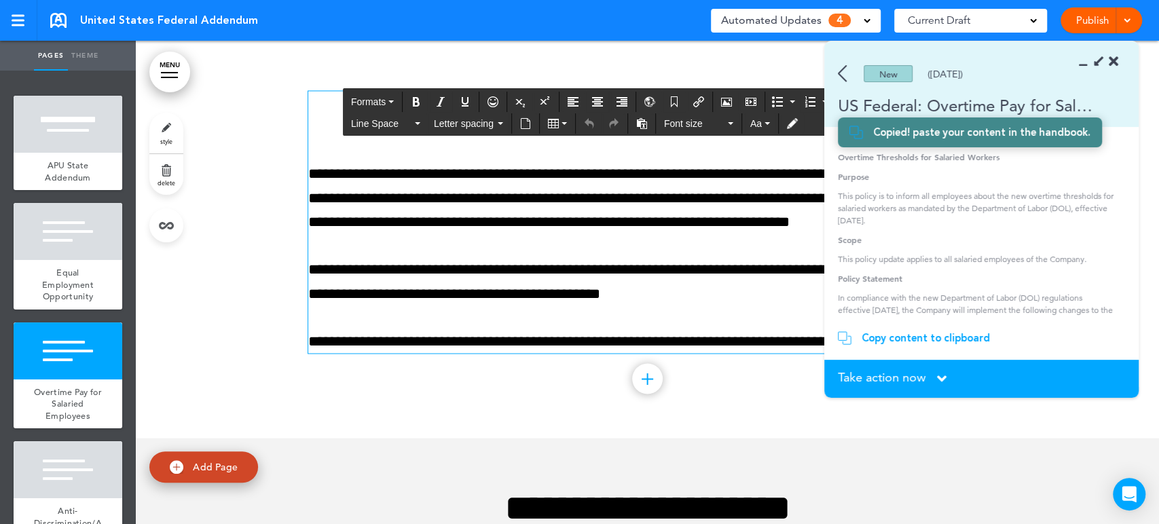
drag, startPoint x: 776, startPoint y: 340, endPoint x: 844, endPoint y: 347, distance: 67.7
click at [844, 347] on body "Make this page common so it is available in other handbooks. This handbook Prev…" at bounding box center [579, 262] width 1159 height 524
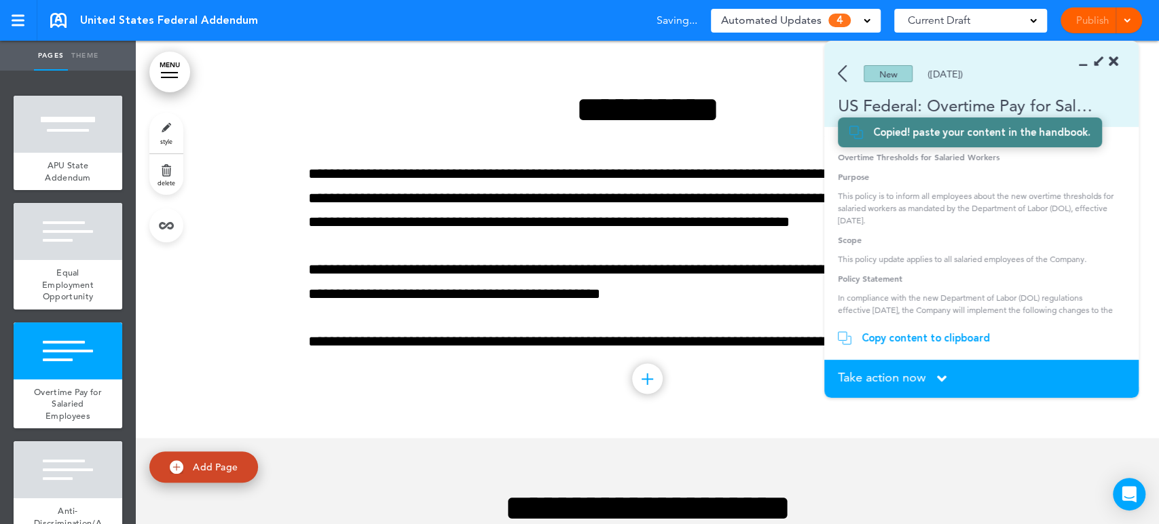
click at [1085, 70] on div "New (06/12/2024)" at bounding box center [962, 73] width 275 height 17
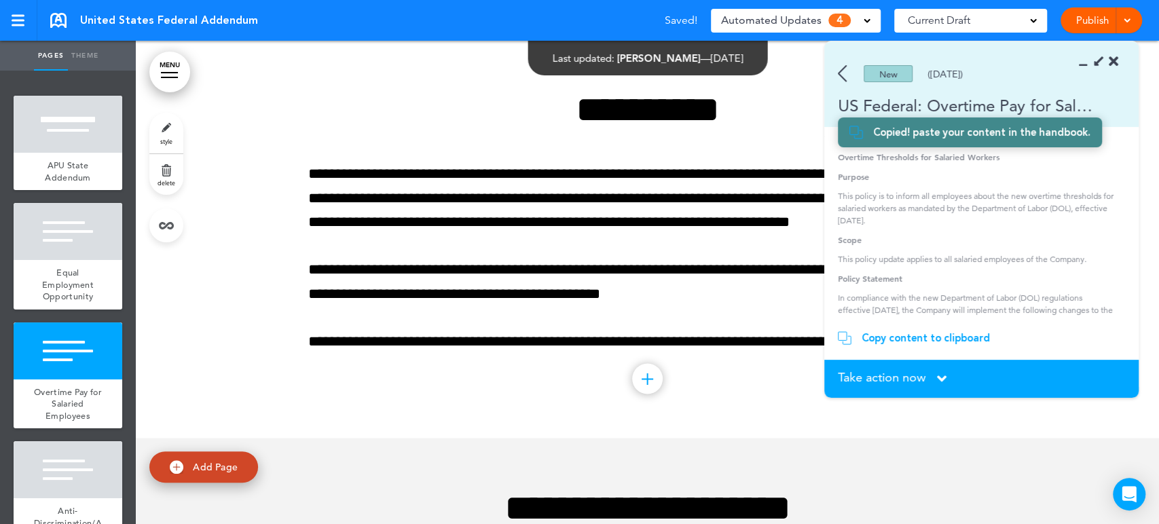
click at [1087, 65] on icon at bounding box center [1087, 62] width 0 height 14
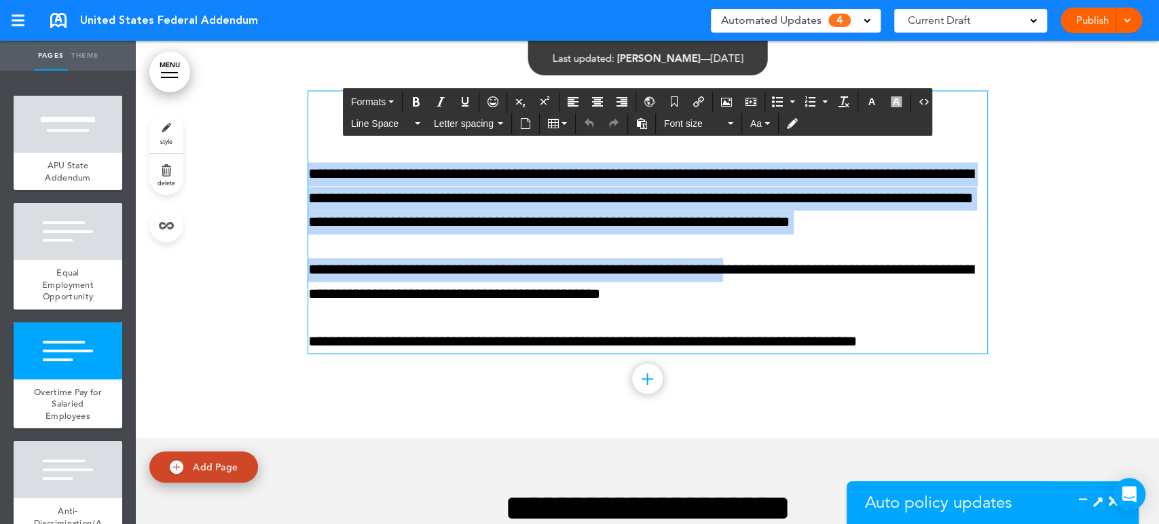
drag, startPoint x: 556, startPoint y: 107, endPoint x: 756, endPoint y: 265, distance: 254.9
click at [756, 265] on div "**********" at bounding box center [647, 222] width 679 height 262
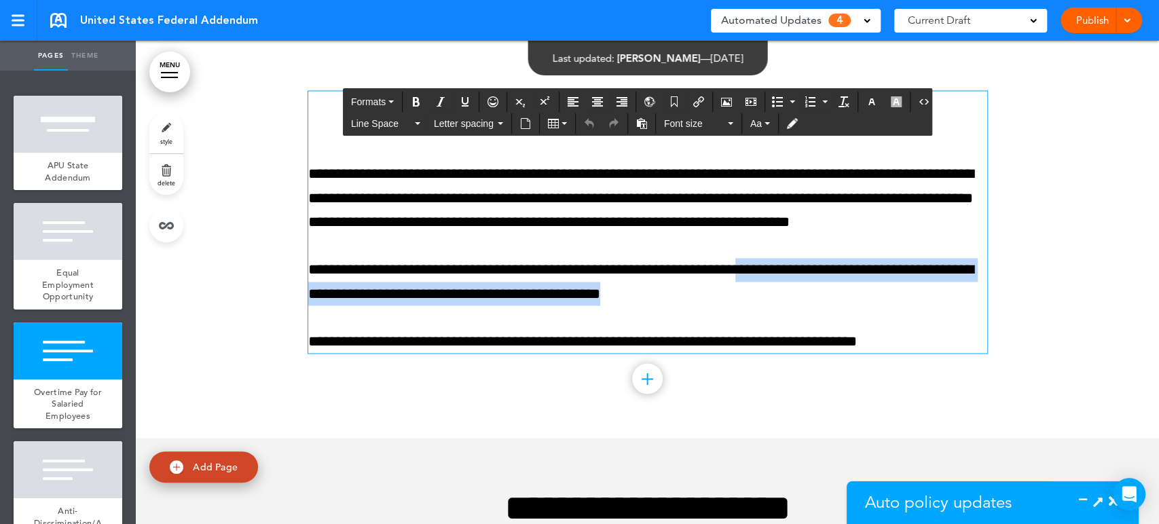
drag, startPoint x: 767, startPoint y: 270, endPoint x: 815, endPoint y: 304, distance: 59.0
click at [815, 304] on p "**********" at bounding box center [647, 282] width 679 height 48
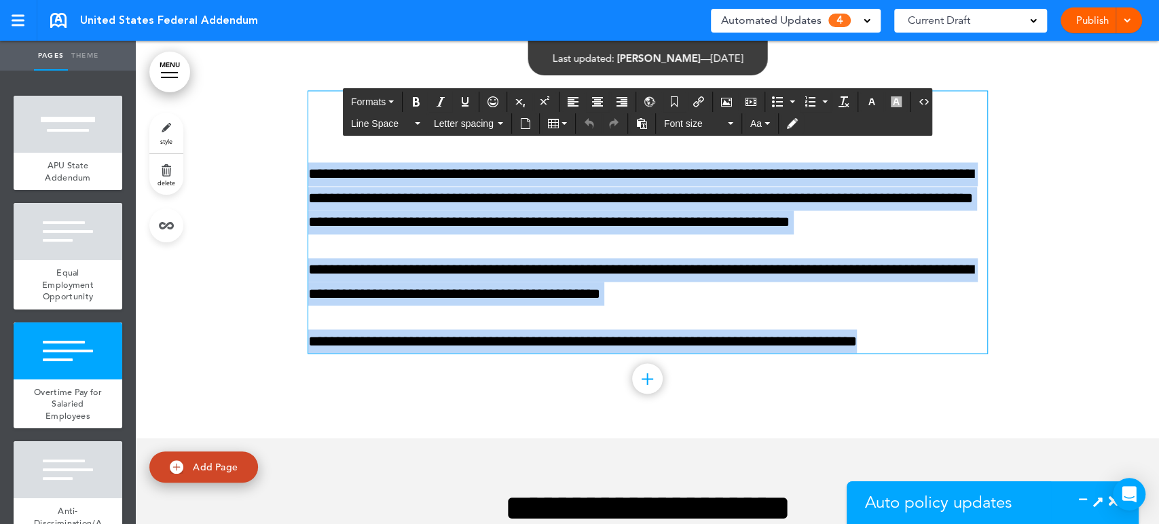
drag, startPoint x: 899, startPoint y: 341, endPoint x: 338, endPoint y: 93, distance: 614.0
click at [338, 93] on div "**********" at bounding box center [647, 222] width 679 height 262
paste div
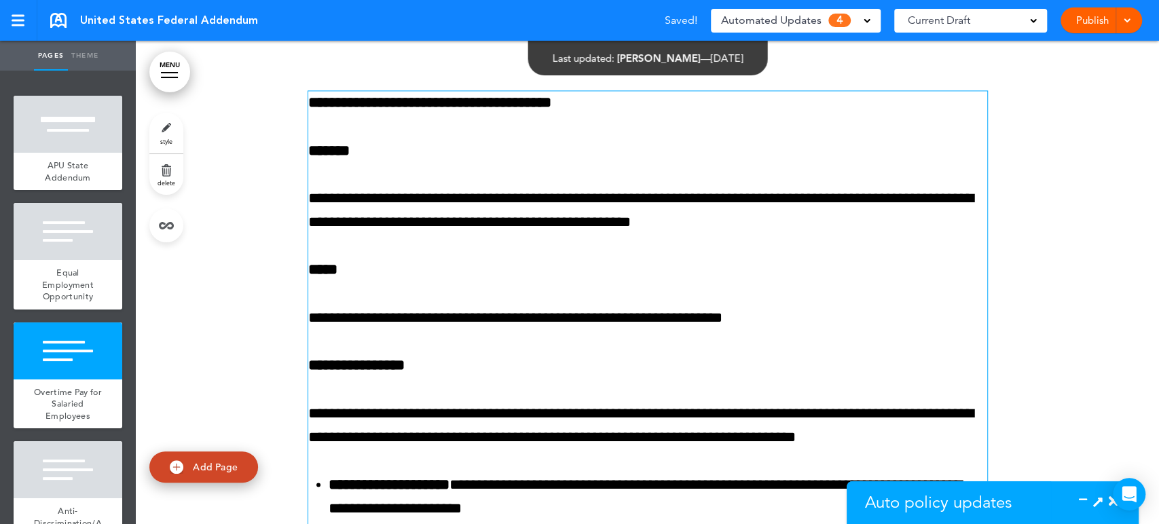
click at [308, 107] on strong "**********" at bounding box center [429, 102] width 243 height 15
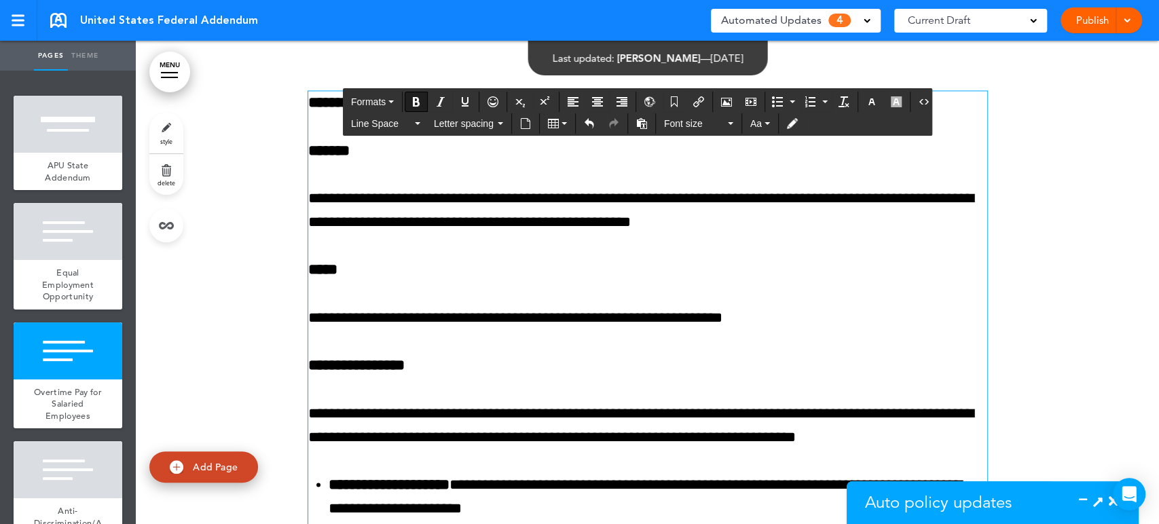
click at [308, 107] on strong "**********" at bounding box center [429, 102] width 243 height 15
click at [308, 98] on strong "**********" at bounding box center [429, 102] width 243 height 15
click at [595, 98] on icon "Align center" at bounding box center [597, 101] width 11 height 11
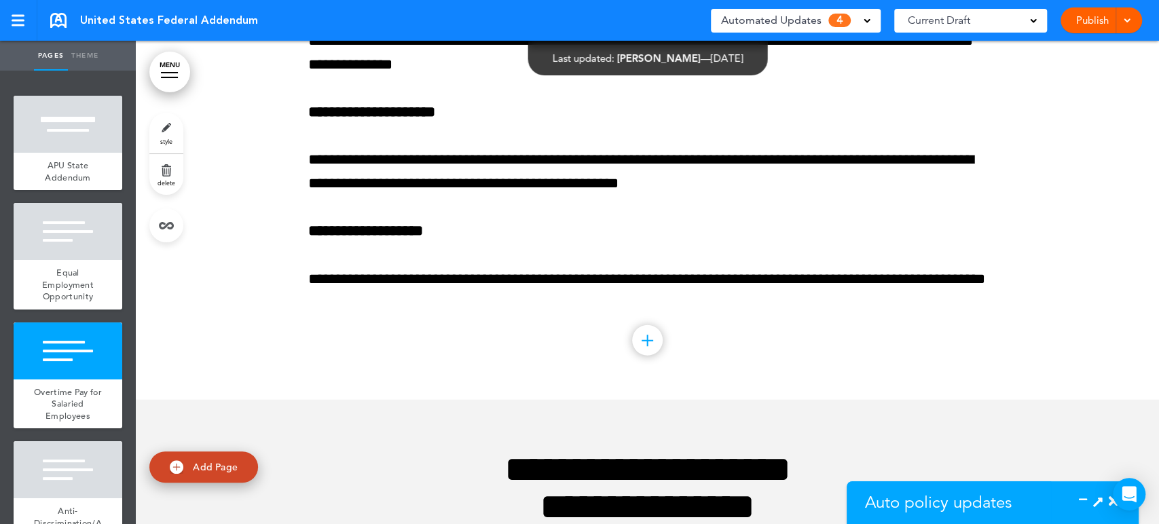
scroll to position [2273, 0]
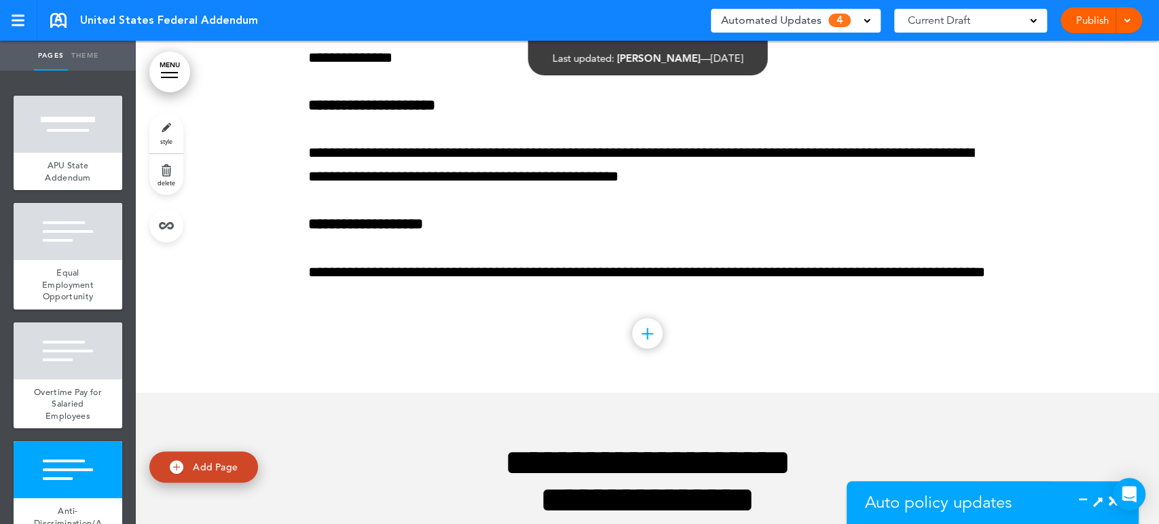
click at [1087, 496] on icon at bounding box center [1087, 502] width 0 height 14
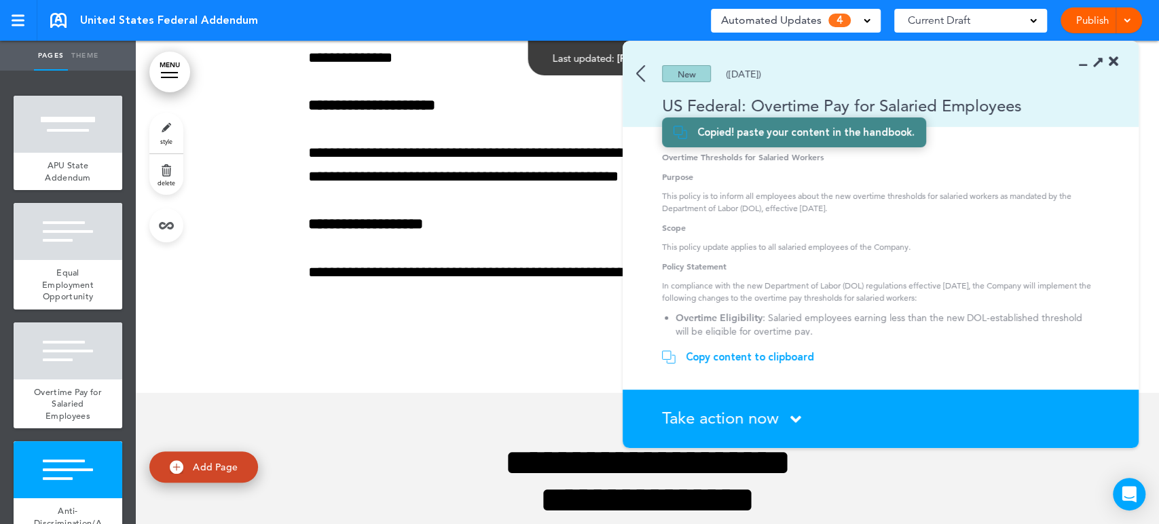
click at [797, 415] on icon at bounding box center [796, 419] width 11 height 17
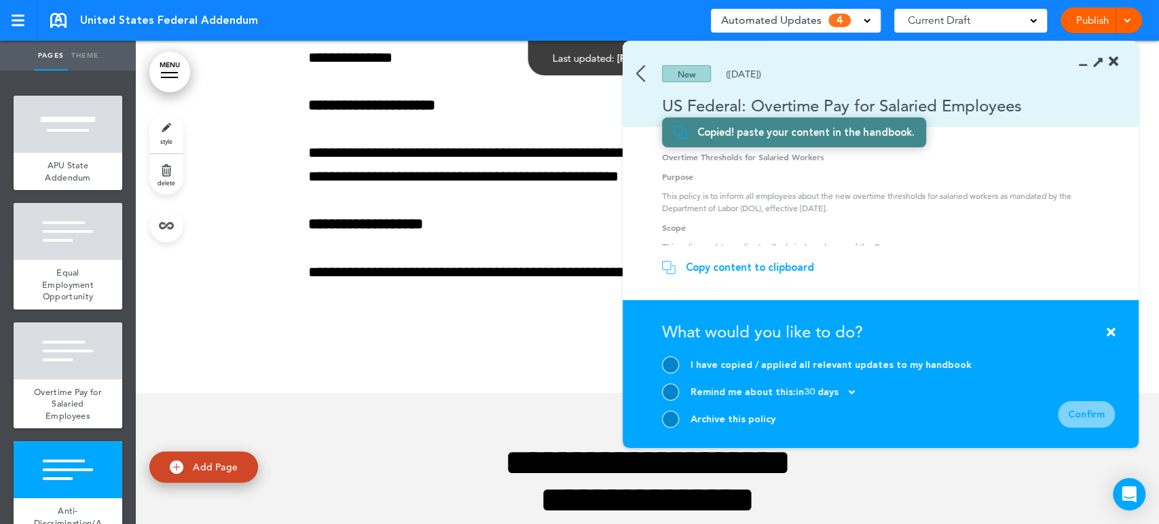
click at [672, 363] on div at bounding box center [670, 365] width 17 height 17
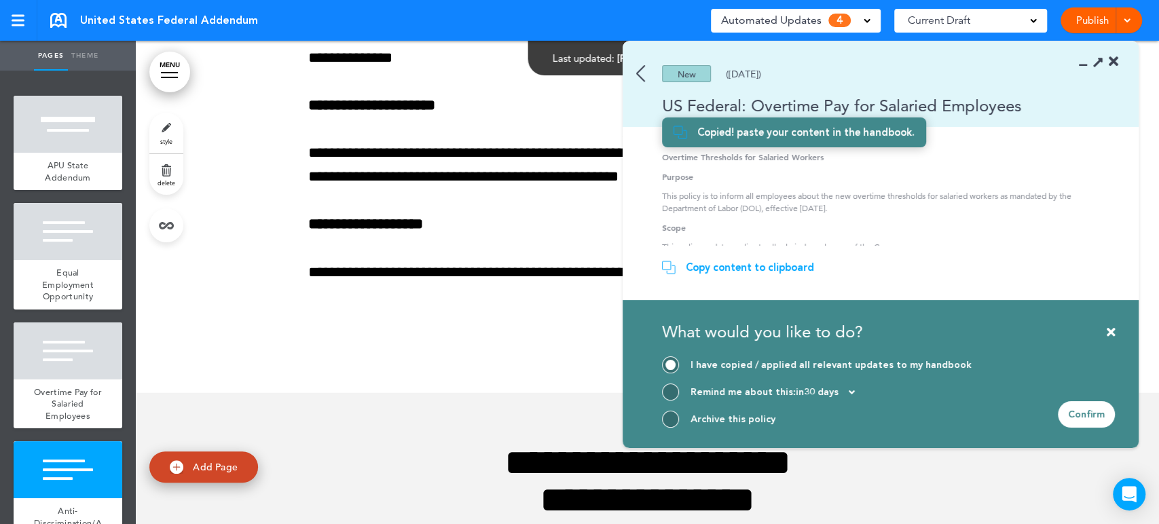
click at [1098, 412] on div "Confirm" at bounding box center [1086, 414] width 57 height 26
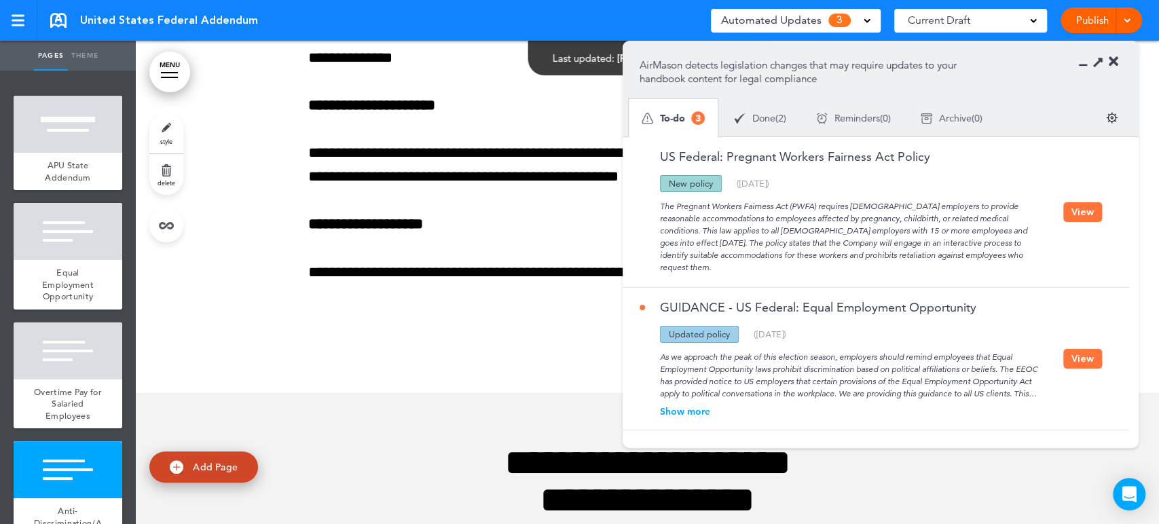
drag, startPoint x: 1126, startPoint y: 276, endPoint x: 1127, endPoint y: 316, distance: 39.4
click at [1127, 316] on section "US Federal: Pregnant Workers Fairness Act Policy Updated policy New policy Dele…" at bounding box center [876, 284] width 507 height 295
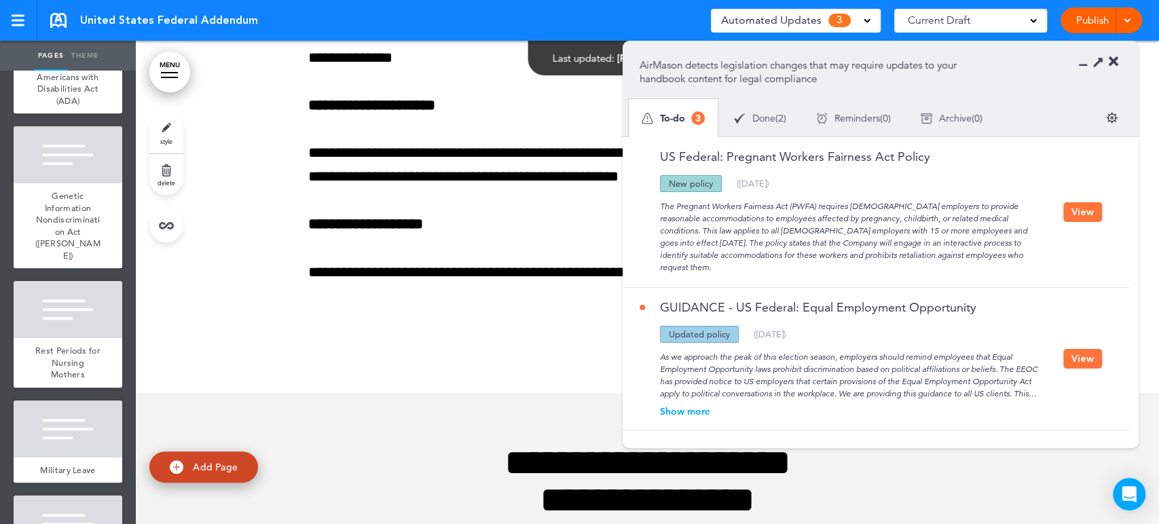
scroll to position [583, 0]
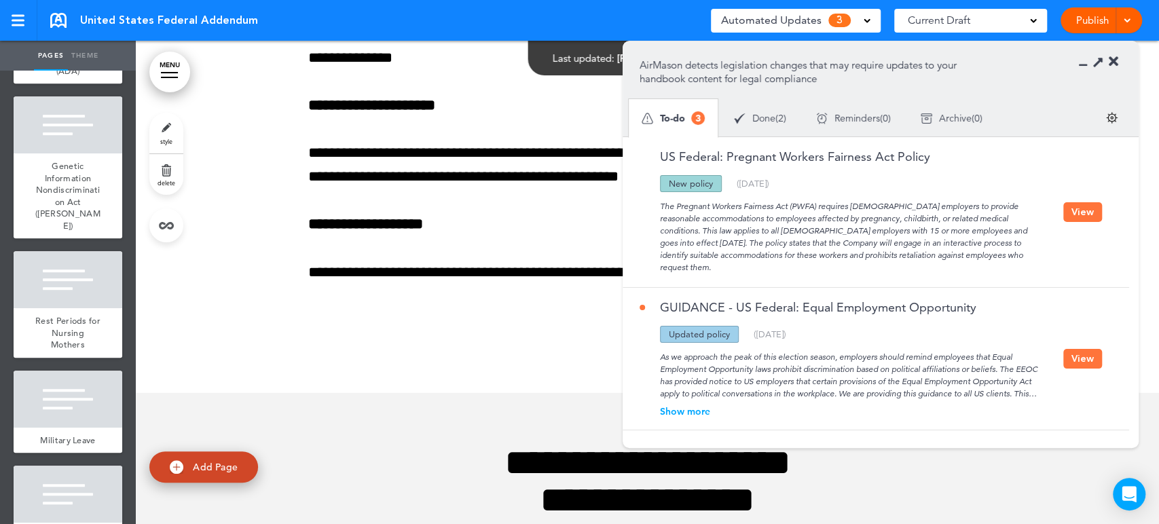
click at [1082, 204] on button "View" at bounding box center [1083, 212] width 39 height 20
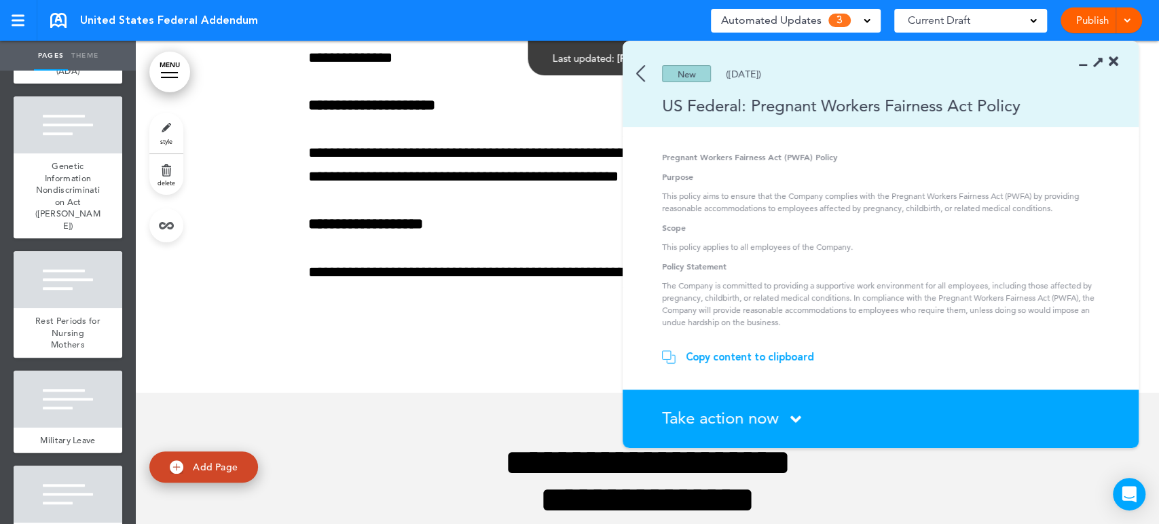
click at [704, 355] on div "Copy content to clipboard" at bounding box center [750, 357] width 128 height 14
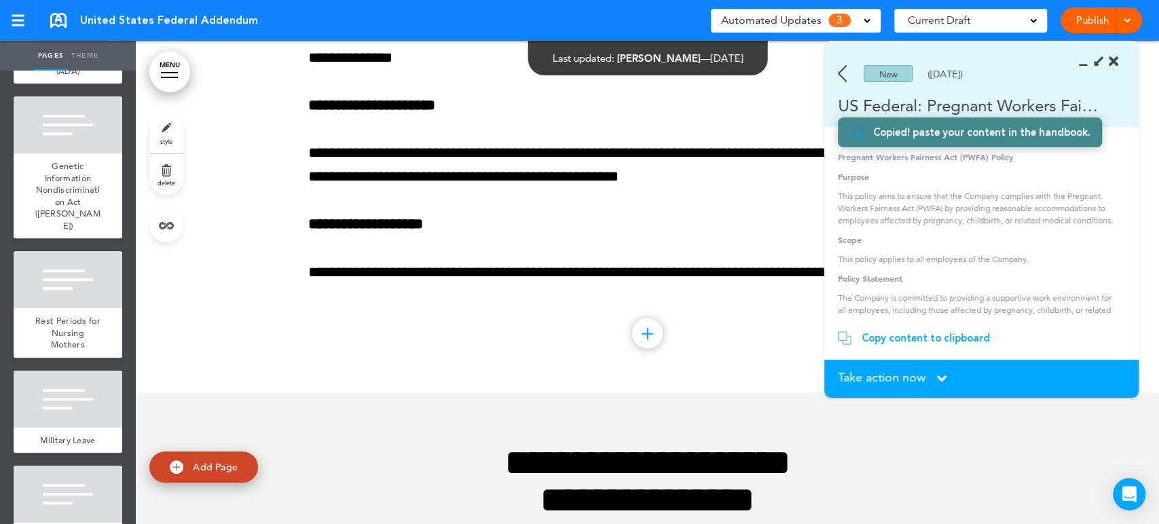
click at [1083, 69] on div "New (06/12/2024)" at bounding box center [962, 73] width 275 height 17
click at [1087, 62] on icon at bounding box center [1087, 62] width 0 height 14
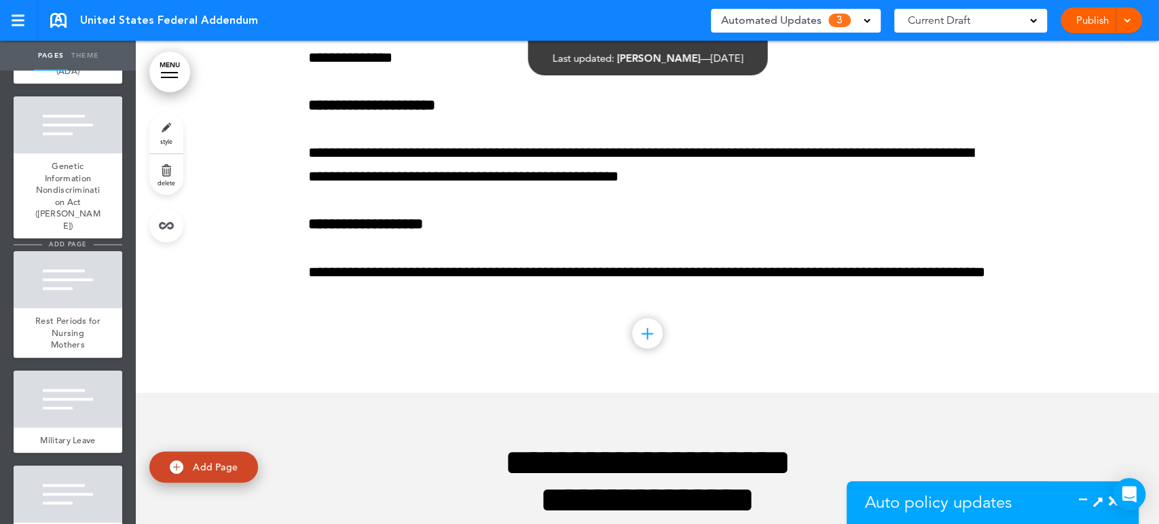
click at [63, 249] on span "add page" at bounding box center [67, 244] width 51 height 9
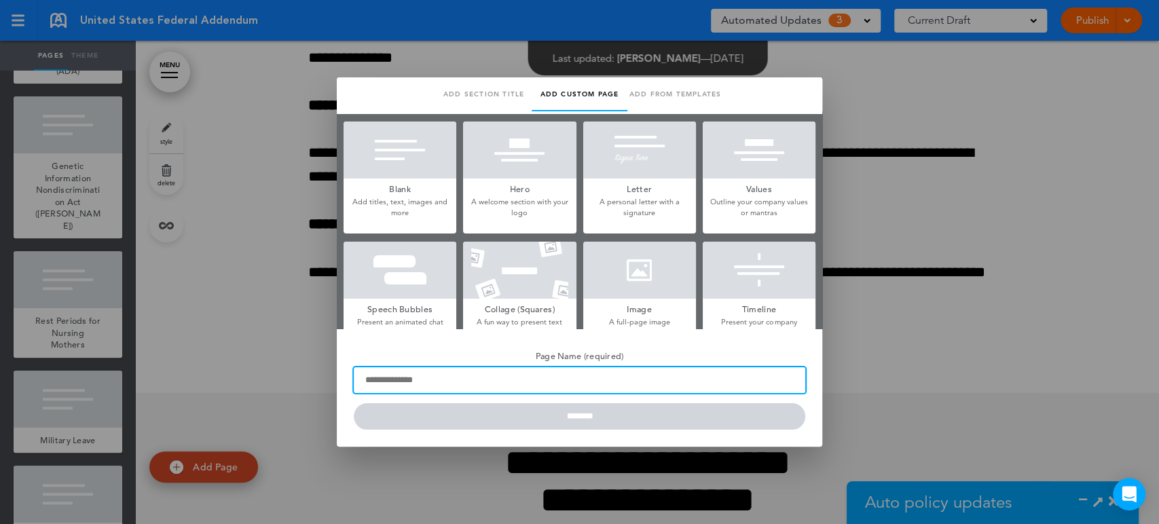
click at [425, 384] on input "Page Name (required)" at bounding box center [580, 380] width 452 height 26
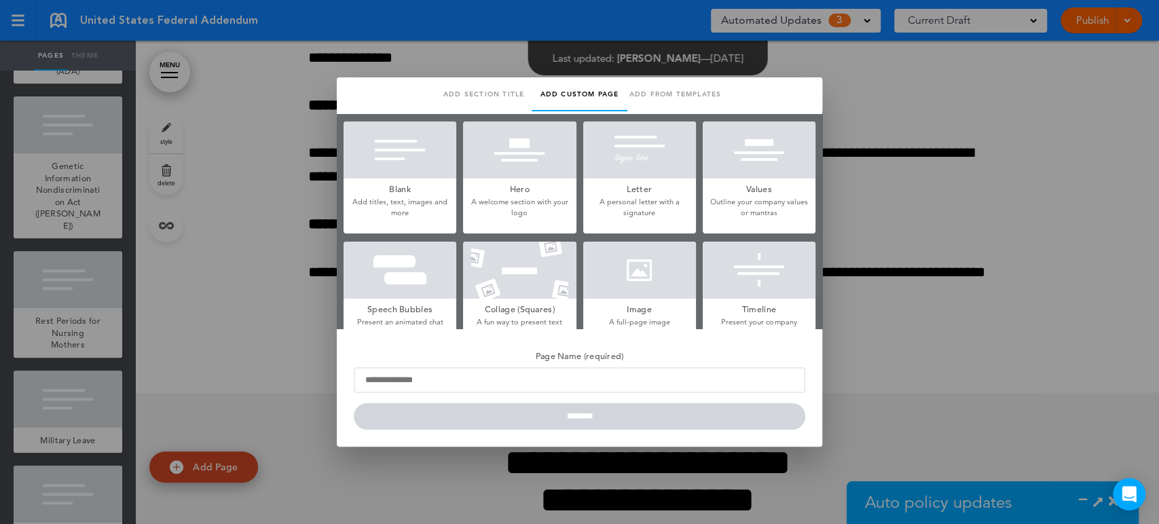
click at [1081, 499] on div at bounding box center [579, 262] width 1159 height 524
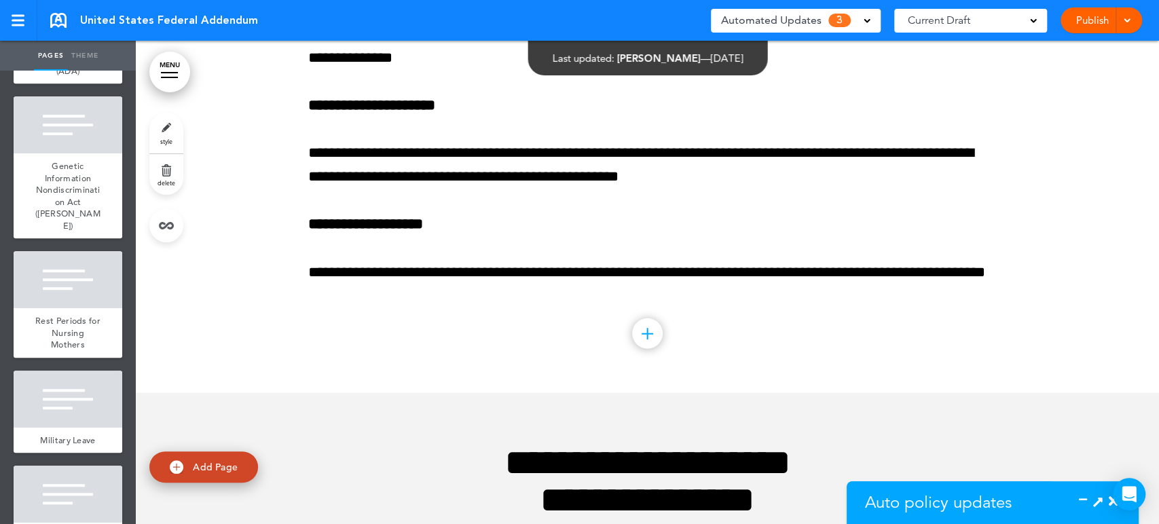
click at [1087, 499] on icon at bounding box center [1087, 502] width 0 height 14
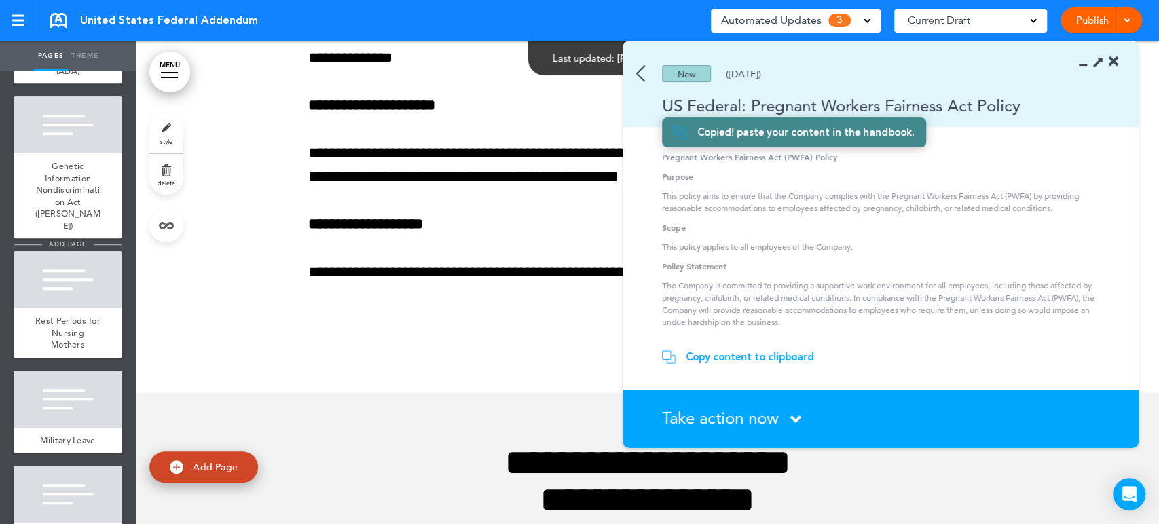
click at [71, 249] on span "add page" at bounding box center [67, 244] width 51 height 9
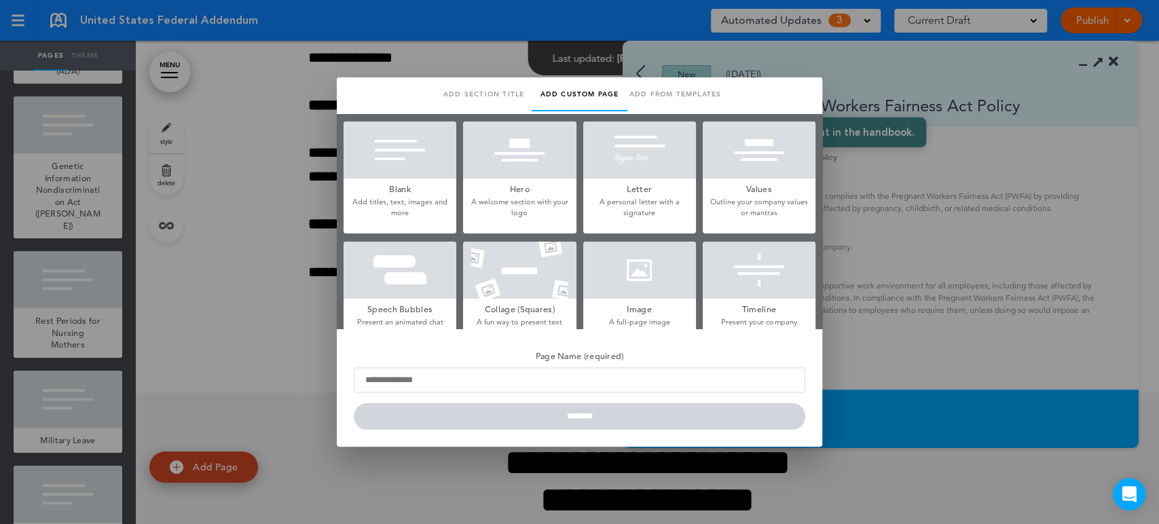
drag, startPoint x: 414, startPoint y: 82, endPoint x: 359, endPoint y: 92, distance: 55.3
click at [359, 92] on ul "Add section title Add common page Add custom page Add from templates Saved temp…" at bounding box center [579, 95] width 479 height 36
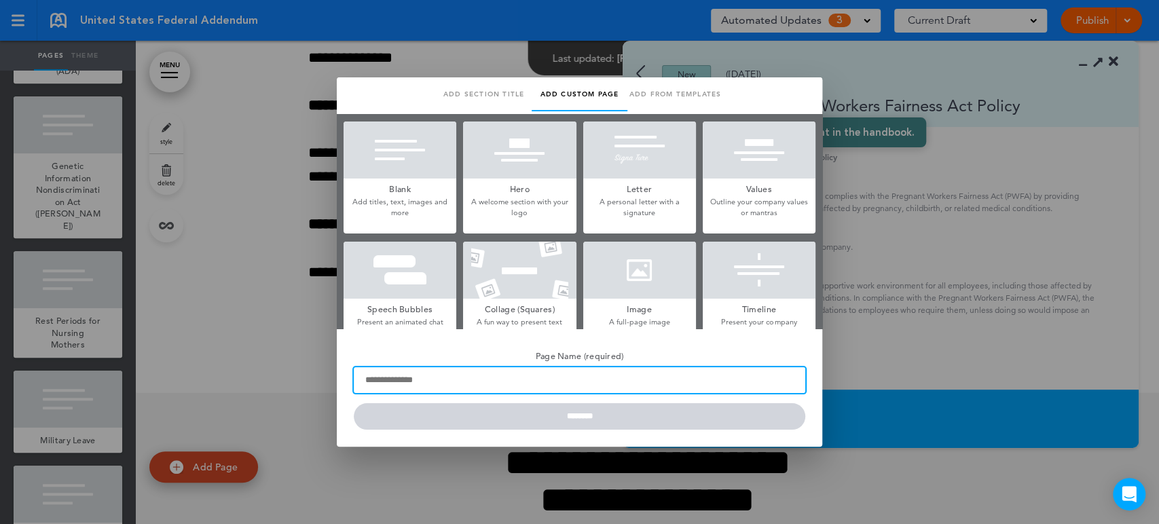
click at [467, 380] on input "Page Name (required)" at bounding box center [580, 380] width 452 height 26
type input "*"
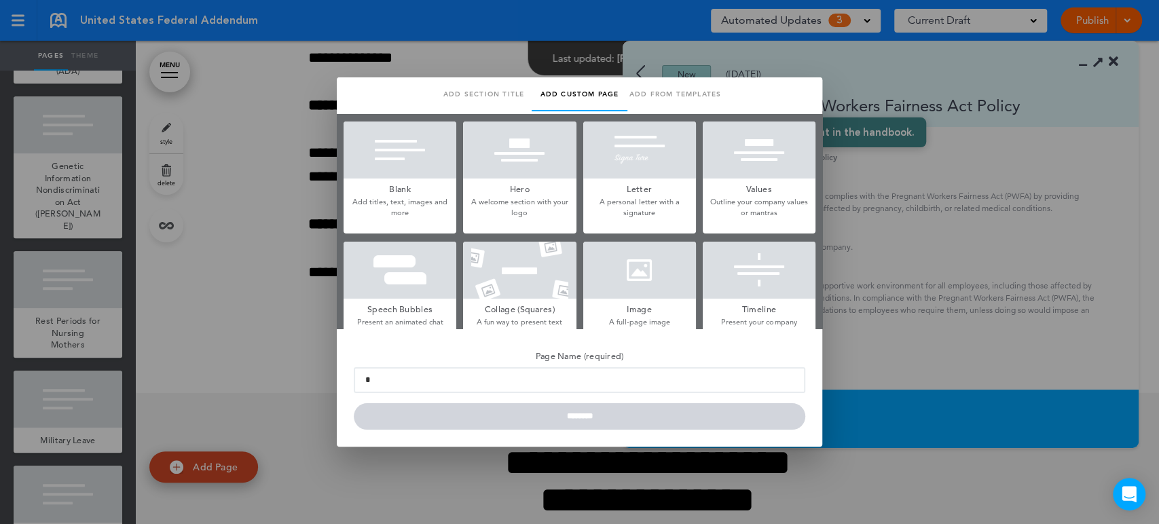
click at [653, 21] on div at bounding box center [579, 262] width 1159 height 524
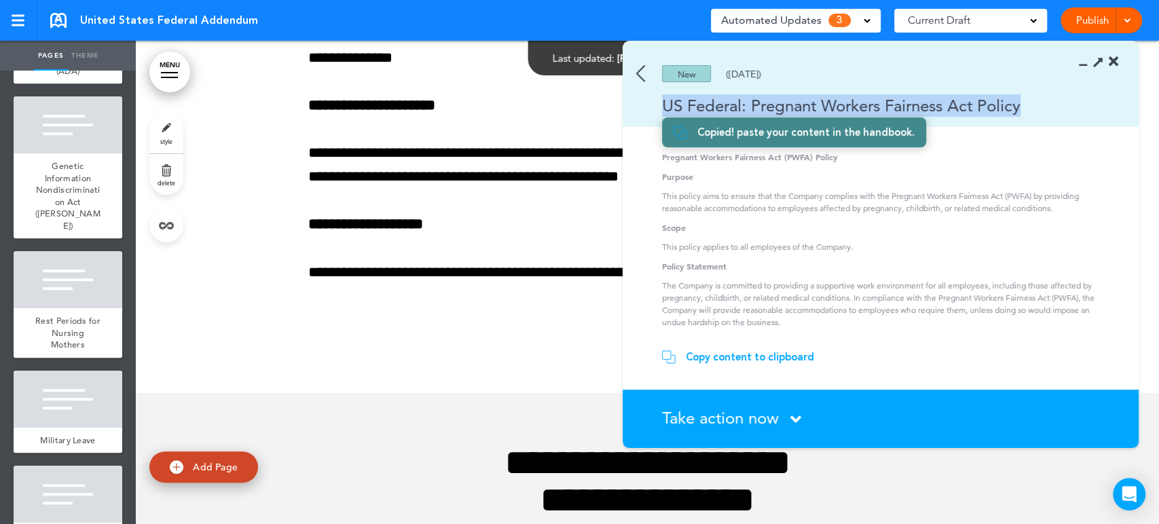
drag, startPoint x: 662, startPoint y: 105, endPoint x: 1024, endPoint y: 102, distance: 362.0
click at [1024, 102] on div "US Federal: Pregnant Workers Fairness Act Policy" at bounding box center [861, 105] width 477 height 22
copy div "US Federal: Pregnant Workers Fairness Act Policy"
click at [54, 249] on span "add page" at bounding box center [67, 244] width 51 height 9
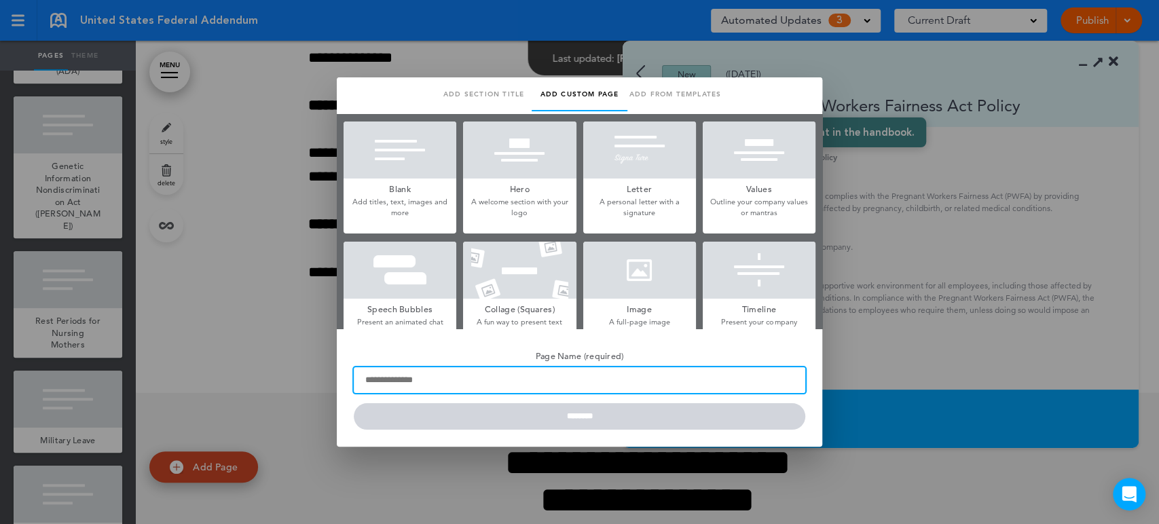
click at [405, 380] on input "Page Name (required)" at bounding box center [580, 380] width 452 height 26
paste input "**********"
type input "**********"
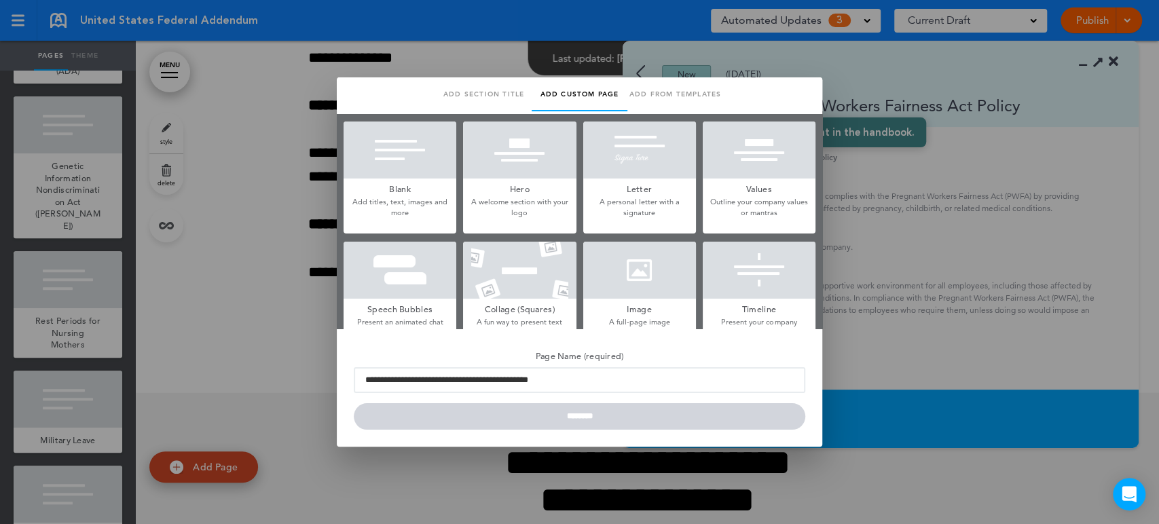
click at [396, 147] on div at bounding box center [400, 150] width 113 height 57
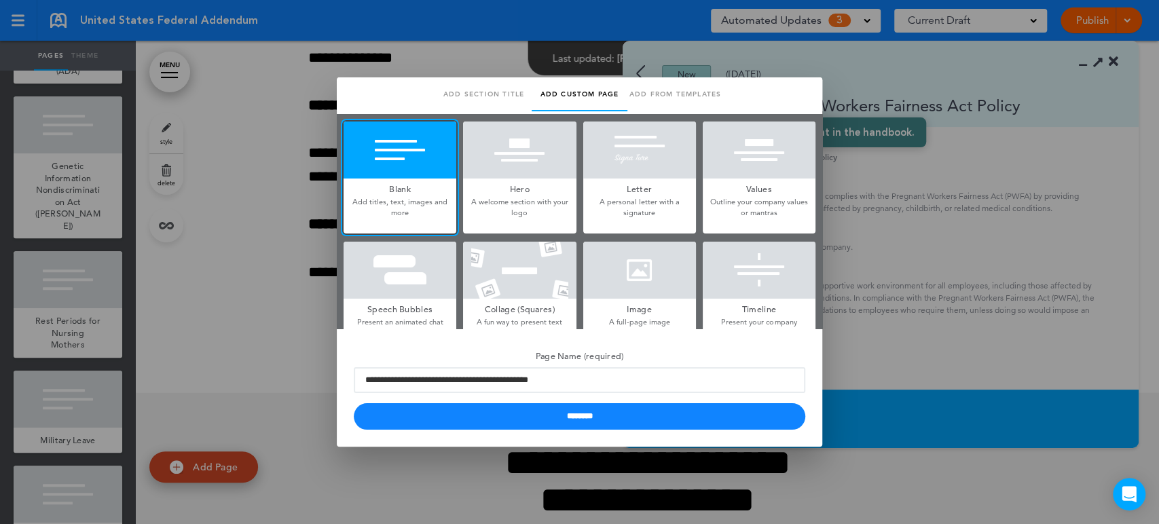
click at [988, 253] on div at bounding box center [579, 262] width 1159 height 524
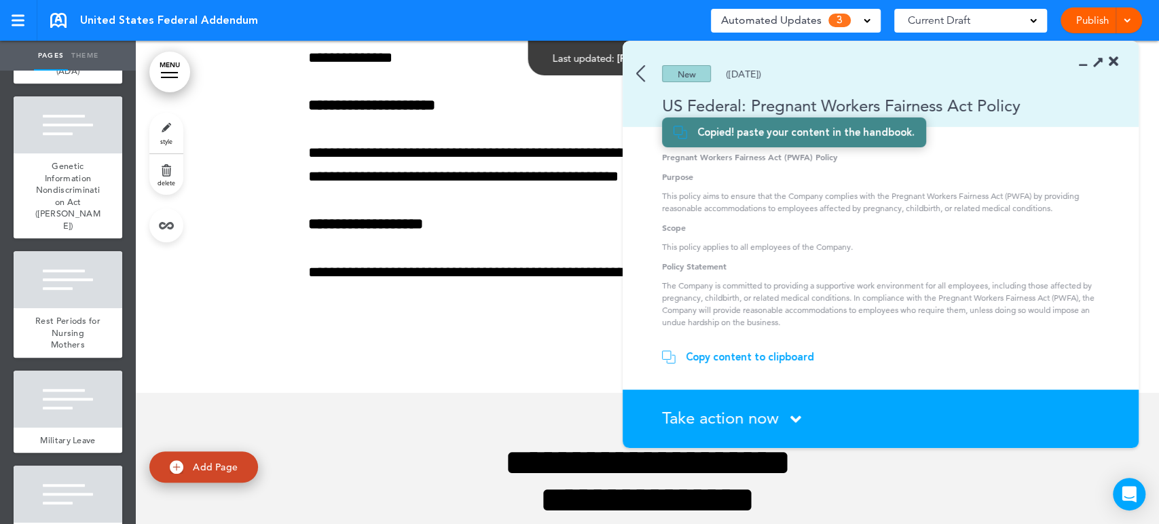
click at [751, 352] on div "Copy content to clipboard" at bounding box center [750, 357] width 128 height 14
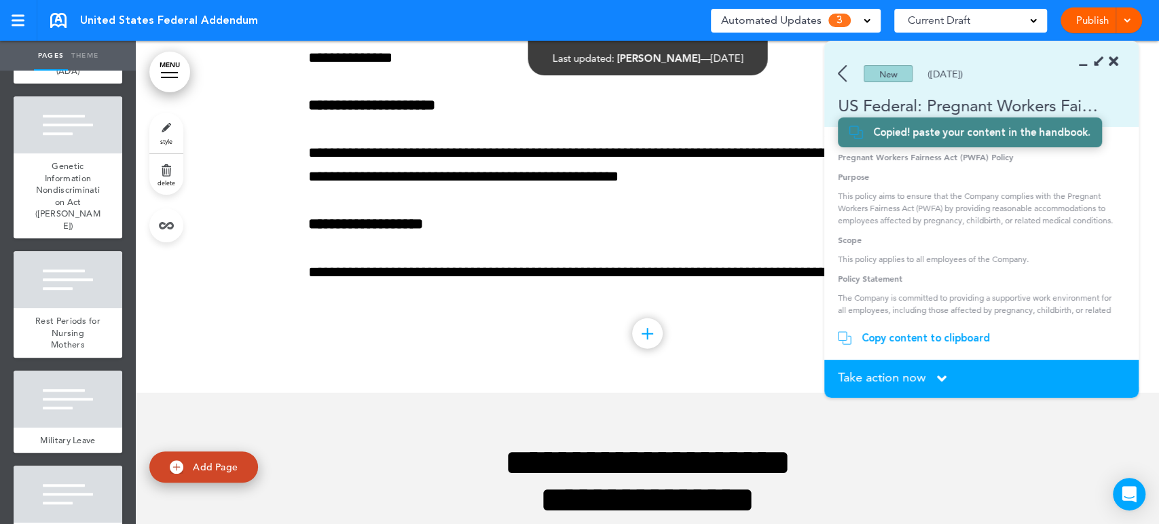
click at [1083, 58] on section "New (06/12/2024) US Federal: Pregnant Workers Fairness Act Policy" at bounding box center [982, 84] width 314 height 86
click at [1087, 60] on icon at bounding box center [1087, 62] width 0 height 14
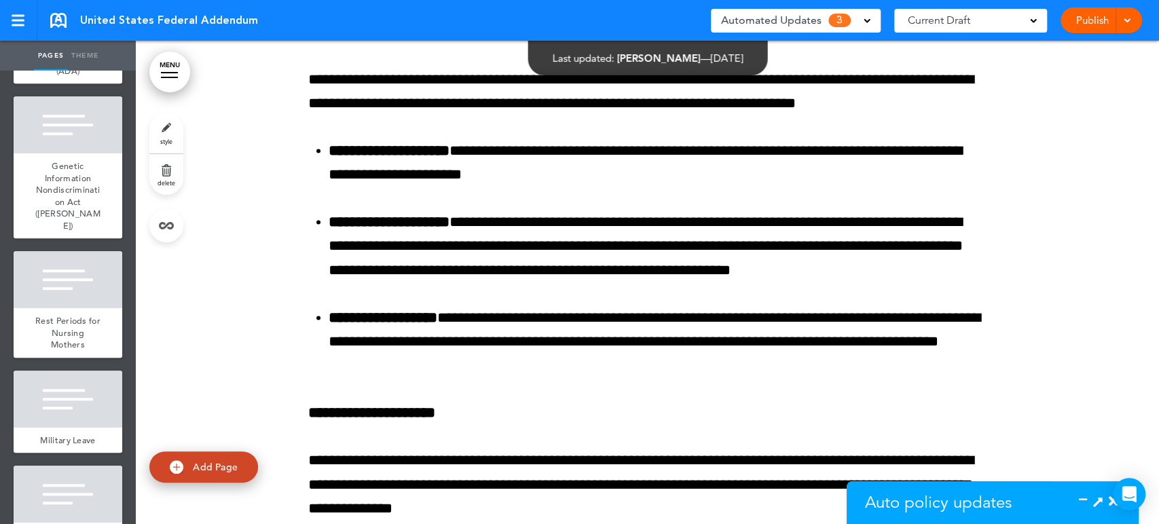
scroll to position [1820, 0]
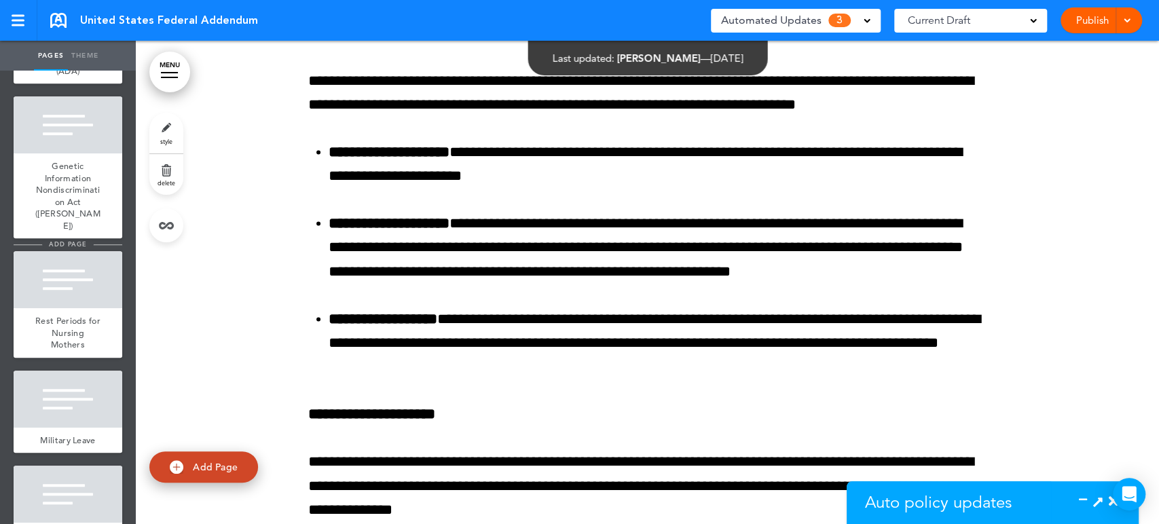
click at [71, 249] on span "add page" at bounding box center [67, 244] width 51 height 9
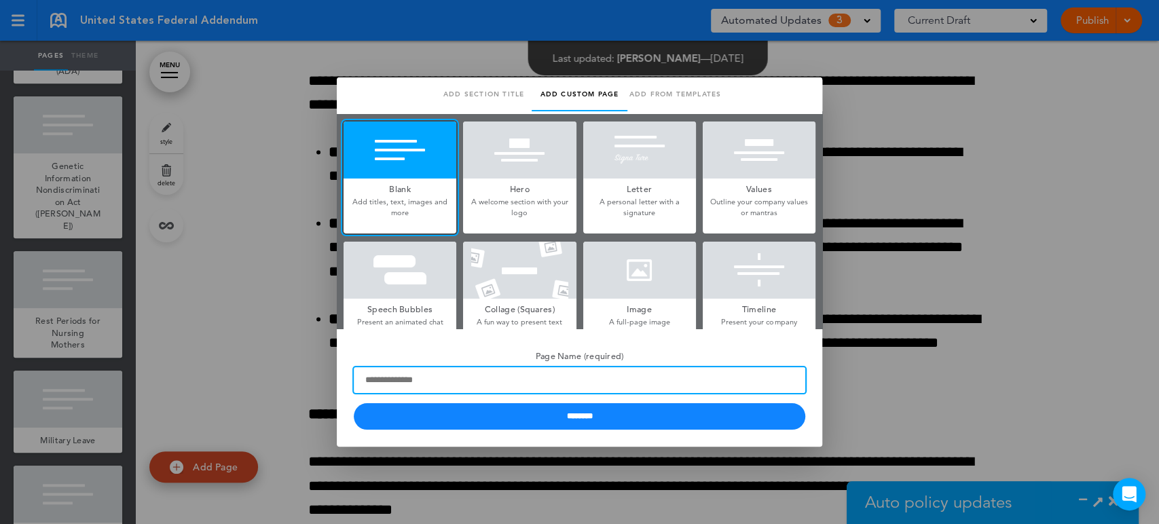
click at [384, 373] on input "Page Name (required)" at bounding box center [580, 380] width 452 height 26
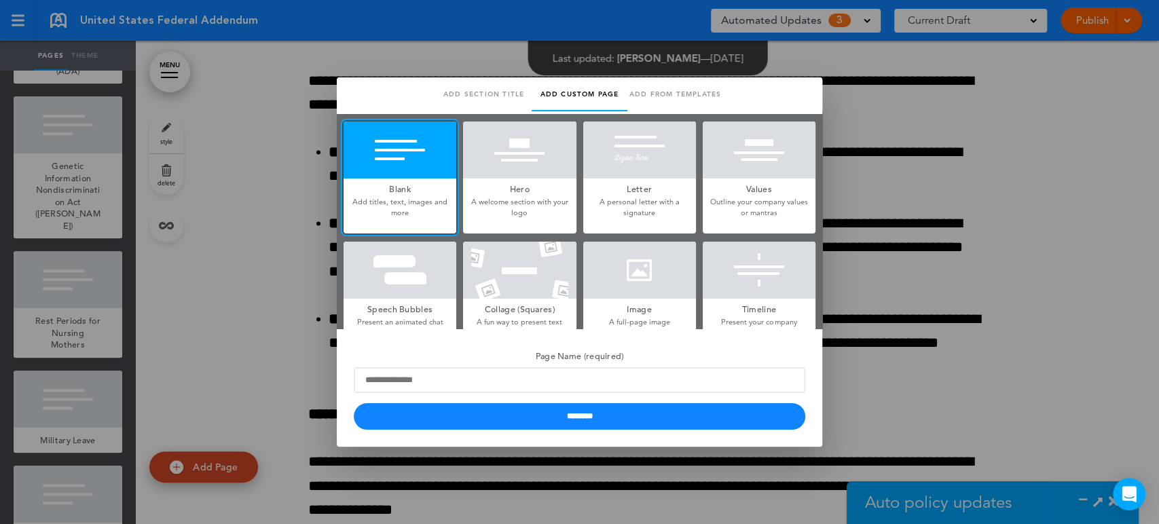
click at [406, 147] on div at bounding box center [400, 150] width 113 height 57
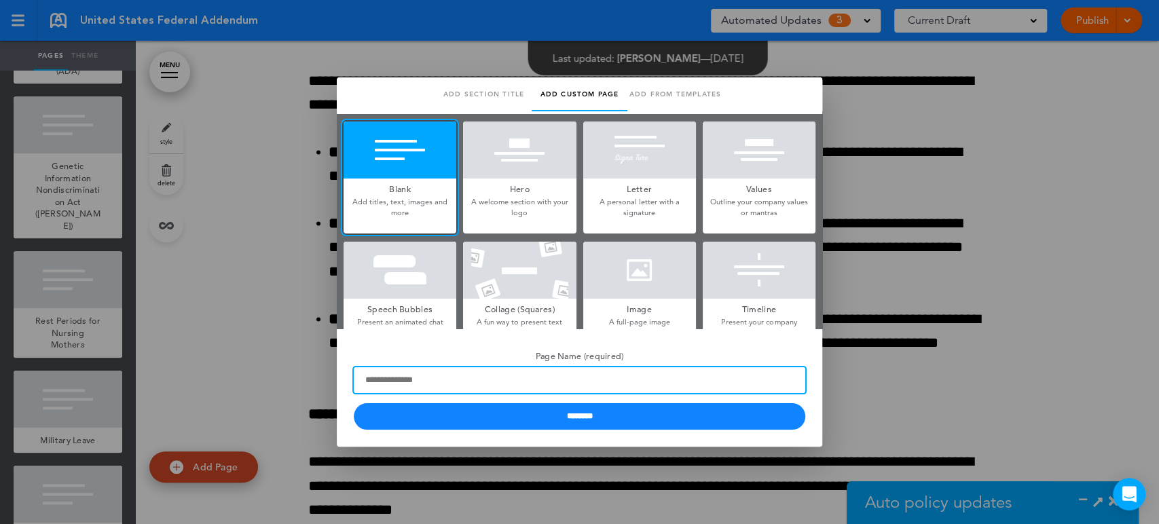
click at [418, 384] on input "Page Name (required)" at bounding box center [580, 380] width 452 height 26
type input "**********"
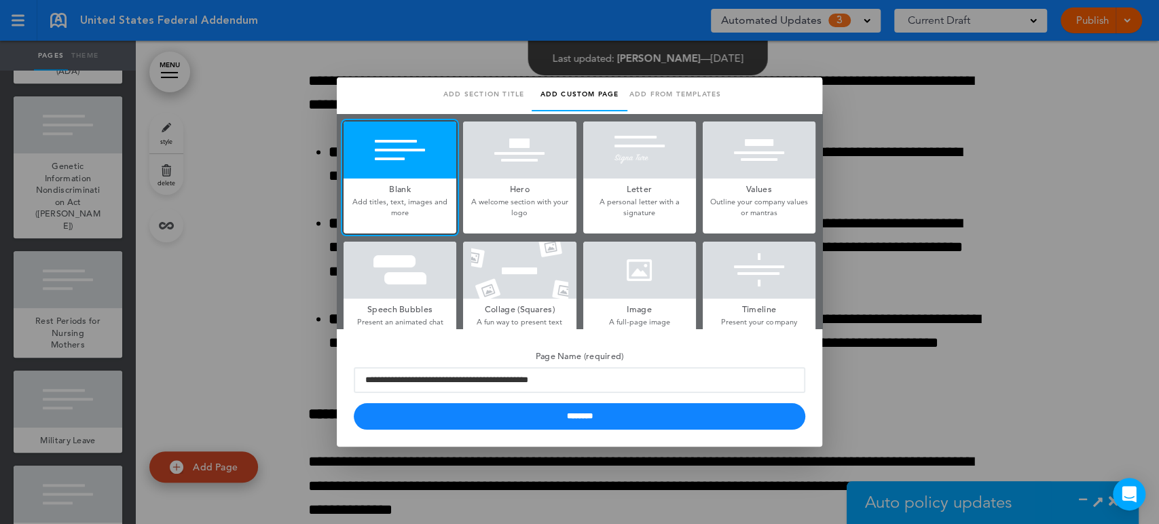
click at [395, 157] on div at bounding box center [400, 150] width 113 height 57
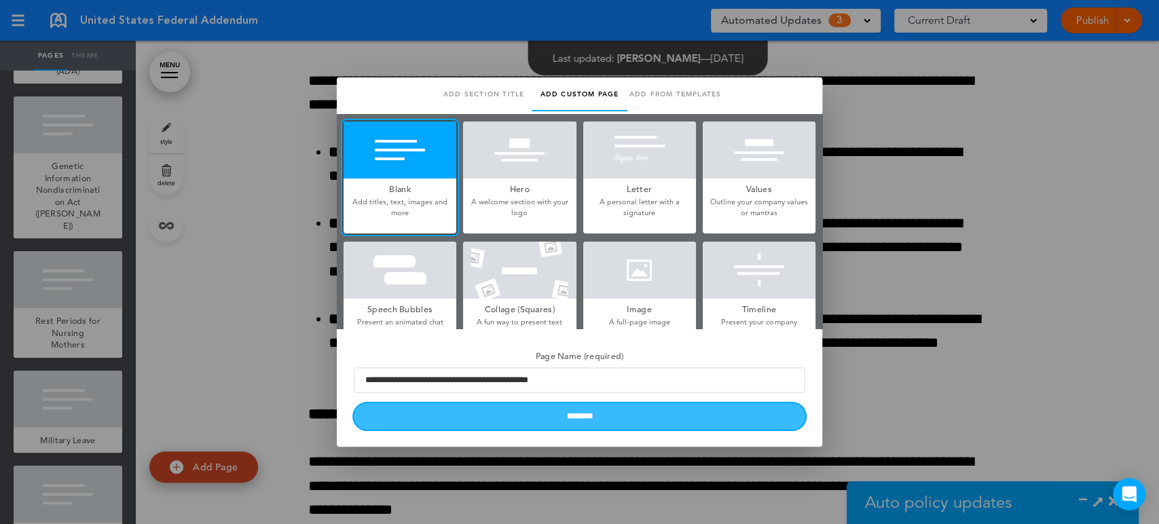
click at [582, 409] on input "********" at bounding box center [580, 416] width 452 height 26
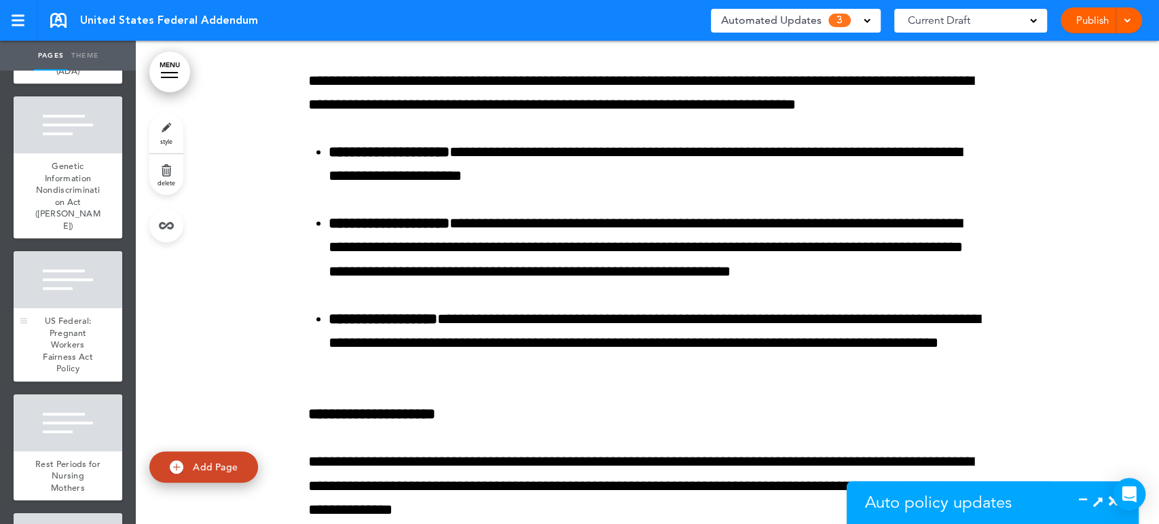
click at [54, 300] on div at bounding box center [68, 279] width 109 height 57
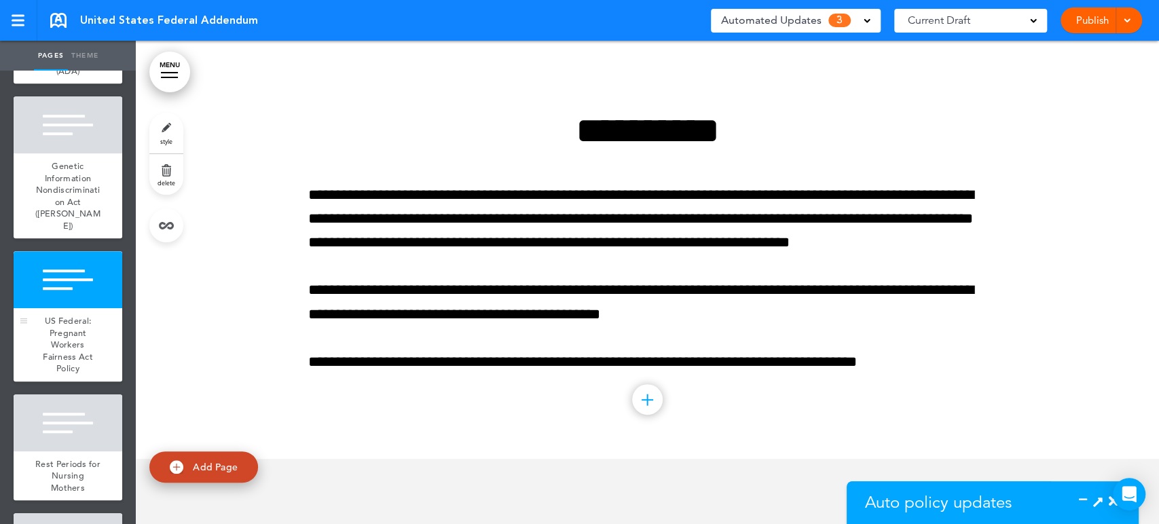
scroll to position [7193, 0]
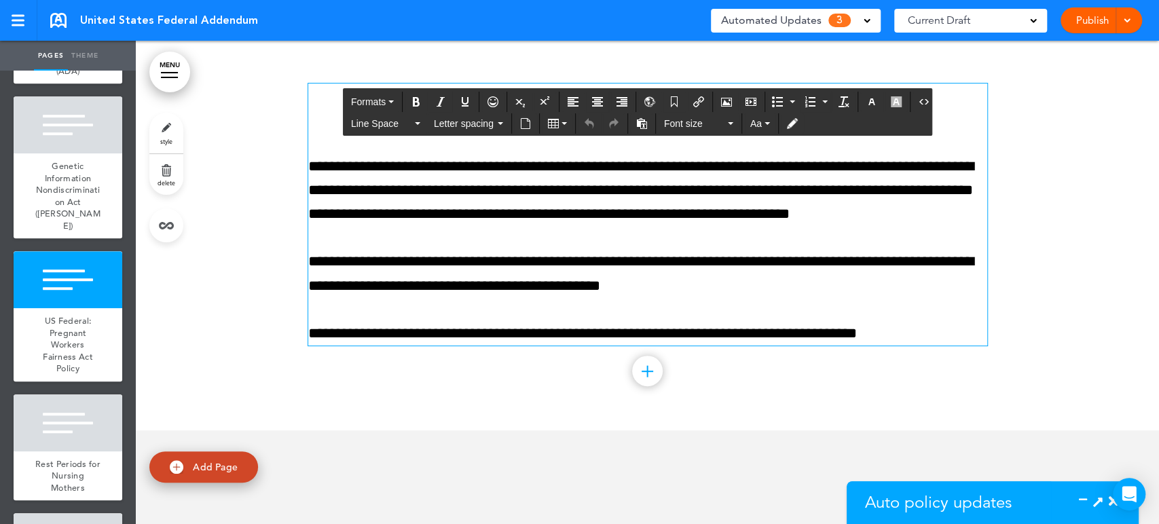
click at [590, 141] on div "**********" at bounding box center [647, 215] width 679 height 262
click at [587, 161] on div "**********" at bounding box center [647, 215] width 679 height 262
click at [919, 99] on icon "Source code" at bounding box center [924, 101] width 11 height 11
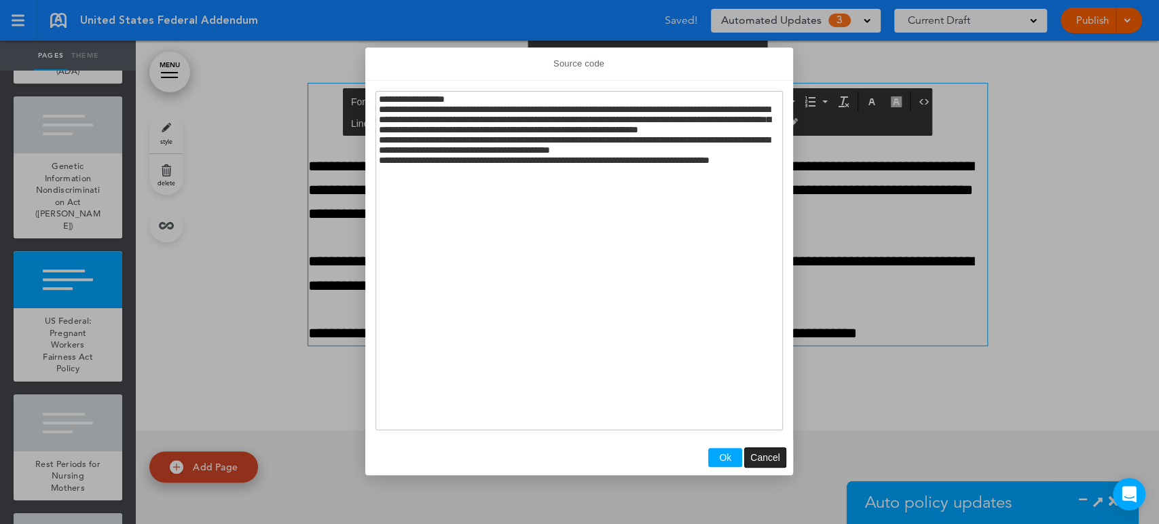
click at [759, 453] on span "Cancel" at bounding box center [765, 457] width 30 height 11
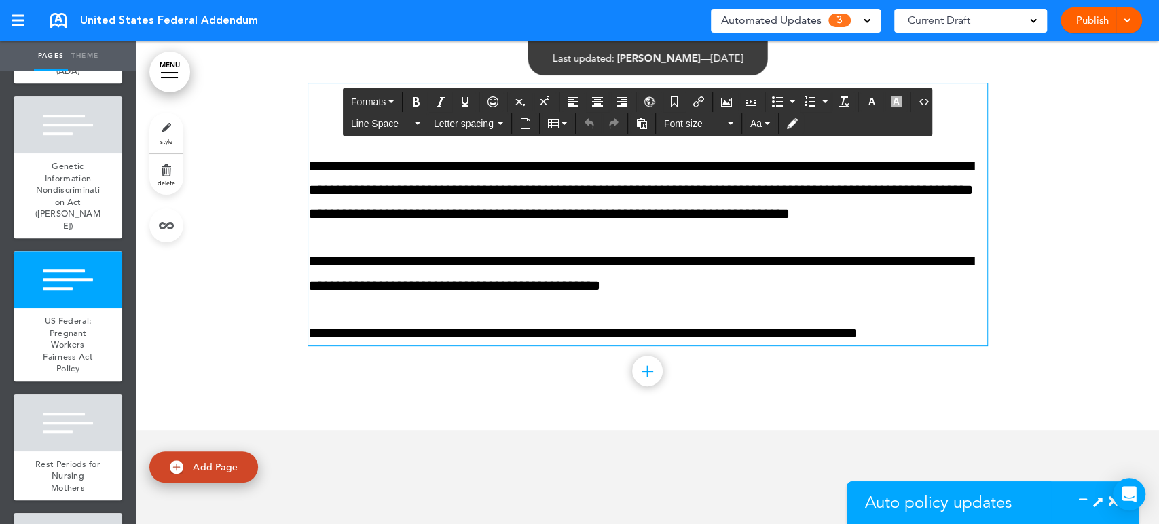
click at [690, 297] on p "**********" at bounding box center [647, 274] width 679 height 48
drag, startPoint x: 829, startPoint y: 325, endPoint x: 731, endPoint y: 304, distance: 99.4
click at [731, 304] on div "**********" at bounding box center [647, 215] width 679 height 262
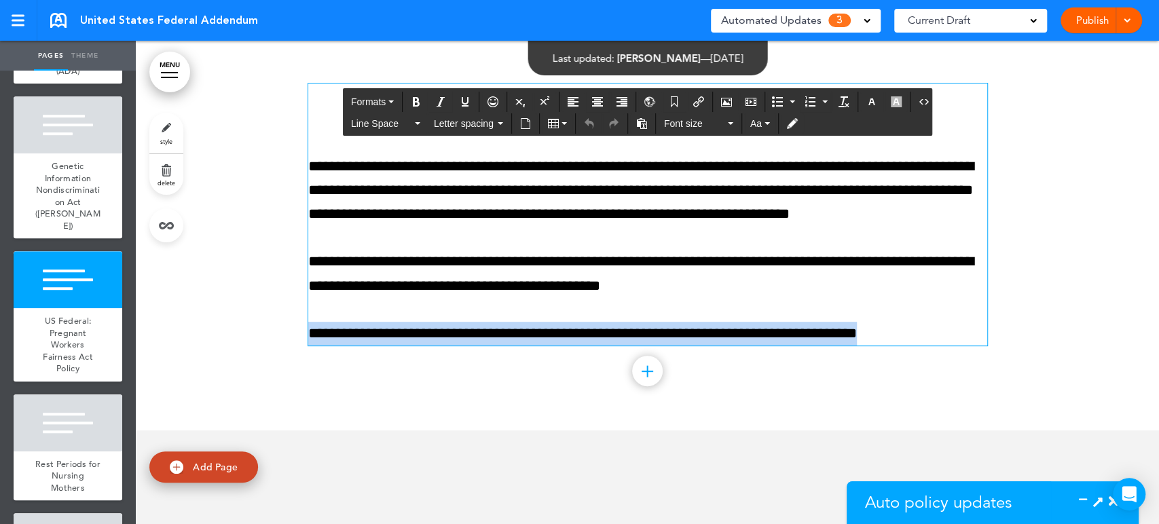
click at [913, 327] on div "**********" at bounding box center [647, 215] width 679 height 262
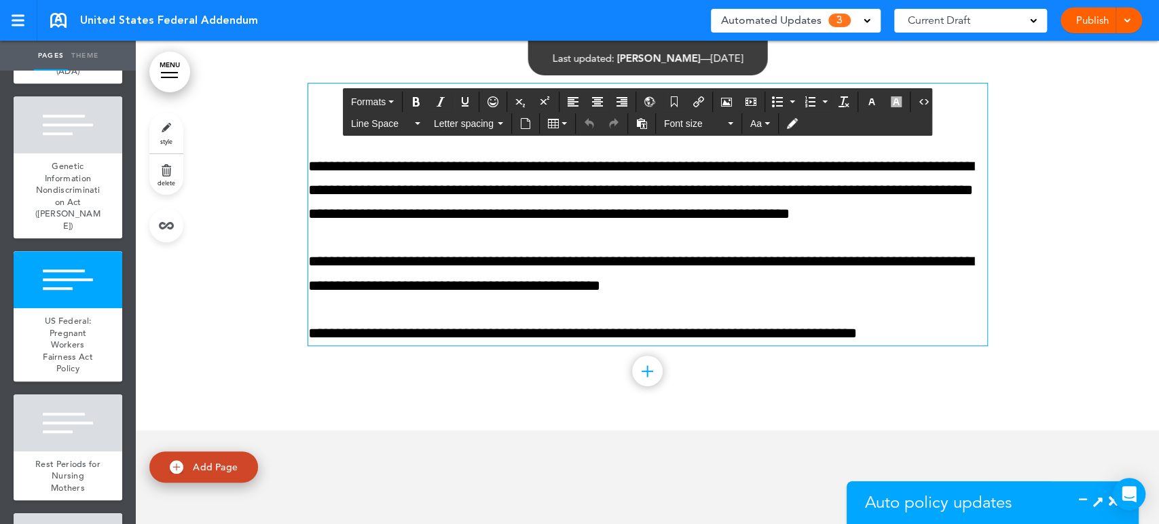
click at [913, 327] on div "**********" at bounding box center [647, 215] width 679 height 262
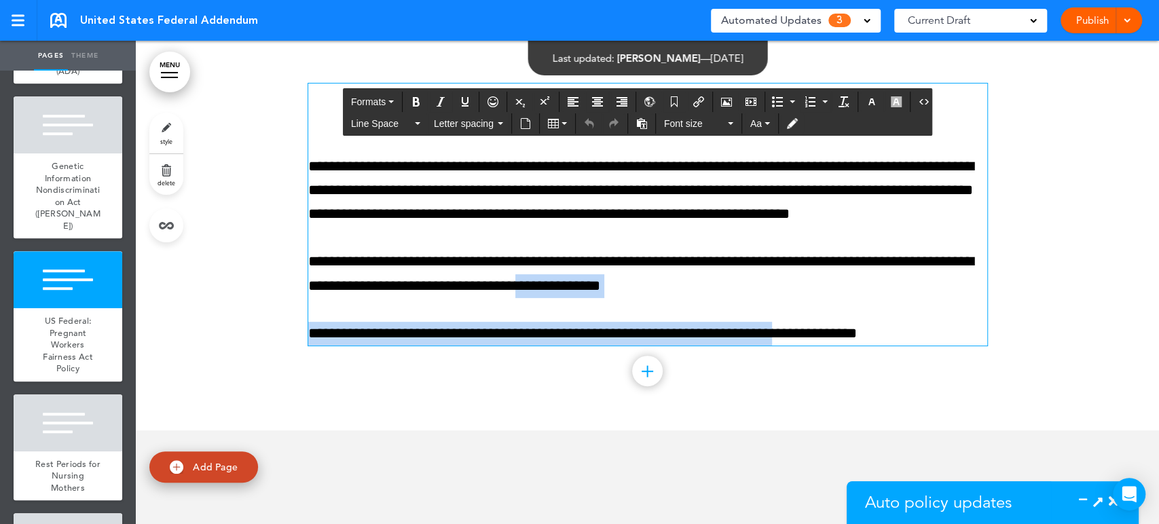
drag, startPoint x: 792, startPoint y: 324, endPoint x: 621, endPoint y: 295, distance: 172.8
click at [621, 295] on div "**********" at bounding box center [647, 215] width 679 height 262
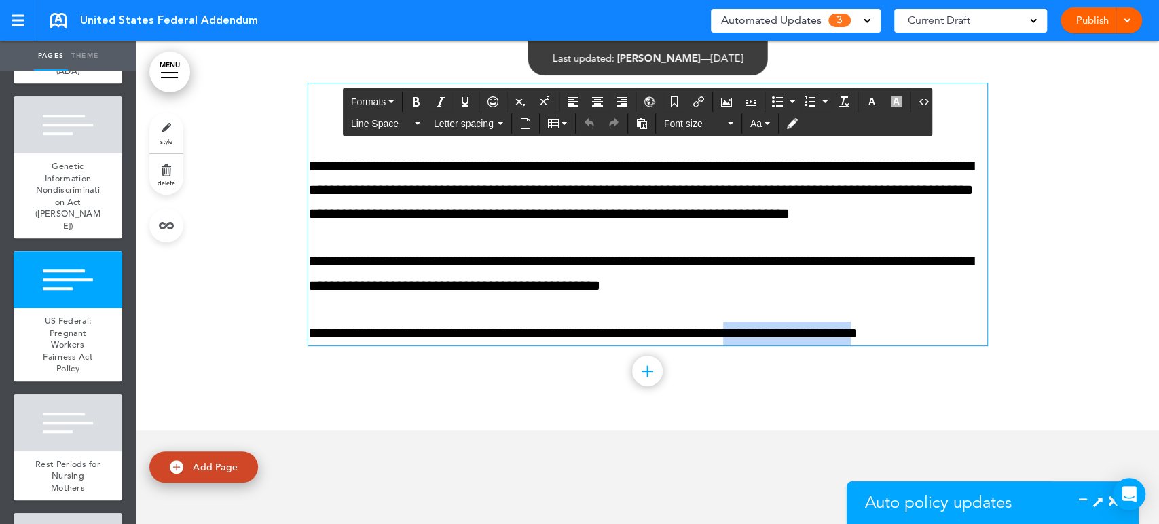
drag, startPoint x: 890, startPoint y: 337, endPoint x: 760, endPoint y: 333, distance: 130.4
click at [760, 333] on p "**********" at bounding box center [647, 334] width 679 height 24
click at [918, 340] on p "**********" at bounding box center [647, 334] width 679 height 24
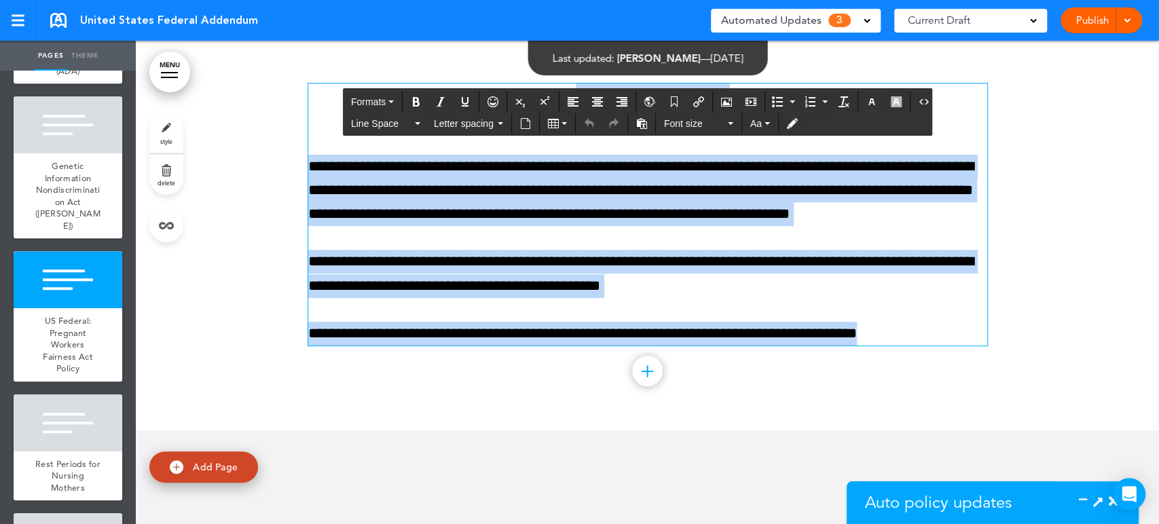
drag, startPoint x: 891, startPoint y: 340, endPoint x: 316, endPoint y: 64, distance: 637.9
click at [316, 64] on div "**********" at bounding box center [647, 232] width 679 height 398
paste div
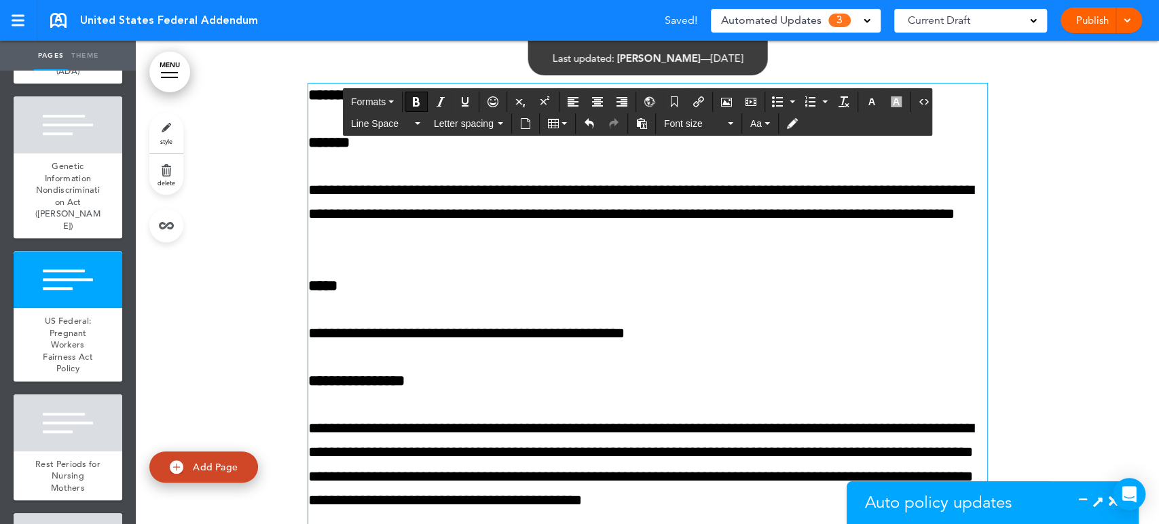
click at [308, 102] on strong "**********" at bounding box center [438, 95] width 261 height 15
click at [598, 94] on button "Align center" at bounding box center [598, 101] width 22 height 19
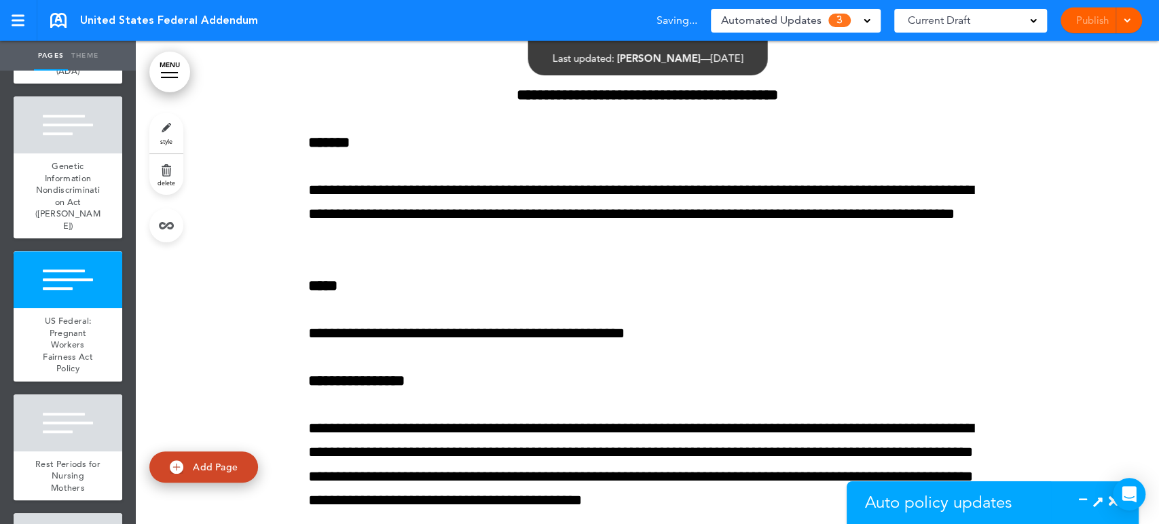
click at [1087, 499] on icon at bounding box center [1087, 502] width 0 height 14
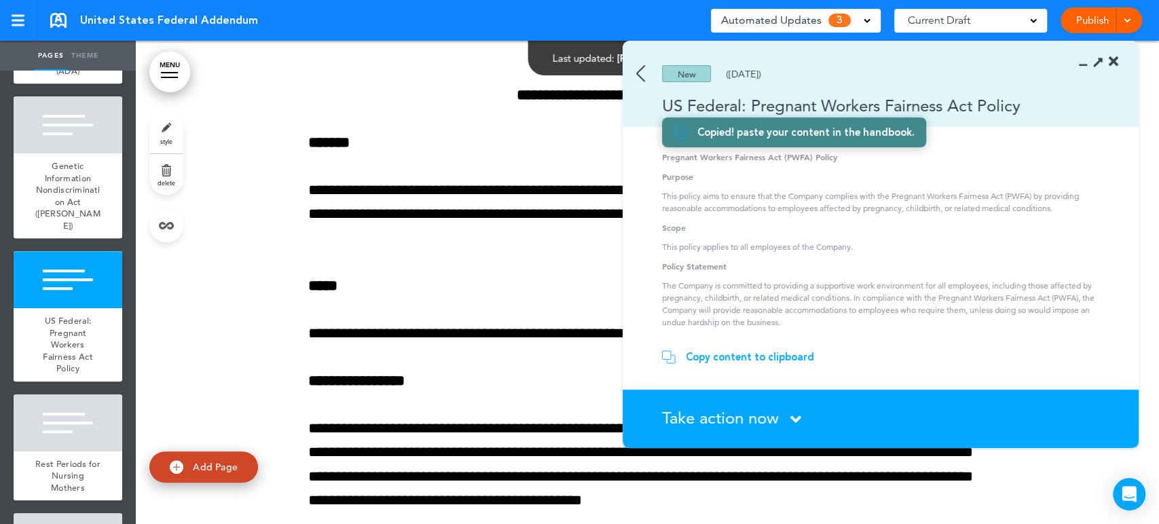
click at [761, 419] on span "Take action now" at bounding box center [720, 418] width 117 height 20
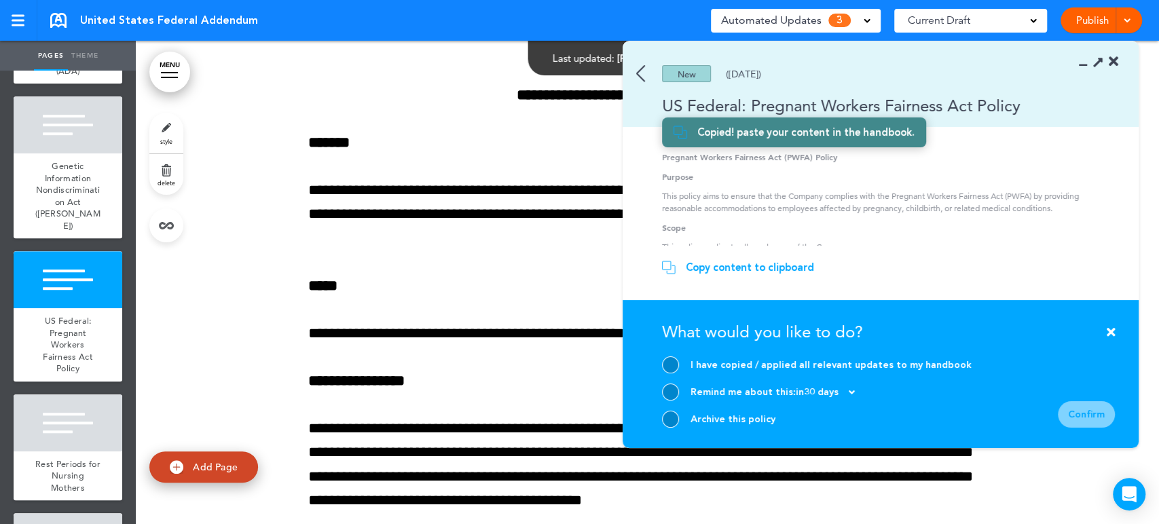
click at [674, 358] on div at bounding box center [670, 365] width 17 height 17
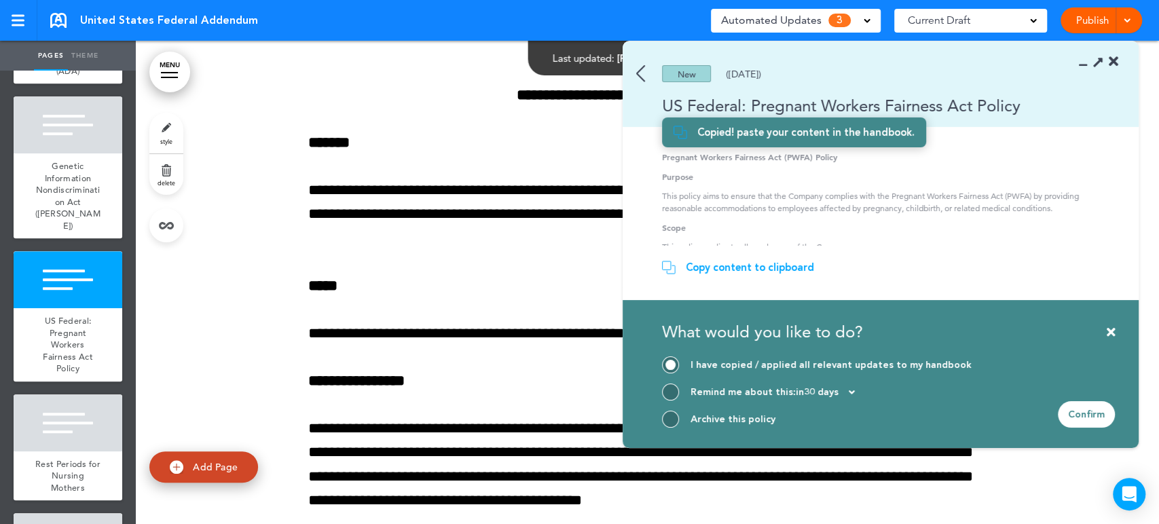
click at [1093, 406] on div "Confirm" at bounding box center [1086, 414] width 57 height 26
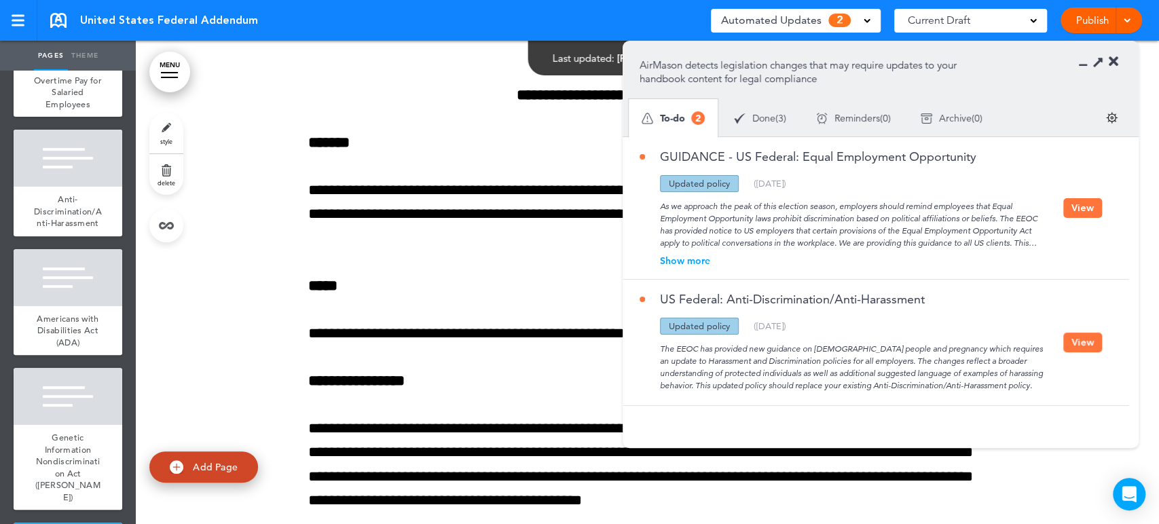
scroll to position [282, 0]
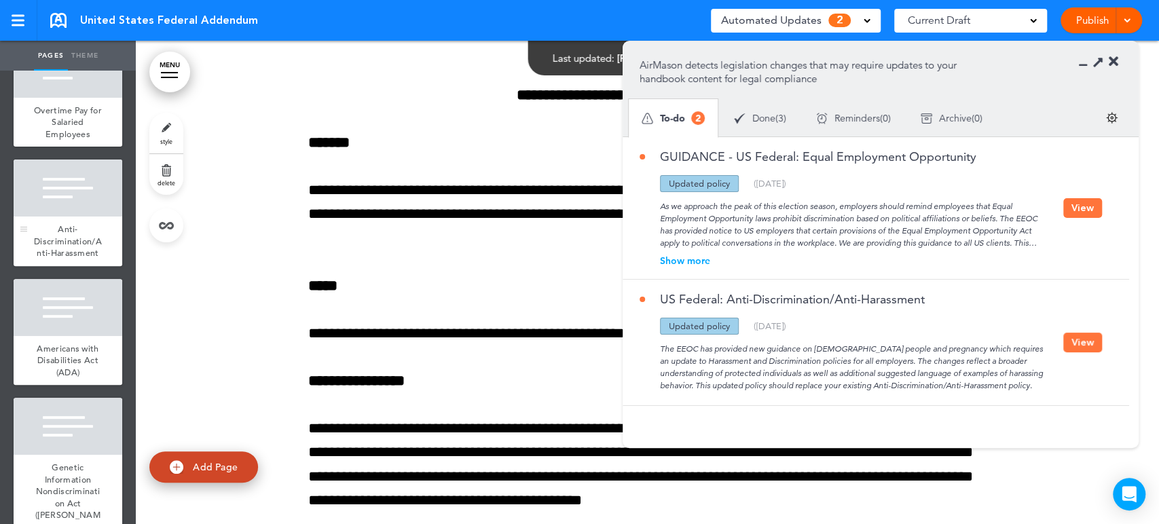
click at [41, 198] on div at bounding box center [68, 188] width 109 height 57
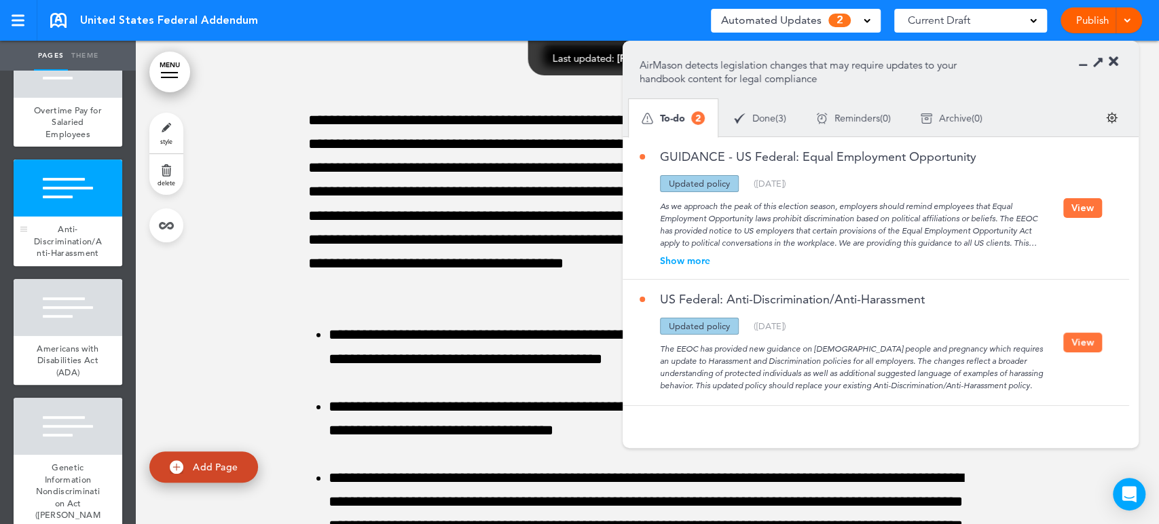
scroll to position [2625, 0]
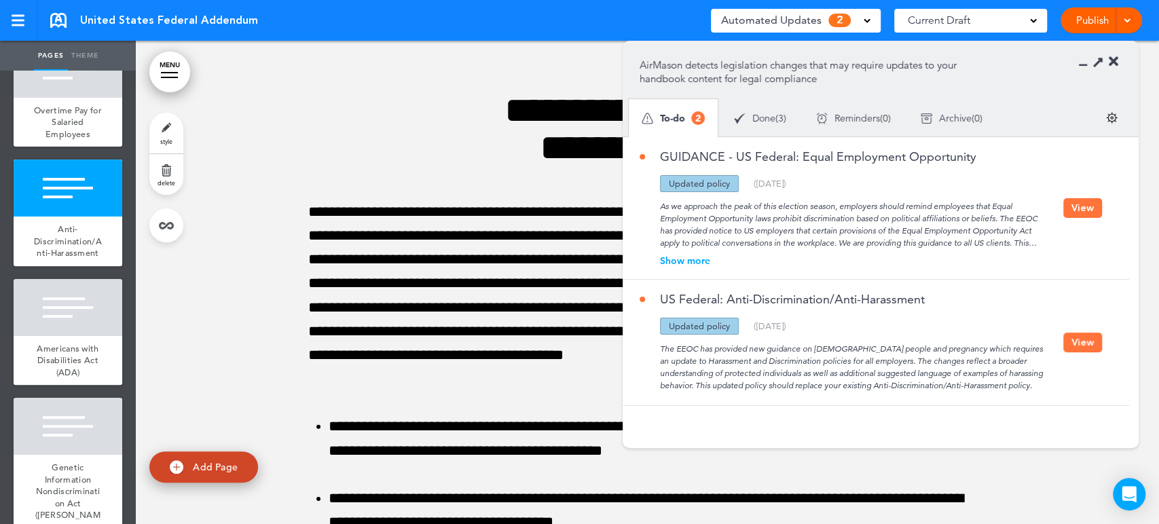
click at [1087, 338] on button "View" at bounding box center [1083, 343] width 39 height 20
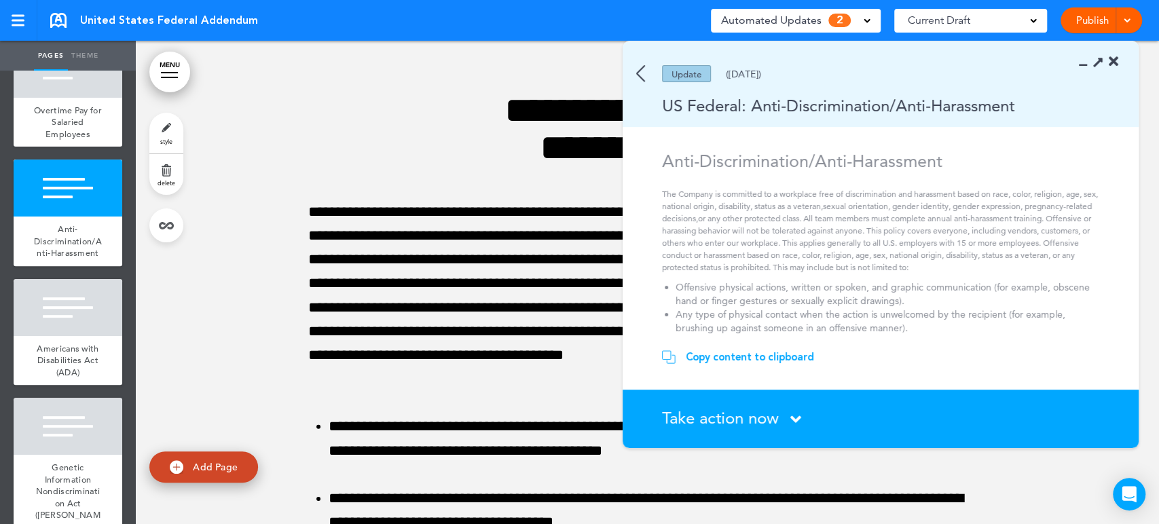
click at [772, 353] on div "Copy content to clipboard" at bounding box center [750, 357] width 128 height 14
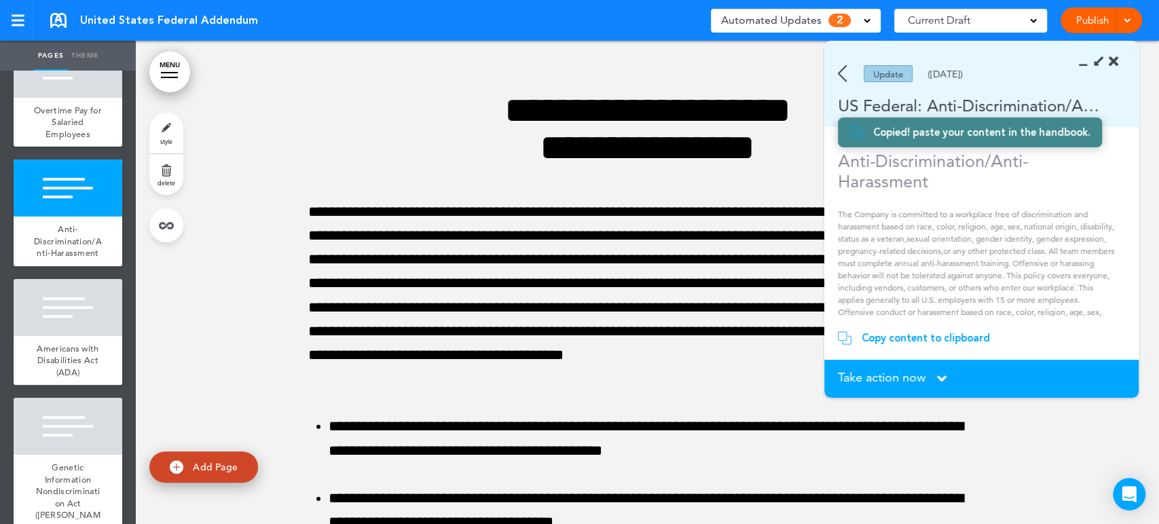
click at [1087, 64] on icon at bounding box center [1087, 62] width 0 height 14
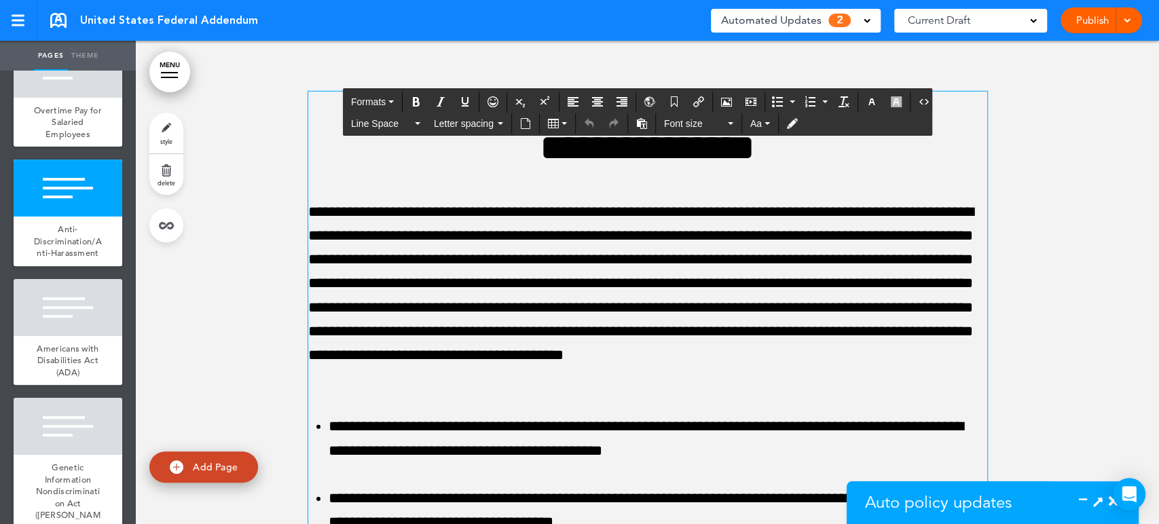
drag, startPoint x: 346, startPoint y: 219, endPoint x: 353, endPoint y: 222, distance: 7.3
click at [353, 222] on p "**********" at bounding box center [647, 296] width 679 height 192
click at [353, 209] on p "**********" at bounding box center [647, 296] width 679 height 192
click at [308, 209] on p "**********" at bounding box center [647, 296] width 679 height 192
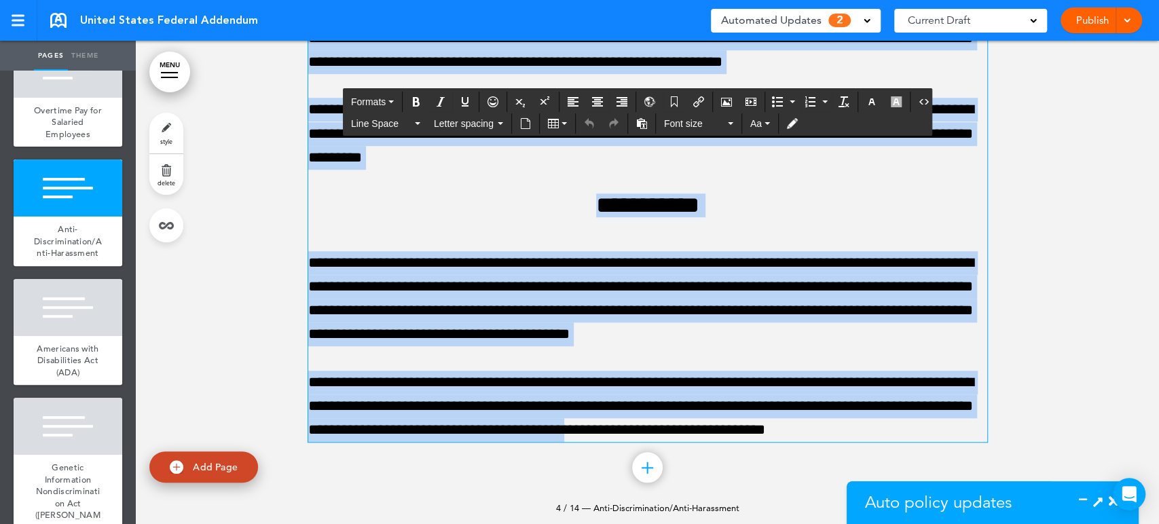
scroll to position [4218, 0]
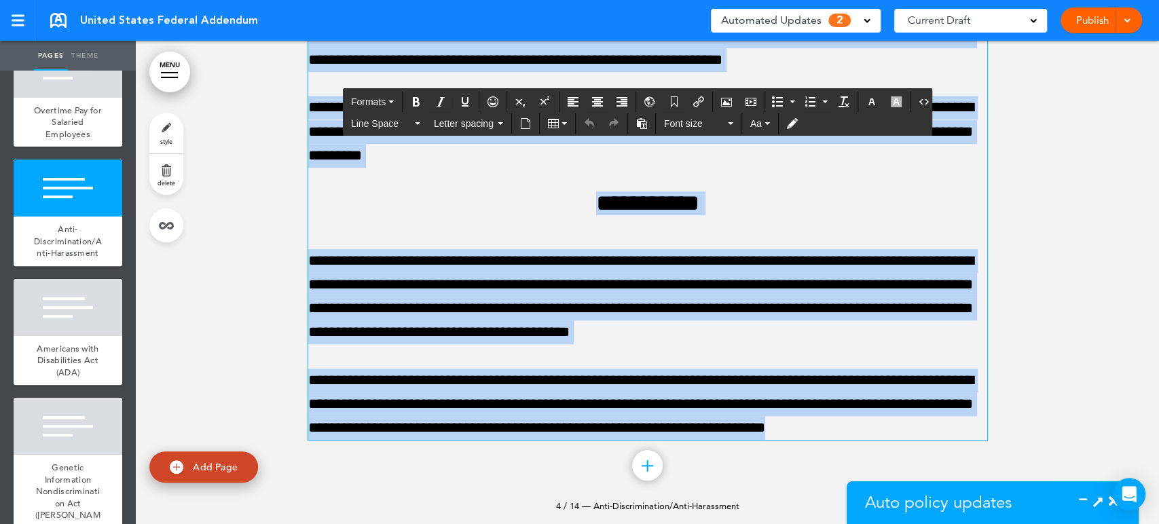
drag, startPoint x: 305, startPoint y: 209, endPoint x: 908, endPoint y: 434, distance: 643.9
paste div
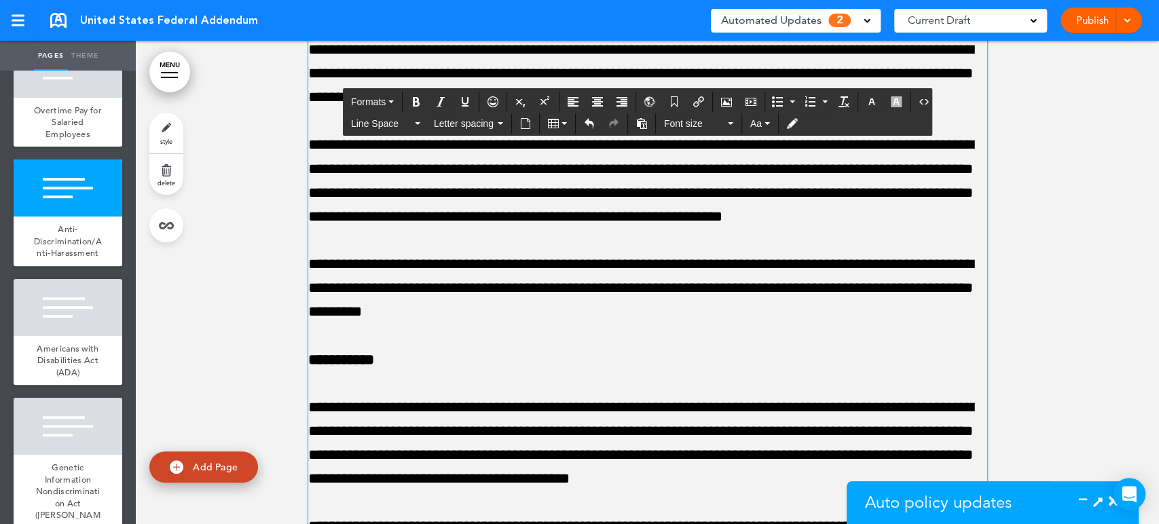
scroll to position [2504, 0]
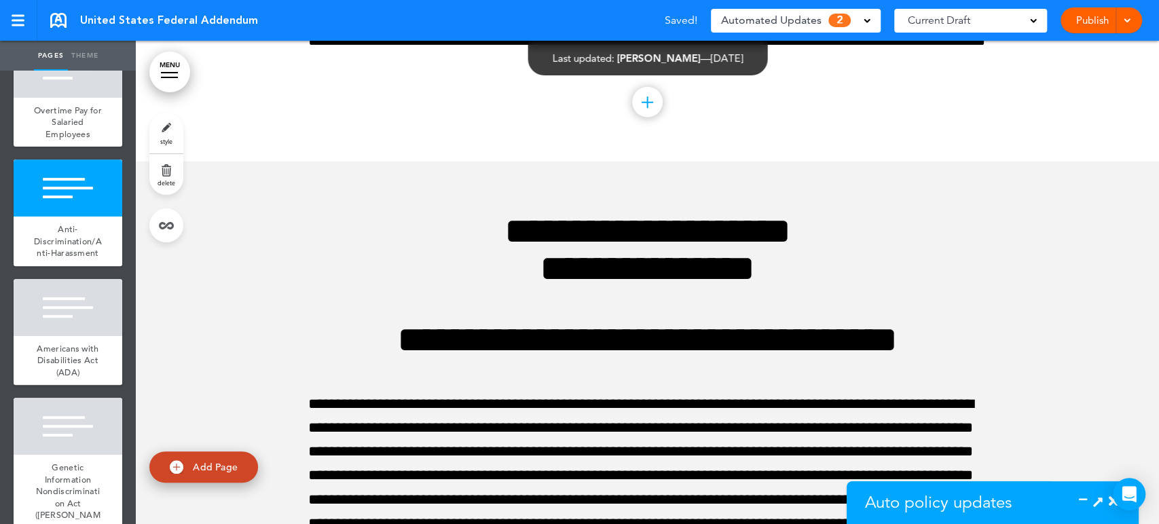
scroll to position [2081, 0]
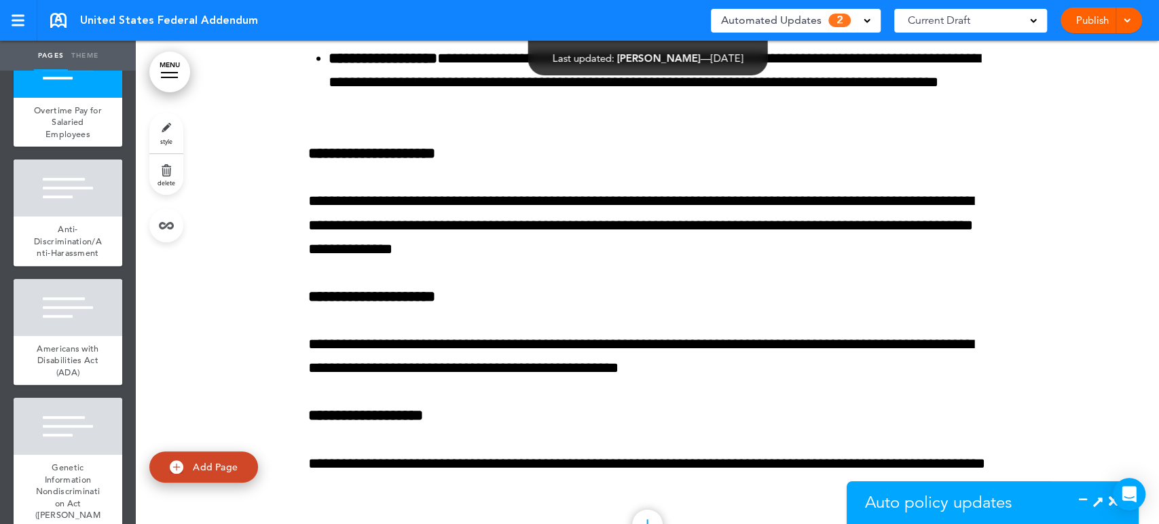
click at [1087, 499] on icon at bounding box center [1087, 502] width 0 height 14
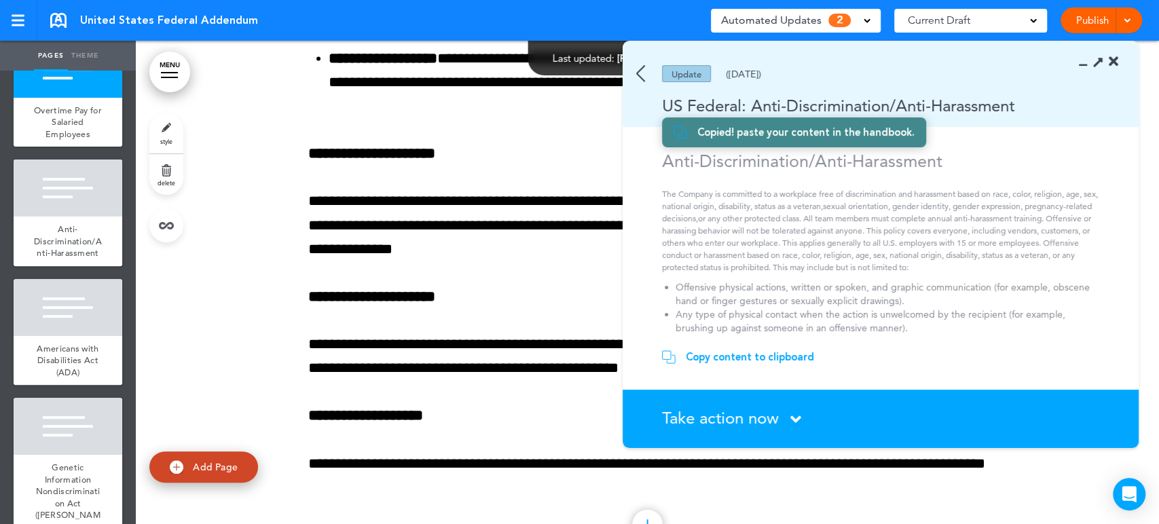
click at [755, 414] on span "Take action now" at bounding box center [720, 418] width 117 height 20
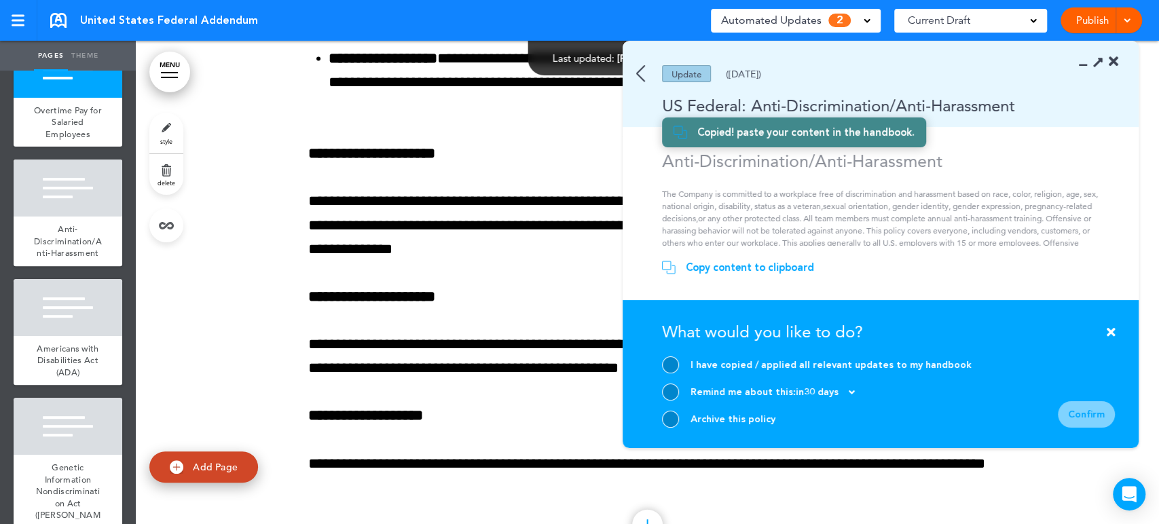
click at [670, 361] on div at bounding box center [670, 365] width 17 height 17
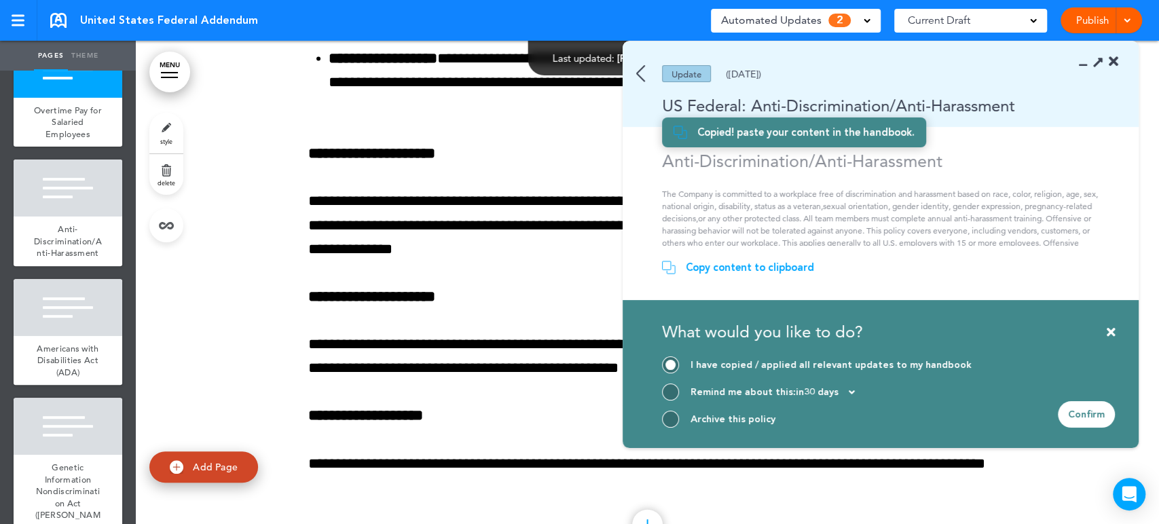
click at [1080, 412] on div "Confirm" at bounding box center [1086, 414] width 57 height 26
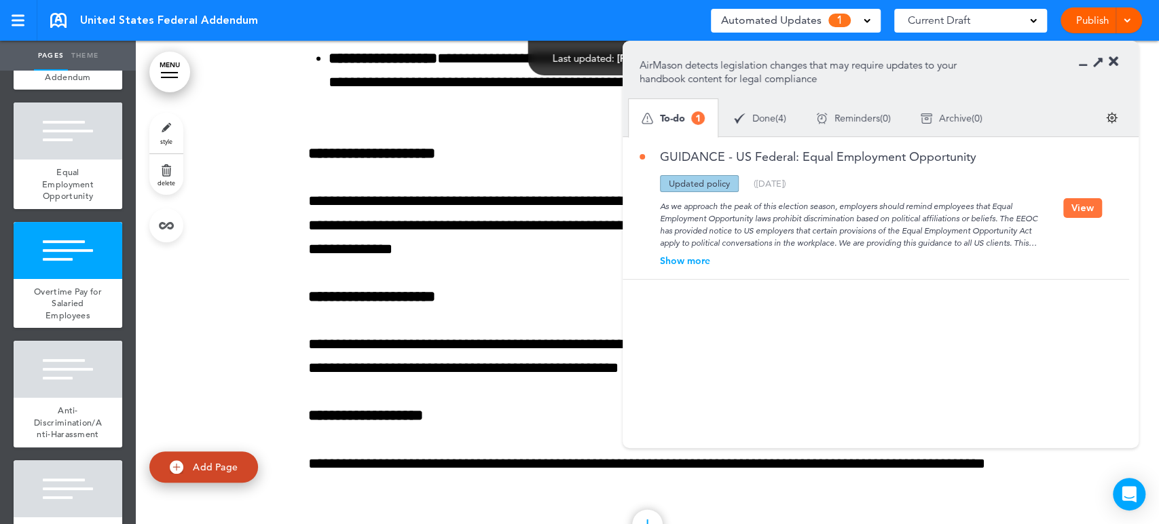
scroll to position [71, 0]
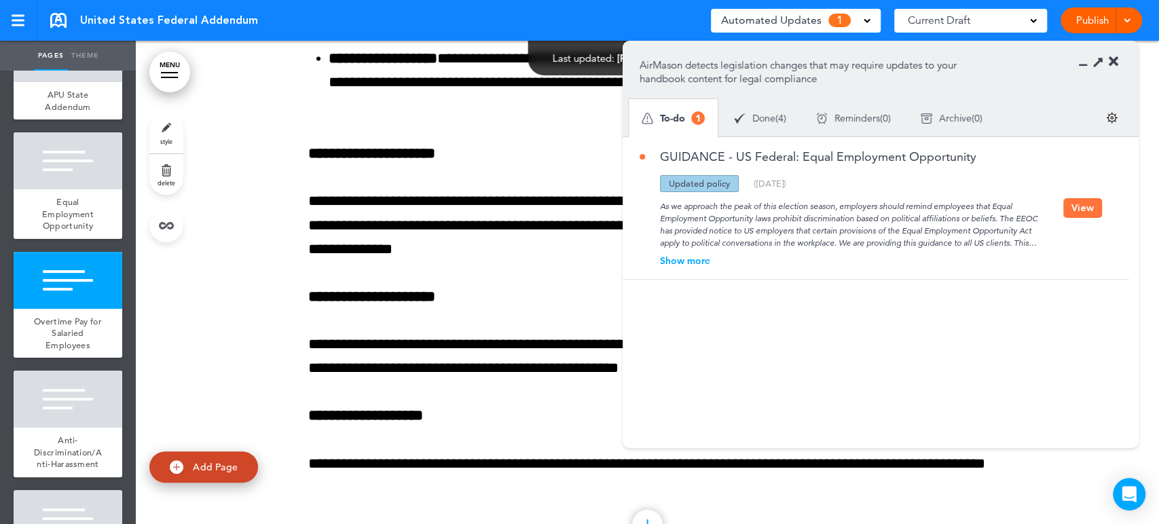
click at [1081, 210] on button "View" at bounding box center [1083, 208] width 39 height 20
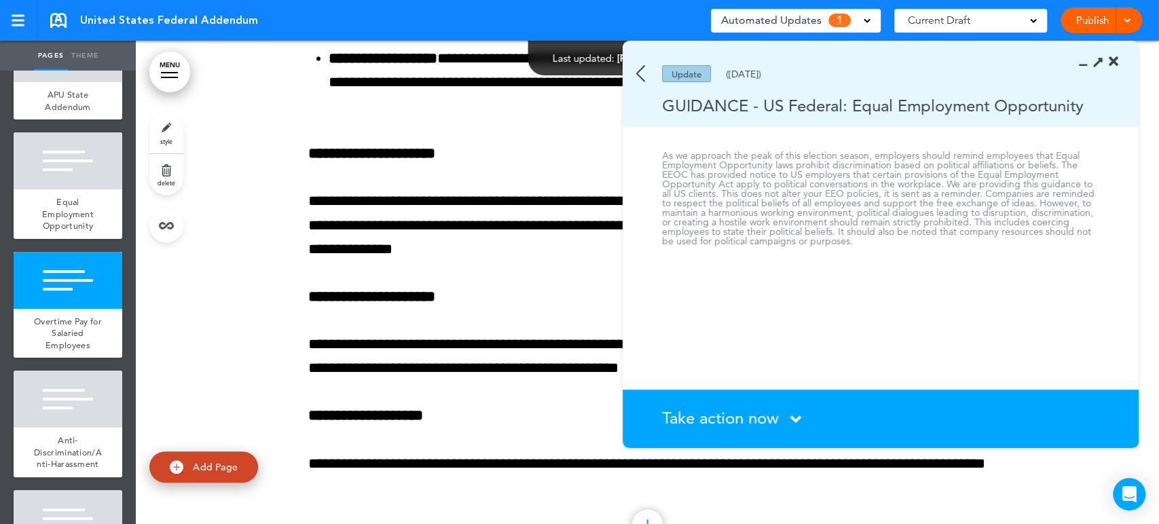
click at [755, 413] on span "Take action now" at bounding box center [720, 418] width 117 height 20
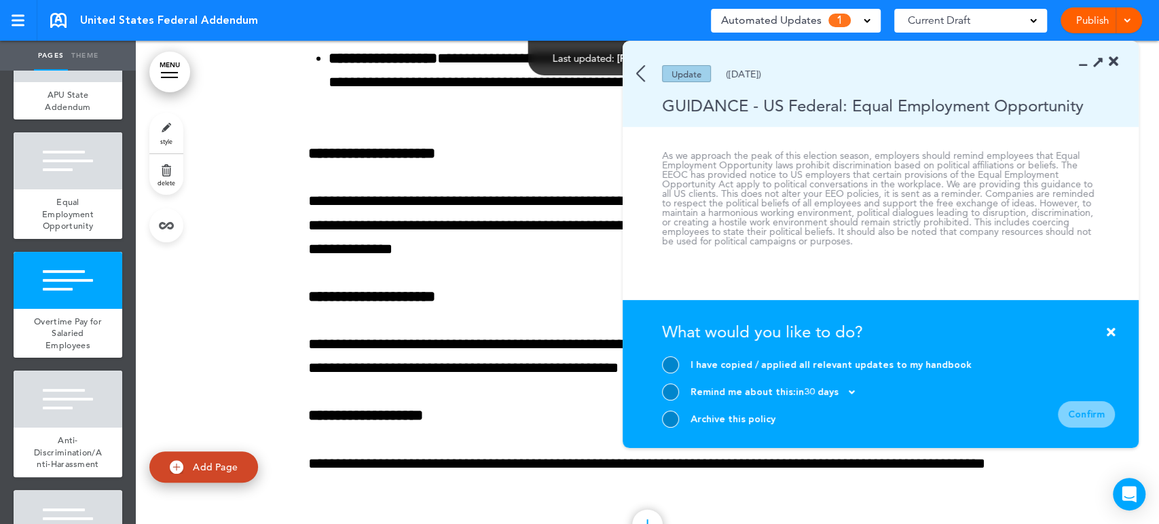
click at [671, 422] on div at bounding box center [670, 419] width 17 height 17
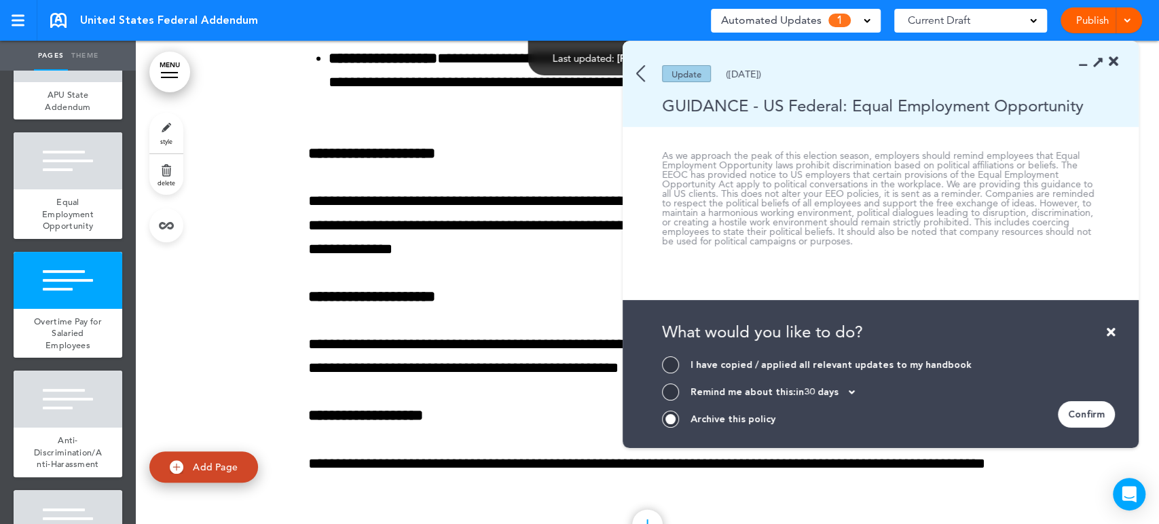
click at [1082, 413] on div "Confirm" at bounding box center [1086, 414] width 57 height 26
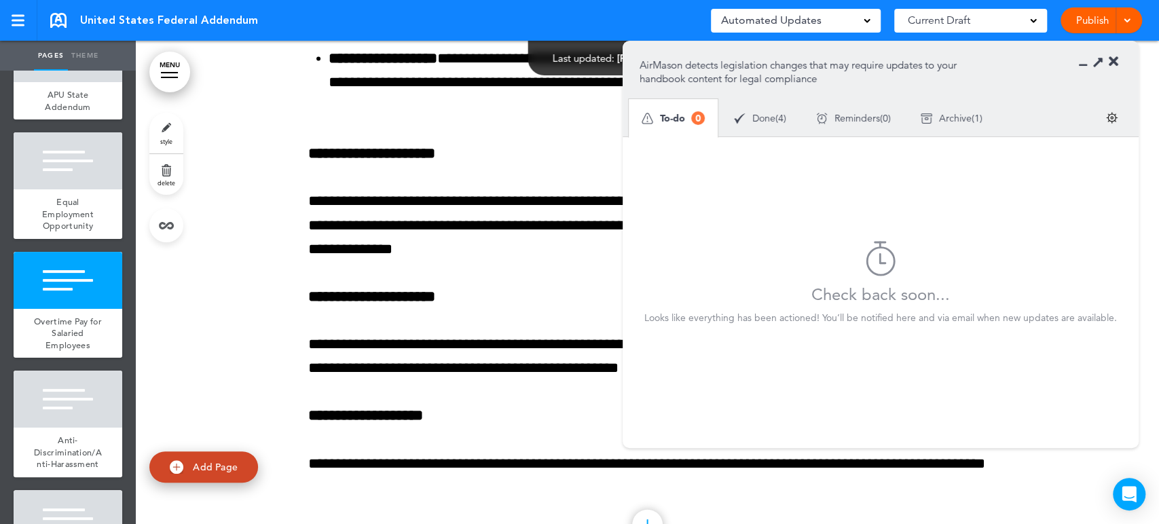
click at [1117, 58] on icon at bounding box center [1114, 62] width 10 height 14
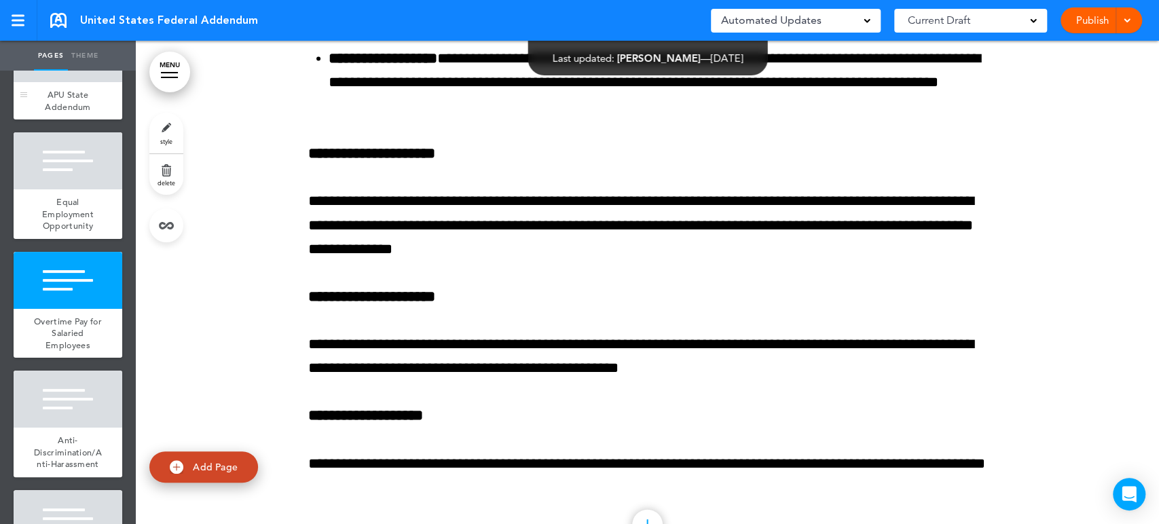
click at [98, 88] on div "APU State Addendum" at bounding box center [68, 100] width 109 height 37
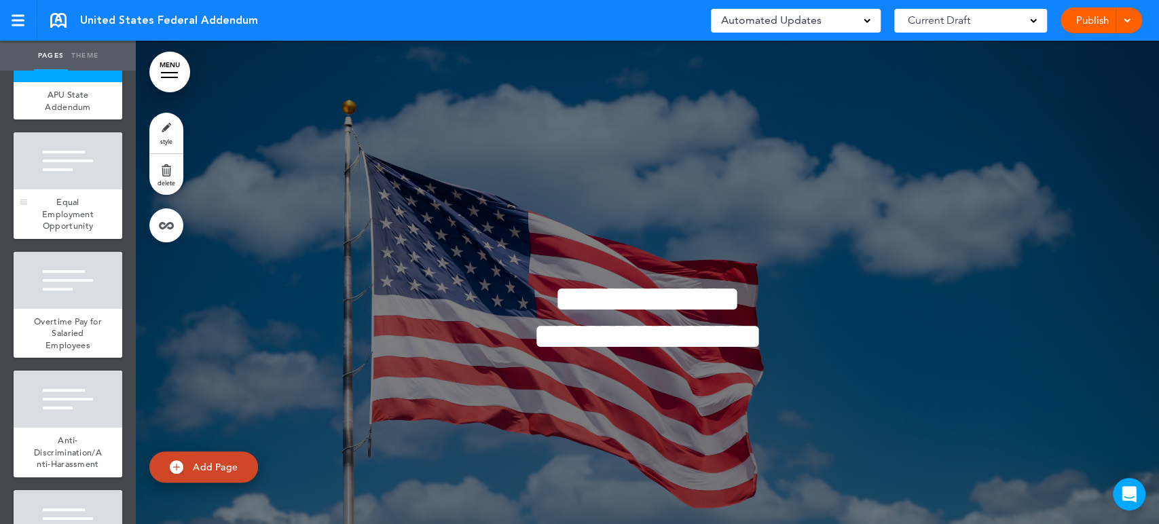
click at [99, 181] on div at bounding box center [68, 160] width 109 height 57
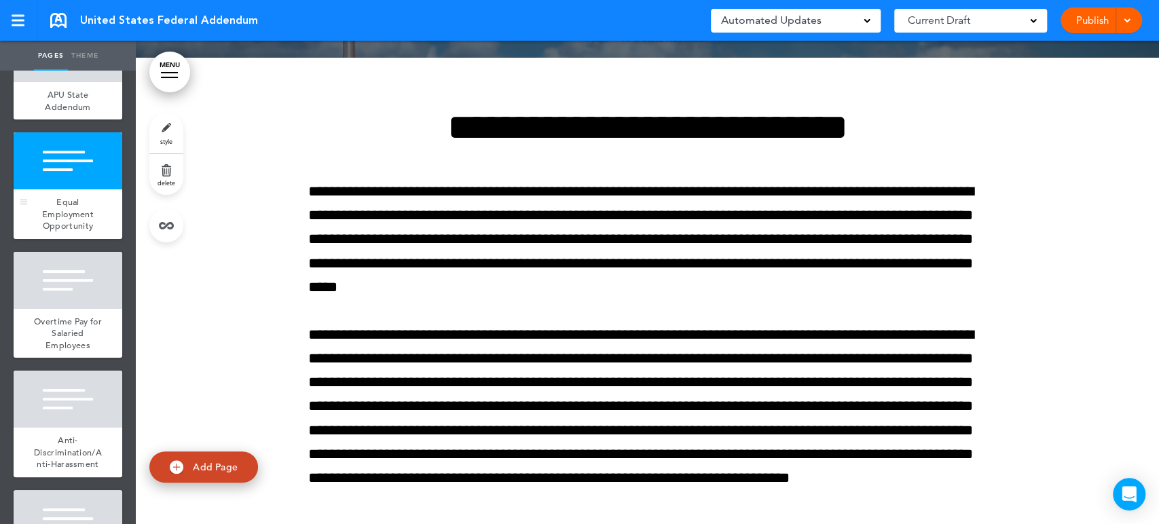
scroll to position [587, 0]
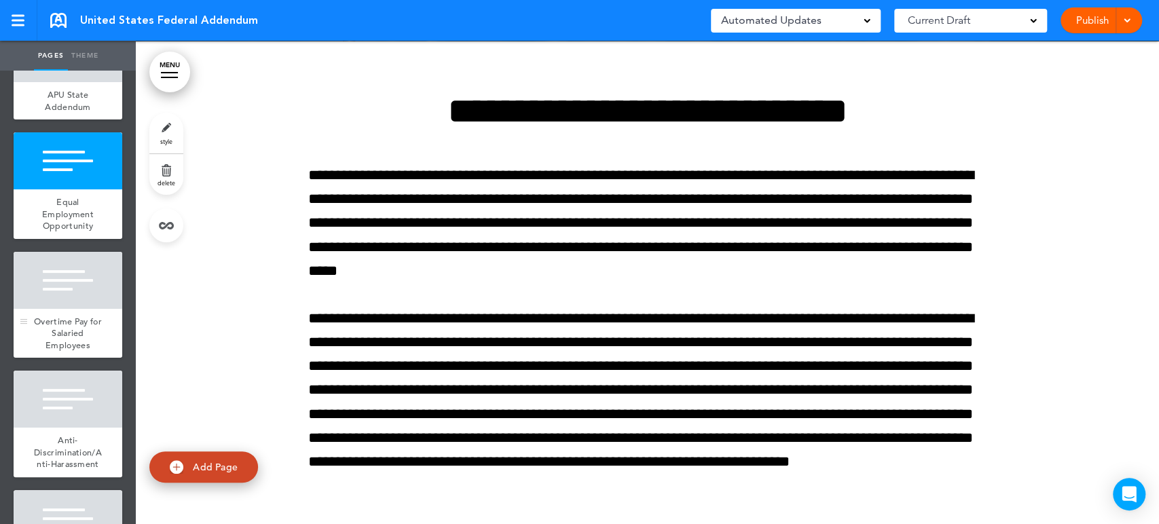
click at [92, 254] on div at bounding box center [68, 280] width 109 height 57
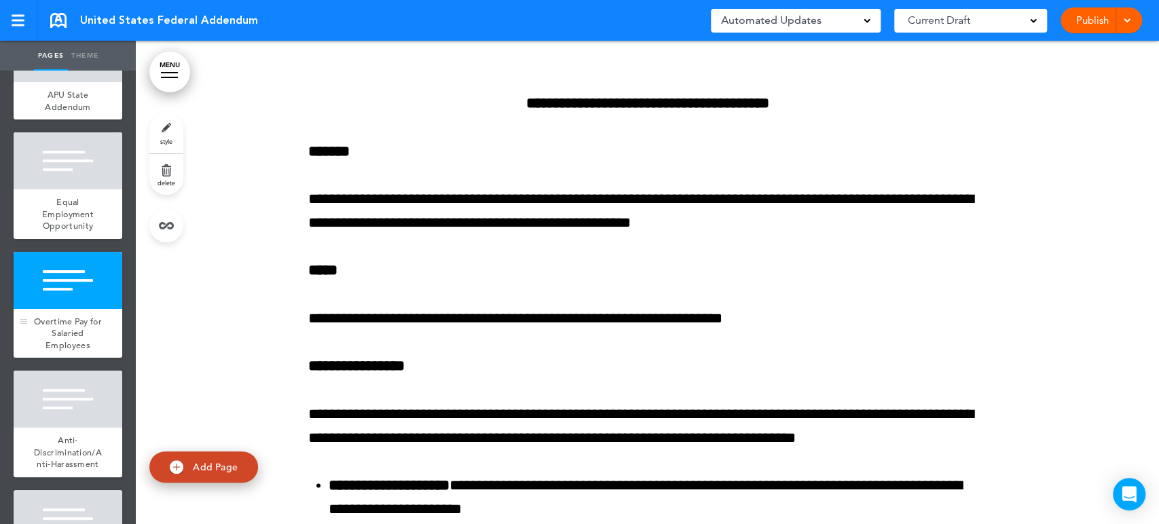
scroll to position [1488, 0]
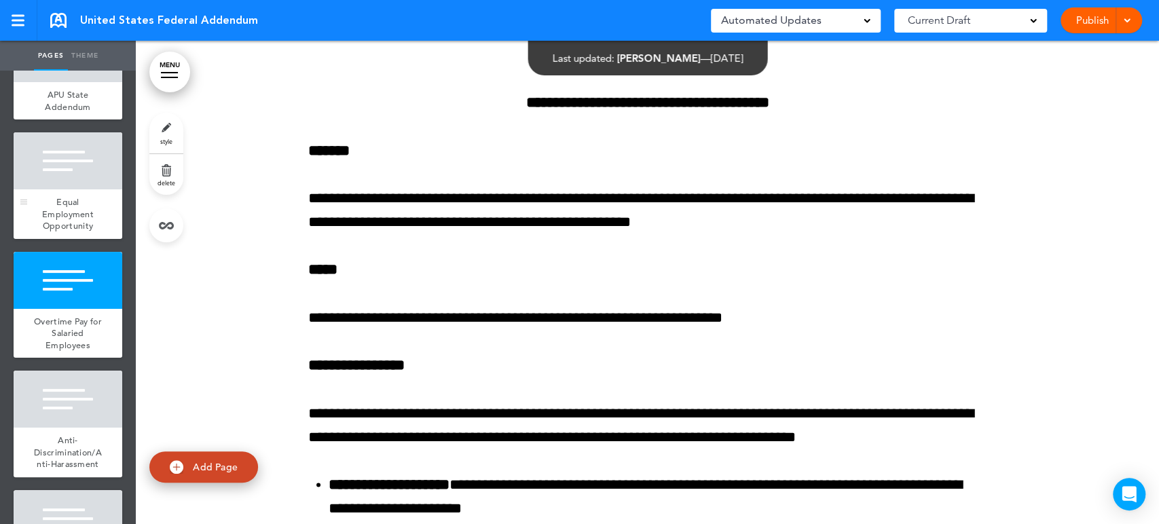
click at [92, 143] on div at bounding box center [68, 160] width 109 height 57
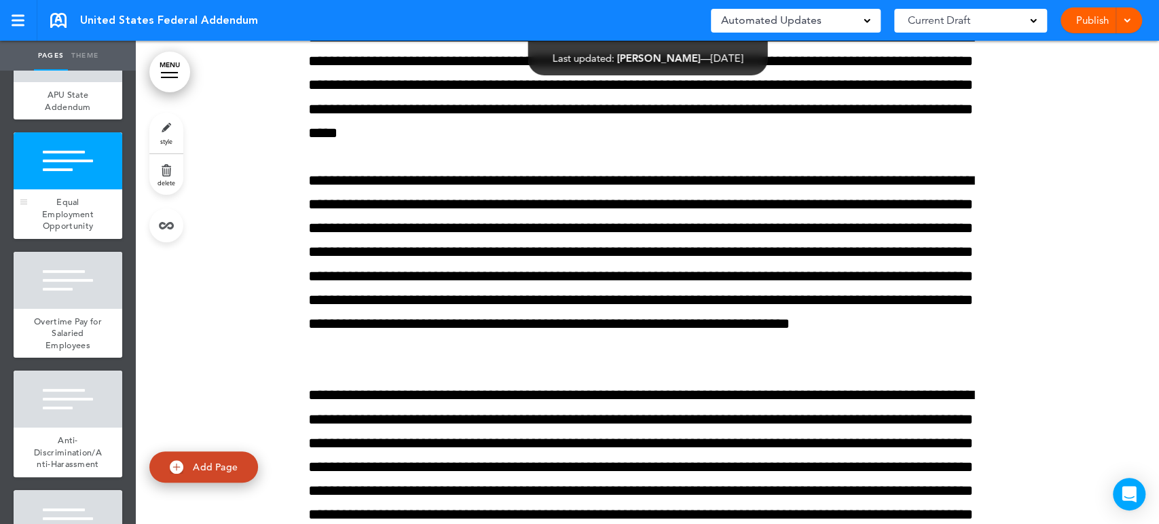
scroll to position [587, 0]
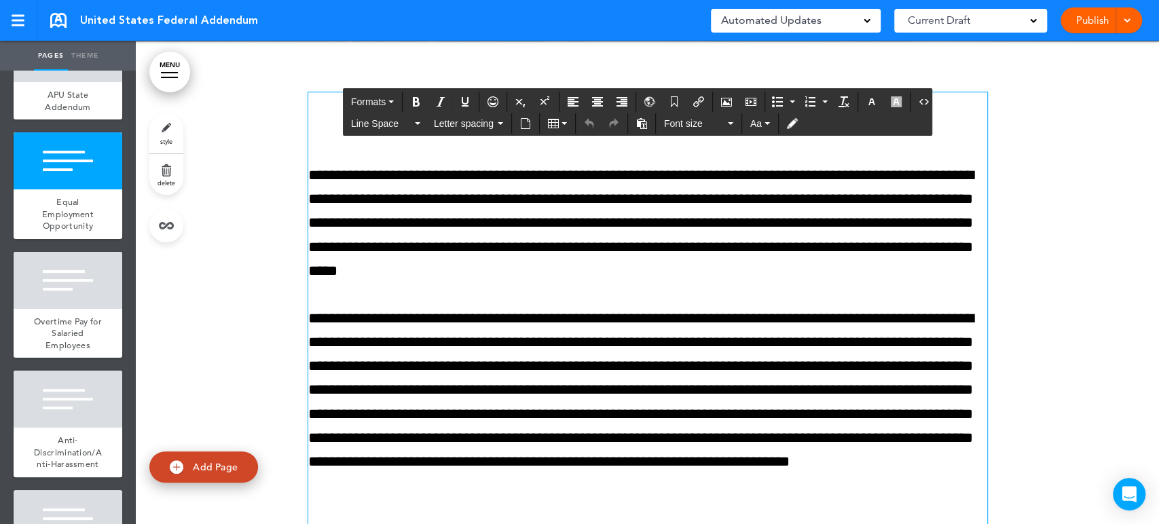
click at [727, 120] on button "Font size" at bounding box center [699, 123] width 80 height 19
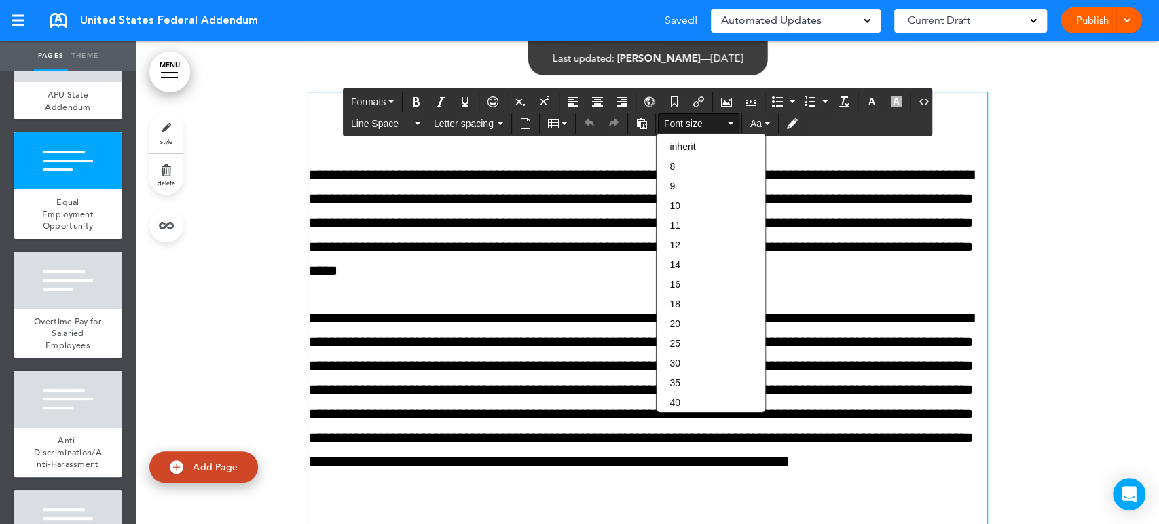
click at [727, 120] on button "Font size" at bounding box center [699, 123] width 80 height 19
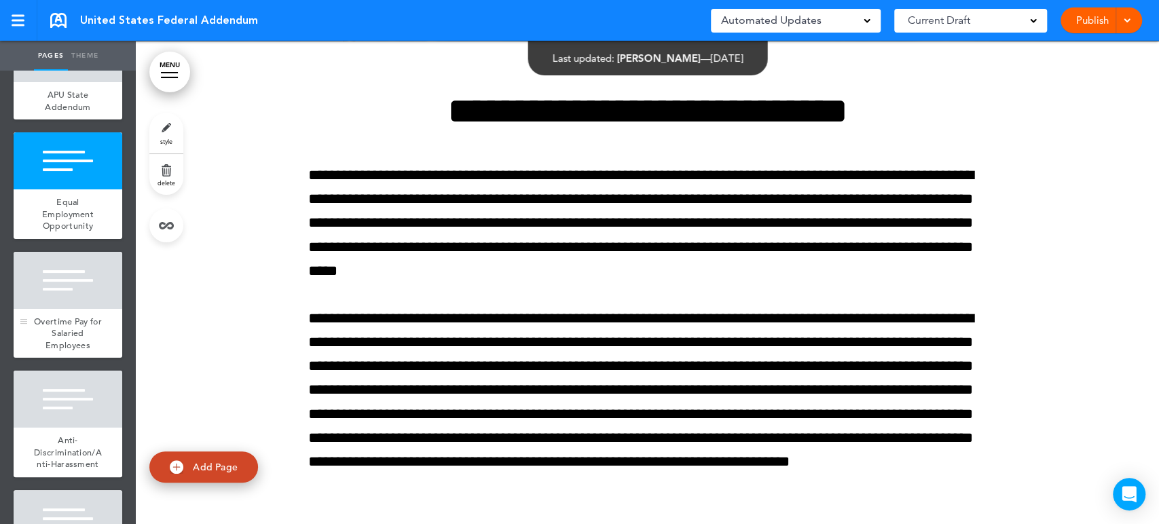
click at [60, 291] on div at bounding box center [68, 280] width 109 height 57
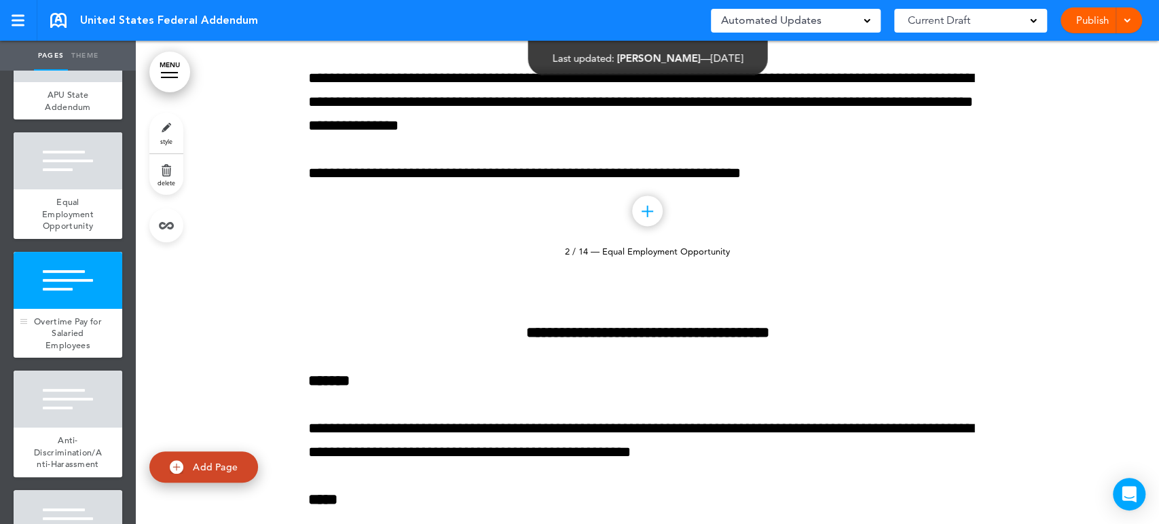
scroll to position [1488, 0]
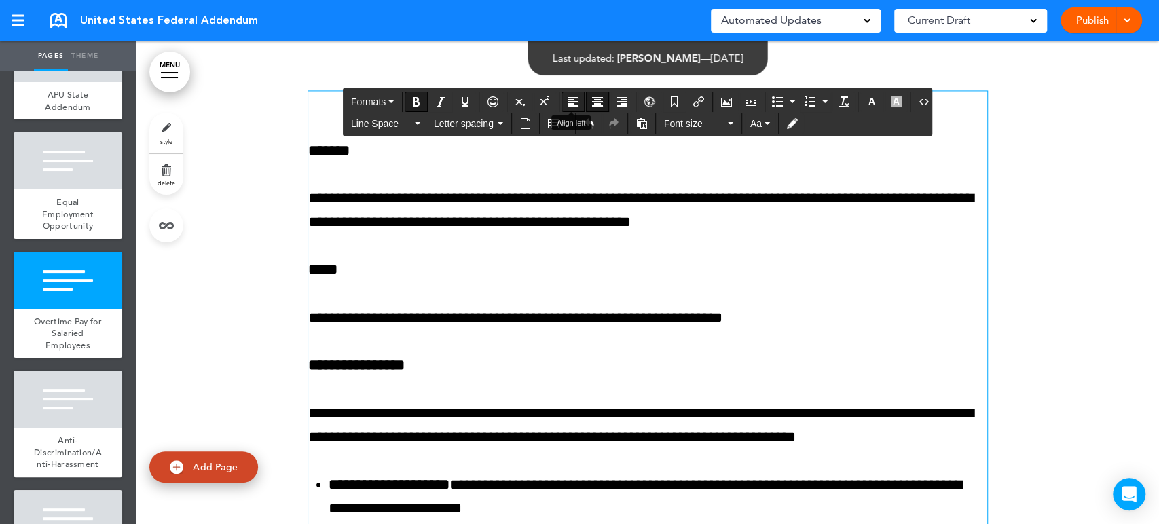
drag, startPoint x: 497, startPoint y: 103, endPoint x: 577, endPoint y: 109, distance: 80.4
click at [662, 153] on p "*******" at bounding box center [647, 151] width 679 height 24
click at [708, 155] on p "*******" at bounding box center [647, 151] width 679 height 24
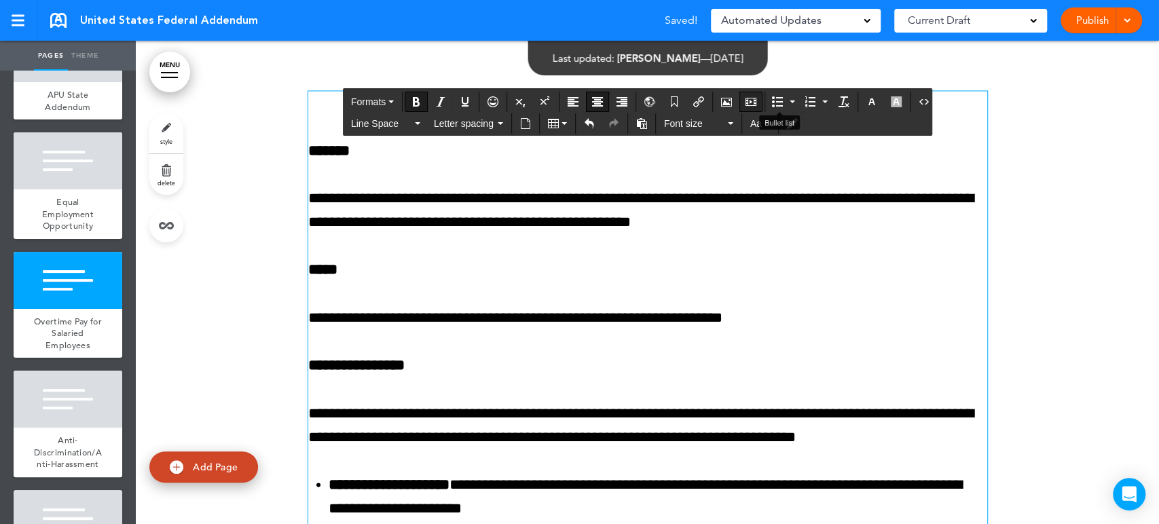
drag, startPoint x: 793, startPoint y: 103, endPoint x: 749, endPoint y: 103, distance: 43.5
drag, startPoint x: 356, startPoint y: 90, endPoint x: 421, endPoint y: 109, distance: 67.9
click at [421, 109] on div "Formats" at bounding box center [638, 101] width 588 height 22
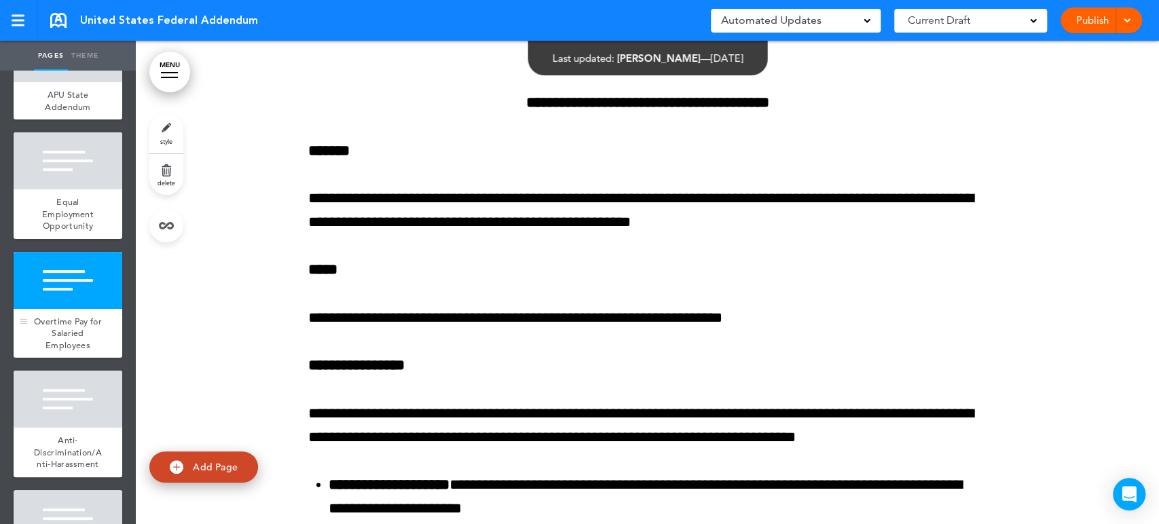
click at [65, 307] on div at bounding box center [68, 280] width 109 height 57
click at [1090, 20] on link "Publish" at bounding box center [1092, 20] width 43 height 26
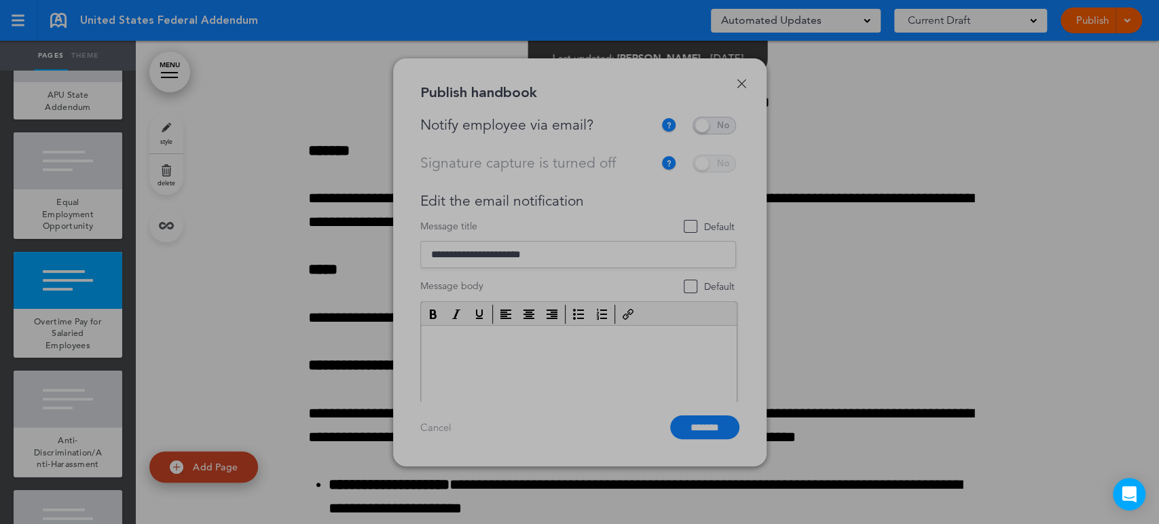
scroll to position [0, 0]
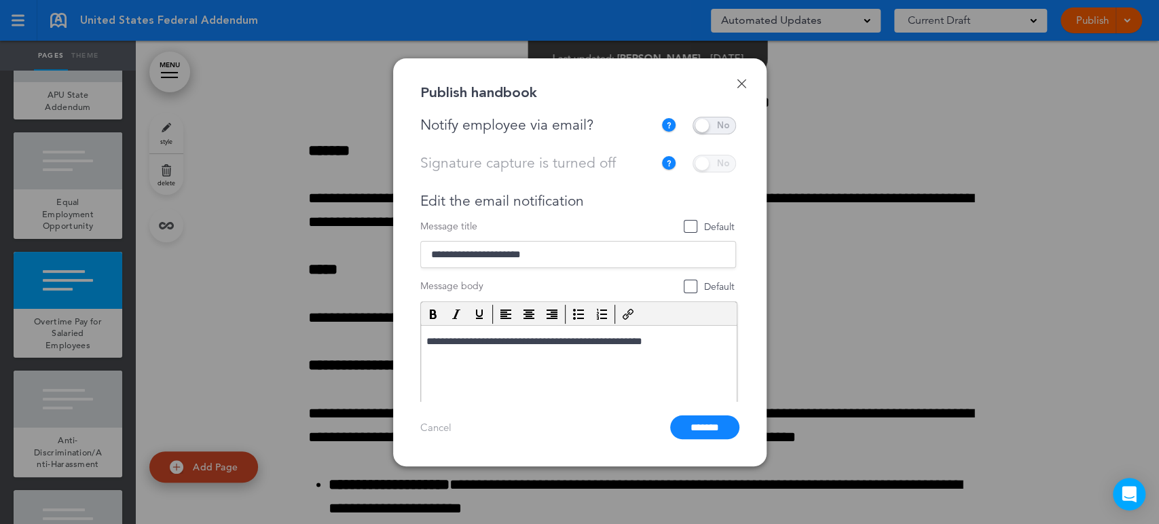
click at [705, 130] on span at bounding box center [714, 126] width 43 height 18
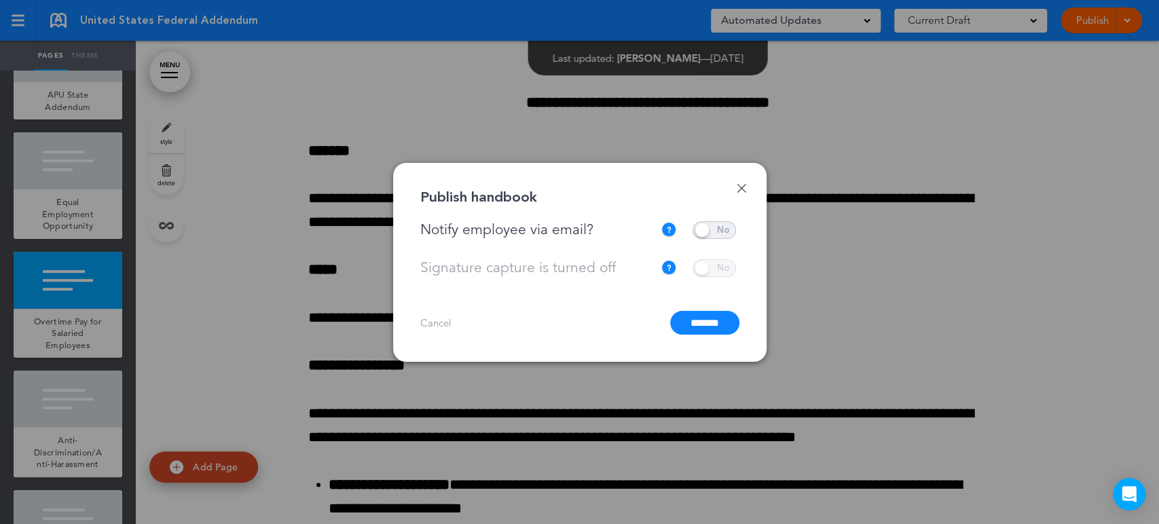
click at [706, 319] on input "*******" at bounding box center [704, 323] width 69 height 24
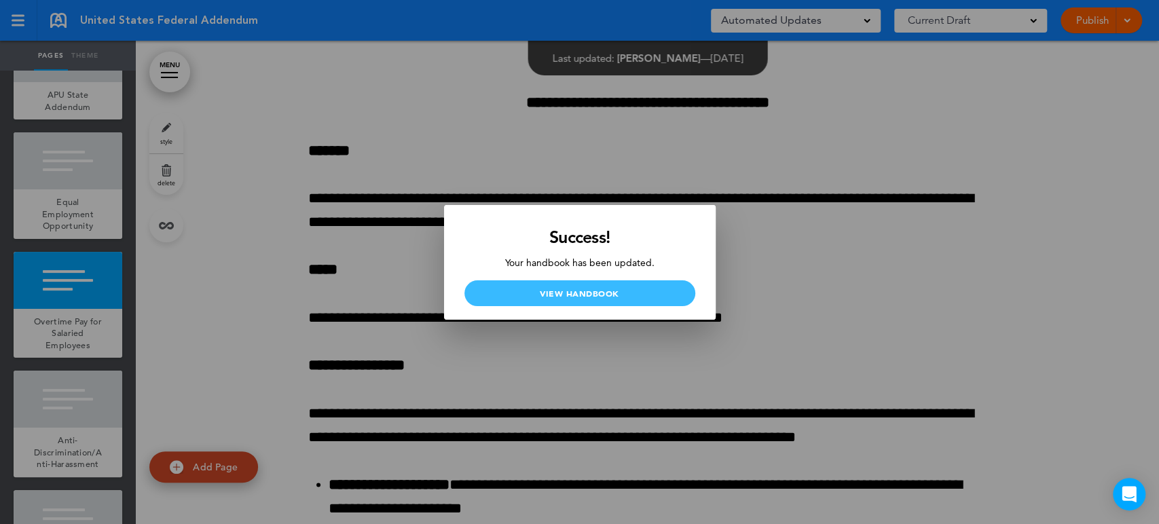
click at [589, 289] on link "View Handbook" at bounding box center [580, 294] width 231 height 26
click at [550, 128] on div at bounding box center [579, 262] width 1159 height 524
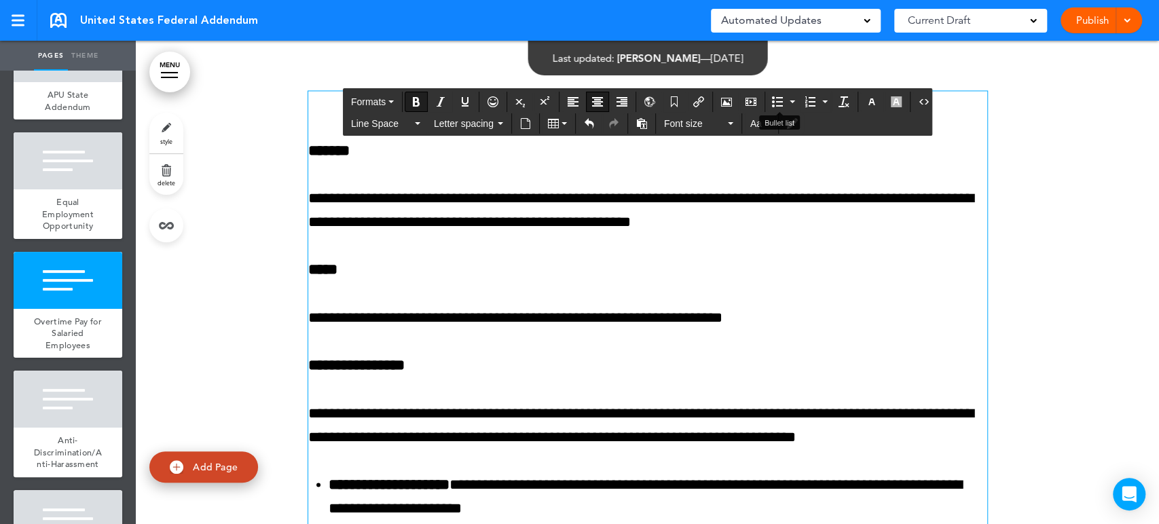
click at [750, 151] on p "*******" at bounding box center [647, 151] width 679 height 24
